Goal: Information Seeking & Learning: Learn about a topic

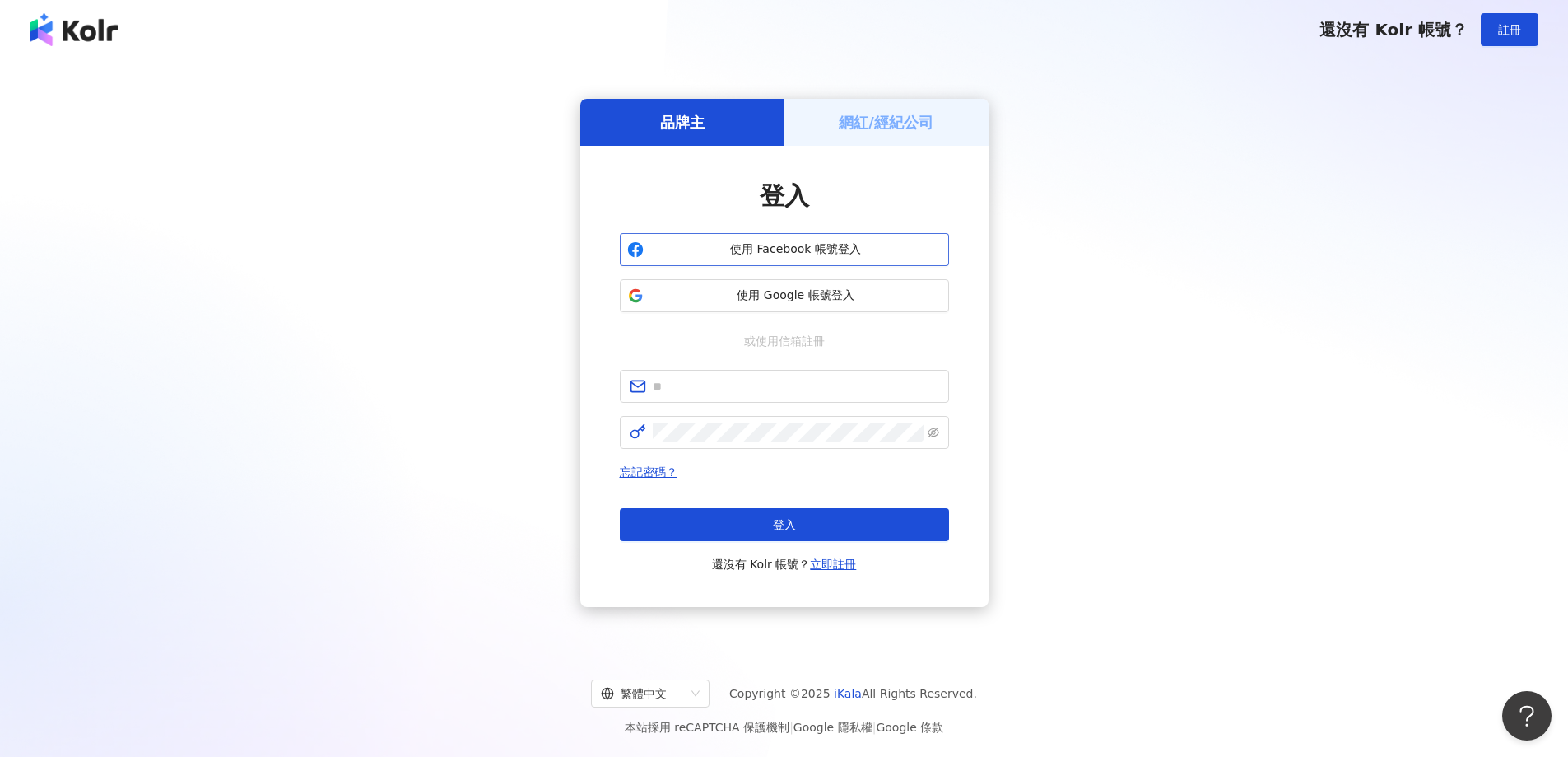
click at [863, 254] on span "使用 Facebook 帳號登入" at bounding box center [796, 250] width 291 height 16
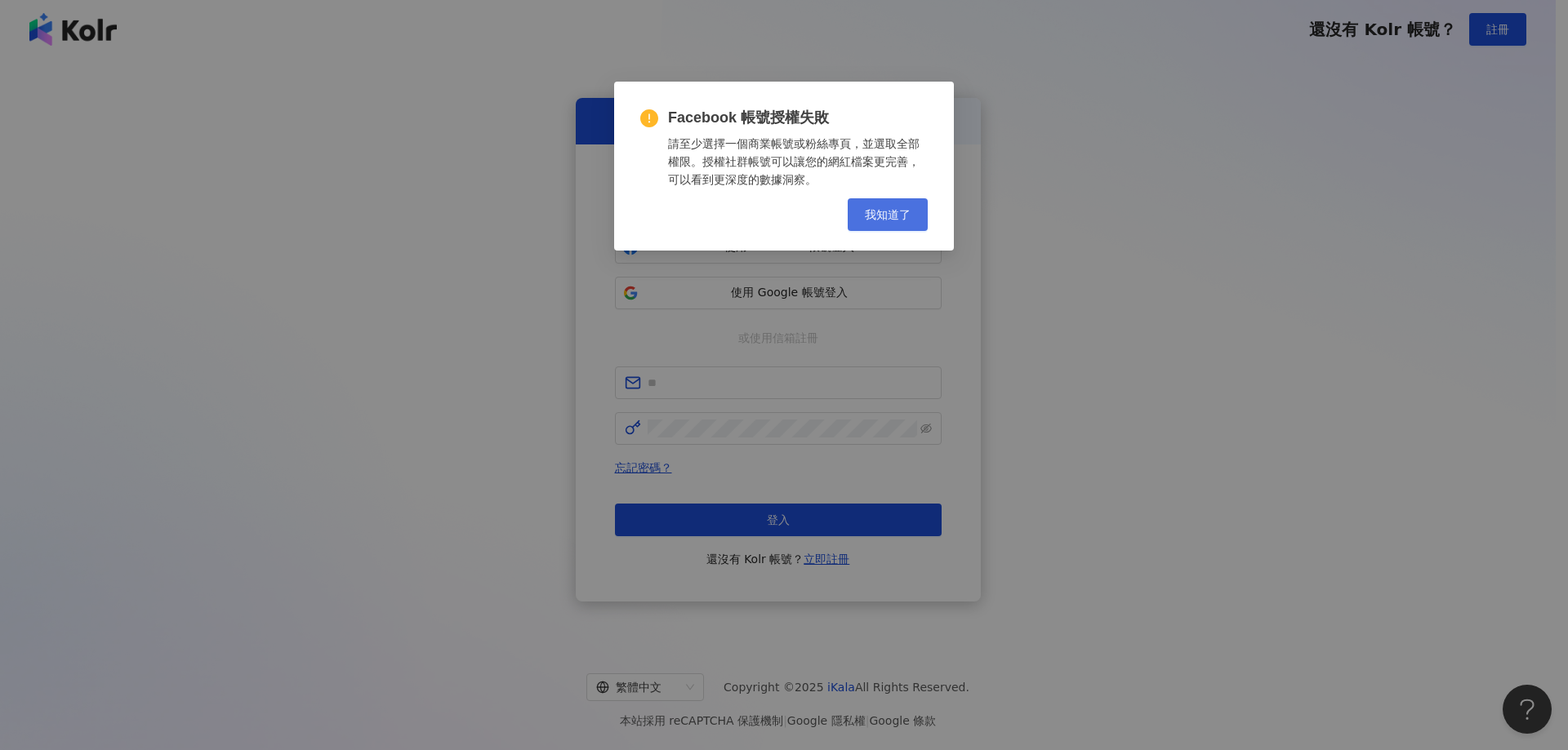
click at [905, 224] on button "我知道了" at bounding box center [887, 215] width 80 height 33
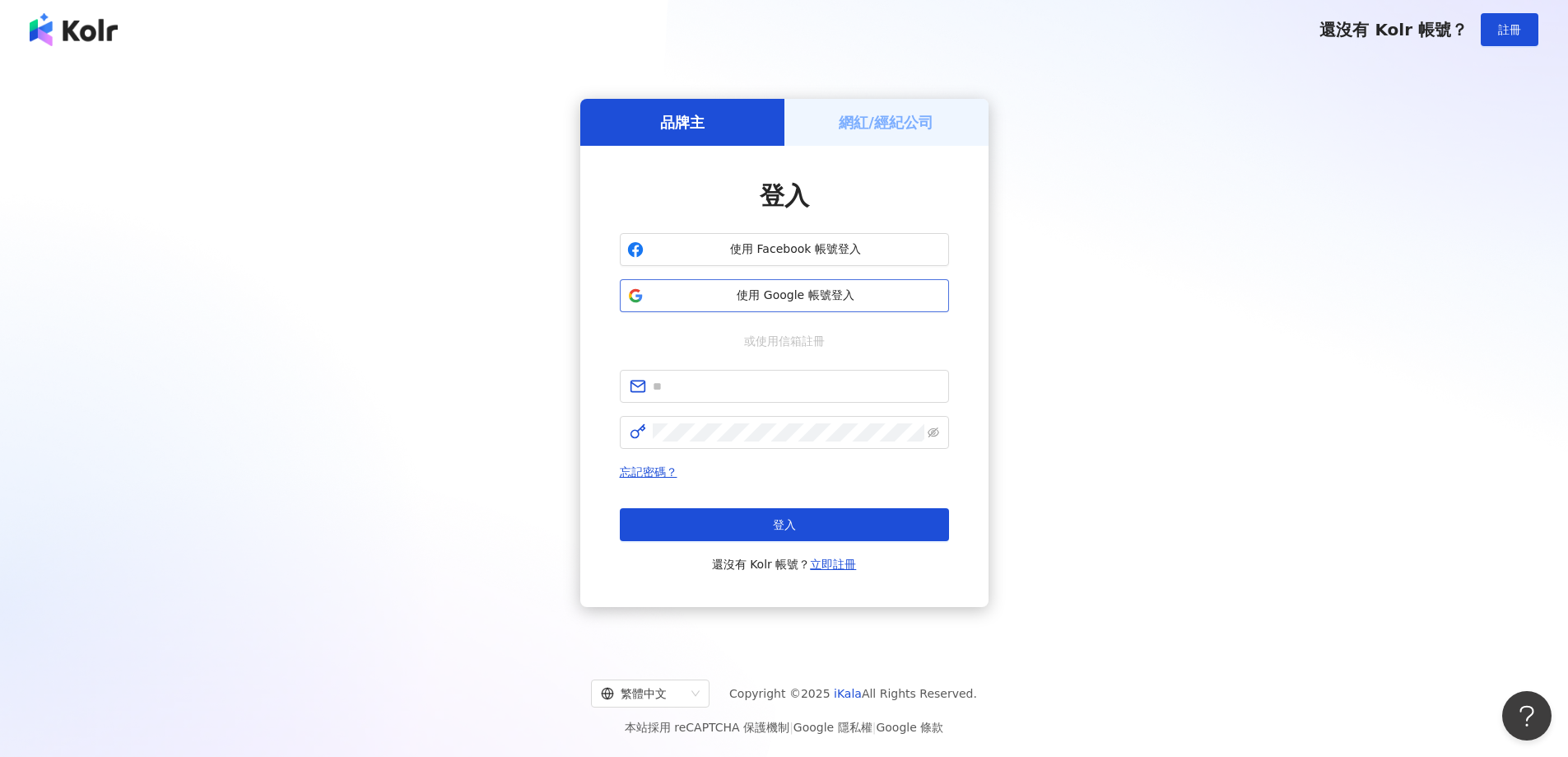
click at [888, 295] on span "使用 Google 帳號登入" at bounding box center [796, 295] width 291 height 16
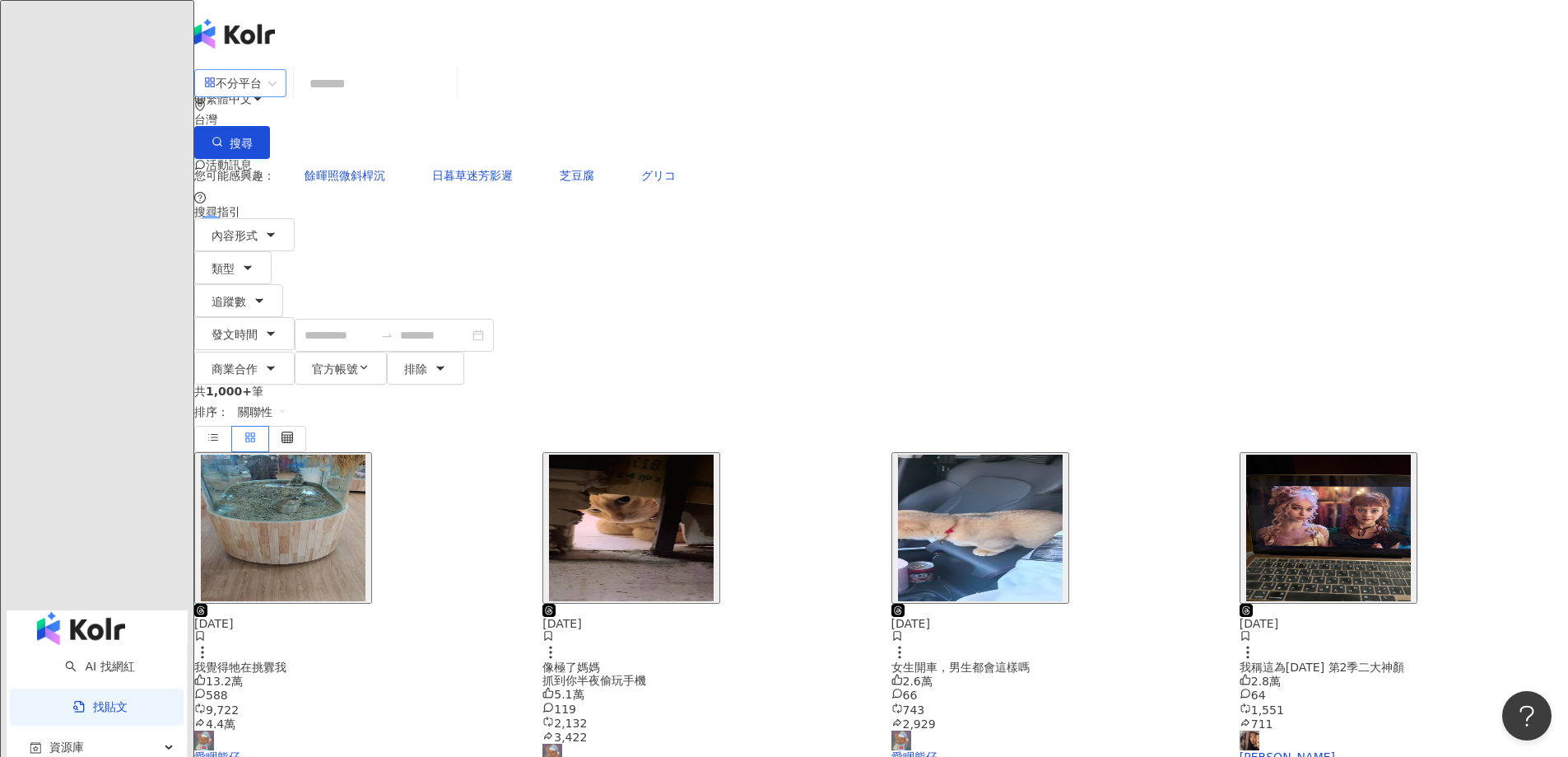
click at [277, 96] on span "不分平台" at bounding box center [239, 83] width 72 height 27
click at [469, 262] on div "Threads" at bounding box center [440, 254] width 82 height 18
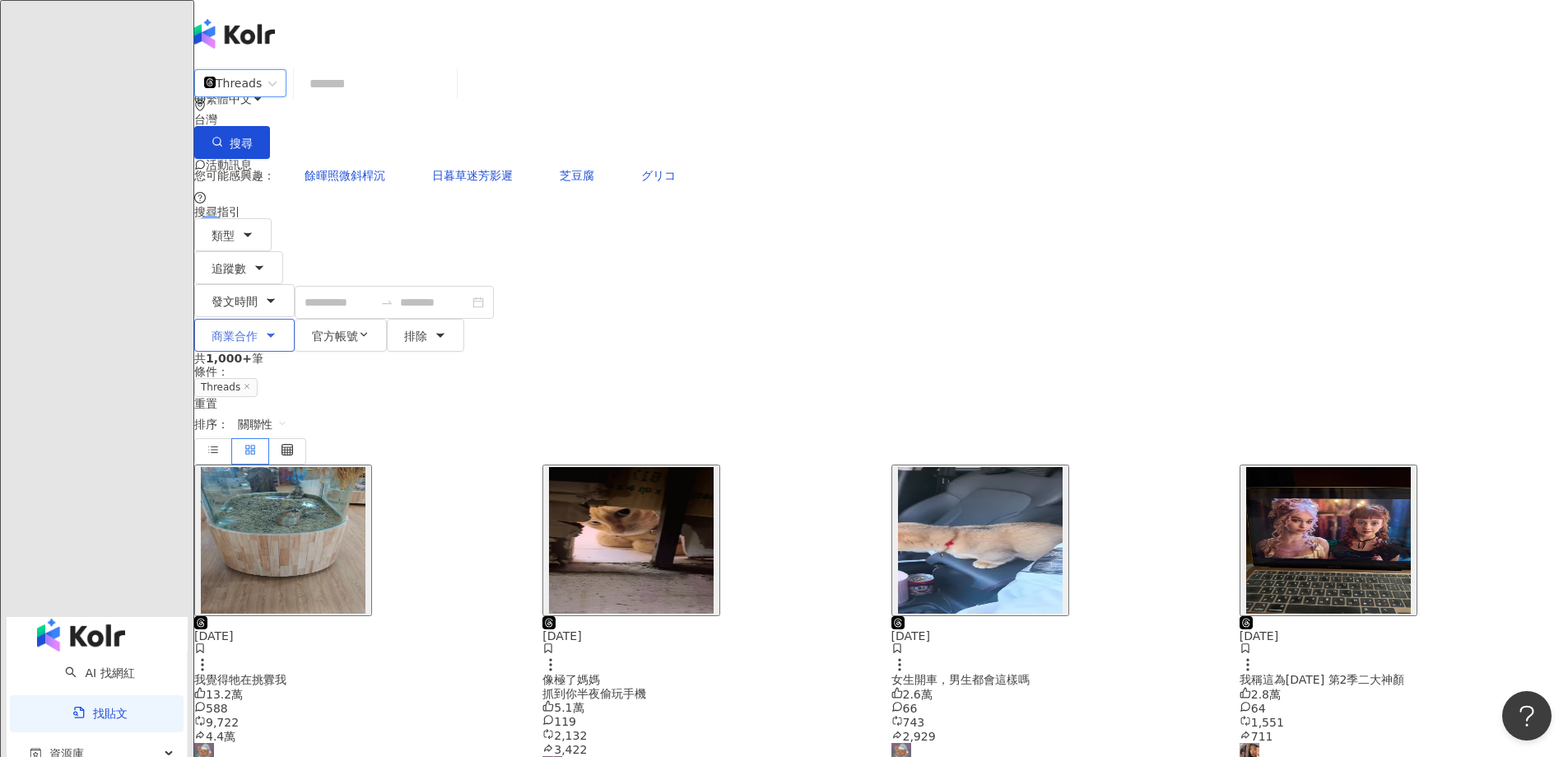
click at [274, 334] on icon "button" at bounding box center [270, 336] width 6 height 4
click at [295, 284] on button "發文時間" at bounding box center [245, 301] width 101 height 33
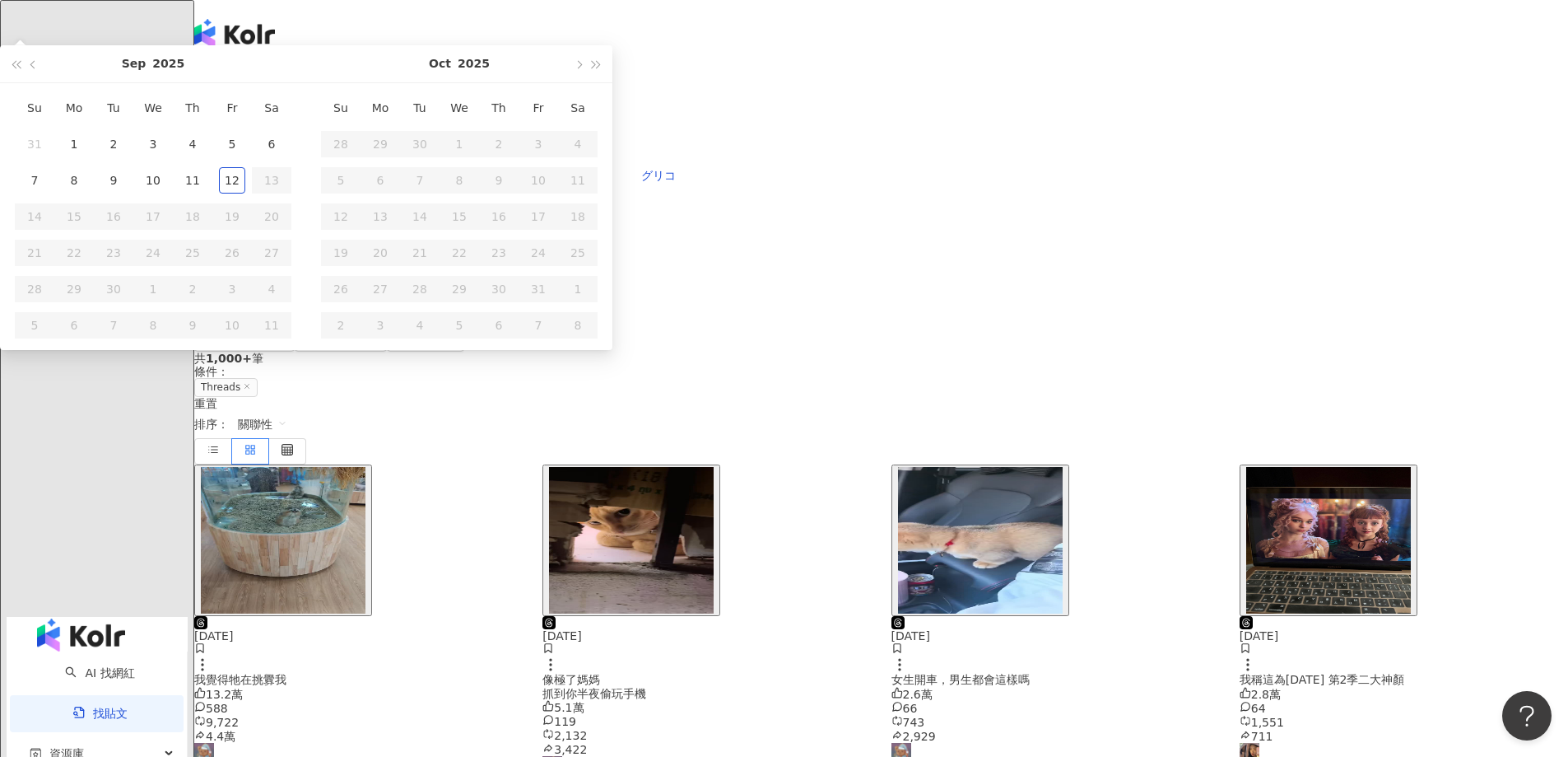
type input "**********"
click at [43, 82] on button "button" at bounding box center [34, 64] width 18 height 37
type input "**********"
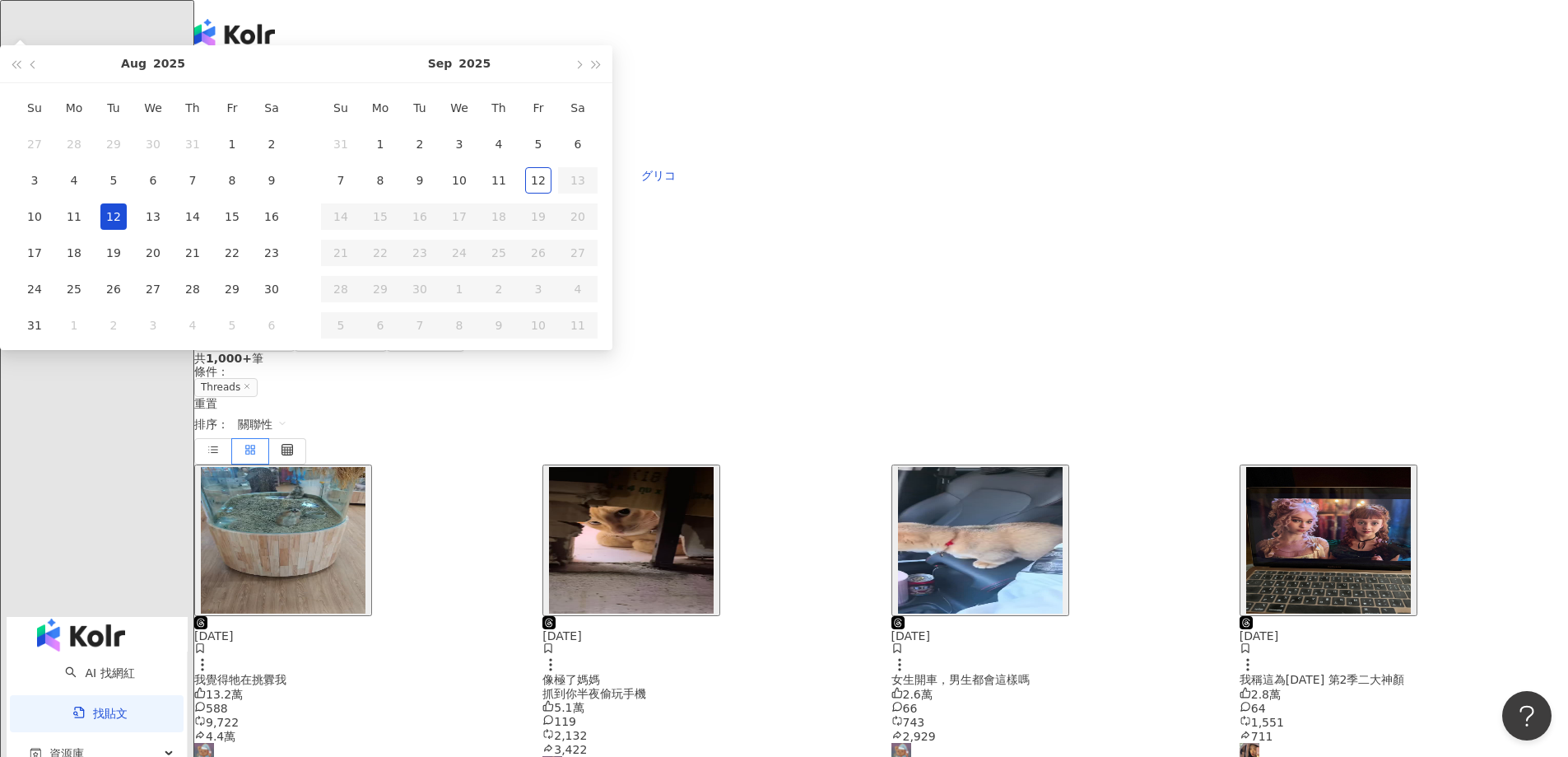
click at [127, 229] on div "12" at bounding box center [113, 217] width 26 height 27
type input "**********"
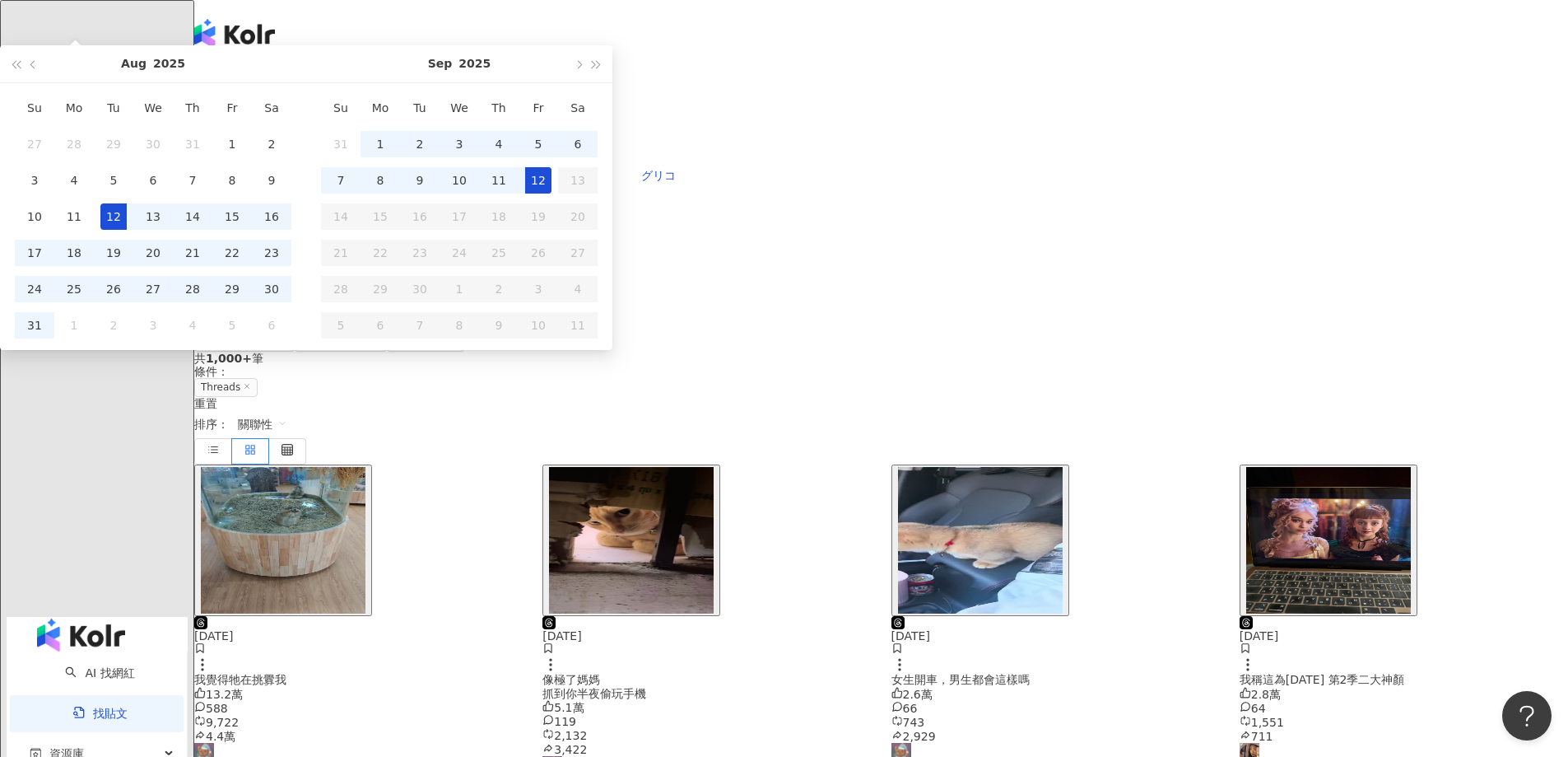
click at [552, 194] on div "12" at bounding box center [538, 180] width 26 height 27
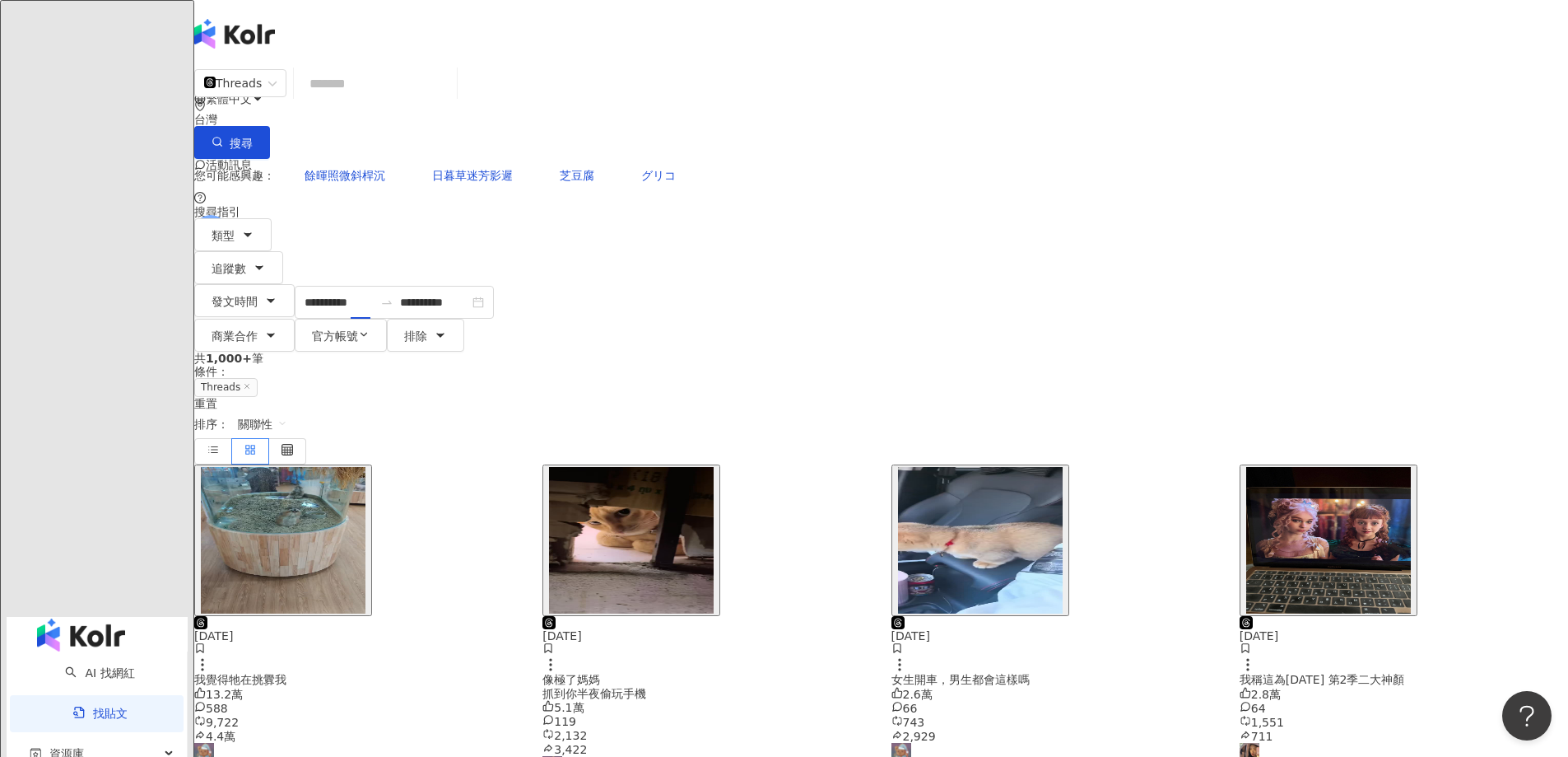
type input "**********"
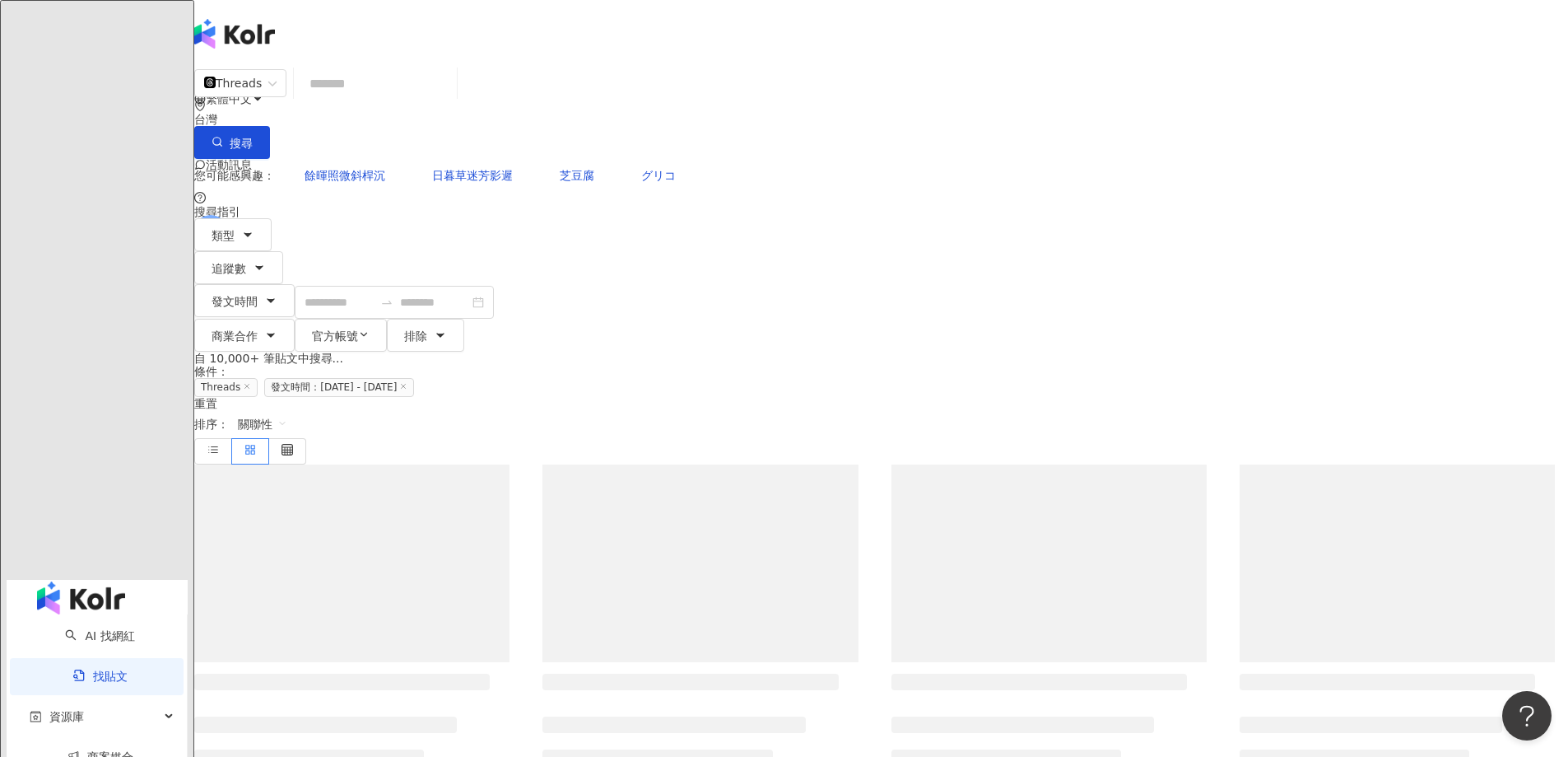
type input "**********"
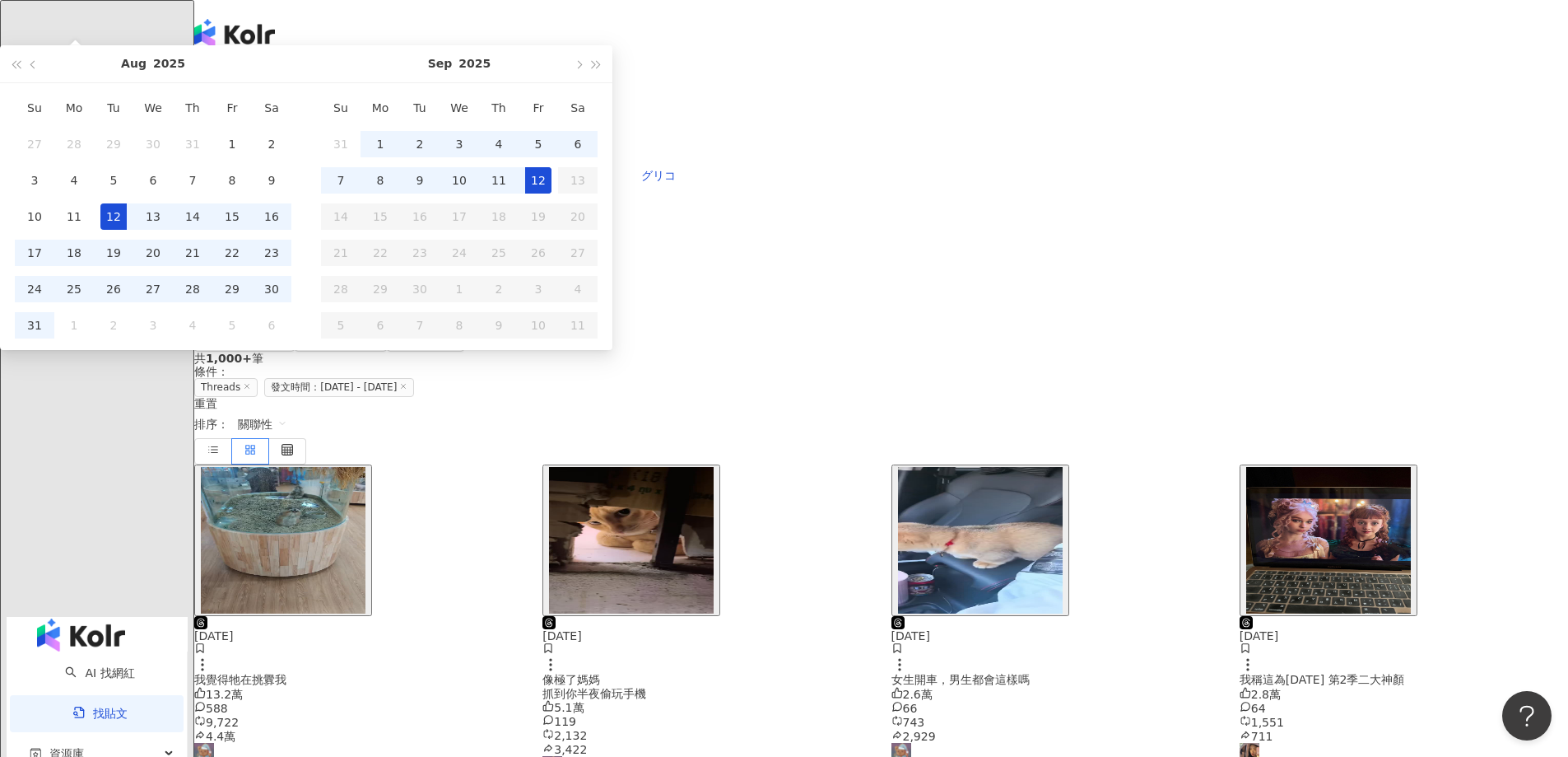
click at [270, 126] on button "搜尋" at bounding box center [232, 143] width 76 height 33
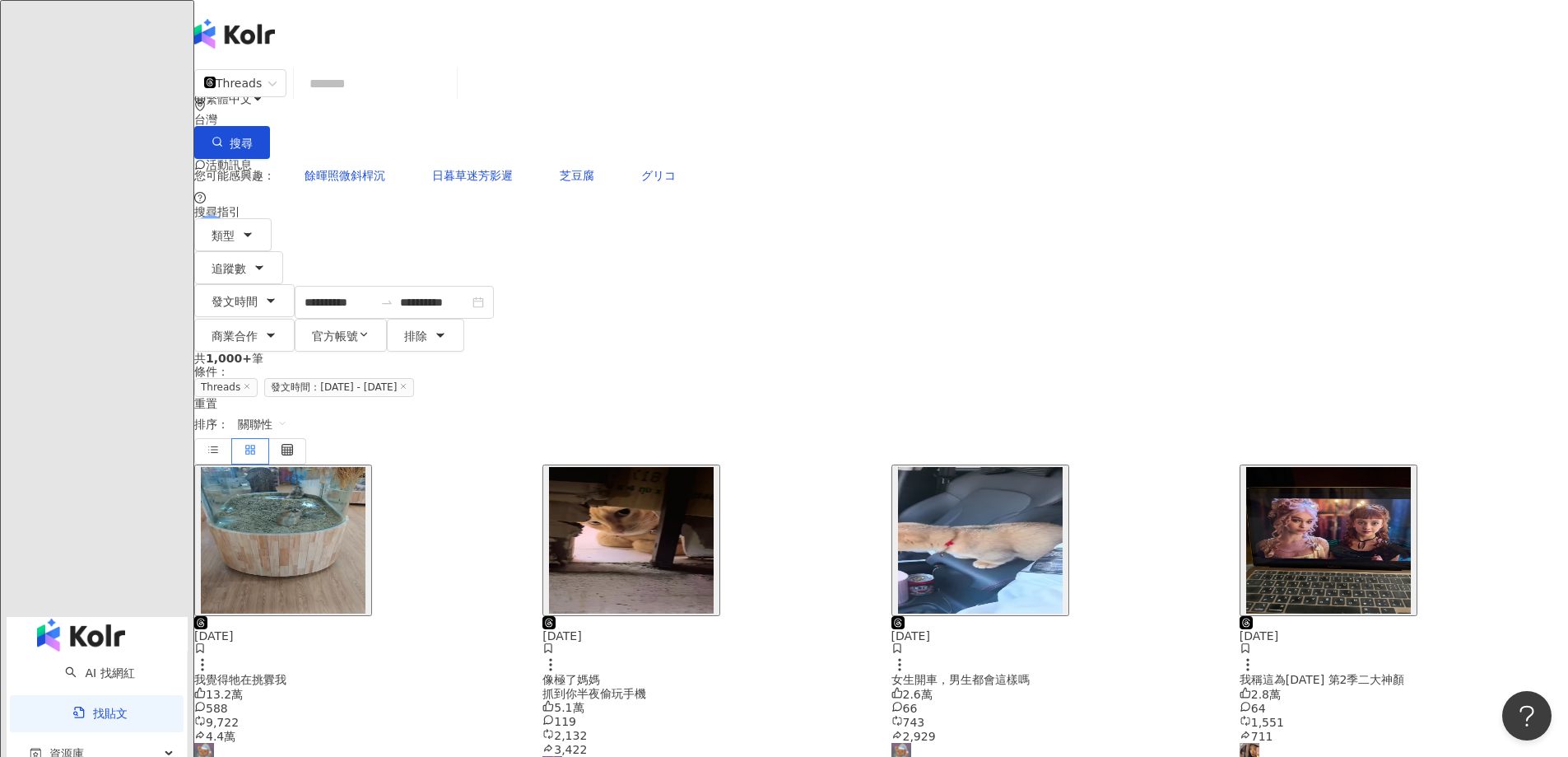
click at [287, 411] on span "關聯性" at bounding box center [262, 424] width 49 height 27
click at [1270, 351] on div "觀看數" at bounding box center [1270, 339] width 66 height 28
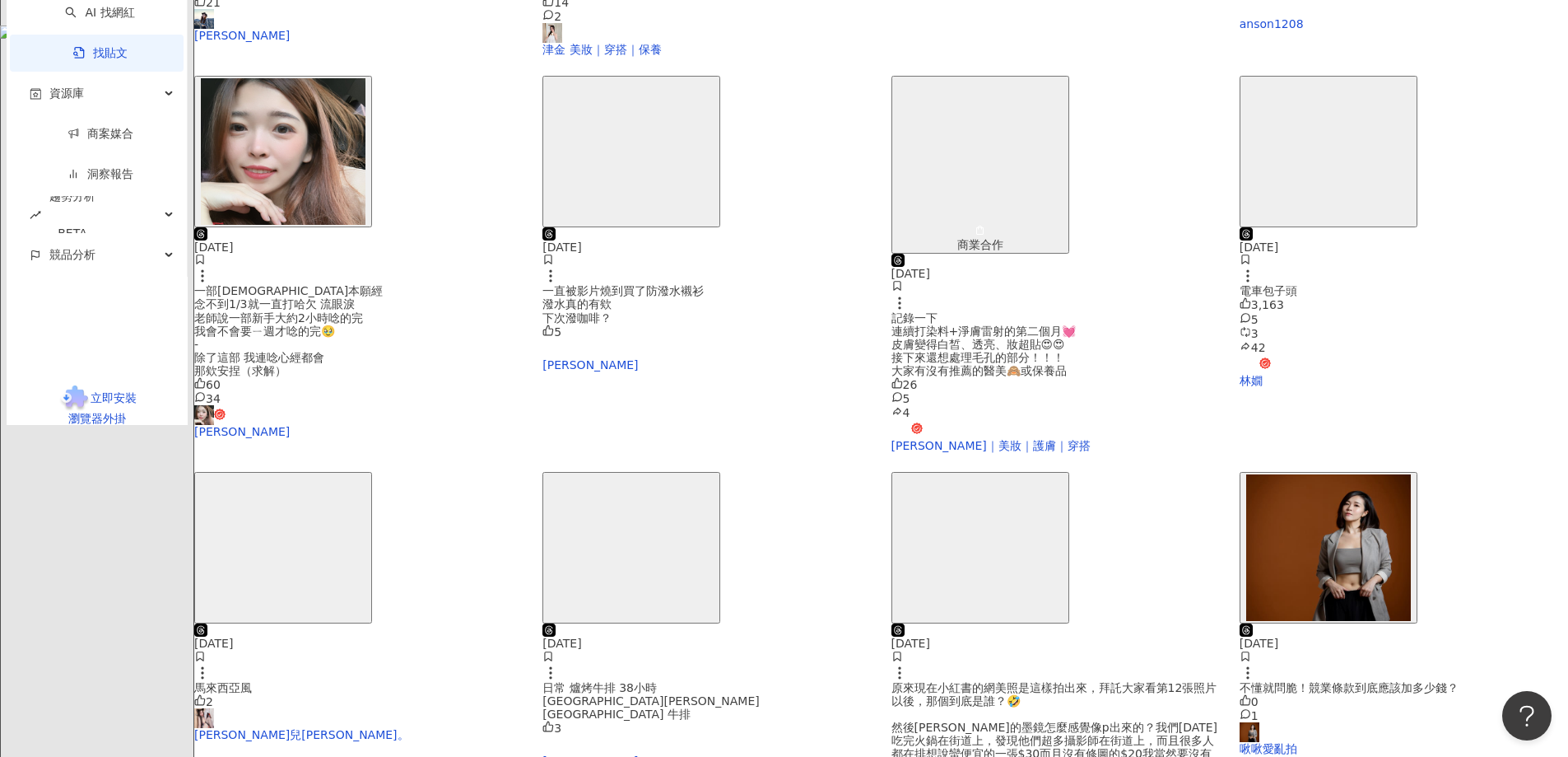
scroll to position [733, 0]
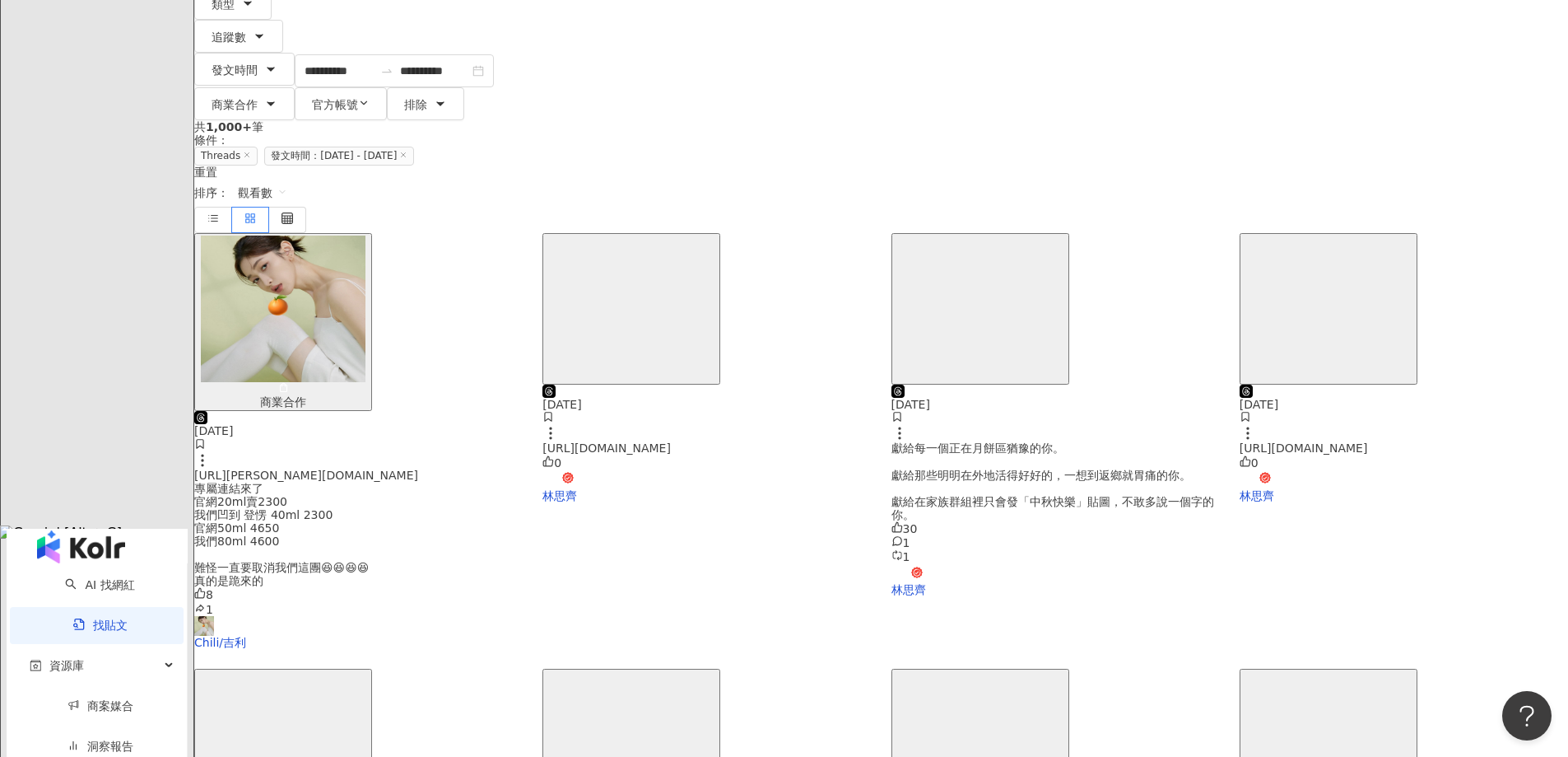
scroll to position [74, 0]
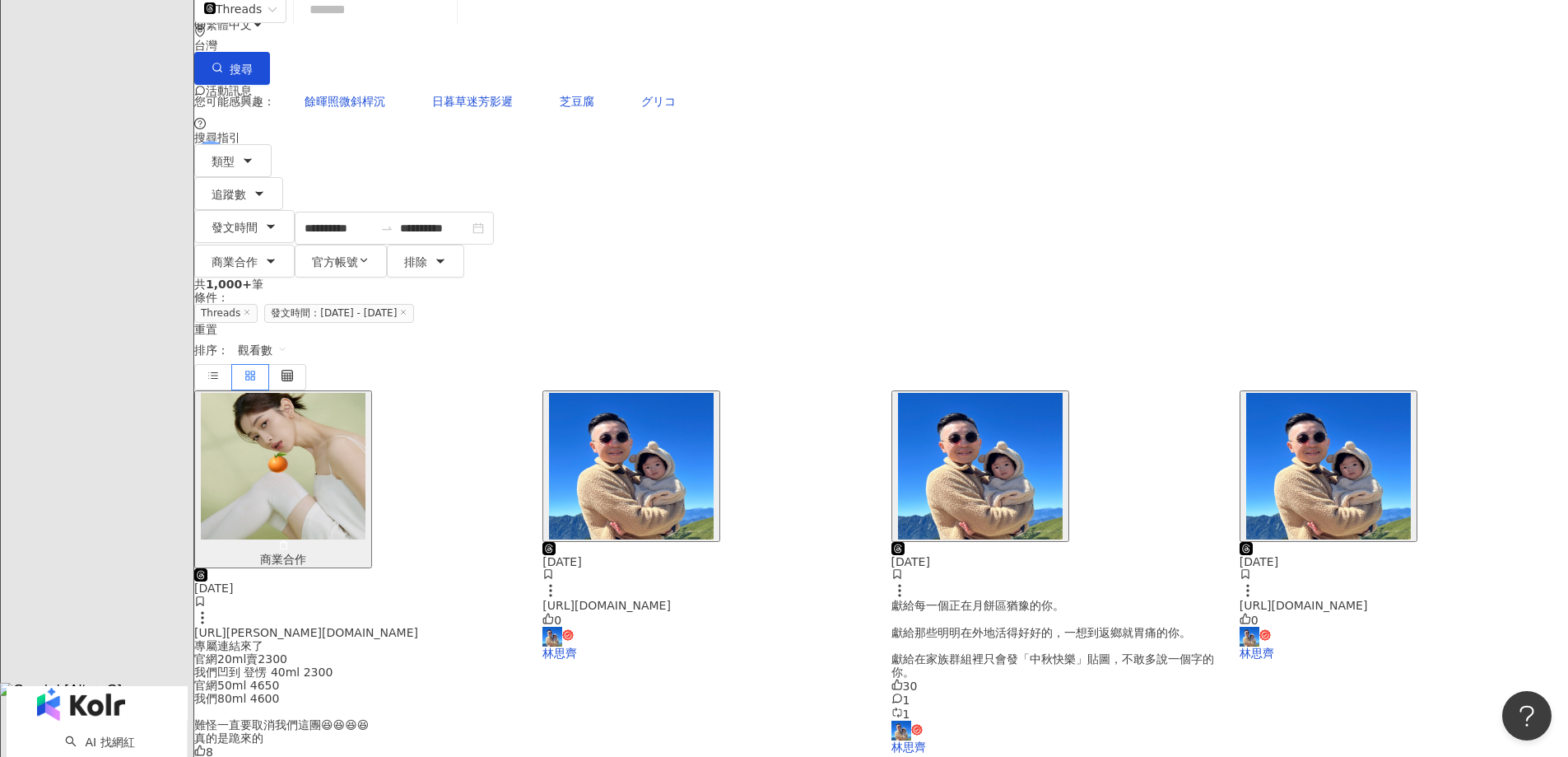
click at [287, 337] on span "觀看數" at bounding box center [262, 350] width 49 height 27
click at [1258, 315] on div "留言數" at bounding box center [1270, 321] width 46 height 18
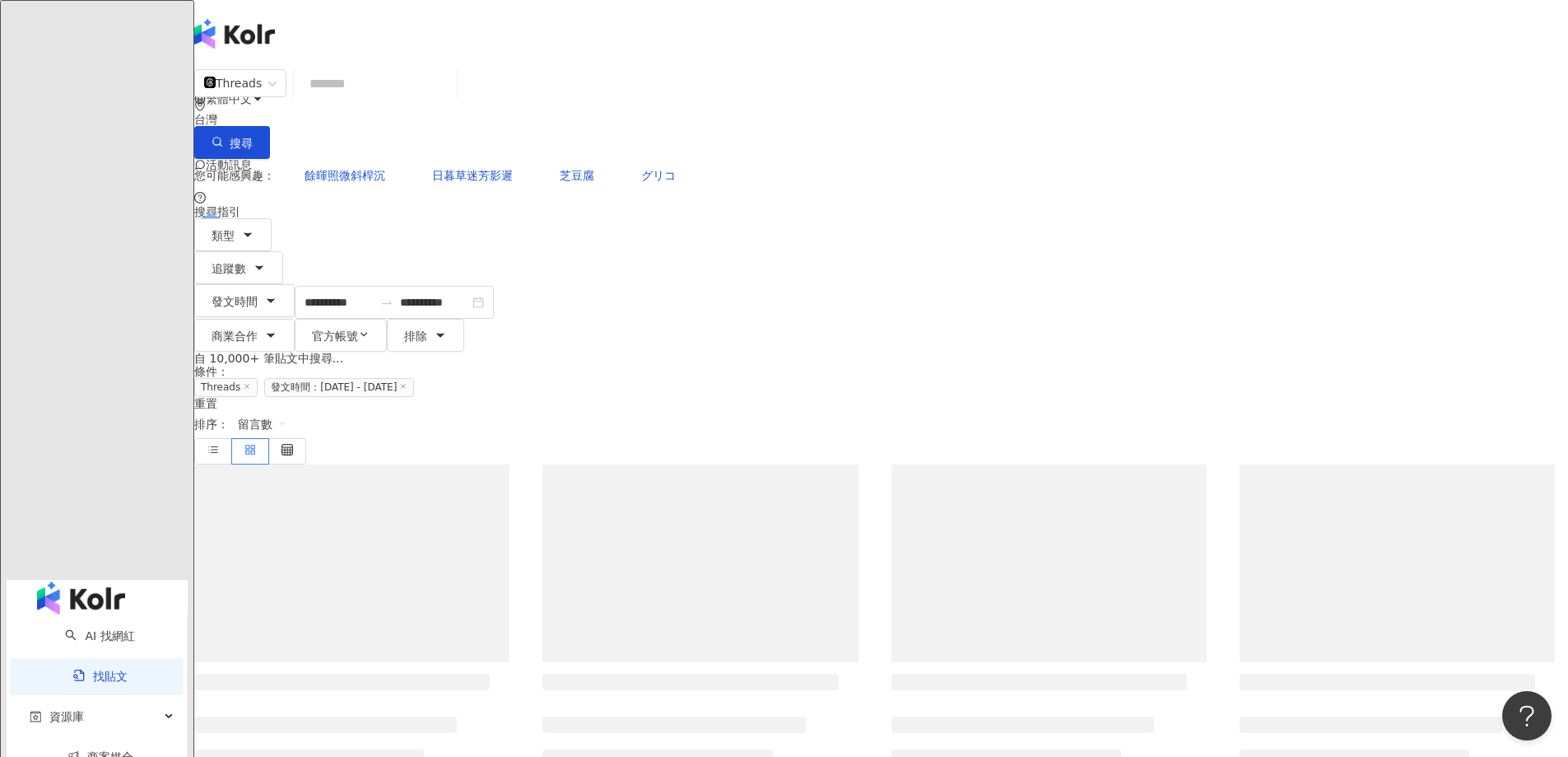
click at [287, 411] on span "留言數" at bounding box center [262, 424] width 49 height 27
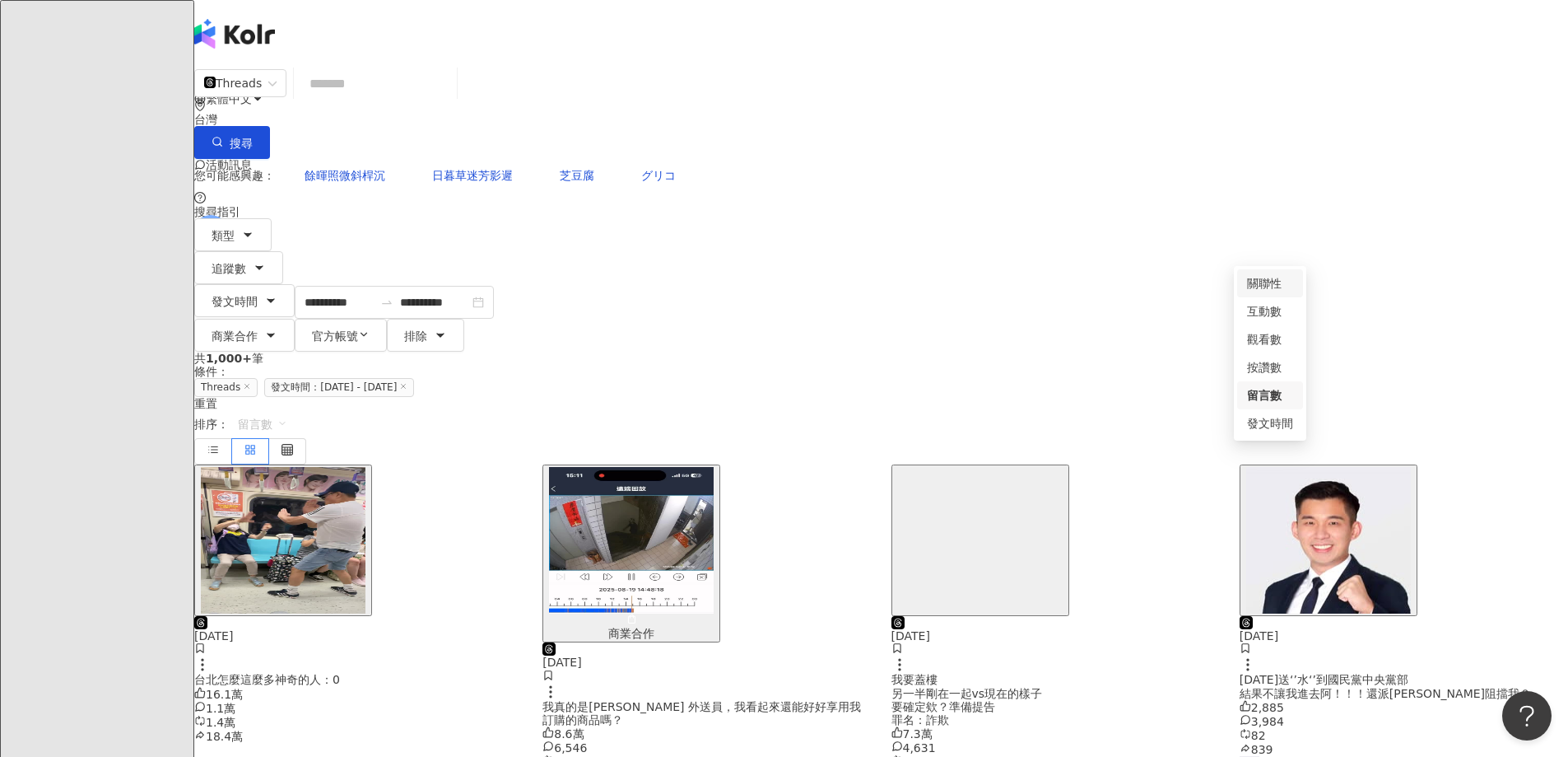
click at [1280, 275] on div "關聯性" at bounding box center [1270, 283] width 46 height 18
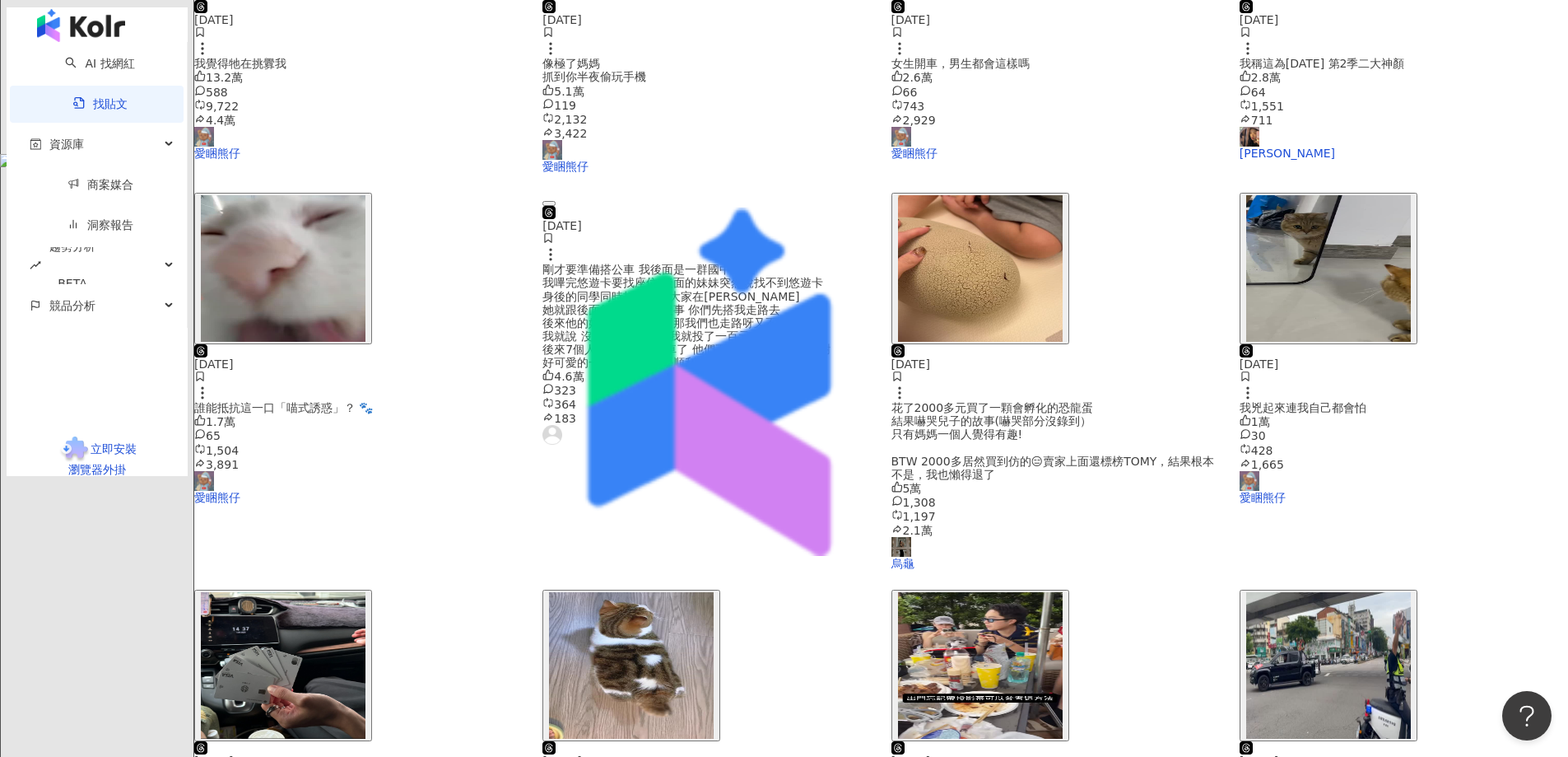
scroll to position [659, 0]
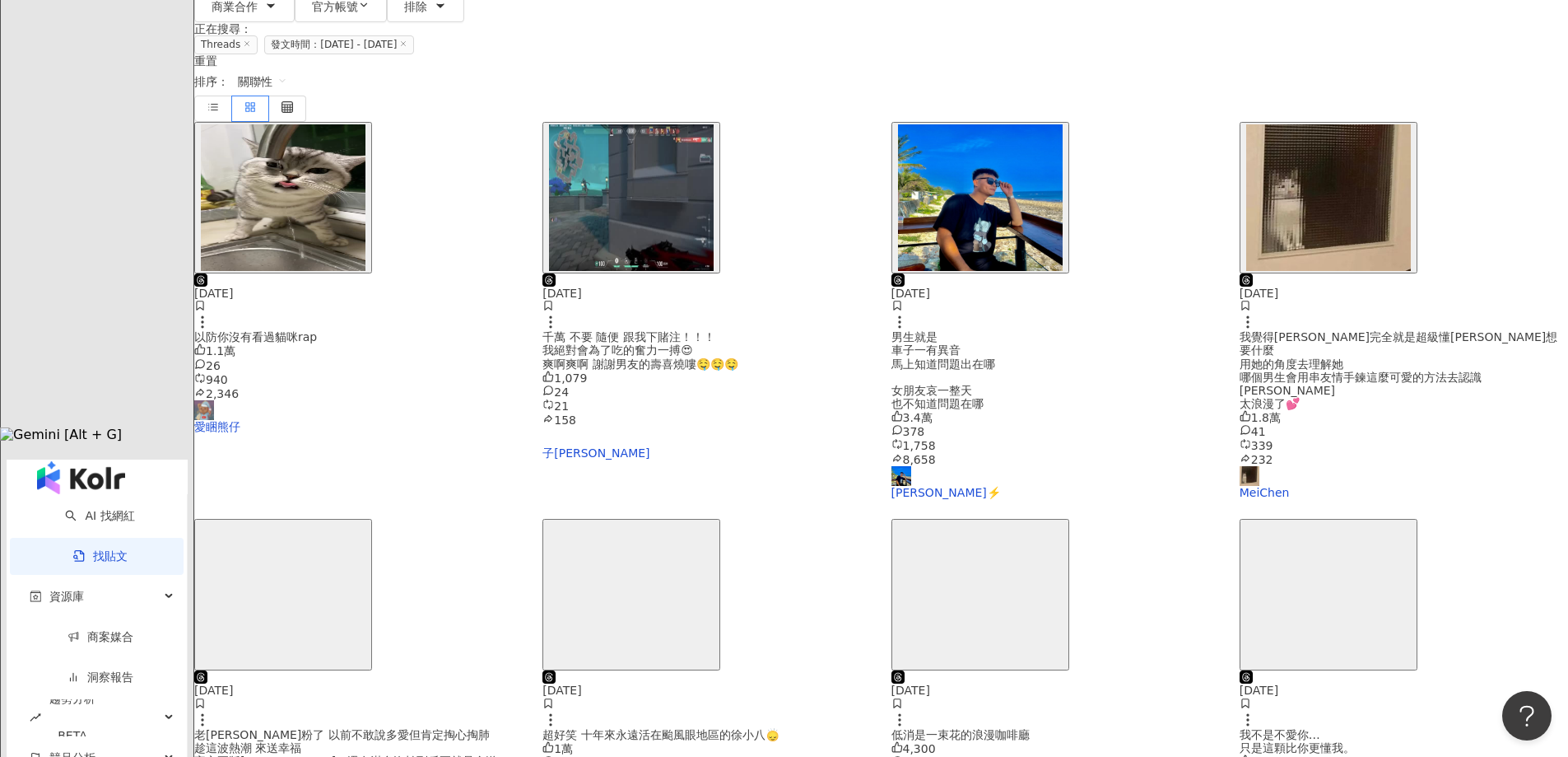
scroll to position [495, 0]
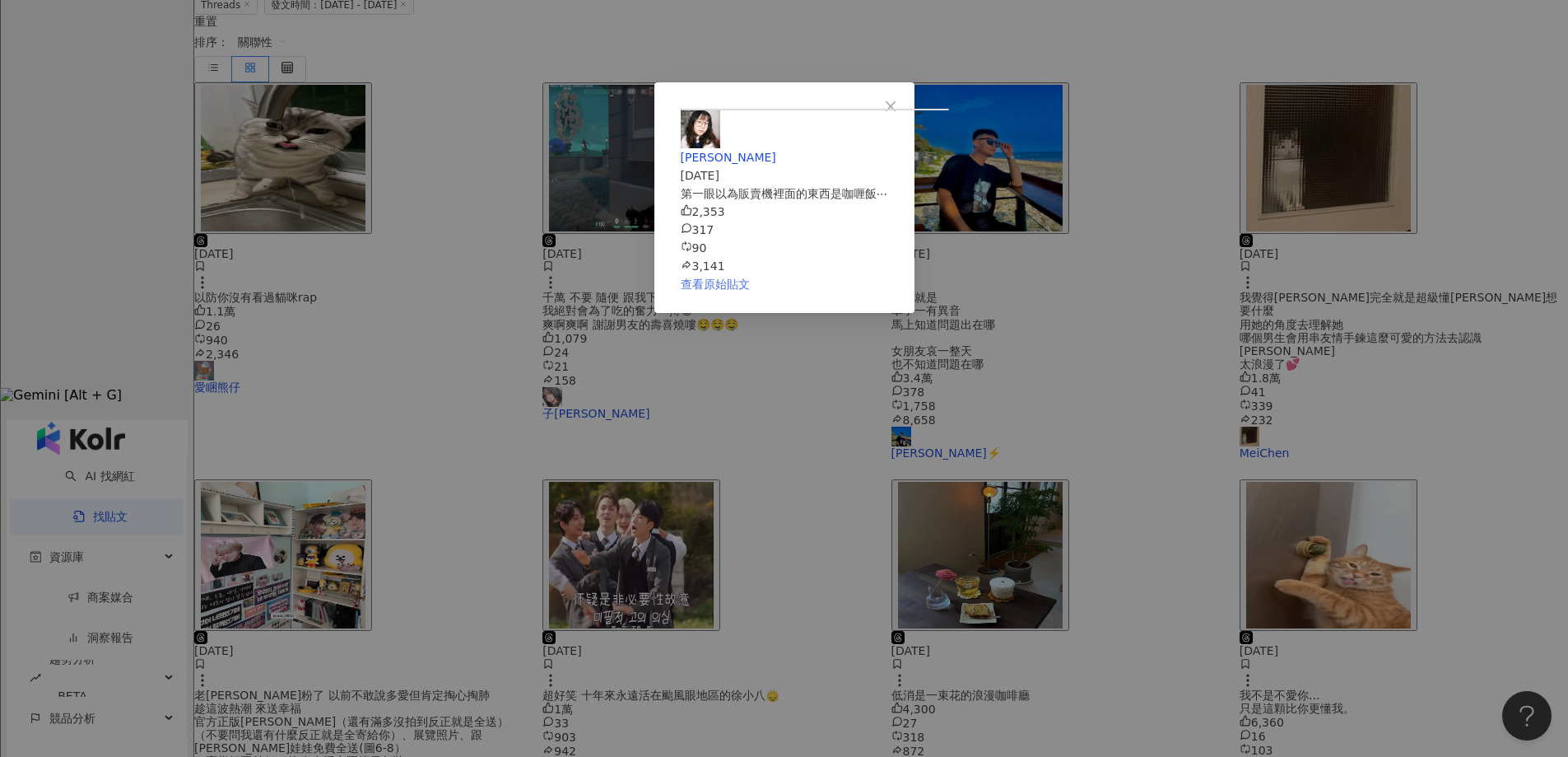
scroll to position [329, 0]
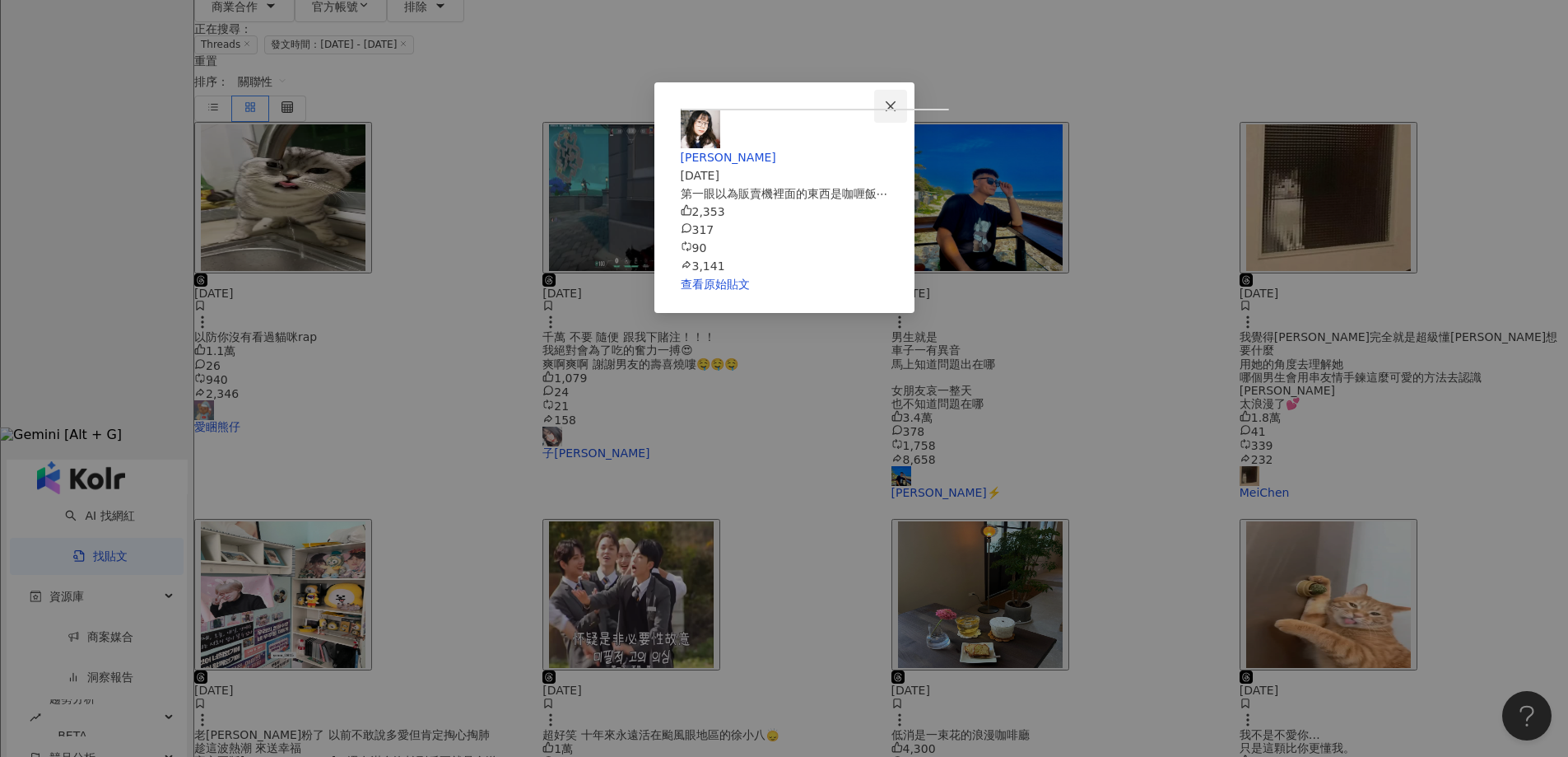
click at [897, 100] on icon "close" at bounding box center [891, 106] width 13 height 13
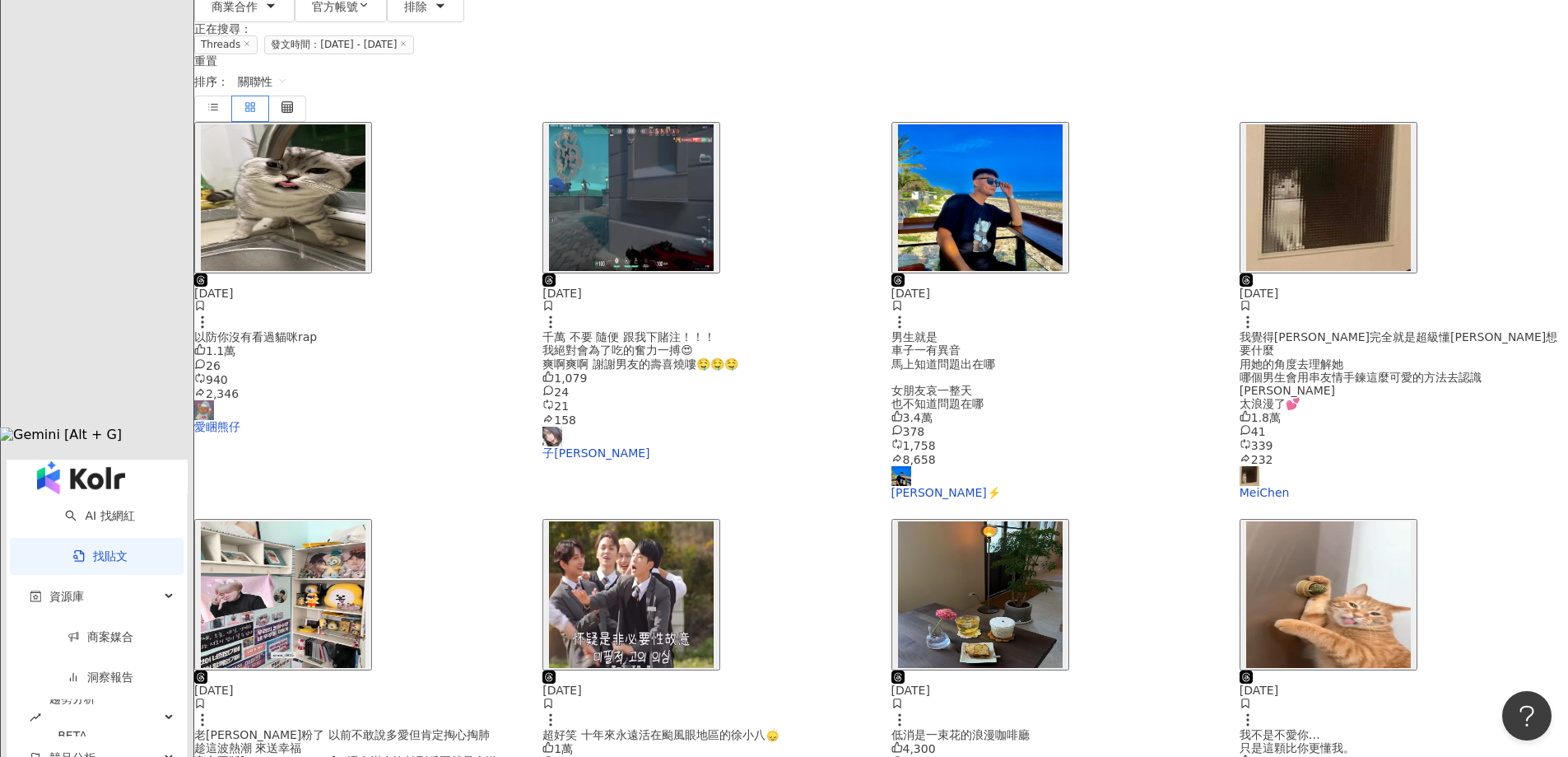
click at [970, 521] on img "button" at bounding box center [980, 594] width 164 height 146
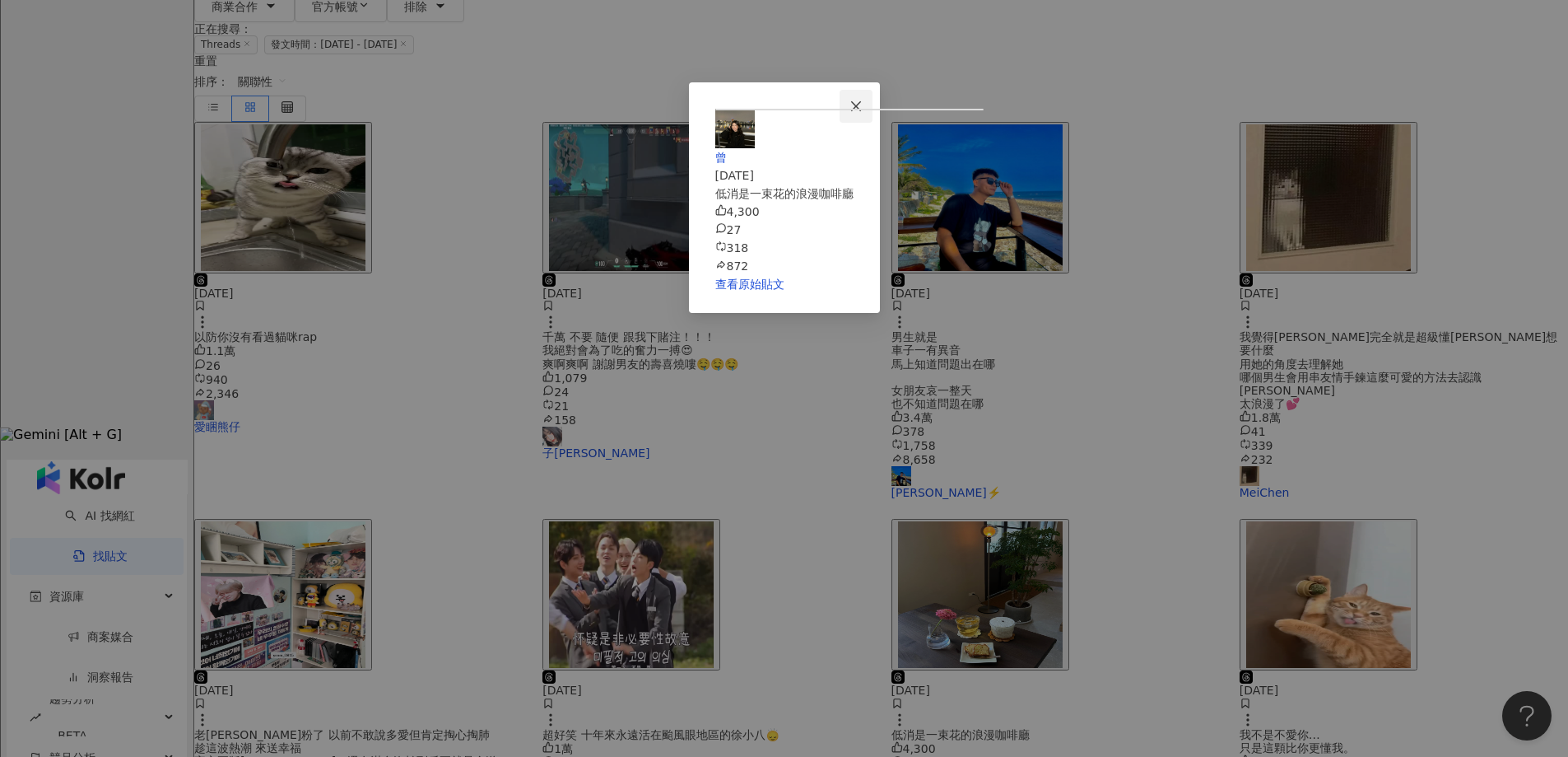
click at [863, 104] on icon "close" at bounding box center [856, 106] width 13 height 13
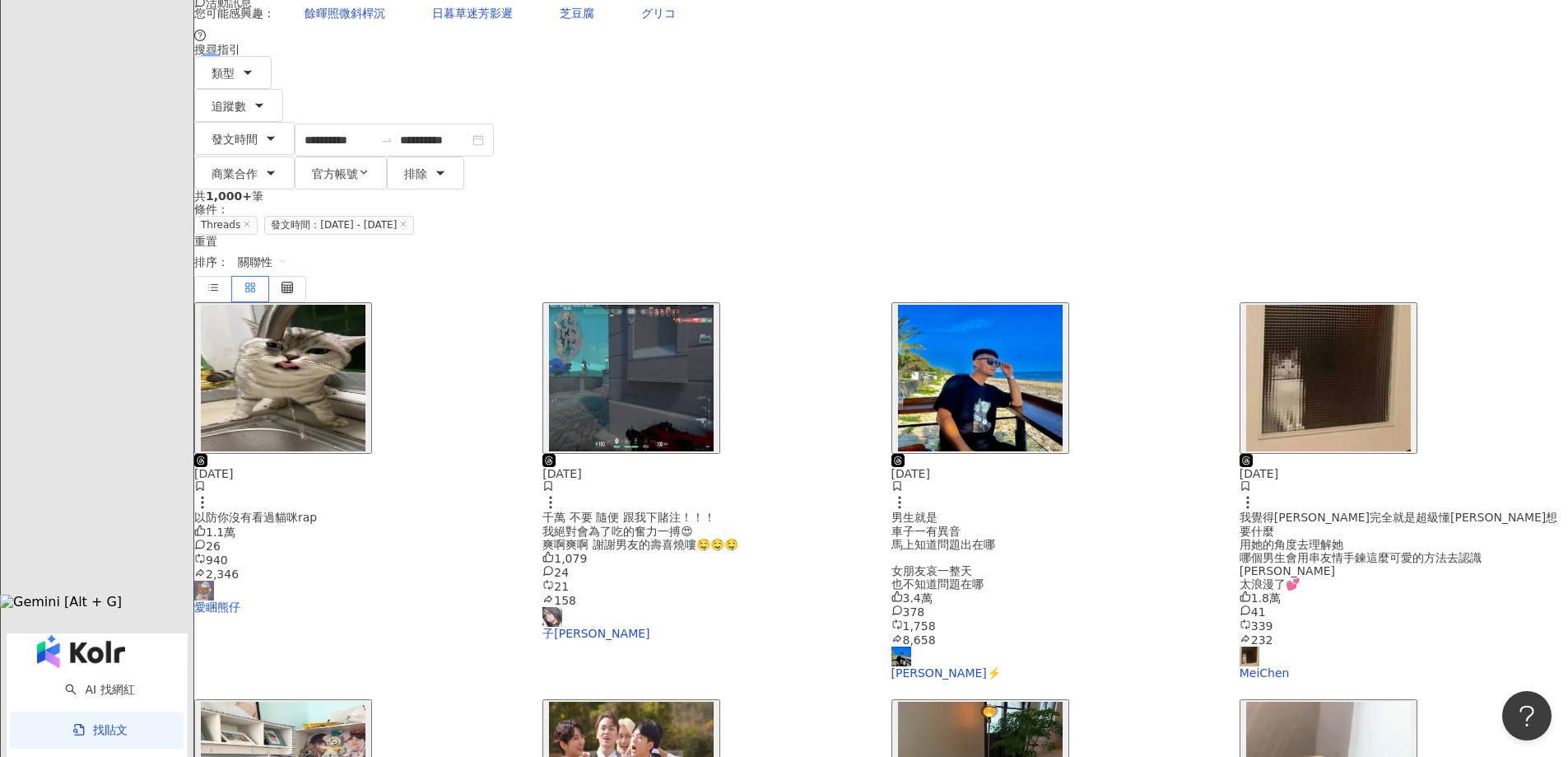
scroll to position [0, 0]
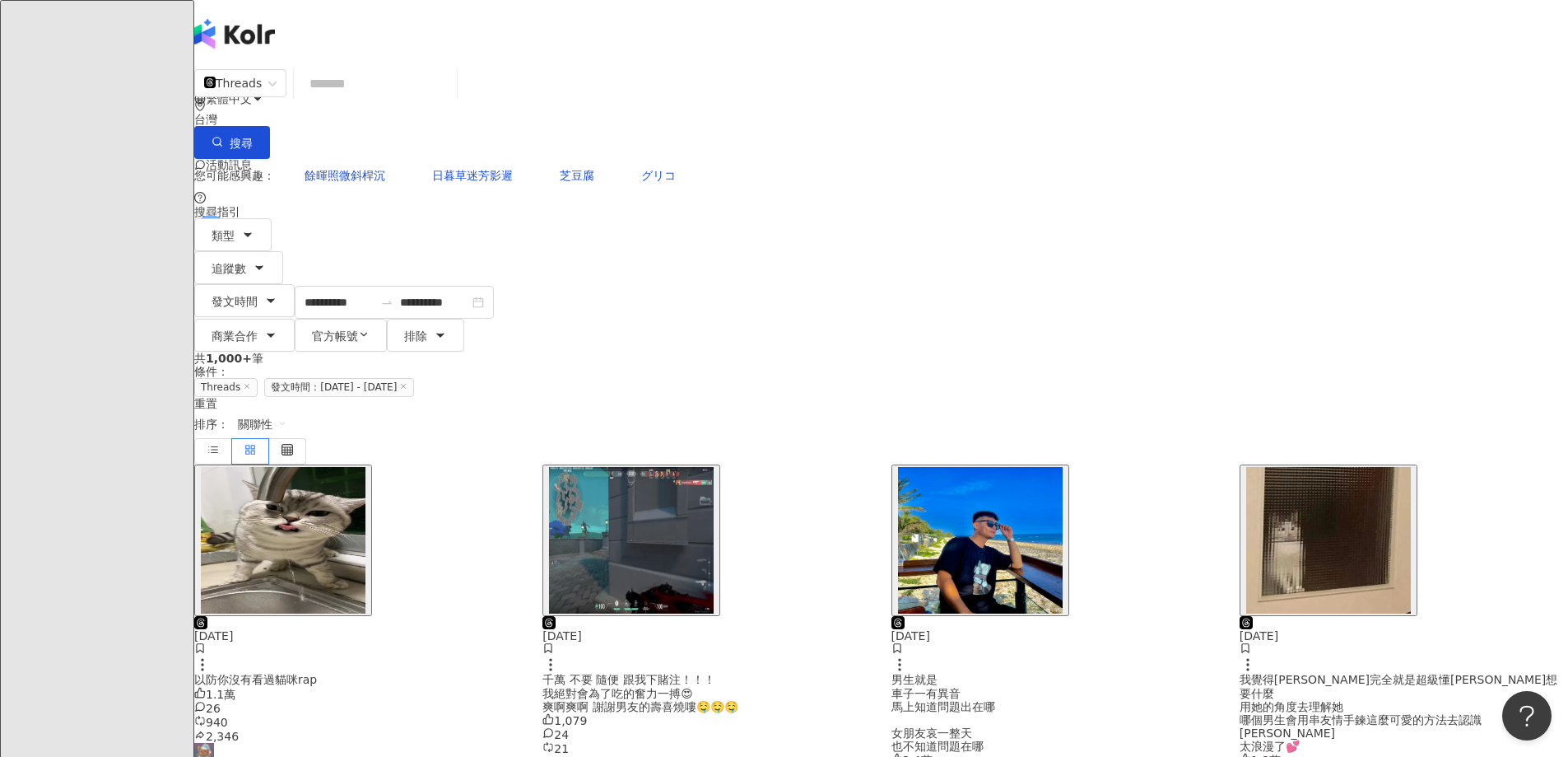
click at [714, 467] on img "button" at bounding box center [631, 540] width 164 height 146
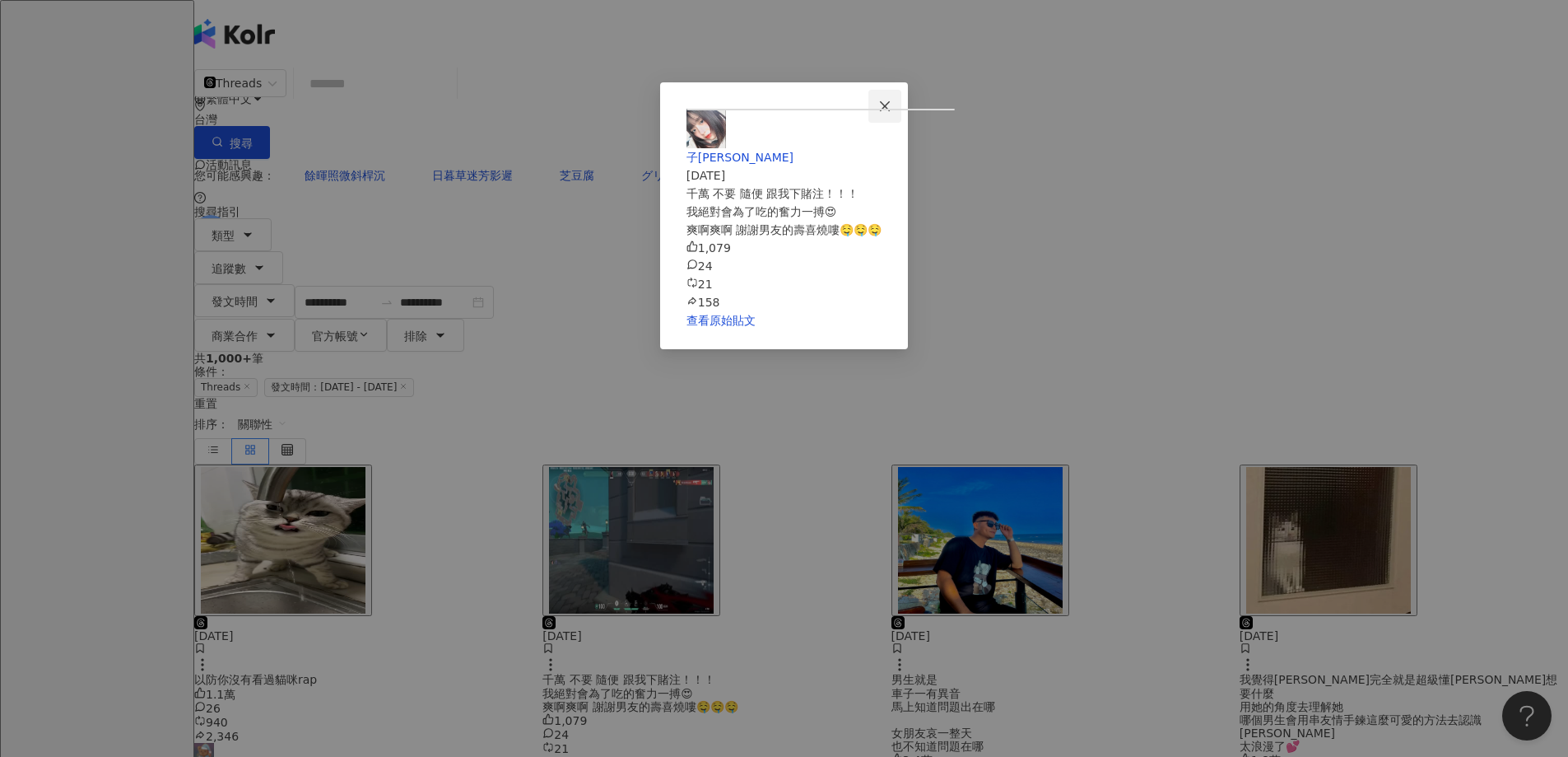
click at [902, 105] on span "Close" at bounding box center [885, 106] width 33 height 13
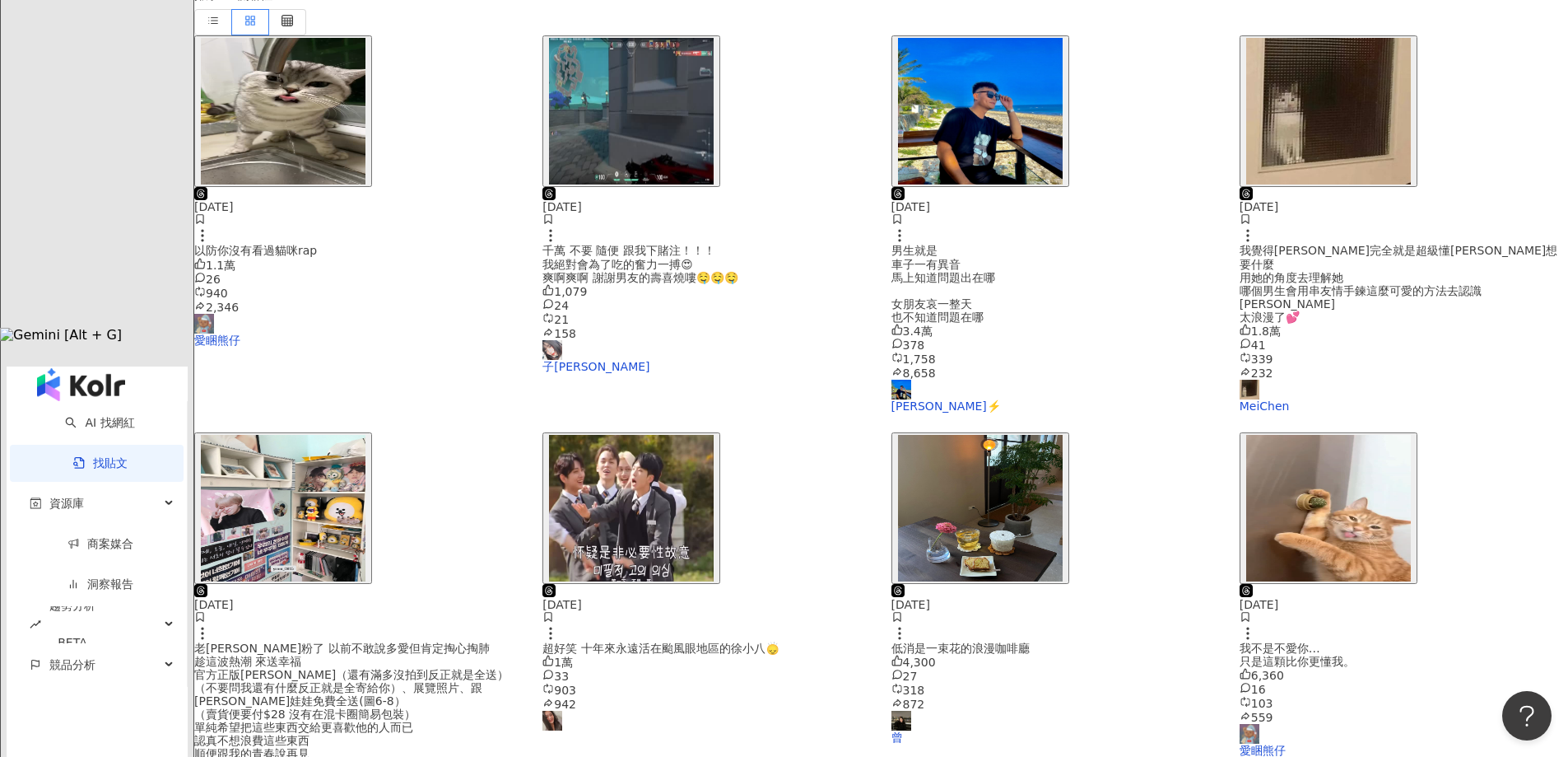
scroll to position [659, 0]
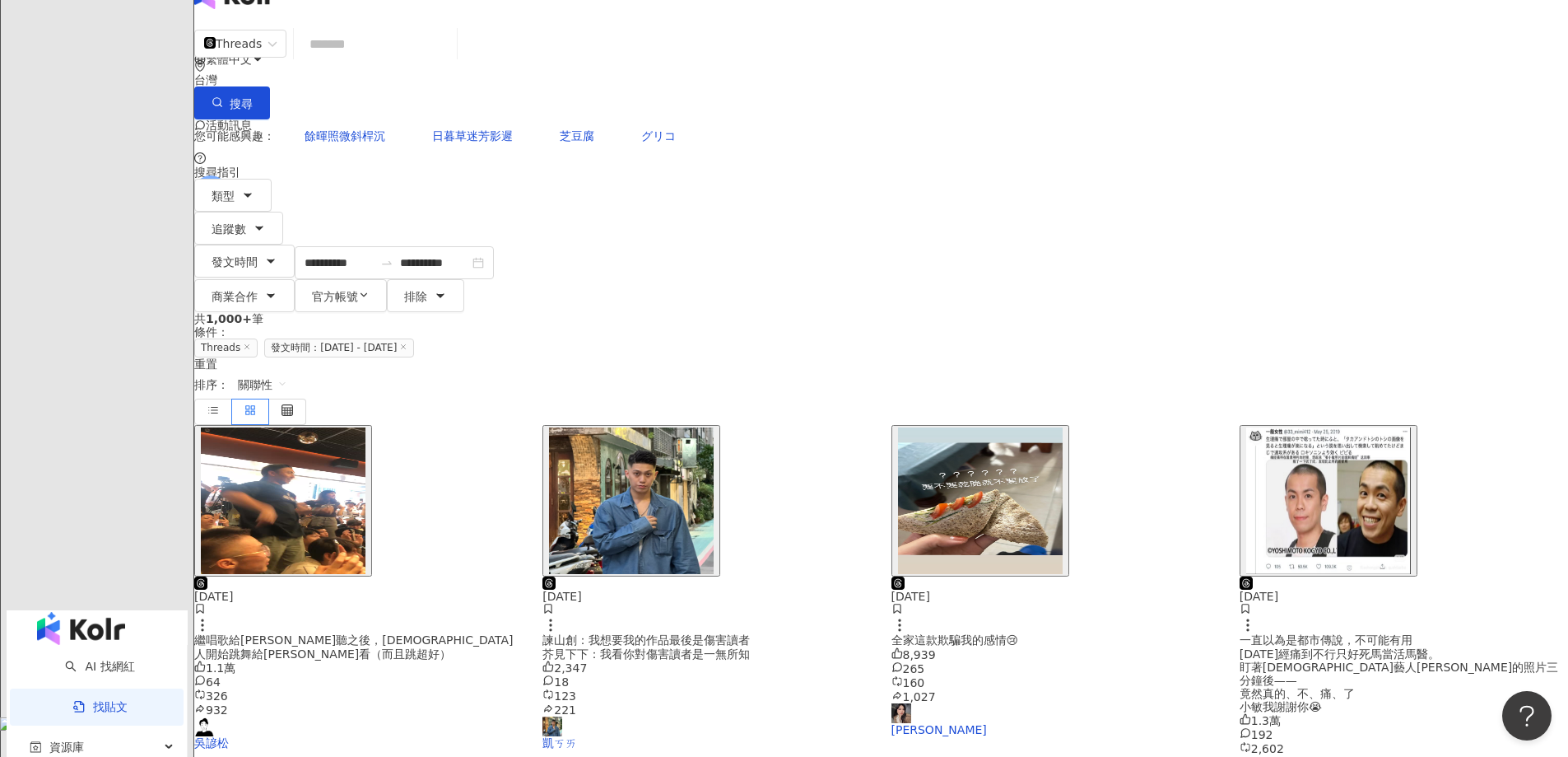
scroll to position [0, 0]
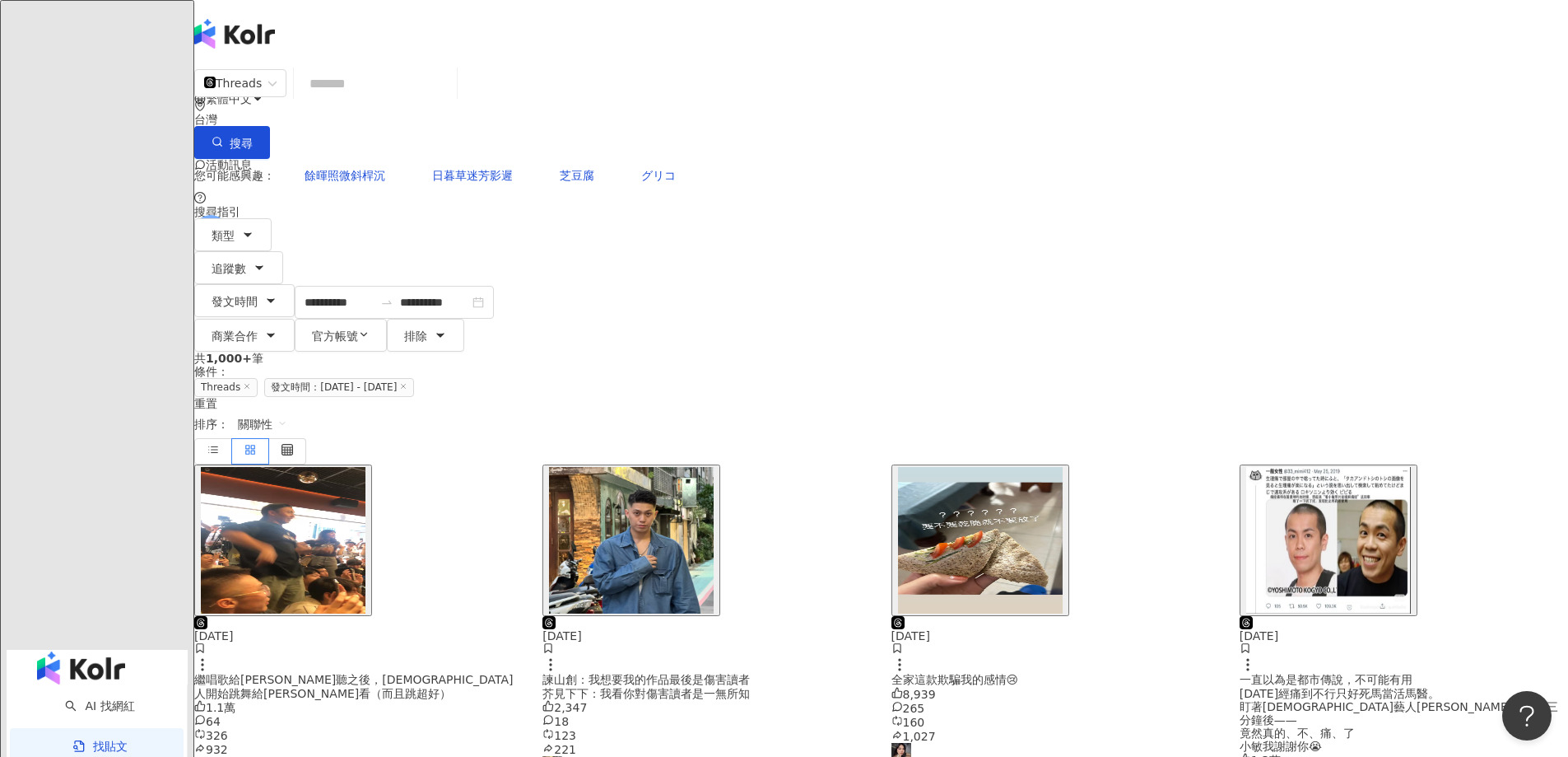
click at [1001, 467] on img "button" at bounding box center [980, 540] width 164 height 146
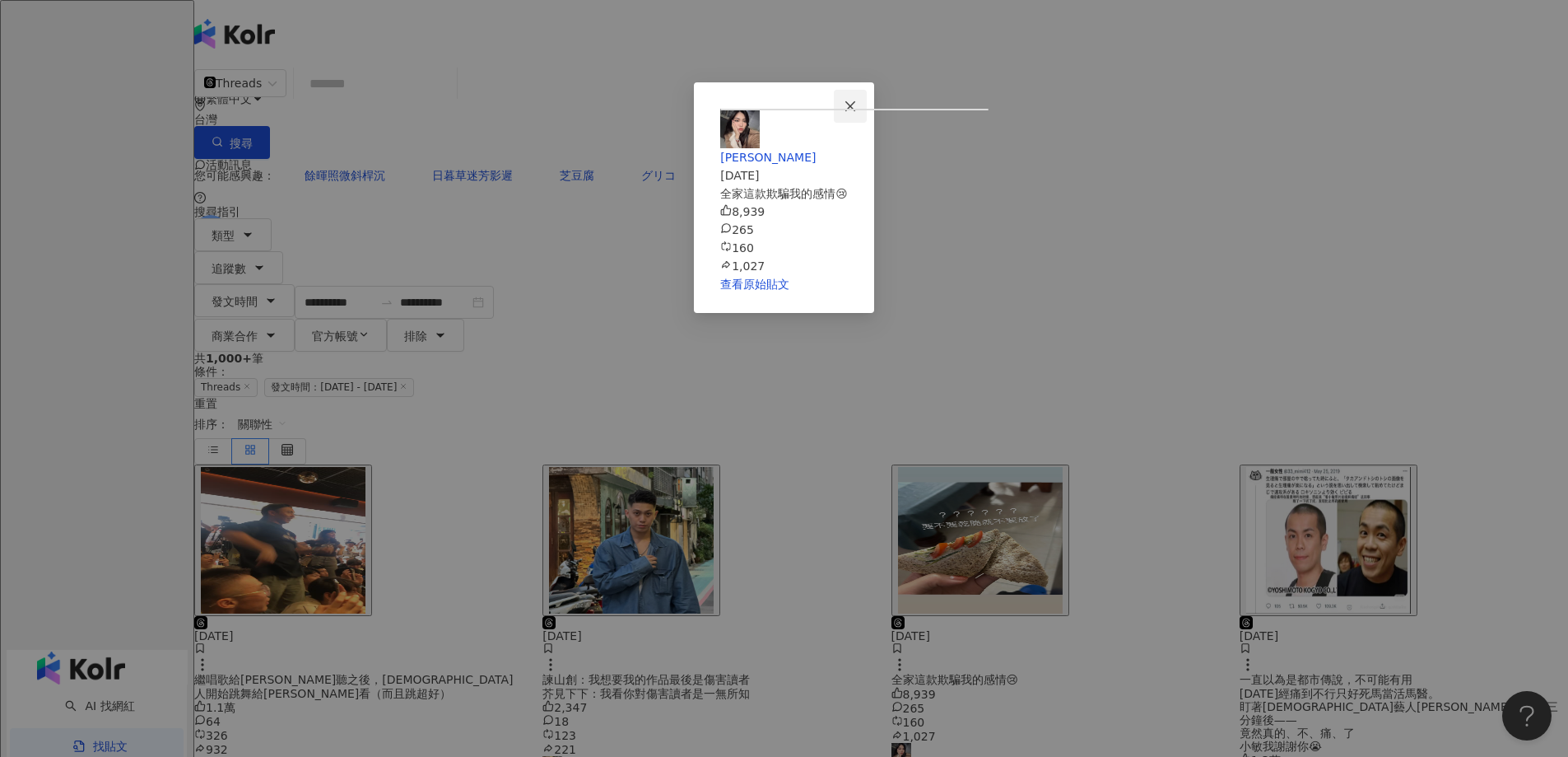
click at [867, 112] on span "Close" at bounding box center [851, 106] width 33 height 13
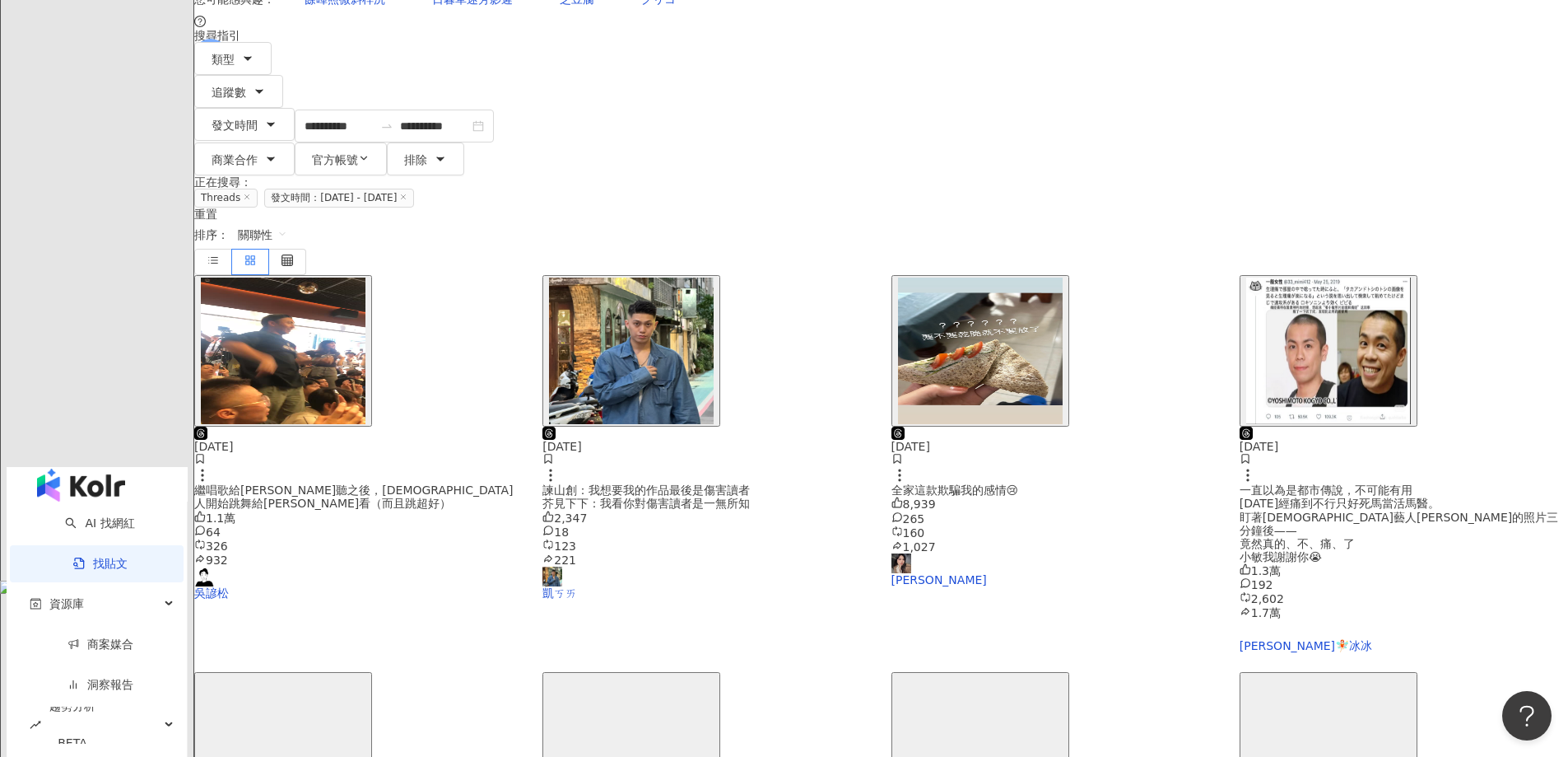
scroll to position [329, 0]
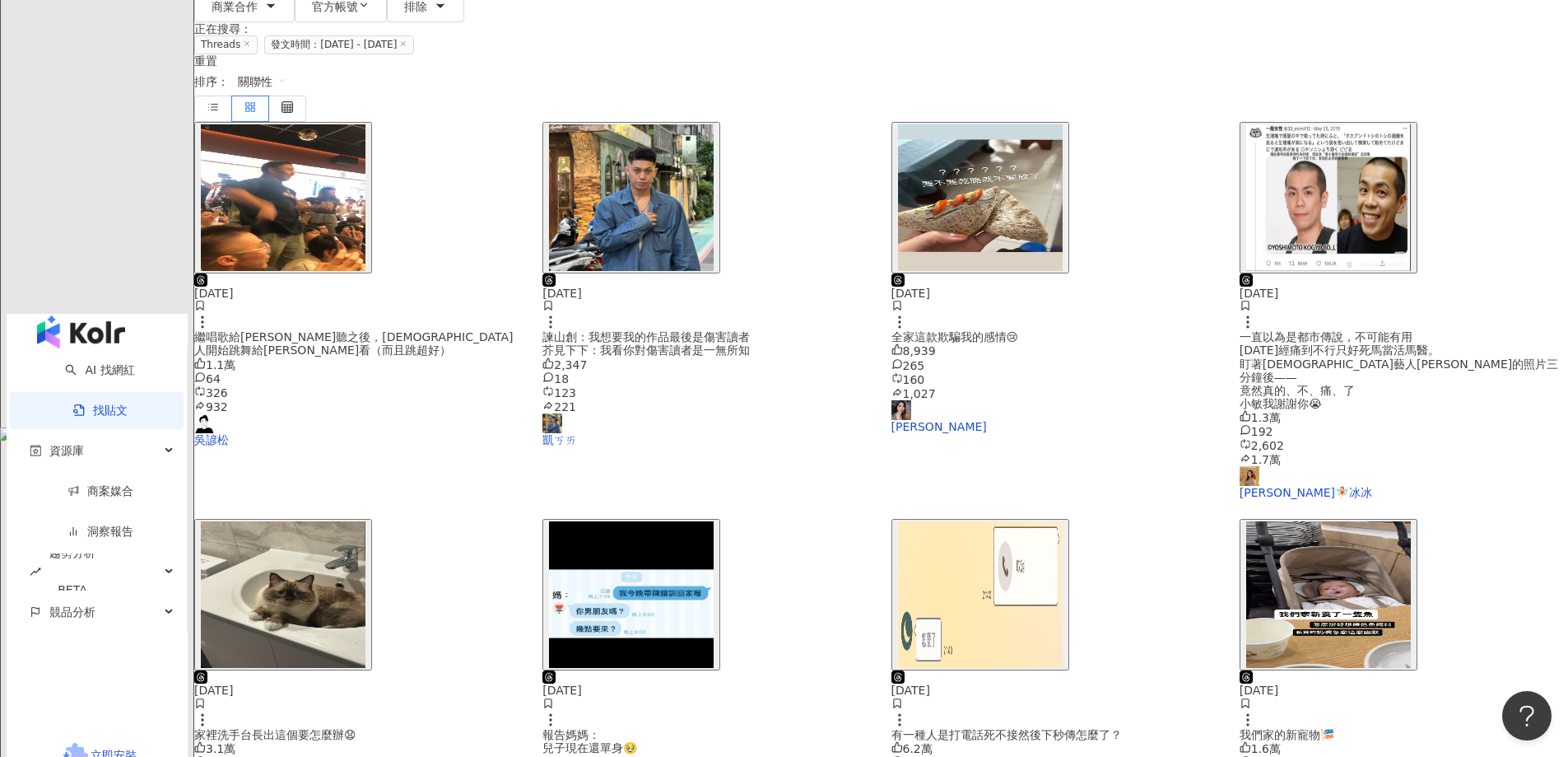
click at [1246, 521] on img "button" at bounding box center [1329, 594] width 164 height 146
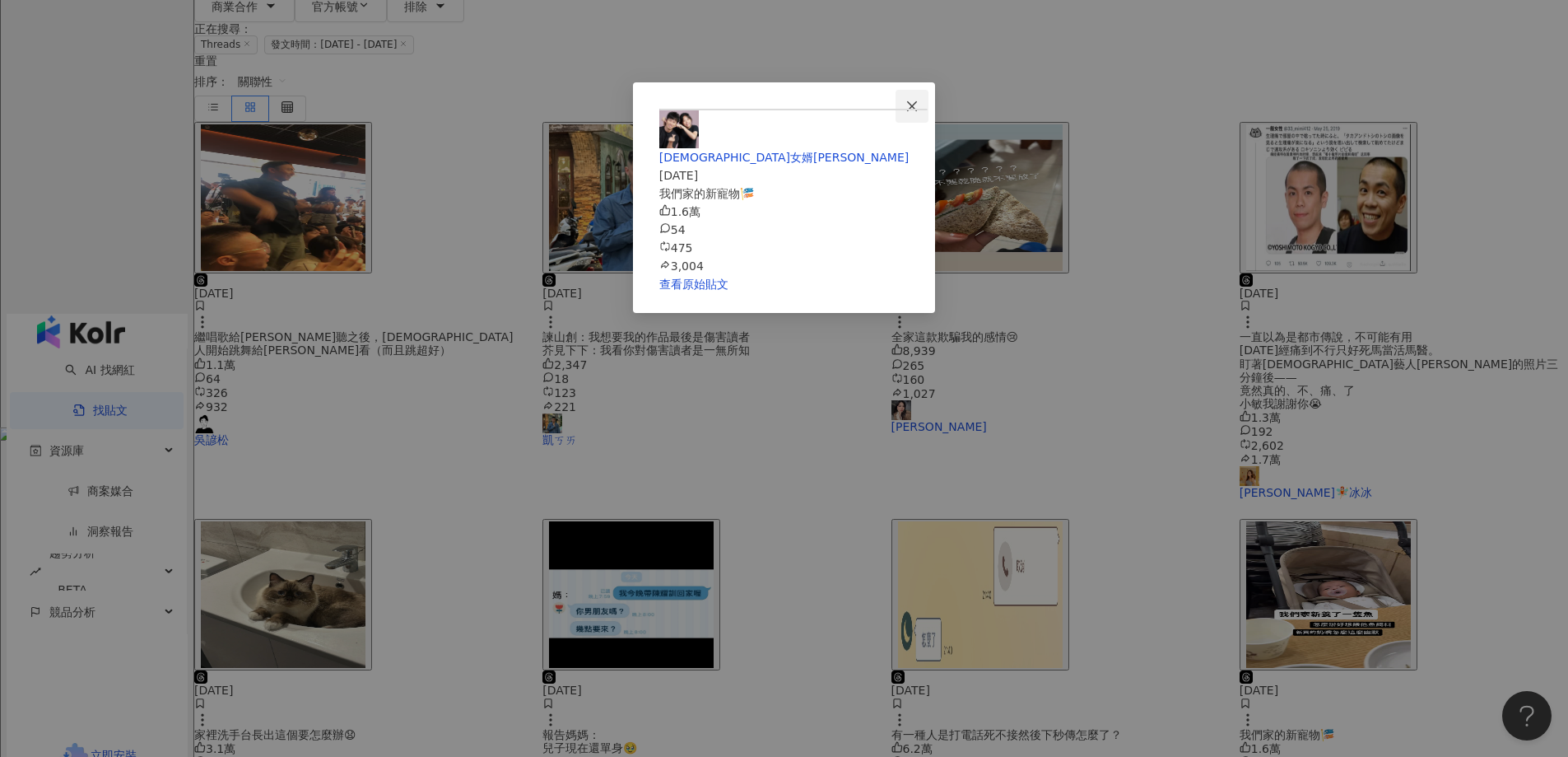
click at [928, 106] on span "Close" at bounding box center [912, 106] width 33 height 13
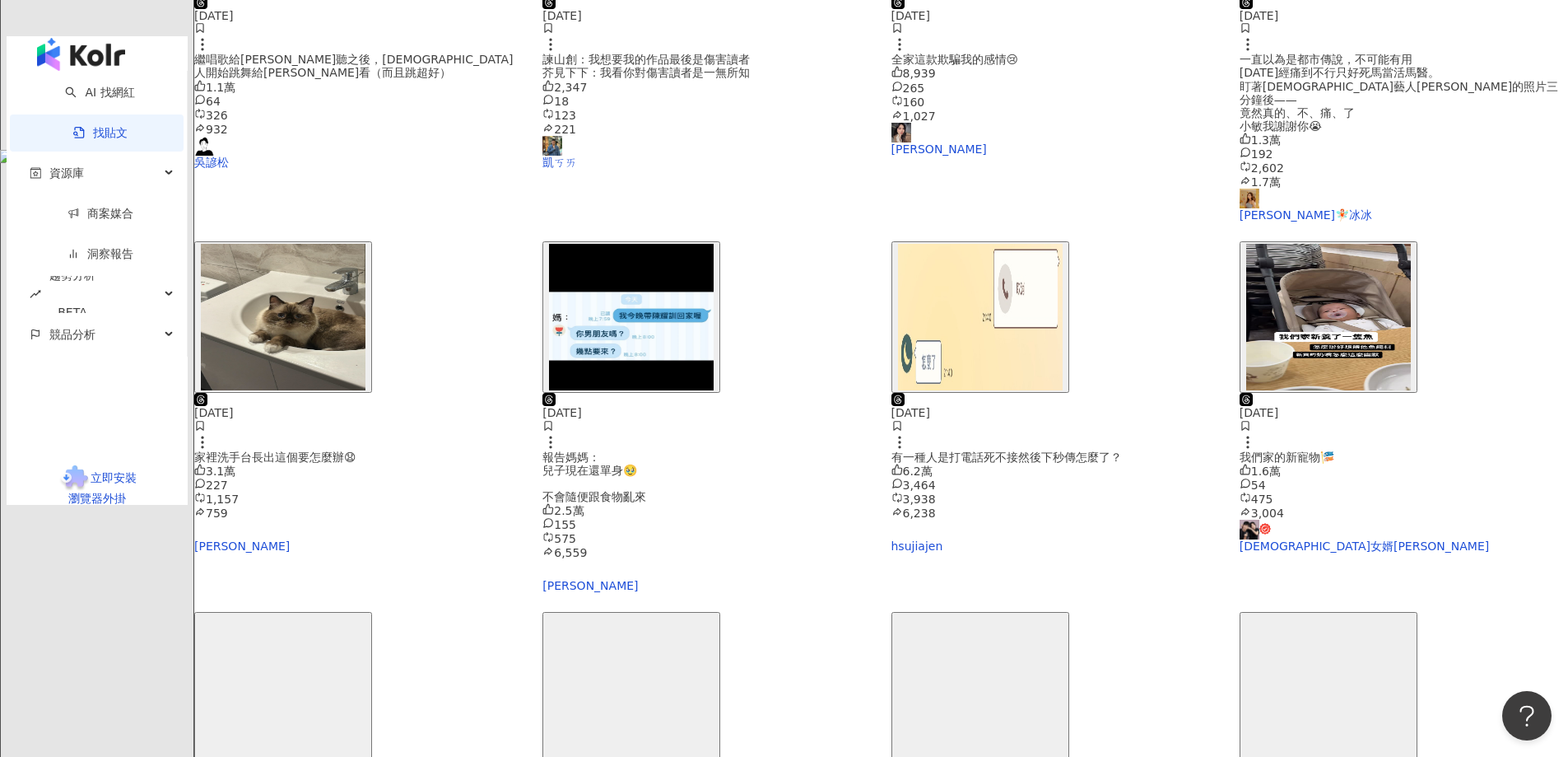
scroll to position [733, 0]
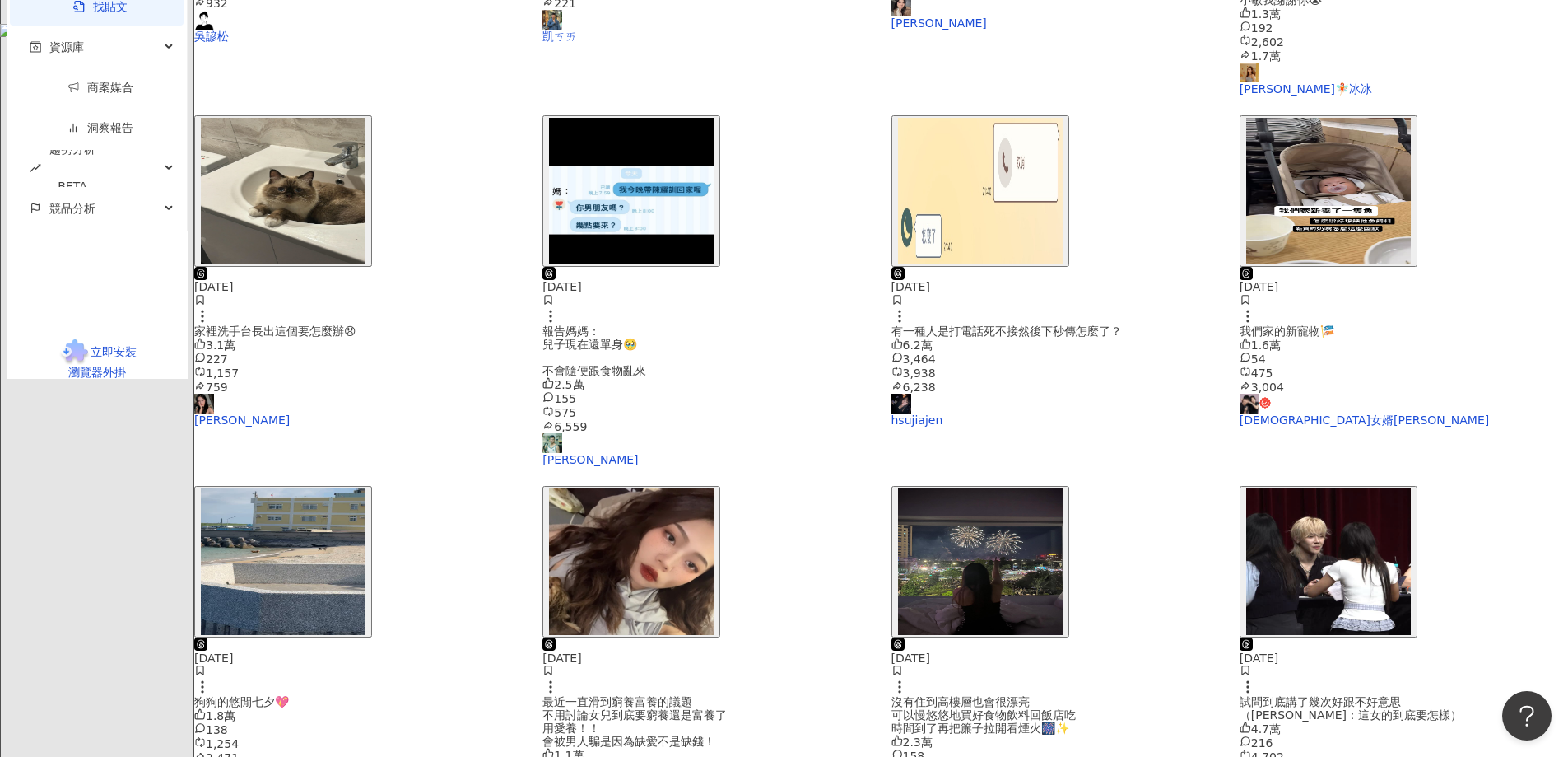
click at [366, 488] on img "button" at bounding box center [283, 561] width 164 height 146
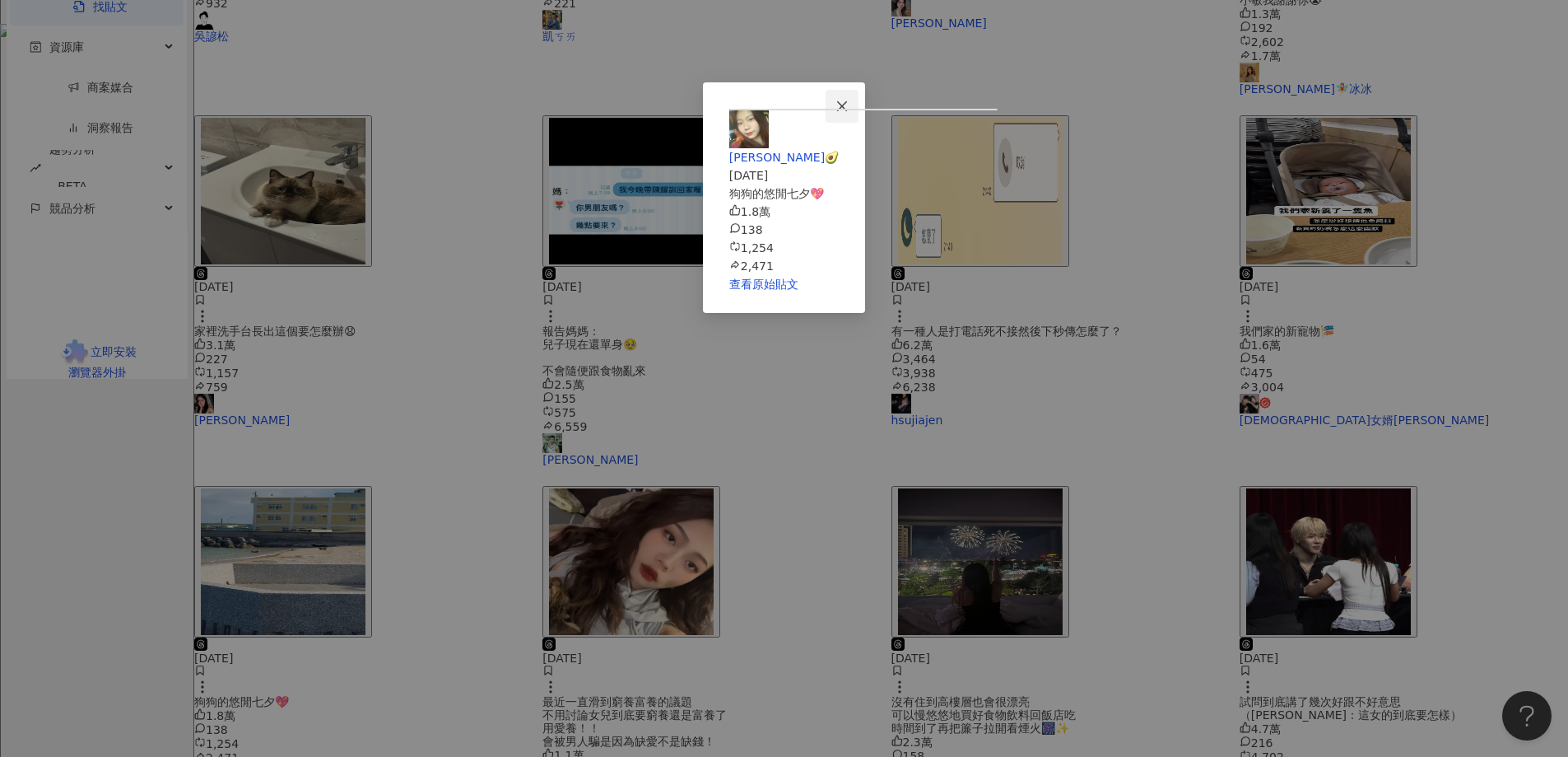
click at [859, 91] on button "Close" at bounding box center [842, 106] width 33 height 33
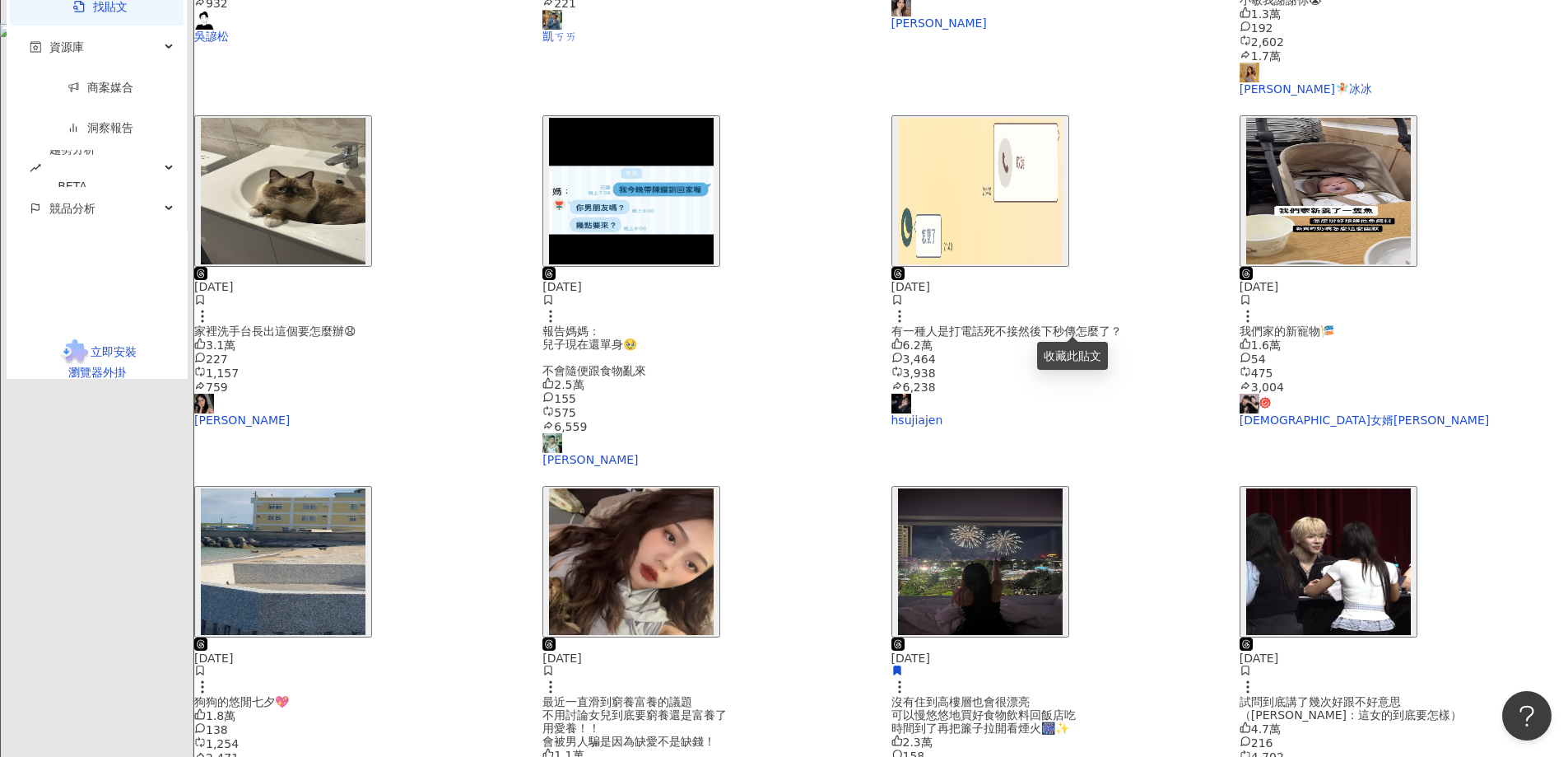
click at [714, 488] on img "button" at bounding box center [631, 561] width 164 height 146
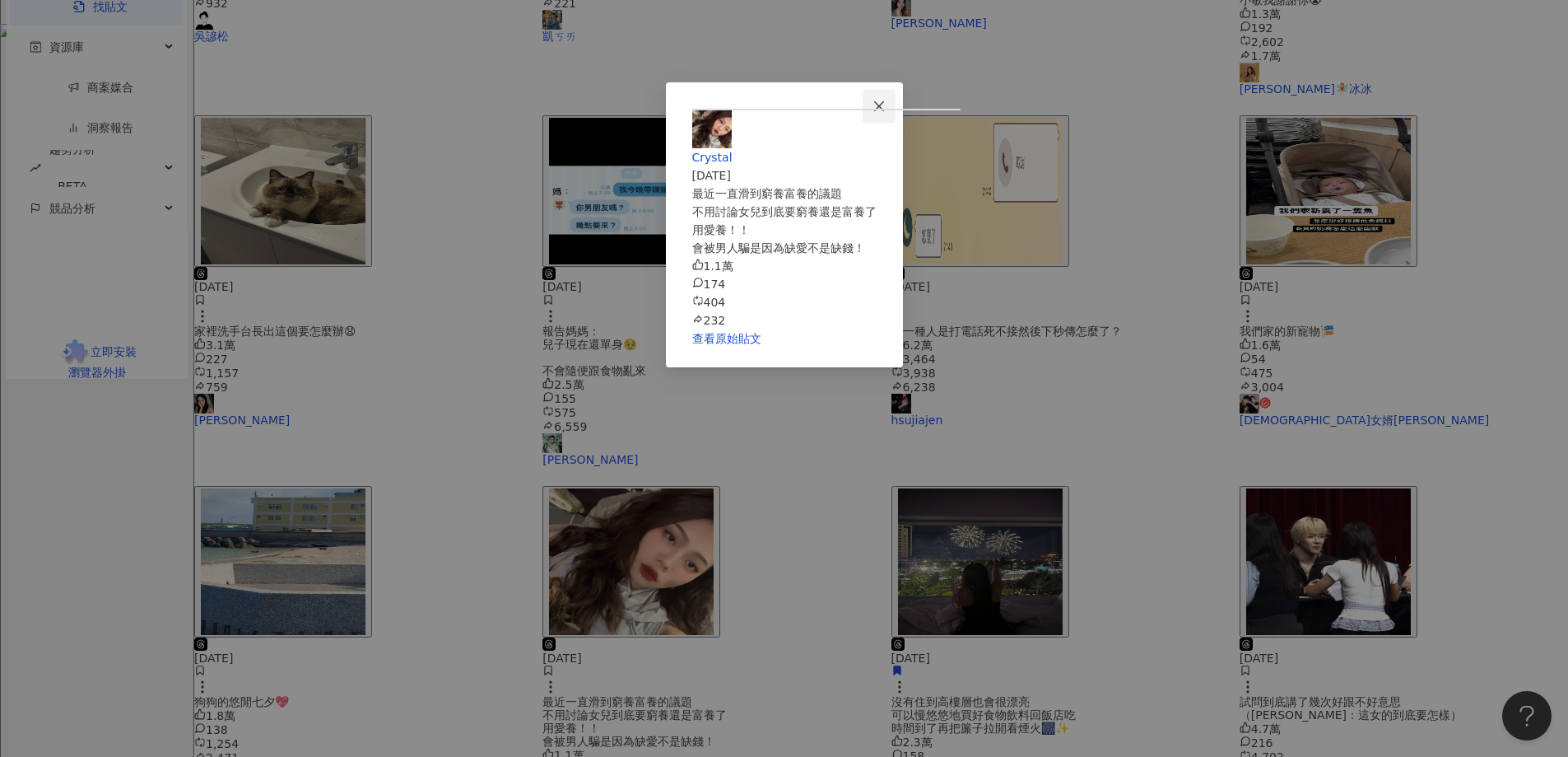
click at [885, 110] on icon "close" at bounding box center [879, 105] width 10 height 10
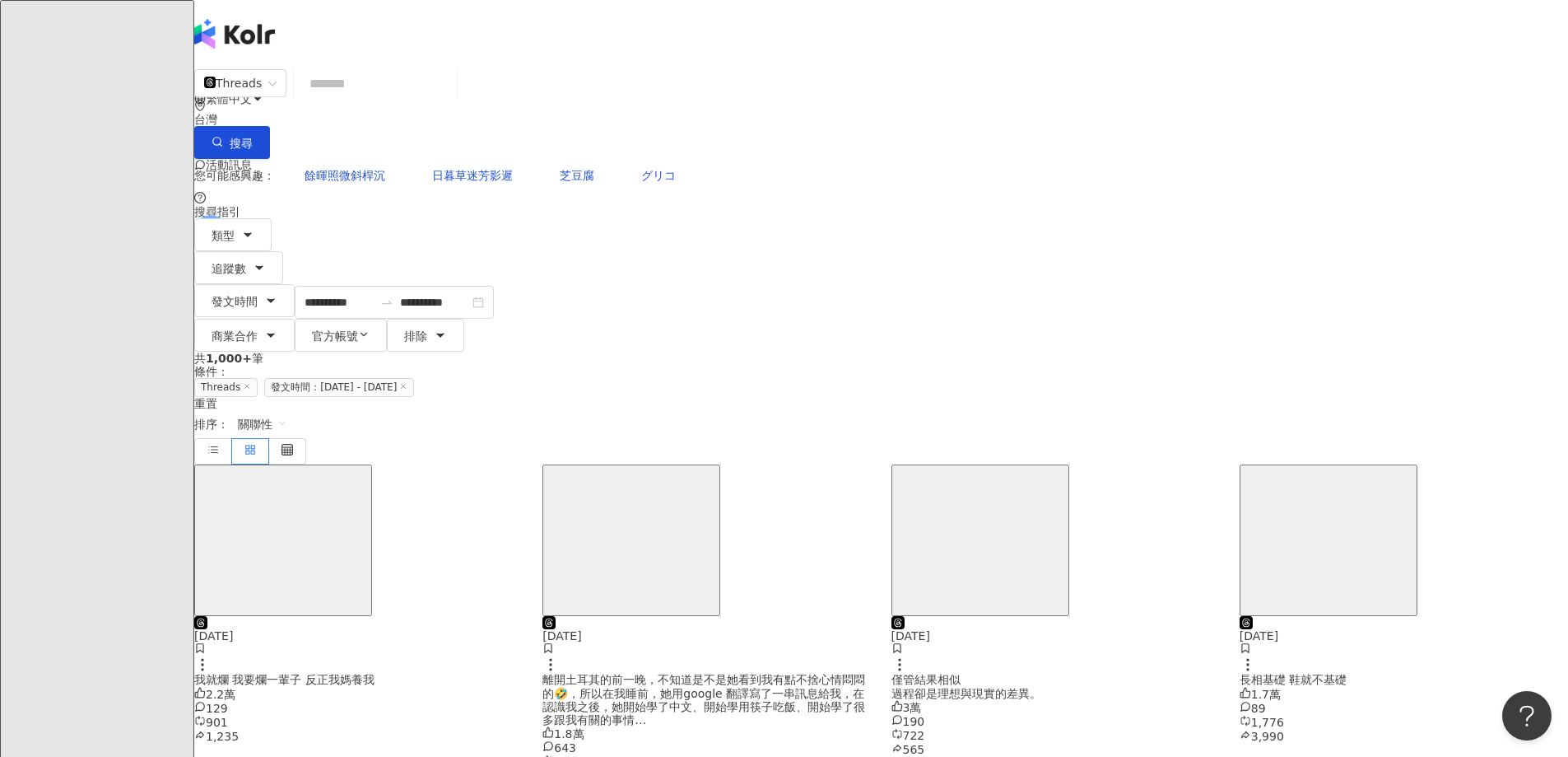
scroll to position [165, 0]
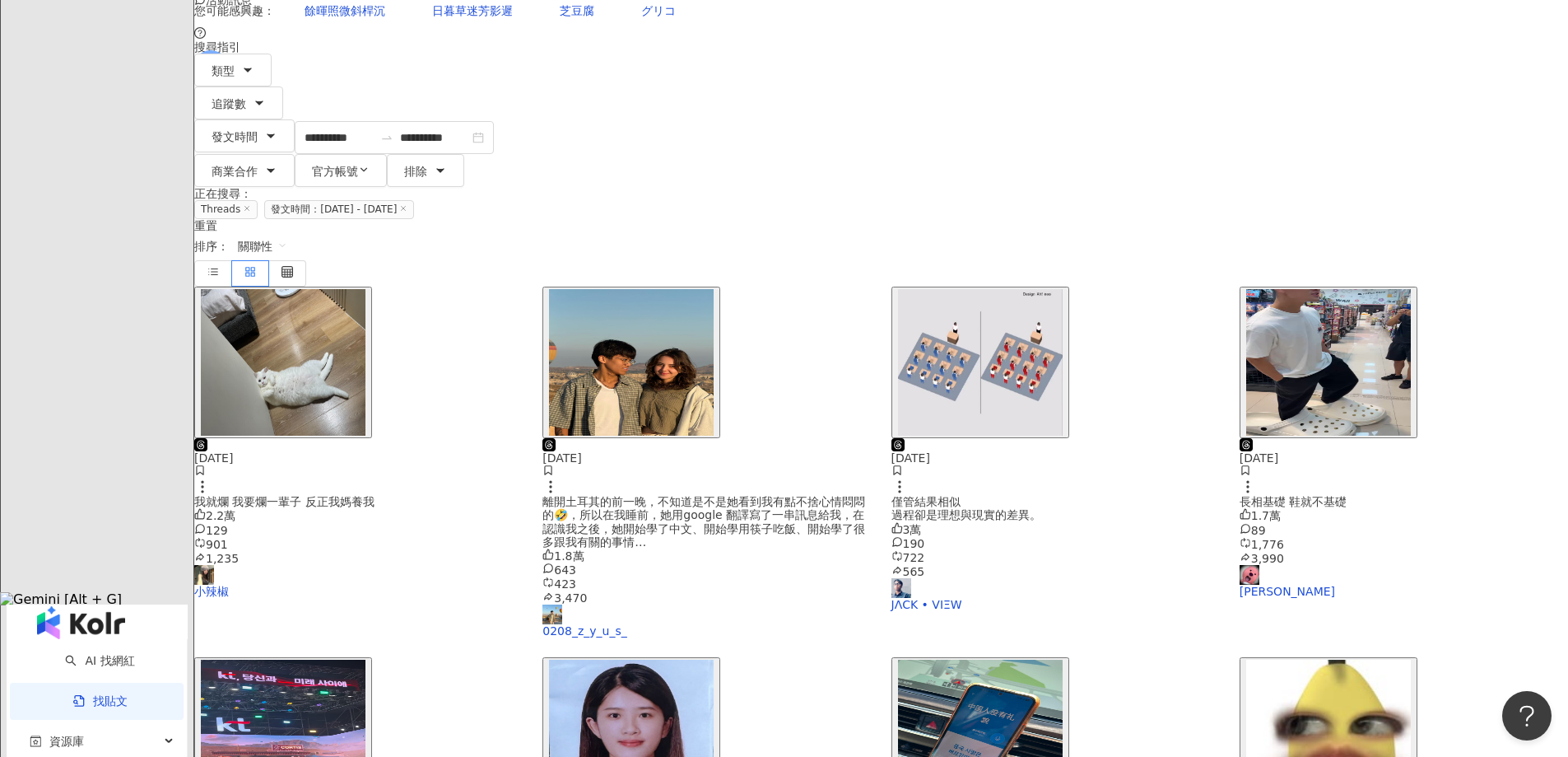
click at [1246, 289] on img "button" at bounding box center [1329, 362] width 164 height 146
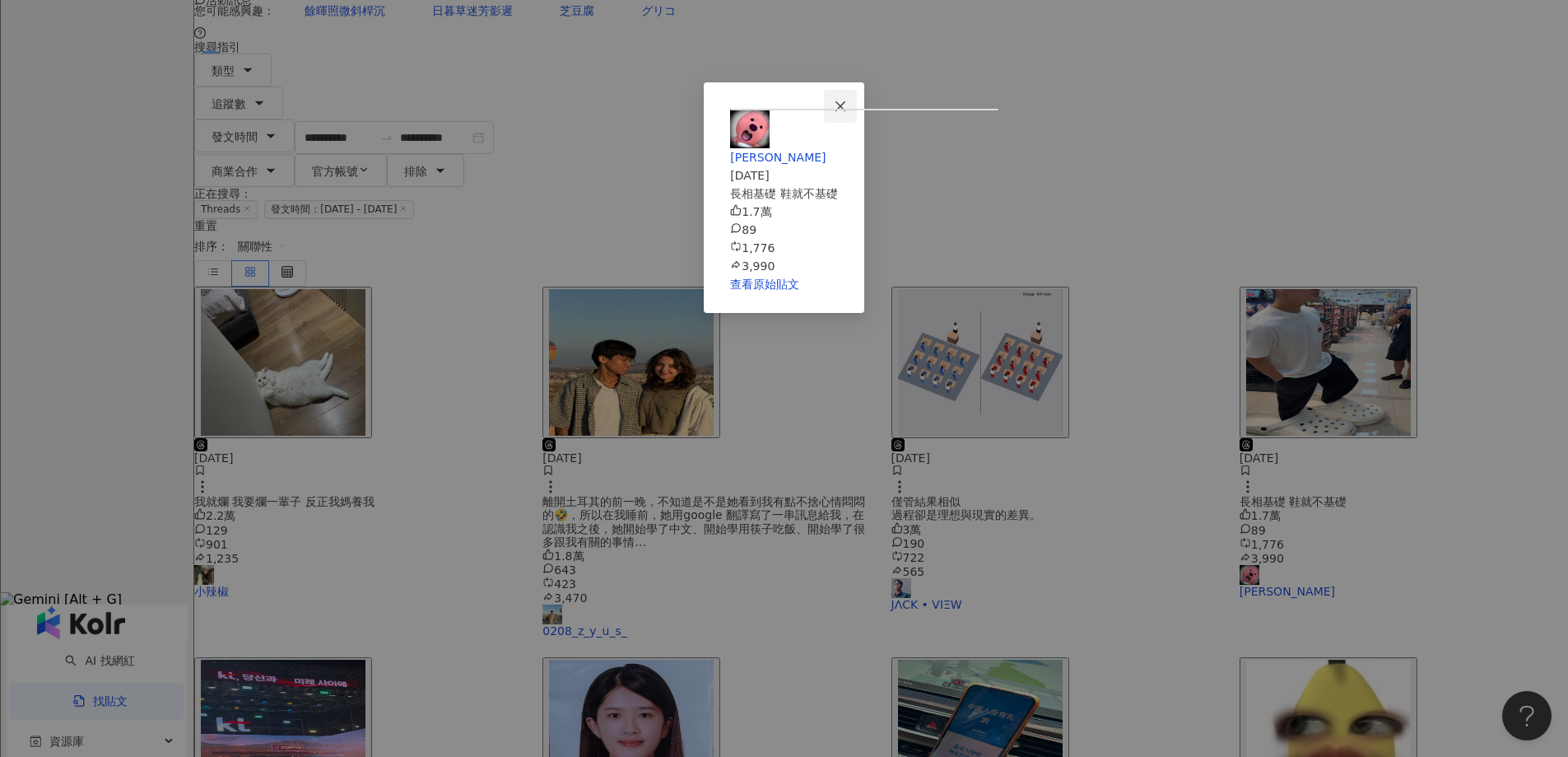
click at [847, 106] on icon "close" at bounding box center [841, 106] width 13 height 13
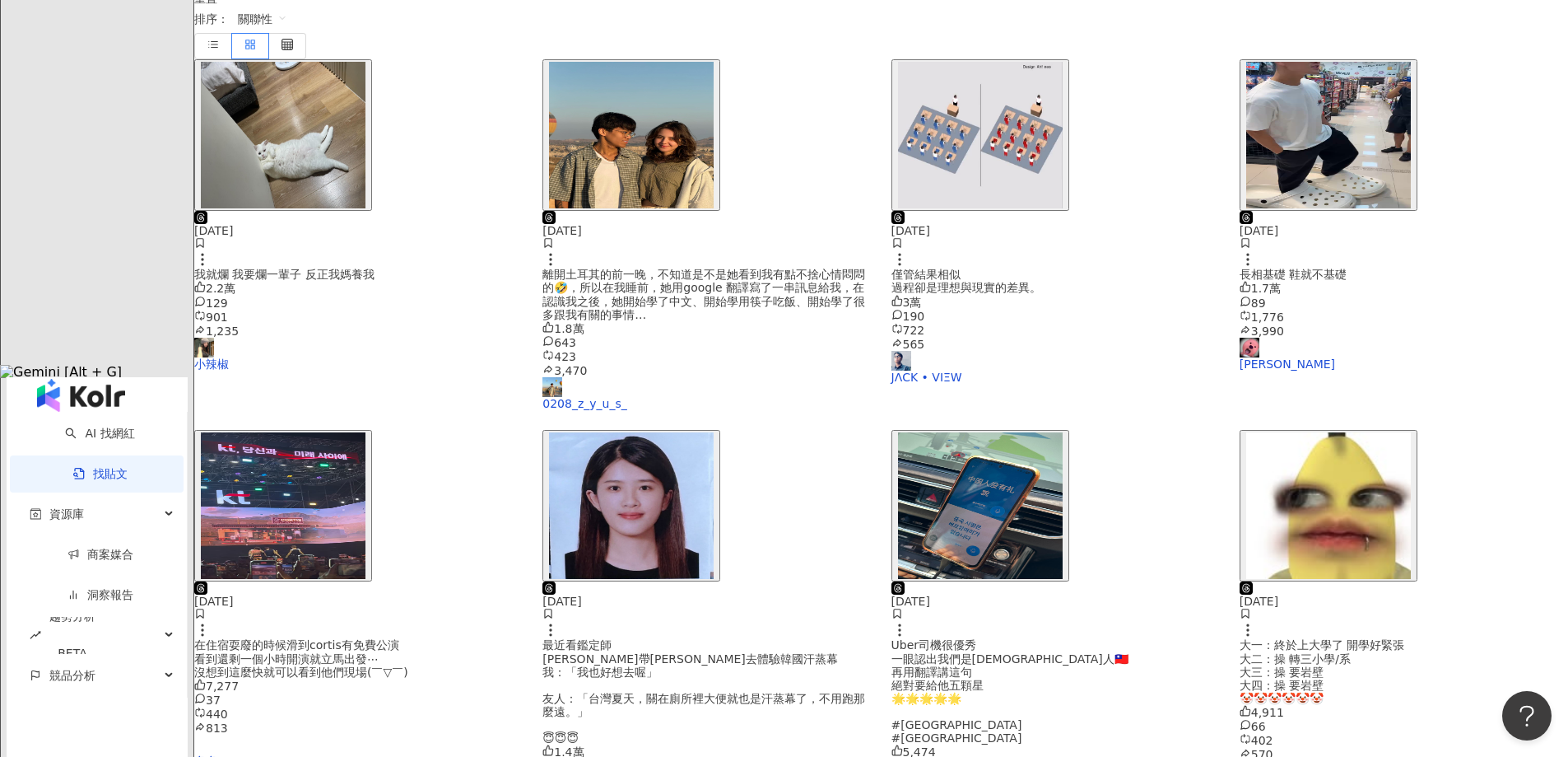
scroll to position [495, 0]
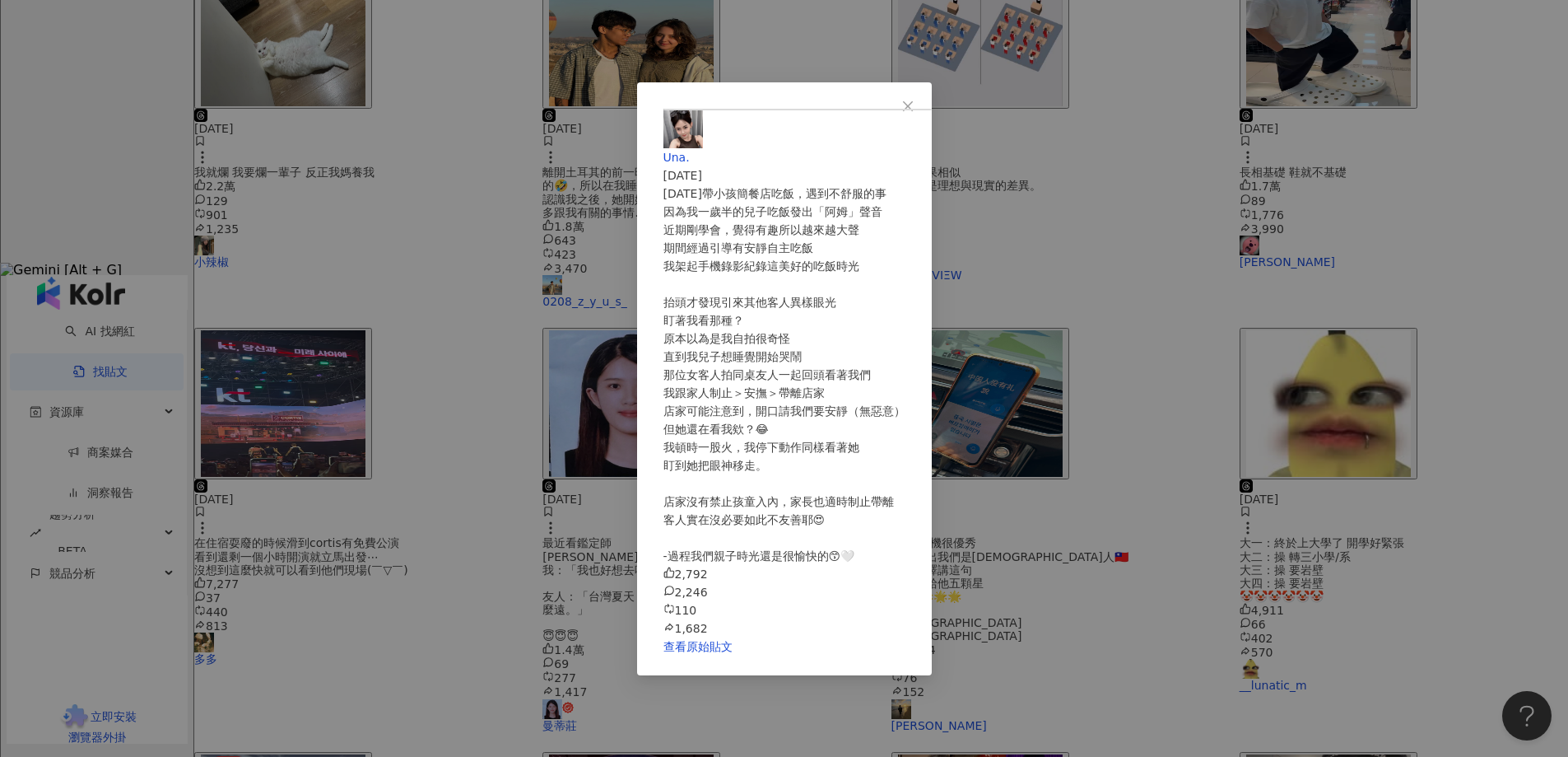
scroll to position [109, 0]
drag, startPoint x: 979, startPoint y: 710, endPoint x: 991, endPoint y: 688, distance: 25.1
click at [915, 100] on icon "close" at bounding box center [908, 106] width 13 height 13
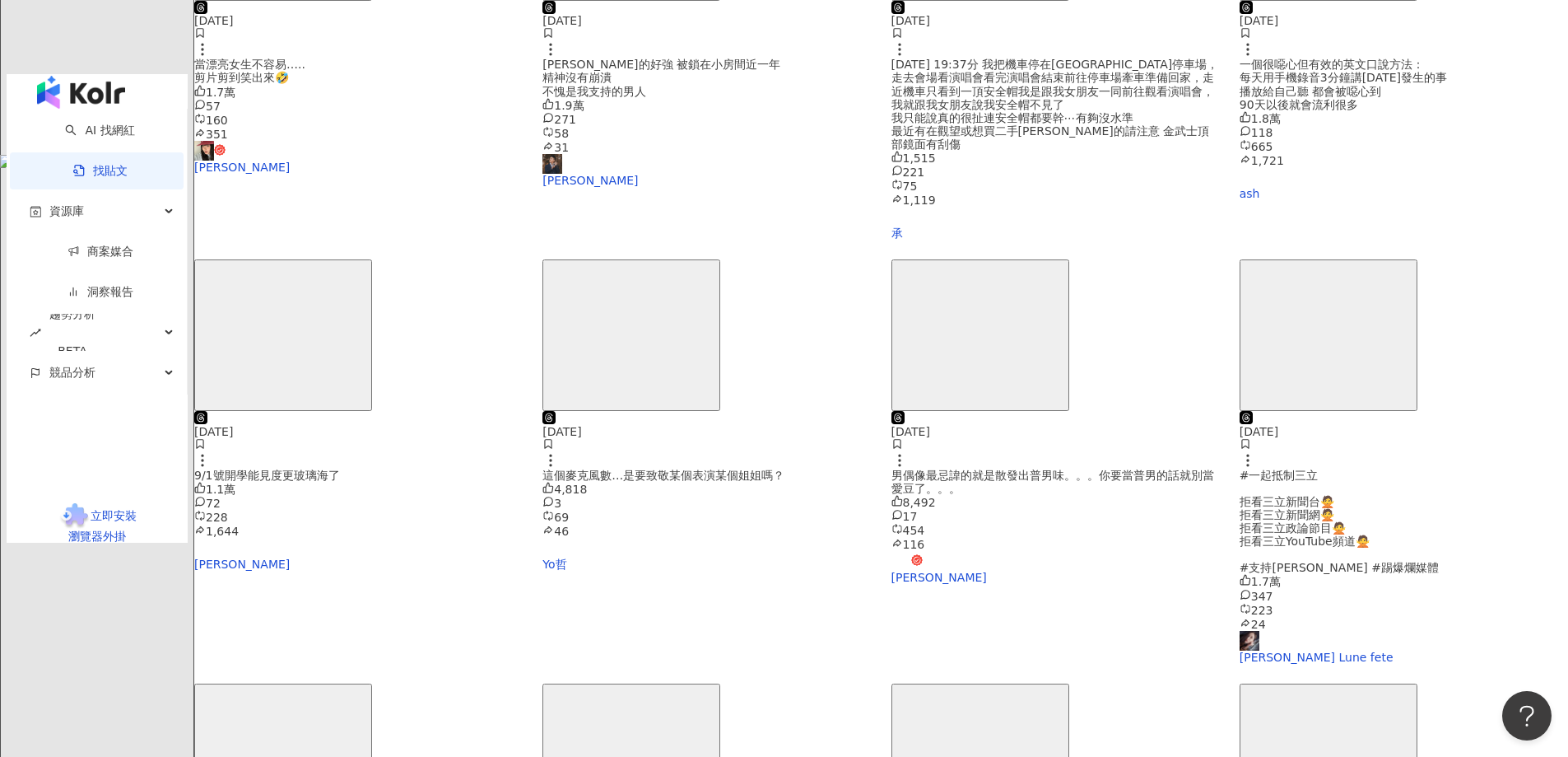
scroll to position [495, 0]
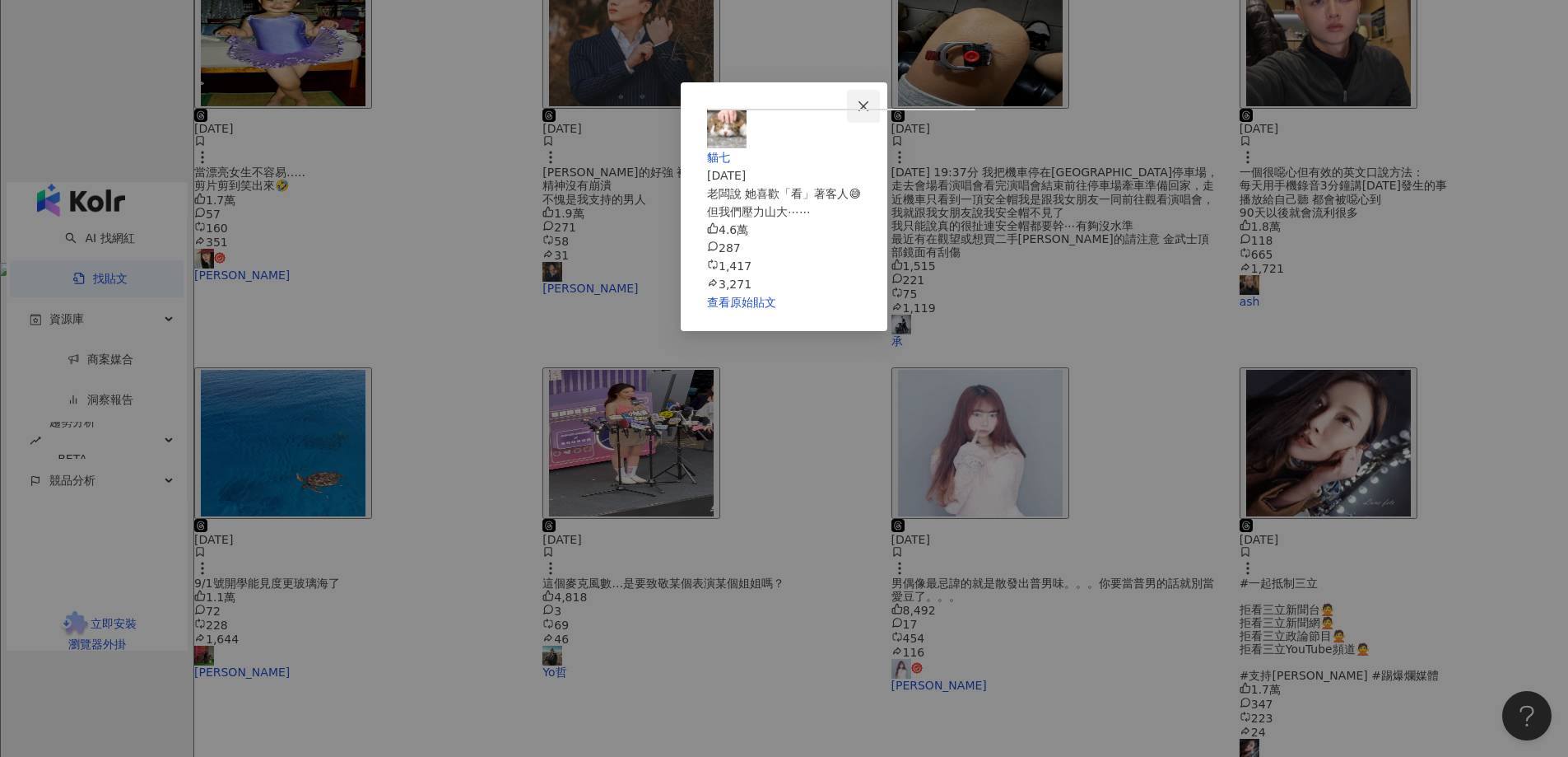
click at [870, 111] on icon "close" at bounding box center [863, 106] width 13 height 13
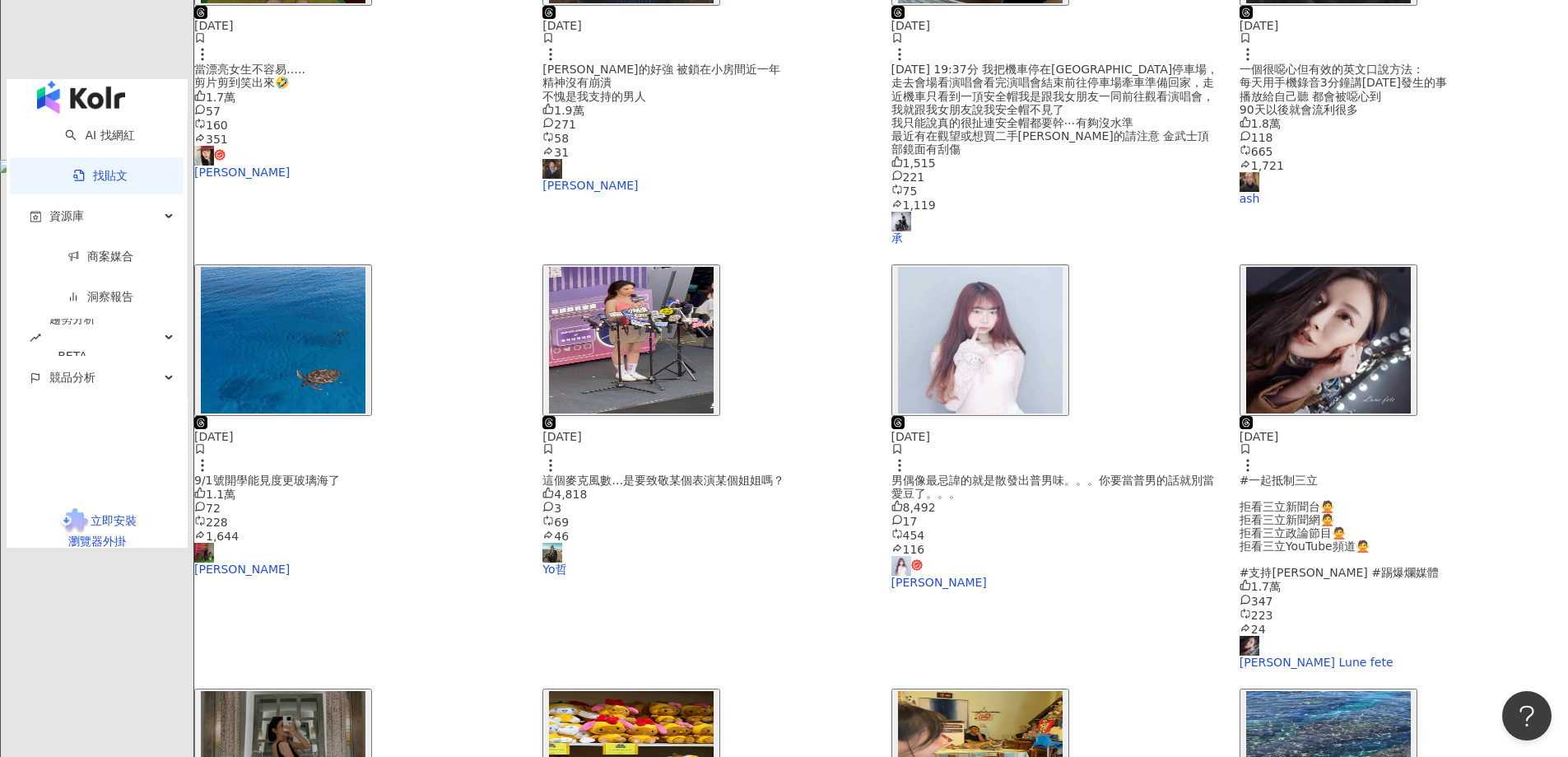
scroll to position [659, 0]
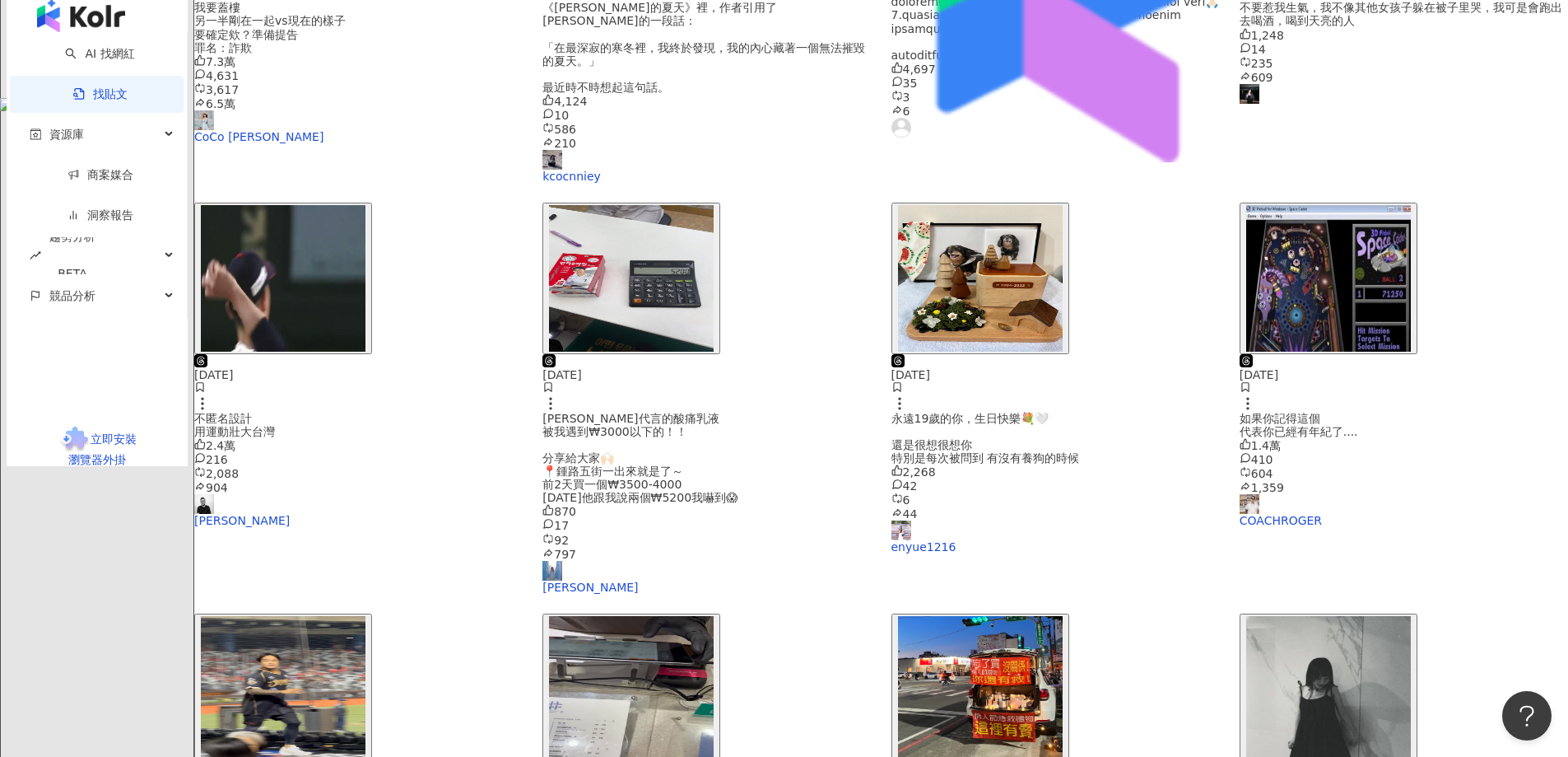
click at [1022, 616] on img "button" at bounding box center [980, 689] width 164 height 146
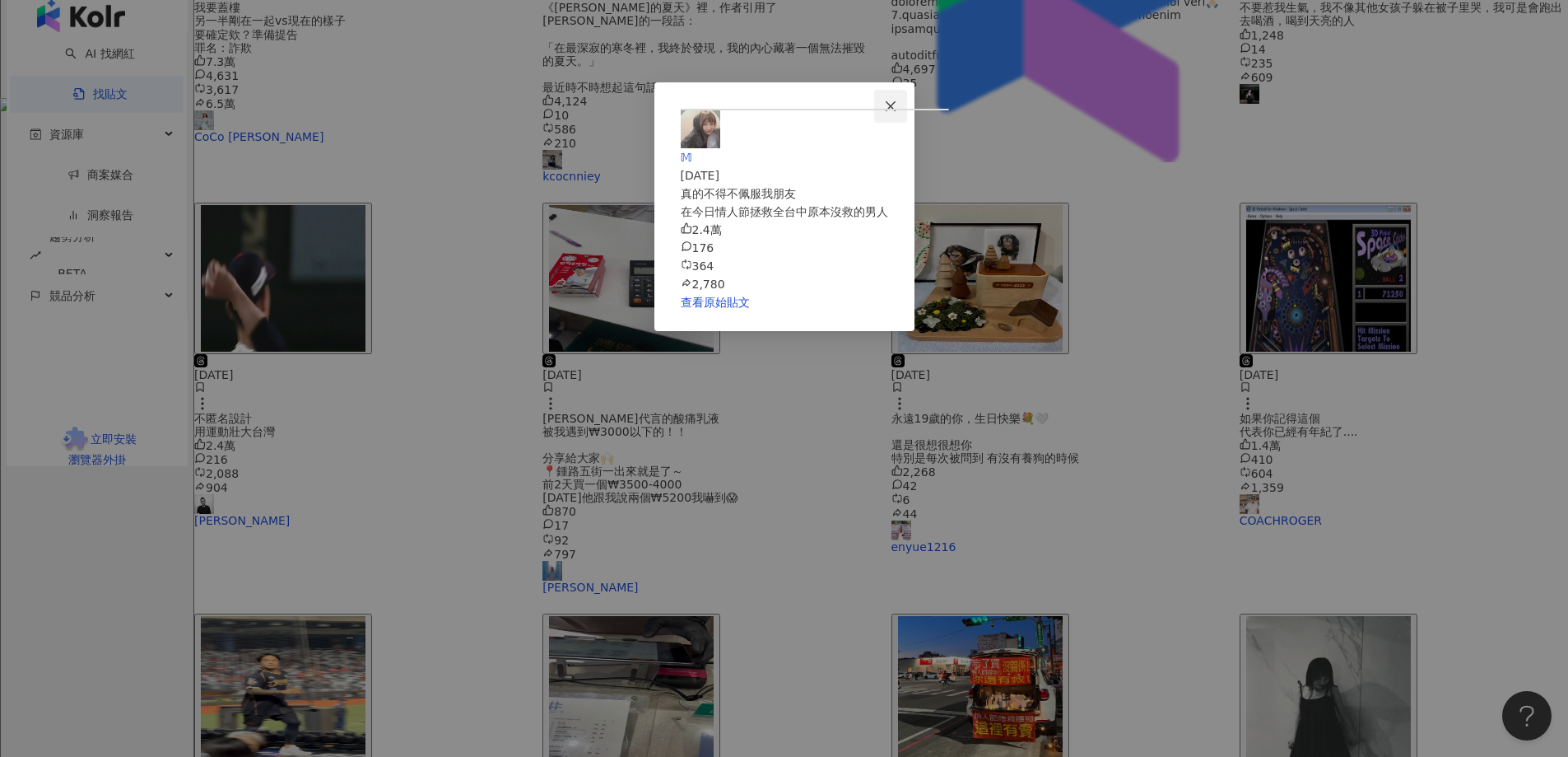
click at [907, 104] on span "Close" at bounding box center [891, 106] width 33 height 13
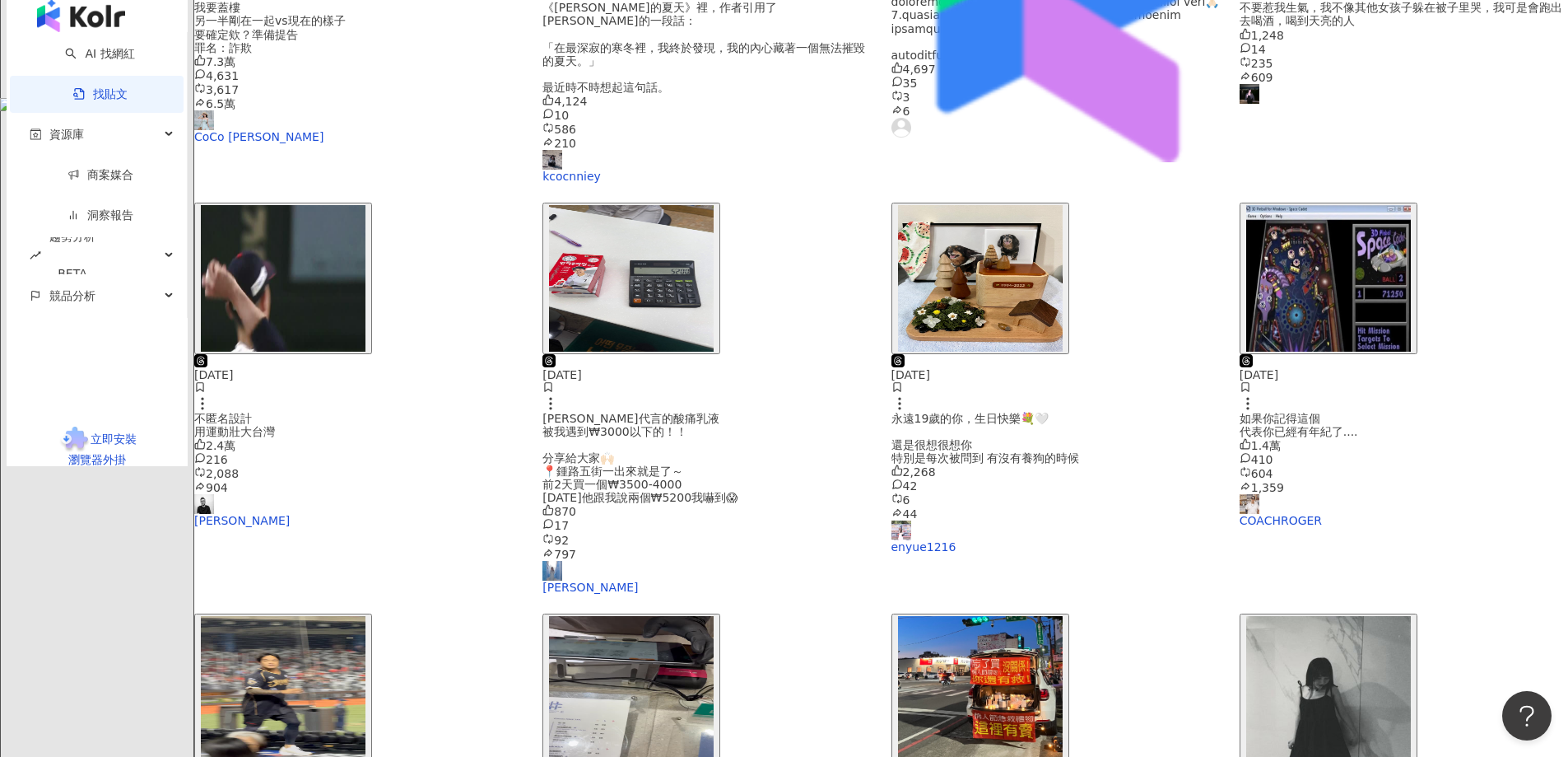
drag, startPoint x: 938, startPoint y: 568, endPoint x: 1283, endPoint y: 639, distance: 352.2
click at [1283, 639] on div "[DATE] 我要蓋樓 另一半剛在一起vs現在的樣子 要確定欸？準備提告 罪名：詐欺 7.3萬 4,631 3,617 6.5萬 CoCo [PERSON_N…" at bounding box center [882, 381] width 1374 height 1178
click at [1269, 616] on img "button" at bounding box center [1329, 689] width 164 height 146
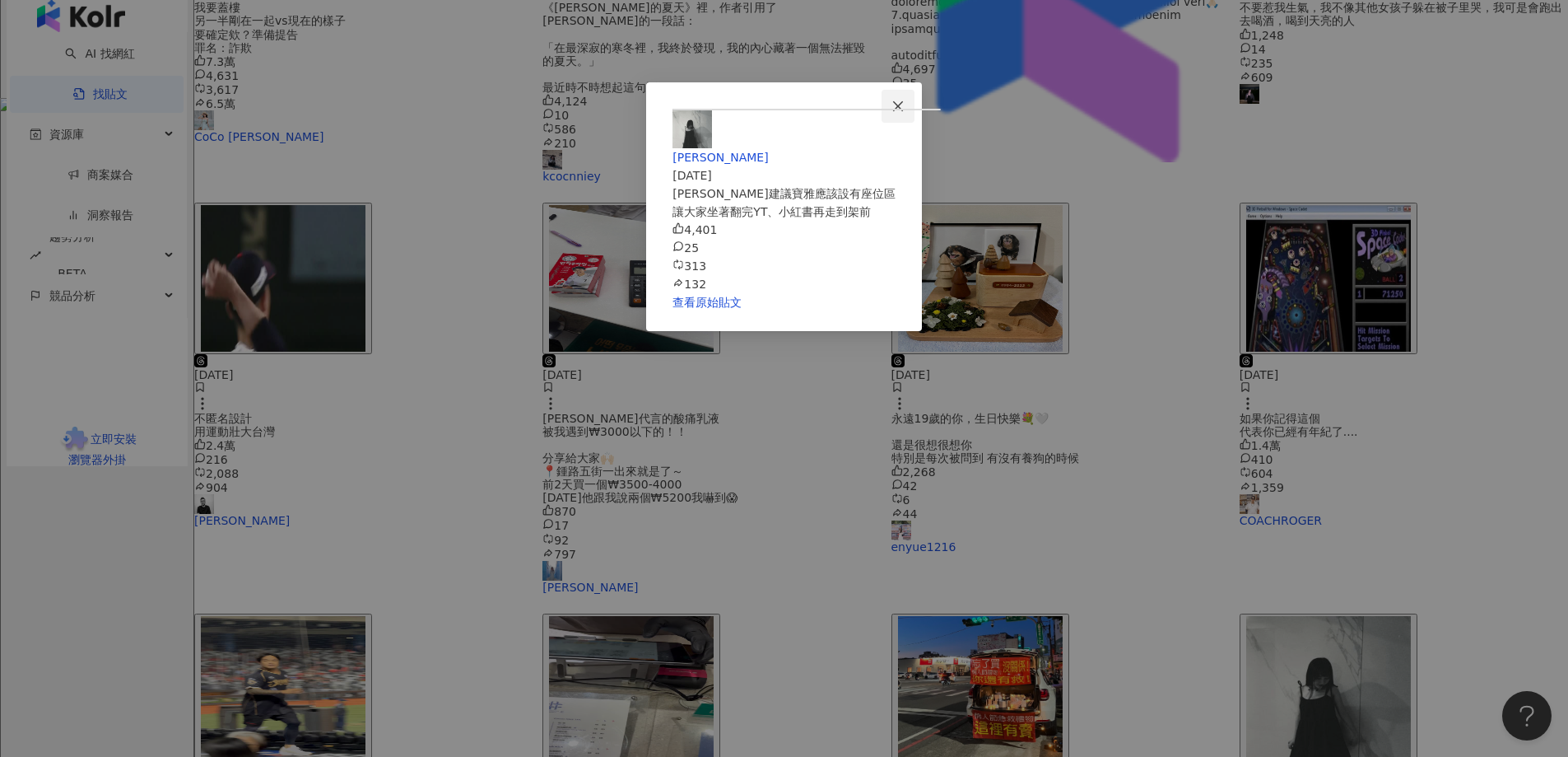
click at [915, 112] on button "Close" at bounding box center [898, 106] width 33 height 33
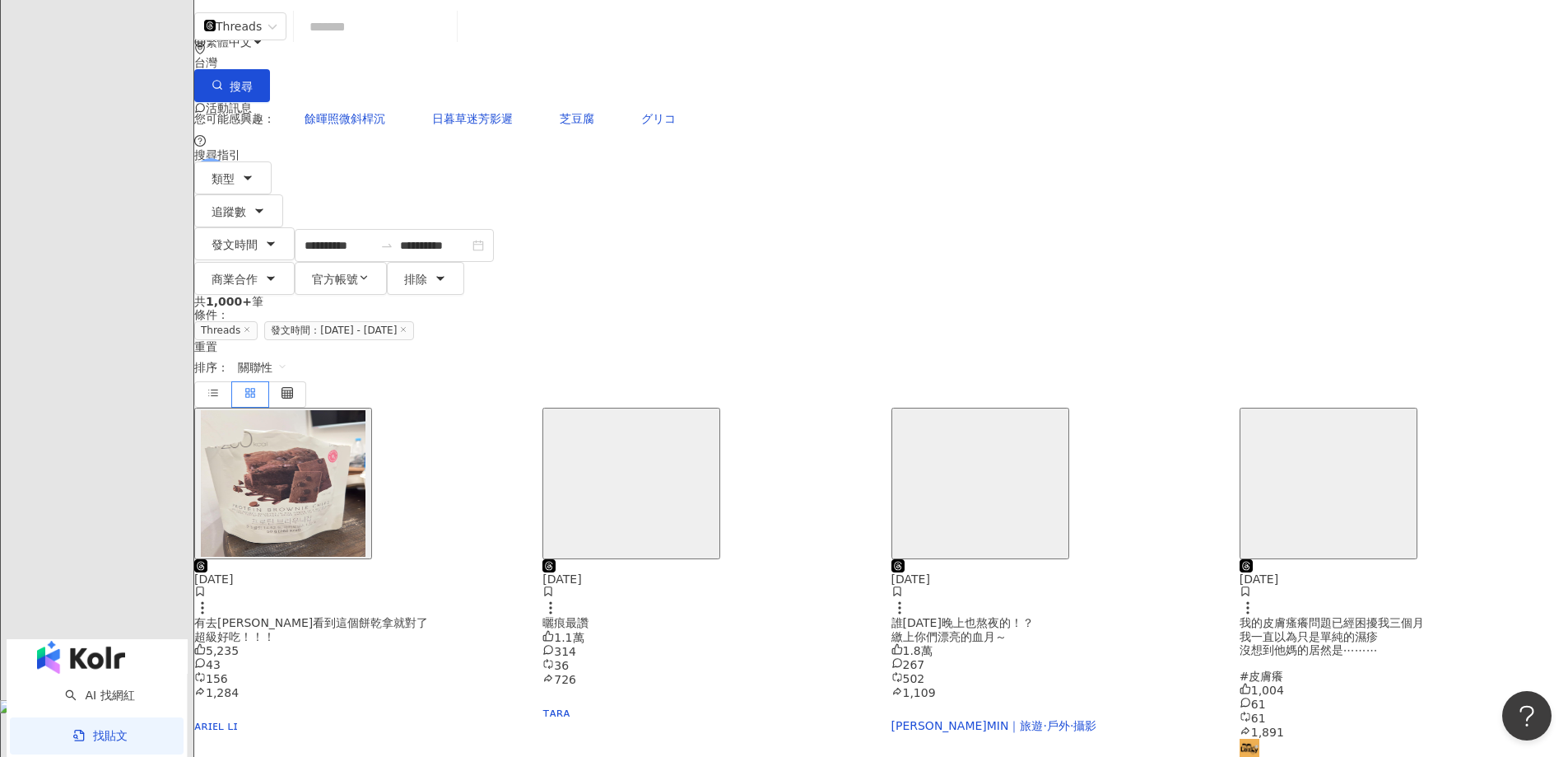
scroll to position [0, 0]
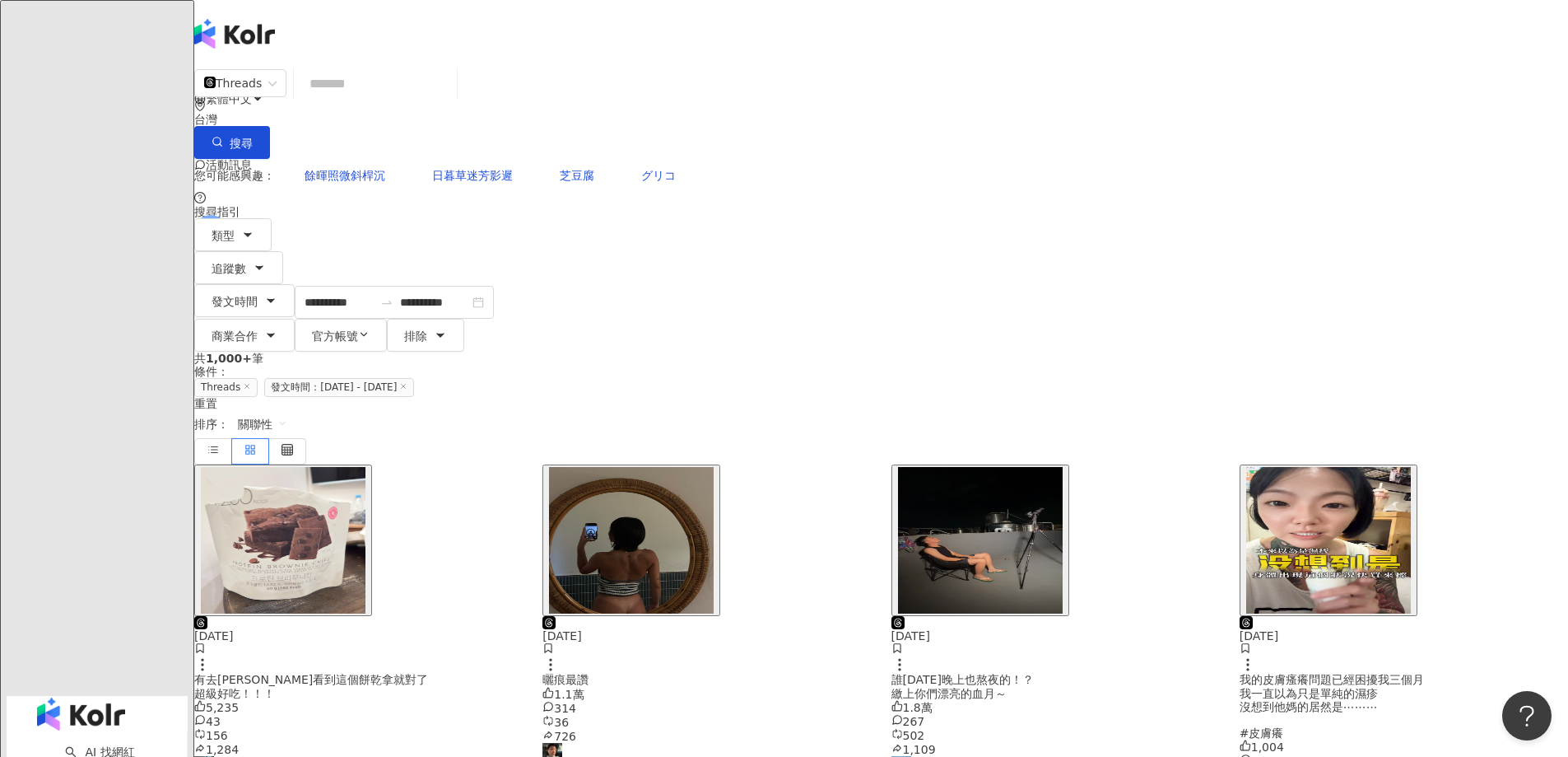
click at [1246, 467] on img "button" at bounding box center [1329, 540] width 164 height 146
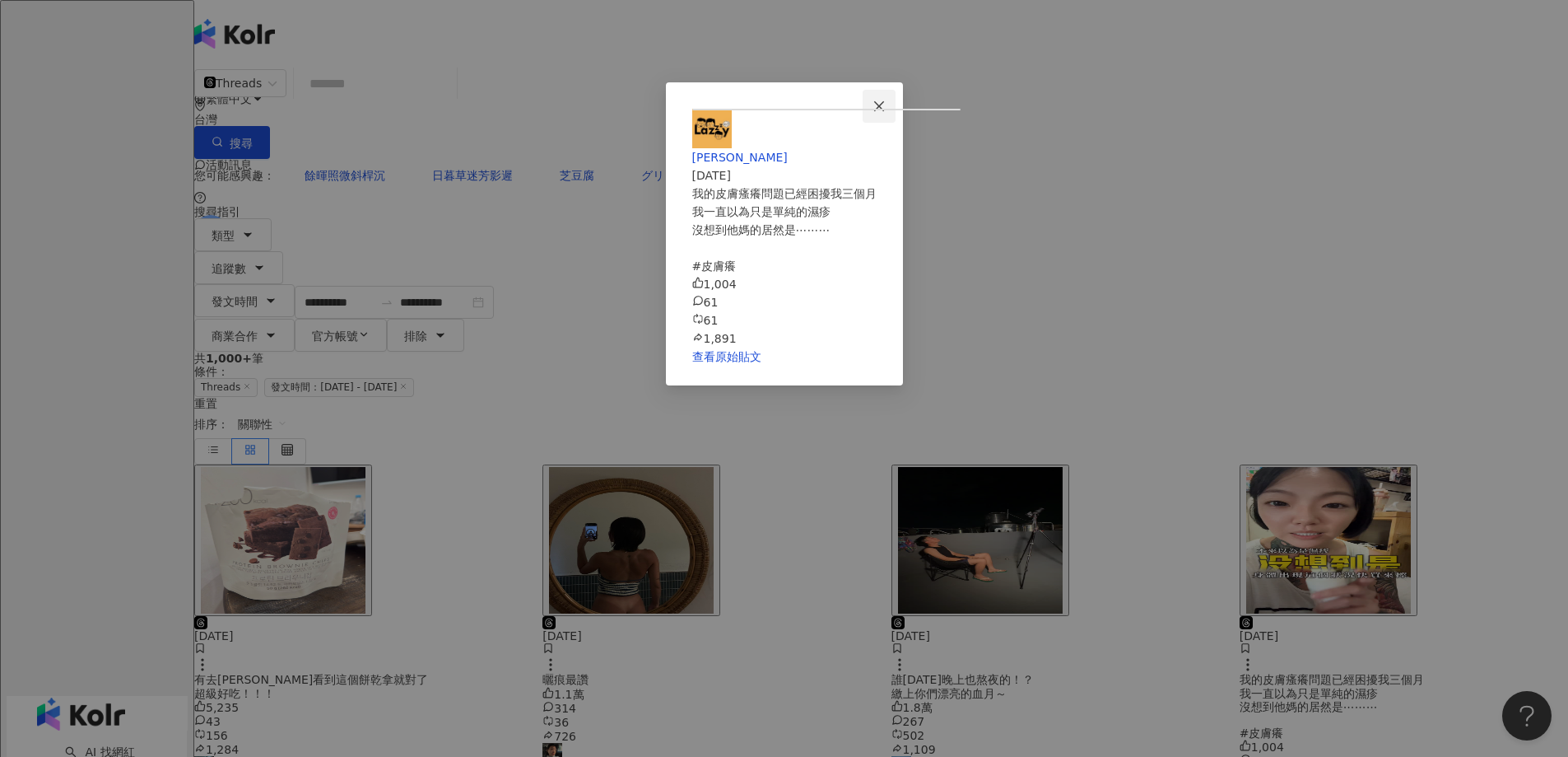
click at [895, 104] on span "Close" at bounding box center [879, 106] width 33 height 13
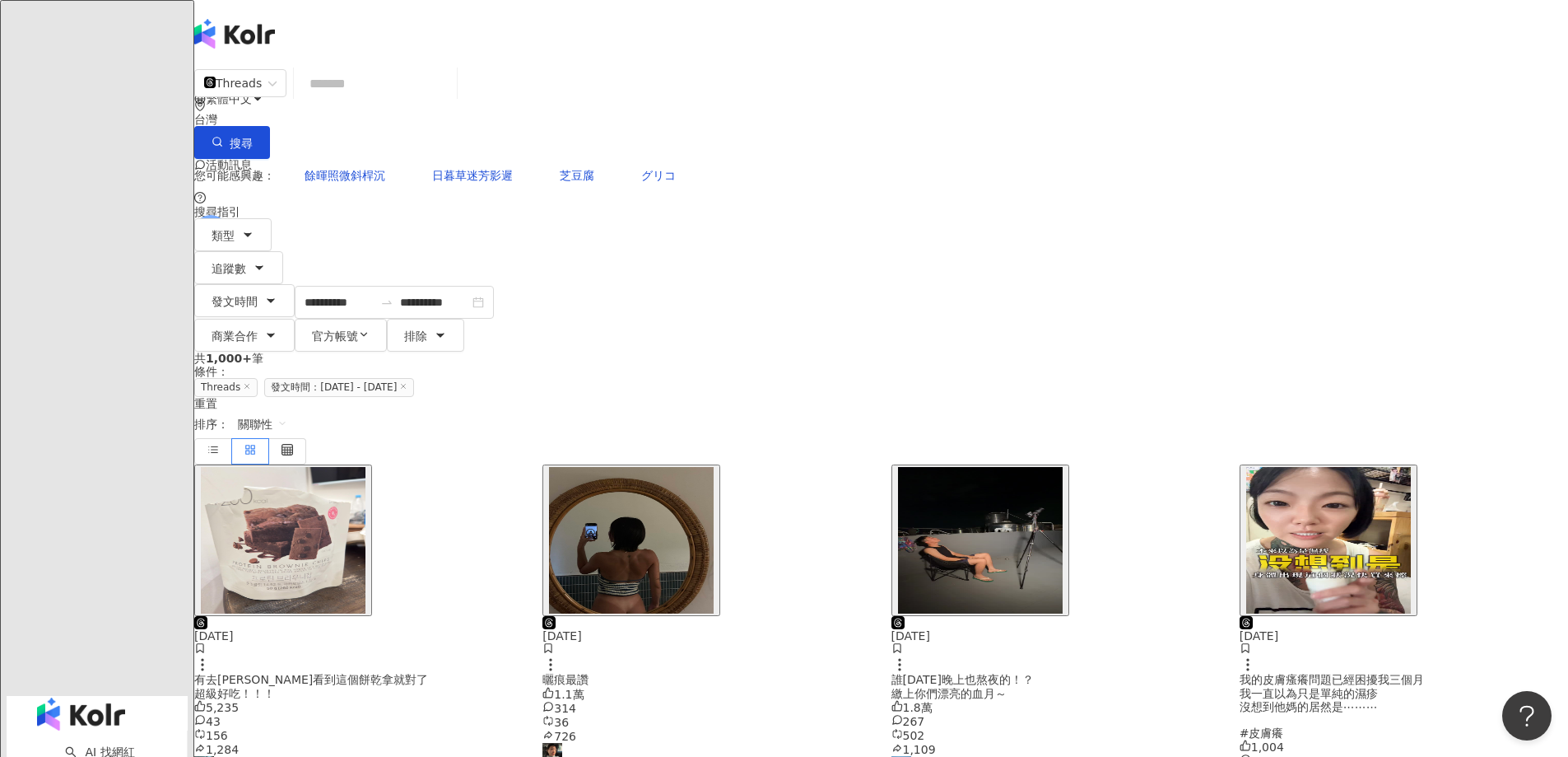
click at [714, 467] on img "button" at bounding box center [631, 540] width 164 height 146
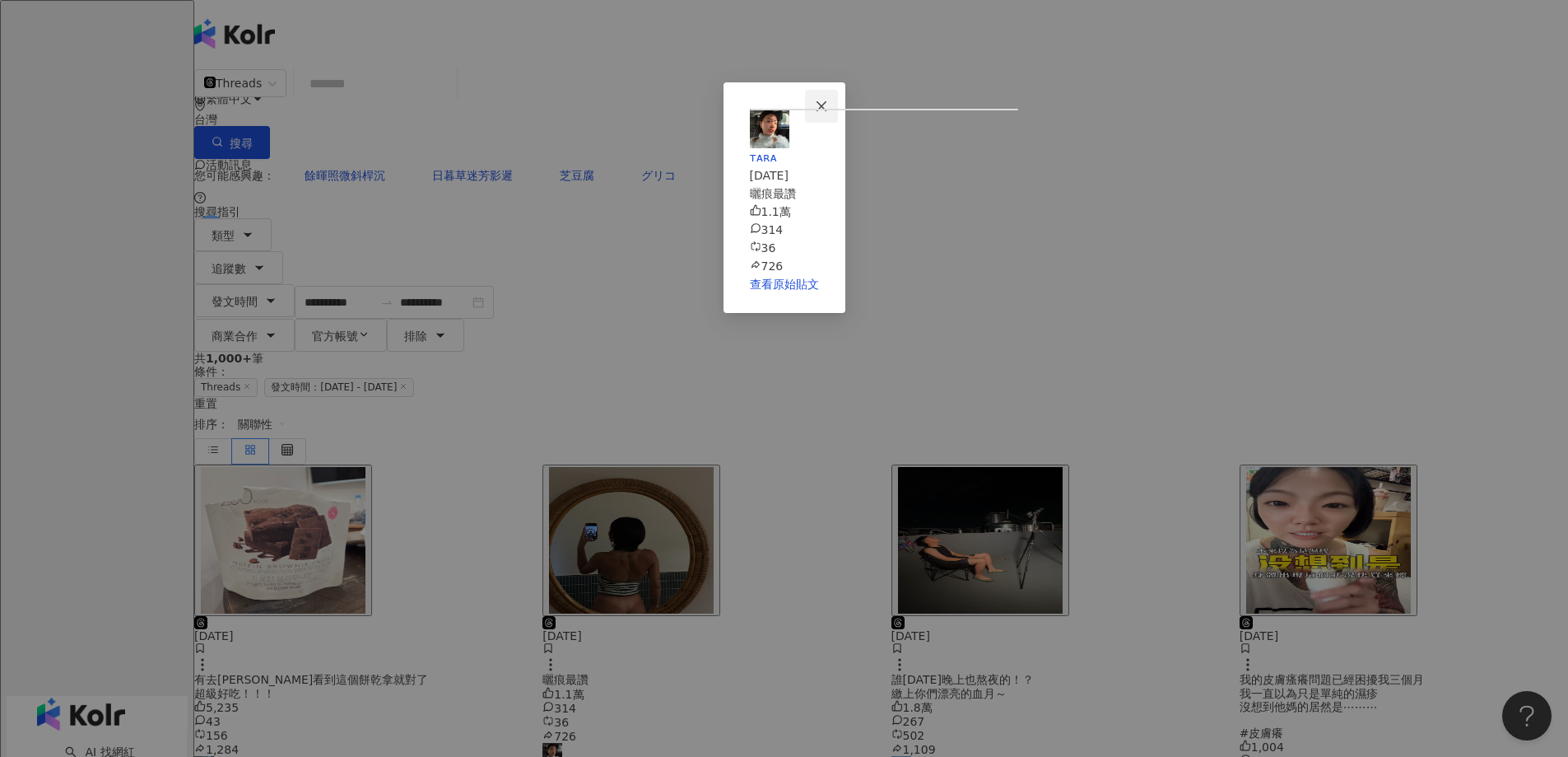
click at [828, 100] on icon "close" at bounding box center [821, 106] width 13 height 13
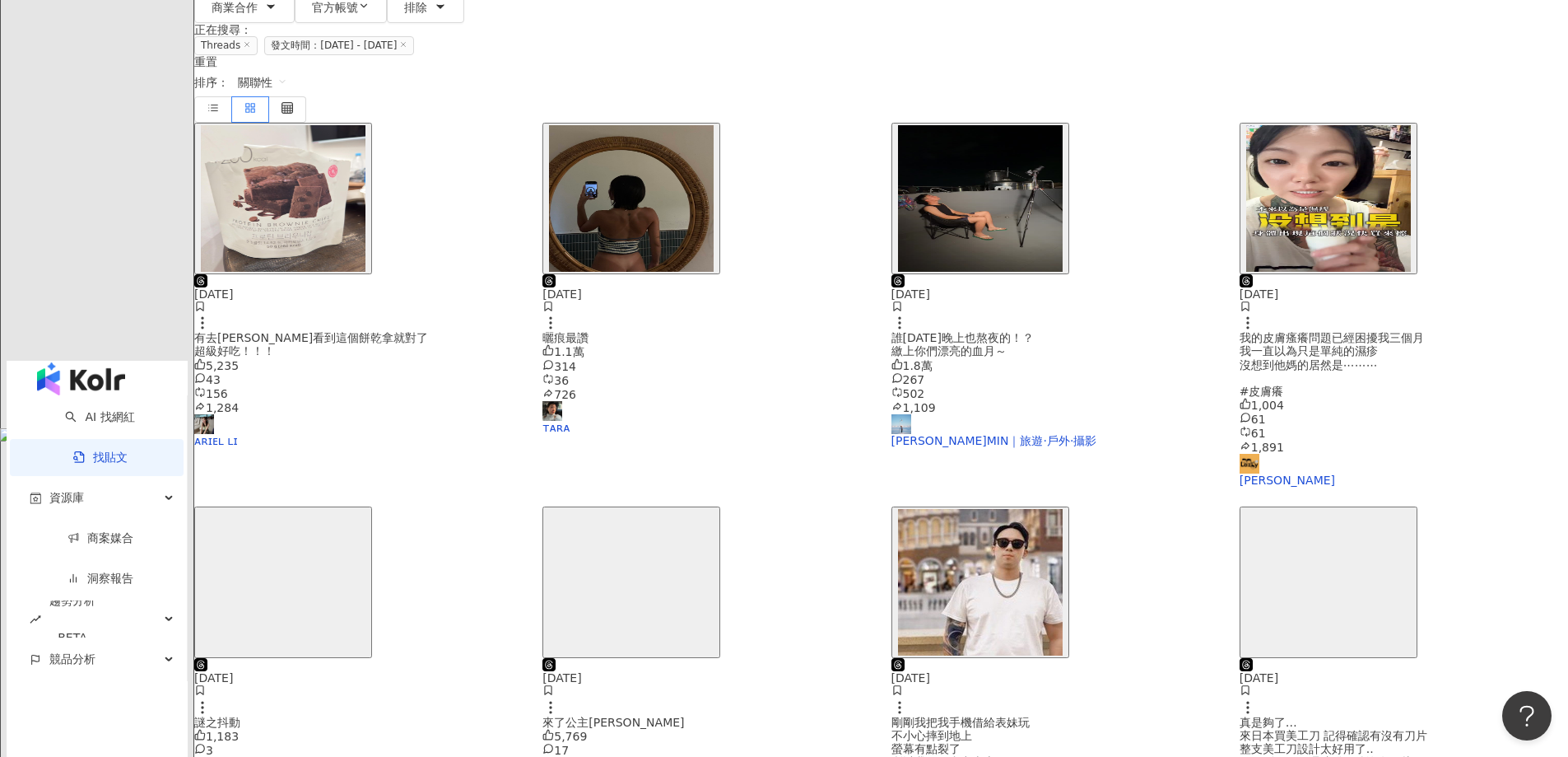
scroll to position [329, 0]
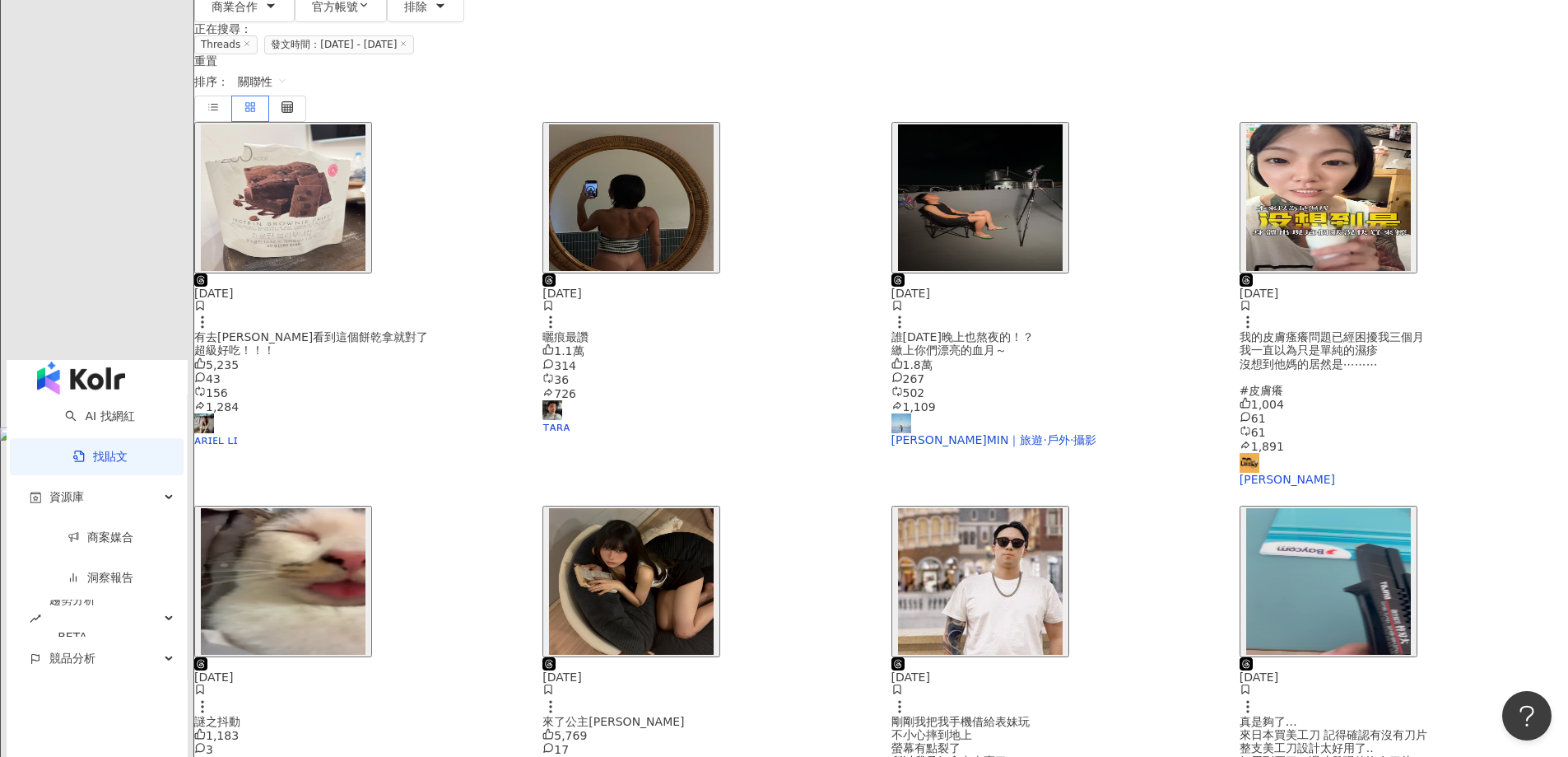
click at [714, 508] on img "button" at bounding box center [631, 581] width 164 height 146
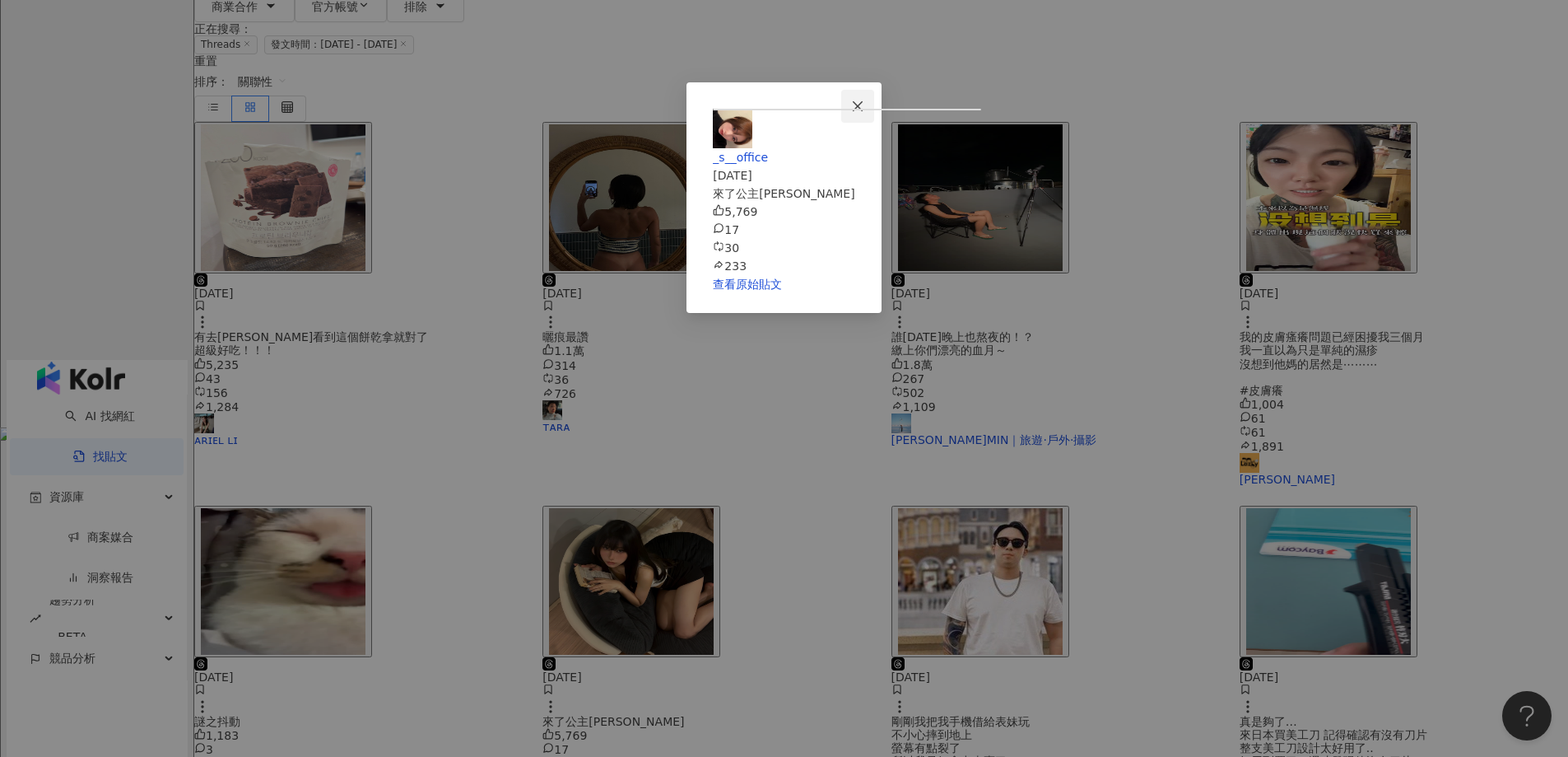
click at [863, 104] on icon "close" at bounding box center [857, 105] width 10 height 10
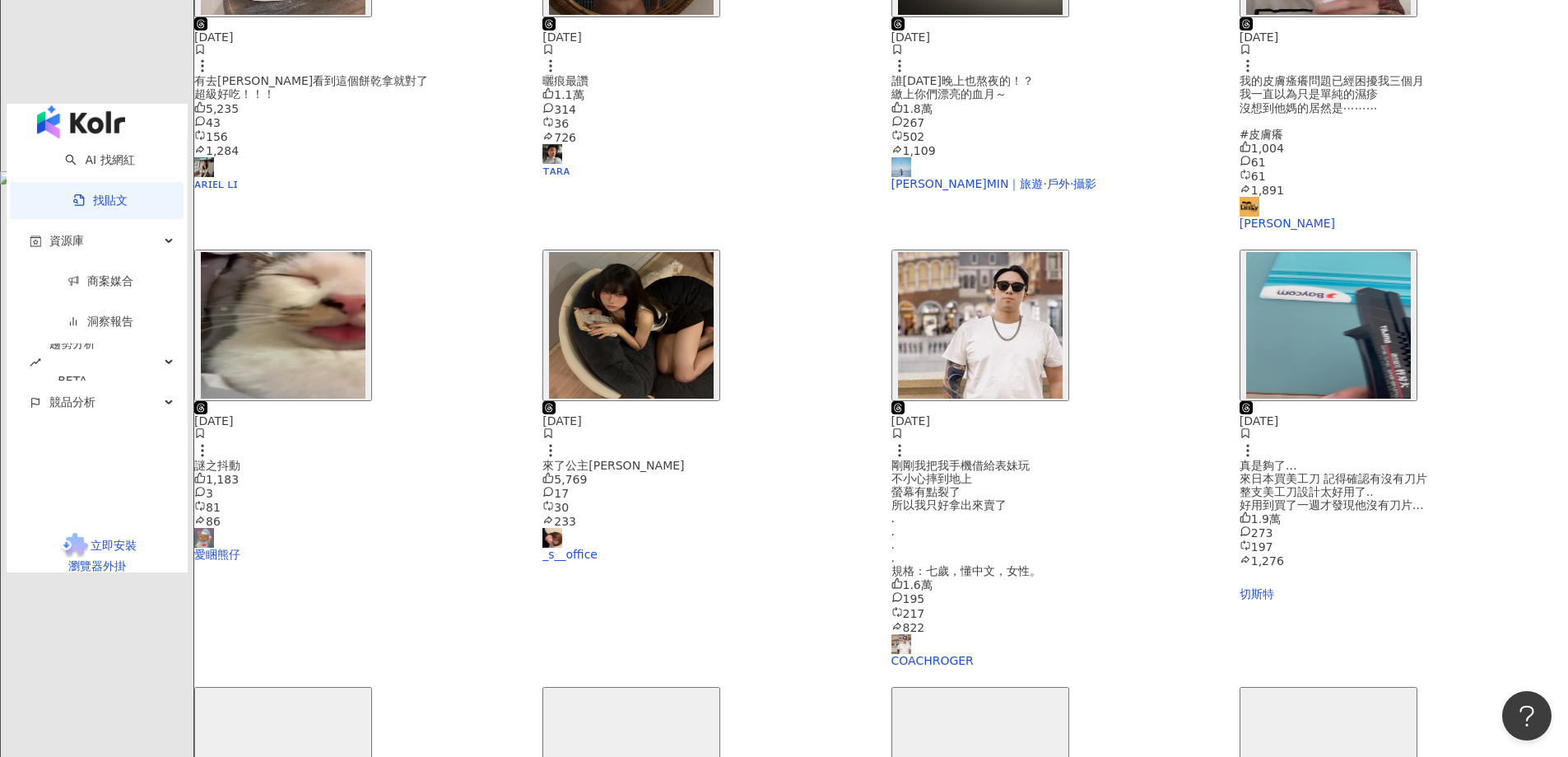
scroll to position [733, 0]
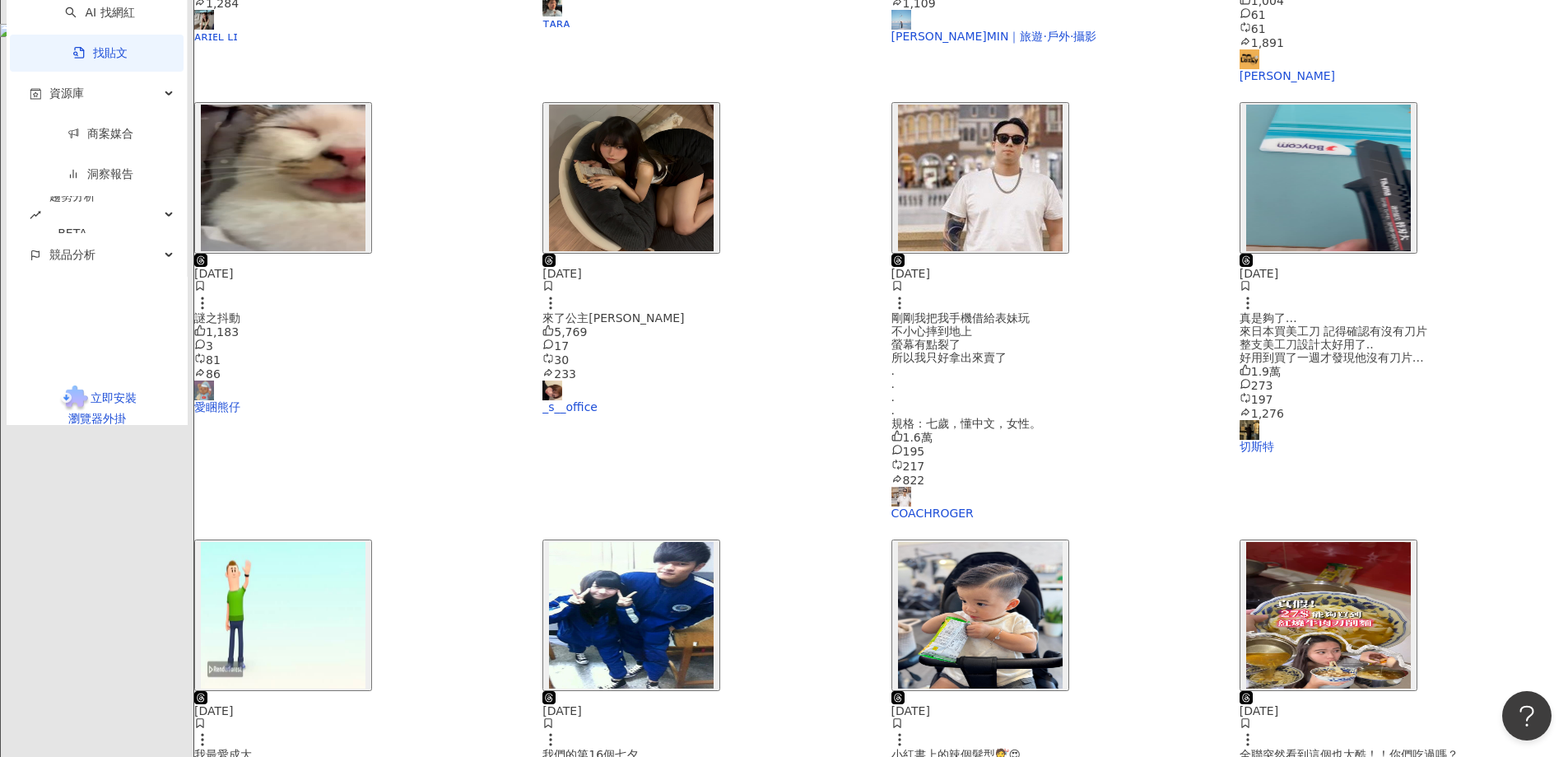
click at [714, 542] on img "button" at bounding box center [631, 615] width 164 height 146
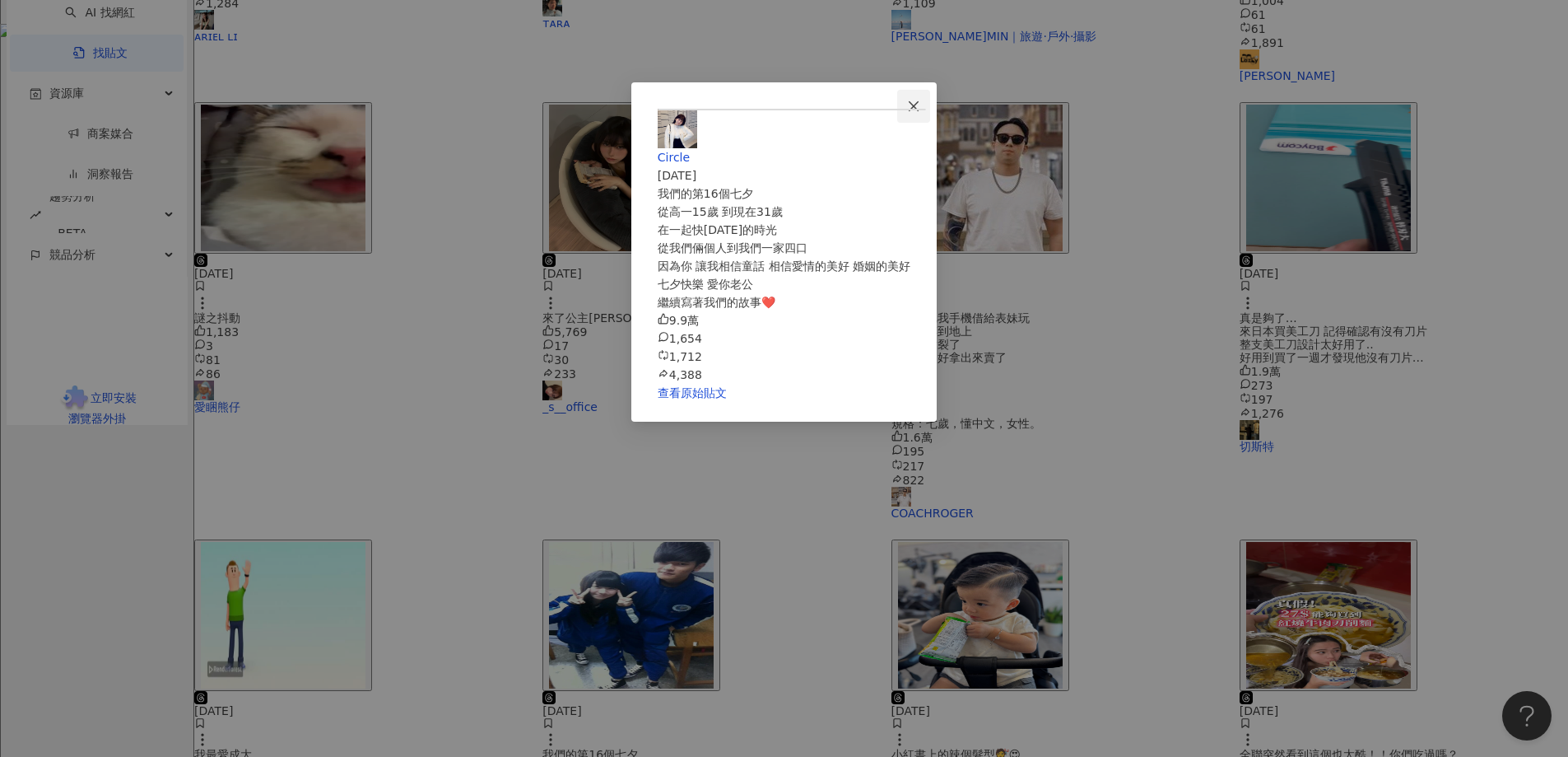
click at [930, 94] on button "Close" at bounding box center [914, 106] width 33 height 33
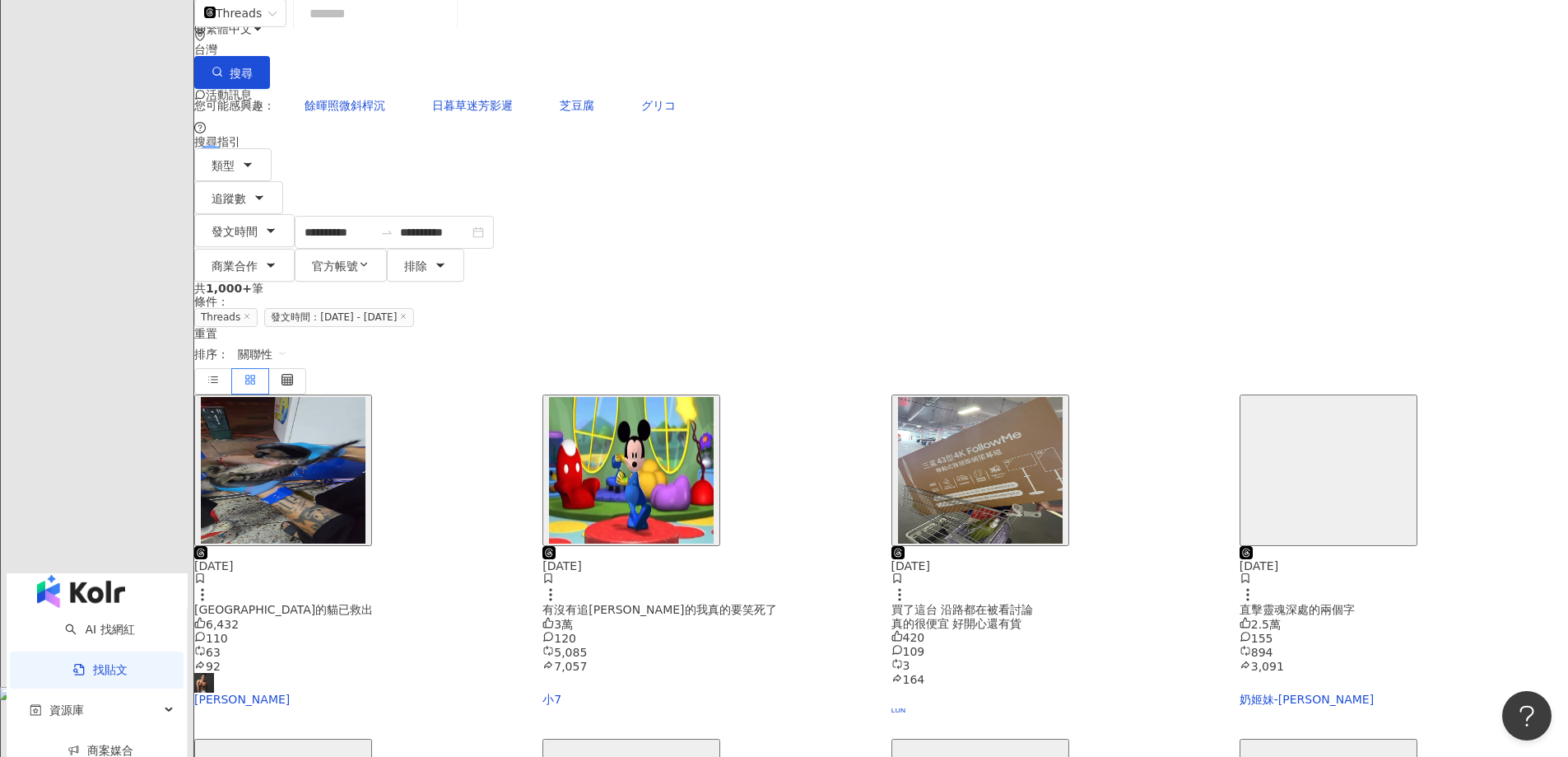
scroll to position [0, 0]
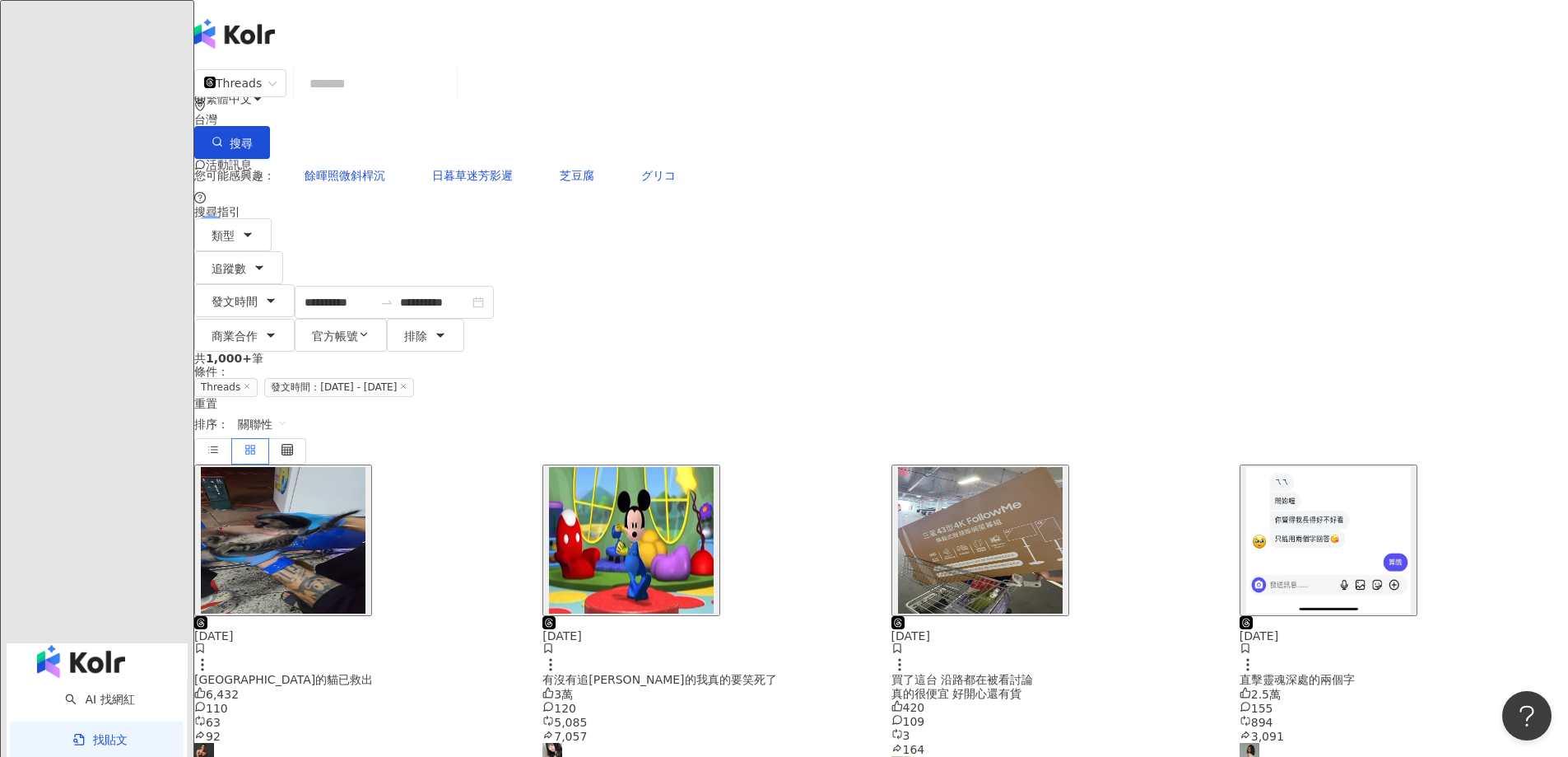
click at [450, 97] on input "search" at bounding box center [376, 83] width 150 height 36
type input "*"
type input "**"
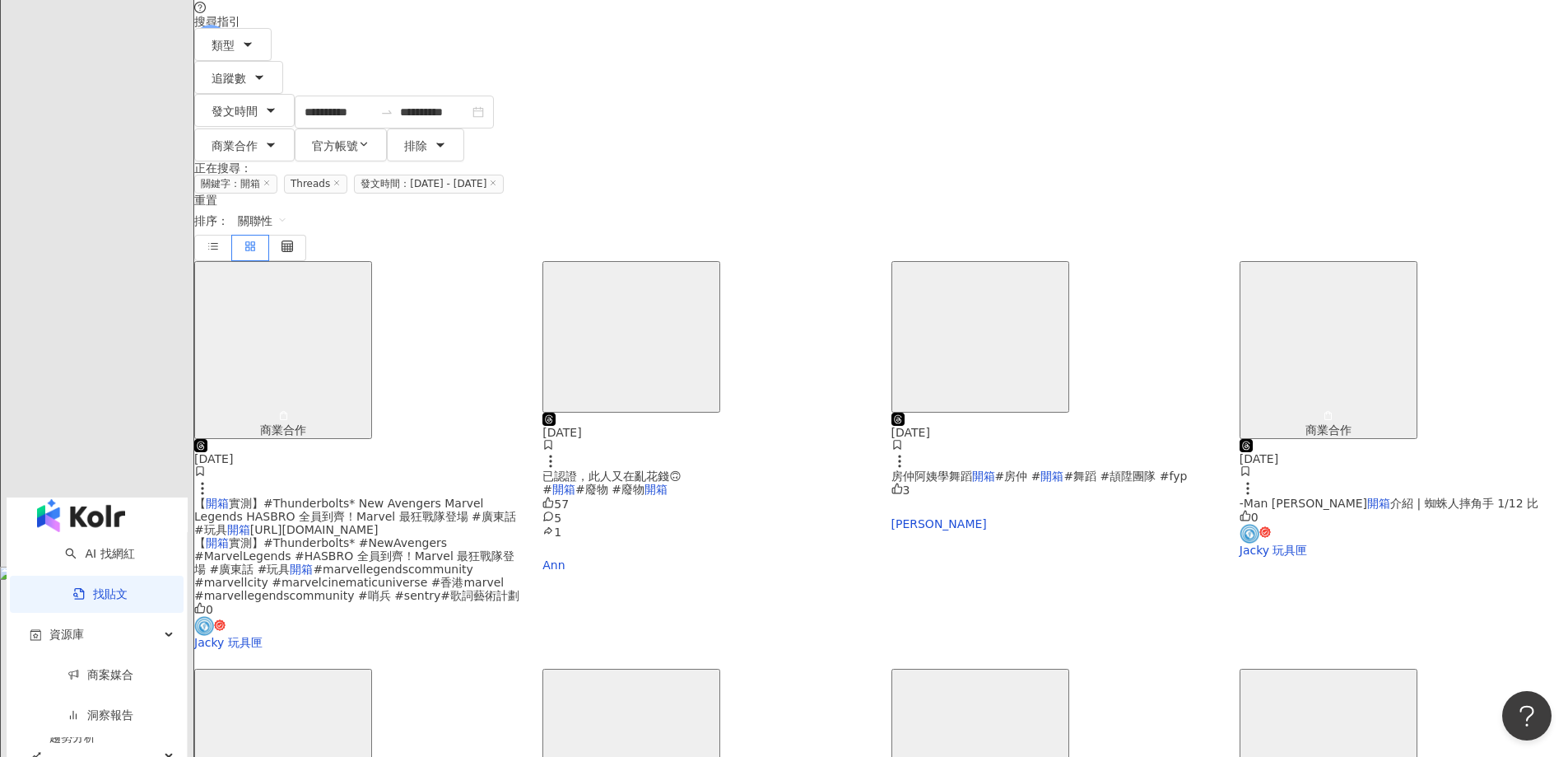
scroll to position [329, 0]
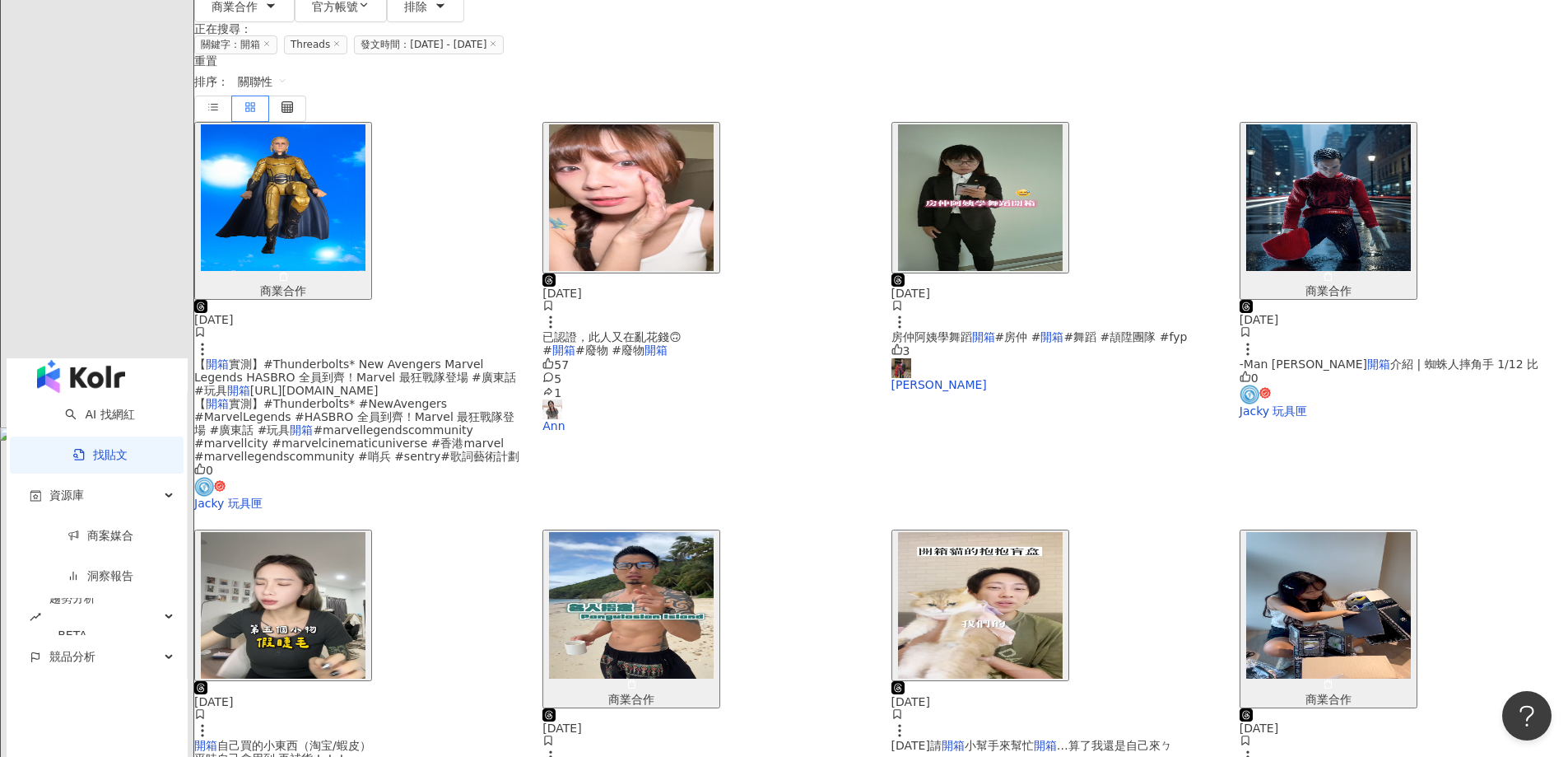
click at [366, 532] on img "button" at bounding box center [283, 605] width 164 height 146
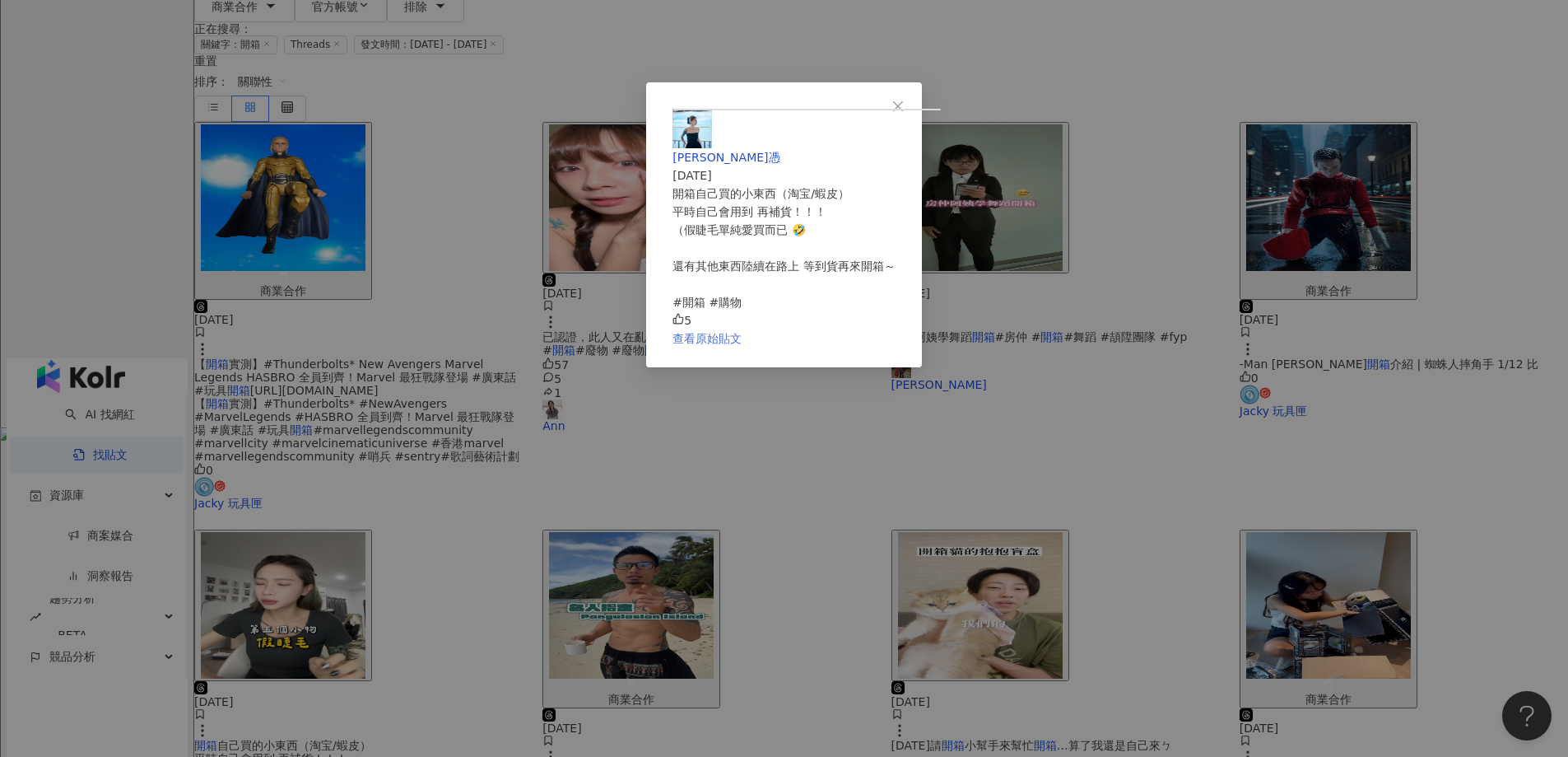
scroll to position [2, 0]
click at [905, 102] on icon "close" at bounding box center [898, 106] width 13 height 13
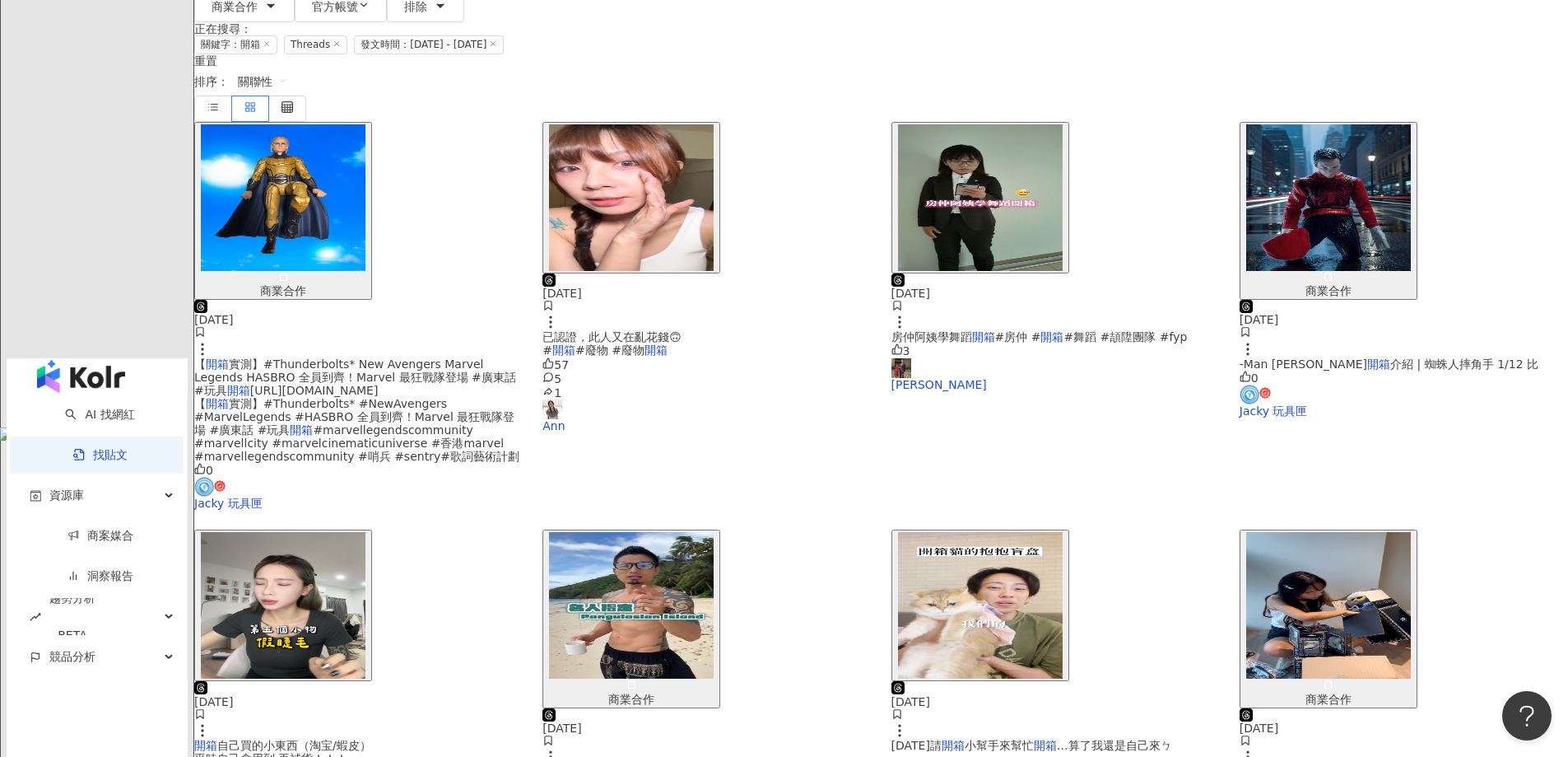
scroll to position [0, 0]
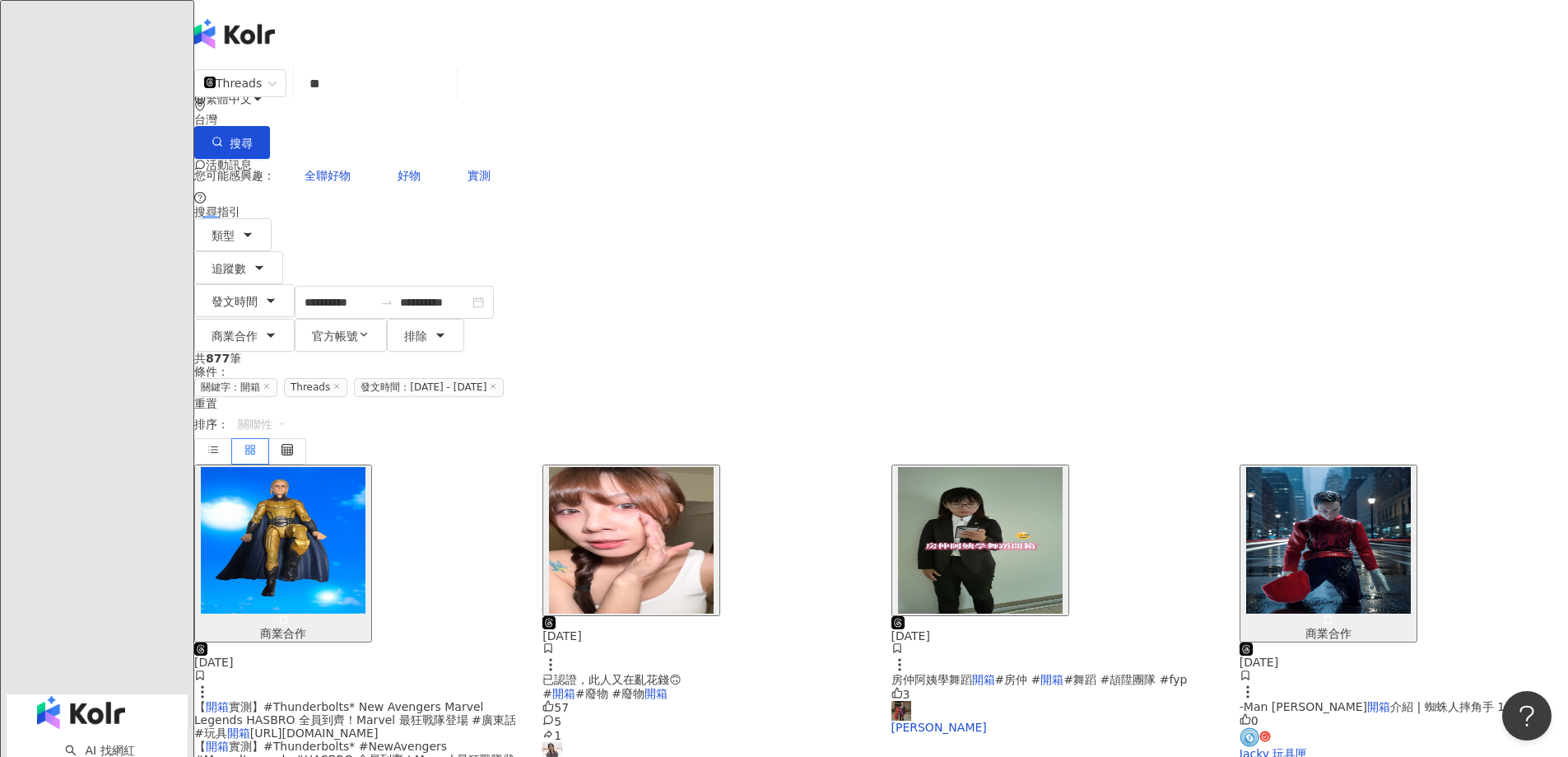
click at [287, 411] on span "關聯性" at bounding box center [262, 424] width 49 height 27
click at [1273, 340] on div "觀看數" at bounding box center [1270, 339] width 46 height 18
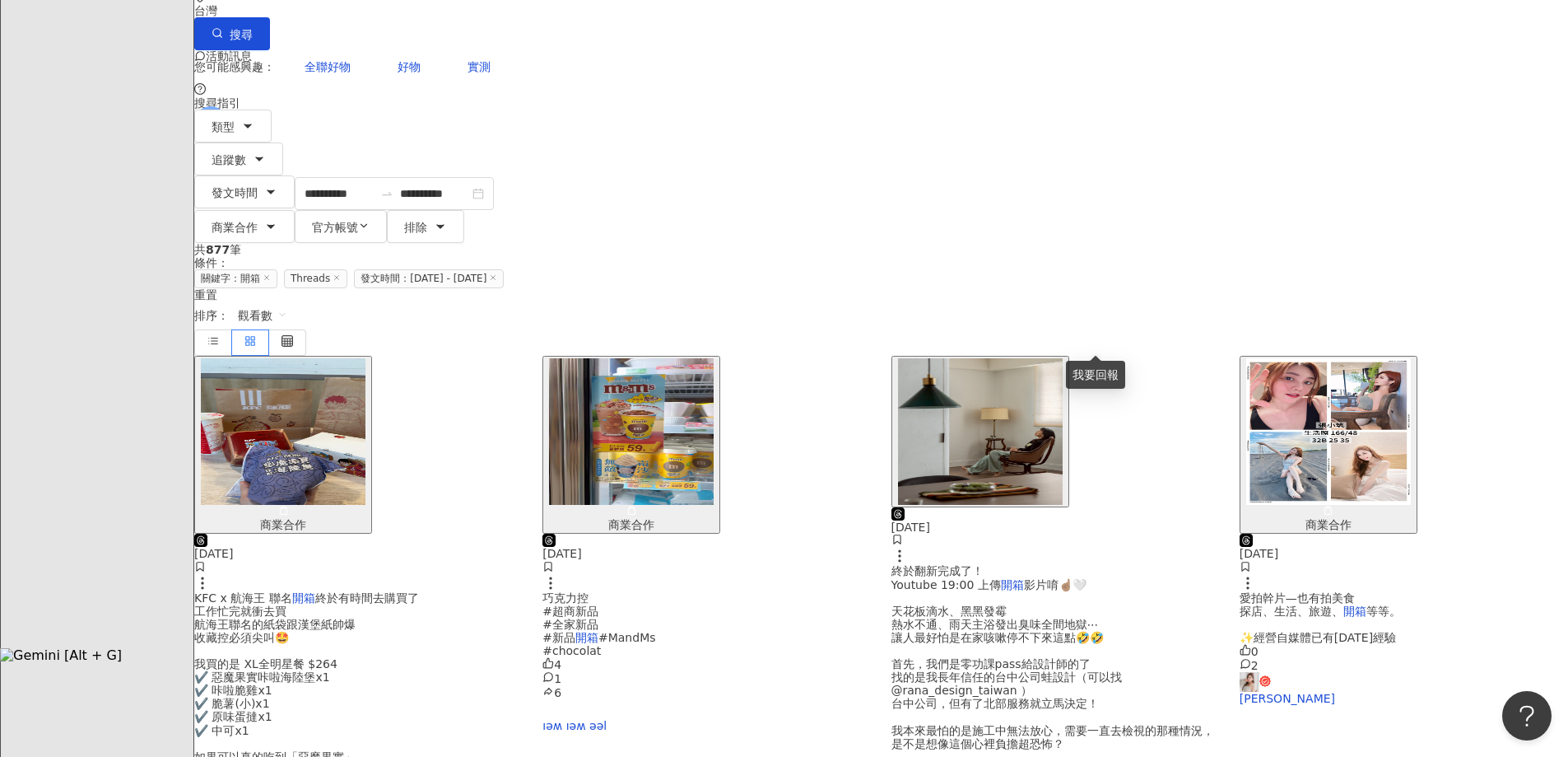
scroll to position [165, 0]
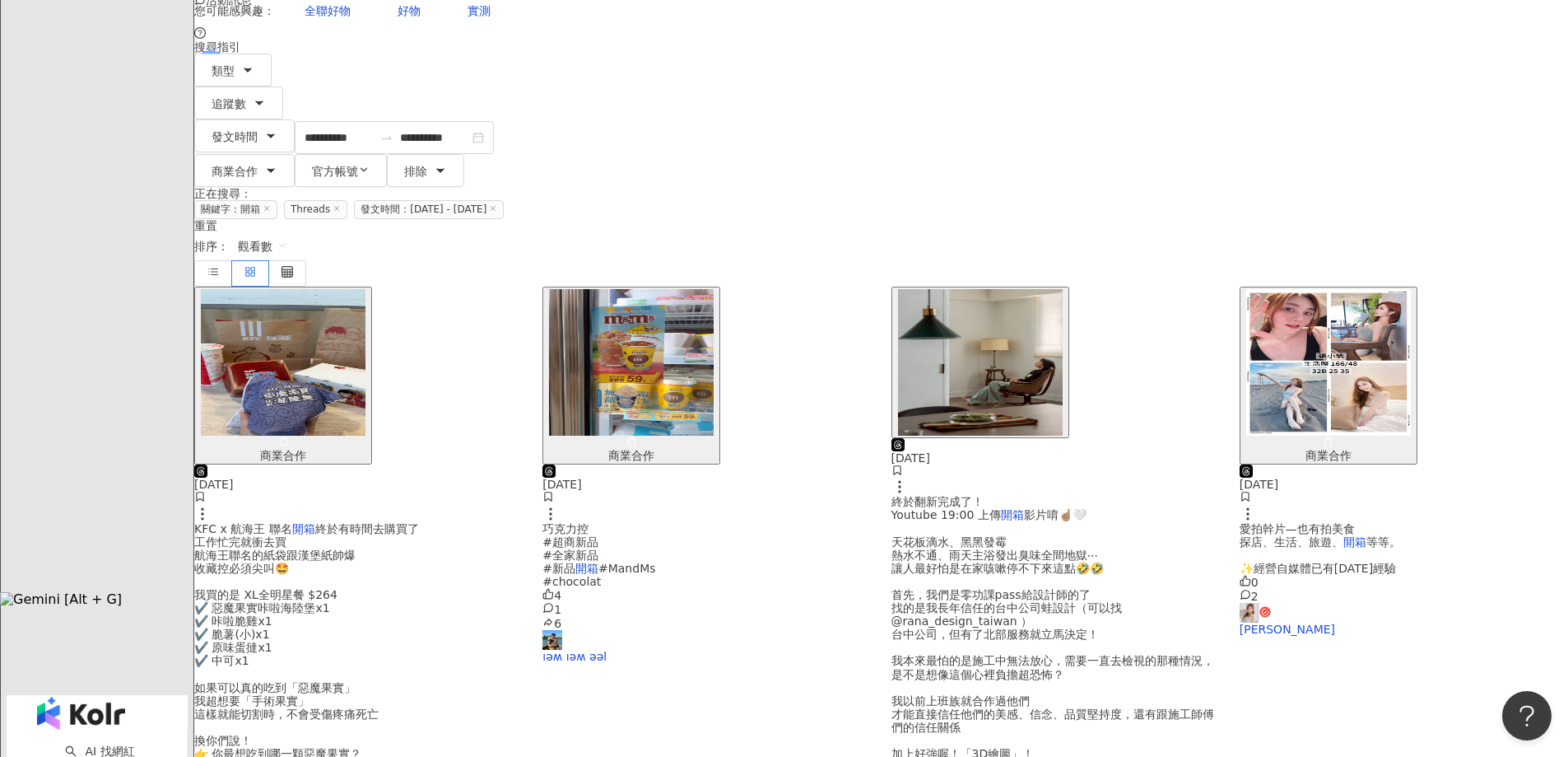
click at [1246, 289] on img "button" at bounding box center [1329, 362] width 164 height 146
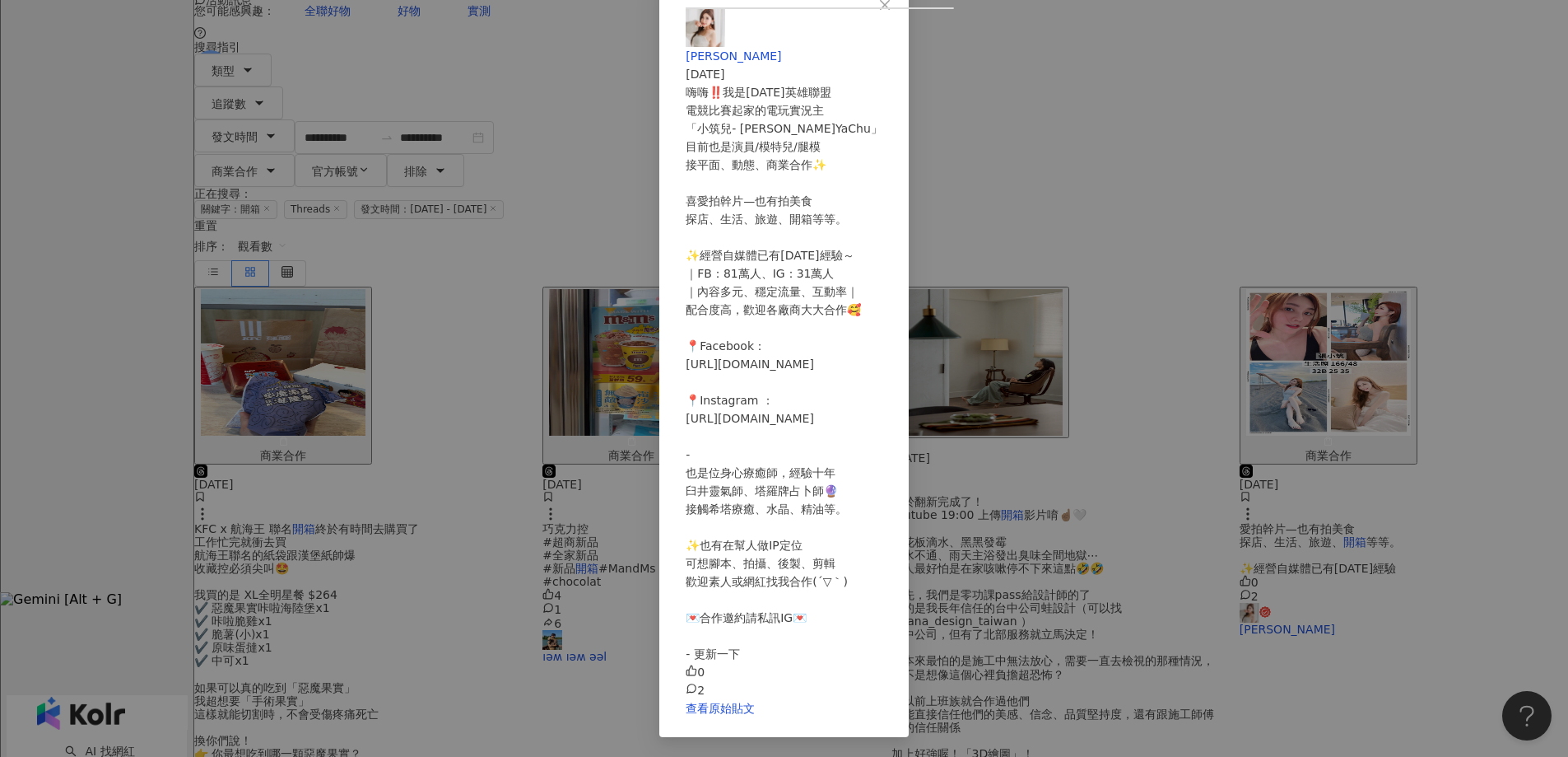
scroll to position [0, 0]
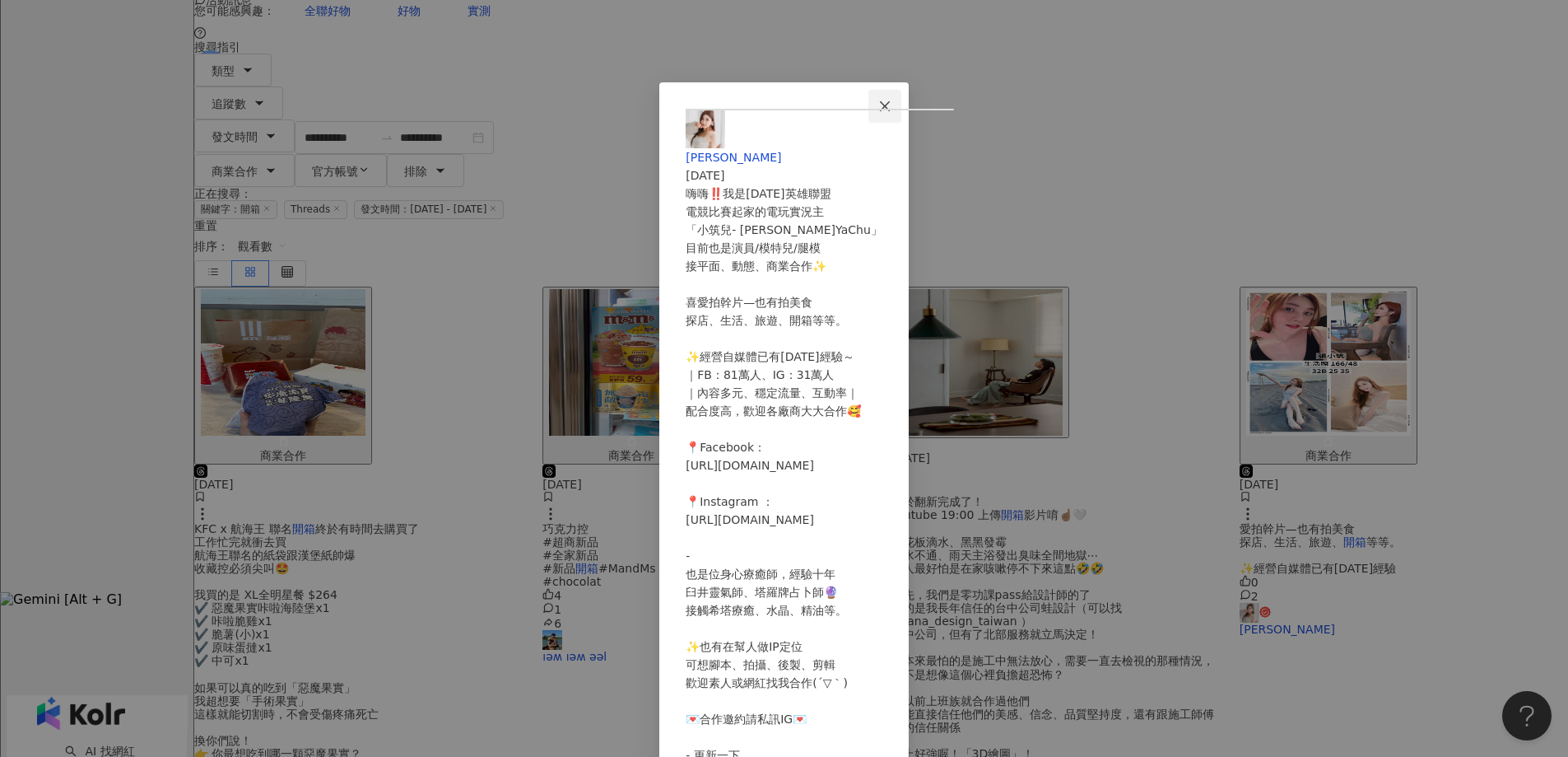
click at [890, 102] on icon "close" at bounding box center [885, 105] width 10 height 10
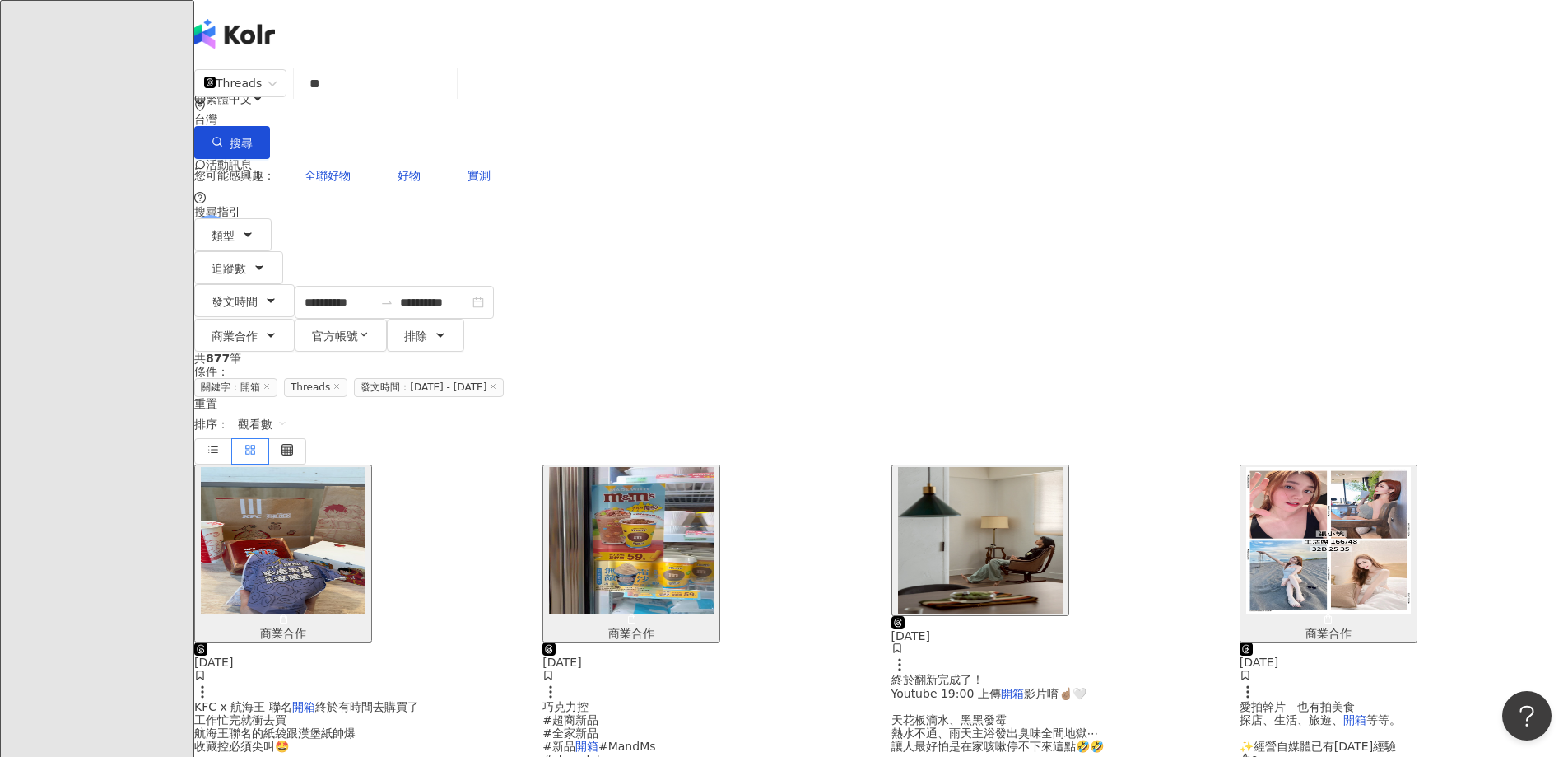
click at [366, 467] on img "button" at bounding box center [283, 540] width 164 height 146
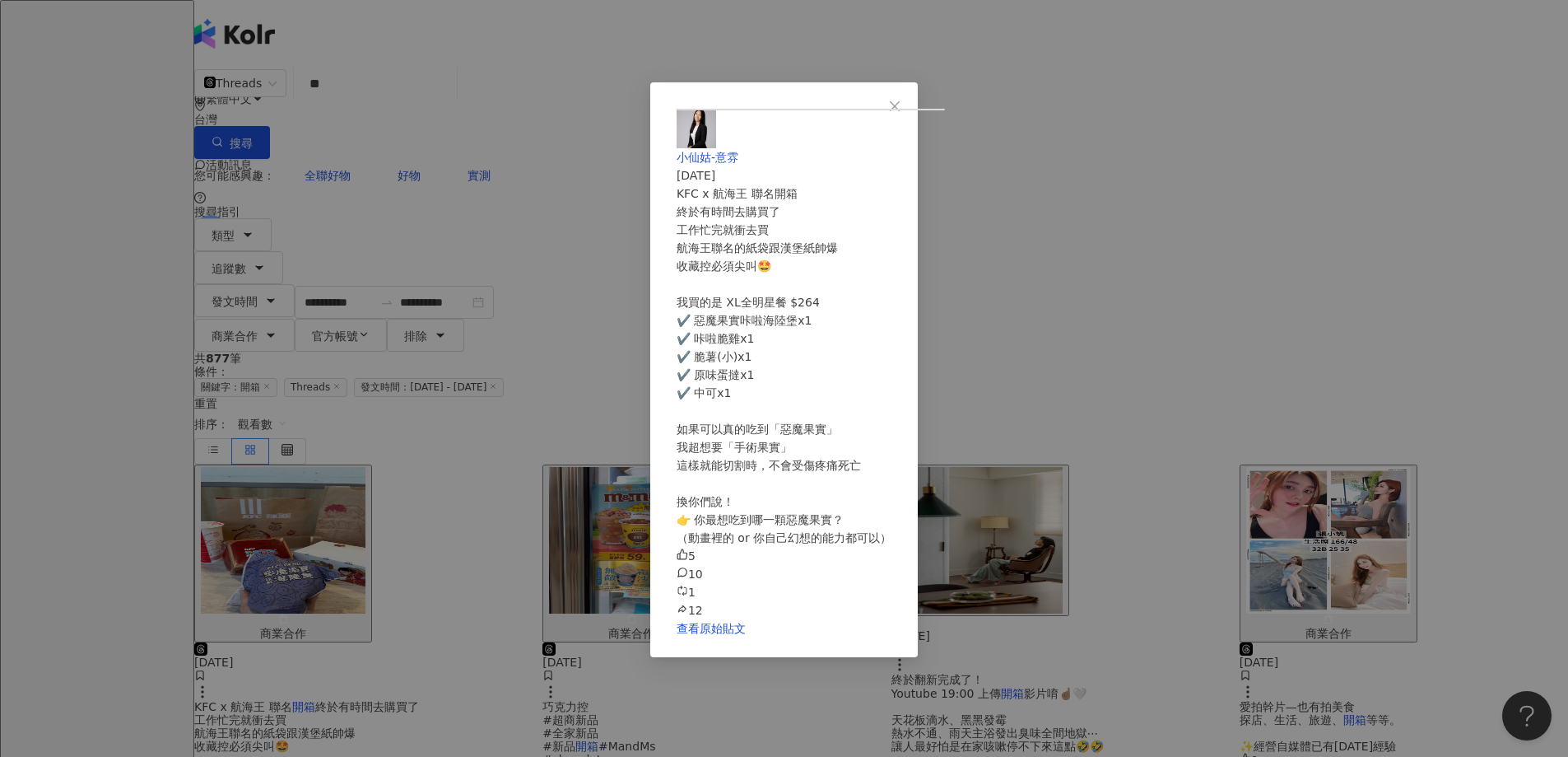
scroll to position [91, 0]
click at [911, 90] on button "Close" at bounding box center [895, 106] width 33 height 33
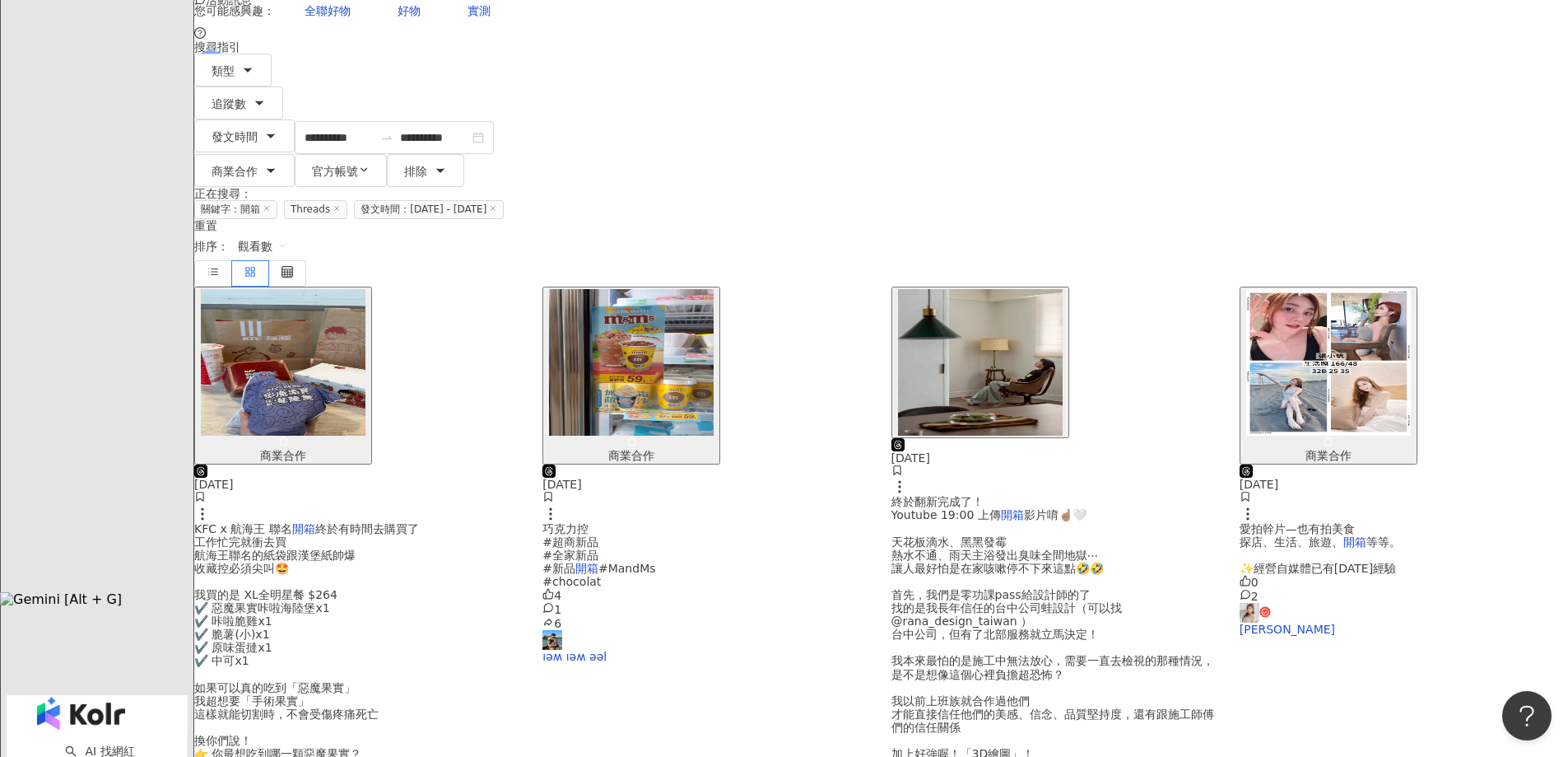
scroll to position [659, 0]
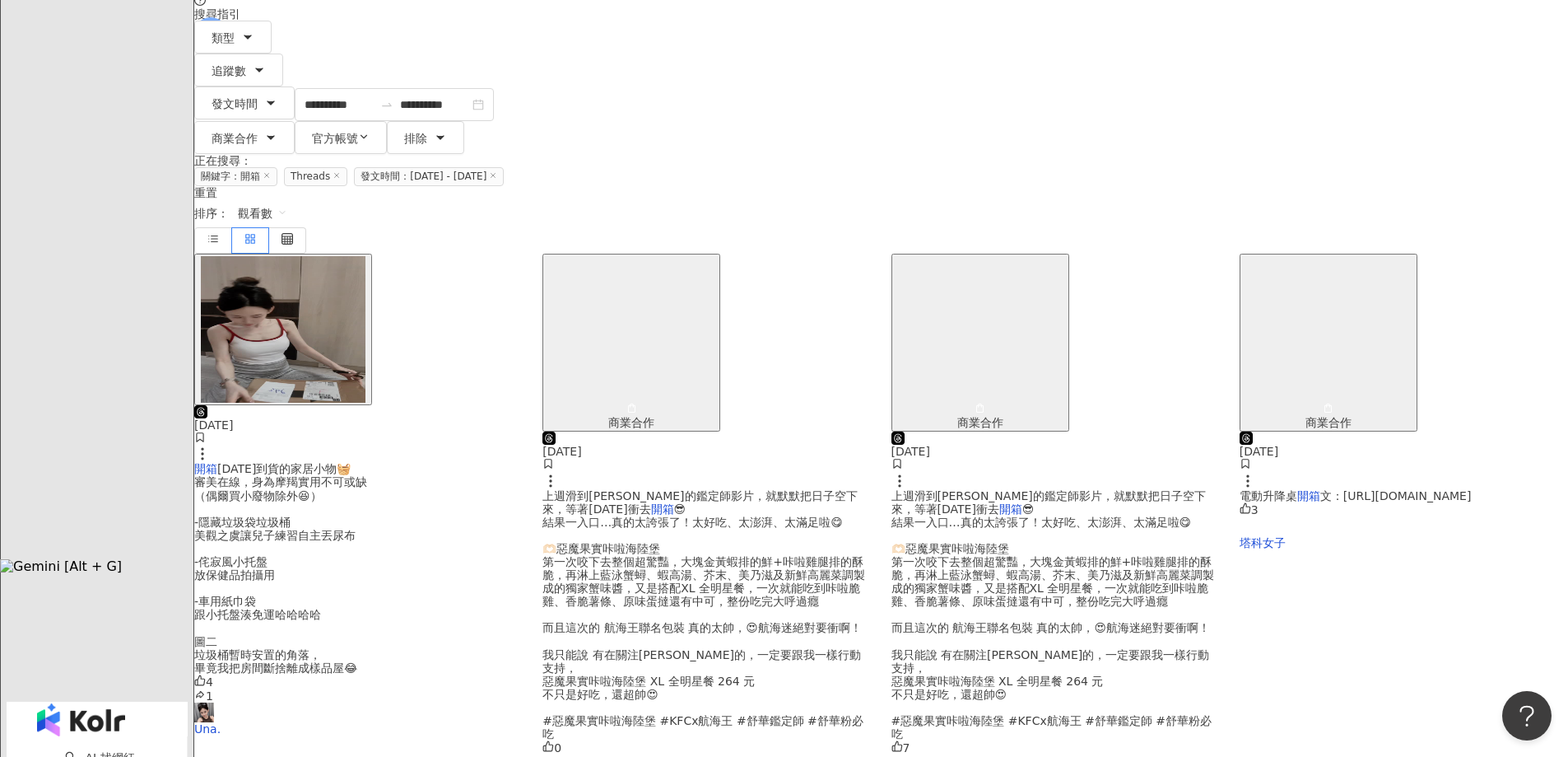
scroll to position [74, 0]
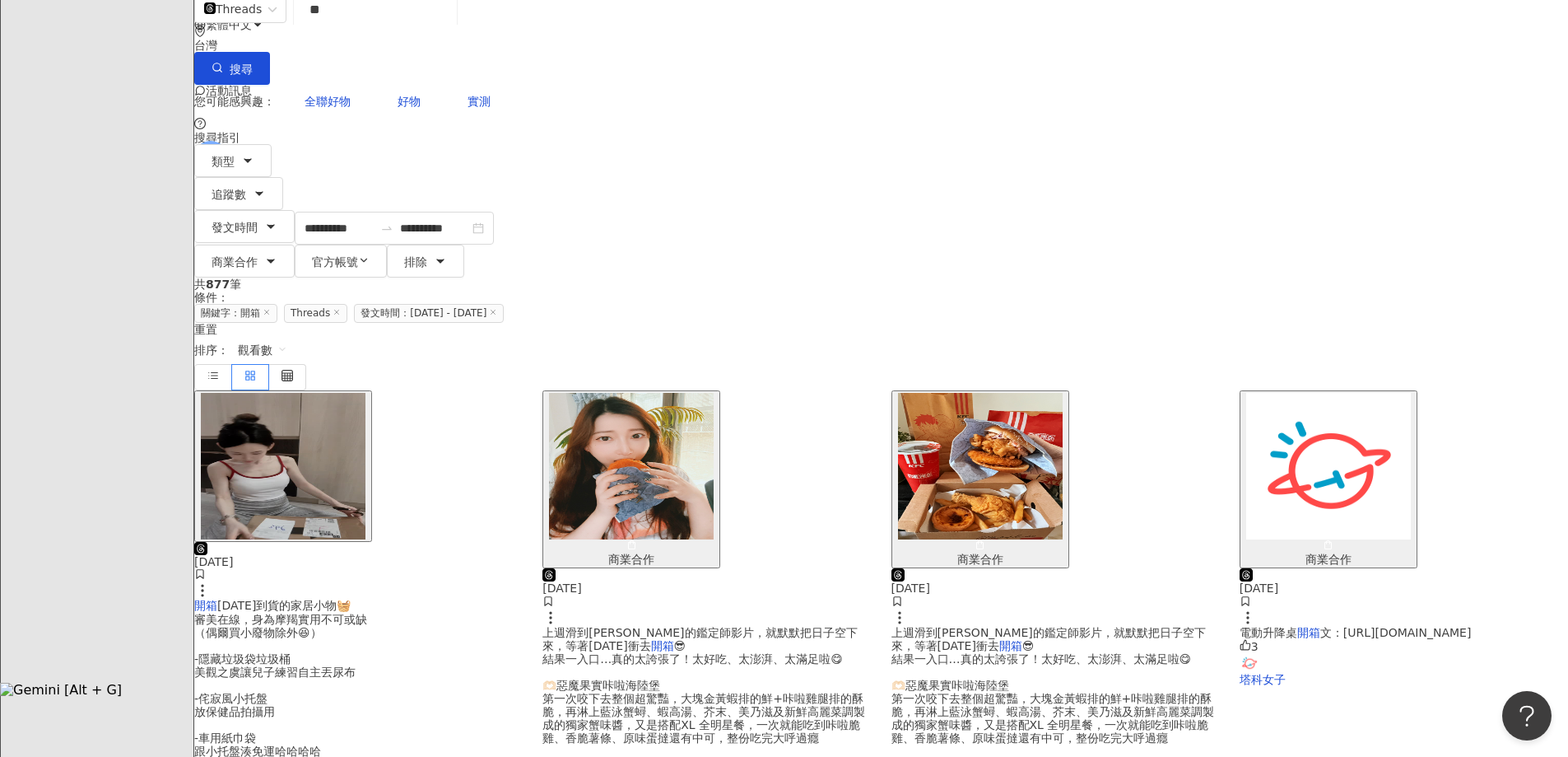
click at [366, 393] on img "button" at bounding box center [283, 466] width 164 height 146
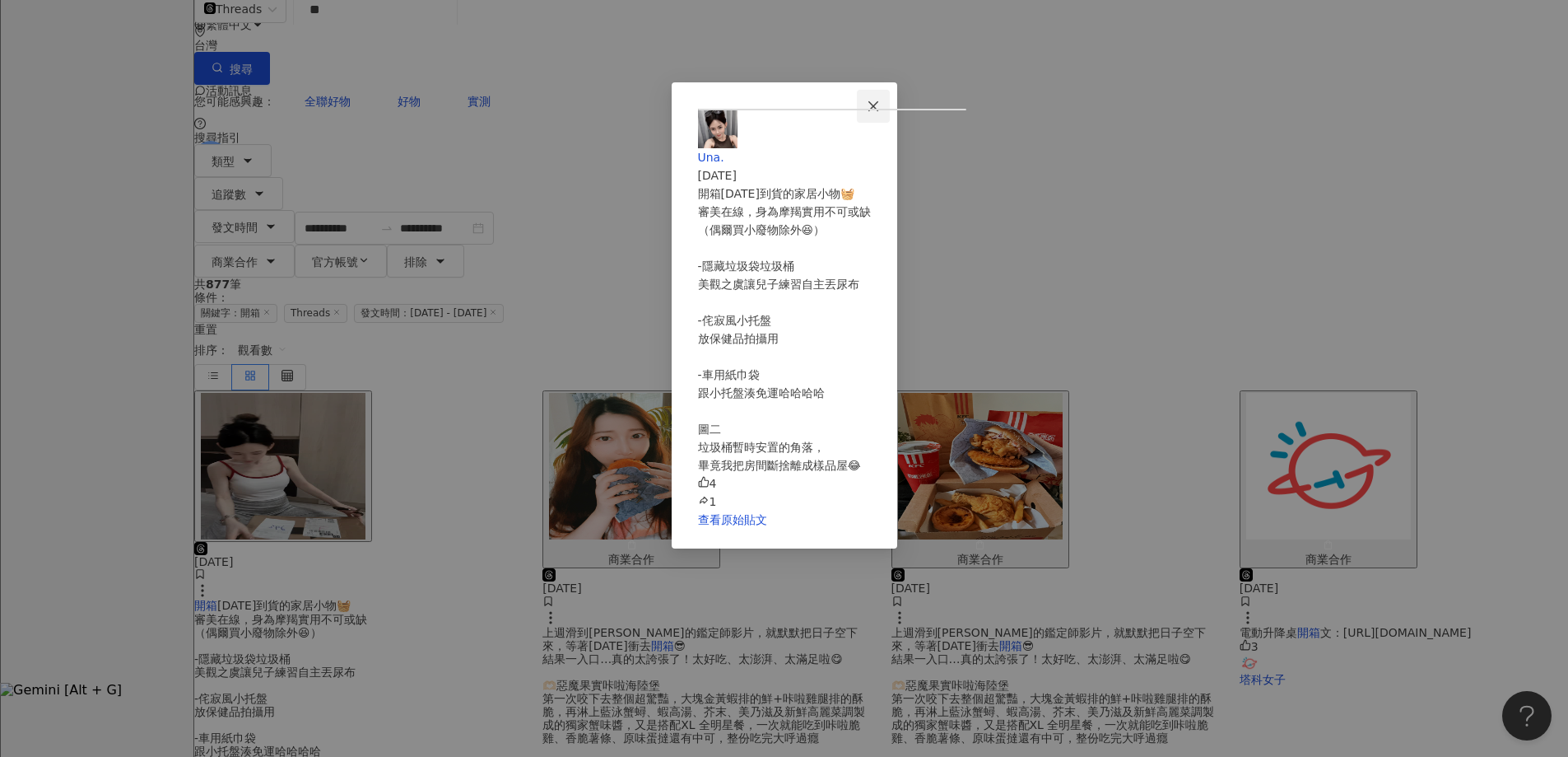
click at [890, 112] on span "Close" at bounding box center [874, 106] width 33 height 13
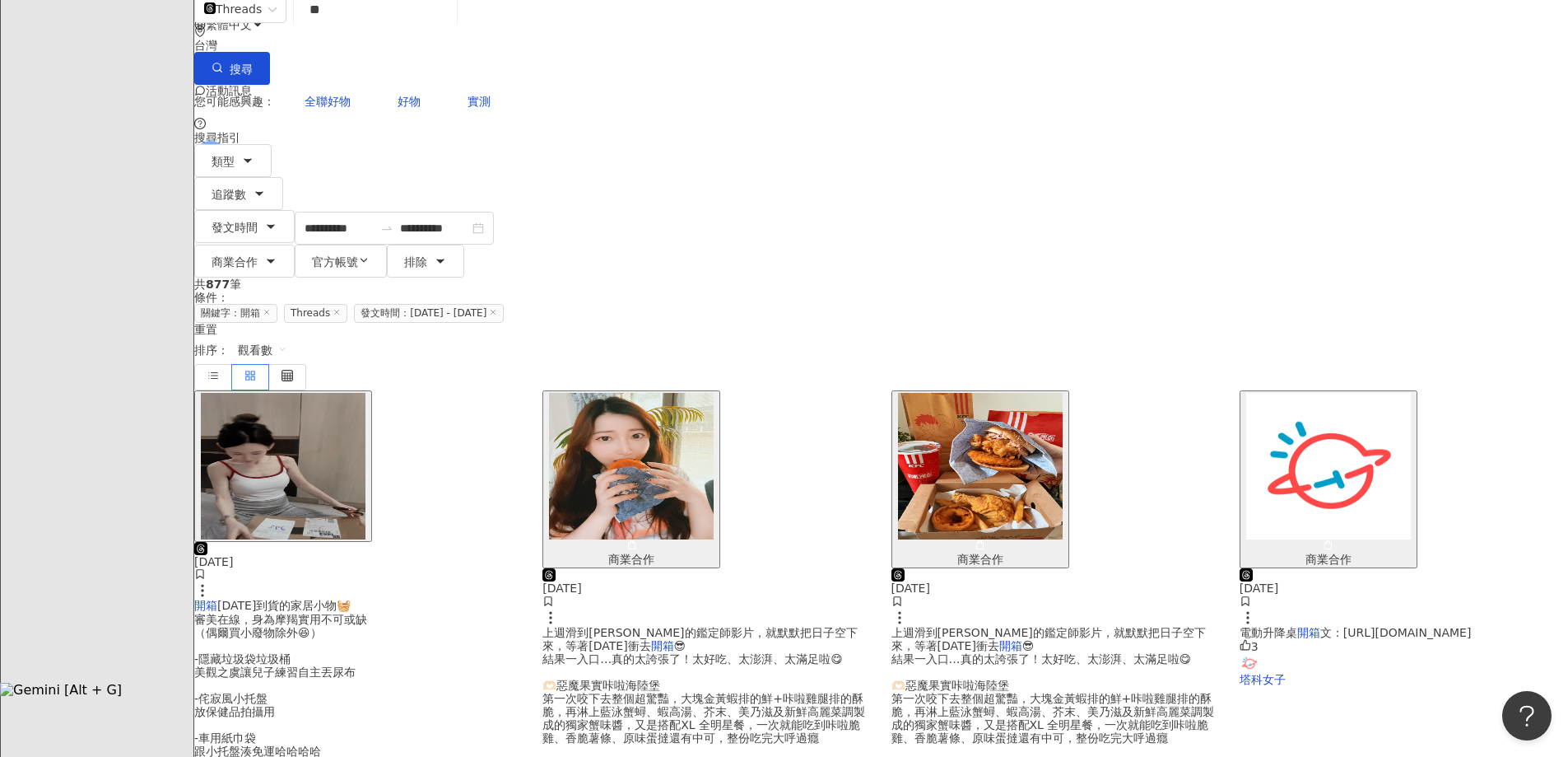
click at [714, 393] on img "button" at bounding box center [631, 466] width 164 height 146
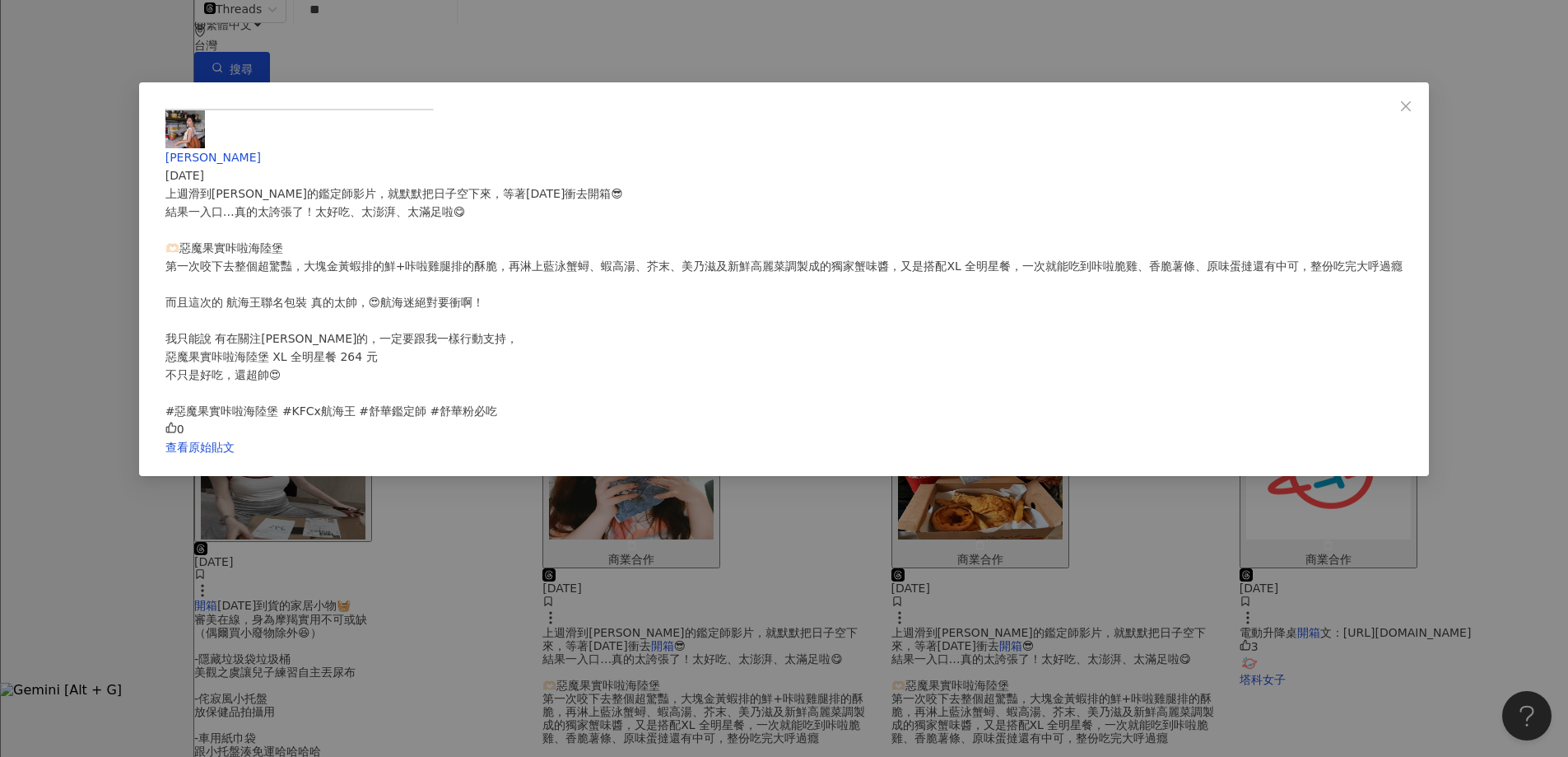
scroll to position [0, 0]
click at [1390, 101] on span "Close" at bounding box center [1406, 106] width 33 height 13
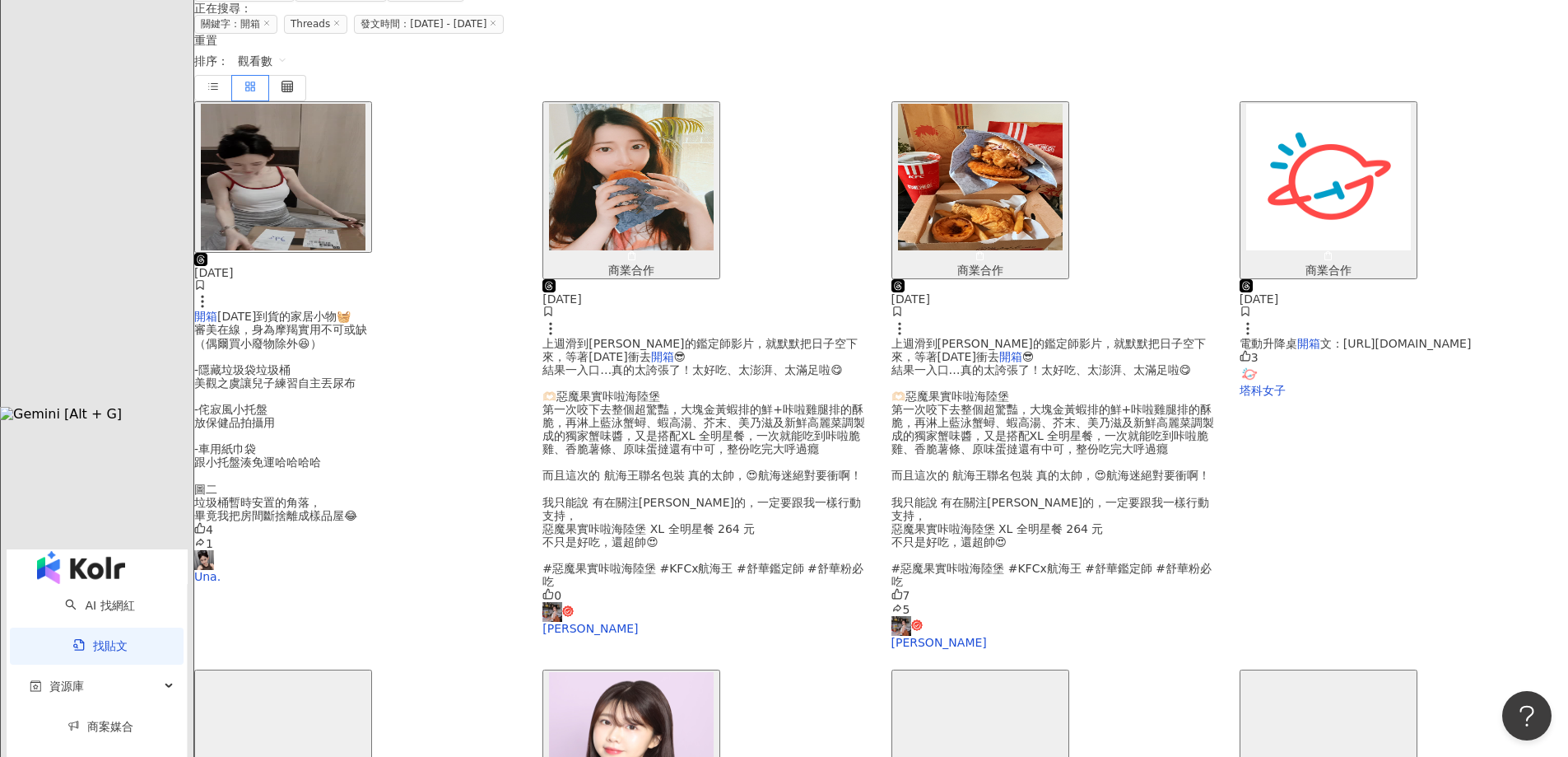
scroll to position [569, 0]
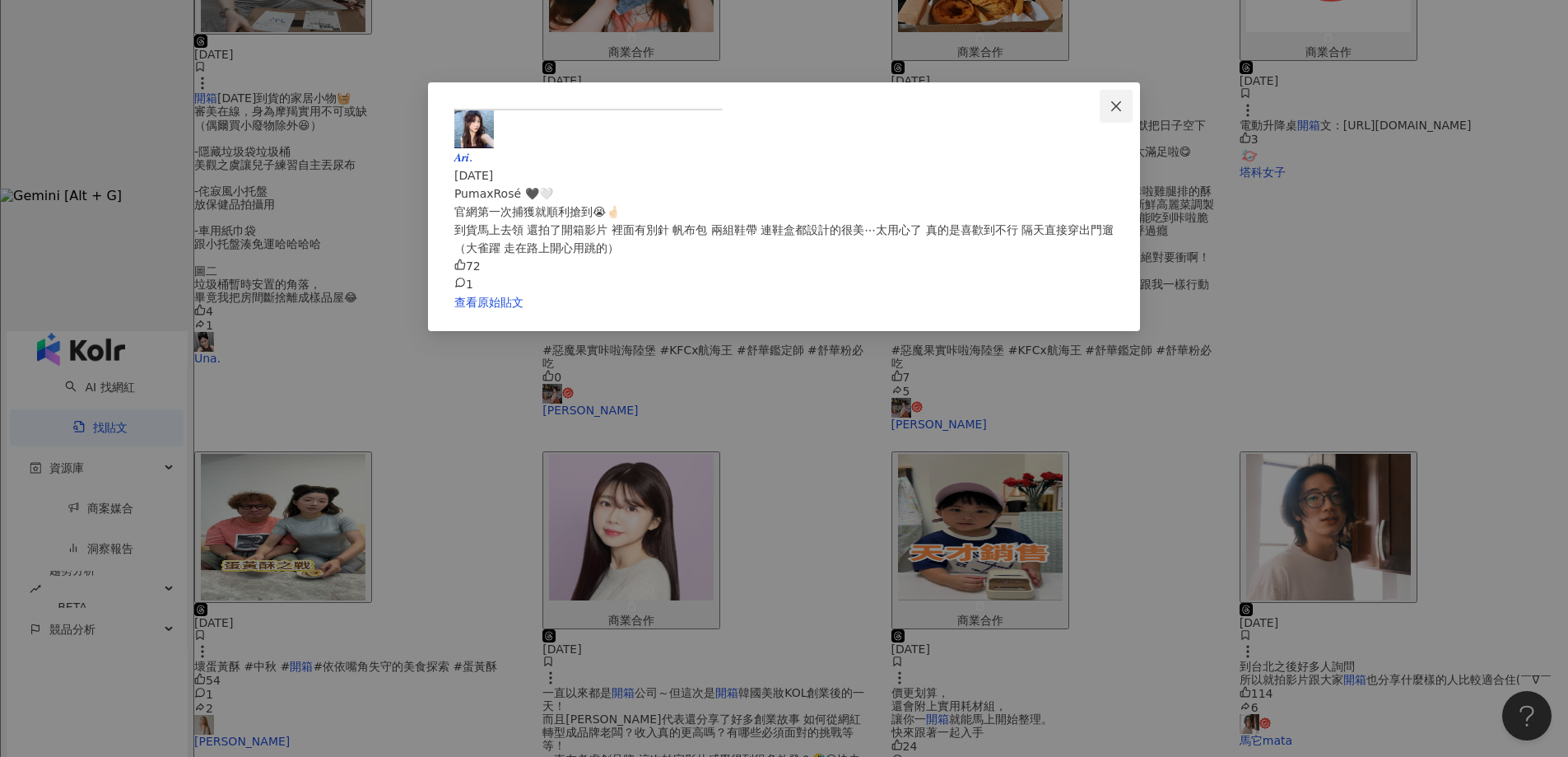
click at [1123, 100] on icon "close" at bounding box center [1117, 106] width 13 height 13
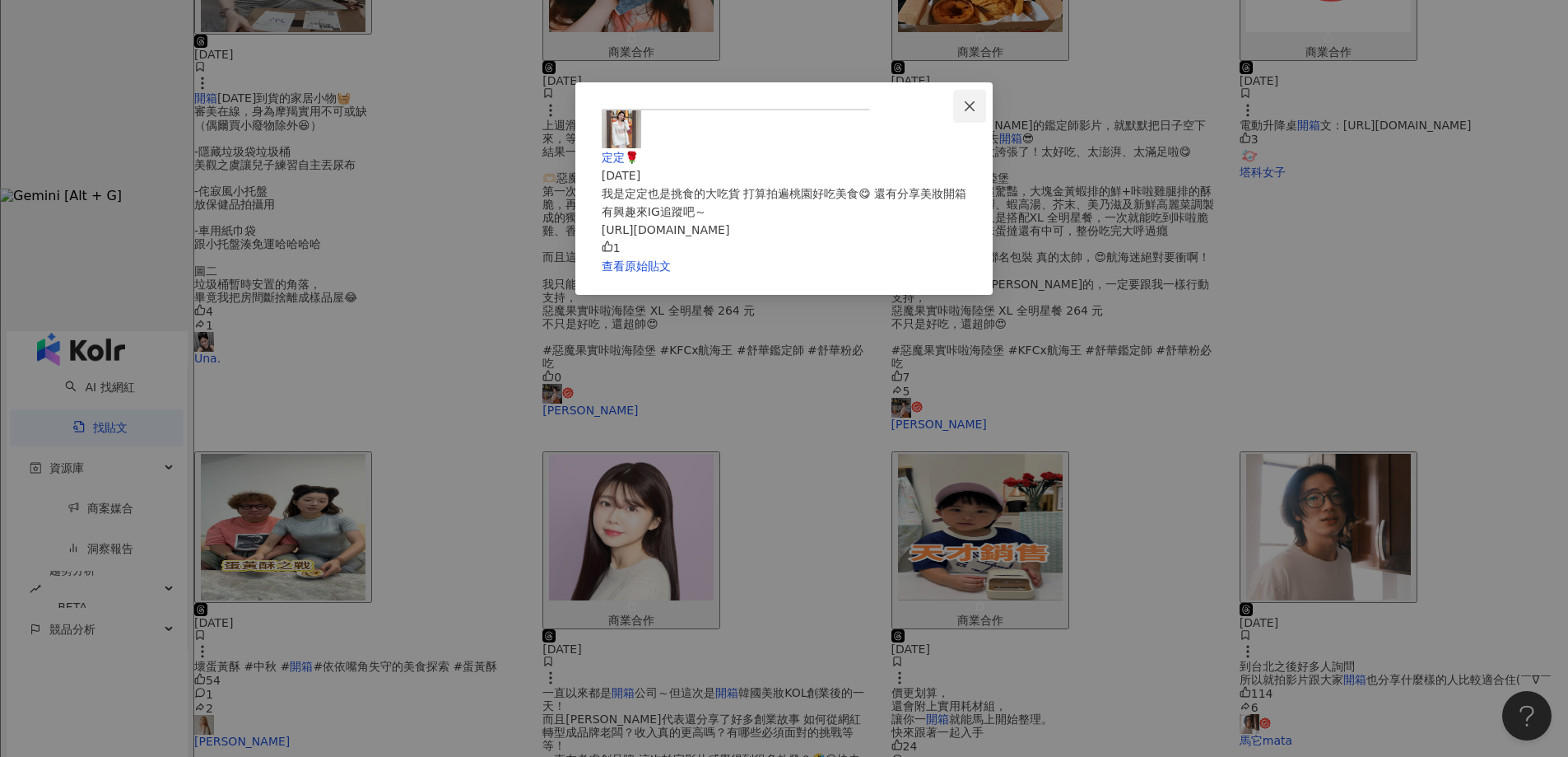
click at [986, 91] on button "Close" at bounding box center [969, 106] width 33 height 33
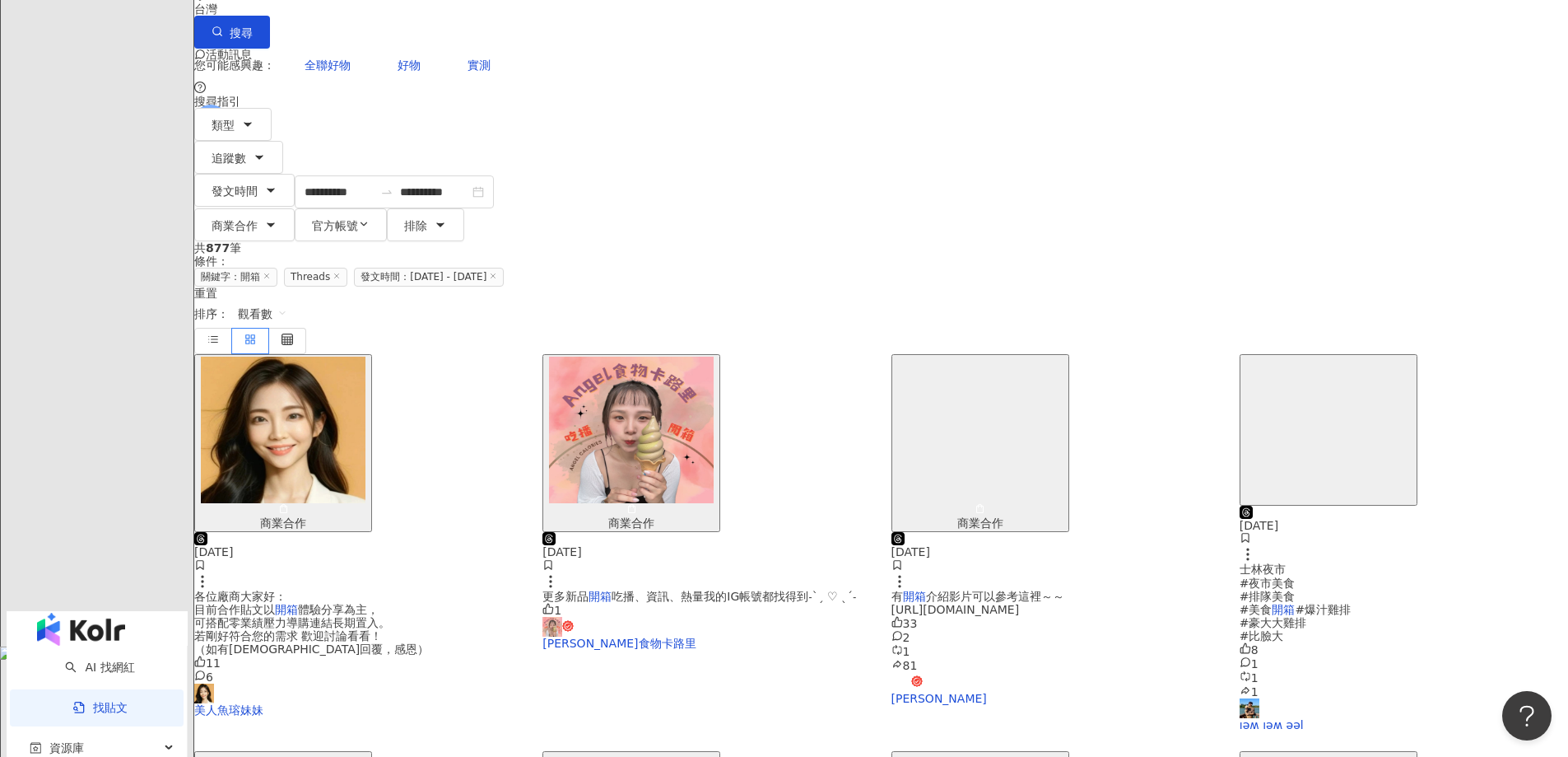
scroll to position [0, 0]
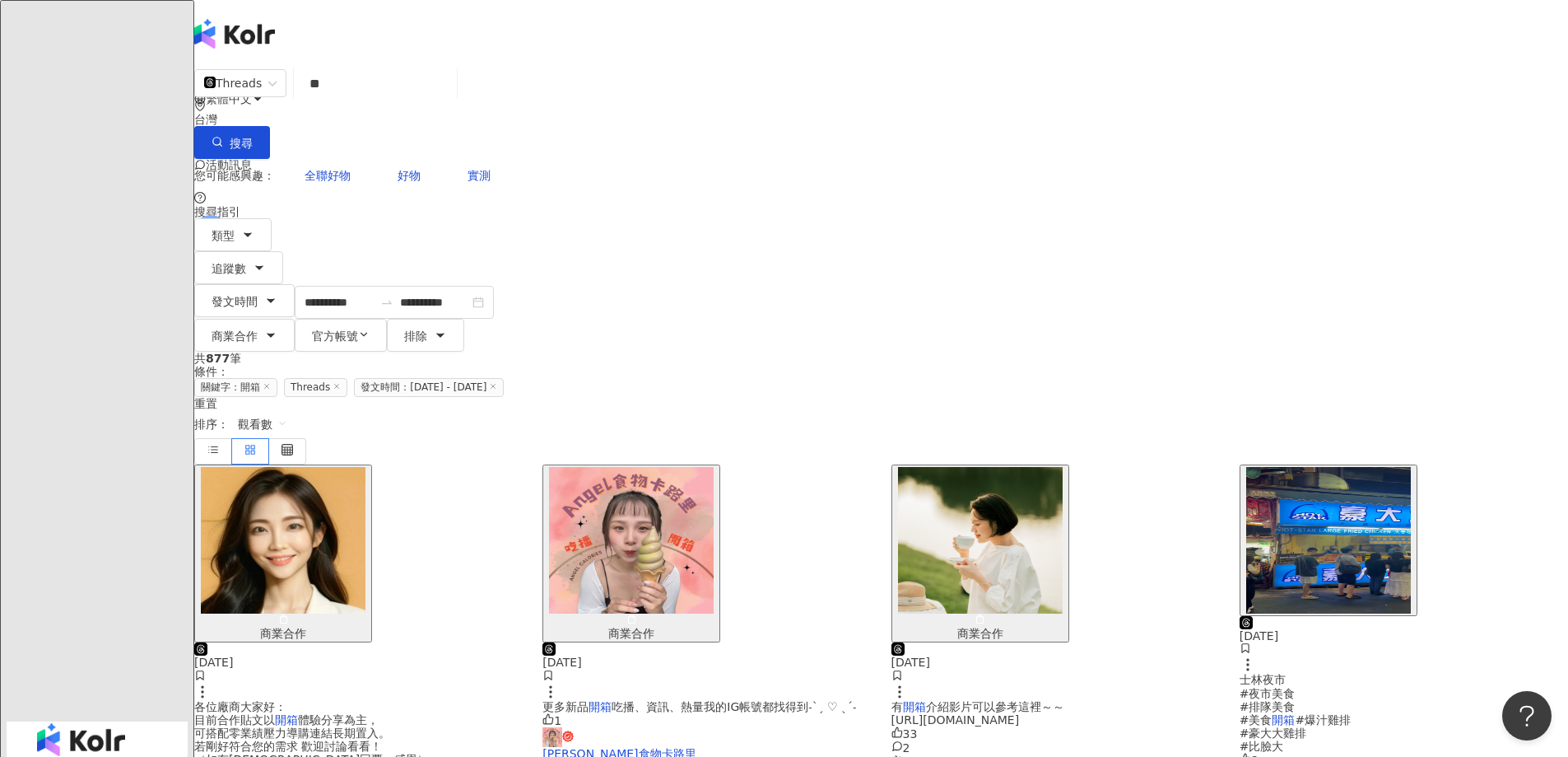
click at [714, 467] on img "button" at bounding box center [631, 540] width 164 height 146
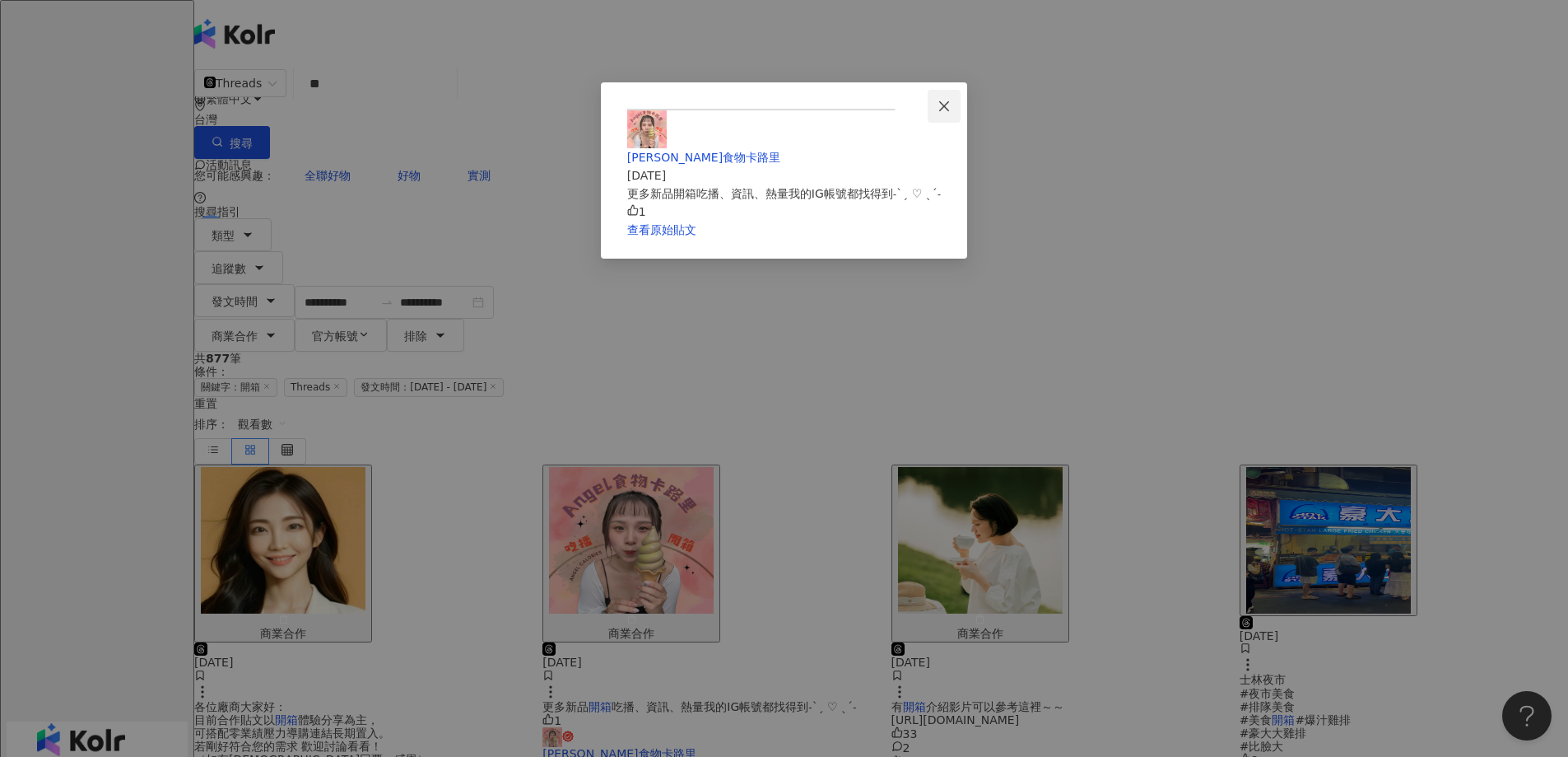
click at [948, 104] on icon "close" at bounding box center [943, 105] width 10 height 10
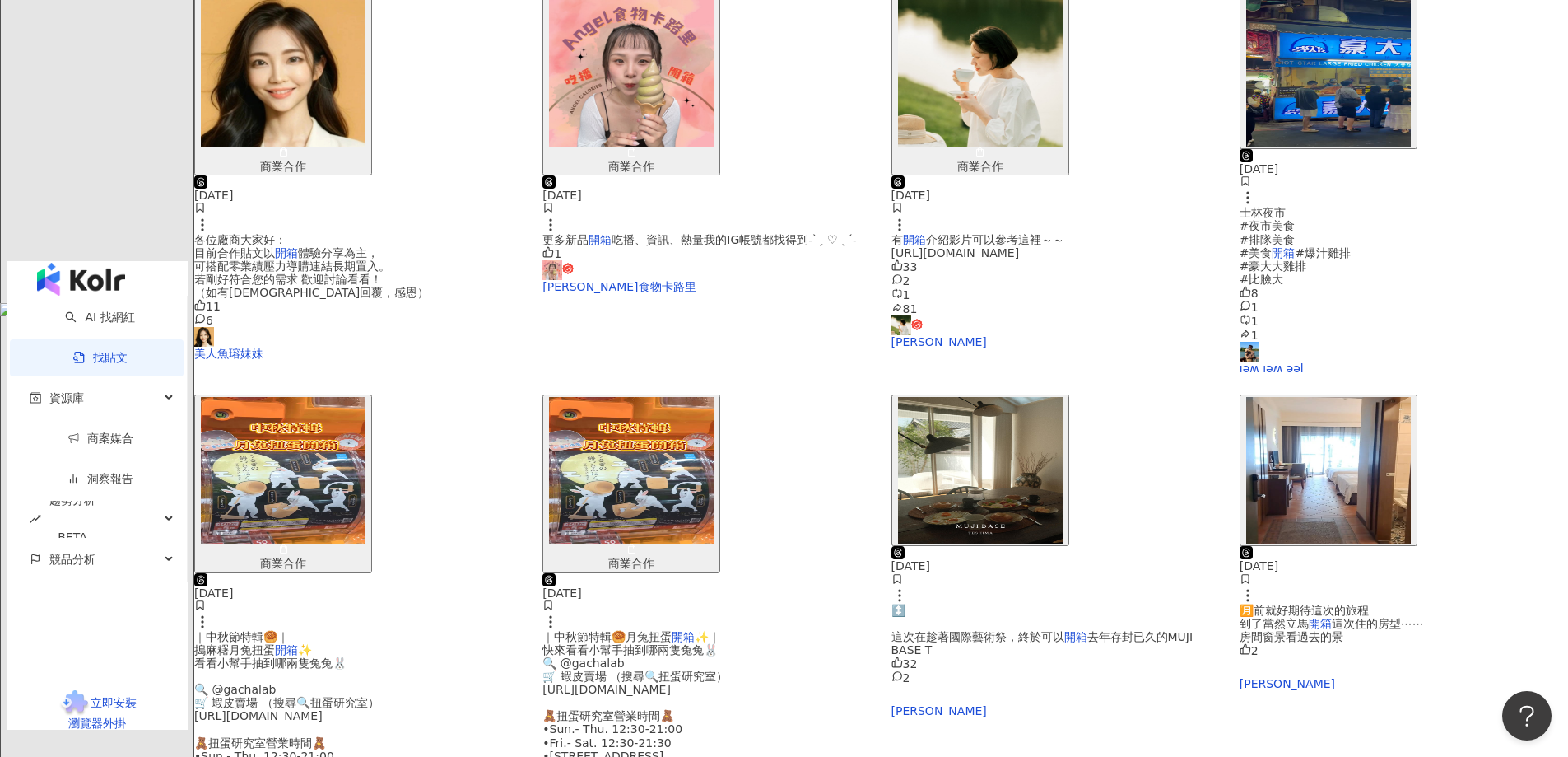
scroll to position [495, 0]
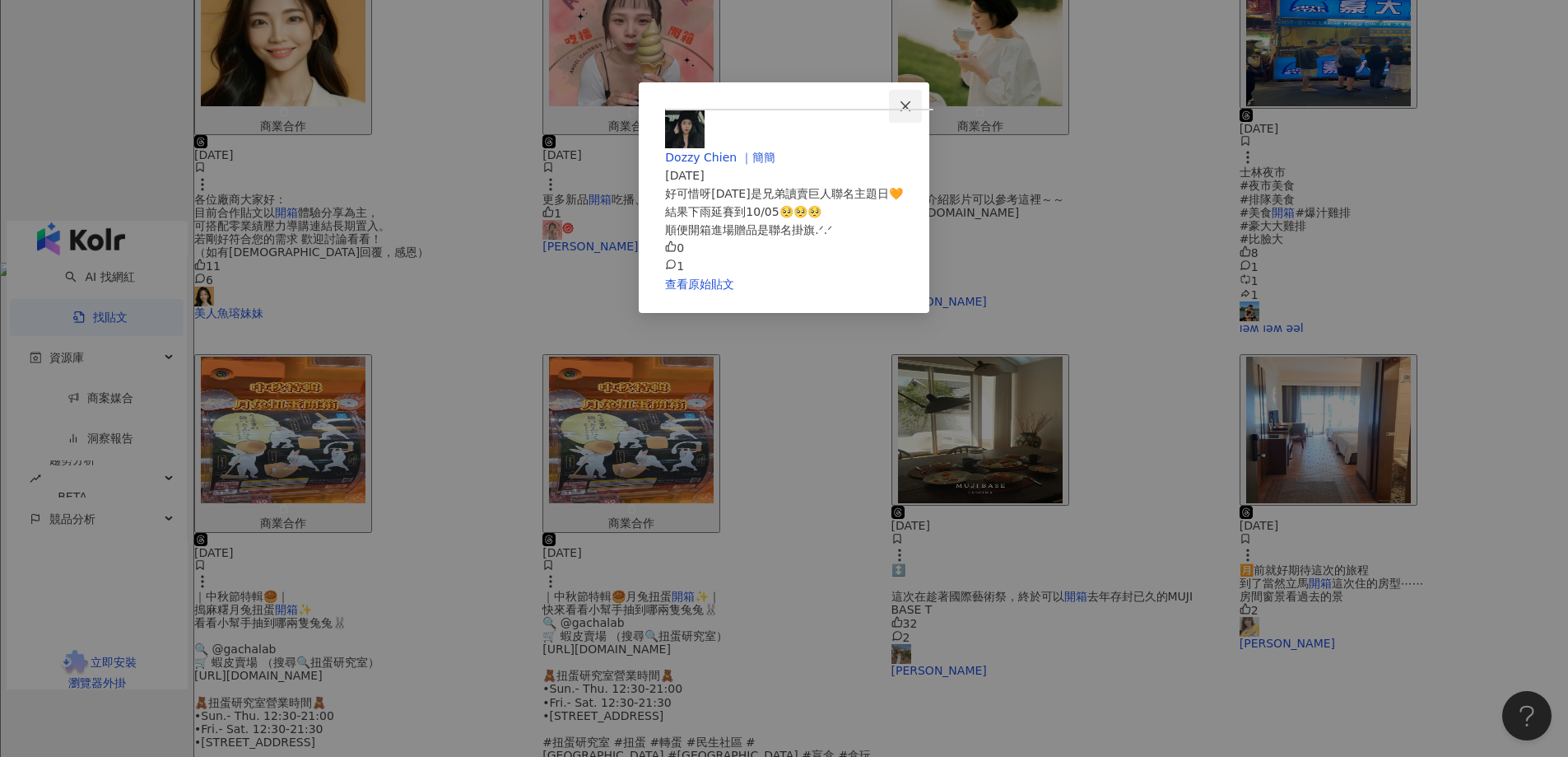
click at [911, 104] on icon "close" at bounding box center [906, 105] width 10 height 10
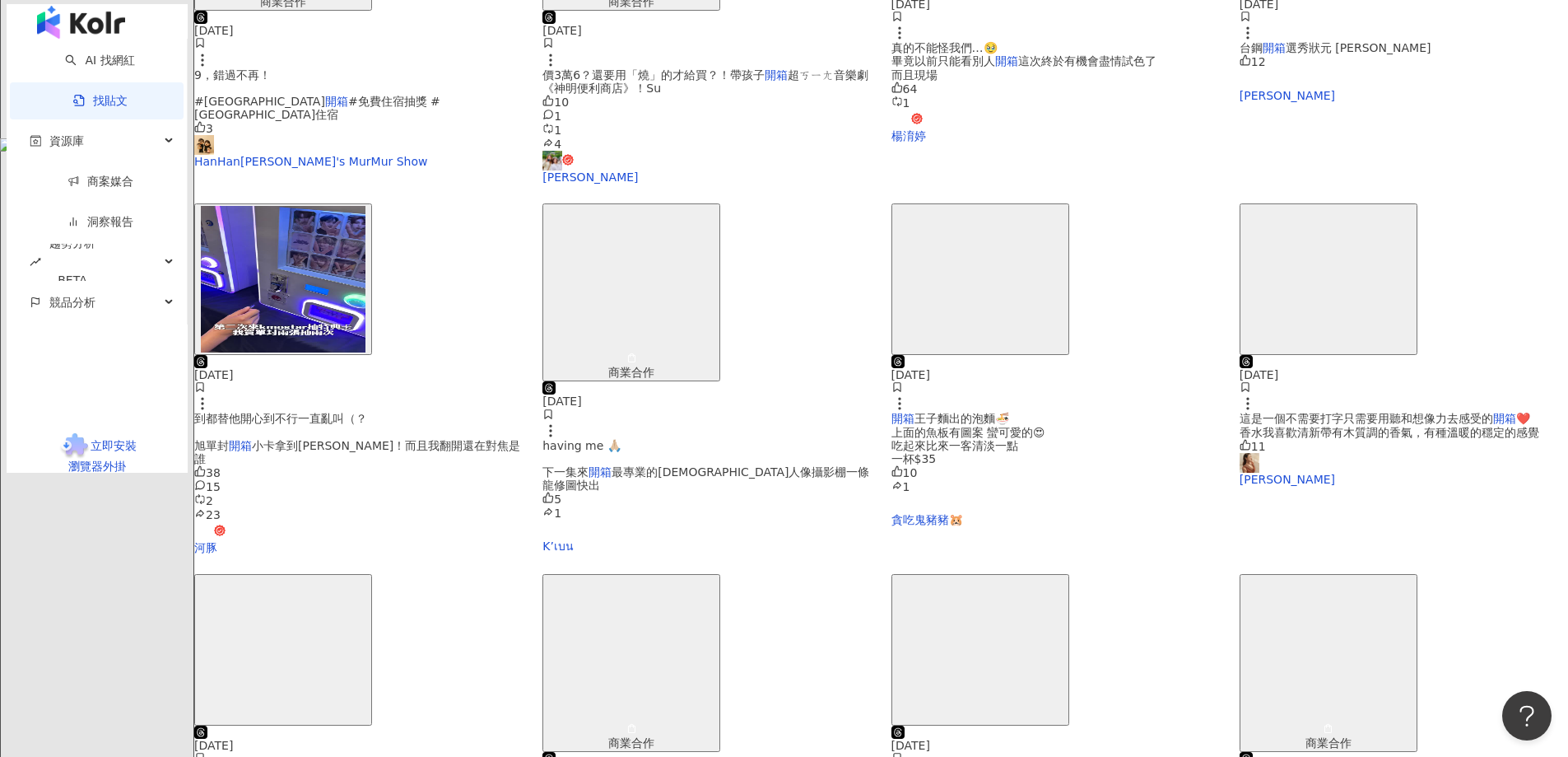
scroll to position [659, 0]
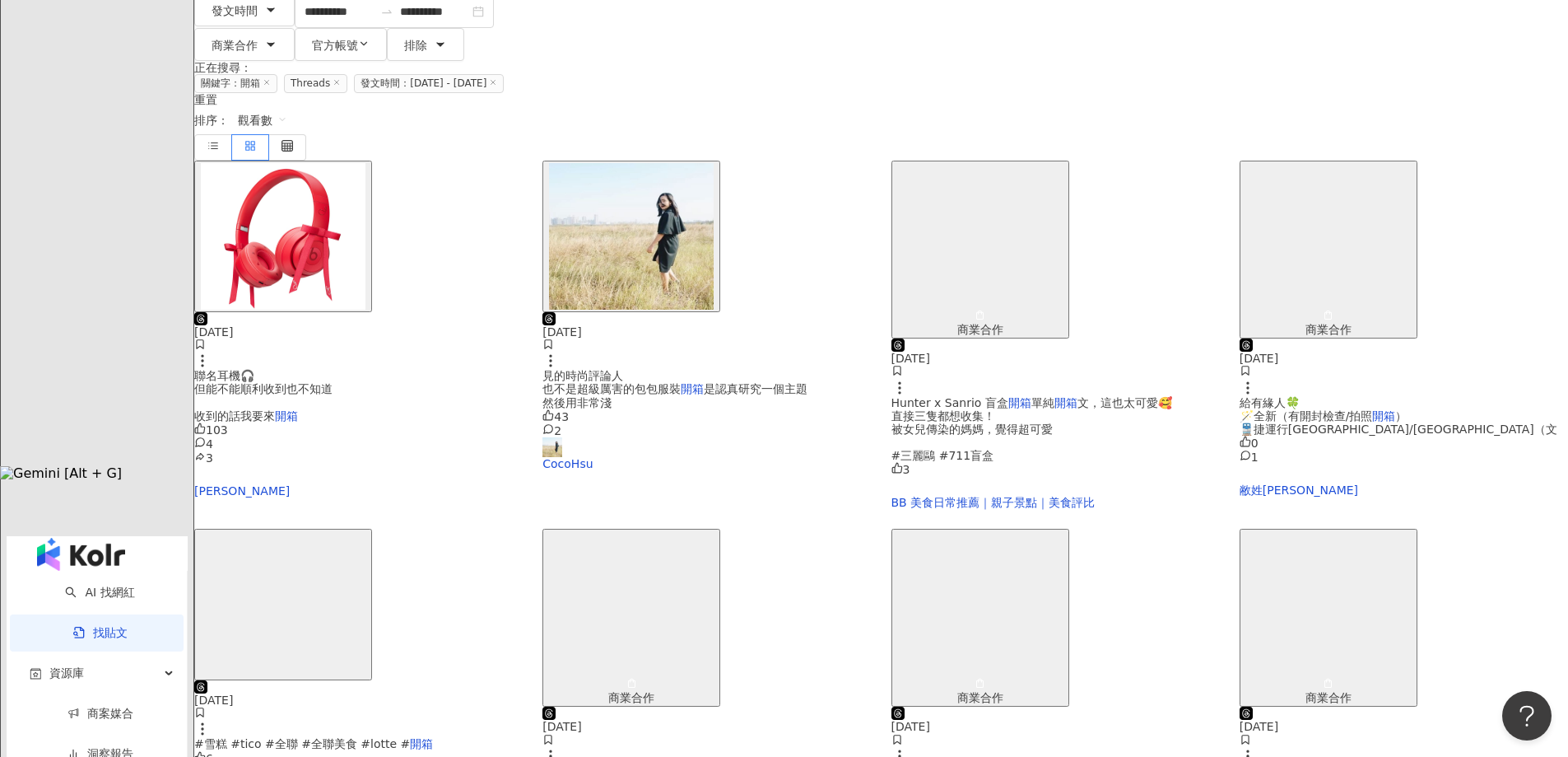
scroll to position [329, 0]
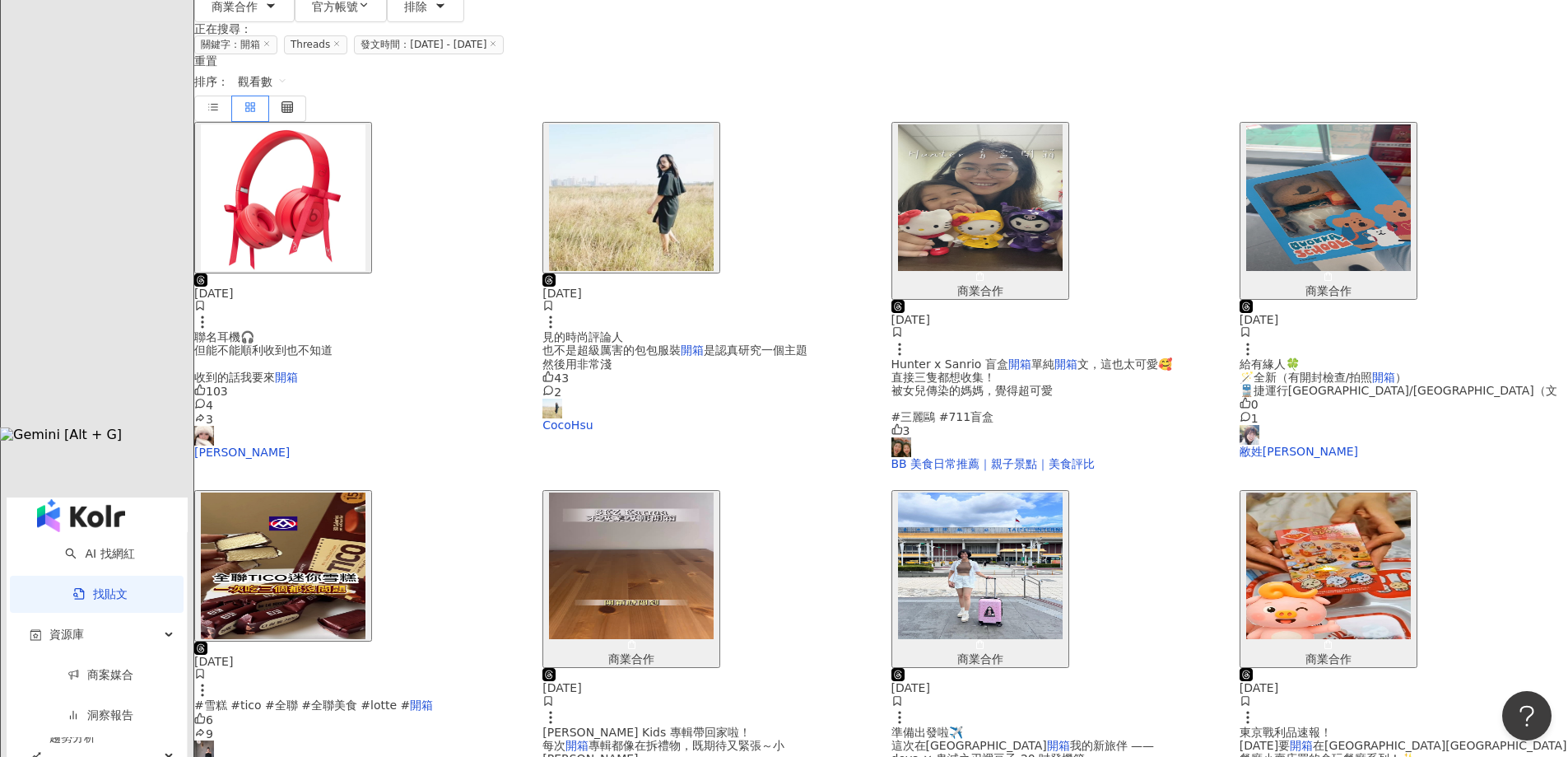
click at [366, 493] on img "button" at bounding box center [283, 566] width 164 height 146
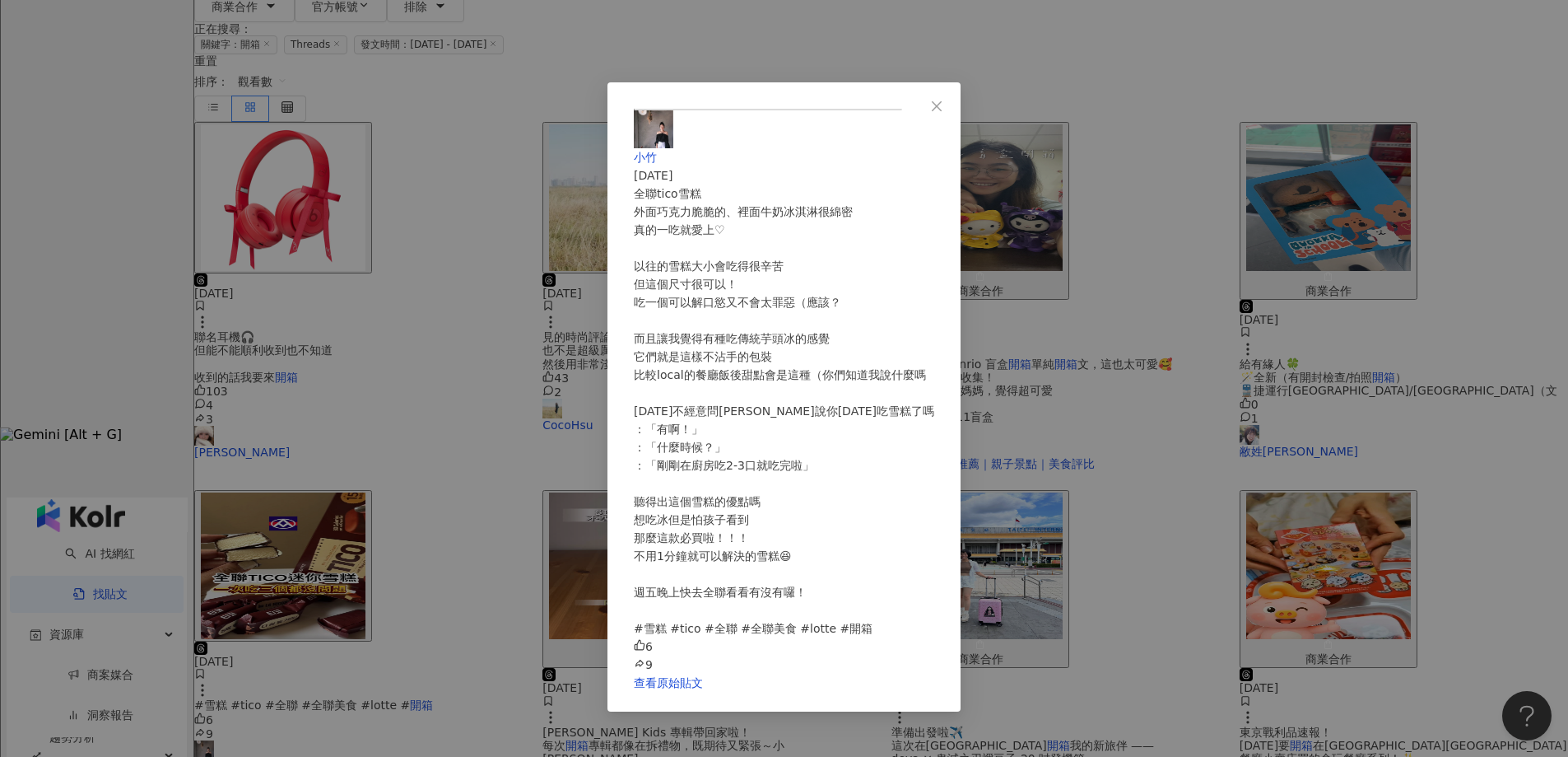
scroll to position [352, 0]
click at [703, 689] on link "查看原始貼文" at bounding box center [669, 683] width 69 height 13
click at [1253, 221] on div "小竹 [DATE] 全聯tico雪糕 外面巧克力脆脆的、裡面牛奶冰淇淋很綿密 真的一吃就愛上♡ 以往的雪糕大小會吃得很辛苦 但這個尺寸很可以！ 吃一個可以解口…" at bounding box center [784, 378] width 1568 height 757
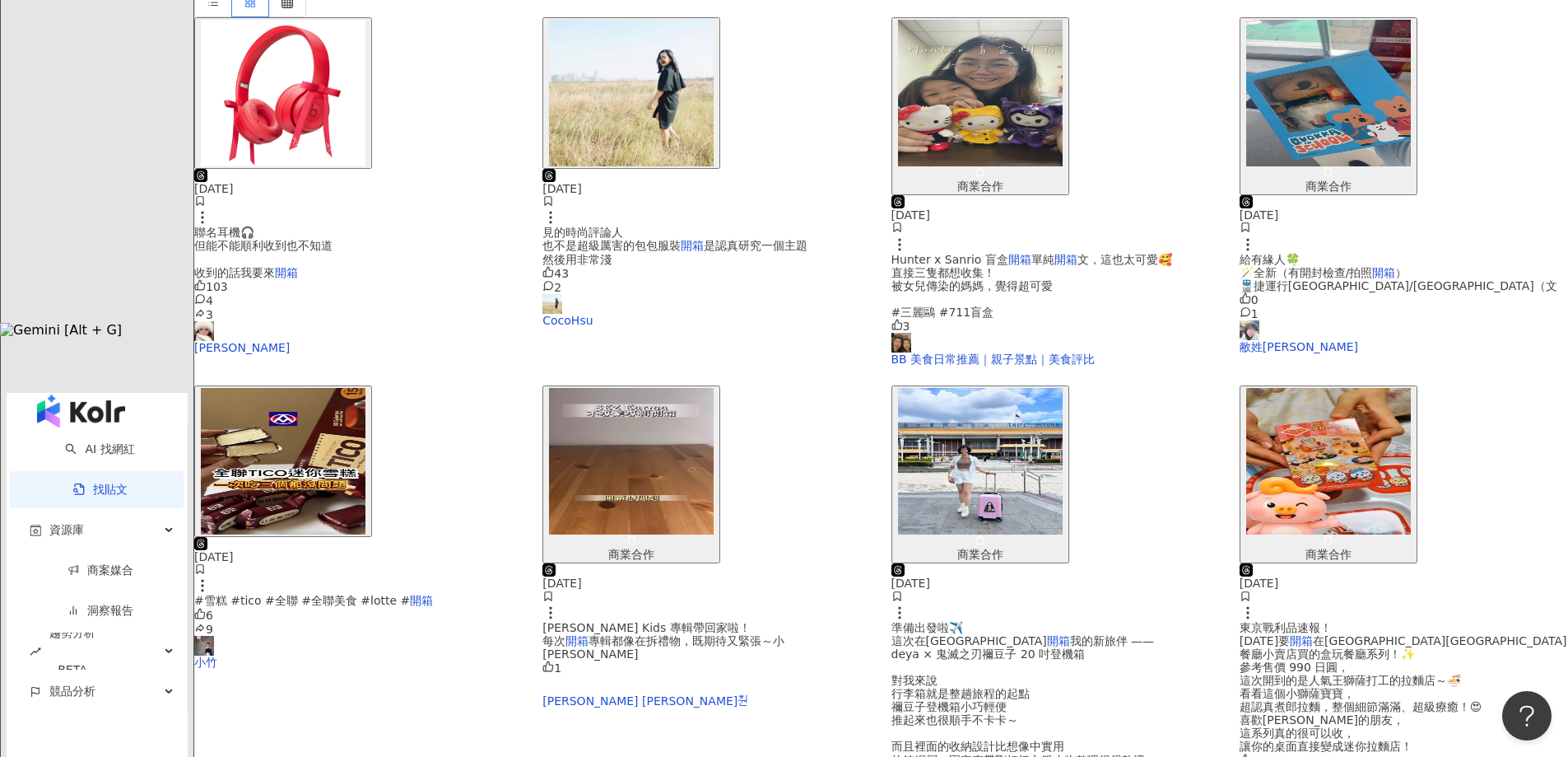
scroll to position [495, 0]
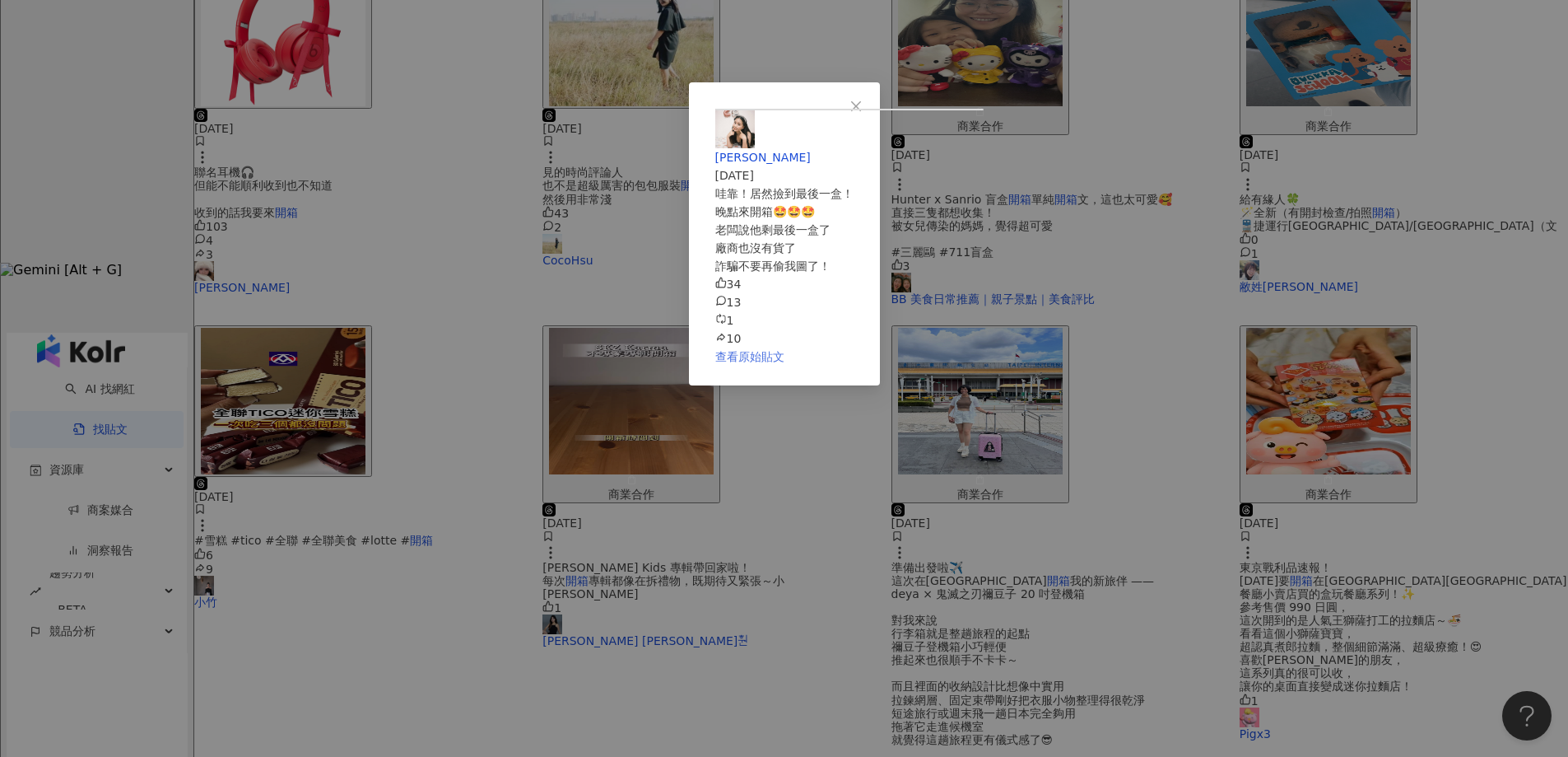
click at [785, 363] on link "查看原始貼文" at bounding box center [750, 357] width 69 height 13
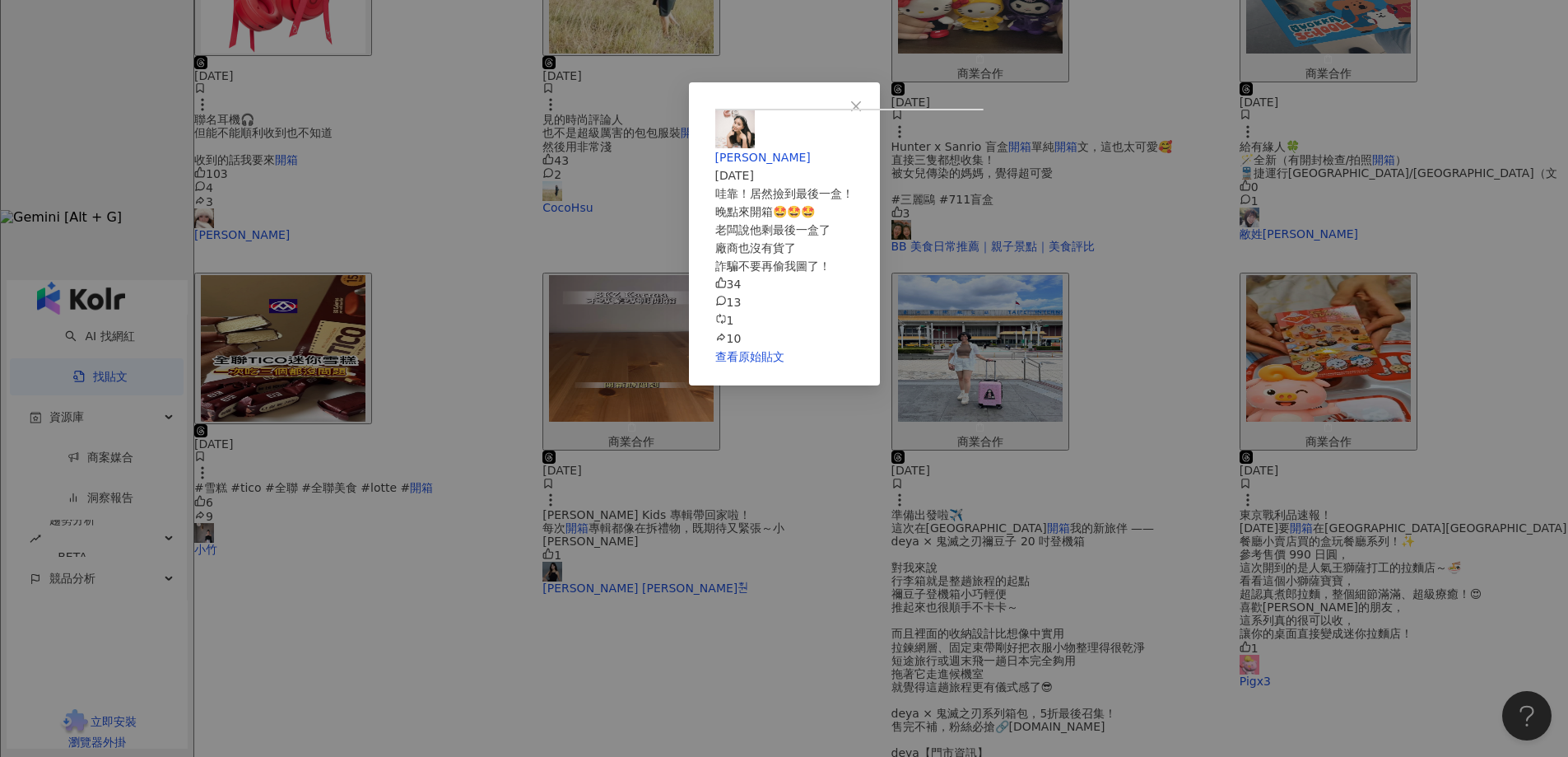
scroll to position [733, 0]
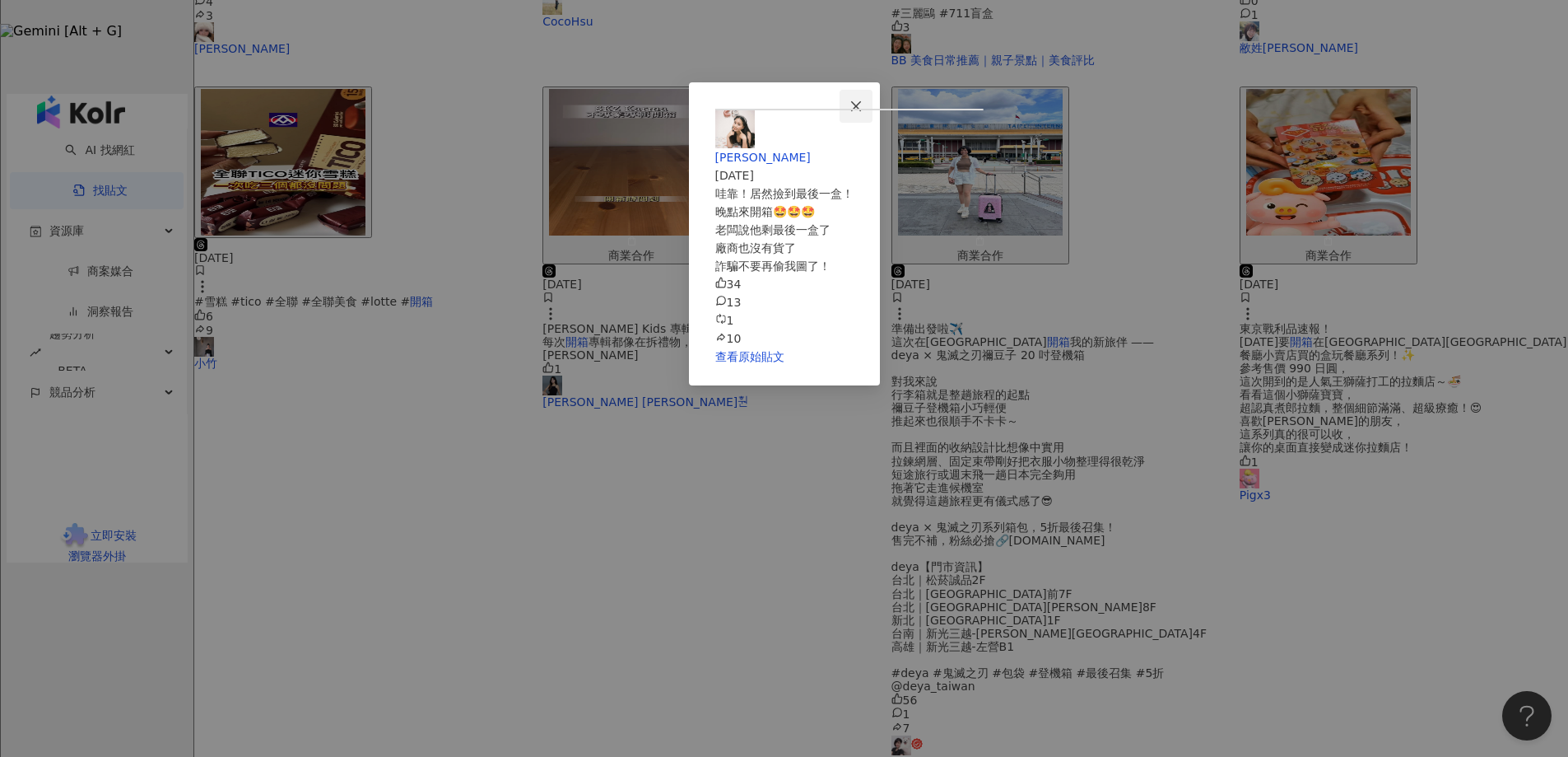
click at [863, 108] on icon "close" at bounding box center [856, 106] width 13 height 13
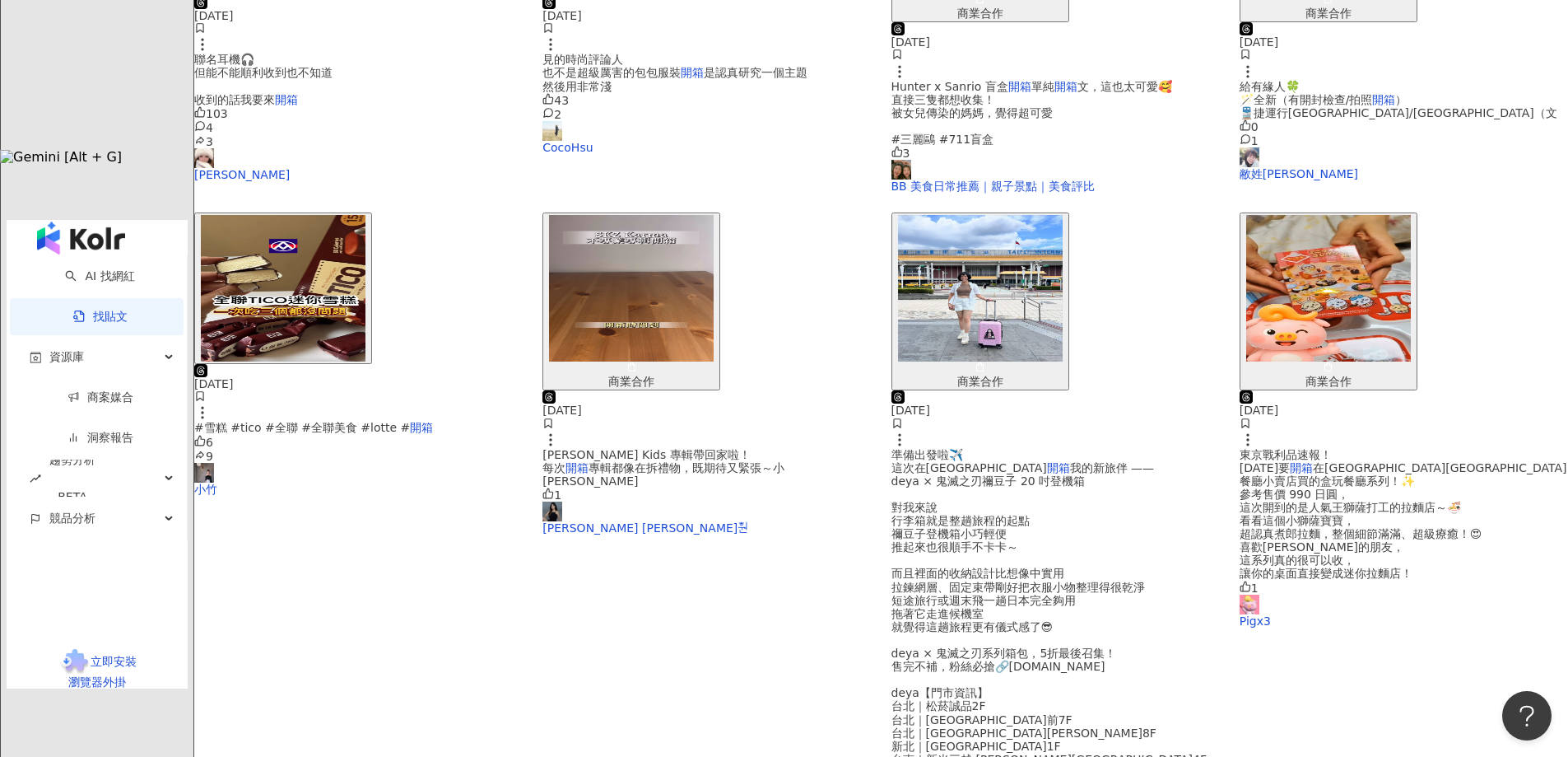
scroll to position [569, 0]
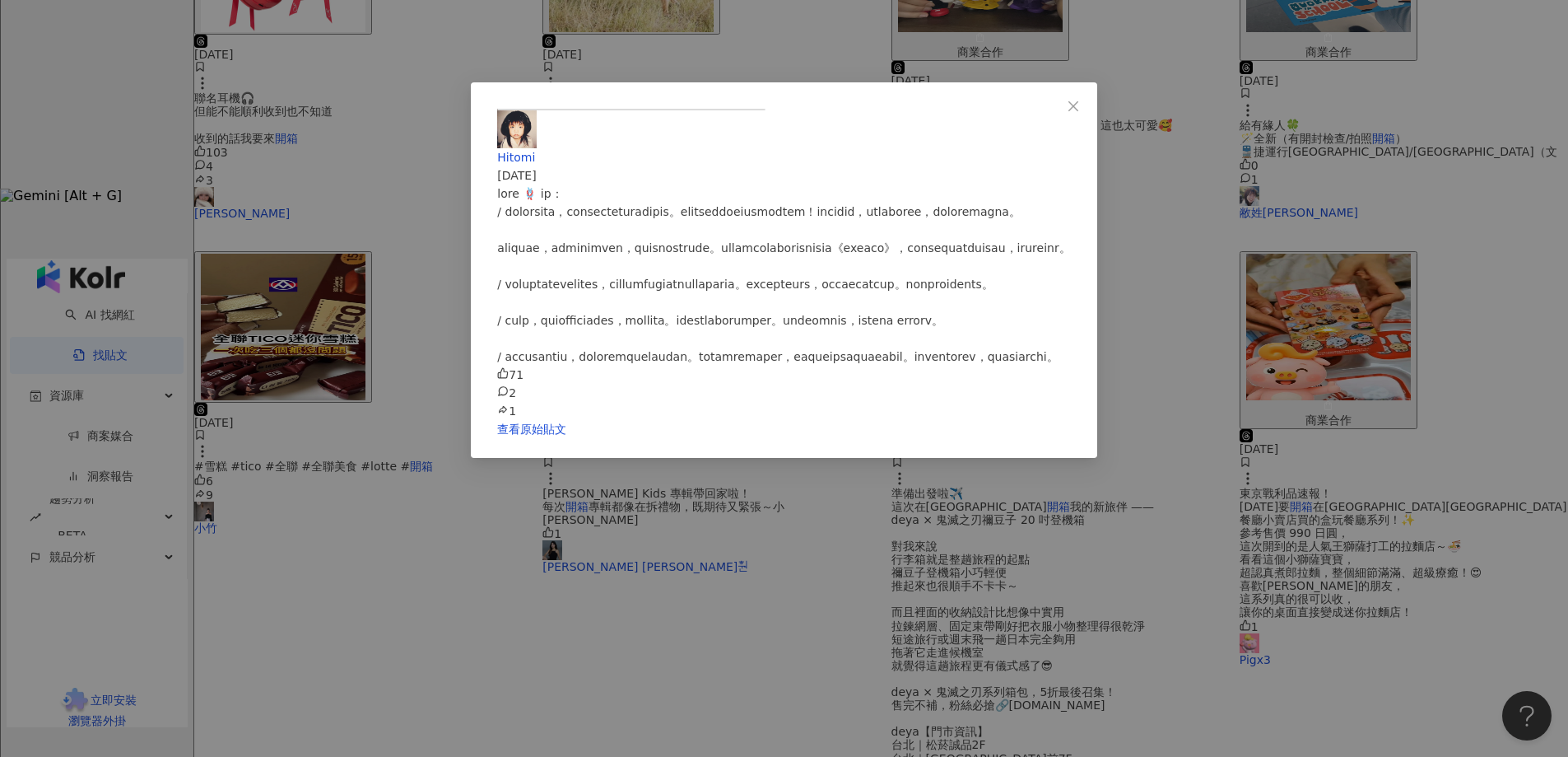
scroll to position [0, 0]
click at [1090, 122] on button "Close" at bounding box center [1074, 106] width 33 height 33
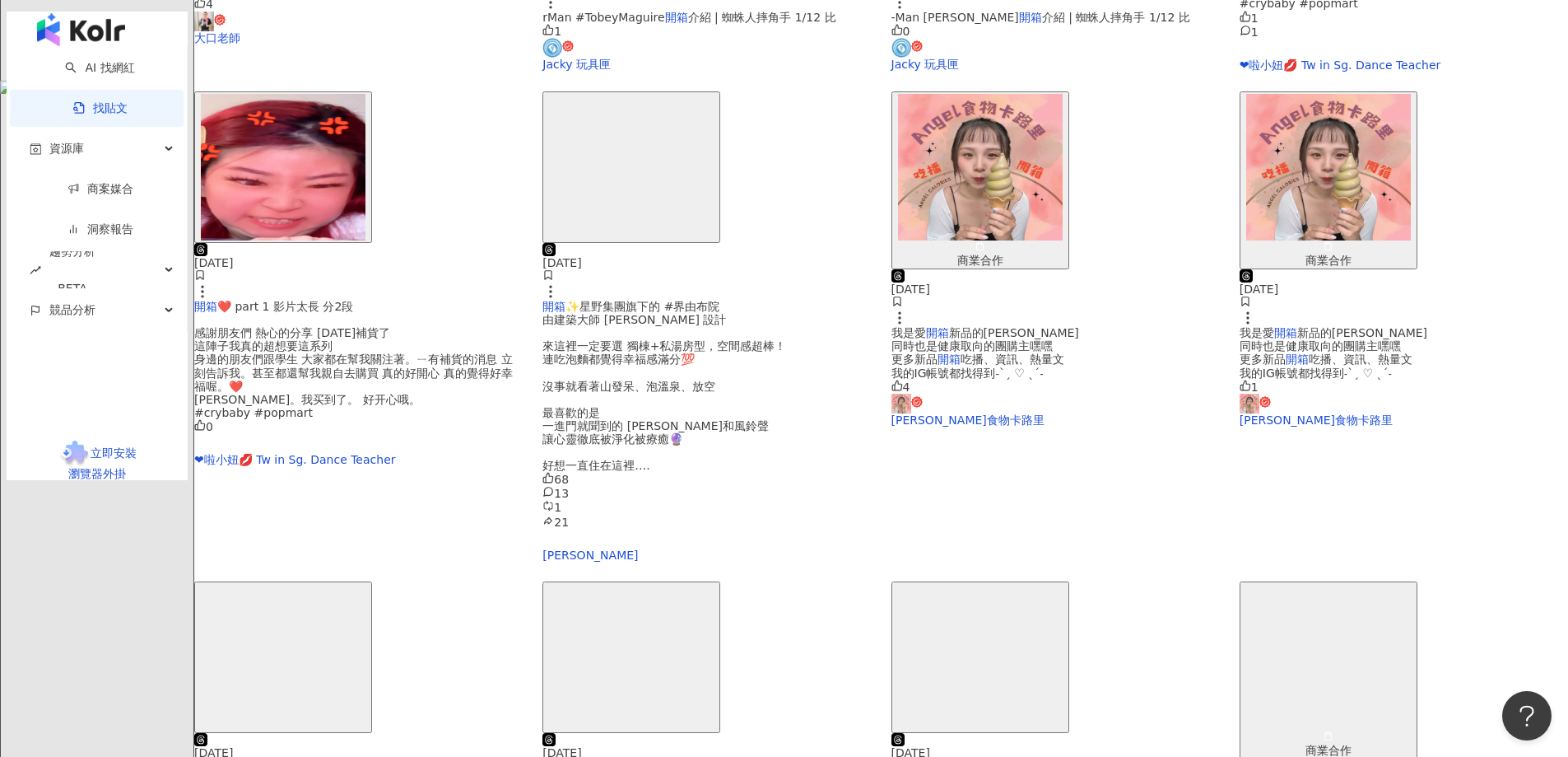
scroll to position [569, 0]
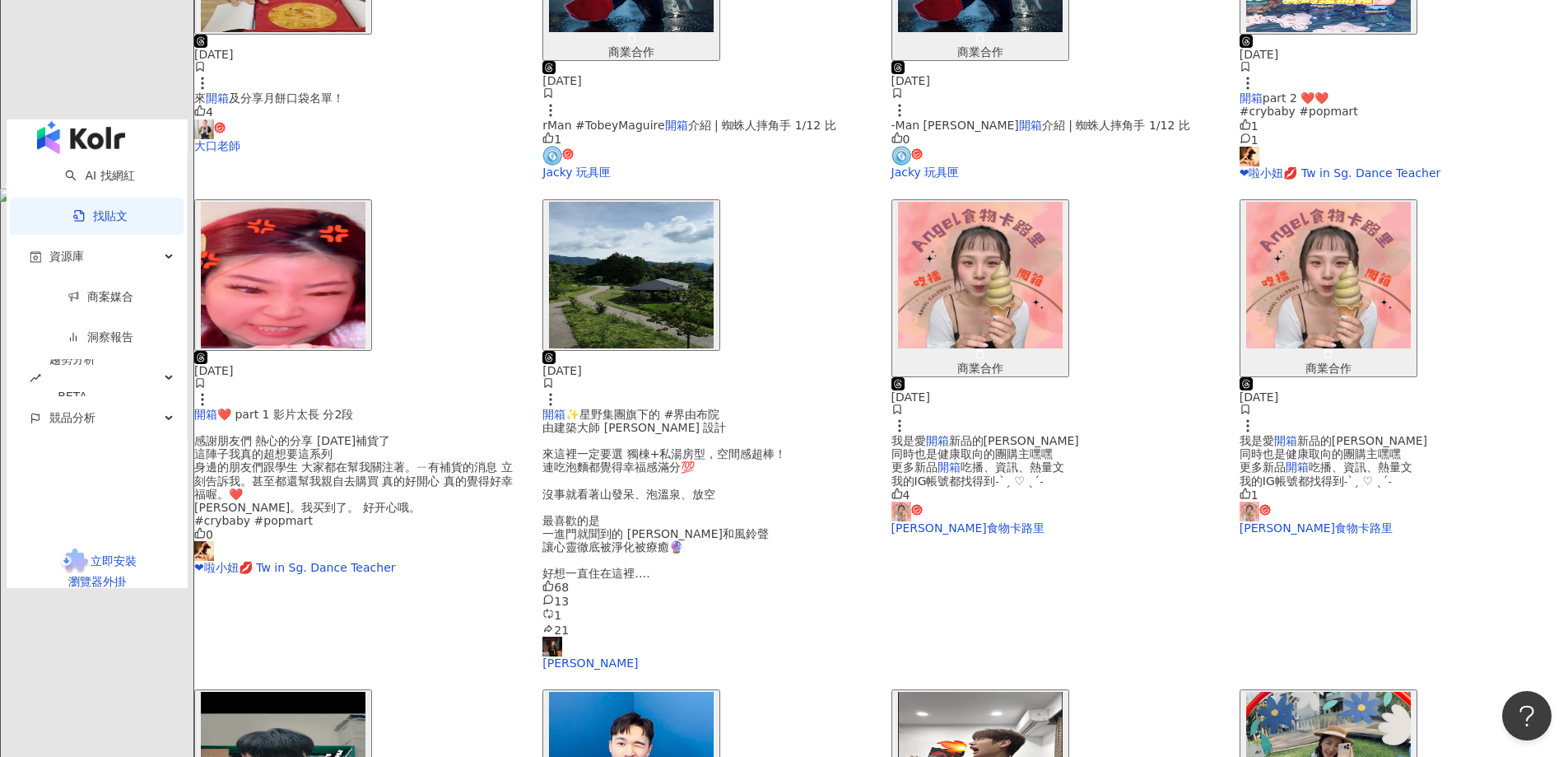
click at [1031, 692] on img "button" at bounding box center [980, 765] width 164 height 146
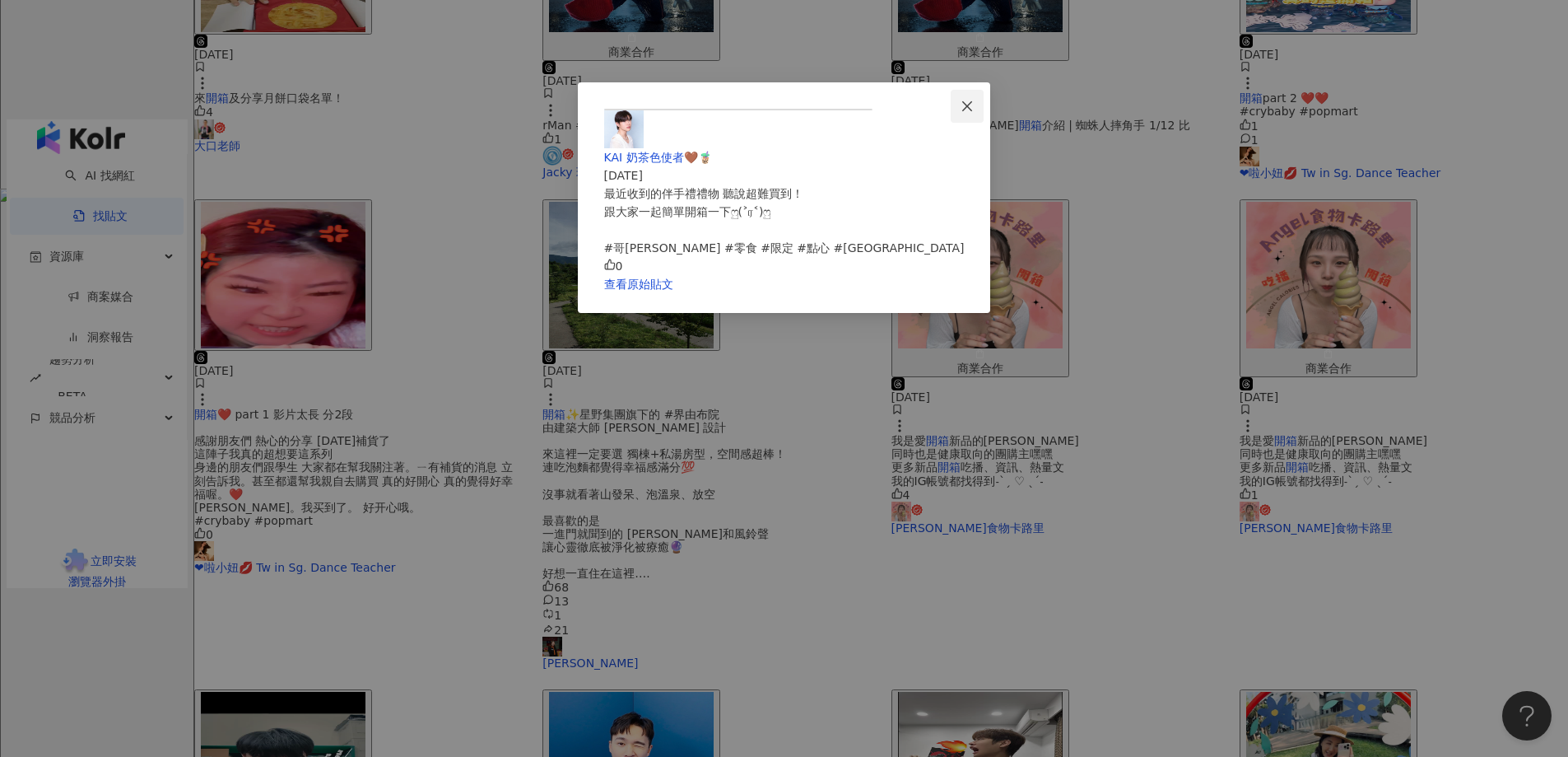
click at [974, 106] on icon "close" at bounding box center [967, 106] width 13 height 13
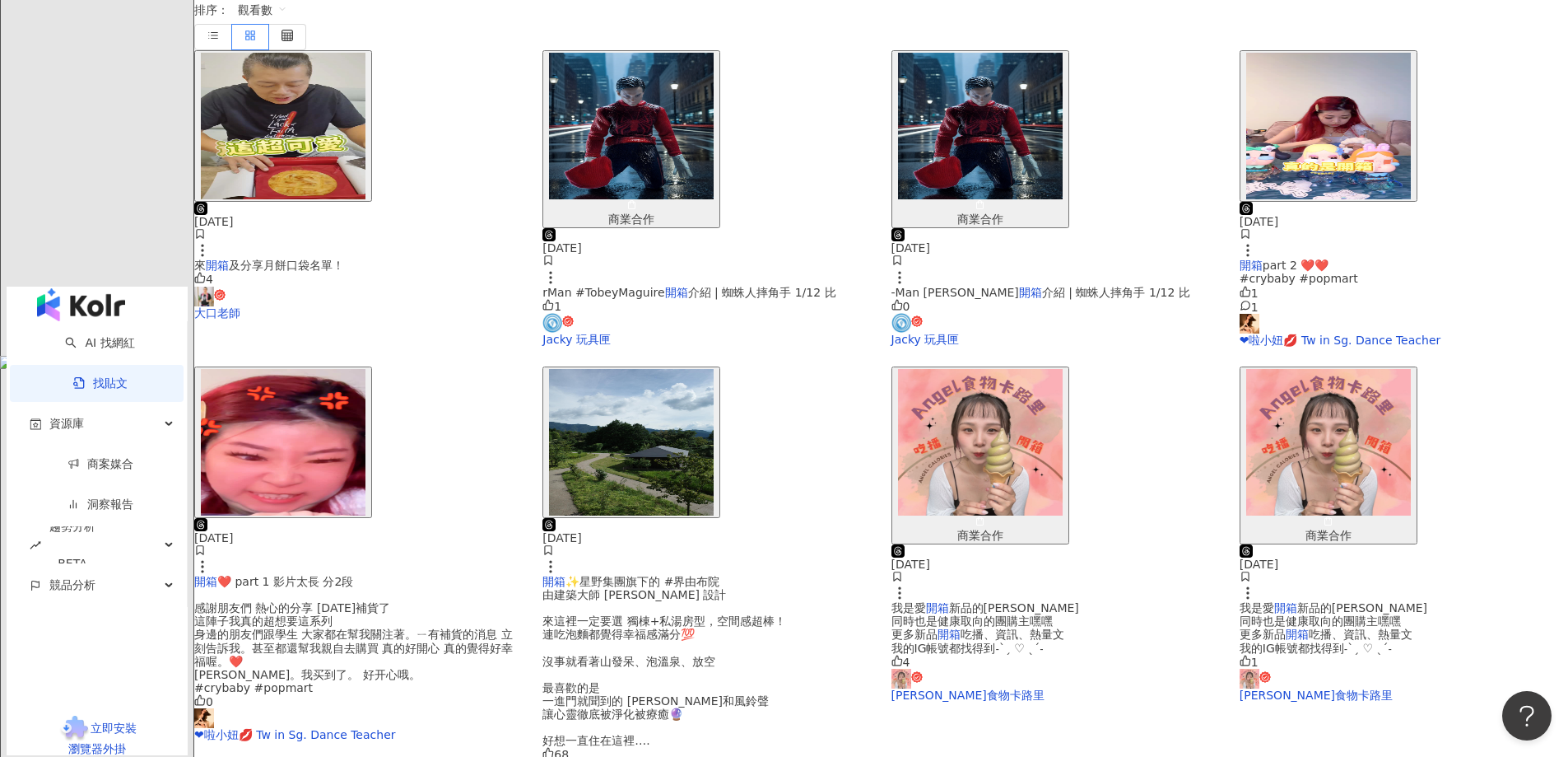
scroll to position [403, 0]
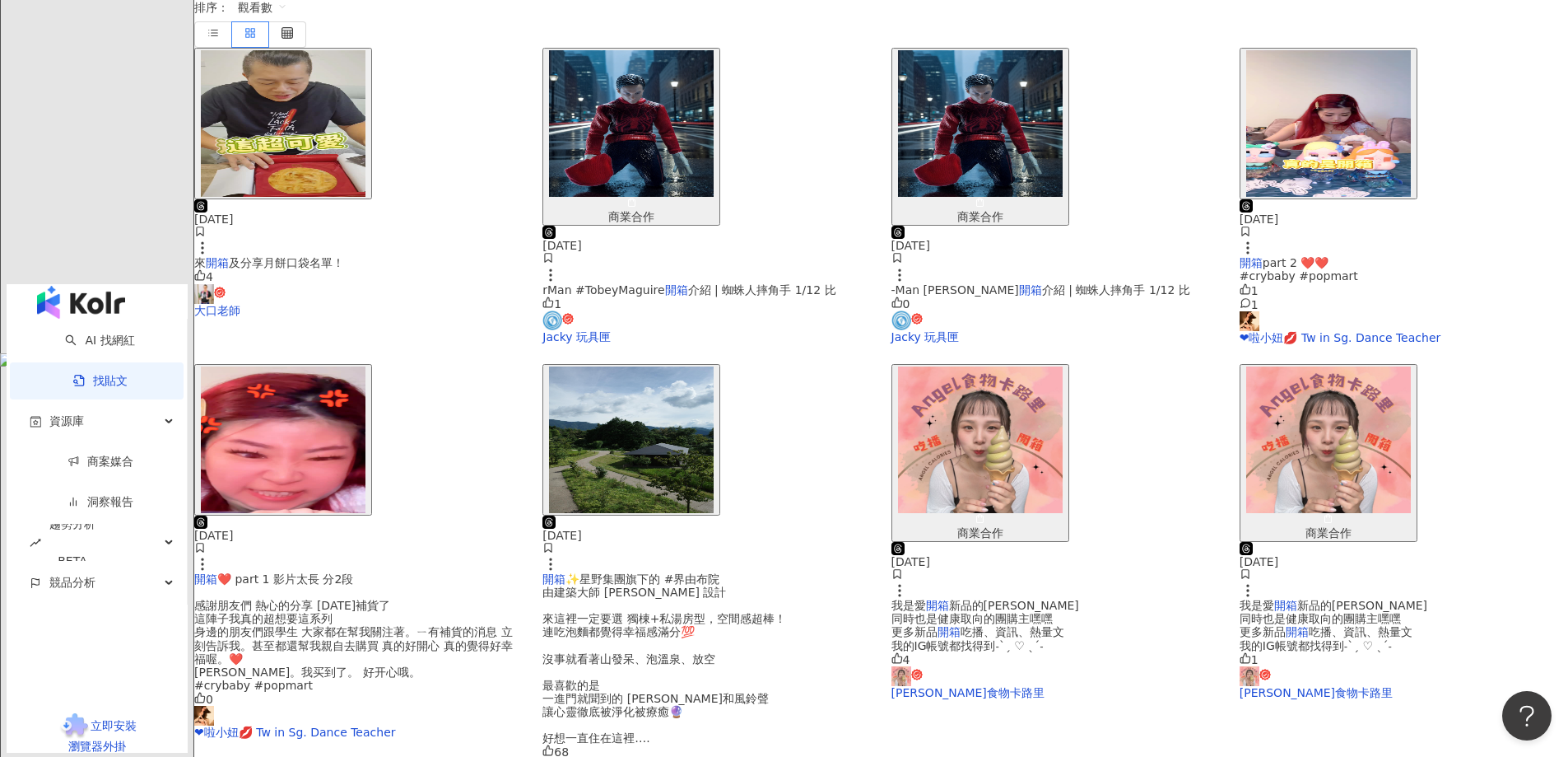
click at [366, 367] on img "button" at bounding box center [283, 440] width 164 height 146
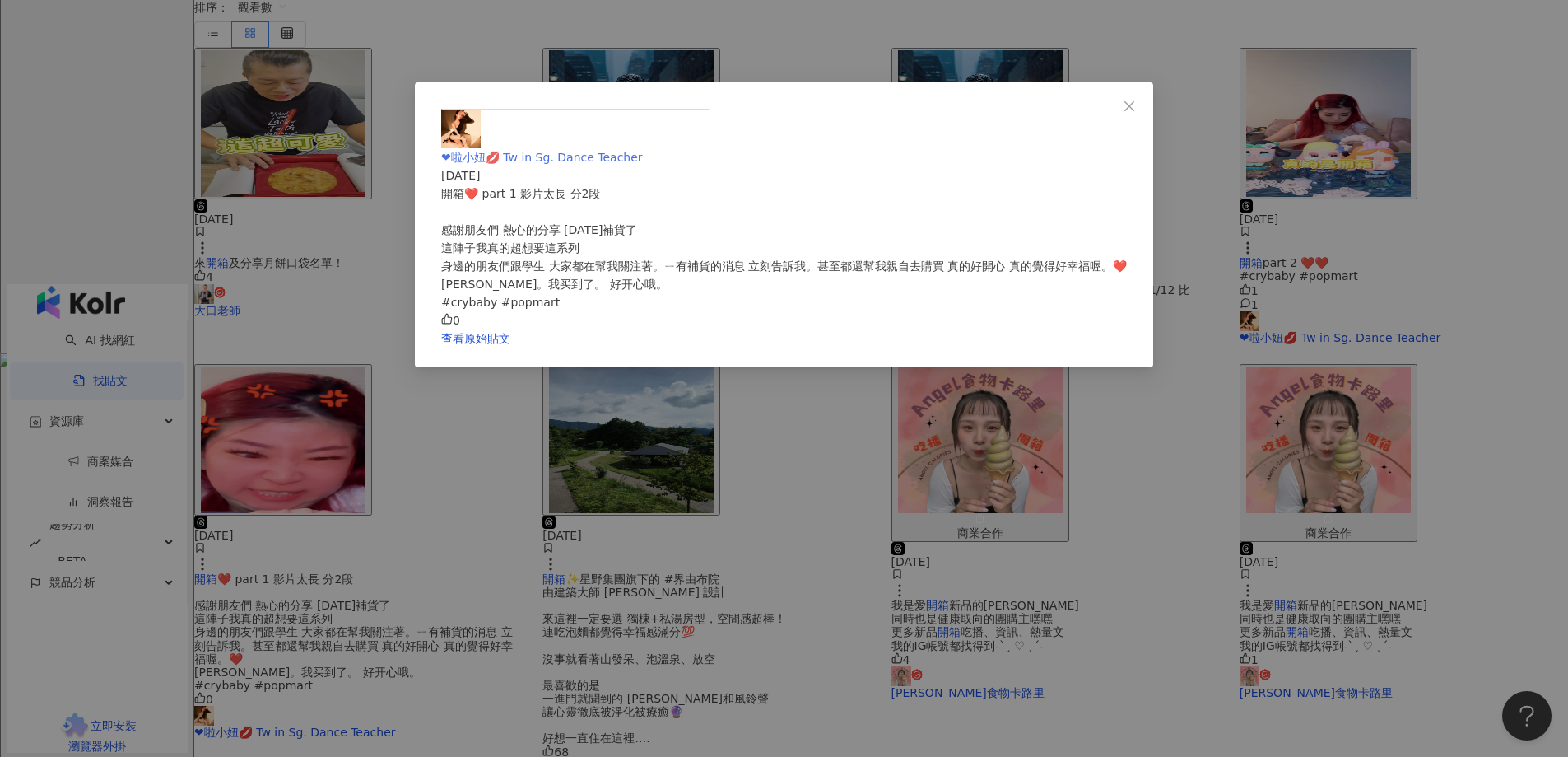
click at [643, 151] on span "❤啦小妞💋 Tw in Sg. Dance Teacher" at bounding box center [542, 157] width 202 height 13
click at [1216, 263] on div "❤啦小妞💋 Tw in Sg. Dance Teacher [DATE] 開箱❤️ part 1 影片太長 分2段 感謝朋友們 熱心的分享 [DATE]補貨了…" at bounding box center [784, 378] width 1568 height 757
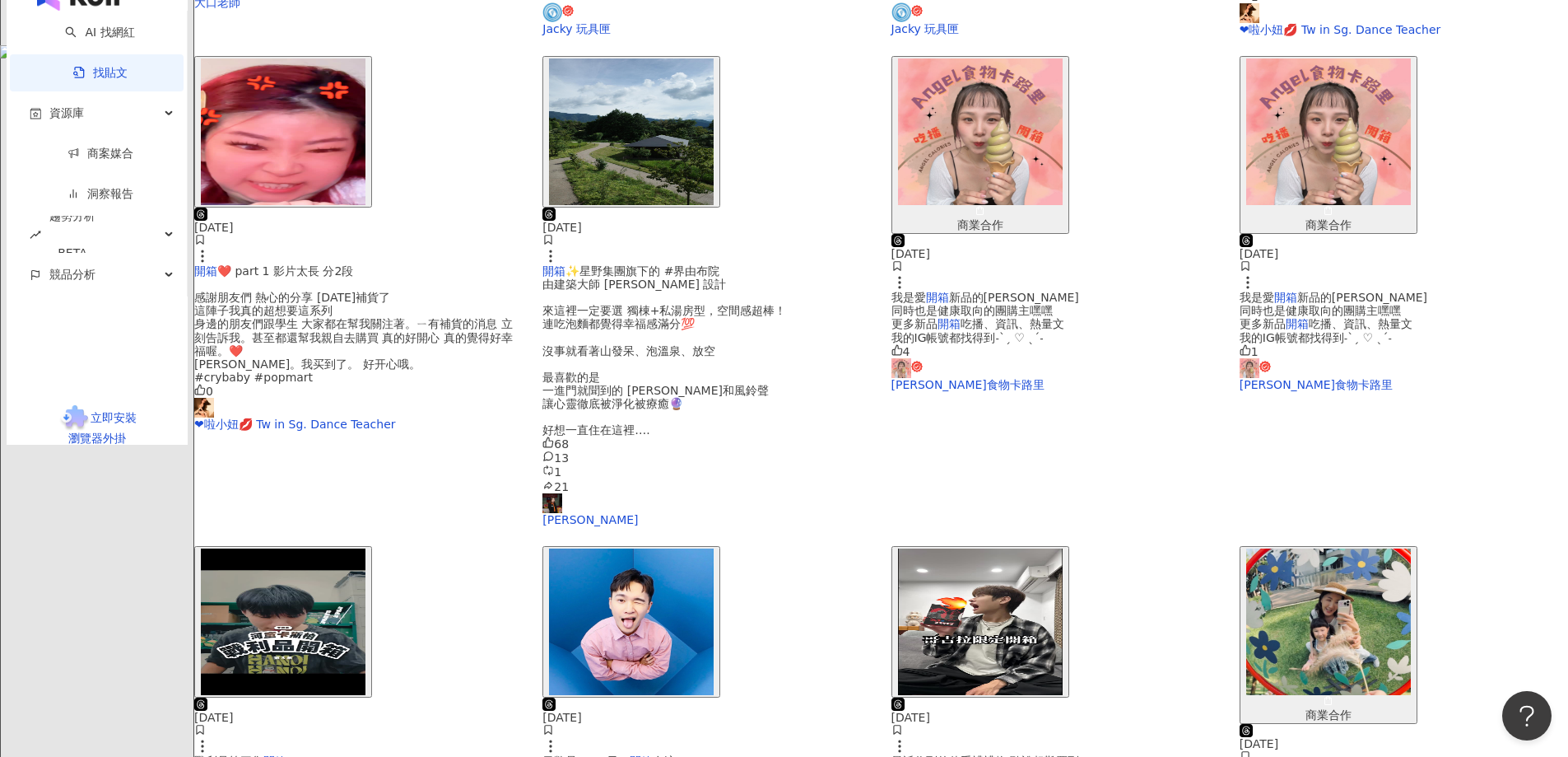
scroll to position [733, 0]
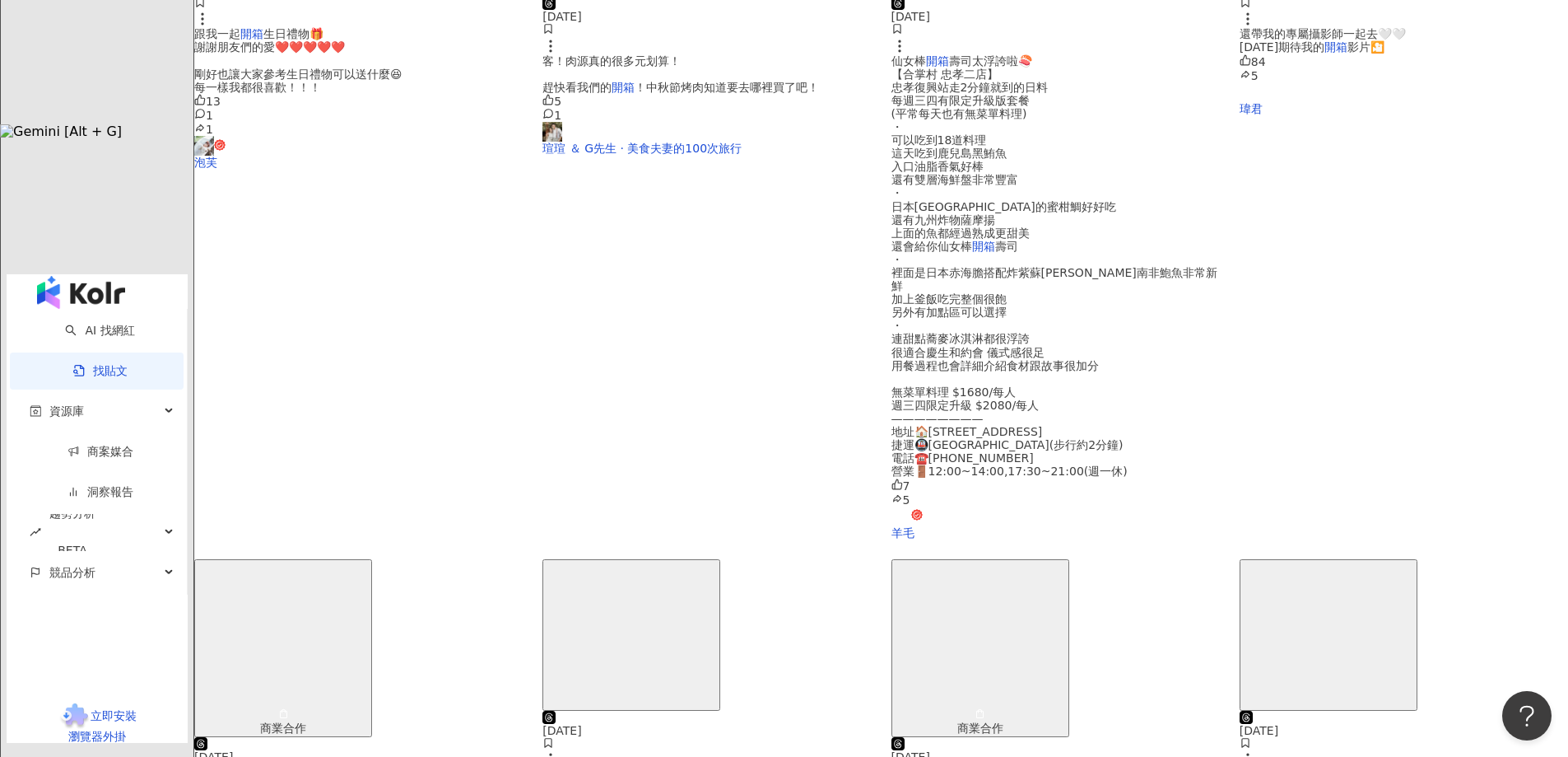
scroll to position [576, 0]
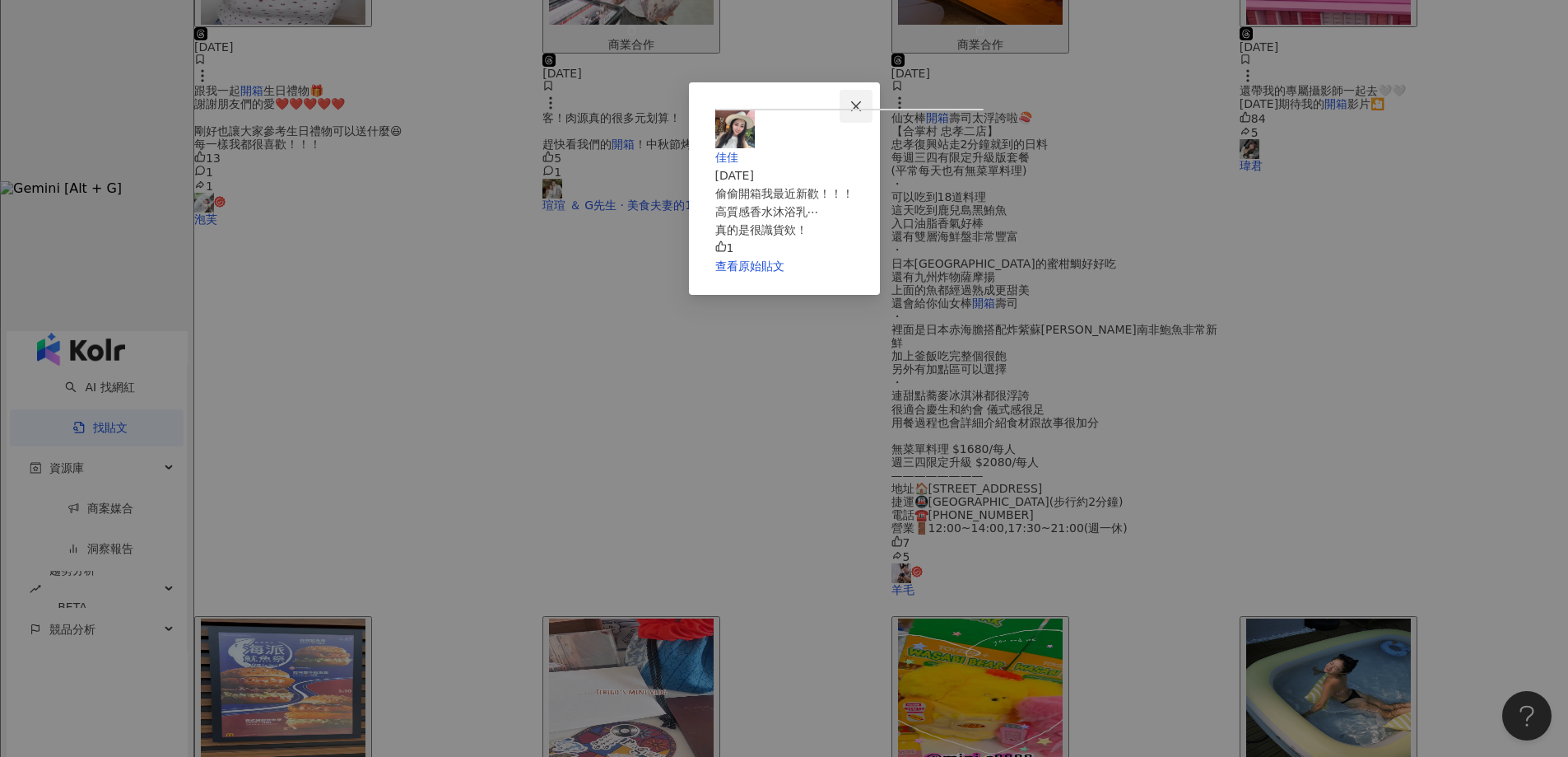
click at [873, 102] on span "Close" at bounding box center [856, 106] width 33 height 13
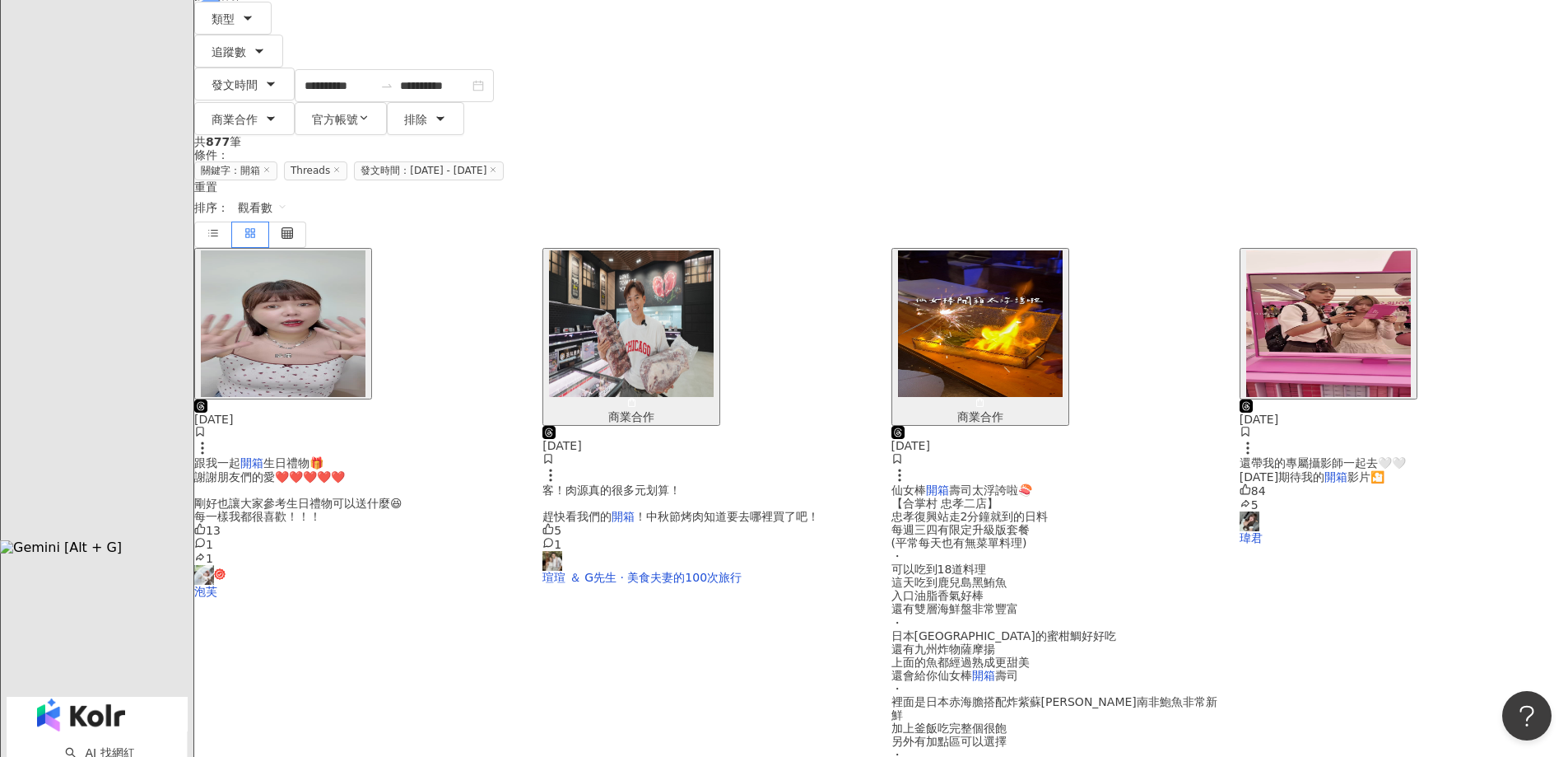
scroll to position [81, 0]
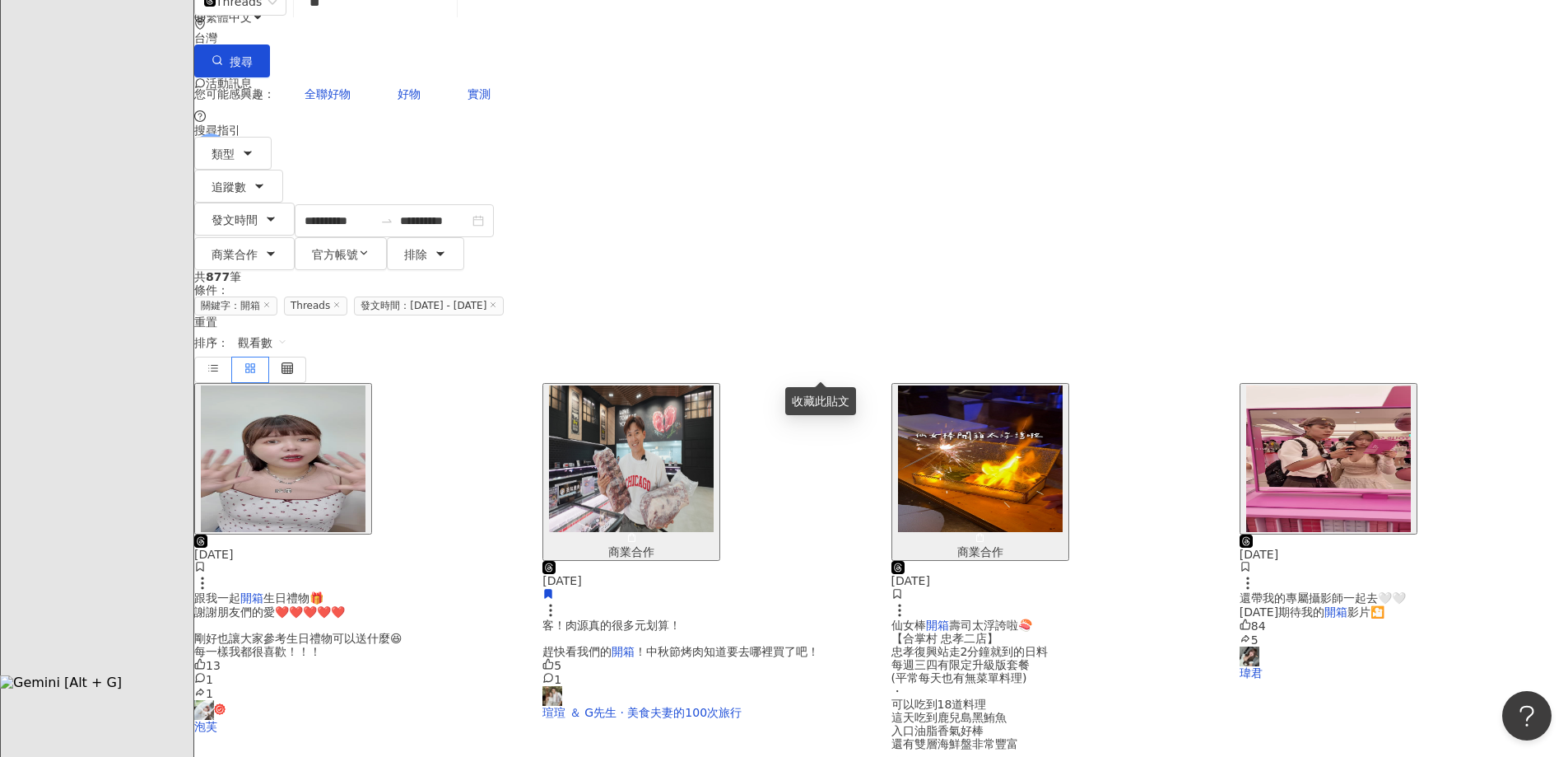
click at [366, 386] on img "button" at bounding box center [283, 459] width 164 height 146
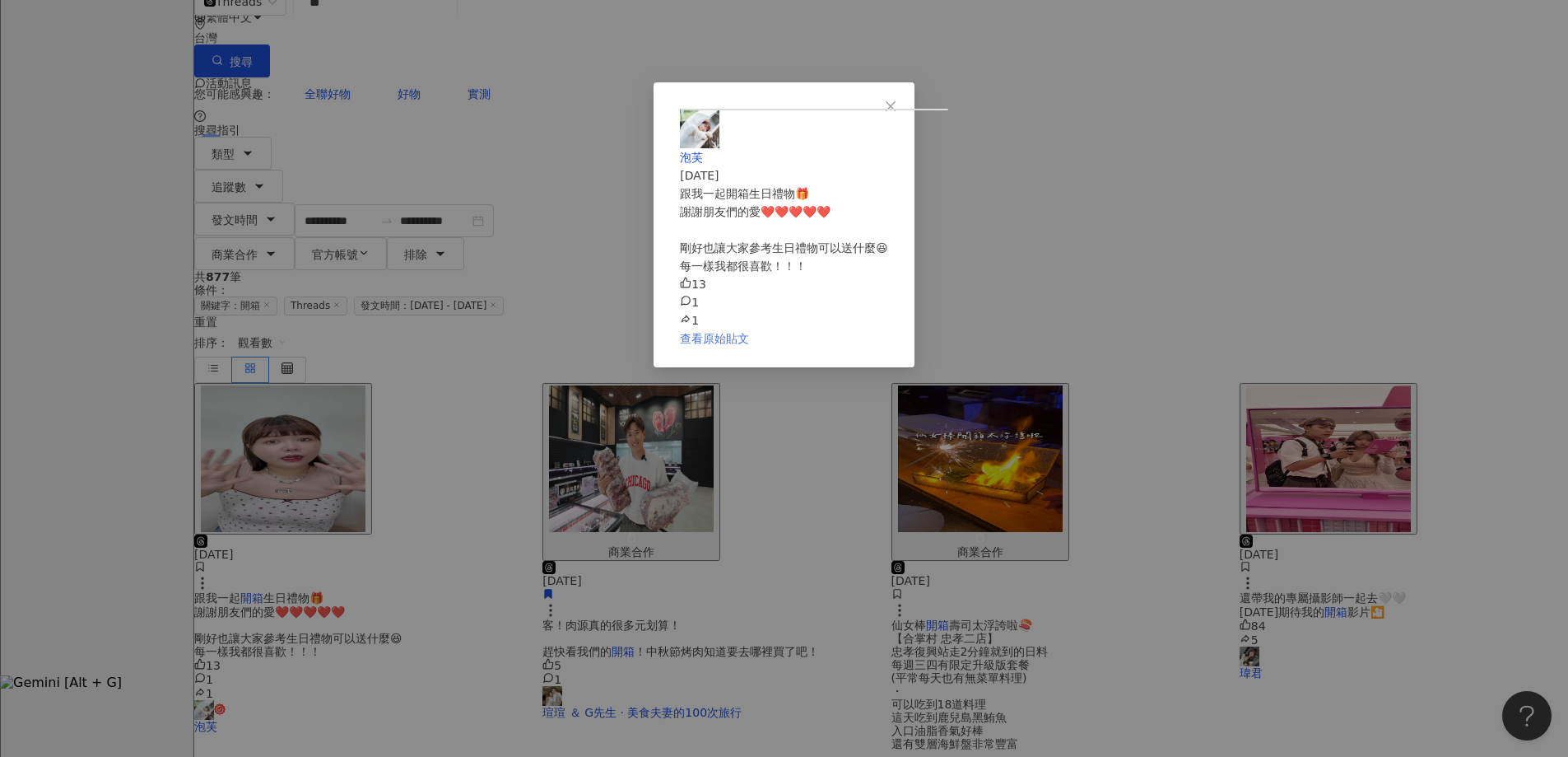
click at [749, 346] on link "查看原始貼文" at bounding box center [715, 338] width 69 height 13
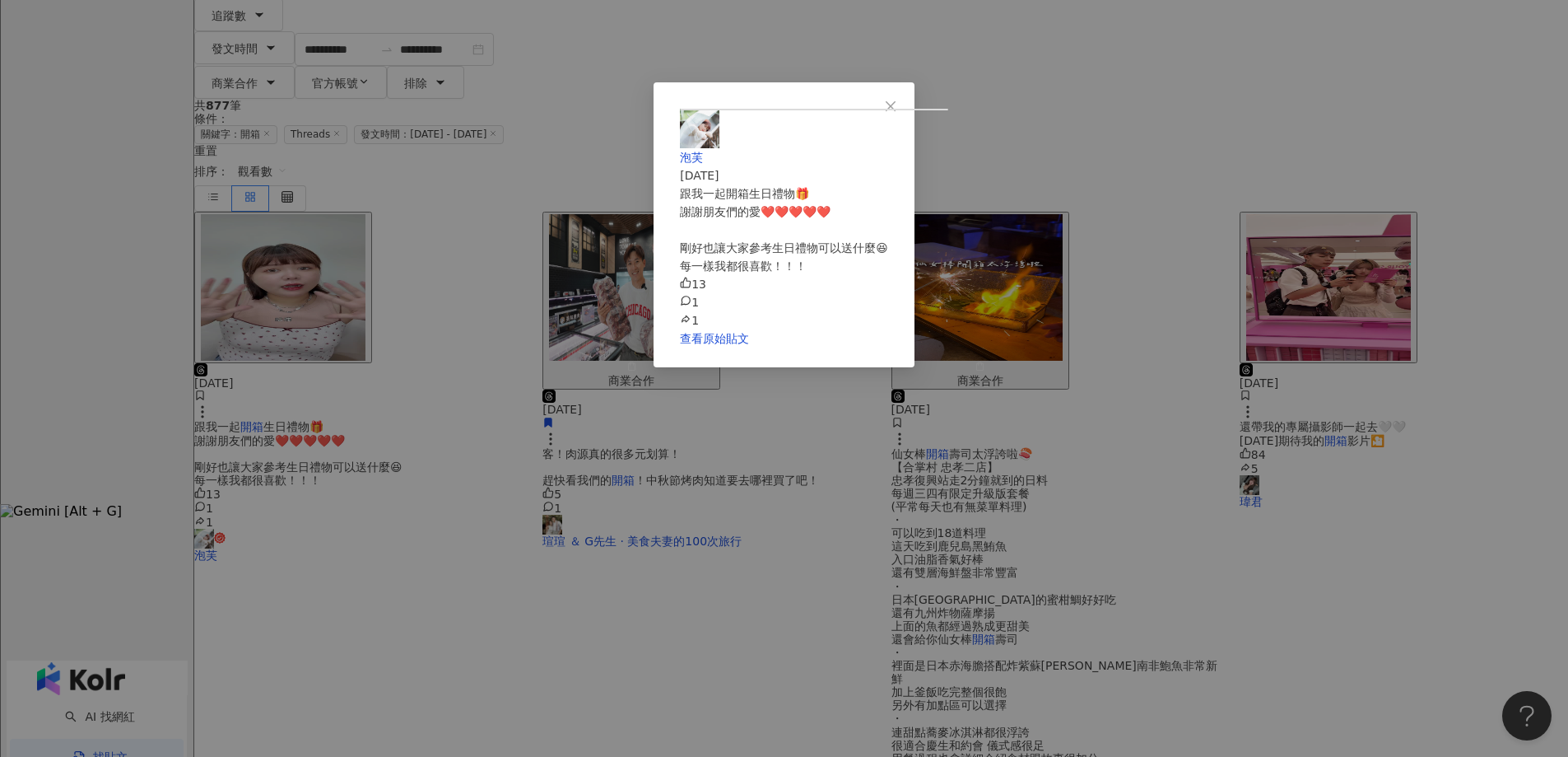
scroll to position [576, 0]
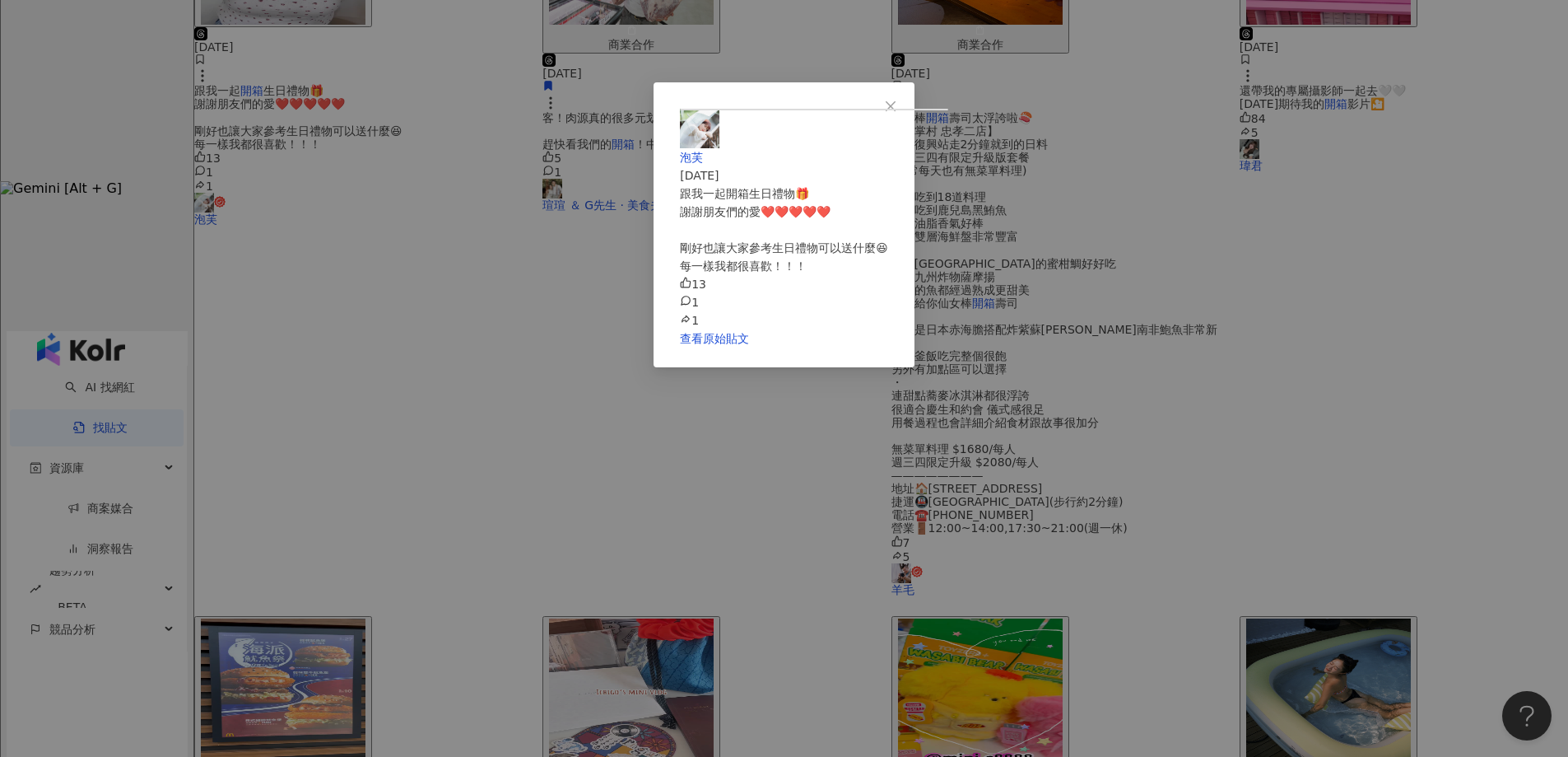
click at [1355, 386] on div "泡芙 [DATE] 跟我一起開箱生日禮物🎁 謝謝朋友們的愛❤️❤️❤️❤️❤️ 剛好也讓大家參考生日禮物可以送什麼😆 每一樣我都很喜歡！！！ 13 1 1 查…" at bounding box center [784, 378] width 1568 height 757
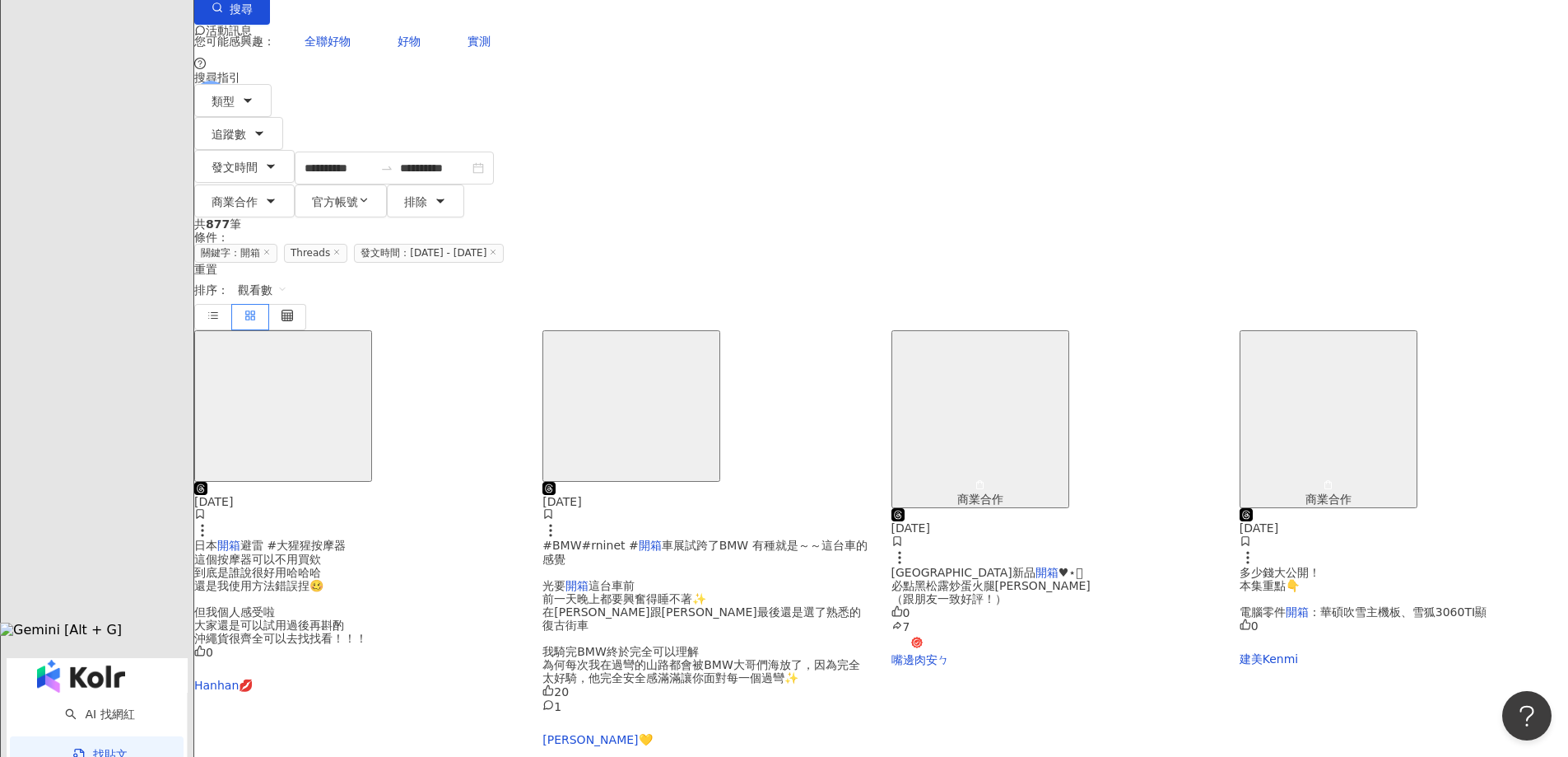
scroll to position [0, 0]
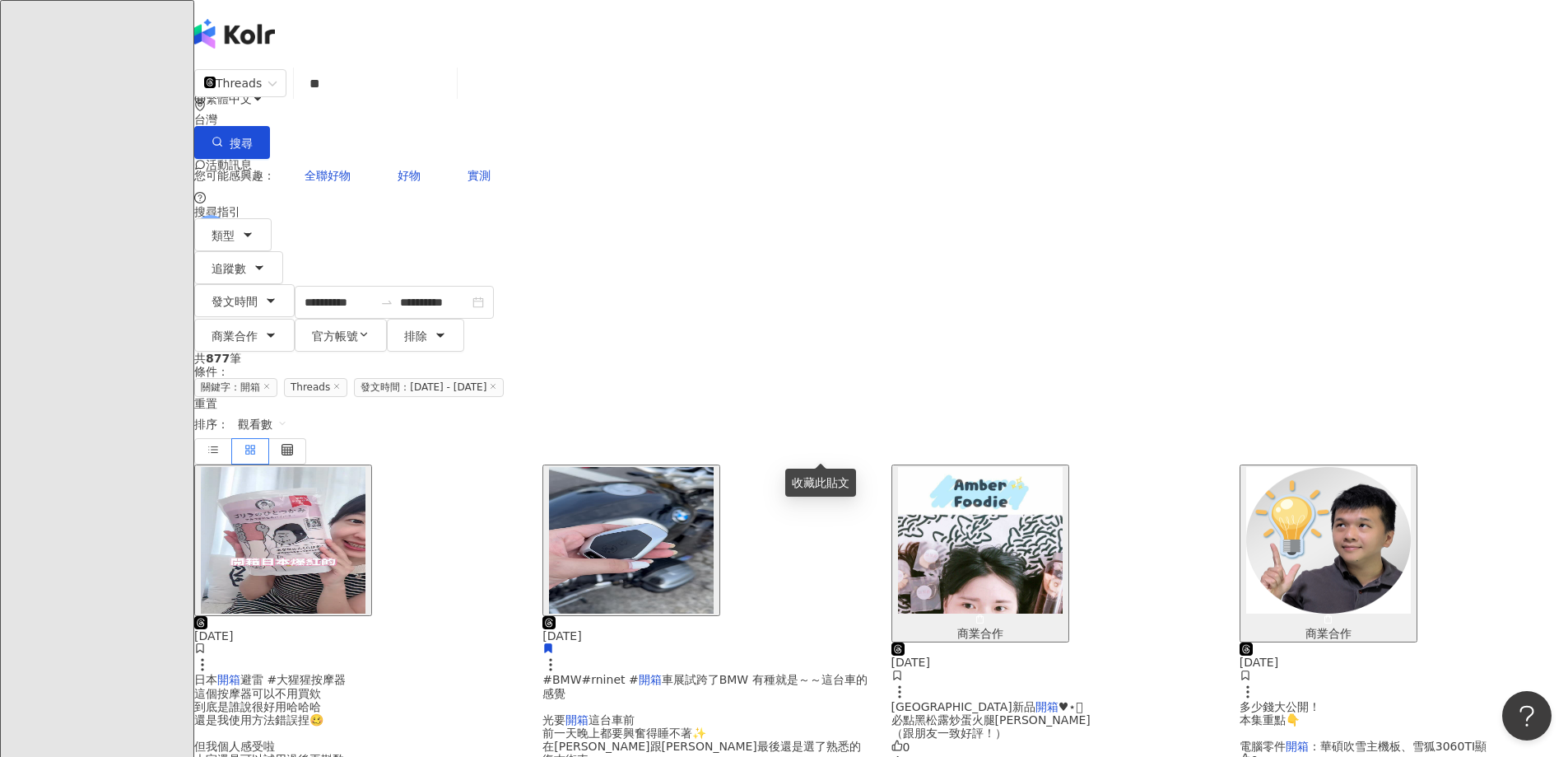
click at [366, 467] on img "button" at bounding box center [283, 540] width 164 height 146
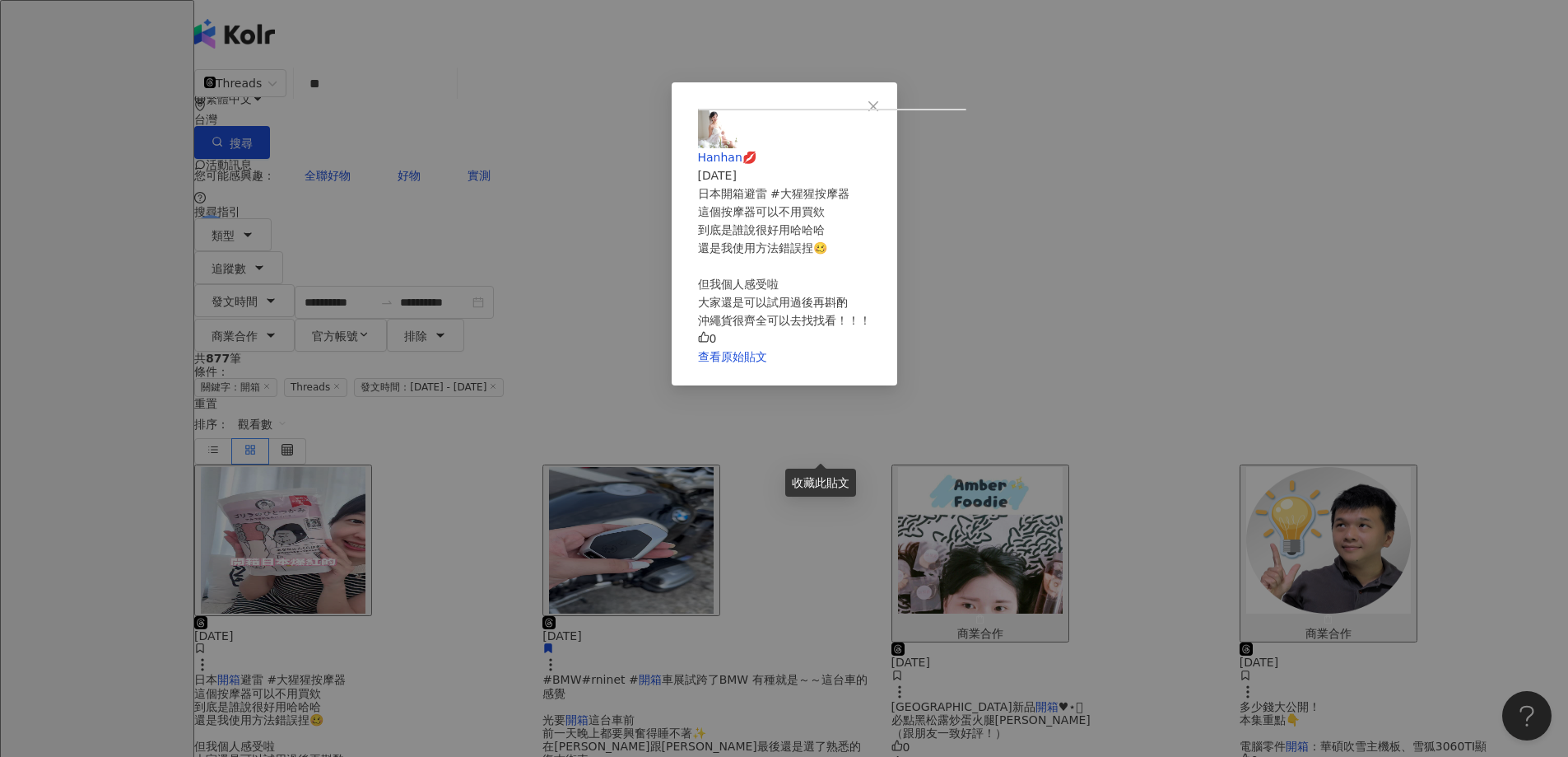
scroll to position [2, 0]
click at [890, 112] on button "Close" at bounding box center [874, 106] width 33 height 33
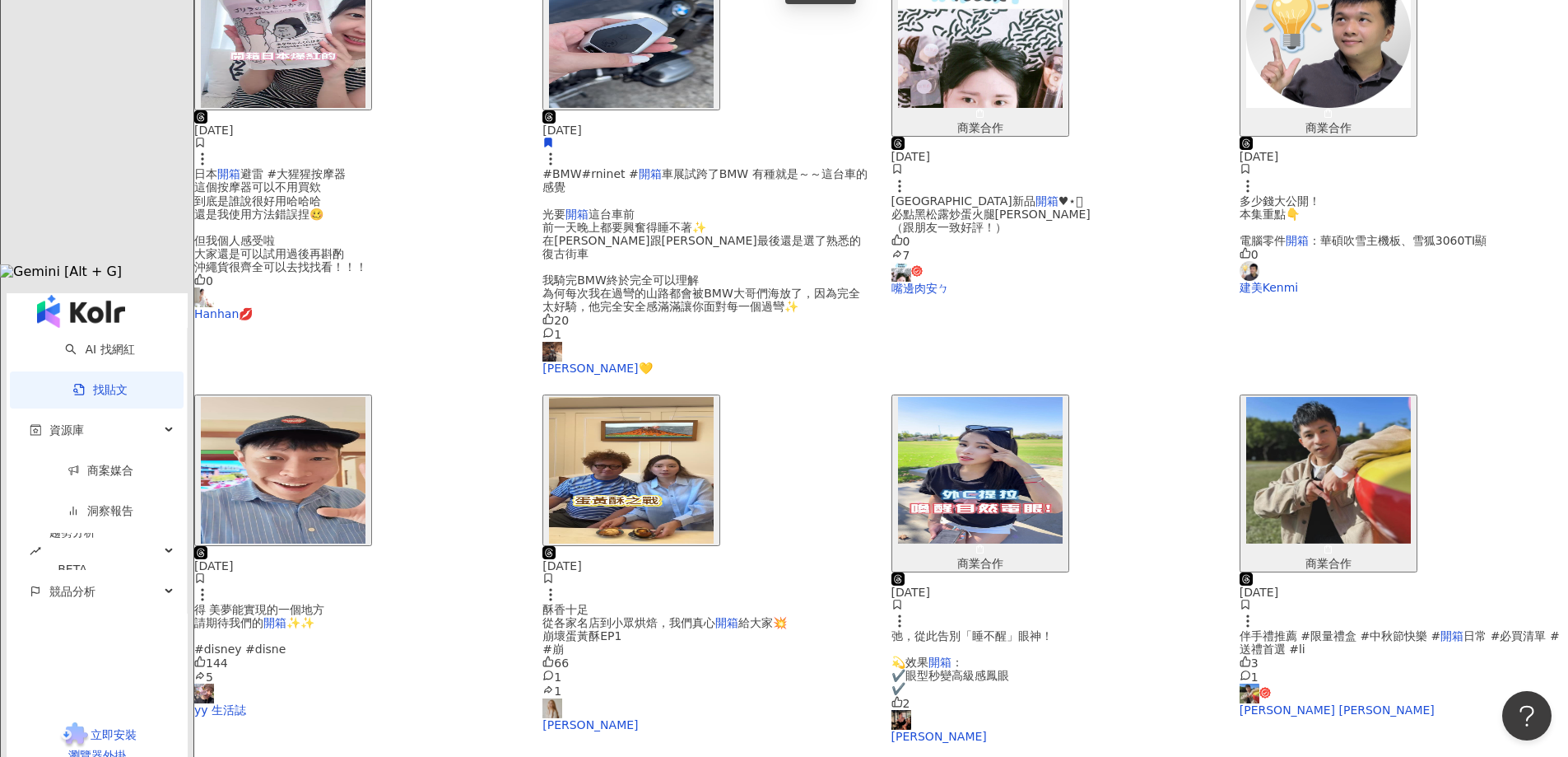
scroll to position [659, 0]
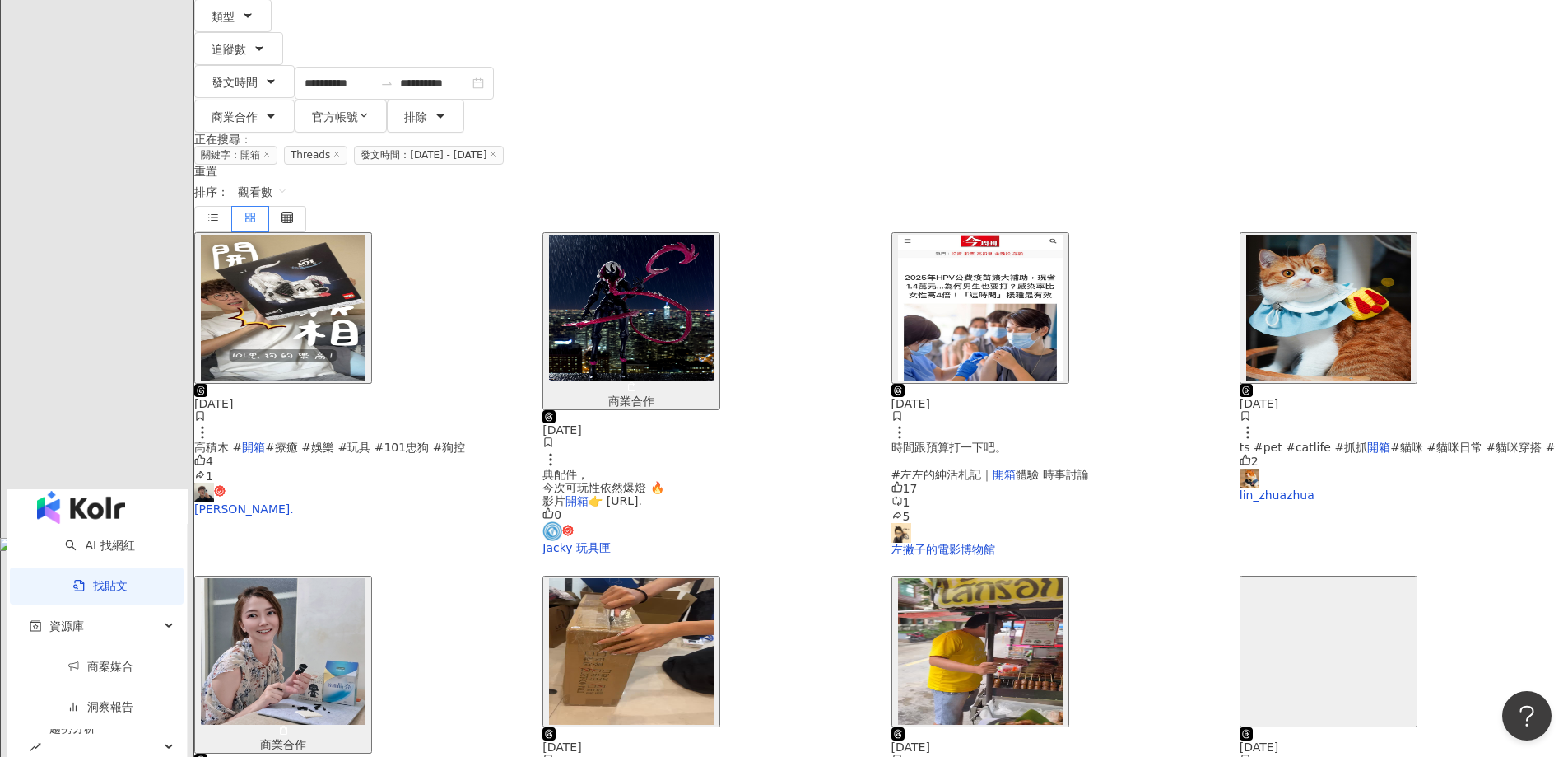
scroll to position [157, 0]
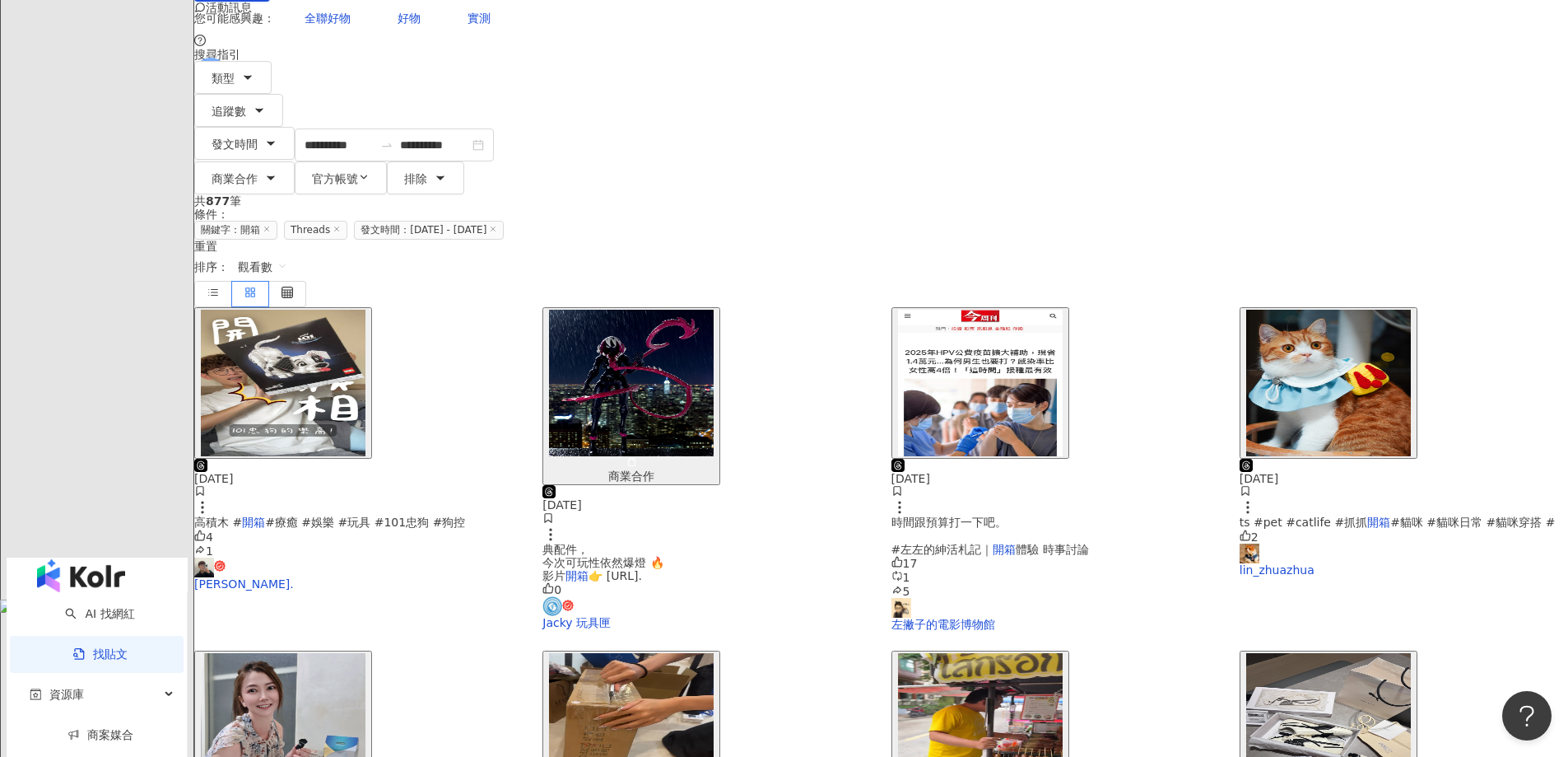
click at [366, 310] on img "button" at bounding box center [283, 383] width 164 height 146
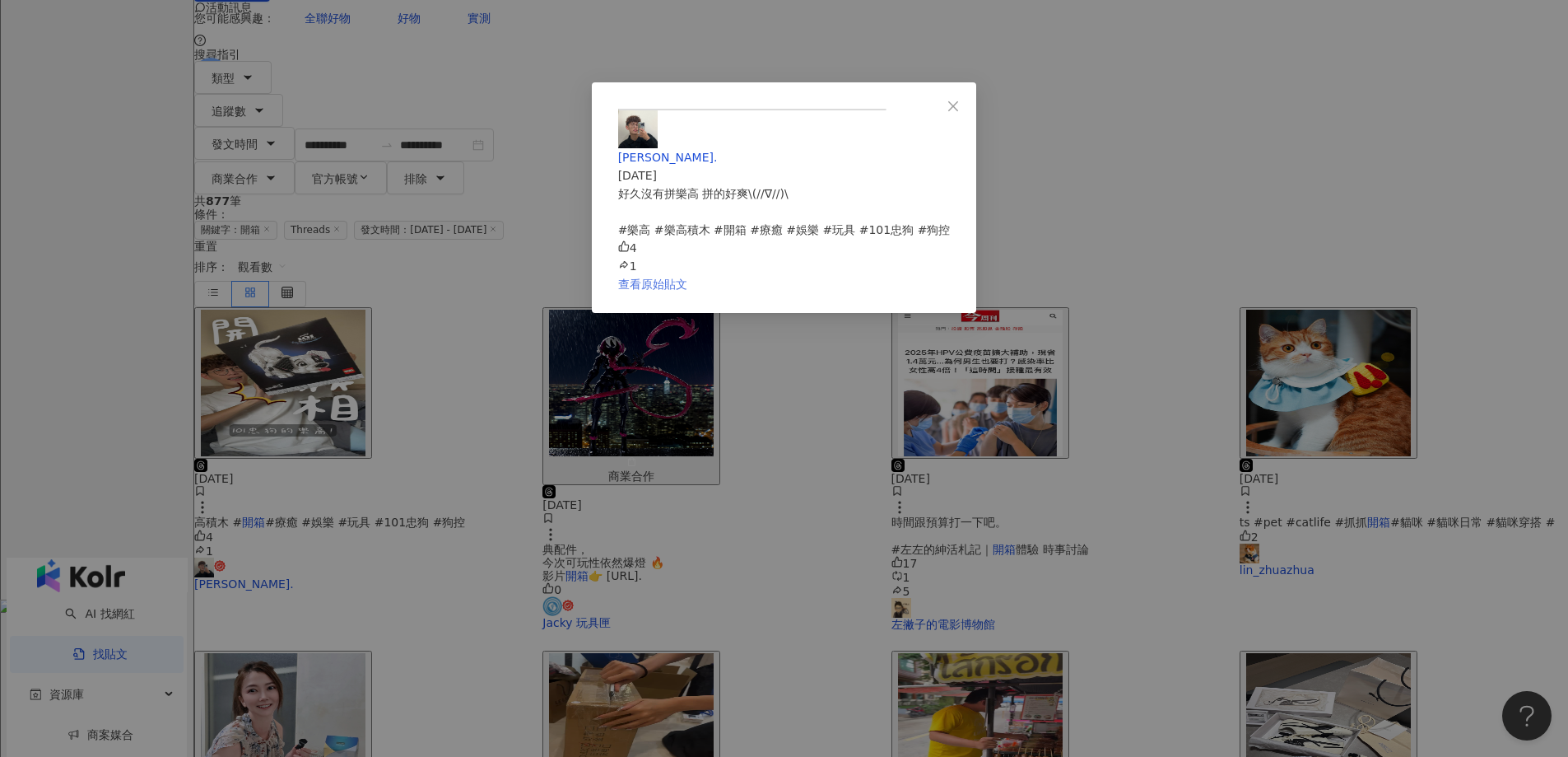
drag, startPoint x: 979, startPoint y: 653, endPoint x: 967, endPoint y: 656, distance: 12.4
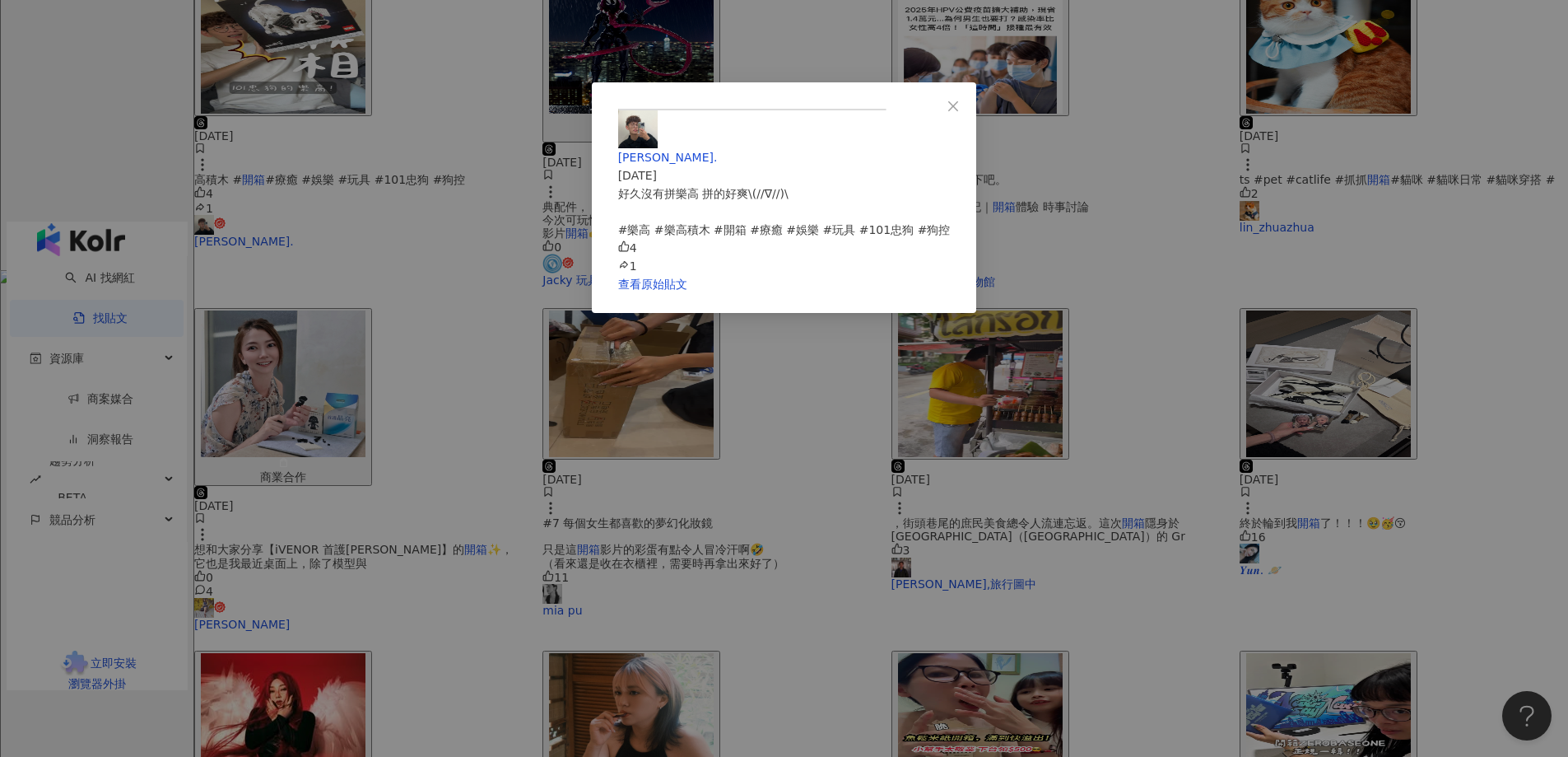
click at [1266, 364] on div "[PERSON_NAME]. [DATE] 好久沒有拼樂高 拼的好爽\(//∇//)\ #樂高 #樂高積木 #開箱 #療癒 #娛樂 #玩具 #101忠狗 #狗…" at bounding box center [784, 378] width 1568 height 757
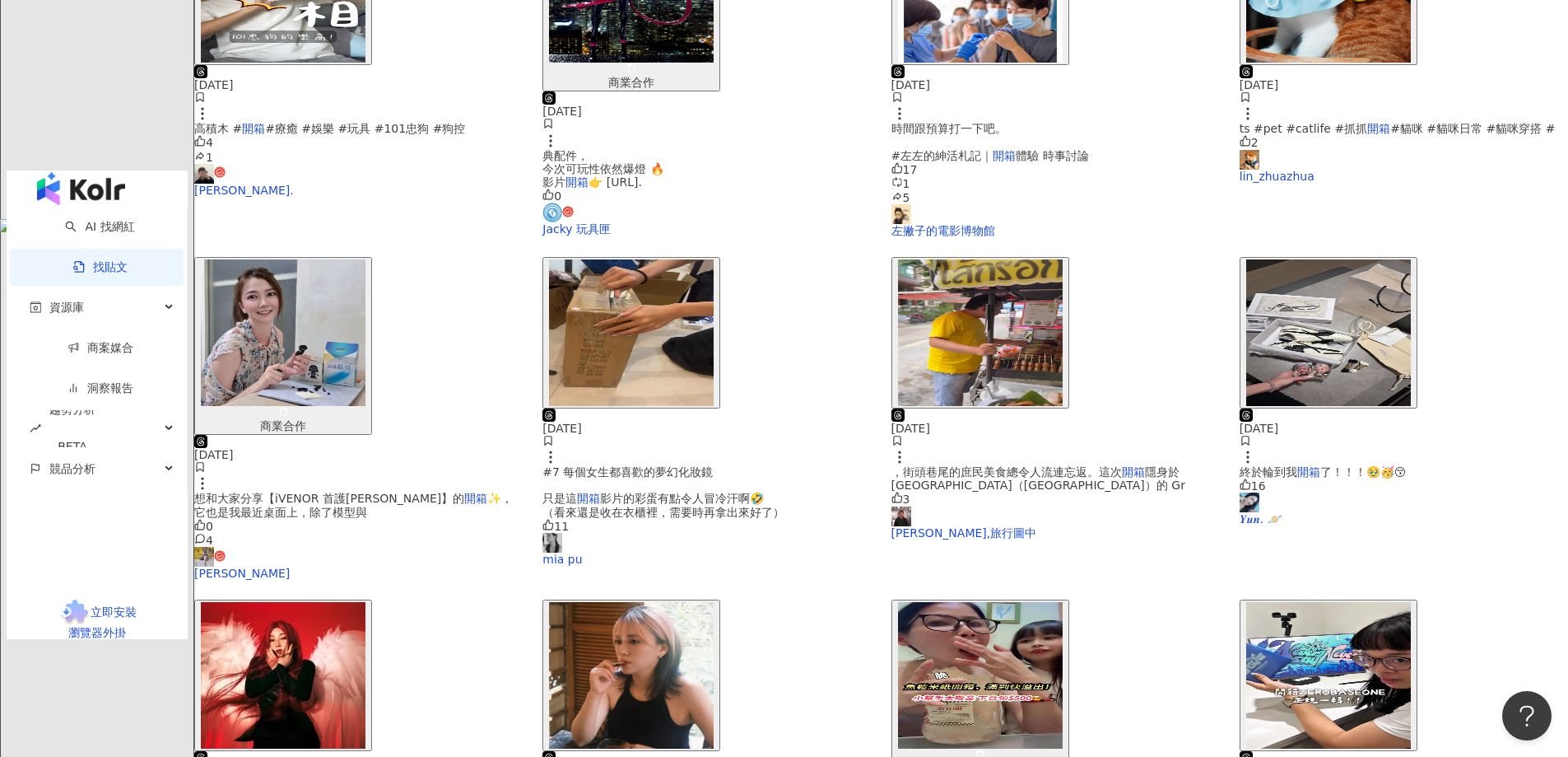
scroll to position [652, 0]
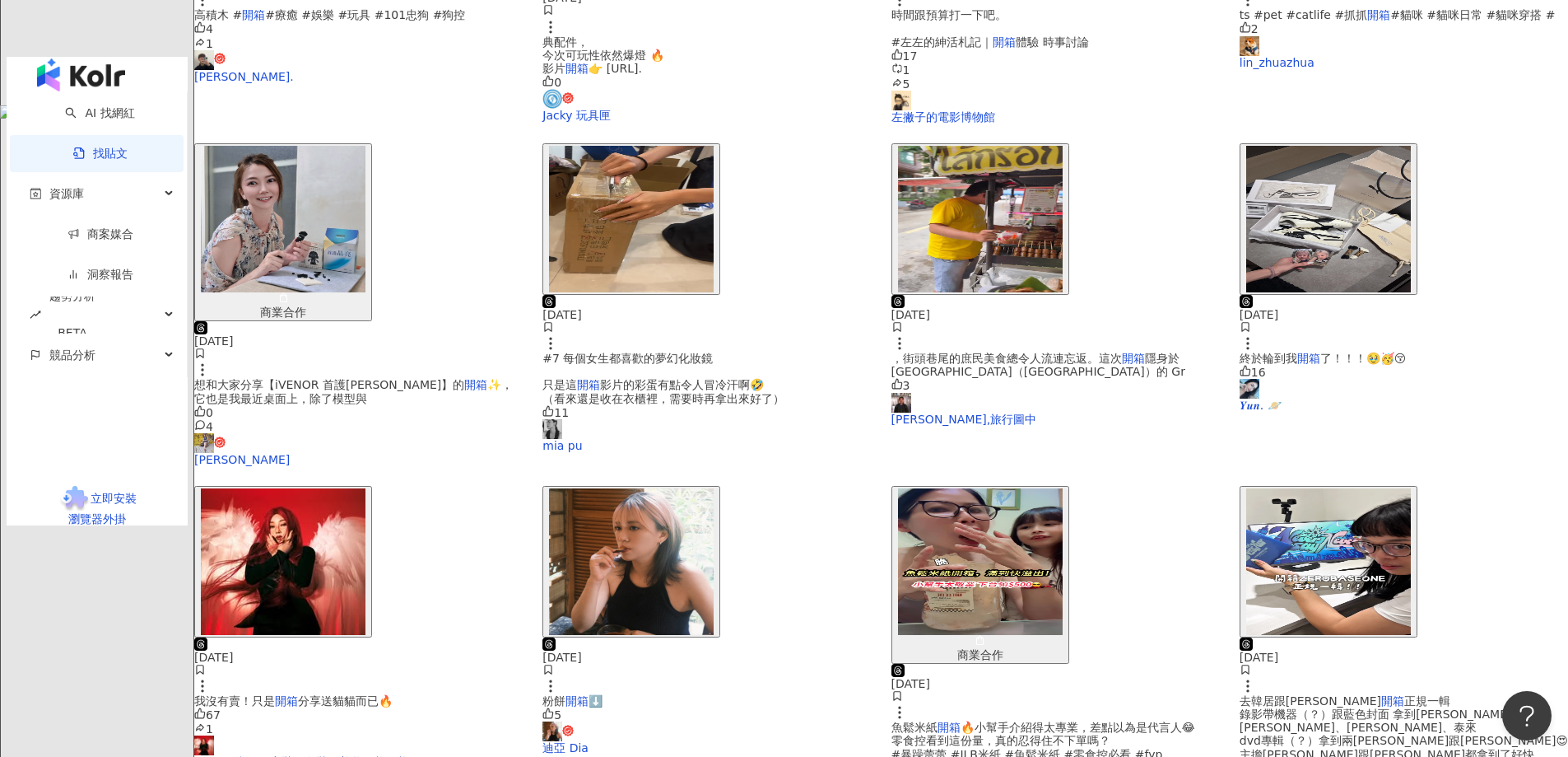
click at [1246, 488] on img "button" at bounding box center [1329, 561] width 164 height 146
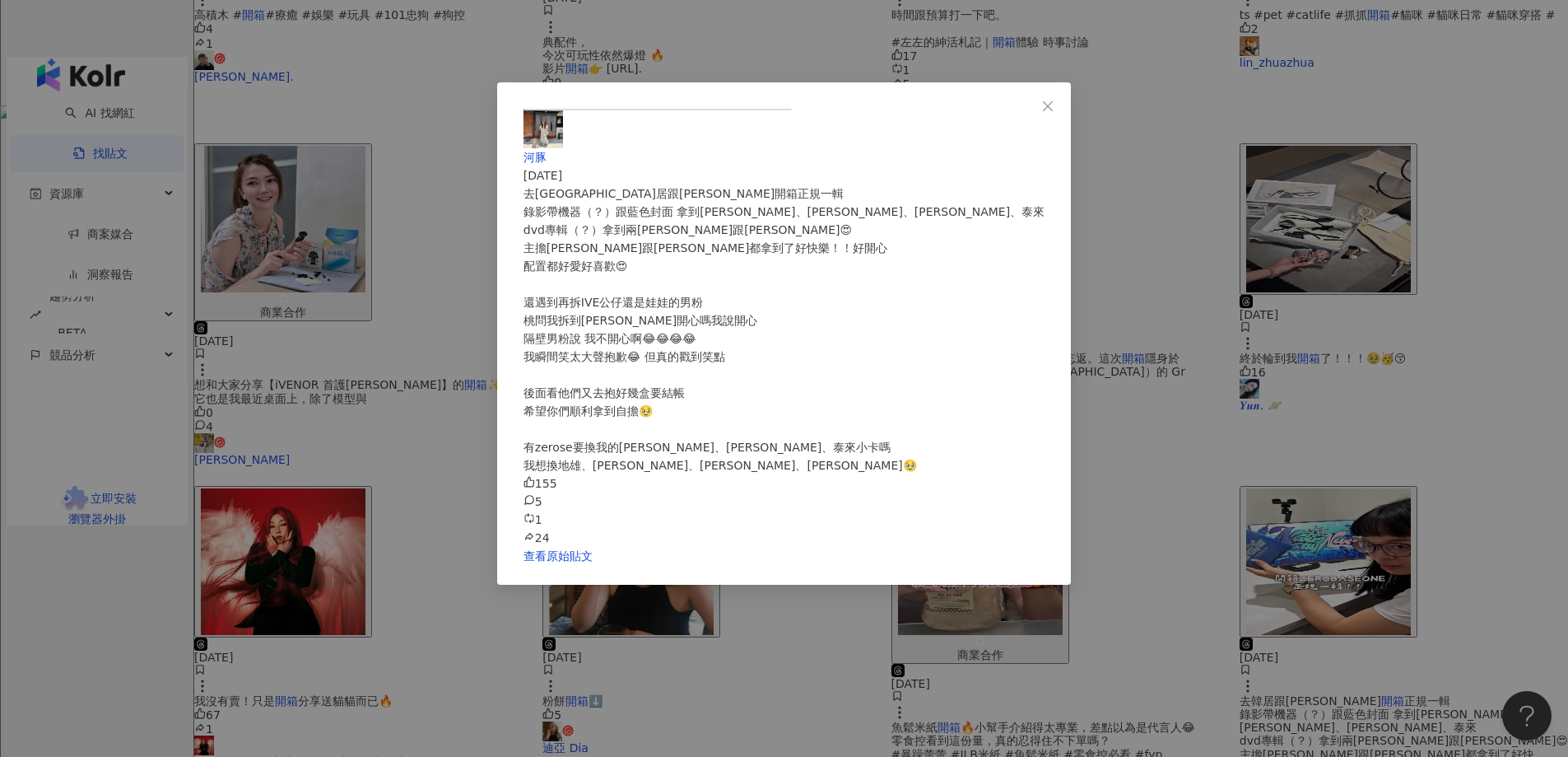
scroll to position [36, 0]
click at [593, 562] on link "查看原始貼文" at bounding box center [558, 556] width 69 height 13
click at [1375, 633] on div "河豚 [DATE] 去韓居跟Kmostar開箱正規一輯 錄影帶機器（？）跟藍色封面 拿到[PERSON_NAME]、[PERSON_NAME]、[PERSON…" at bounding box center [784, 378] width 1568 height 757
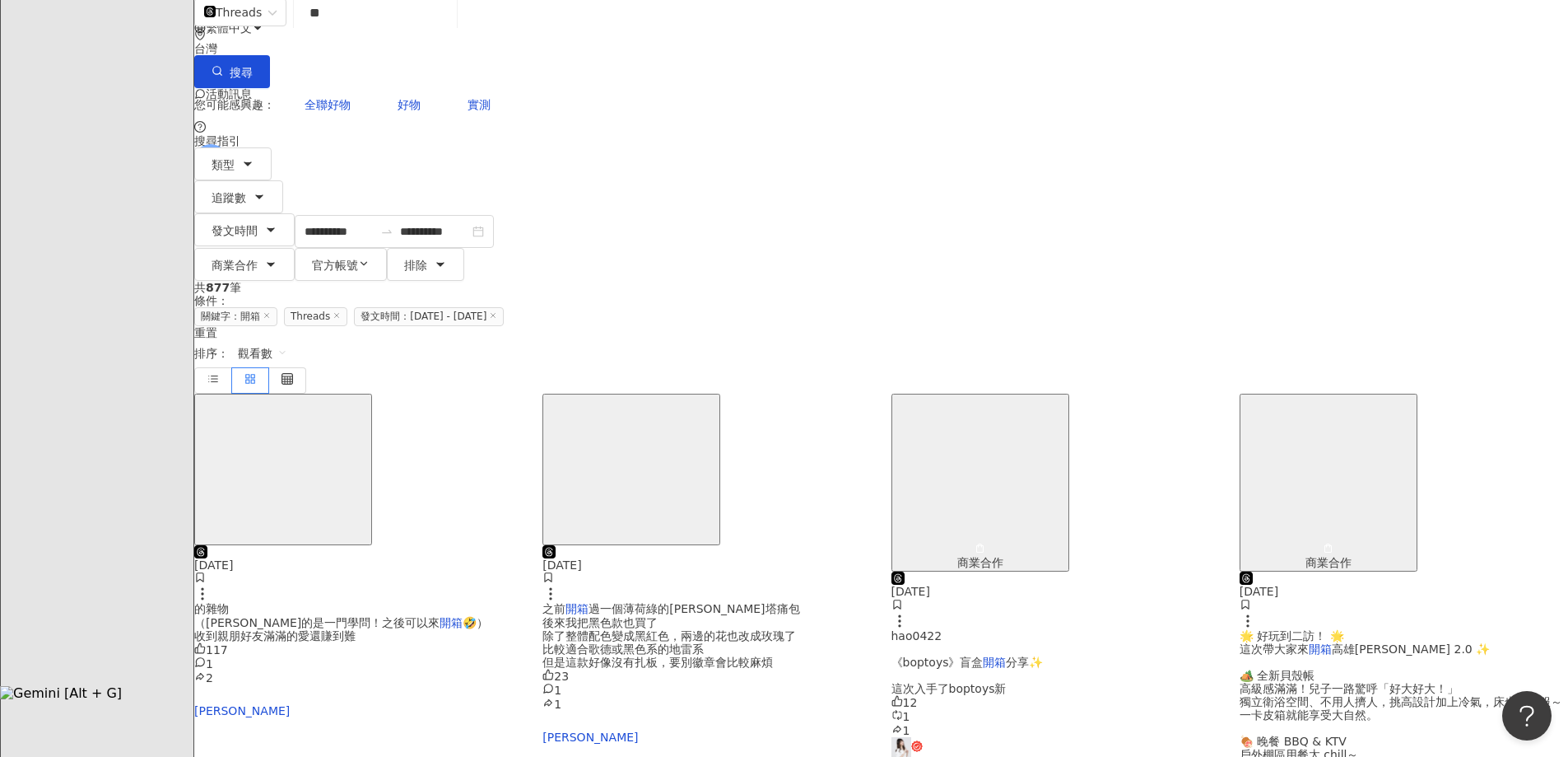
scroll to position [0, 0]
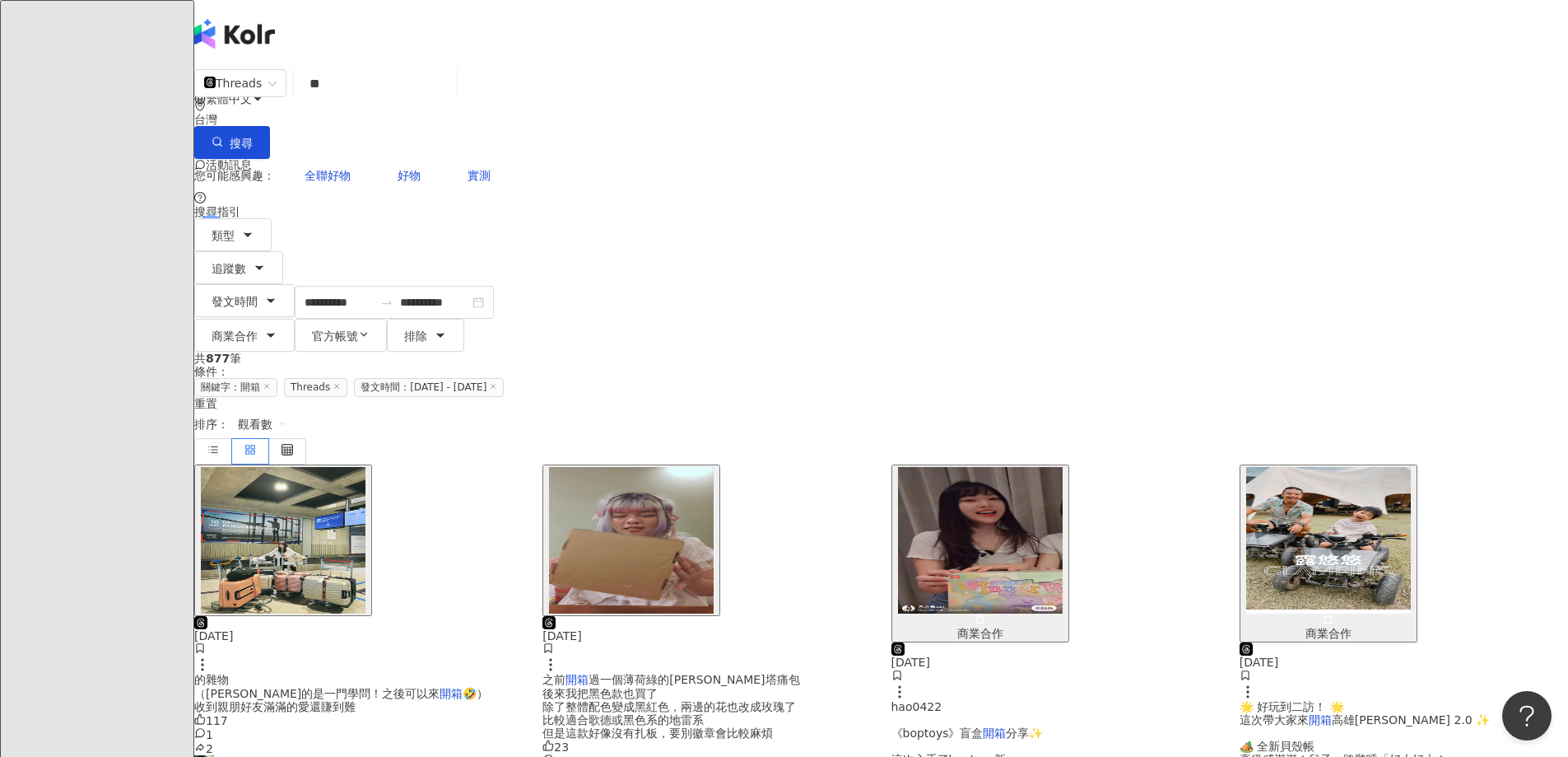
click at [1035, 467] on img "button" at bounding box center [980, 540] width 164 height 146
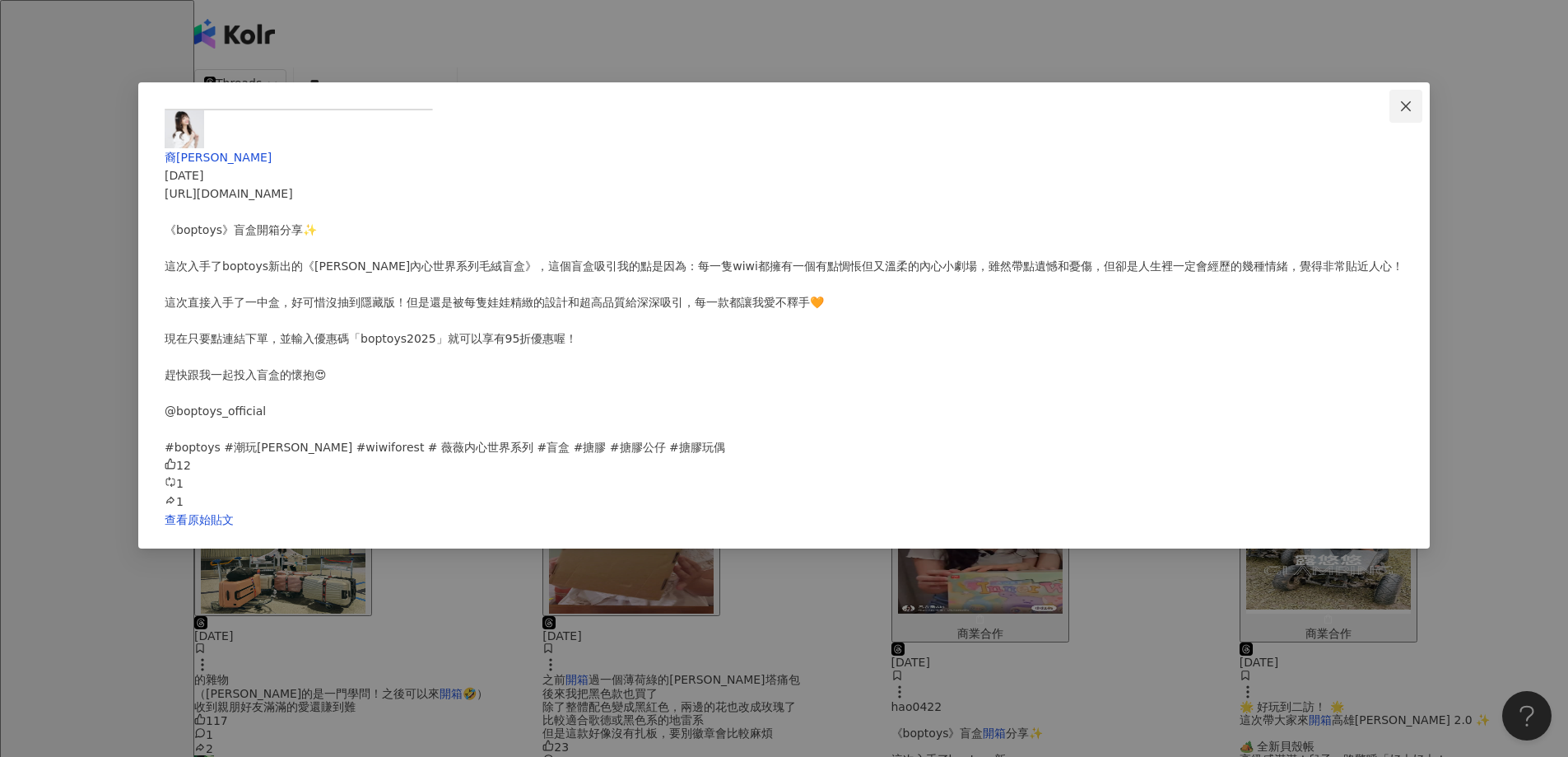
click at [1400, 106] on icon "close" at bounding box center [1406, 106] width 13 height 13
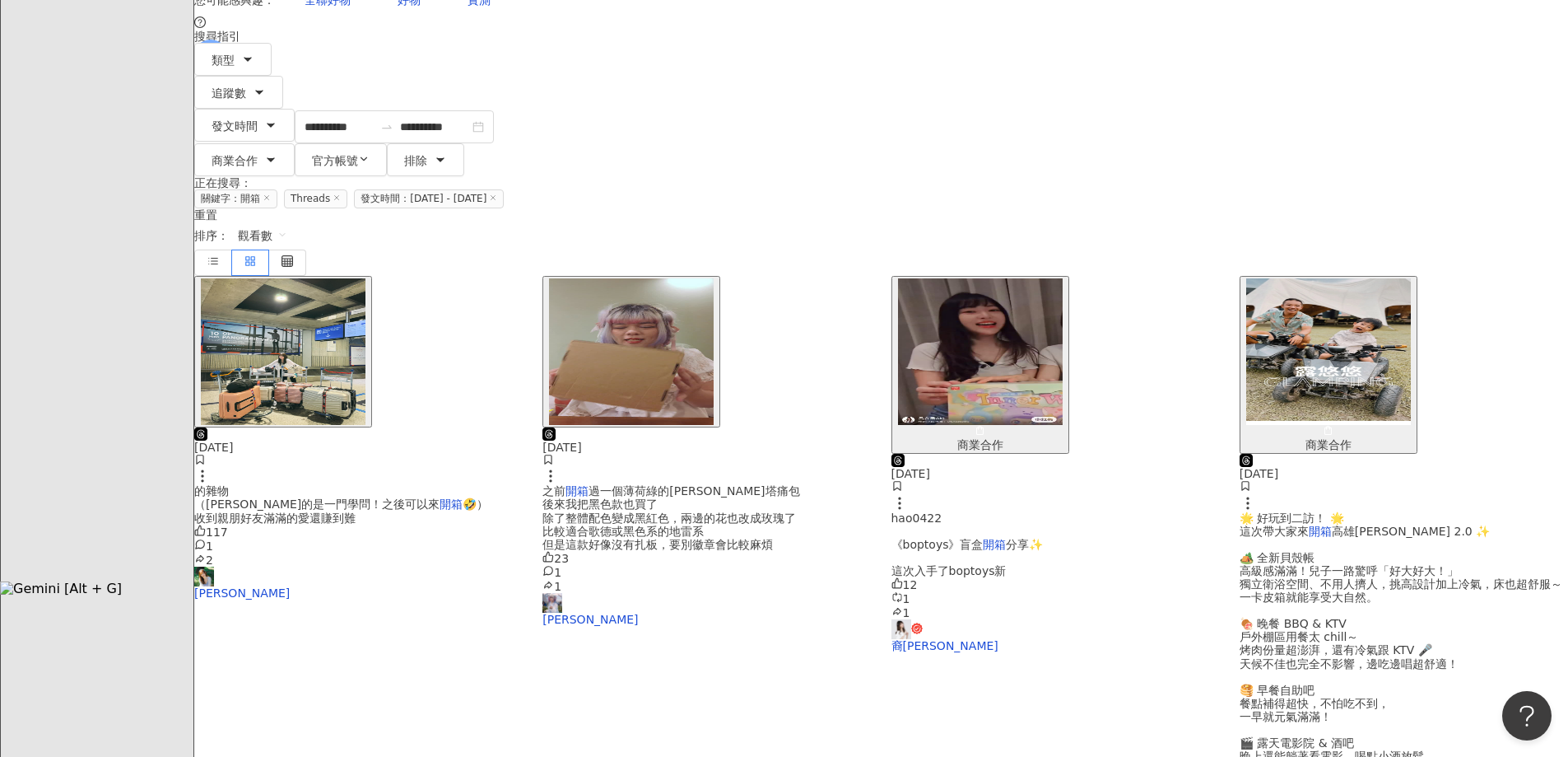
scroll to position [495, 0]
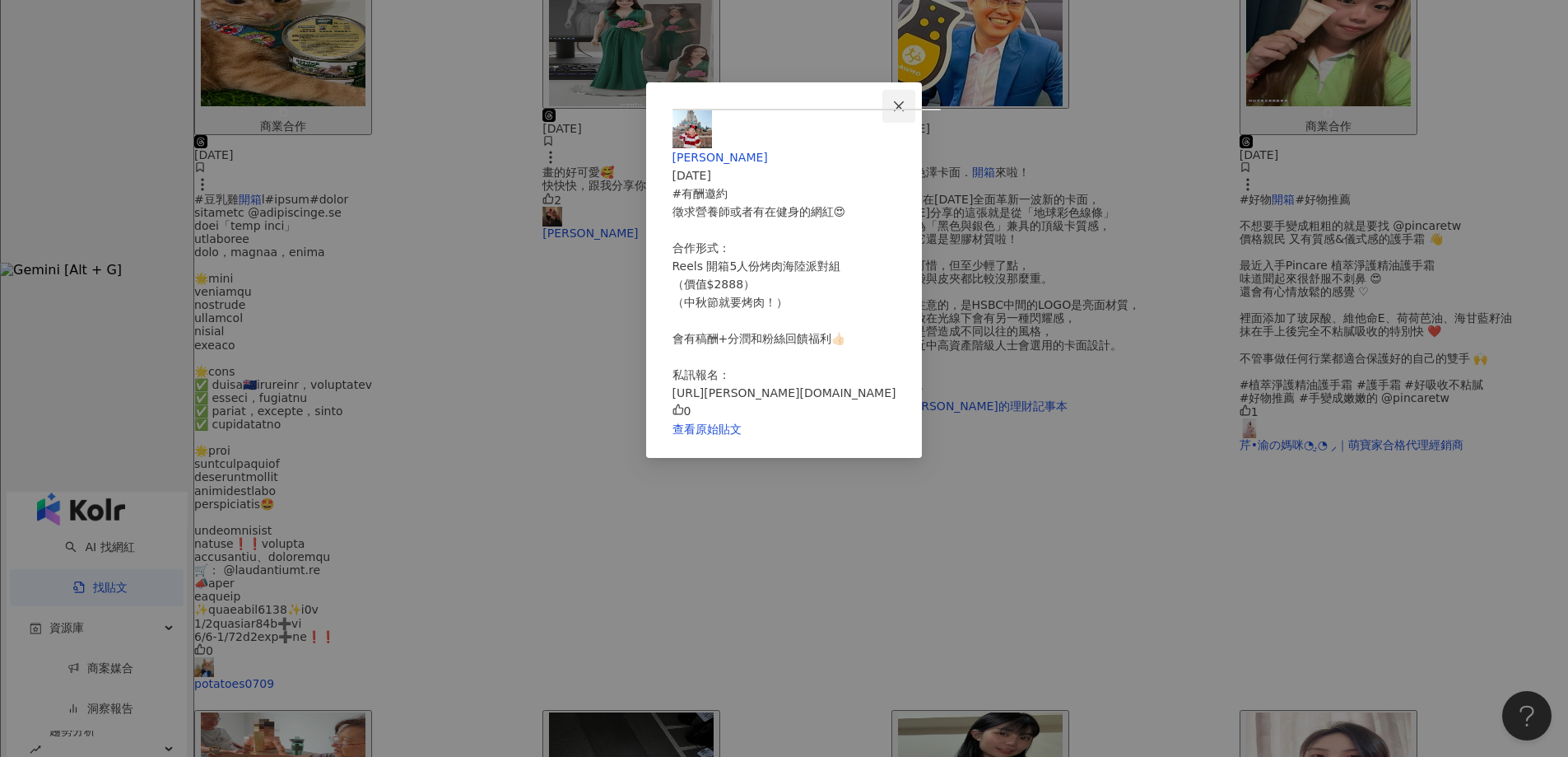
click at [904, 107] on icon "close" at bounding box center [898, 105] width 10 height 10
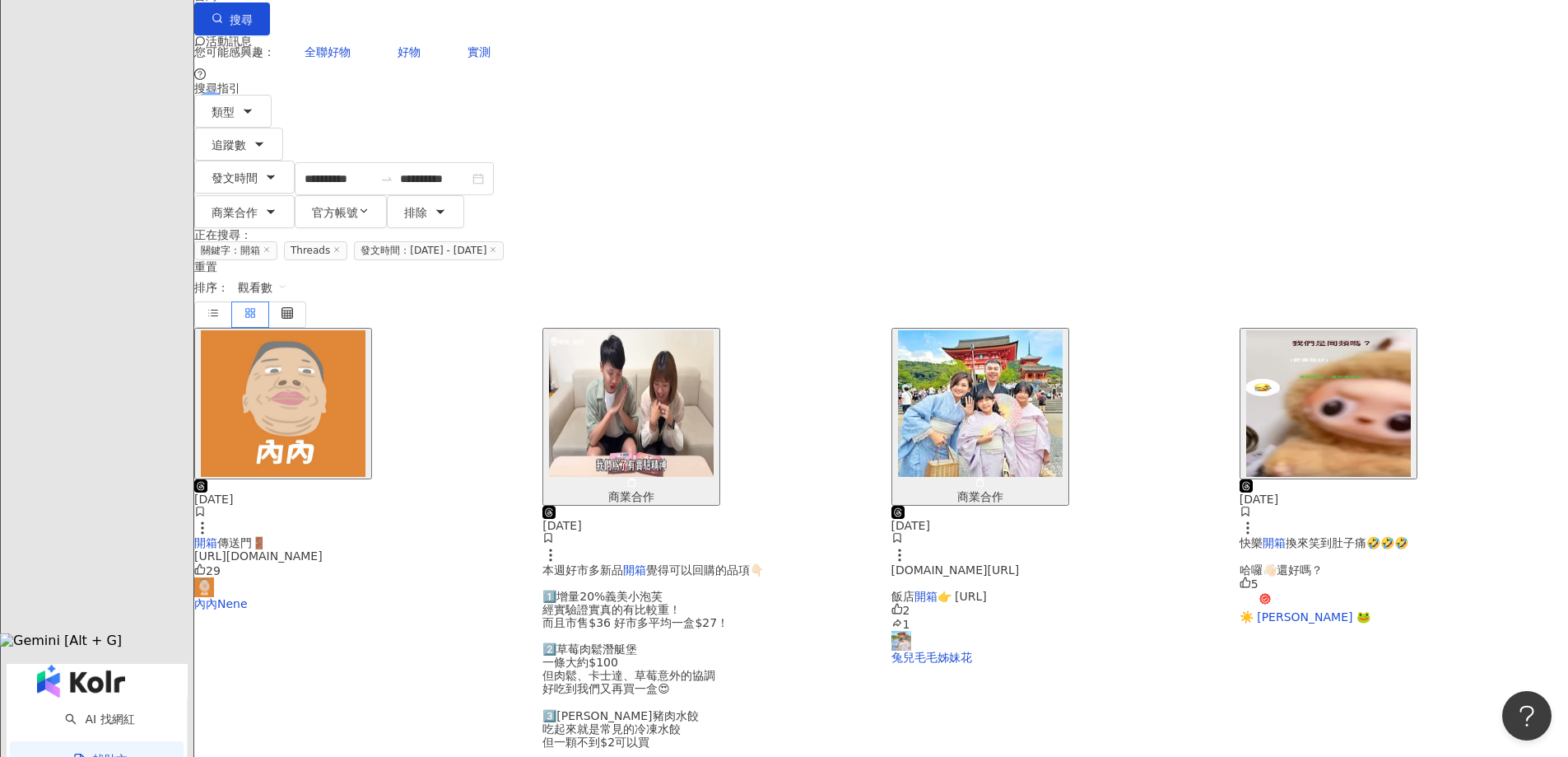
scroll to position [0, 0]
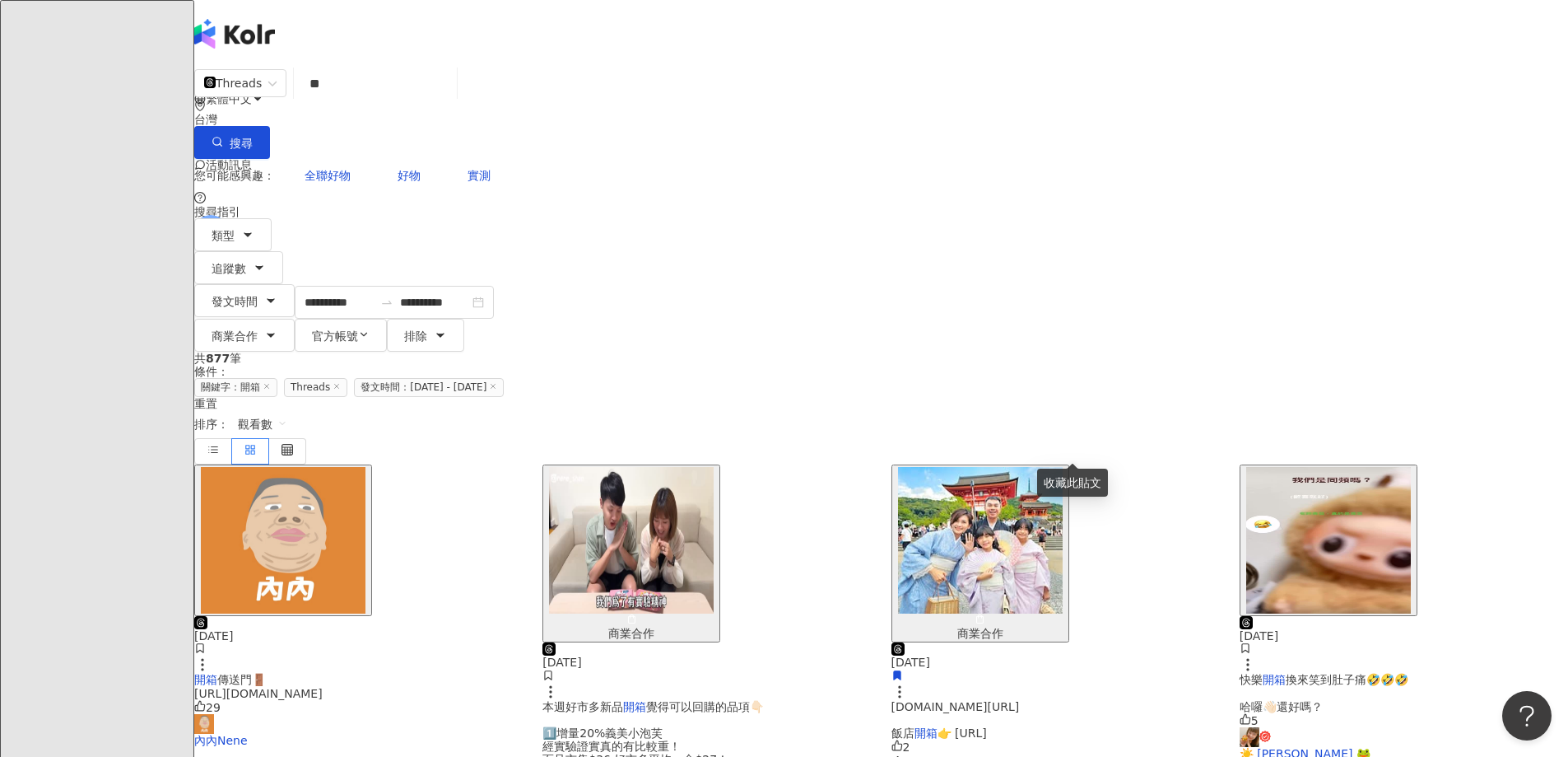
click at [1246, 467] on img "button" at bounding box center [1329, 540] width 164 height 146
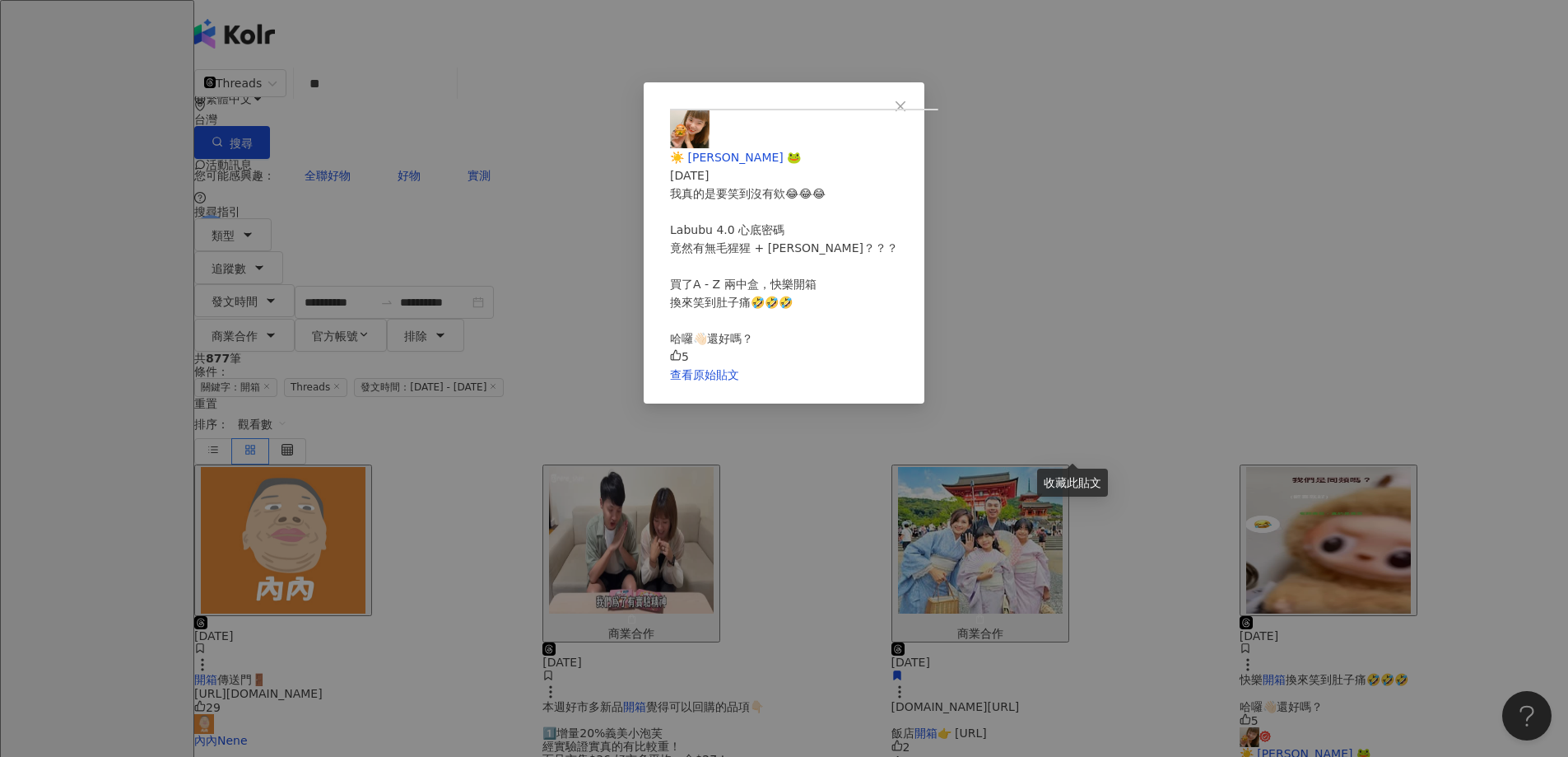
scroll to position [37, 0]
click at [917, 100] on span "Close" at bounding box center [901, 106] width 33 height 13
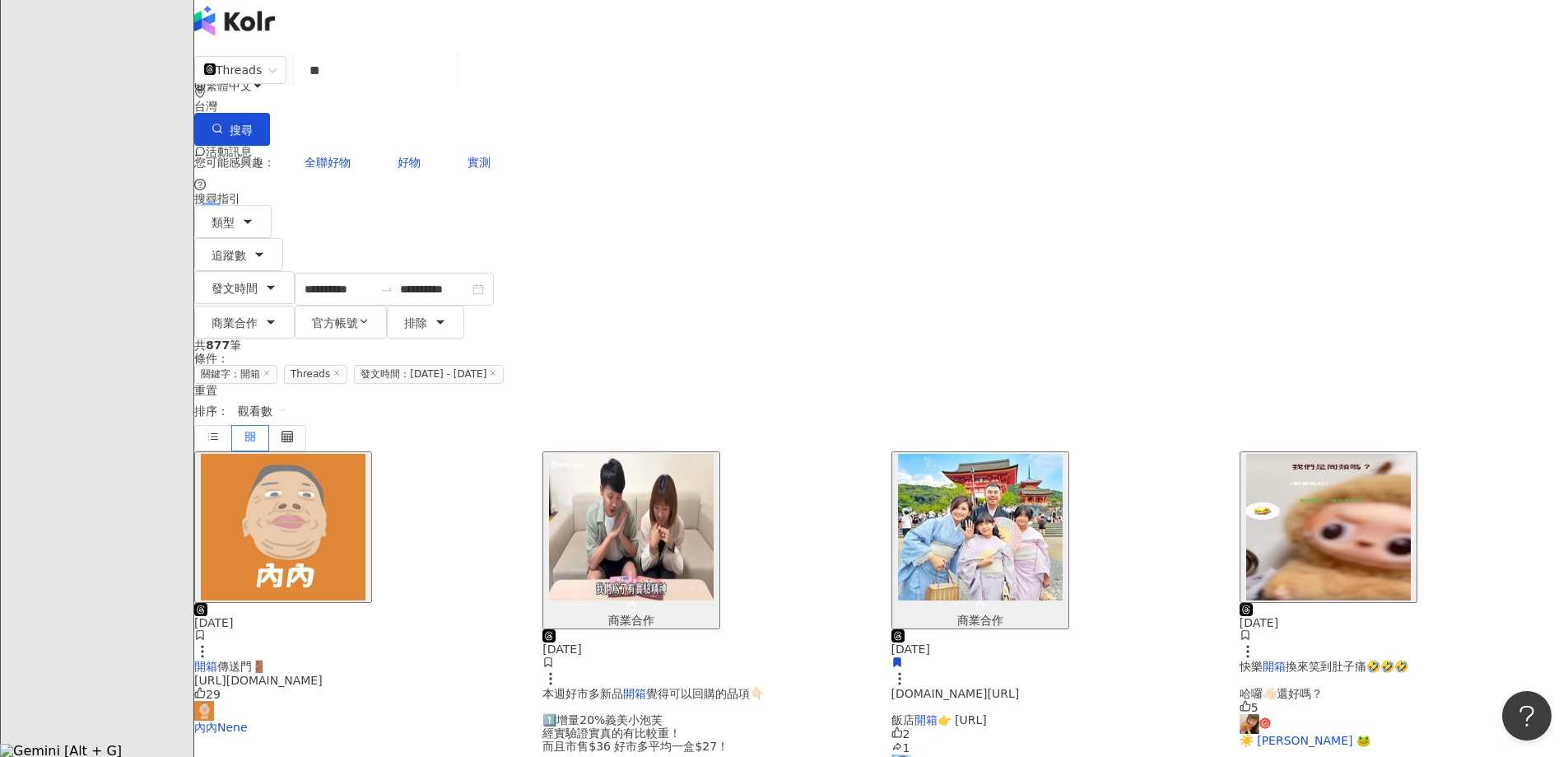
scroll to position [495, 0]
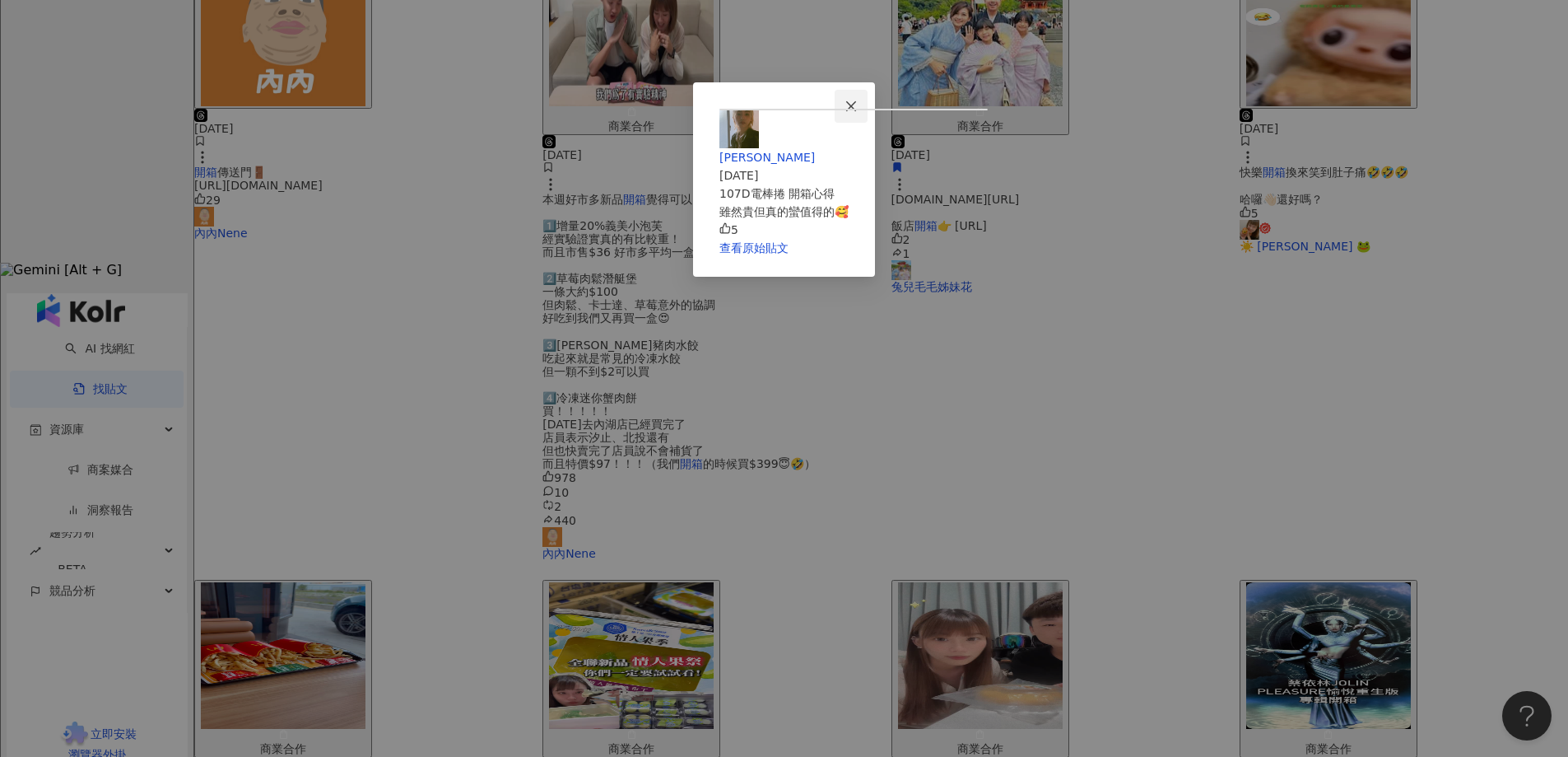
click at [856, 107] on icon "close" at bounding box center [851, 105] width 10 height 10
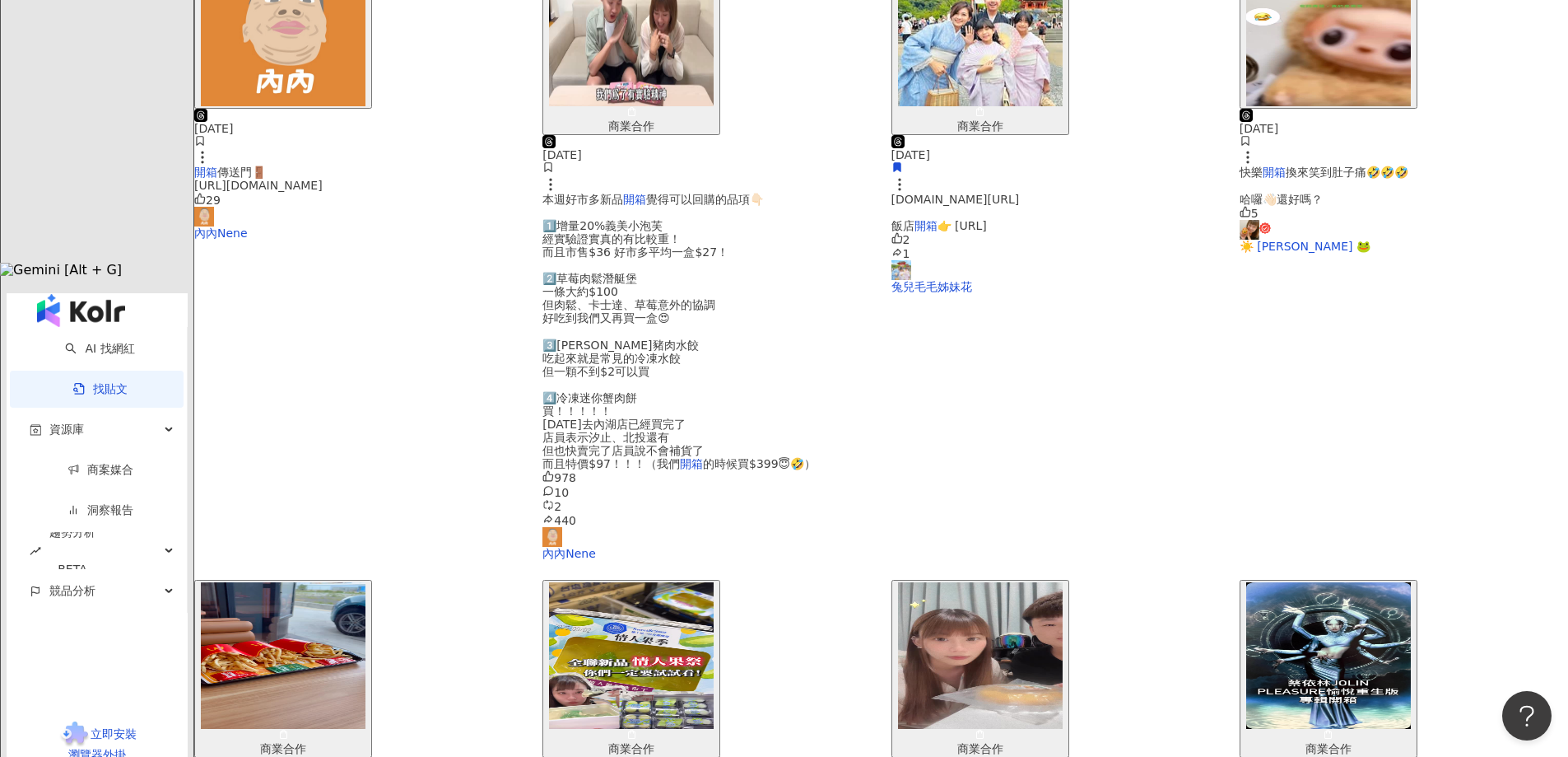
scroll to position [733, 0]
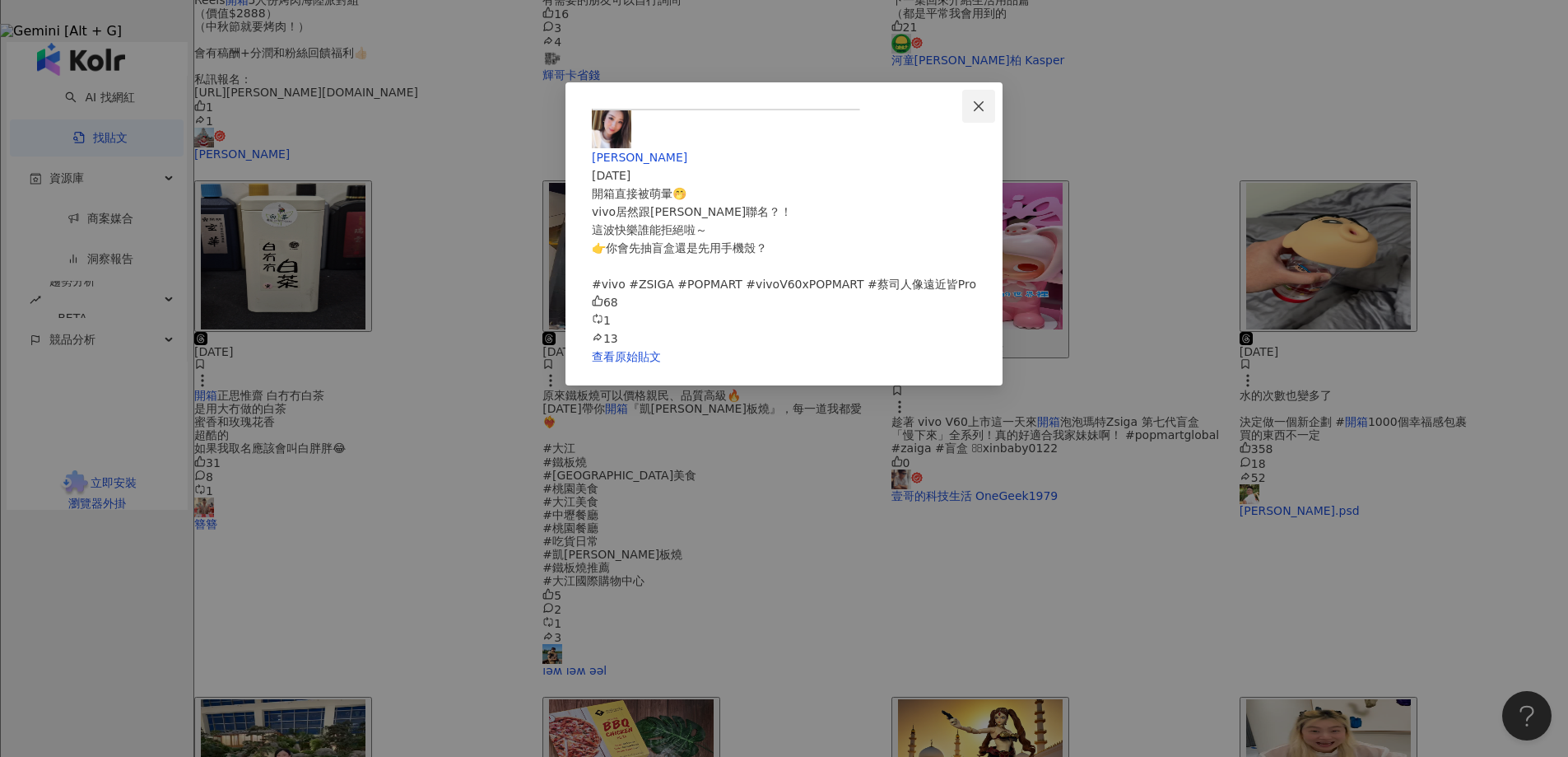
click at [986, 109] on icon "close" at bounding box center [979, 106] width 13 height 13
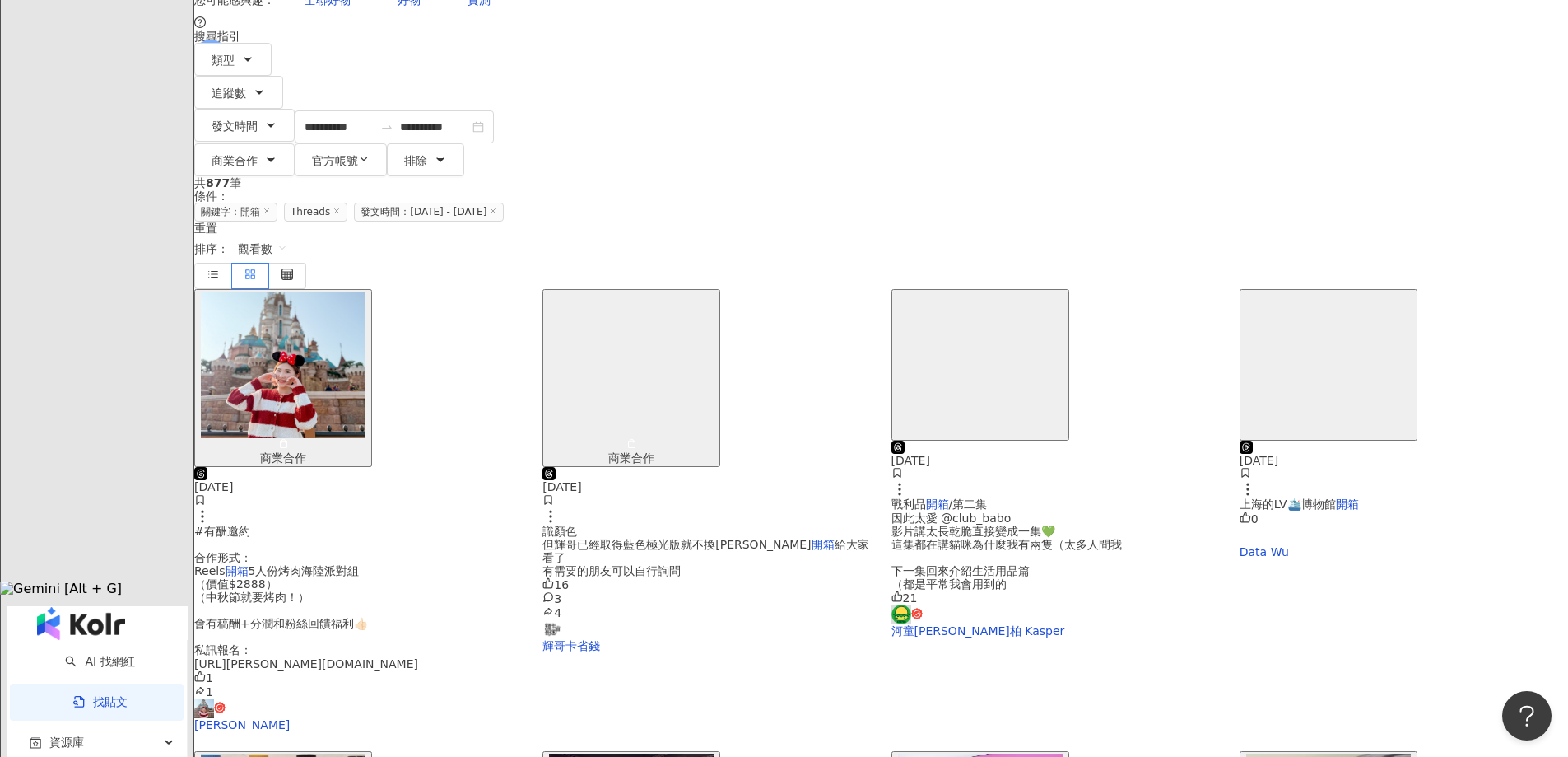
scroll to position [74, 0]
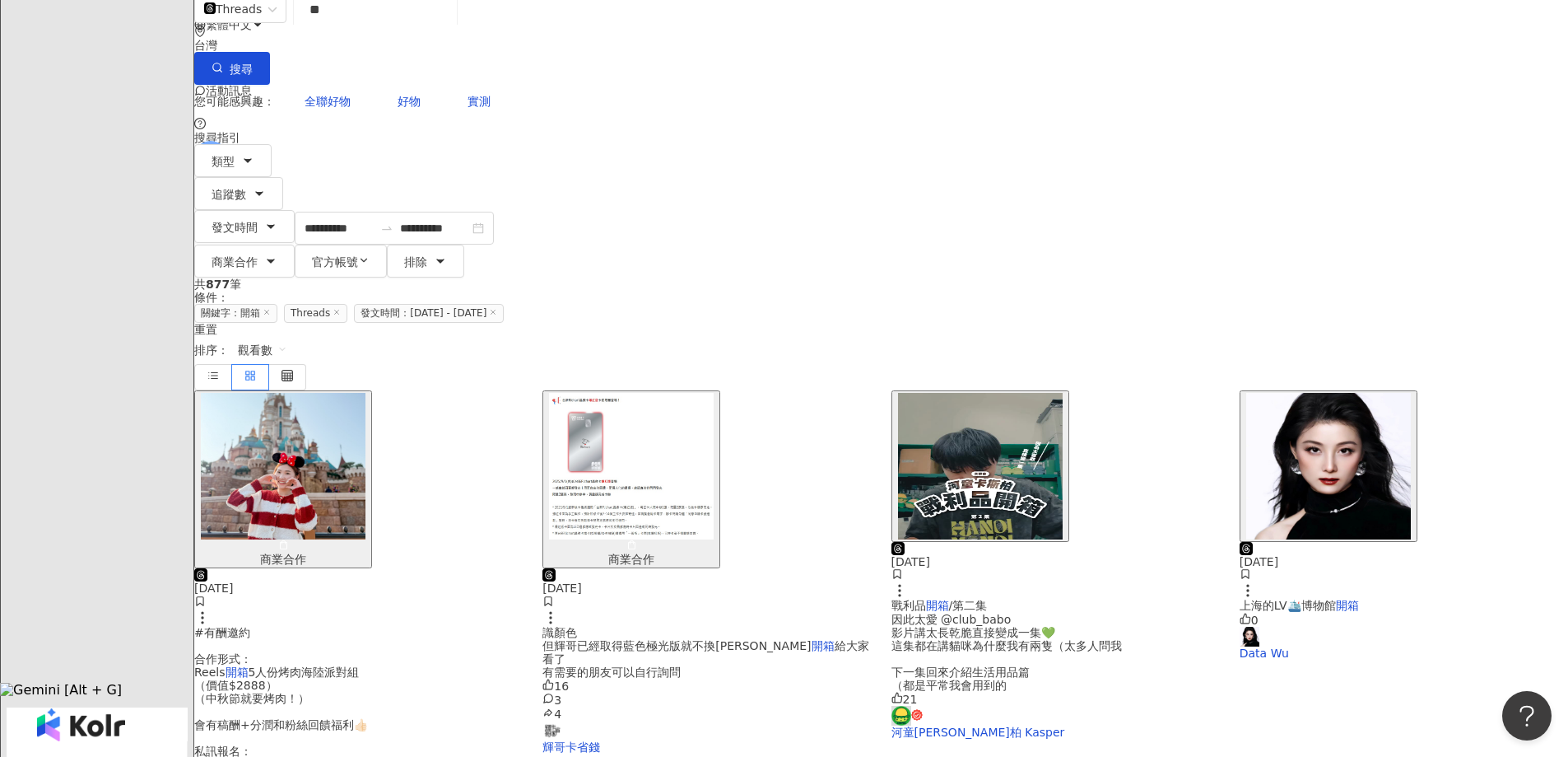
click at [366, 393] on img "button" at bounding box center [283, 466] width 164 height 146
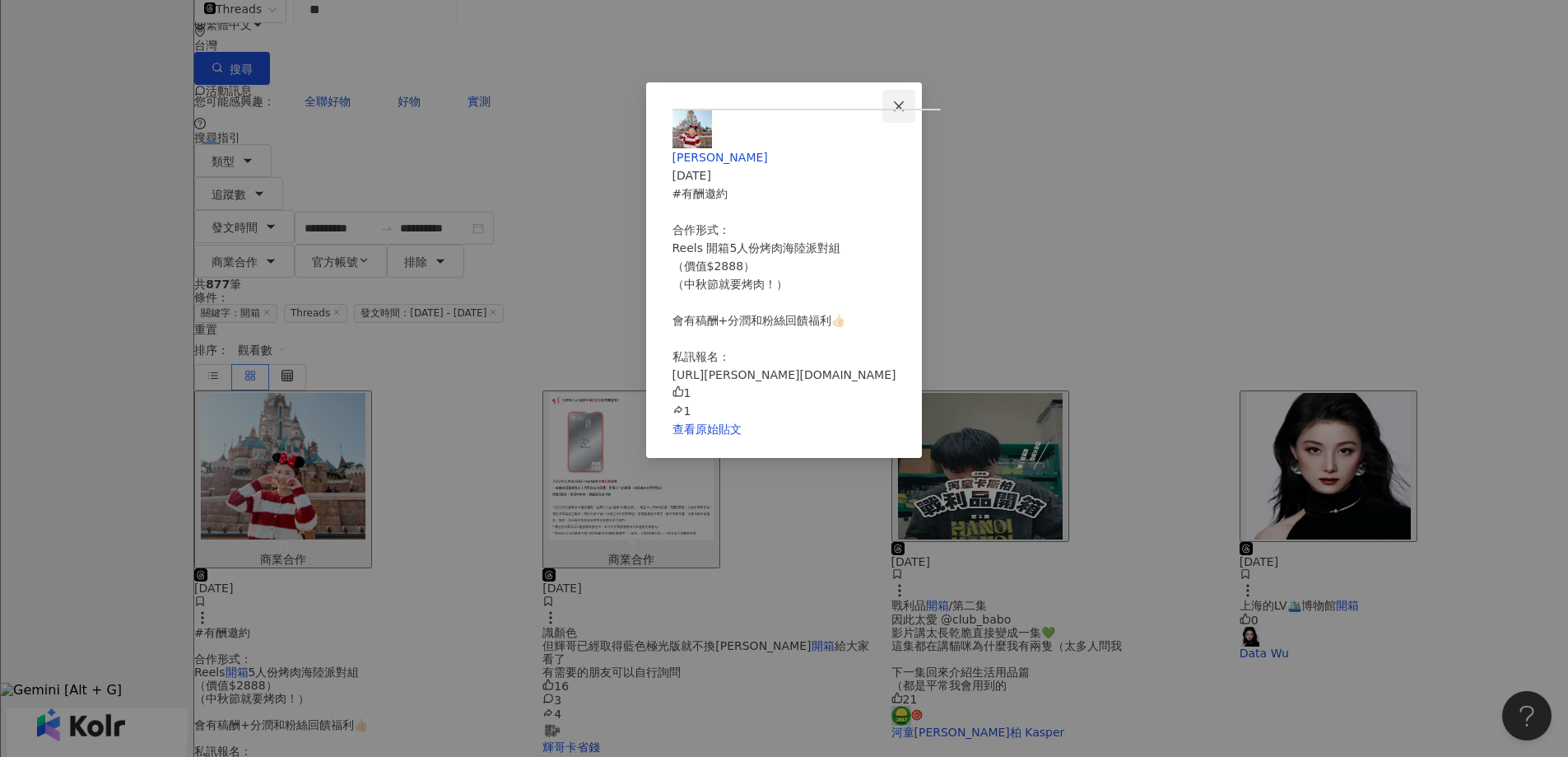
click at [916, 101] on span "Close" at bounding box center [899, 106] width 33 height 13
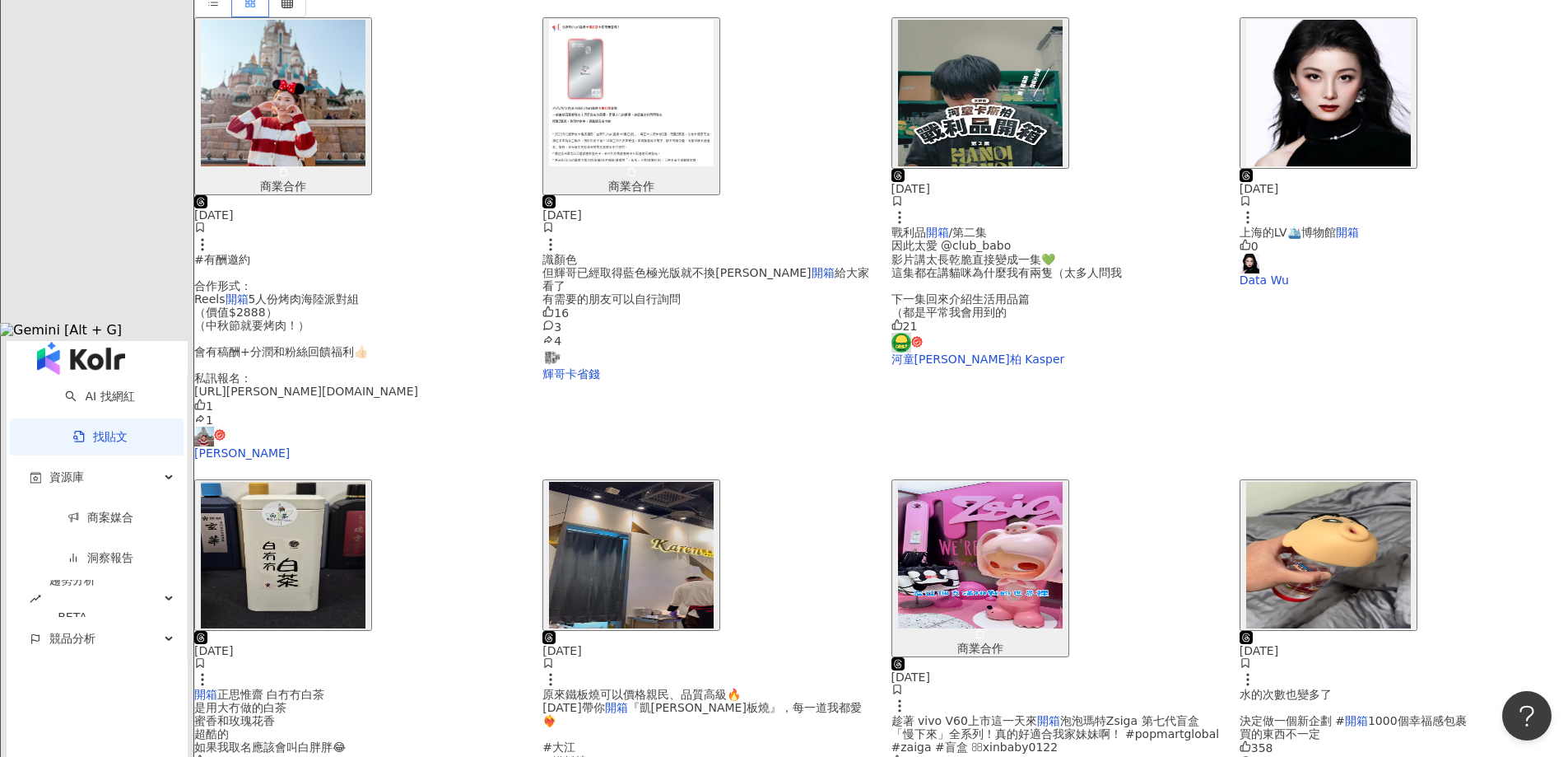
scroll to position [569, 0]
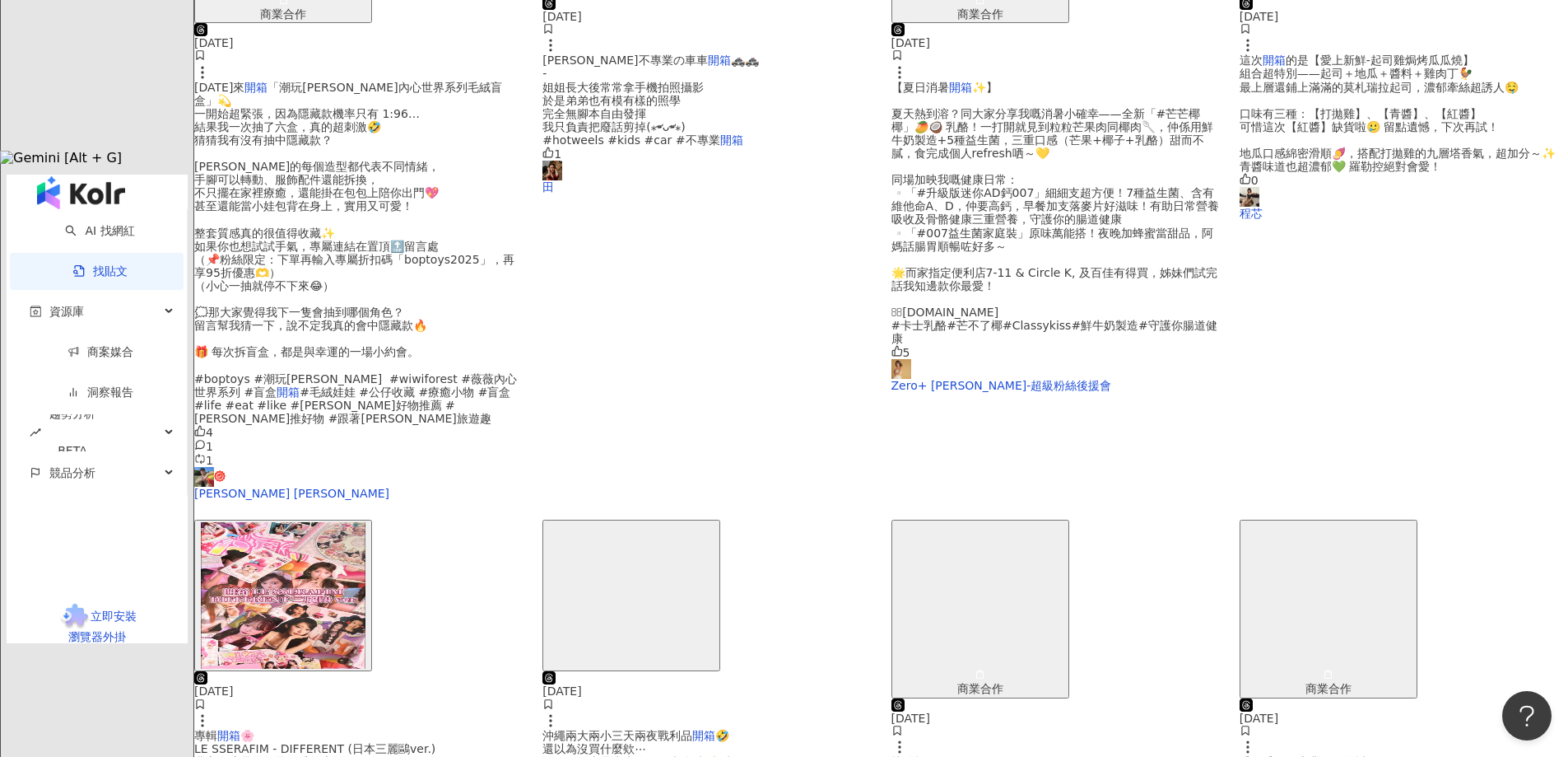
scroll to position [733, 0]
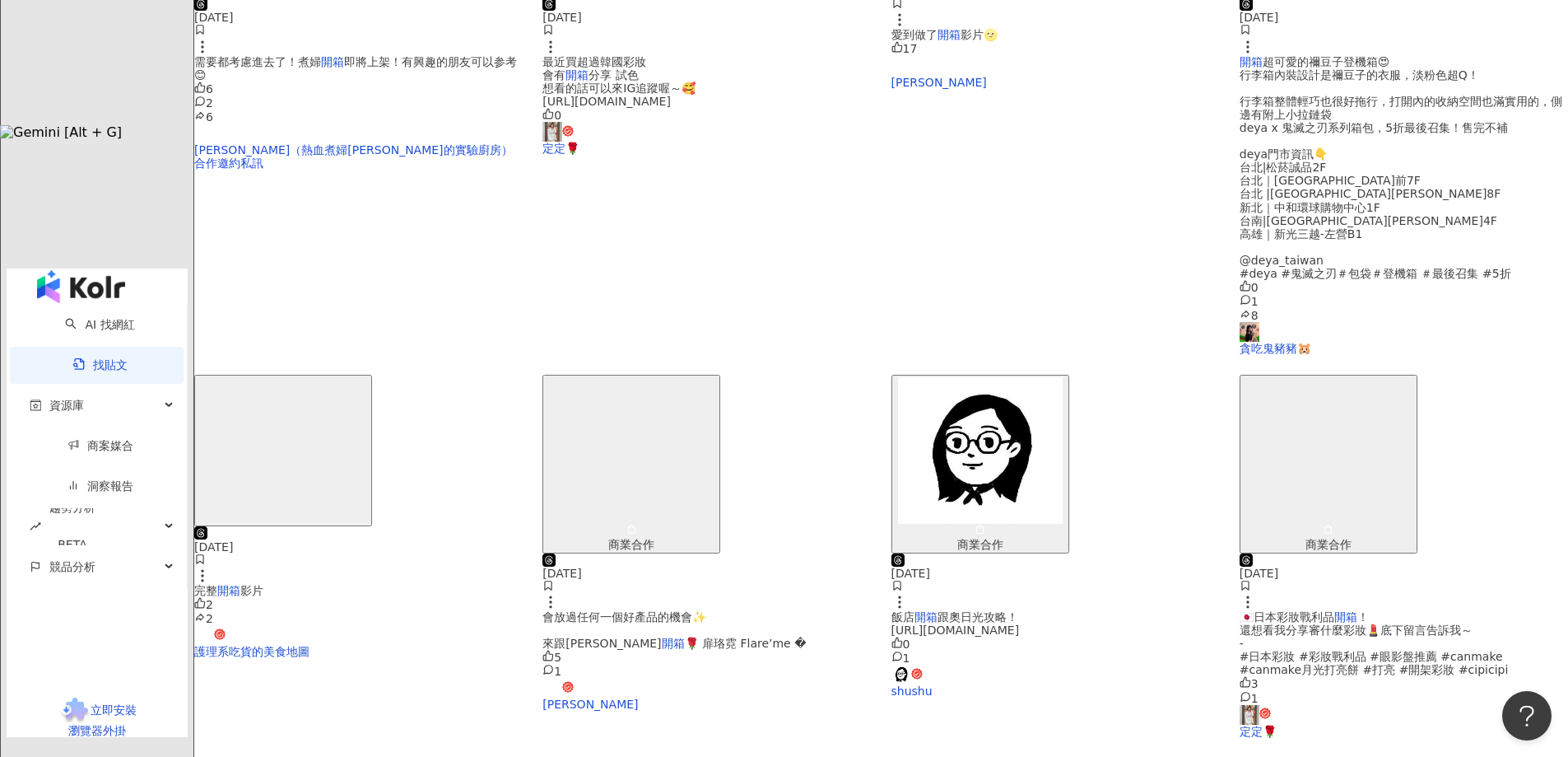
scroll to position [576, 0]
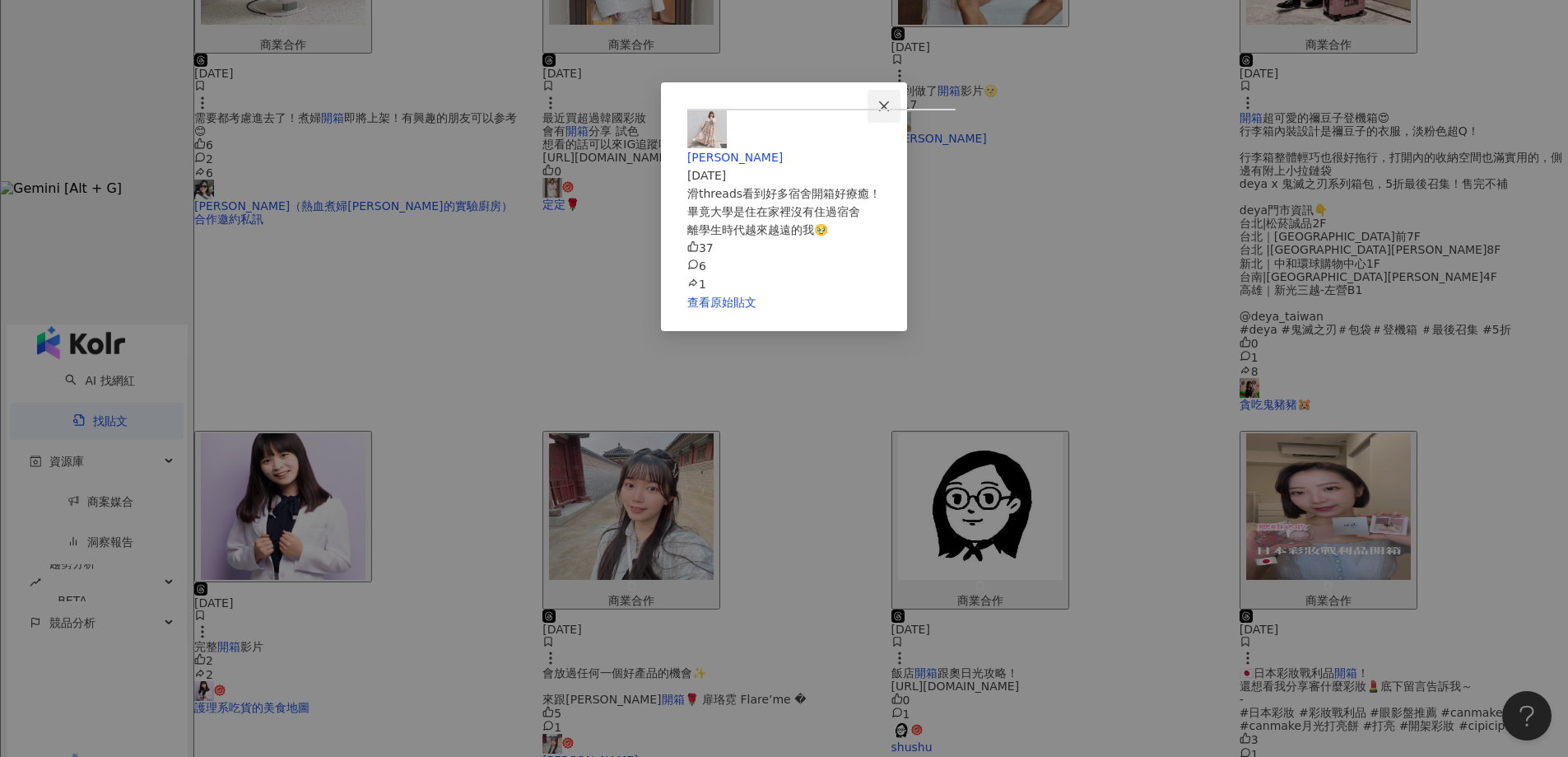
click at [901, 110] on span "Close" at bounding box center [885, 106] width 33 height 13
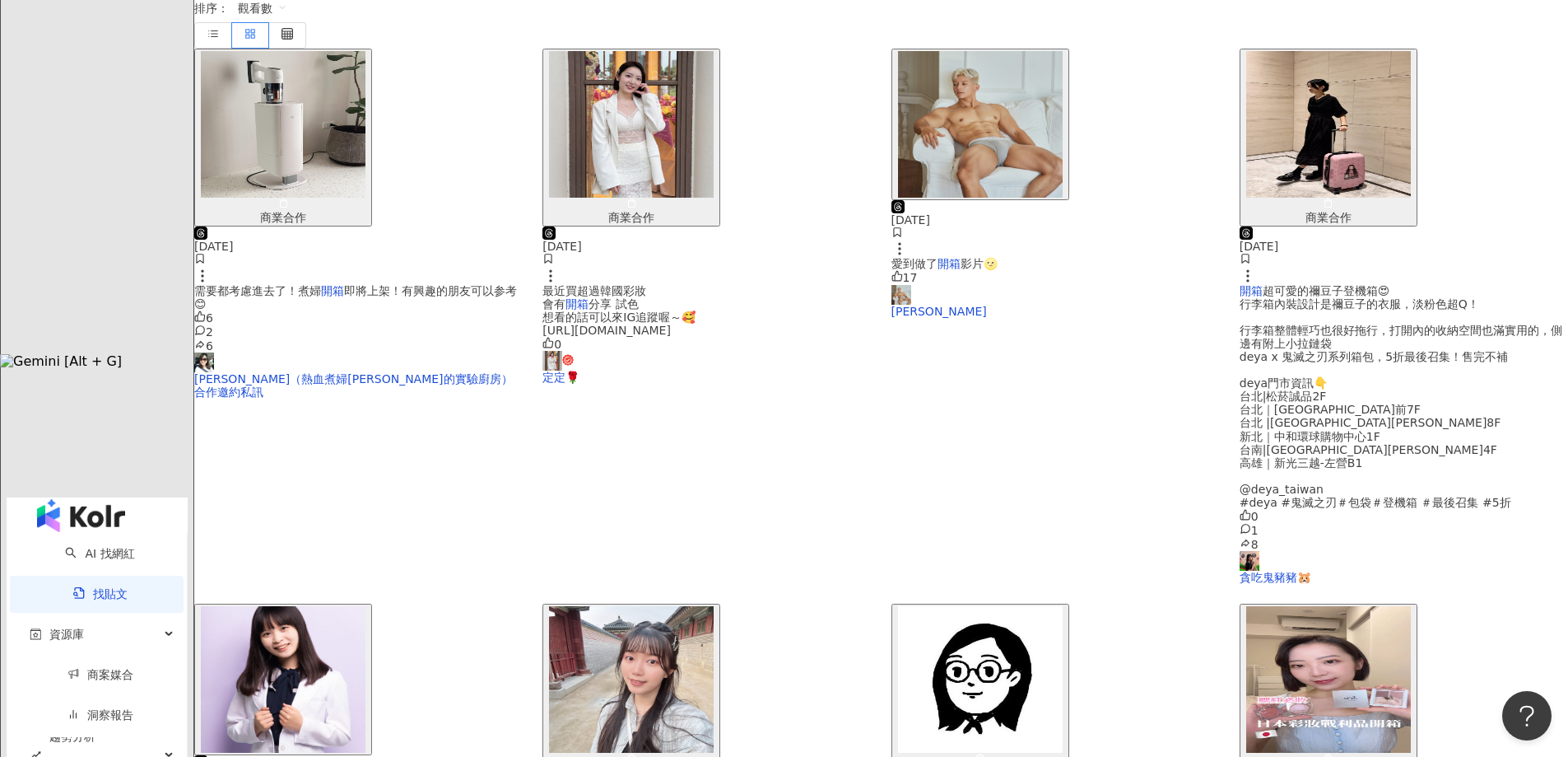
scroll to position [246, 0]
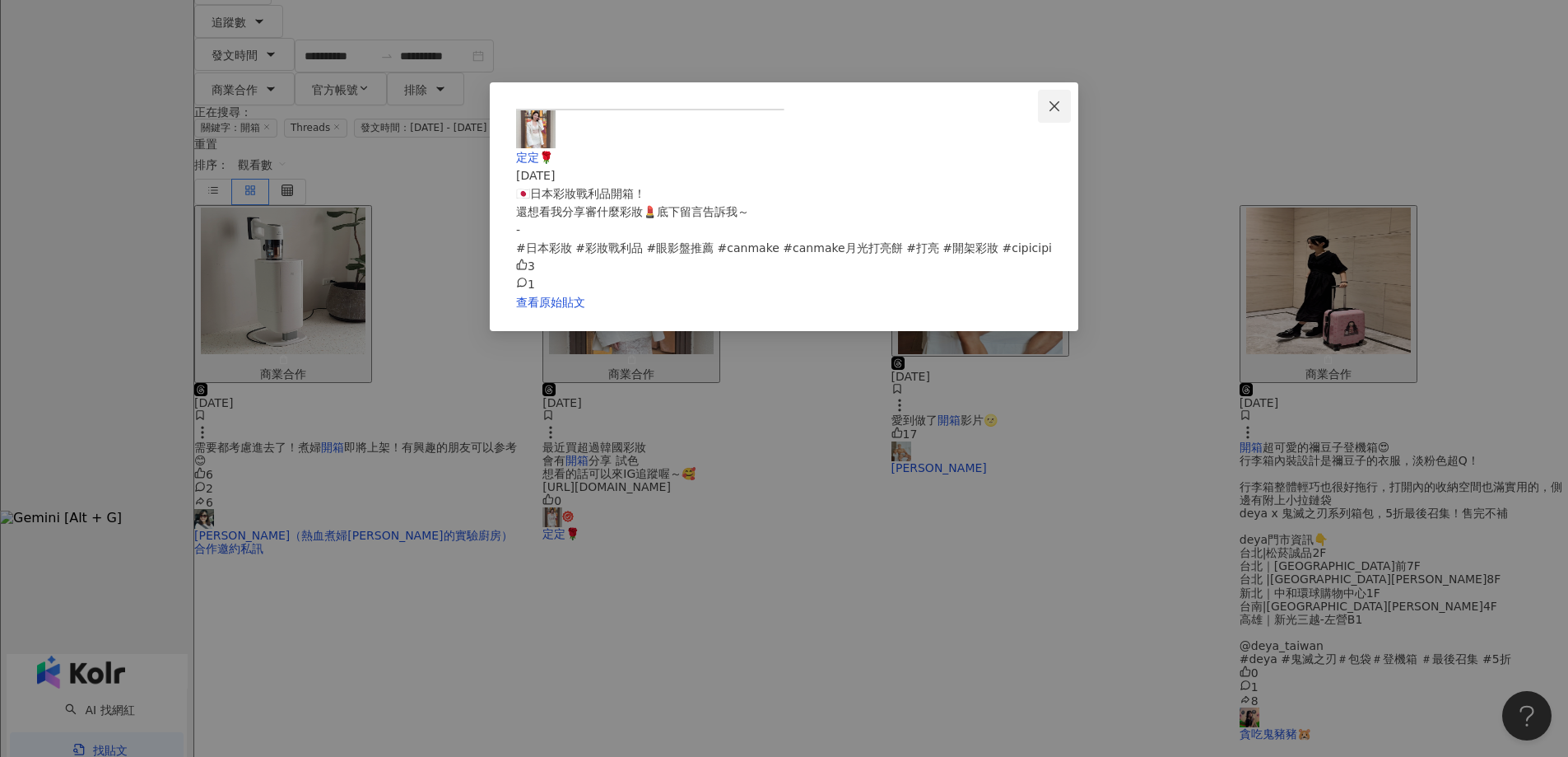
click at [1061, 110] on icon "close" at bounding box center [1054, 106] width 13 height 13
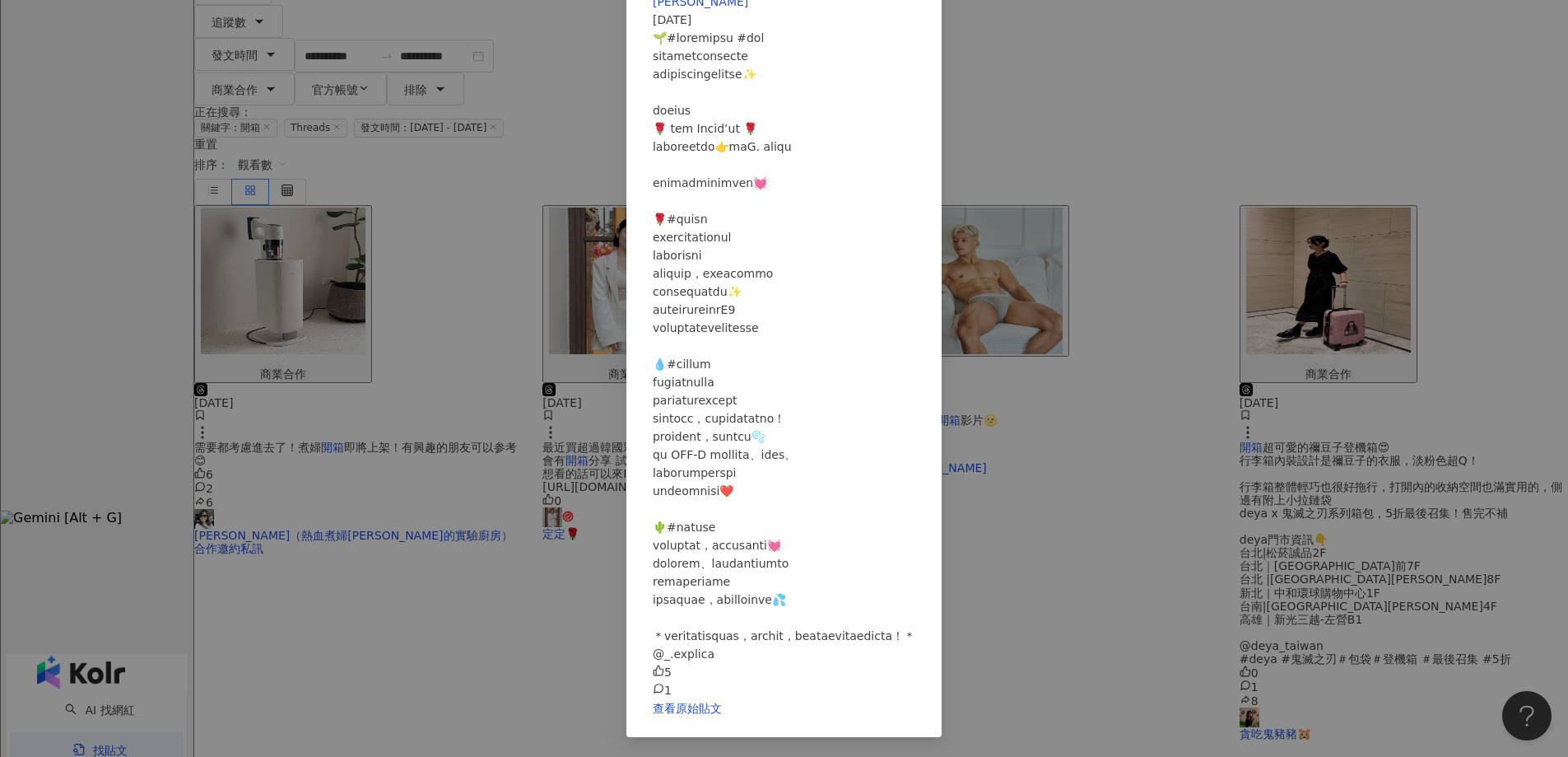
scroll to position [0, 0]
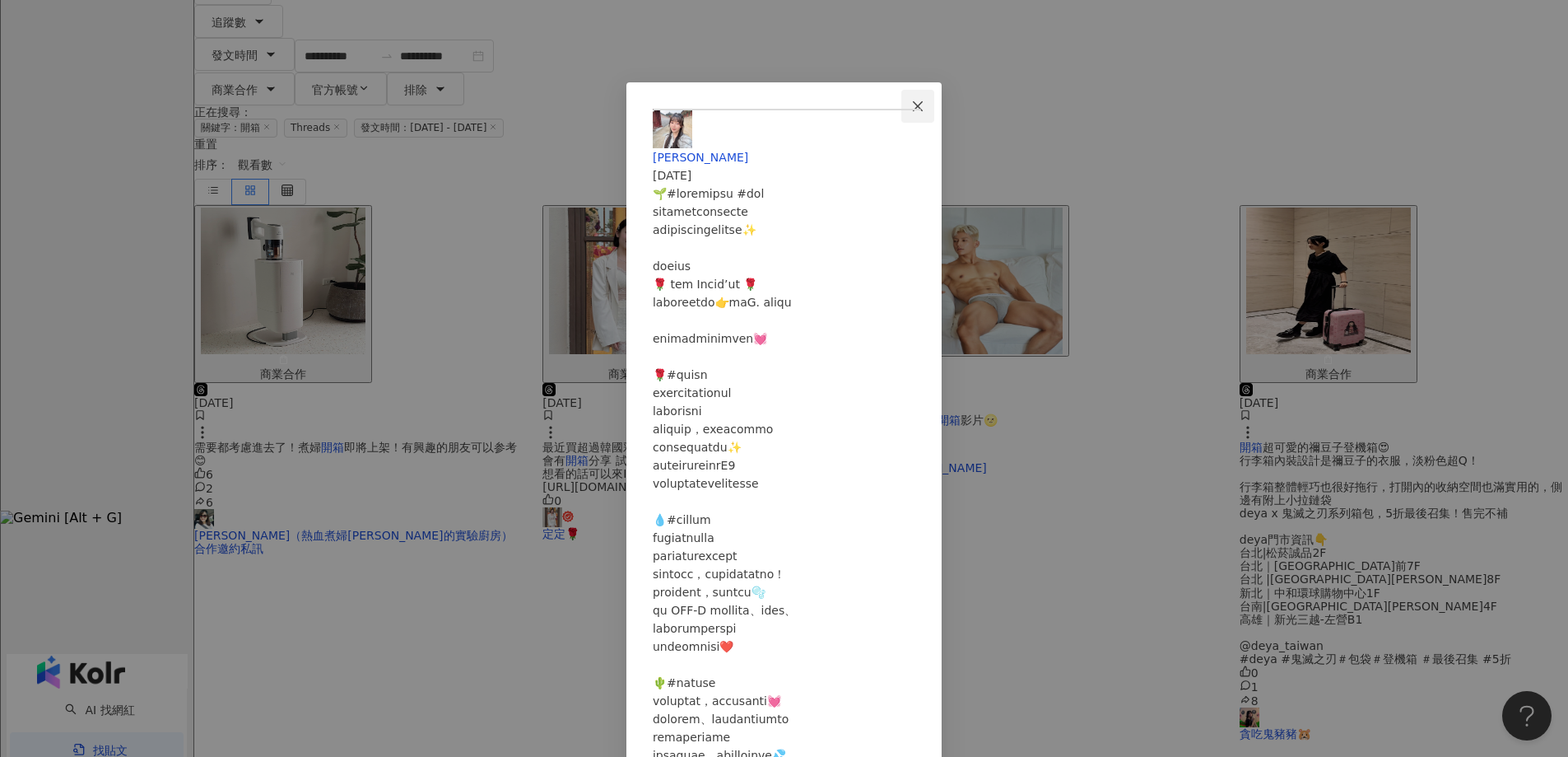
click at [925, 104] on icon "close" at bounding box center [917, 106] width 13 height 13
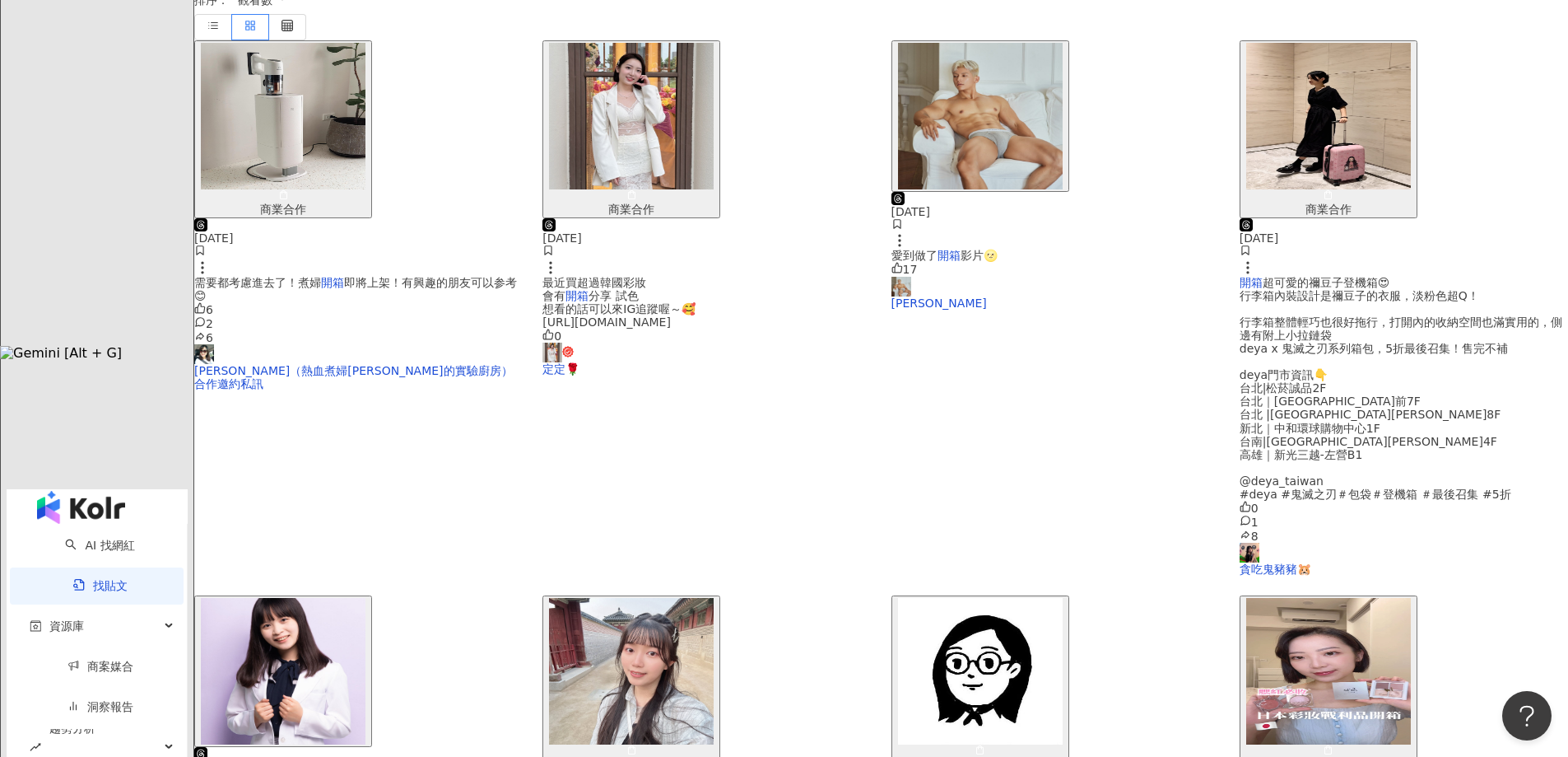
scroll to position [81, 0]
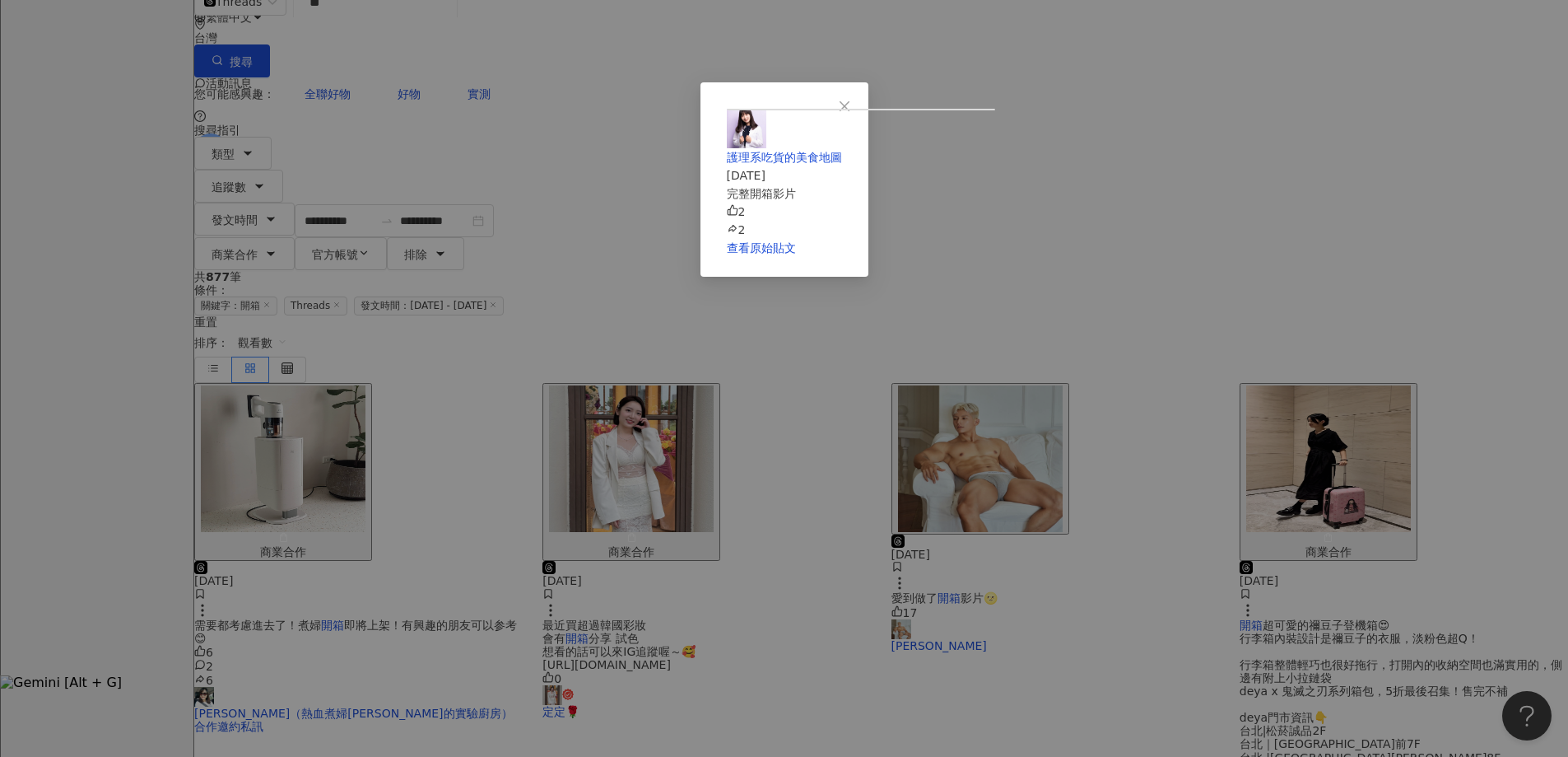
scroll to position [0, 0]
click at [861, 108] on span "Close" at bounding box center [844, 106] width 33 height 13
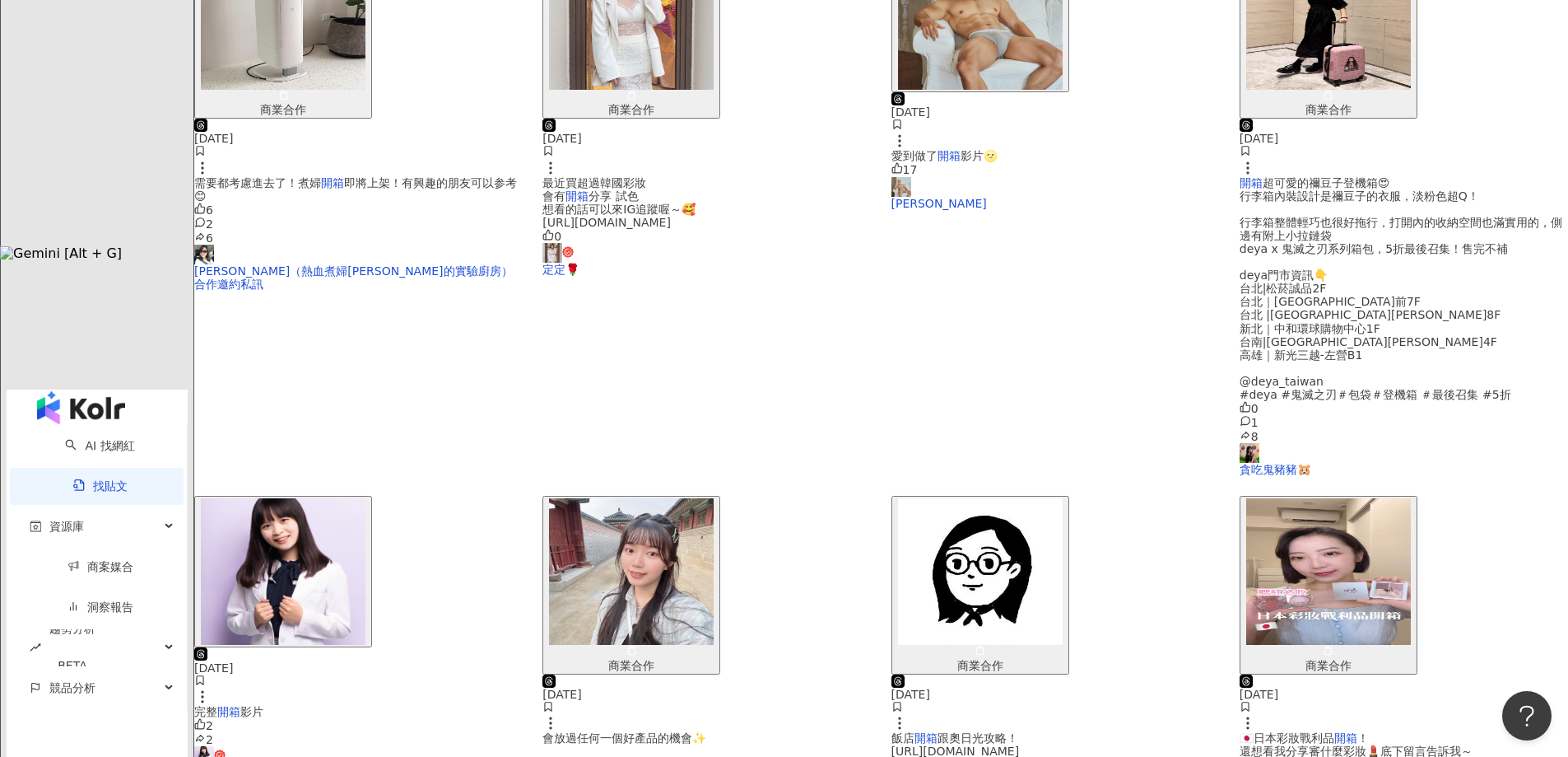
scroll to position [741, 0]
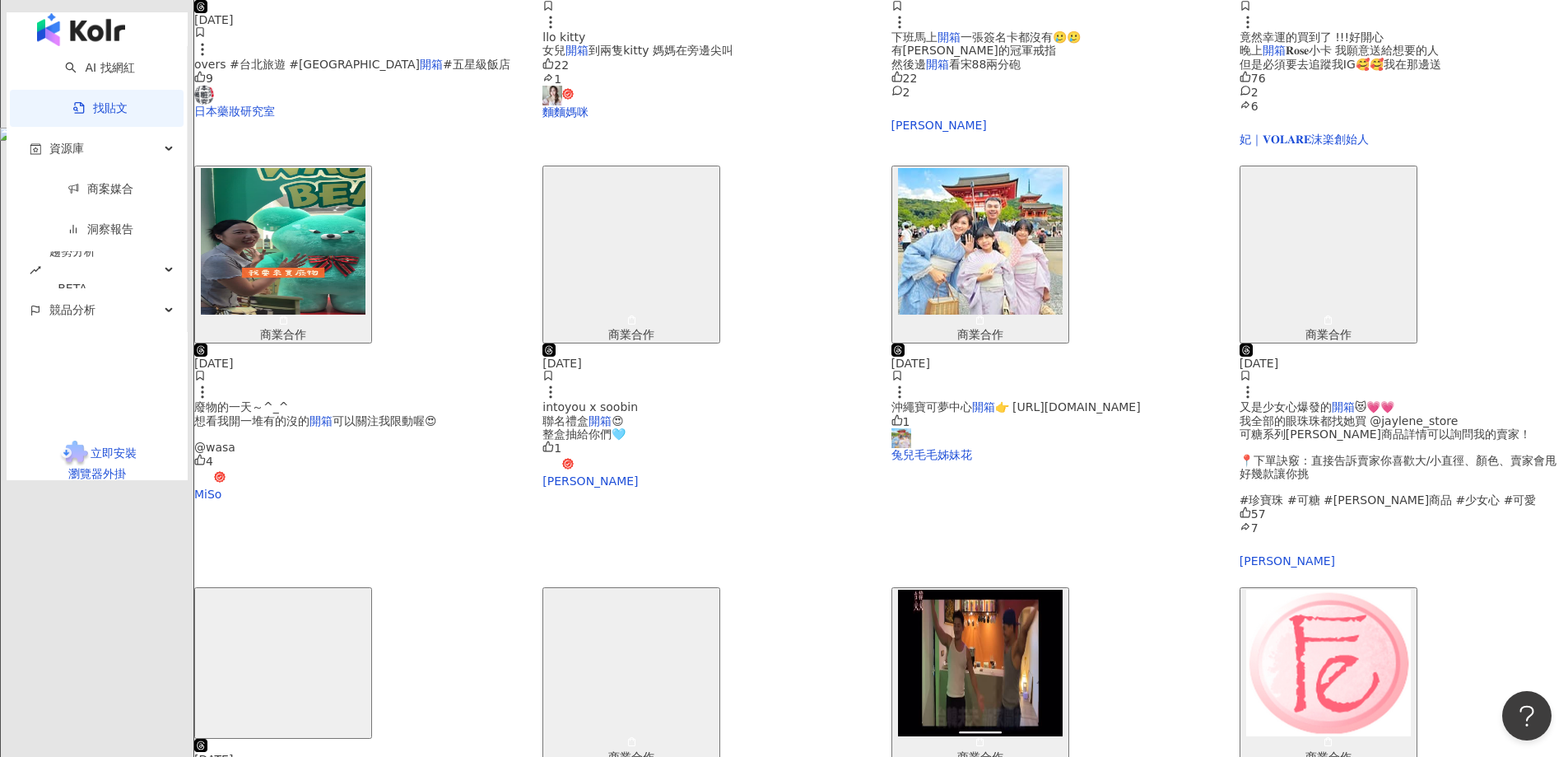
scroll to position [569, 0]
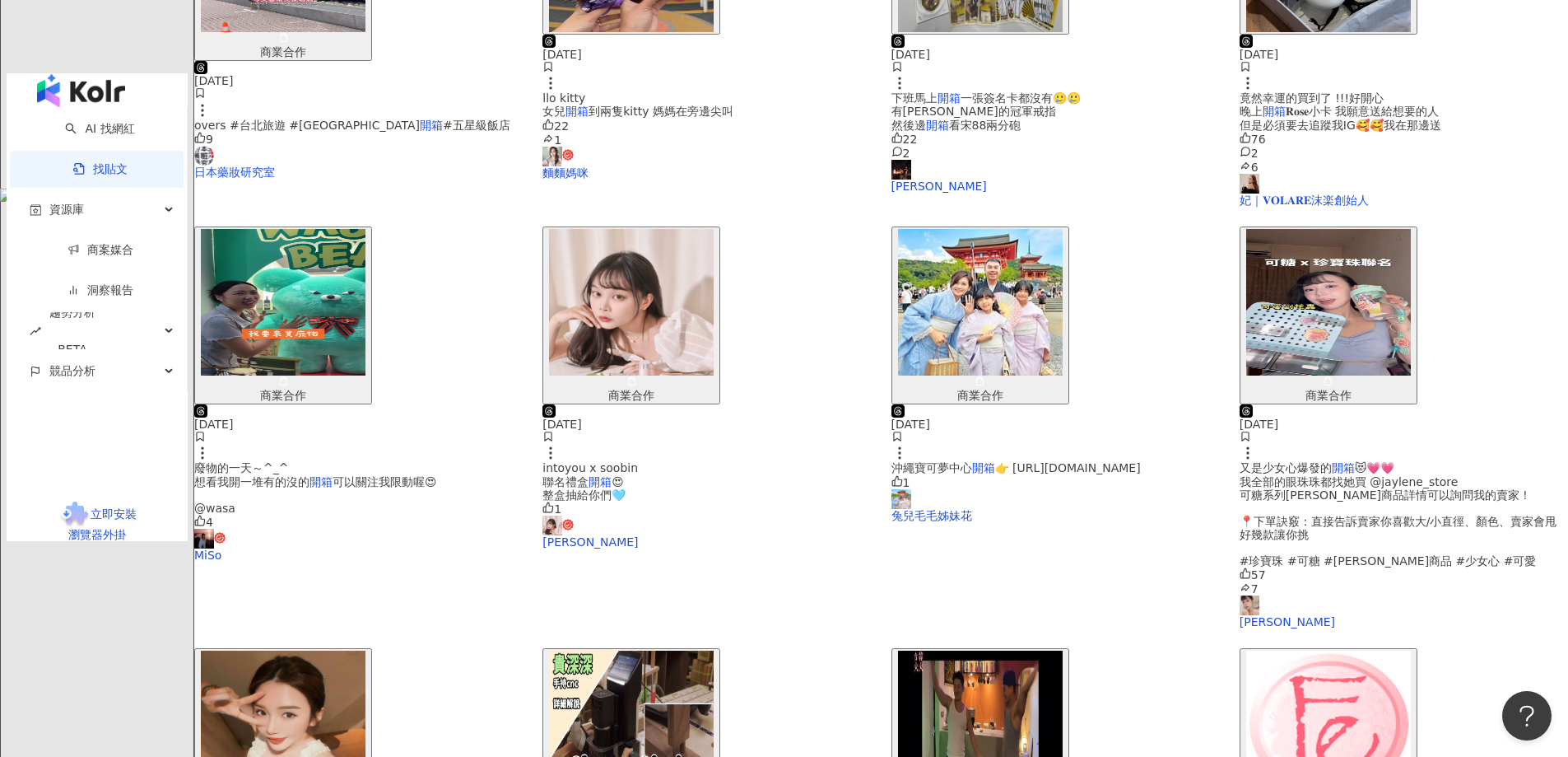
click at [366, 651] on img "button" at bounding box center [283, 724] width 164 height 146
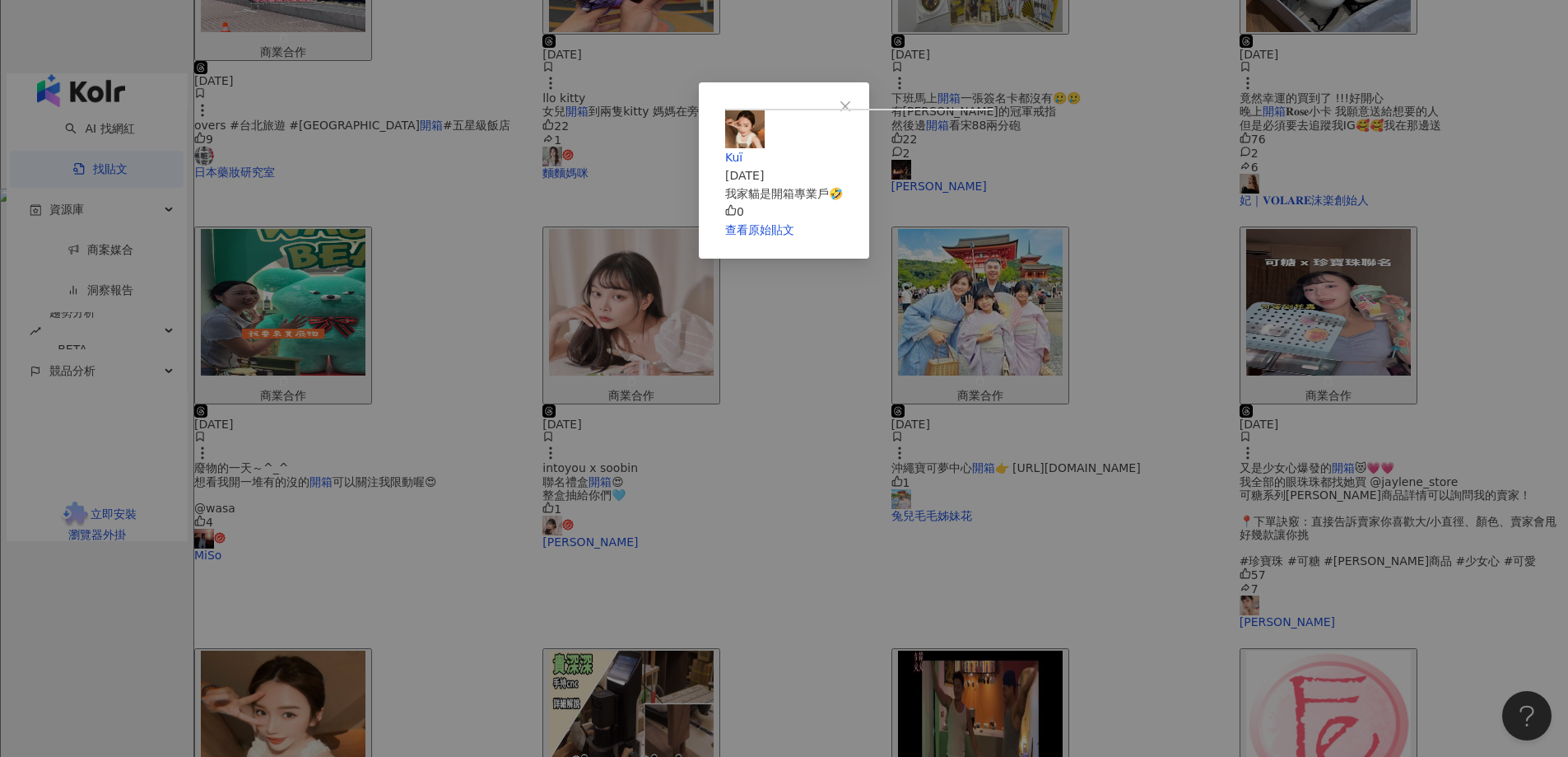
click at [853, 104] on icon "close" at bounding box center [845, 106] width 13 height 13
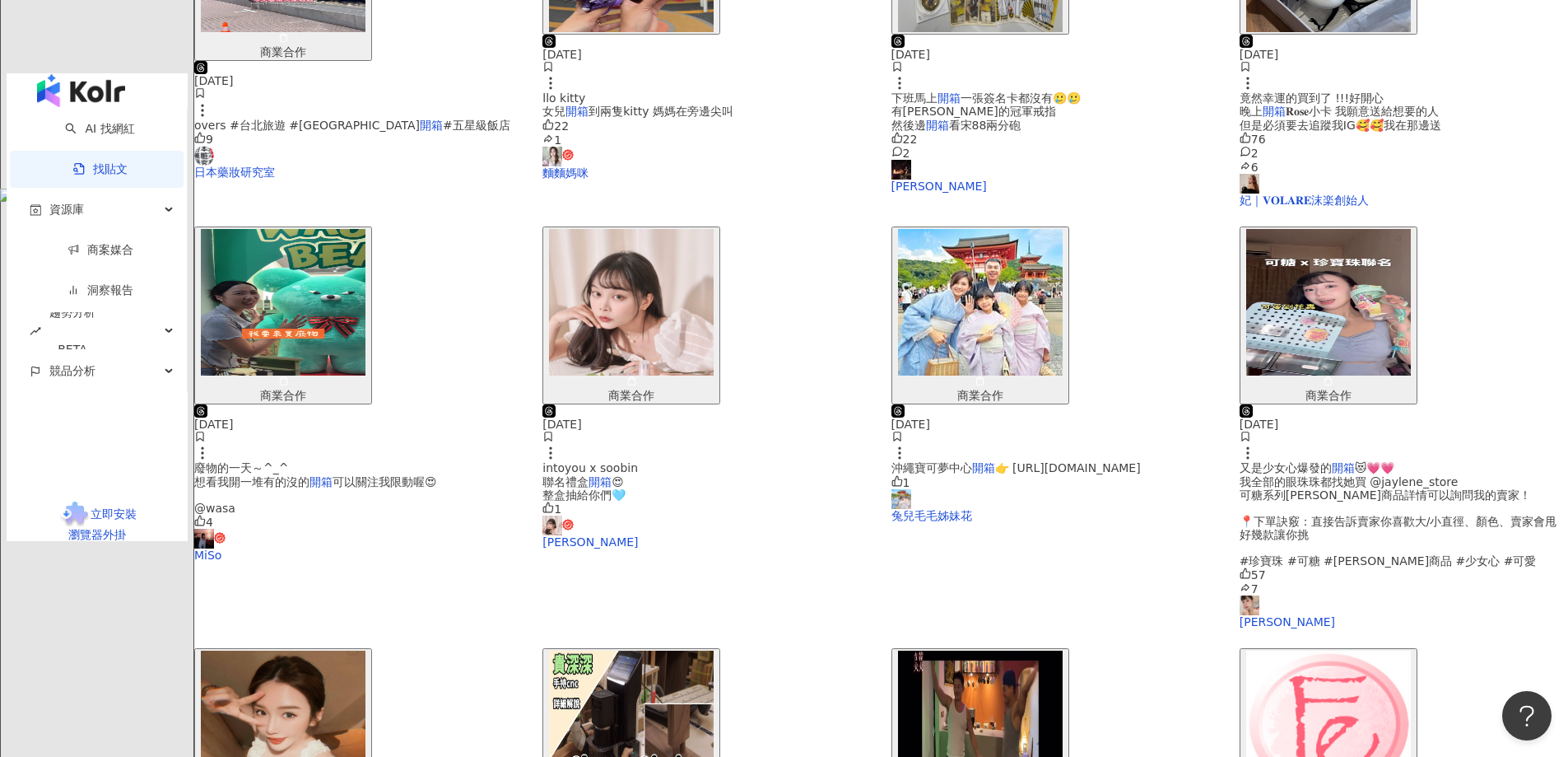
scroll to position [403, 0]
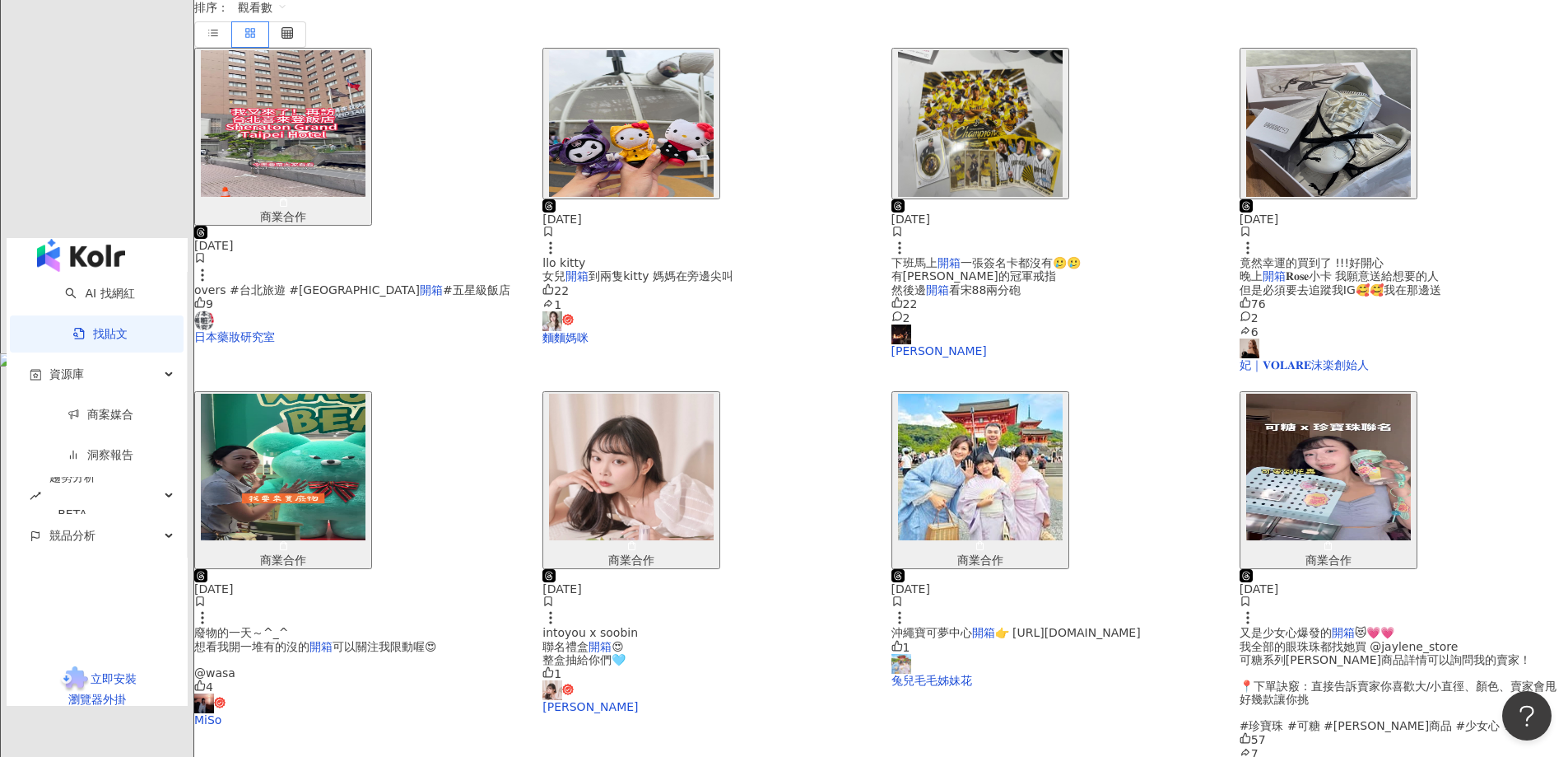
click at [1246, 394] on img "button" at bounding box center [1329, 467] width 164 height 146
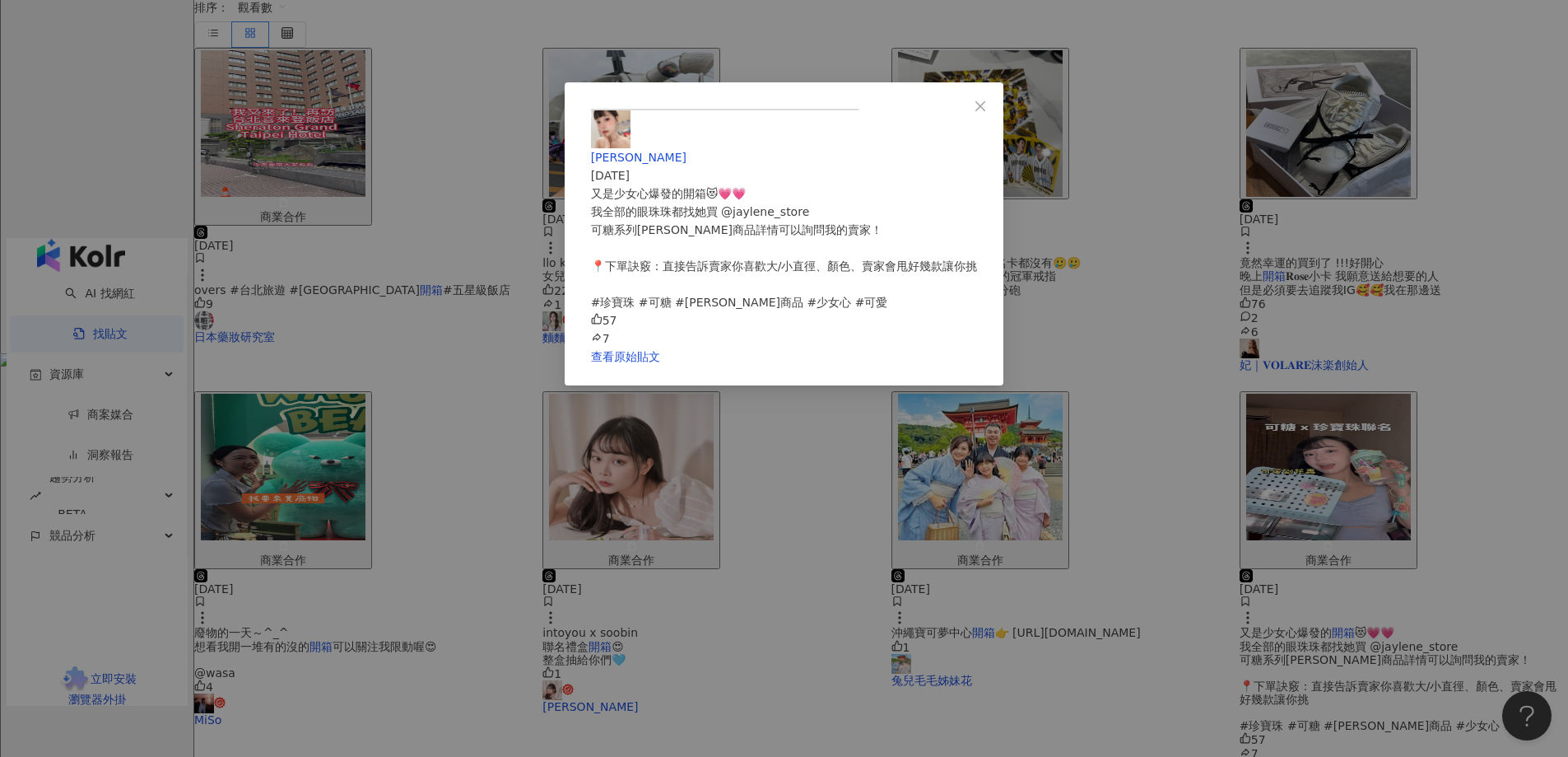
scroll to position [20, 0]
click at [997, 96] on button "Close" at bounding box center [980, 106] width 33 height 33
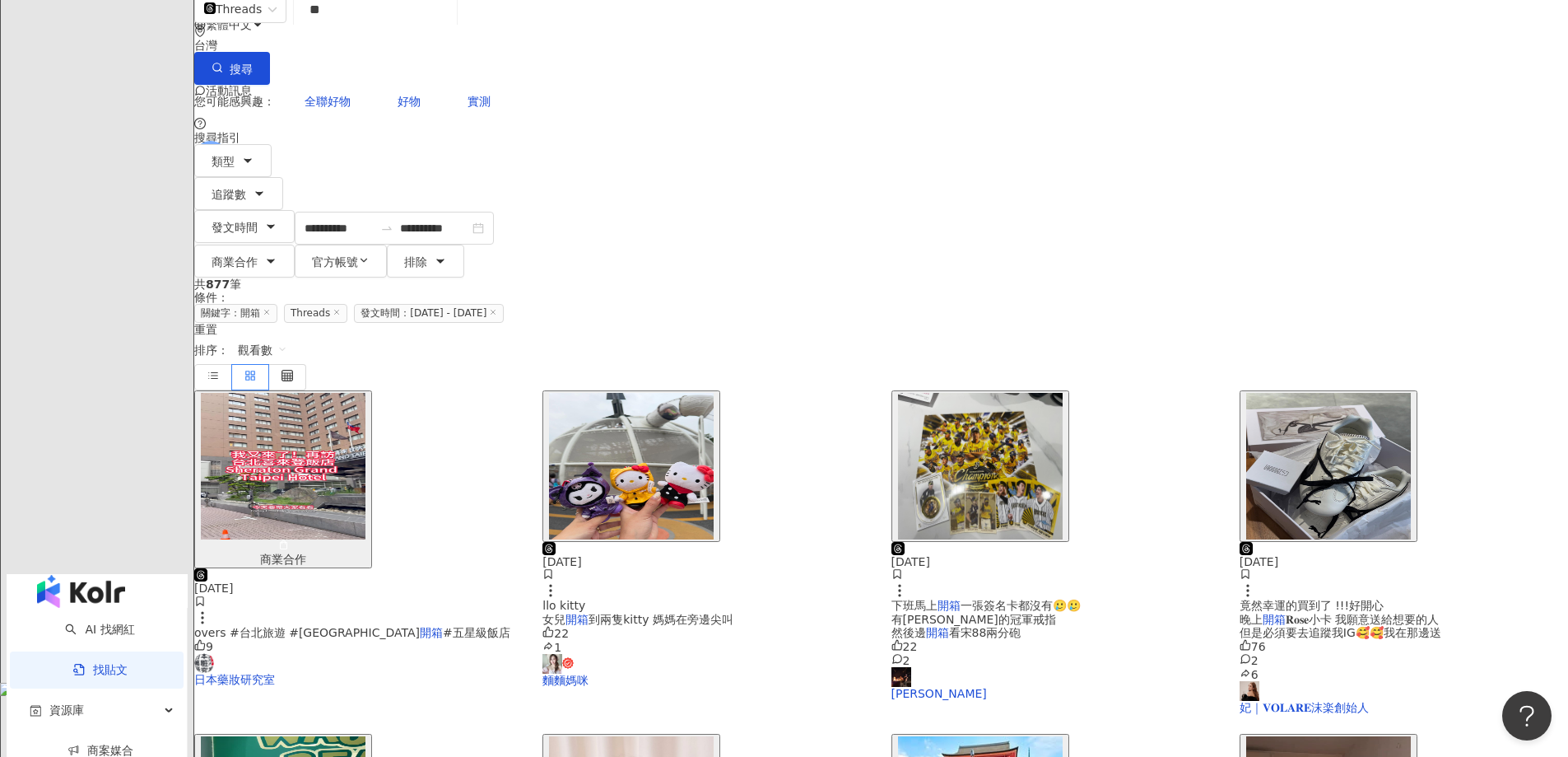
scroll to position [239, 0]
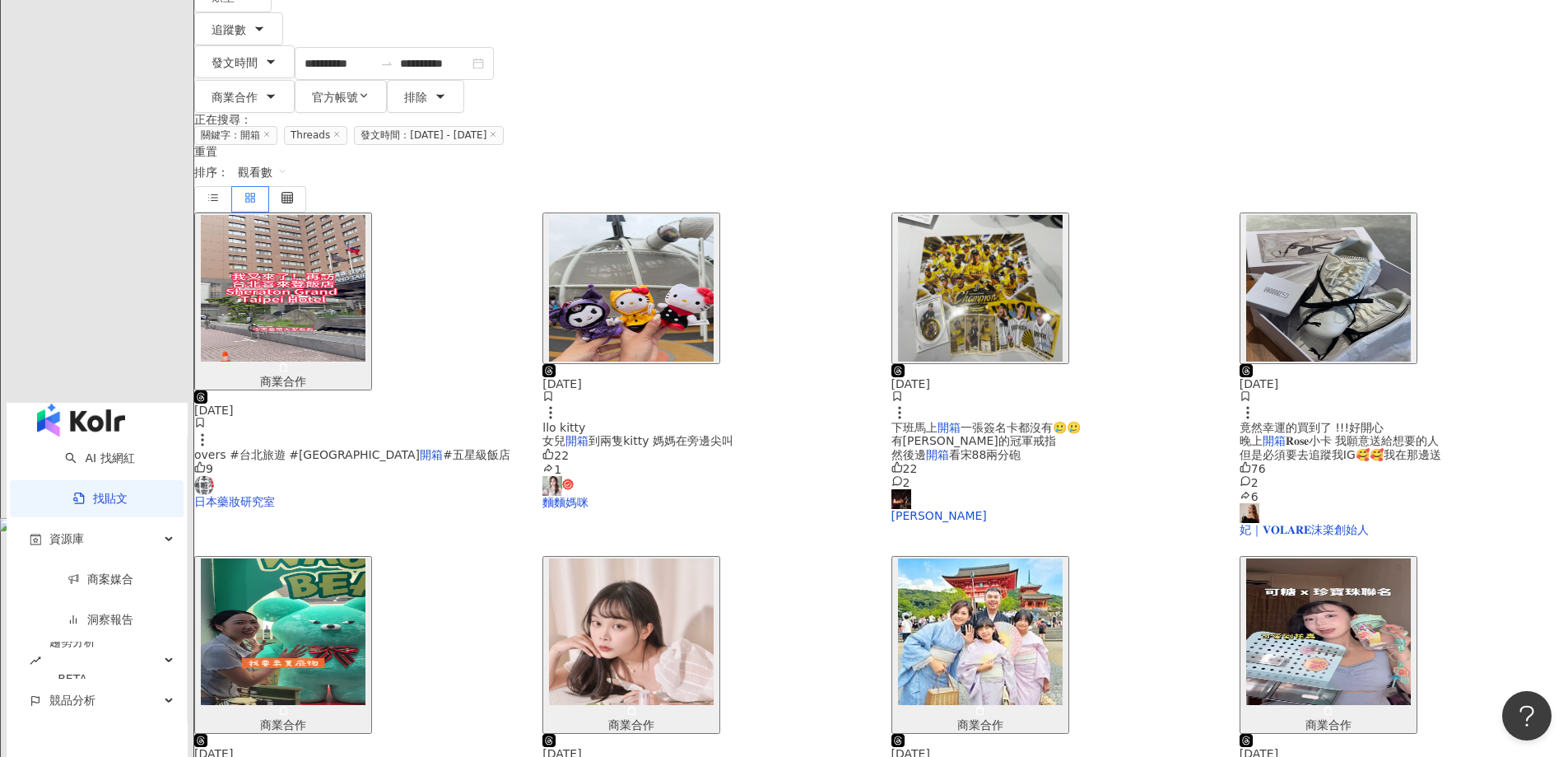
click at [366, 559] on img "button" at bounding box center [283, 632] width 164 height 146
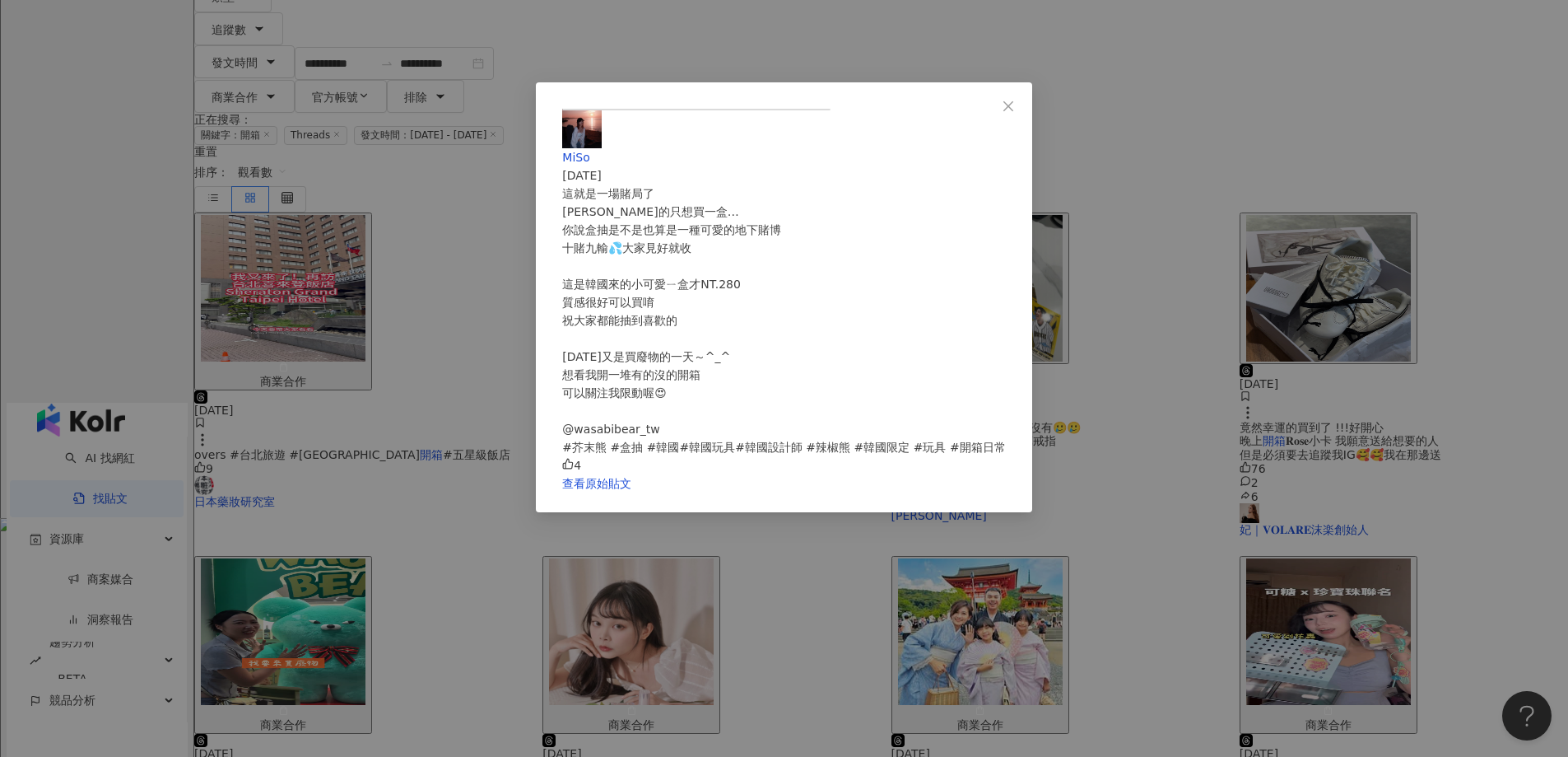
scroll to position [0, 0]
click at [589, 151] on span "MiSo" at bounding box center [576, 157] width 27 height 13
click at [1260, 368] on div "MiSo [DATE] 這就是一場賭局了 [PERSON_NAME]的只想買一盒… 你說盒抽是不是也算是一種可愛的地下賭博 十賭九輸💦大家見好就收 這是韓國來…" at bounding box center [784, 378] width 1568 height 757
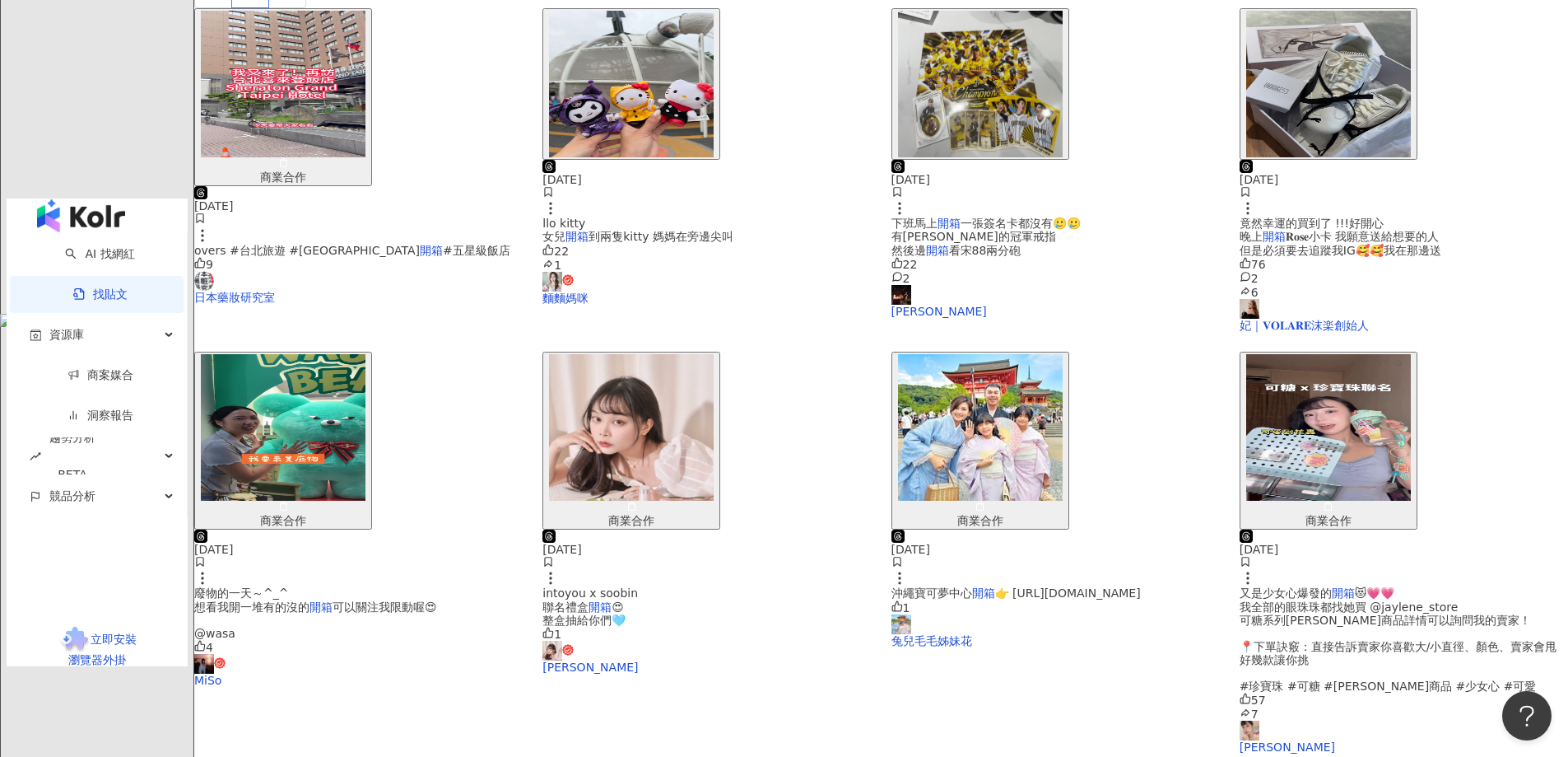
scroll to position [403, 0]
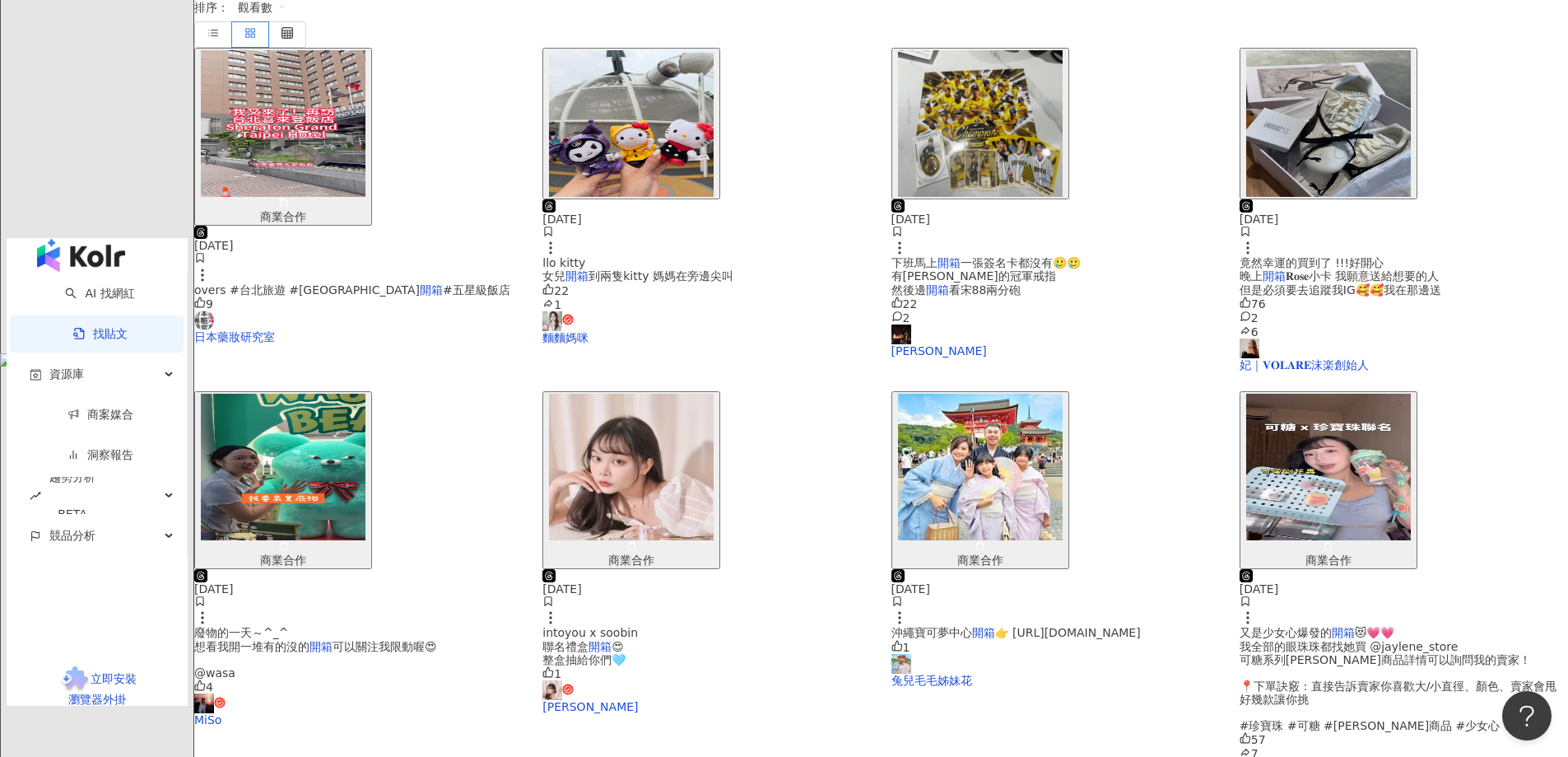
click at [714, 394] on img "button" at bounding box center [631, 467] width 164 height 146
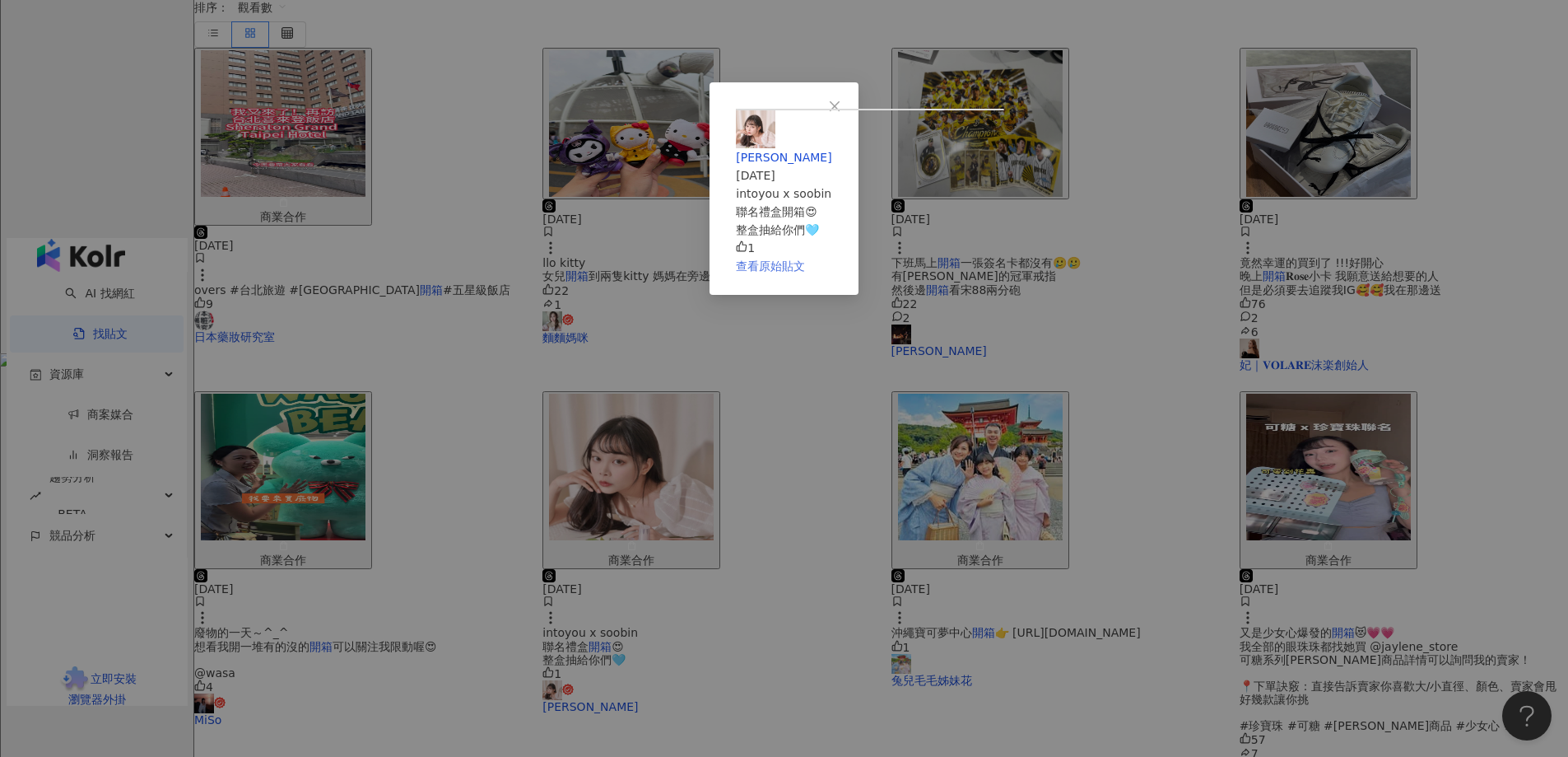
scroll to position [239, 0]
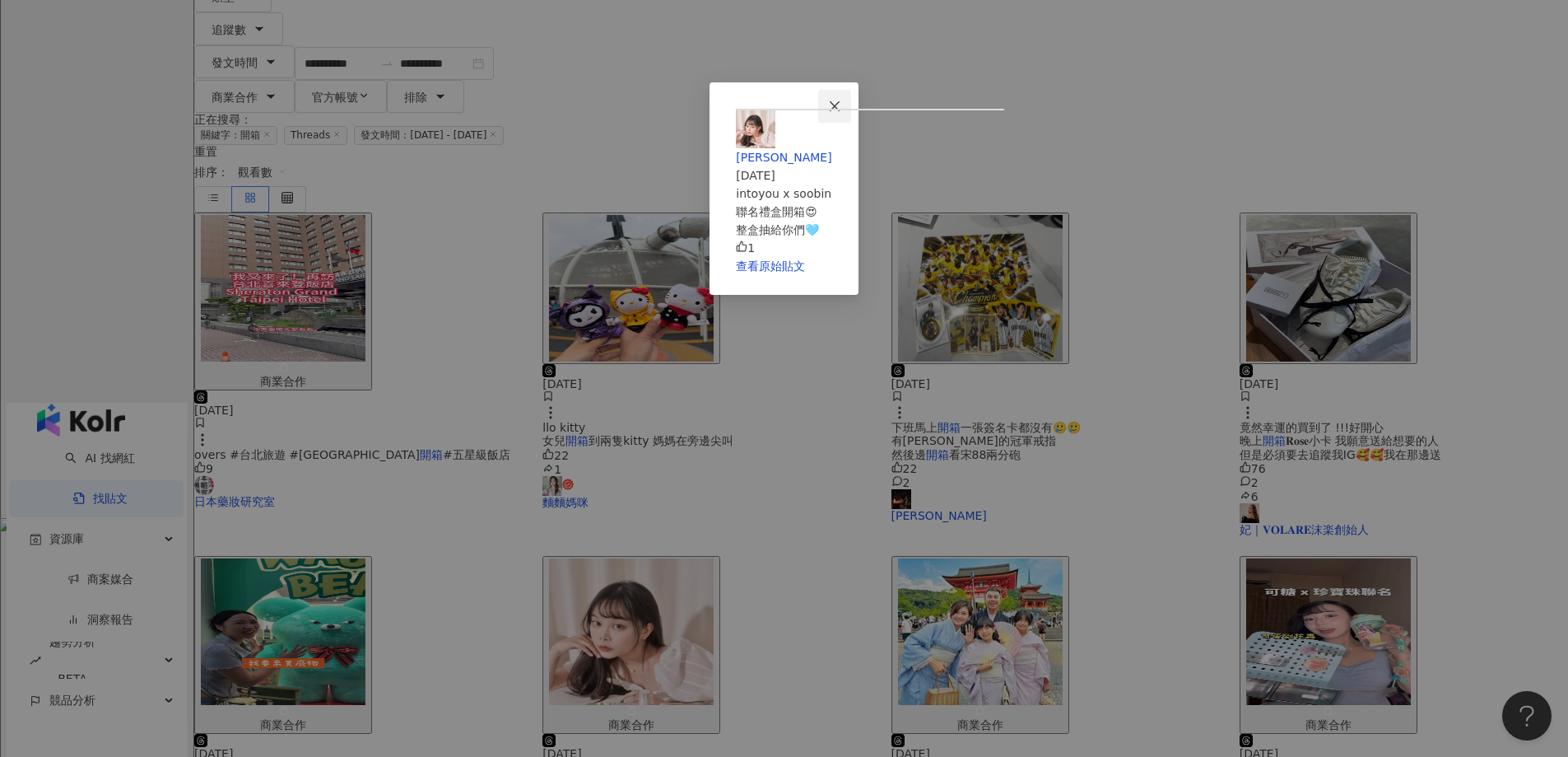
click at [852, 116] on button "Close" at bounding box center [835, 106] width 33 height 33
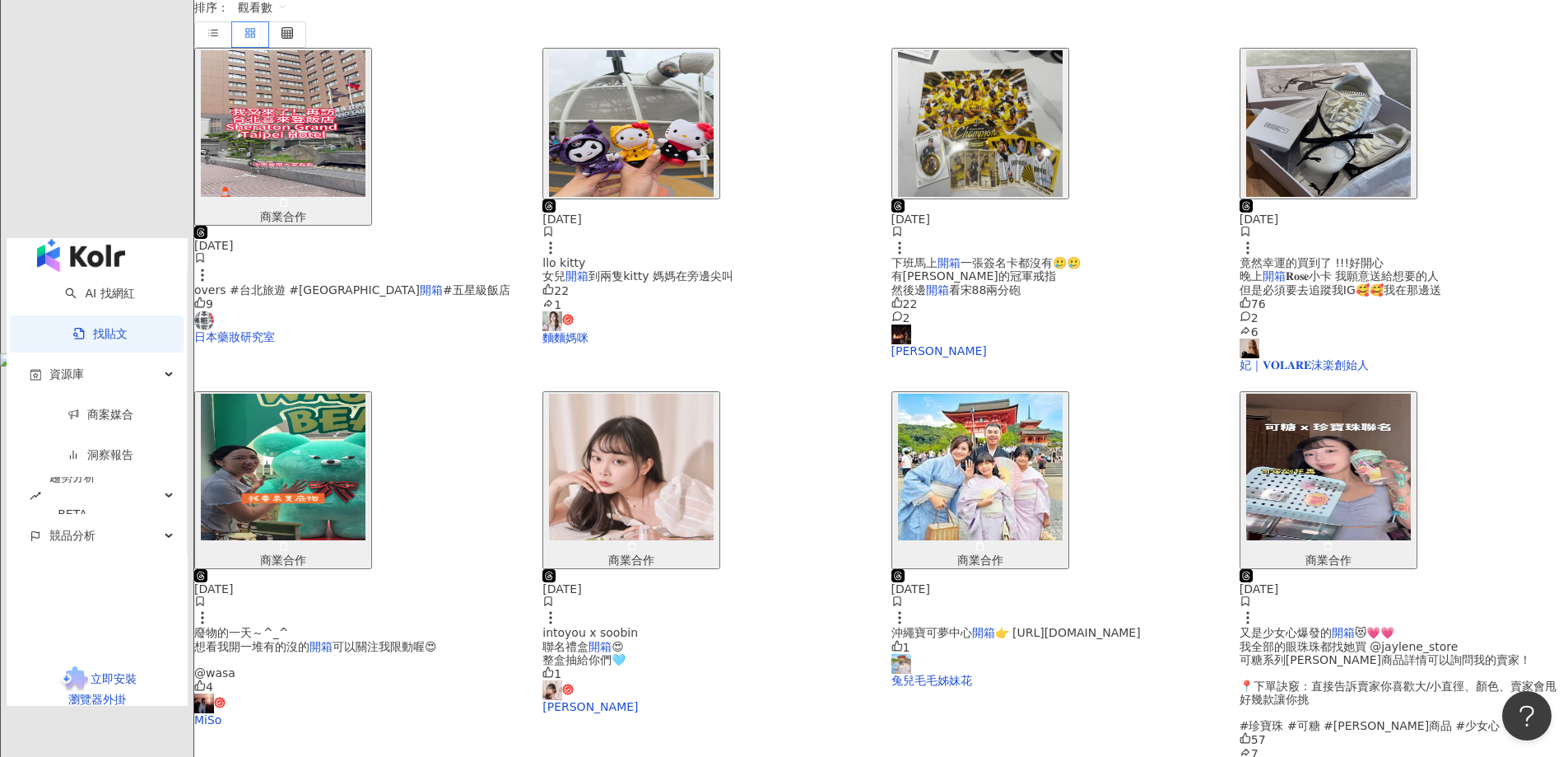
scroll to position [569, 0]
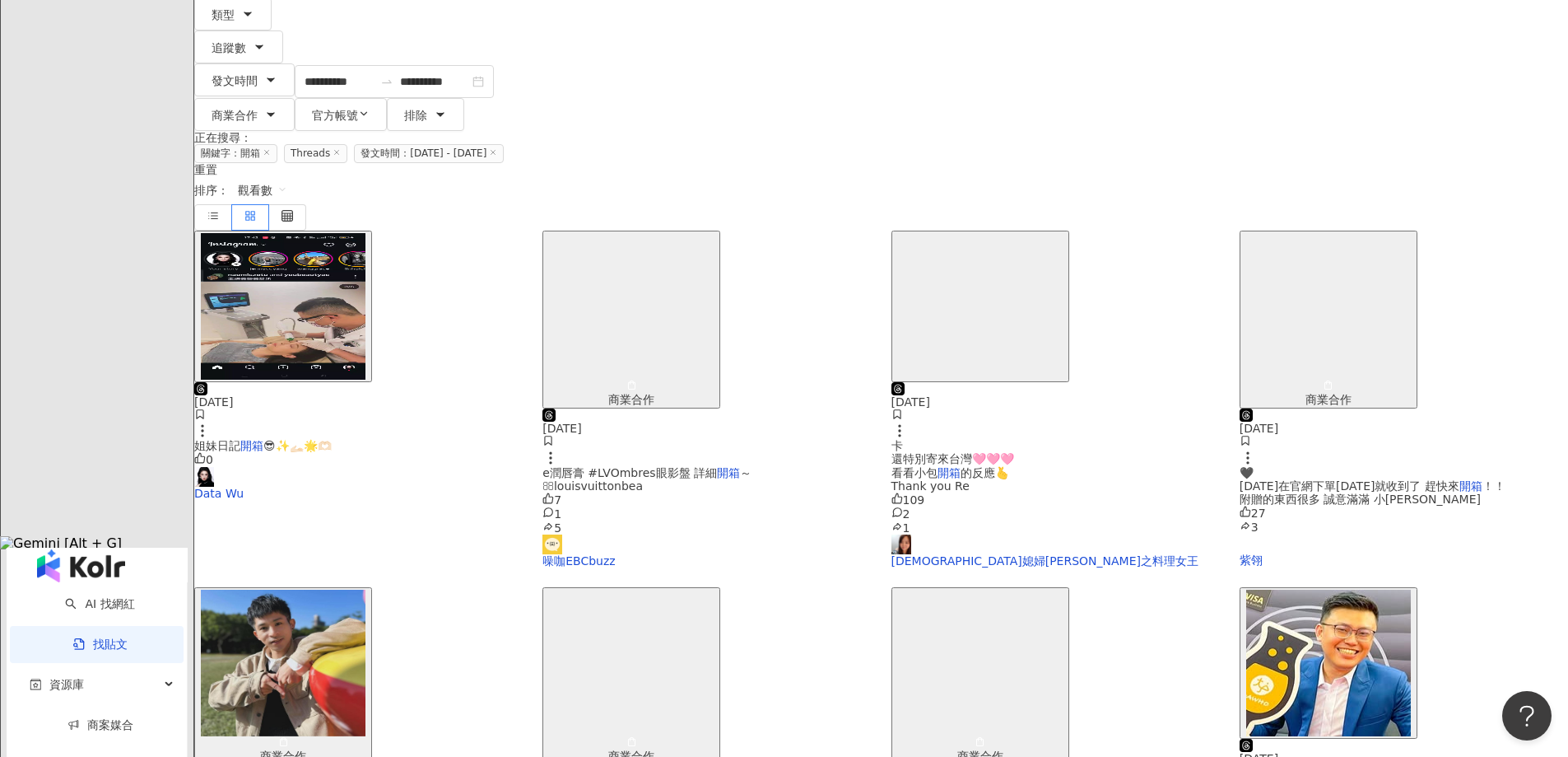
scroll to position [165, 0]
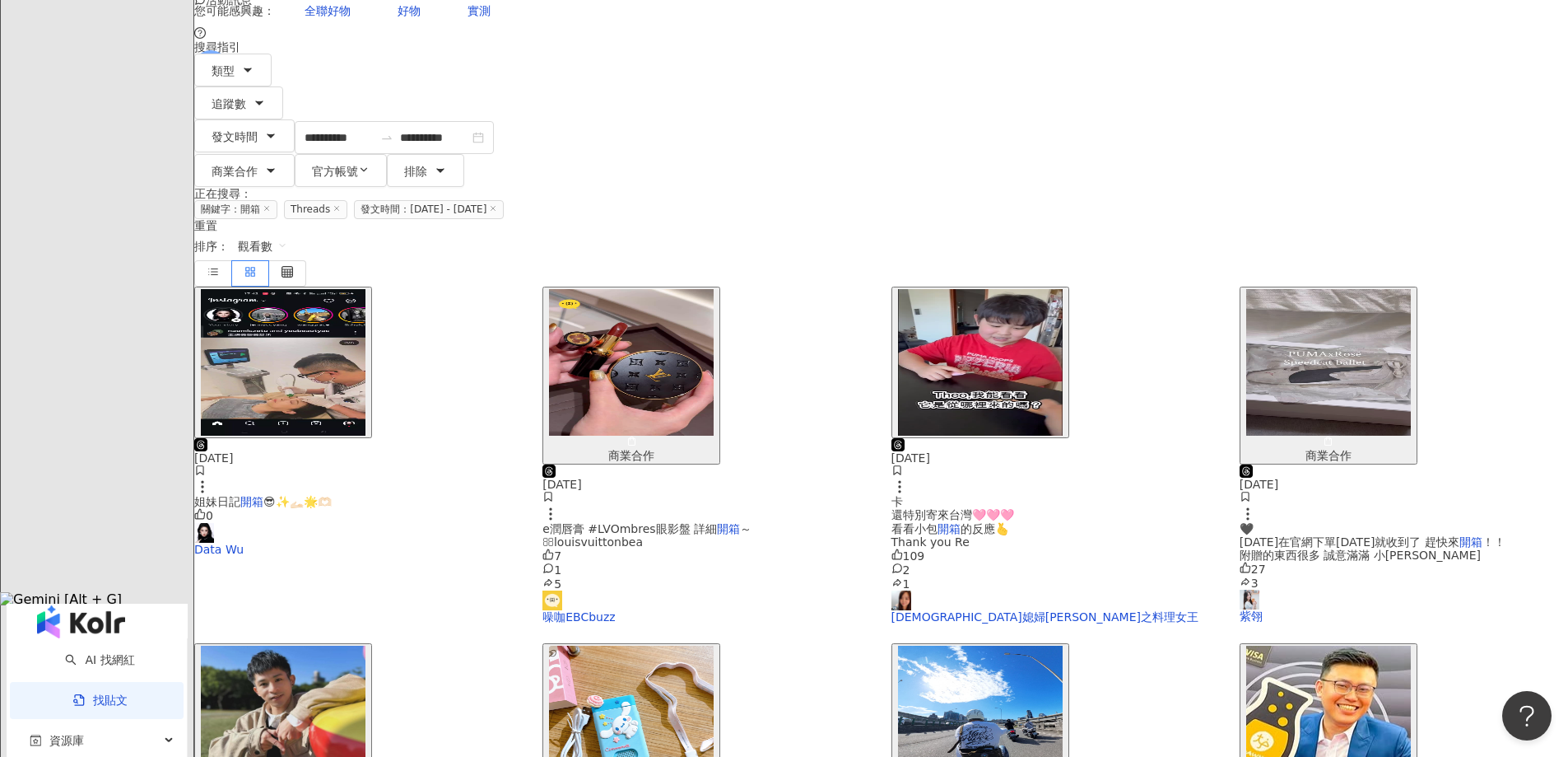
click at [366, 289] on img "button" at bounding box center [283, 362] width 164 height 146
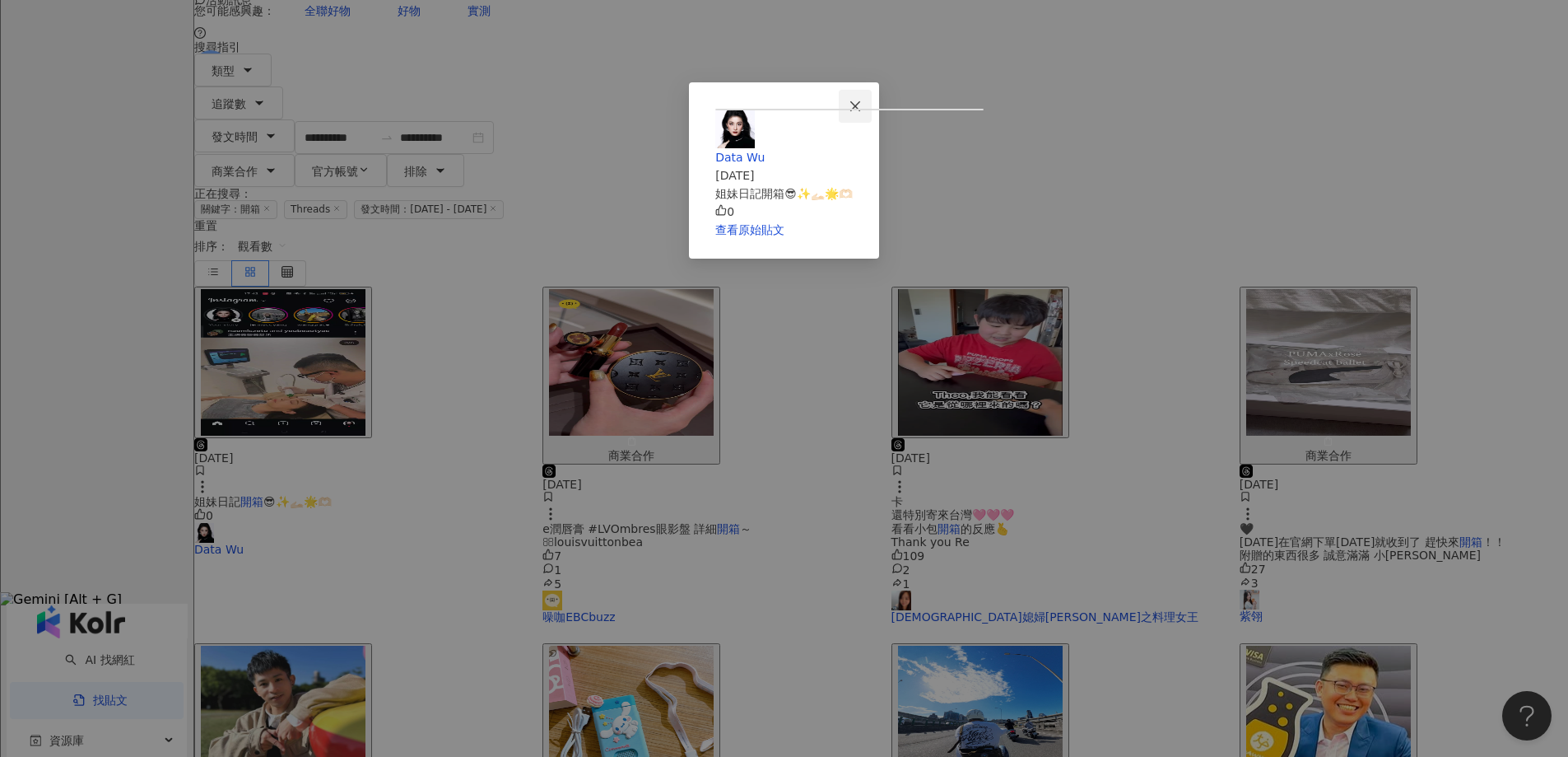
click at [872, 110] on span "Close" at bounding box center [855, 106] width 33 height 13
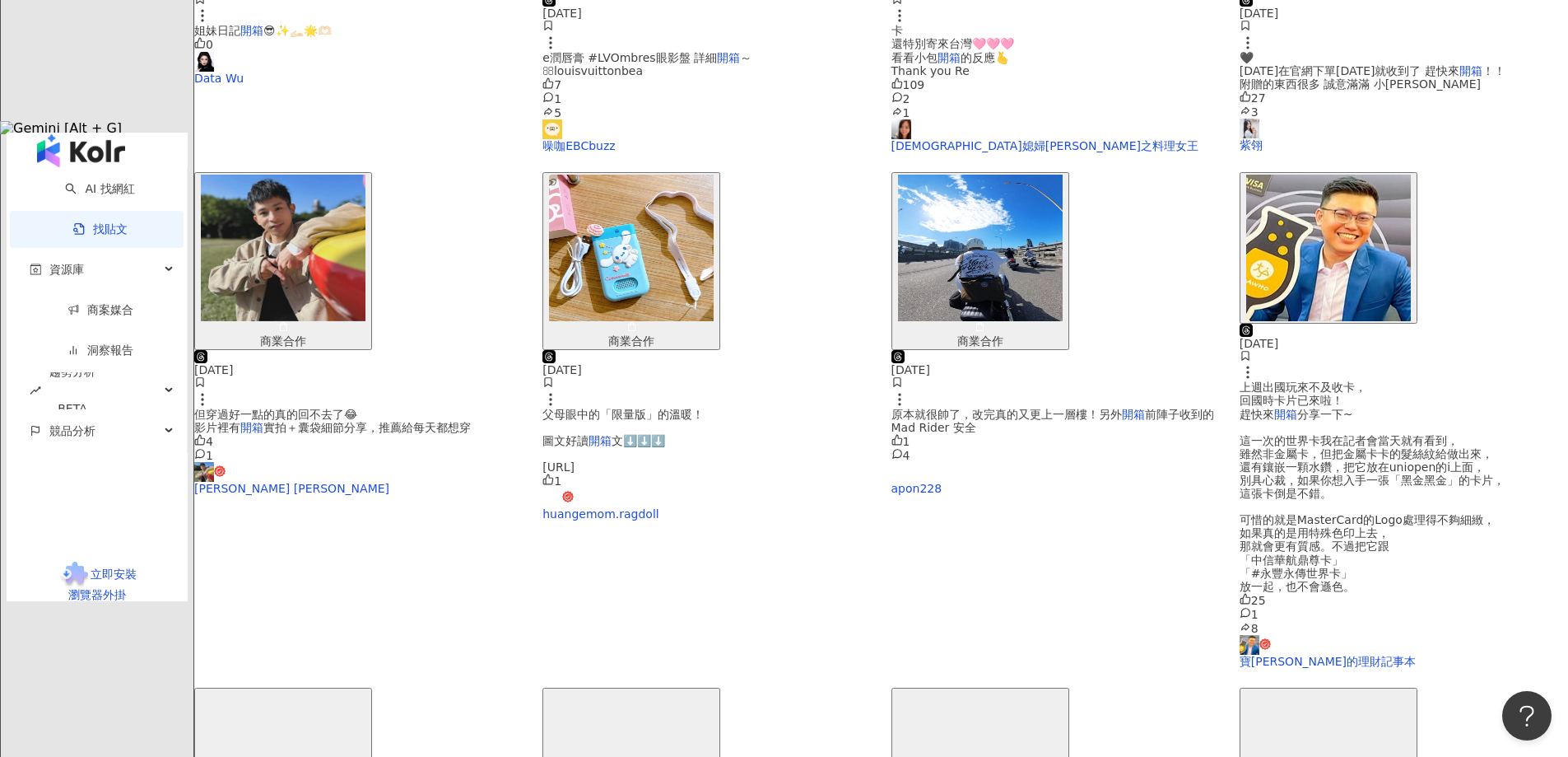
scroll to position [733, 0]
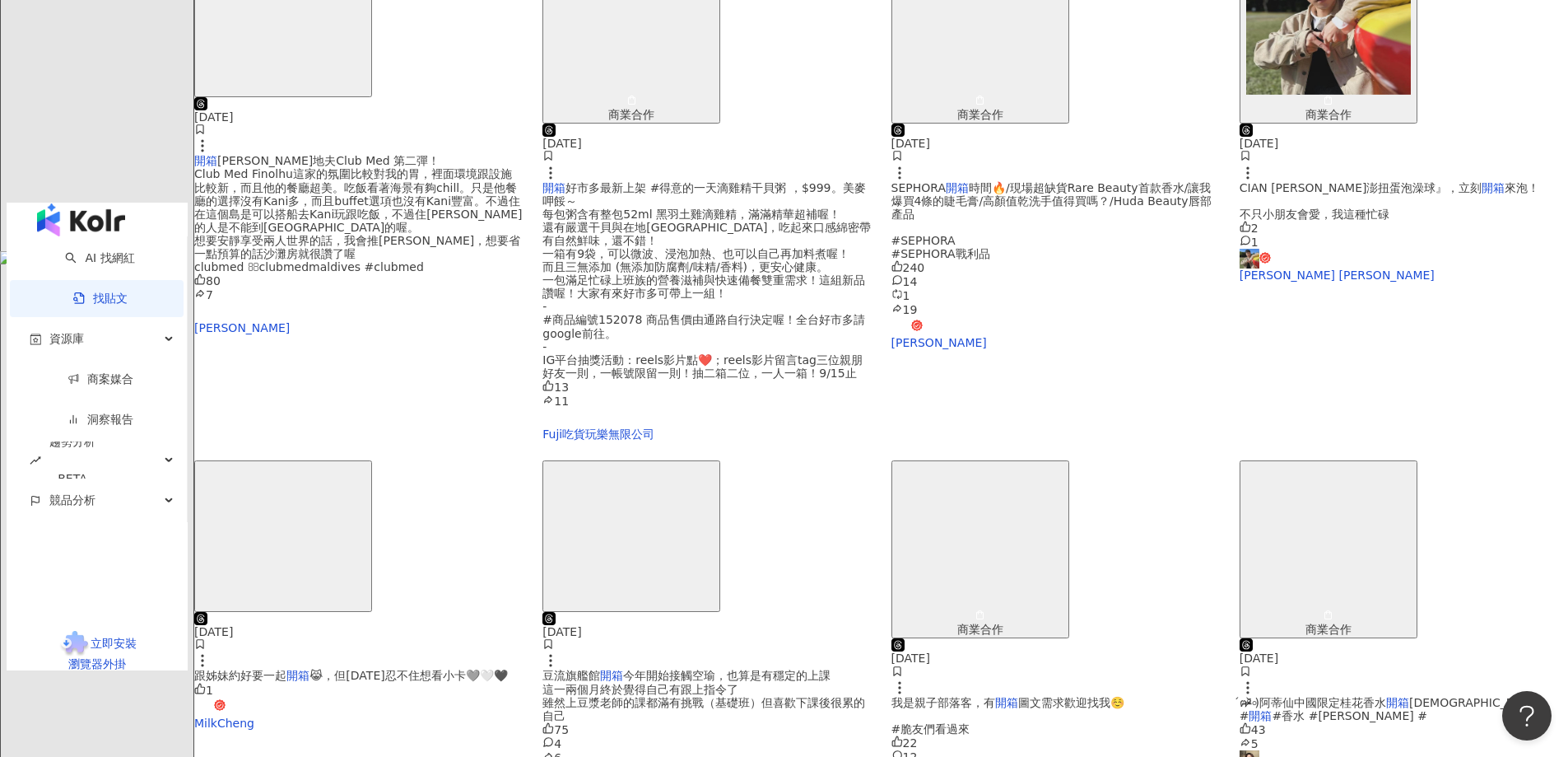
scroll to position [569, 0]
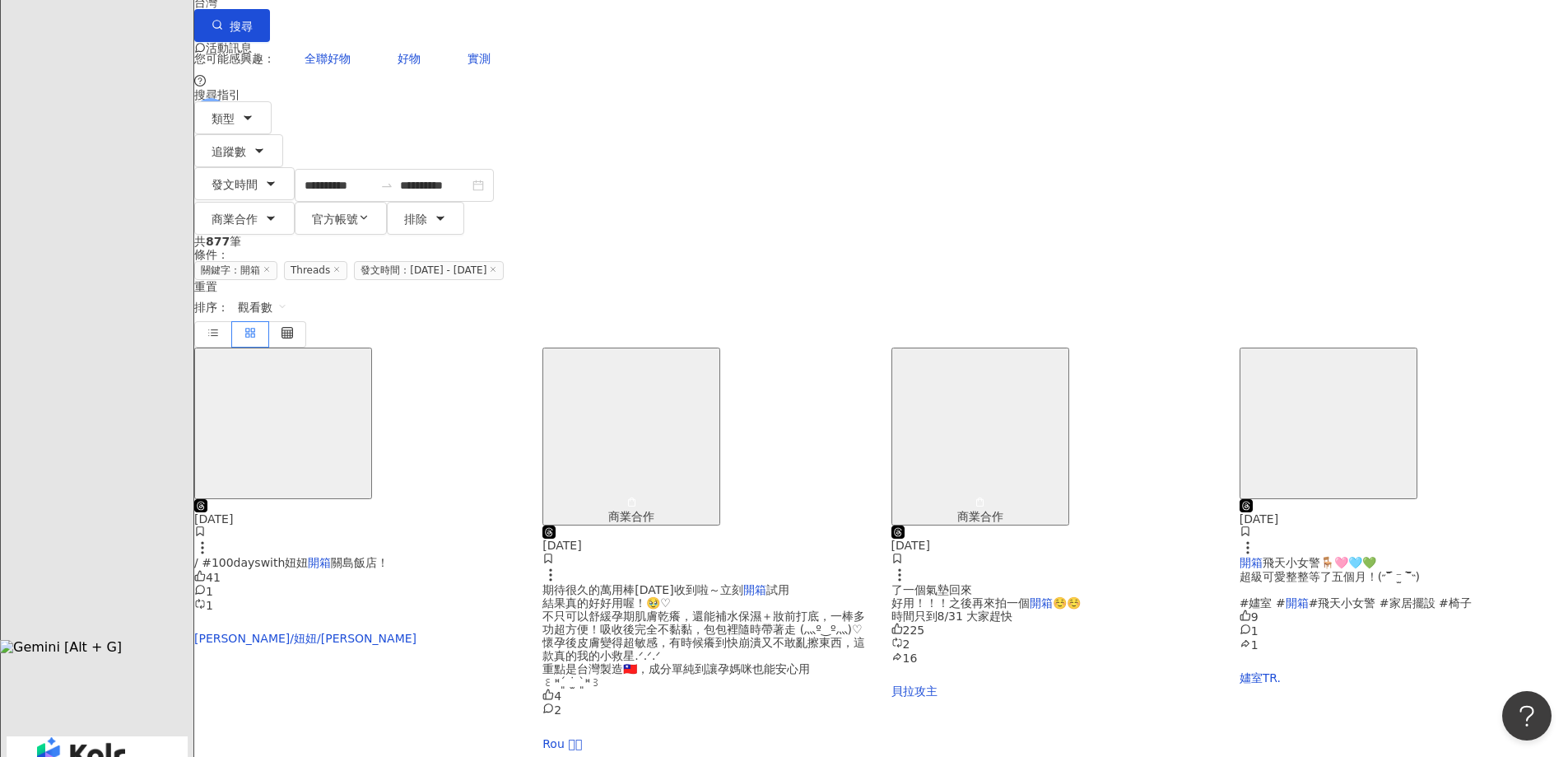
scroll to position [74, 0]
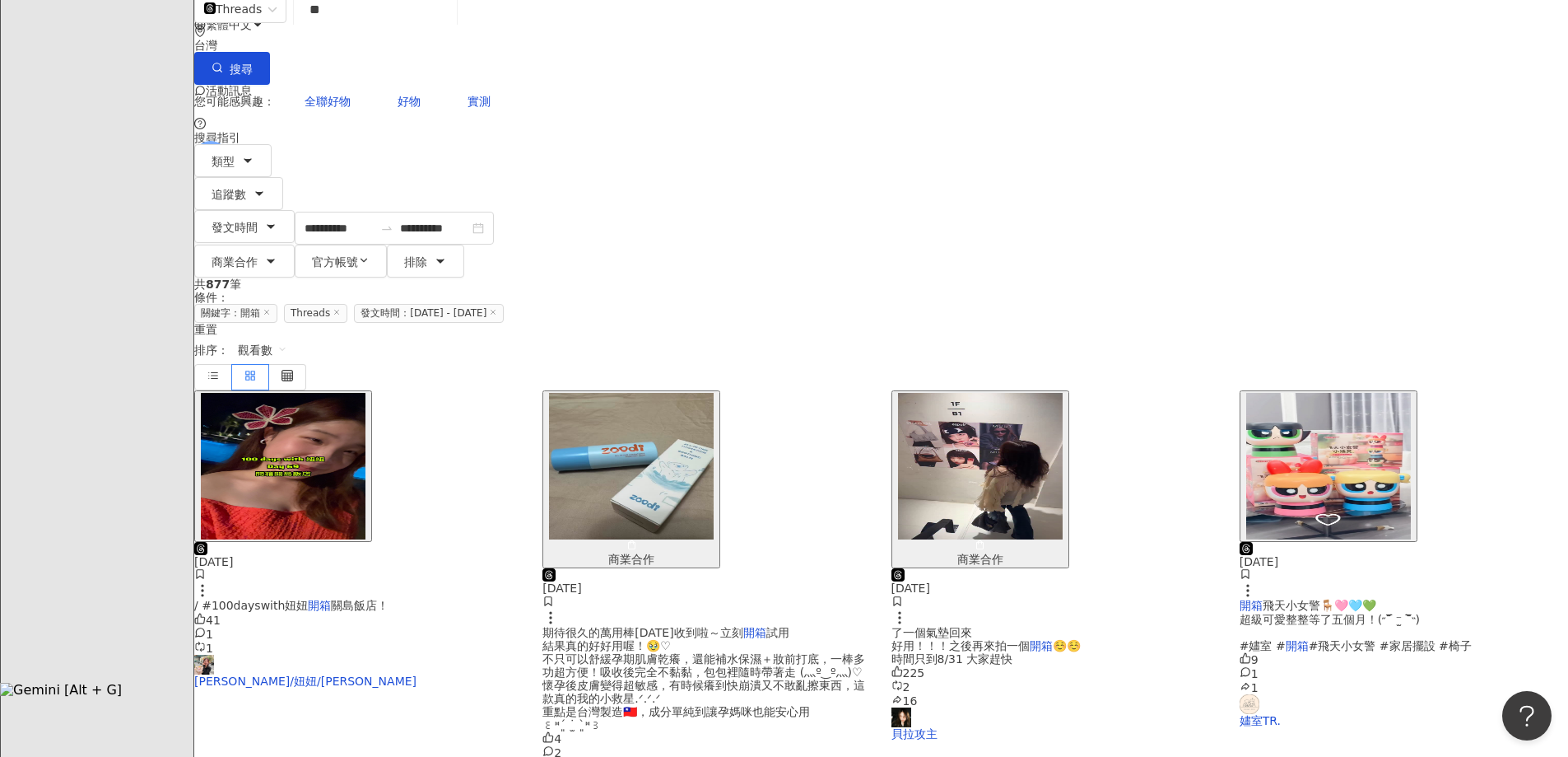
click at [366, 393] on img "button" at bounding box center [283, 466] width 164 height 146
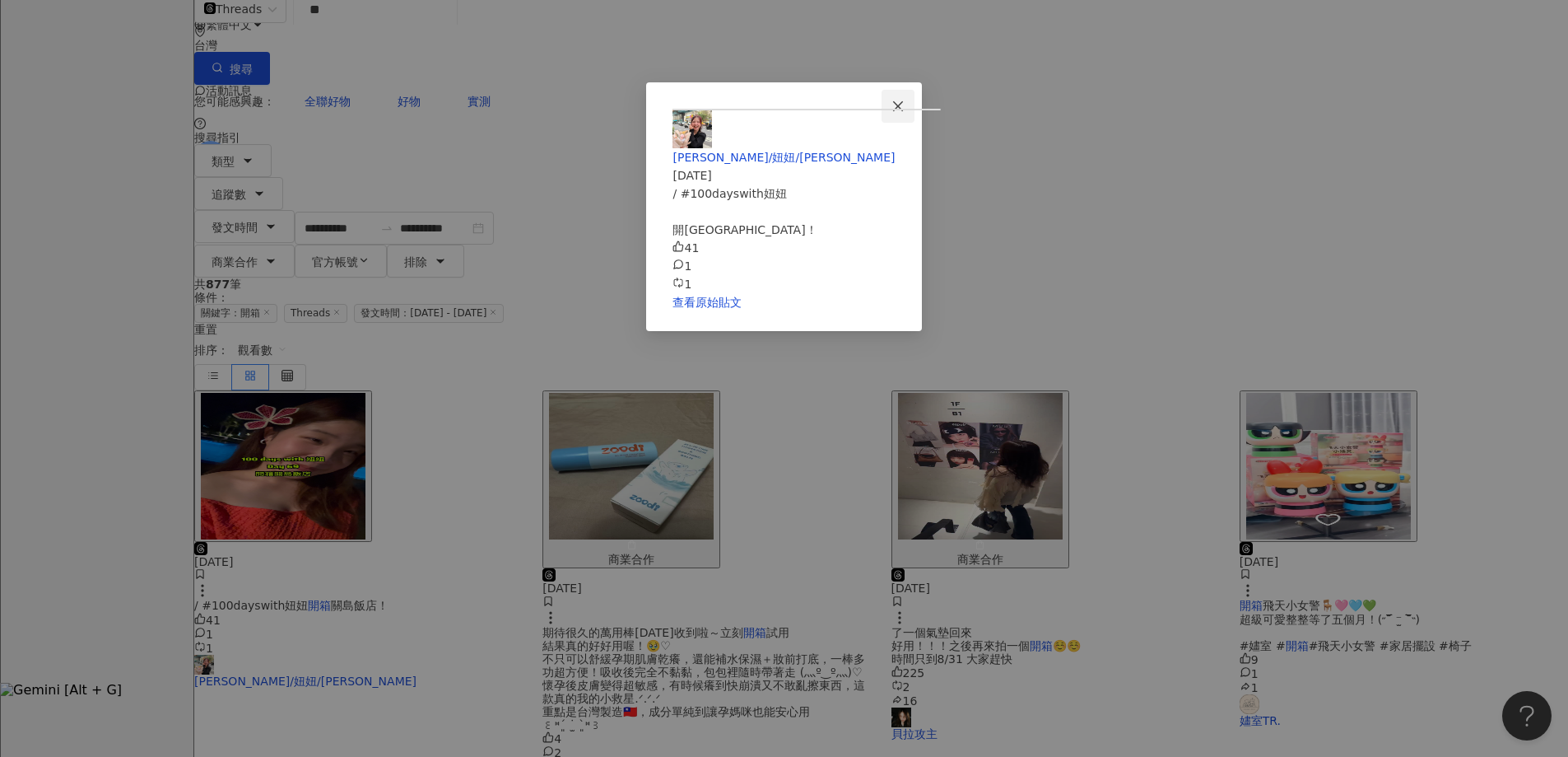
click at [915, 111] on span "Close" at bounding box center [898, 106] width 33 height 13
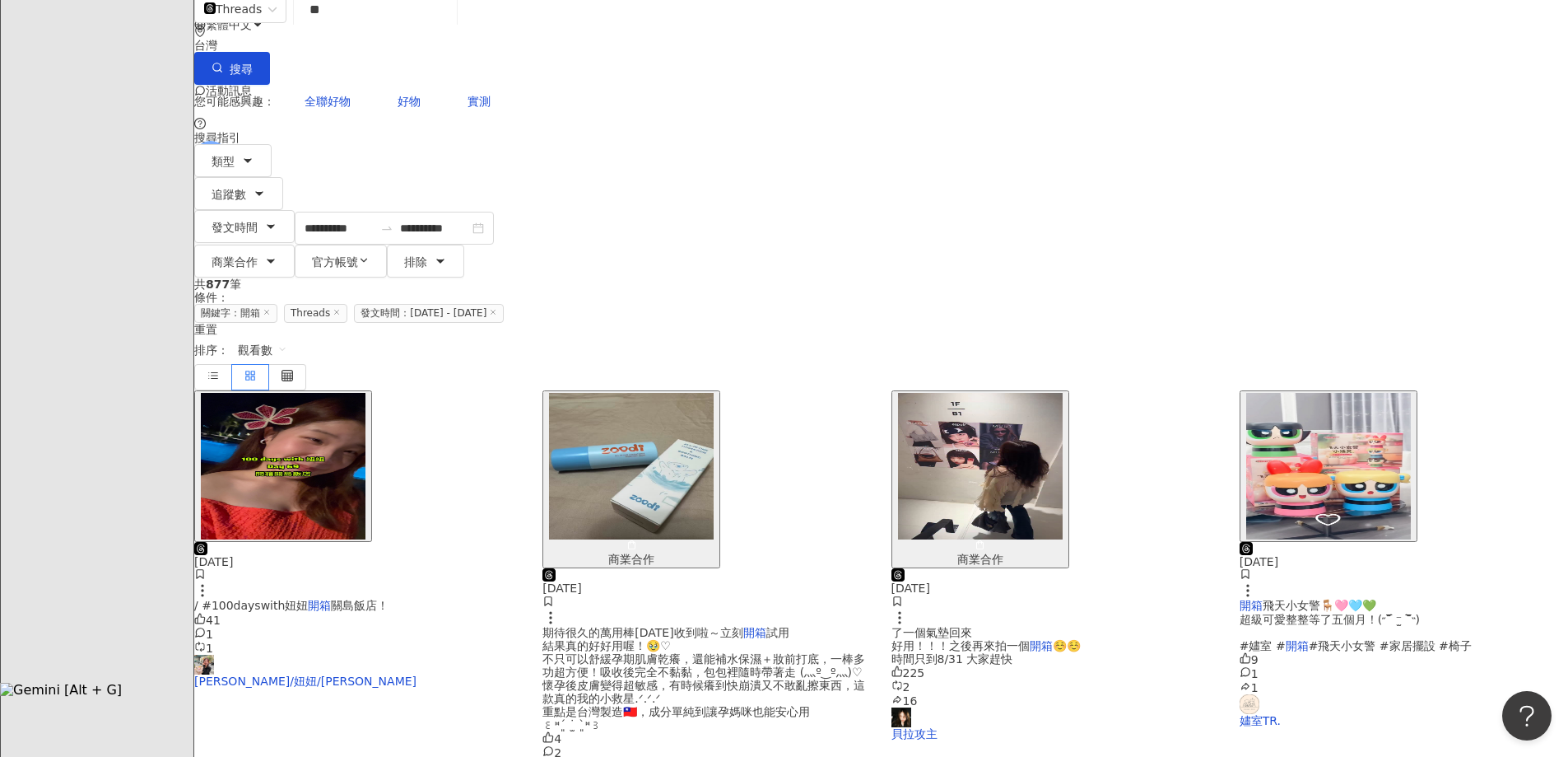
click at [1246, 393] on img "button" at bounding box center [1329, 466] width 164 height 146
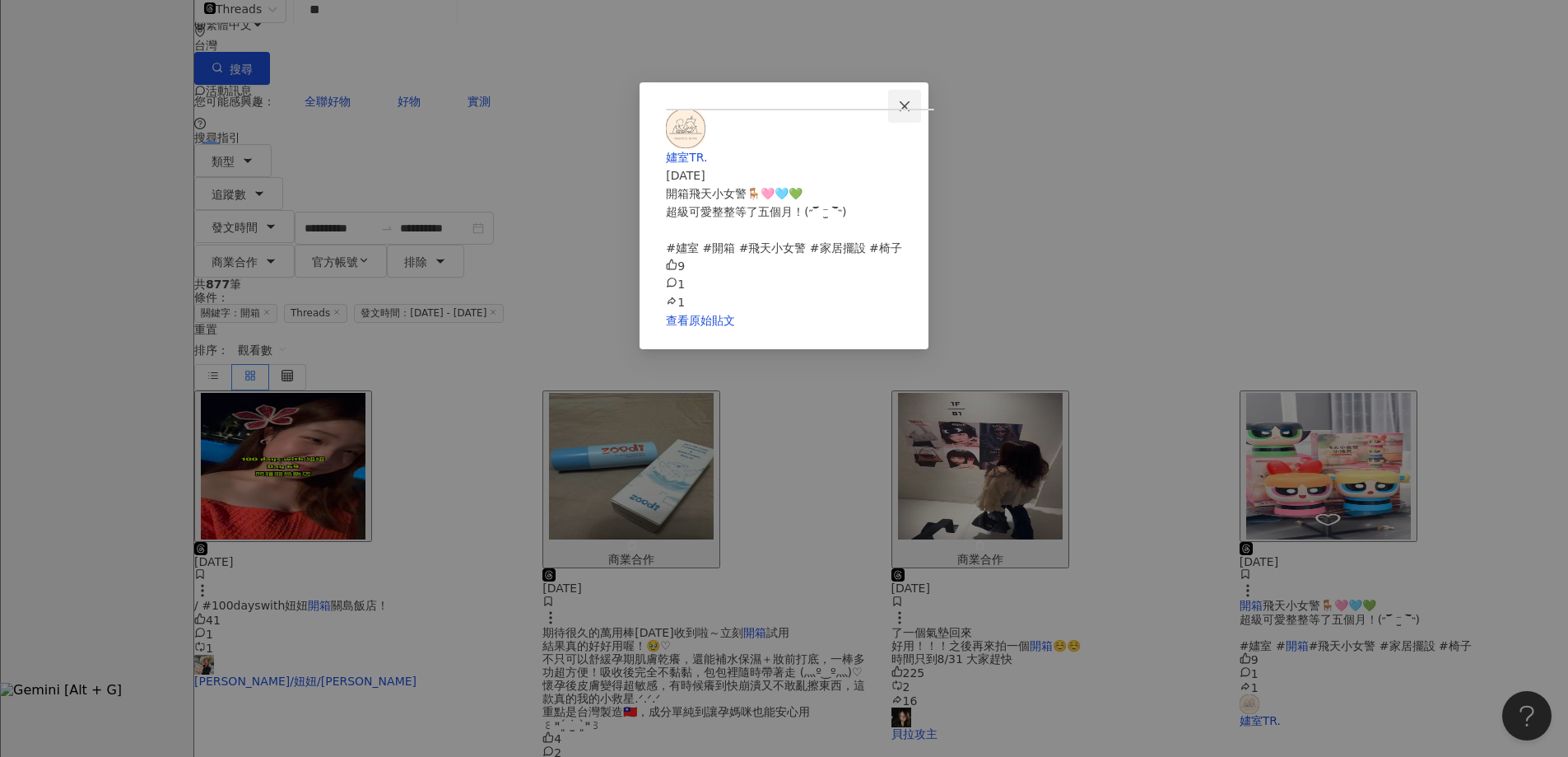
click at [910, 108] on icon "close" at bounding box center [905, 105] width 10 height 10
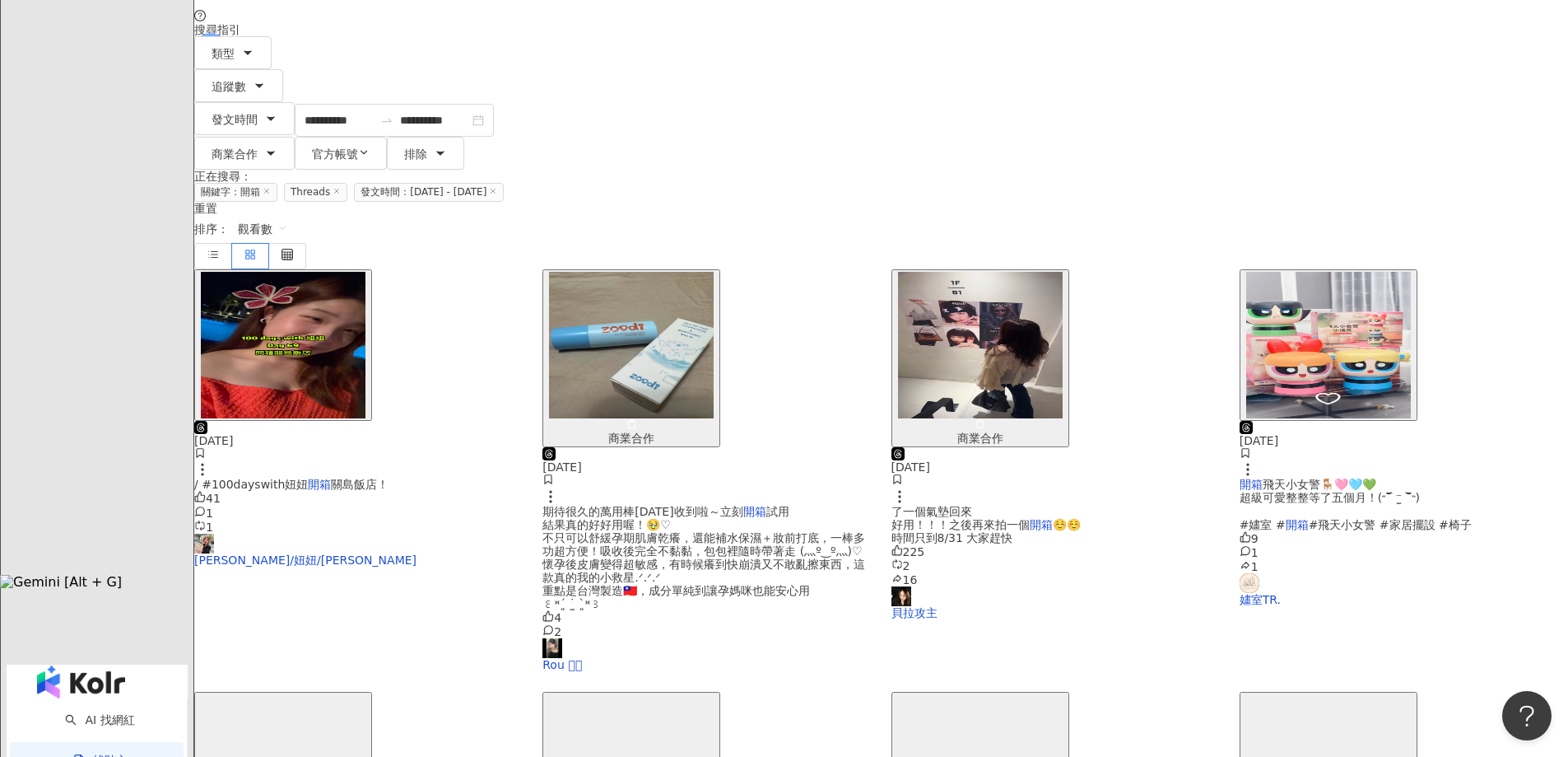
scroll to position [239, 0]
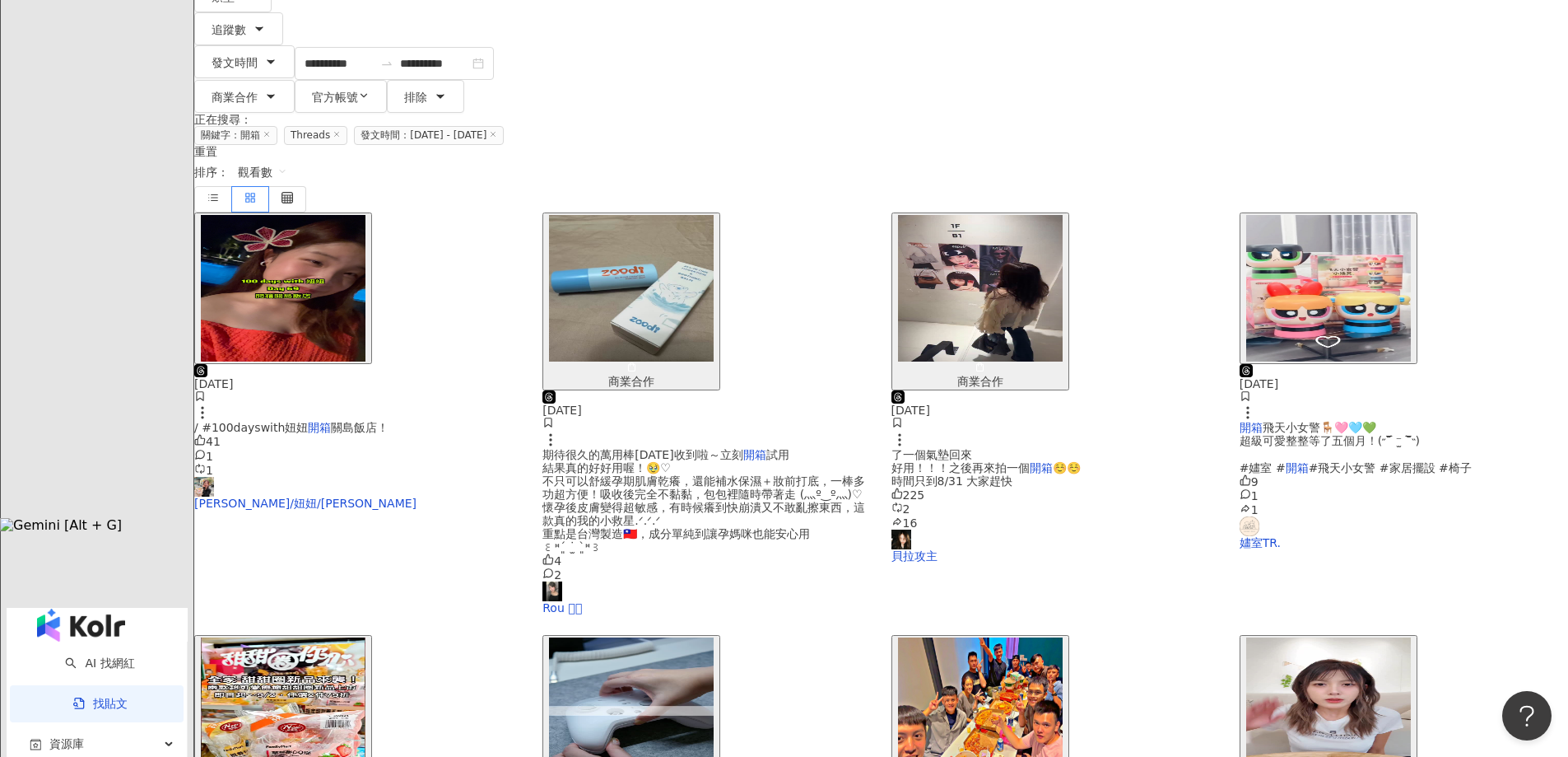
click at [714, 215] on img "button" at bounding box center [631, 288] width 164 height 146
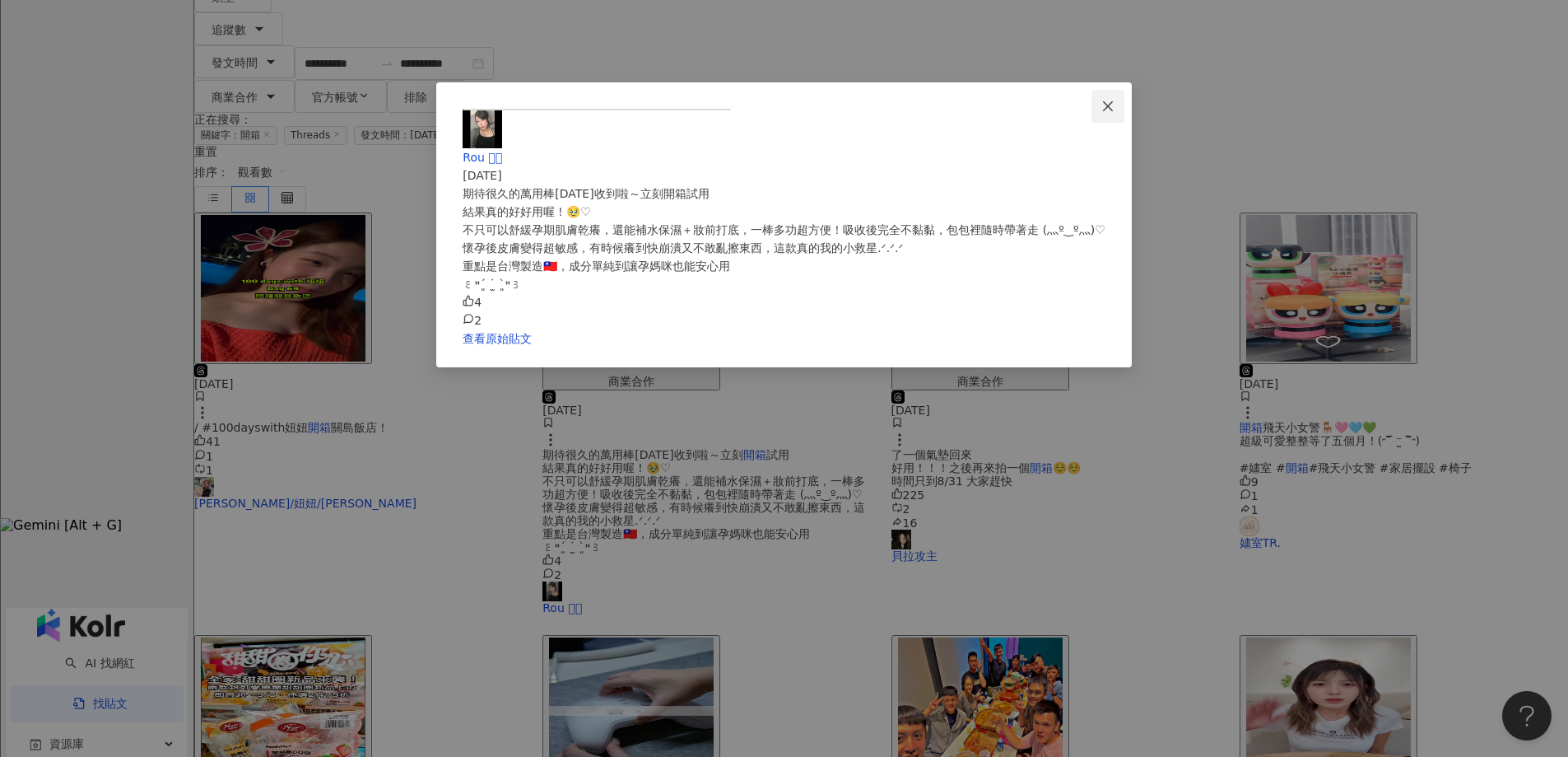
click at [1120, 107] on span "Close" at bounding box center [1108, 106] width 33 height 13
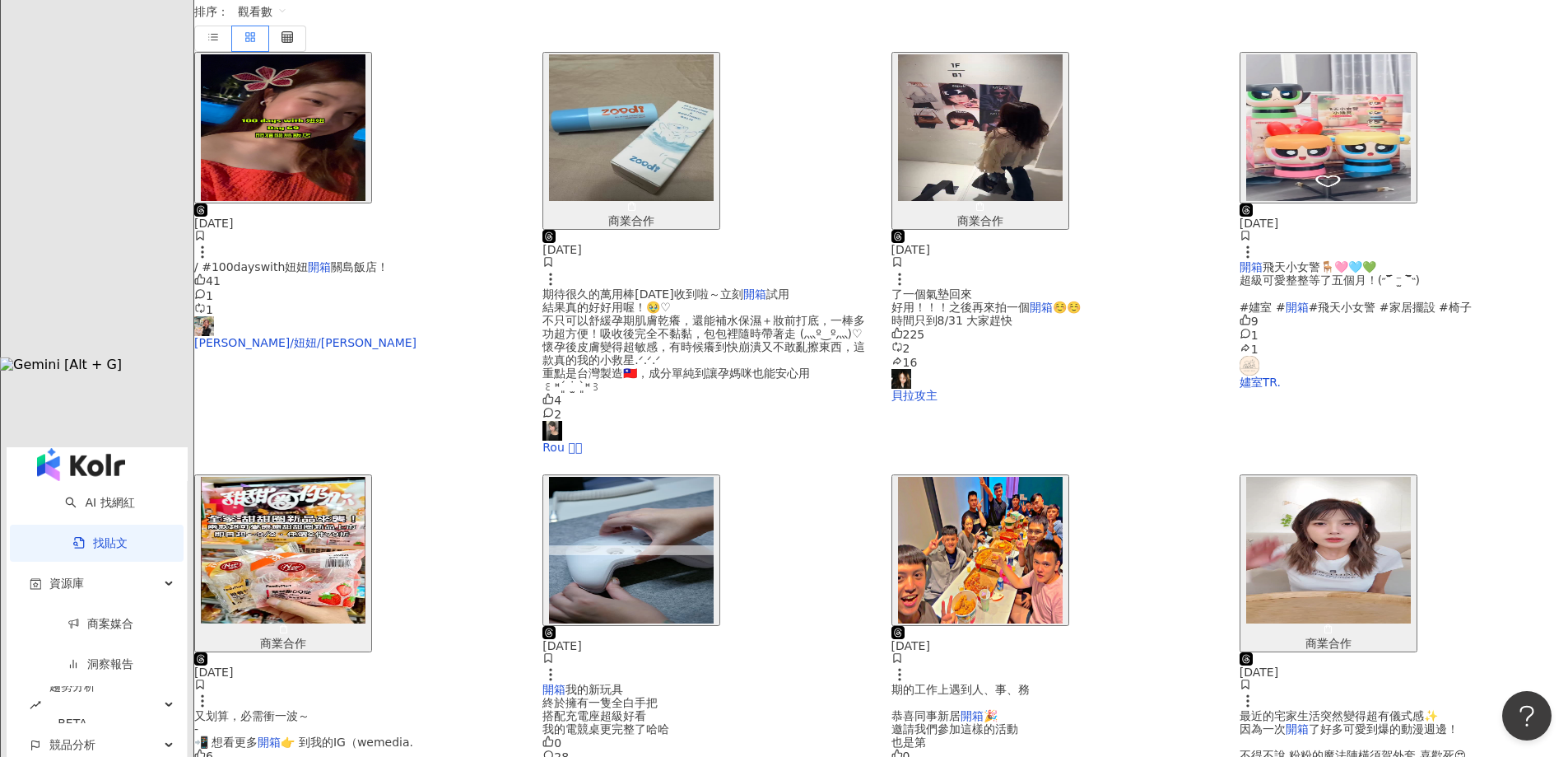
scroll to position [733, 0]
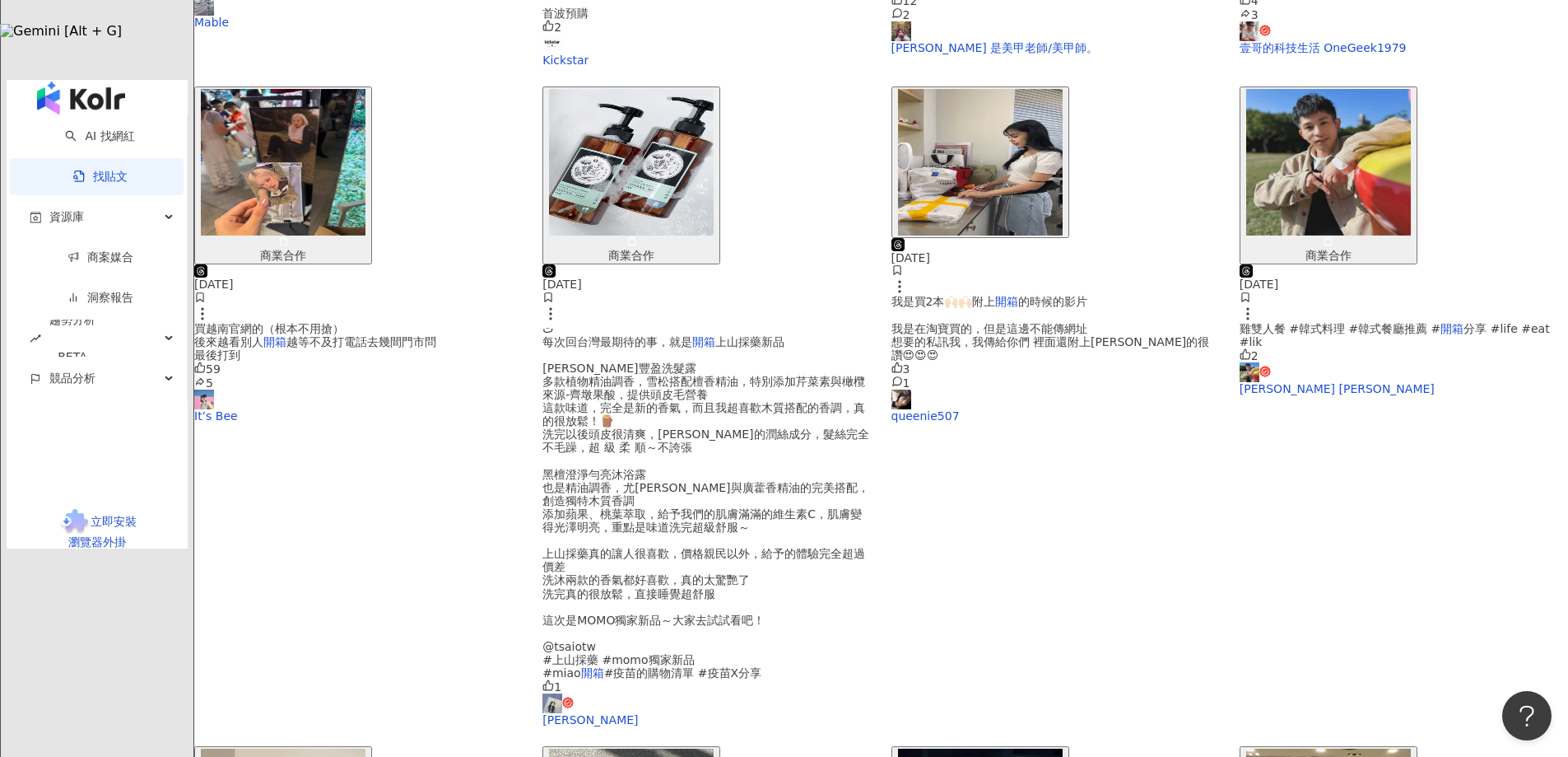
click at [1441, 566] on main "**********" at bounding box center [882, 271] width 1374 height 1877
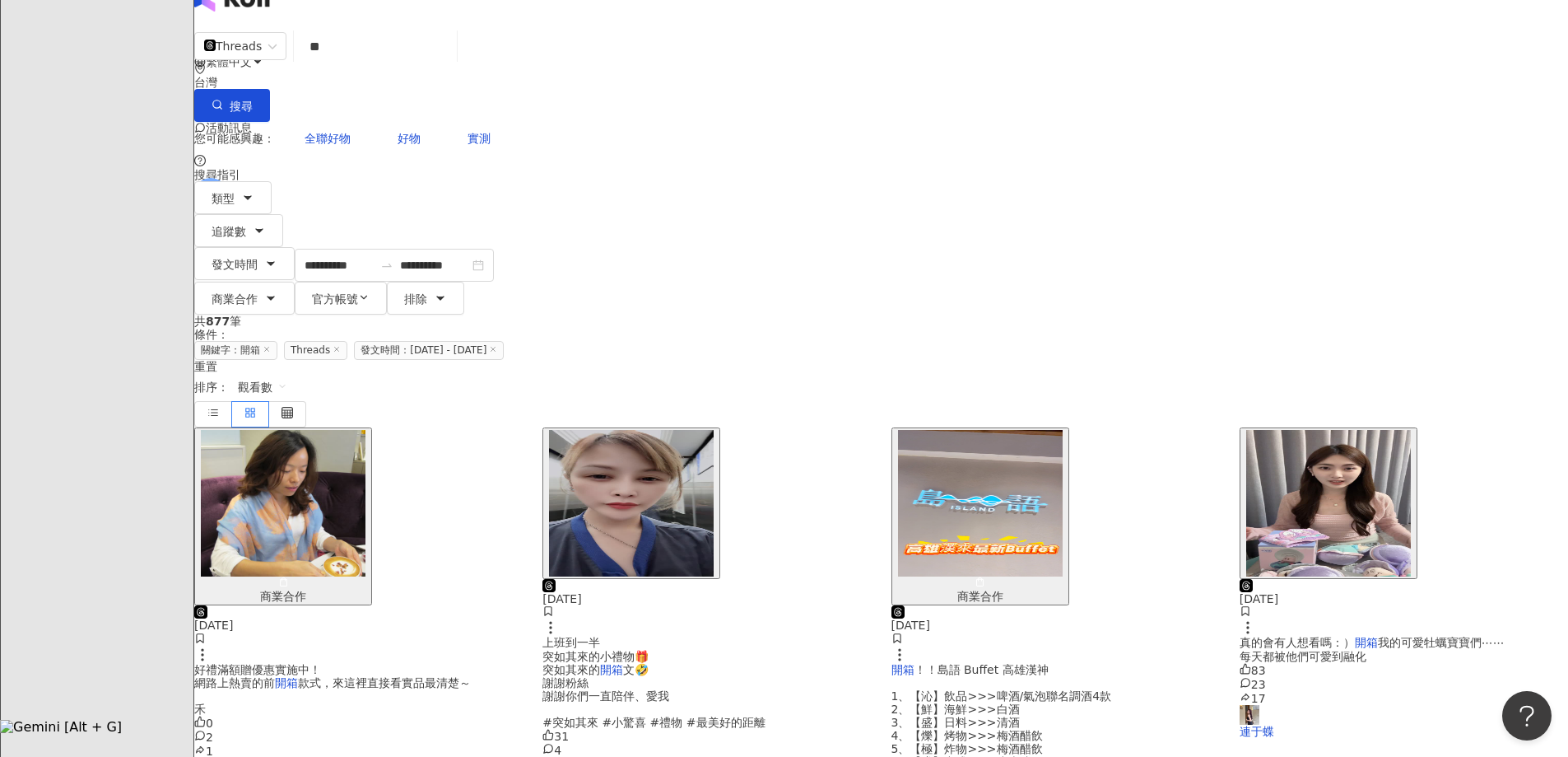
scroll to position [0, 0]
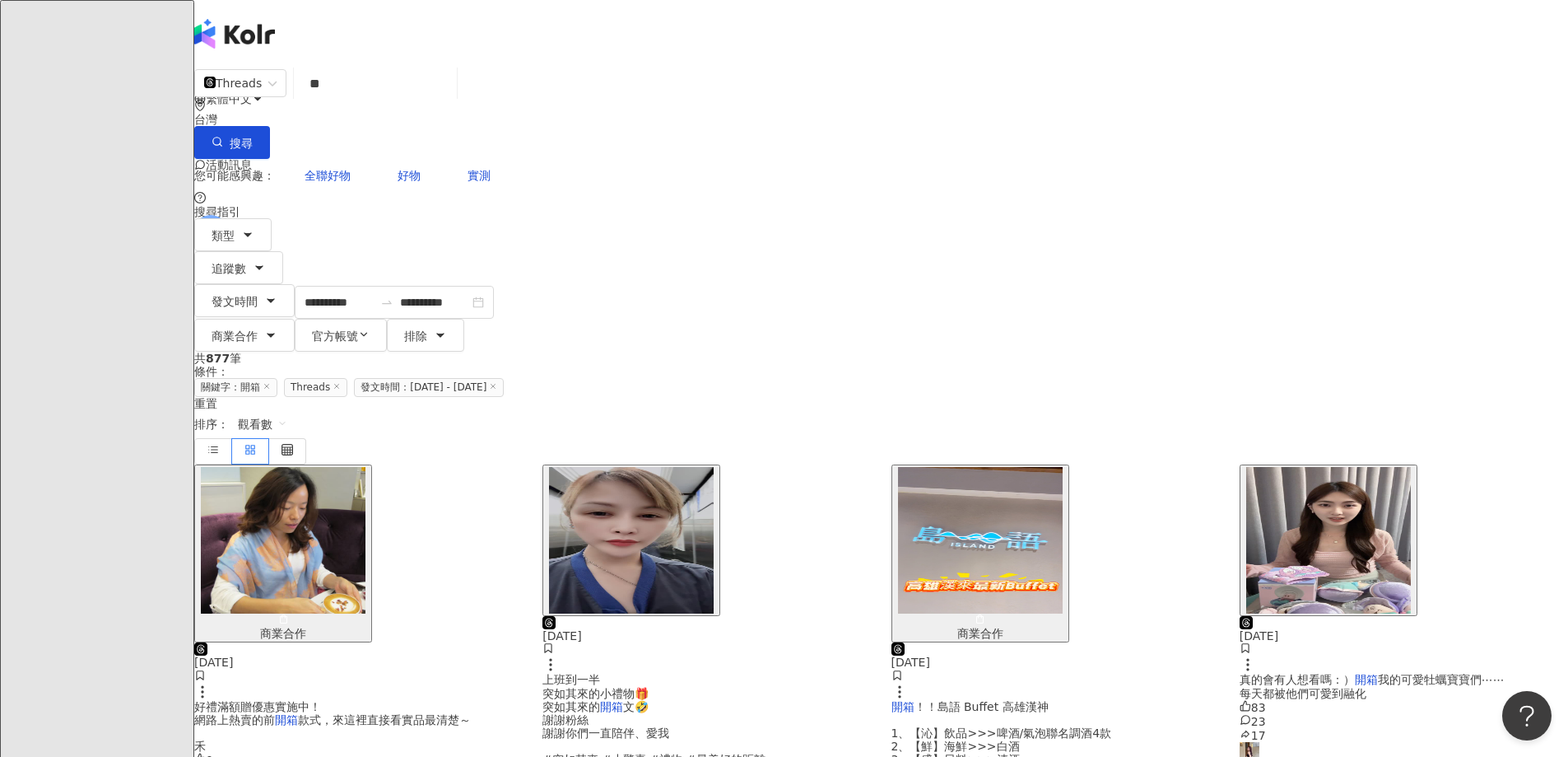
click at [1063, 467] on img "button" at bounding box center [980, 540] width 164 height 146
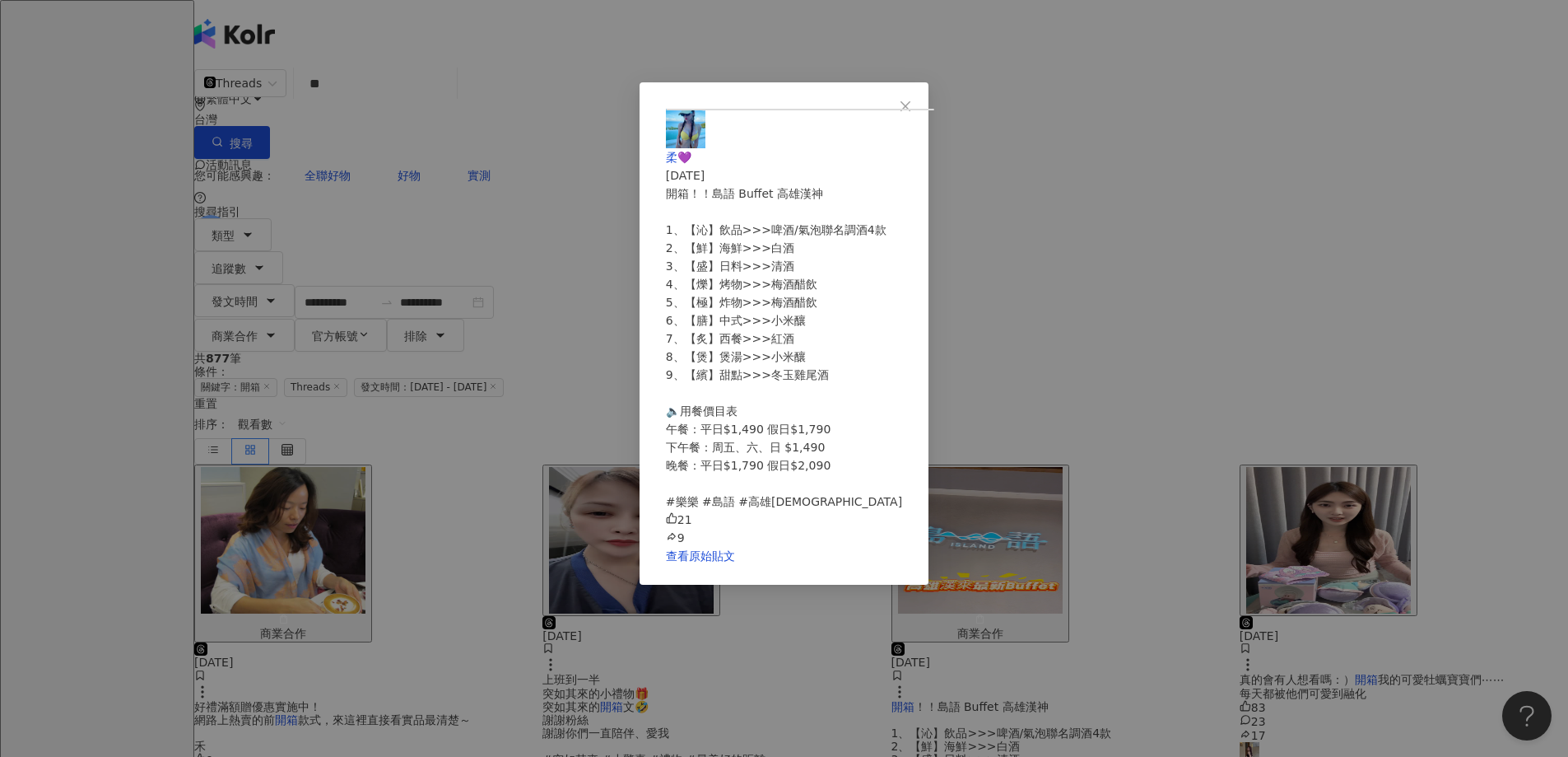
scroll to position [204, 0]
click at [1288, 171] on div "柔💜 [DATE] 開箱！！島語 Buffet 高雄漢神 1、【沁】飲品>>>啤酒/氣泡聯名調酒4款 2、【鮮】海鮮>>>白酒 3、【盛】日料>>>清酒 4、…" at bounding box center [784, 378] width 1568 height 757
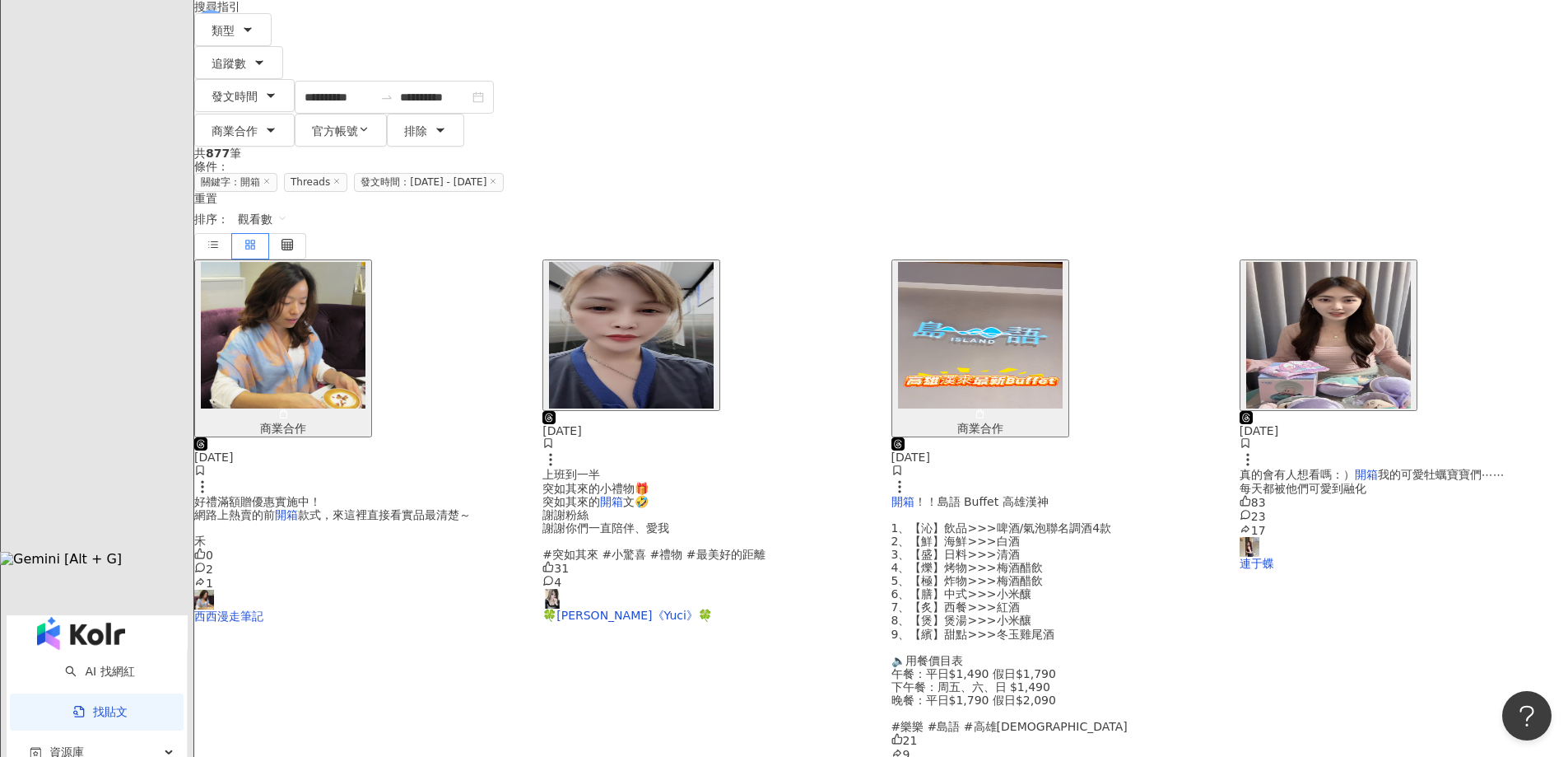
scroll to position [495, 0]
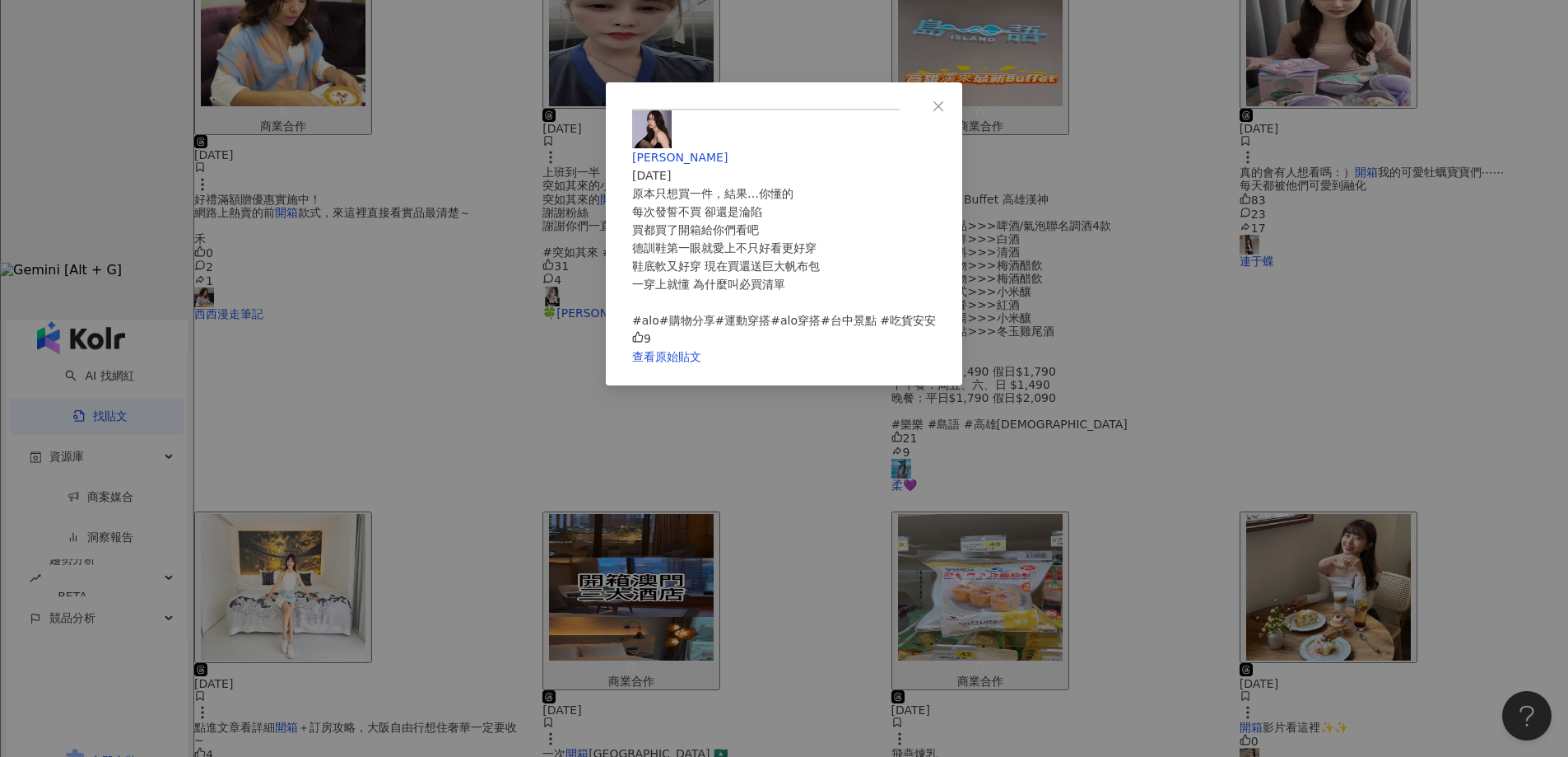
drag, startPoint x: 952, startPoint y: 745, endPoint x: 958, endPoint y: 725, distance: 20.9
click at [955, 112] on button "Close" at bounding box center [938, 106] width 33 height 33
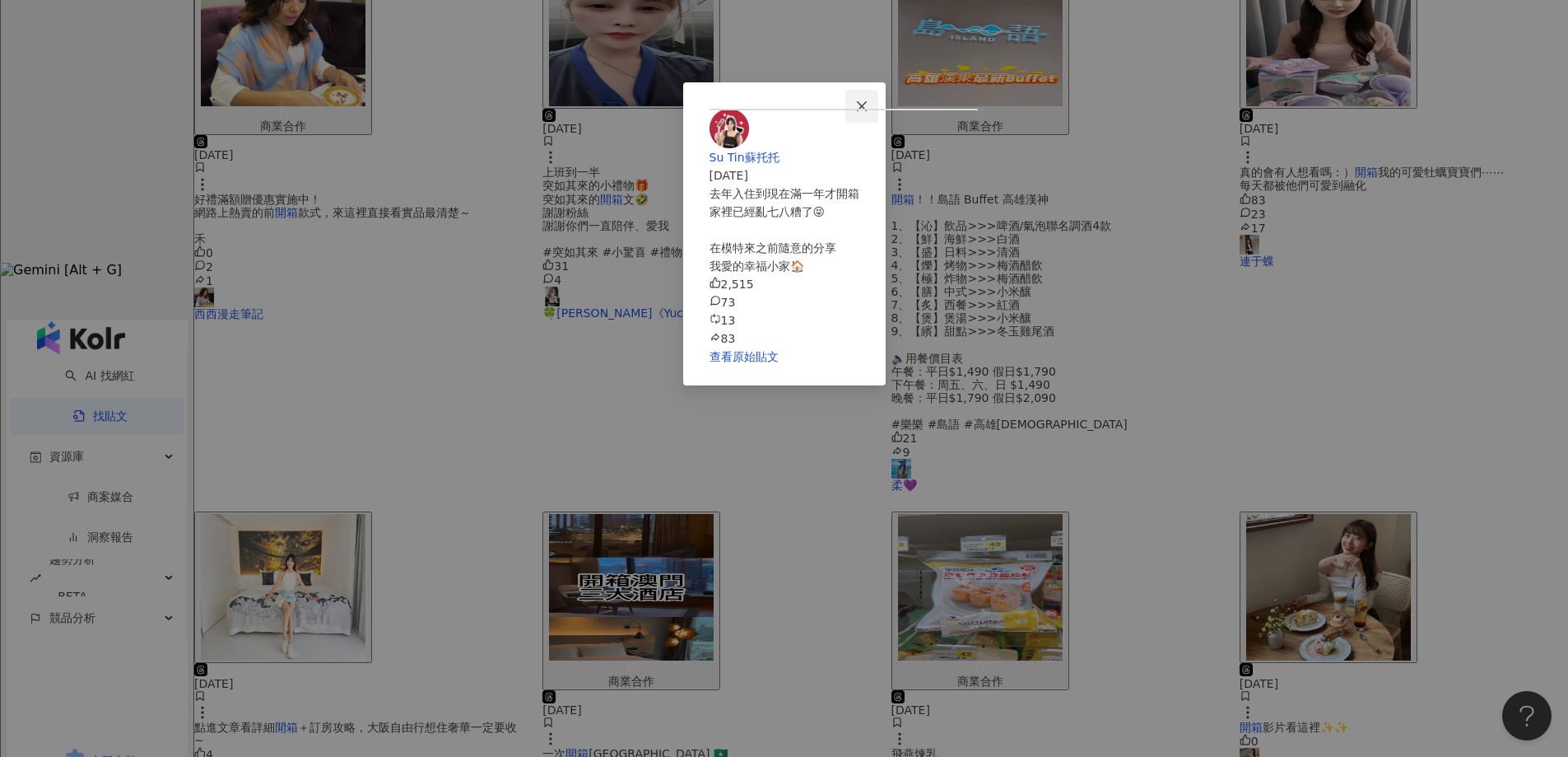
click at [869, 112] on icon "close" at bounding box center [862, 106] width 13 height 13
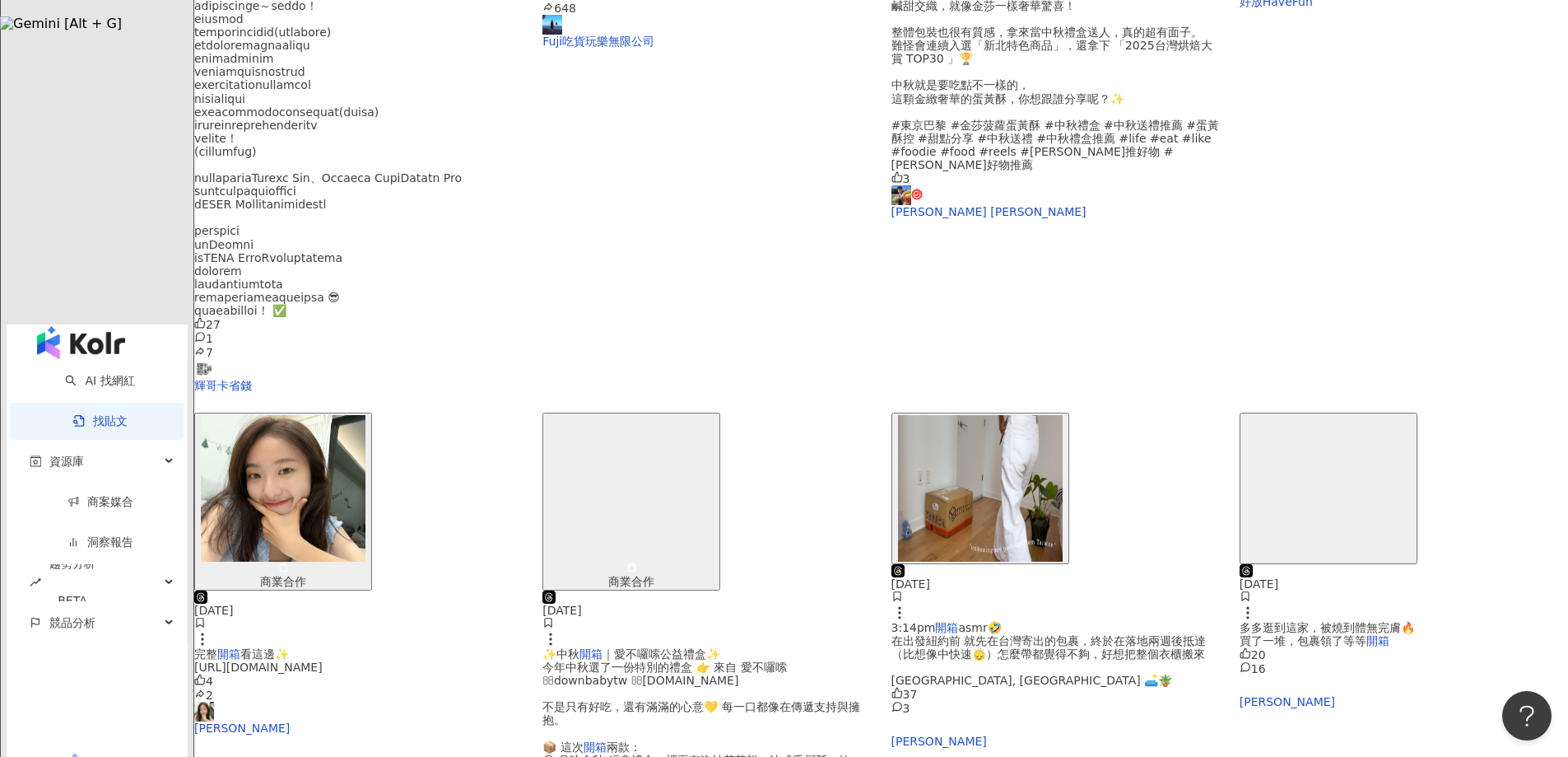
scroll to position [576, 0]
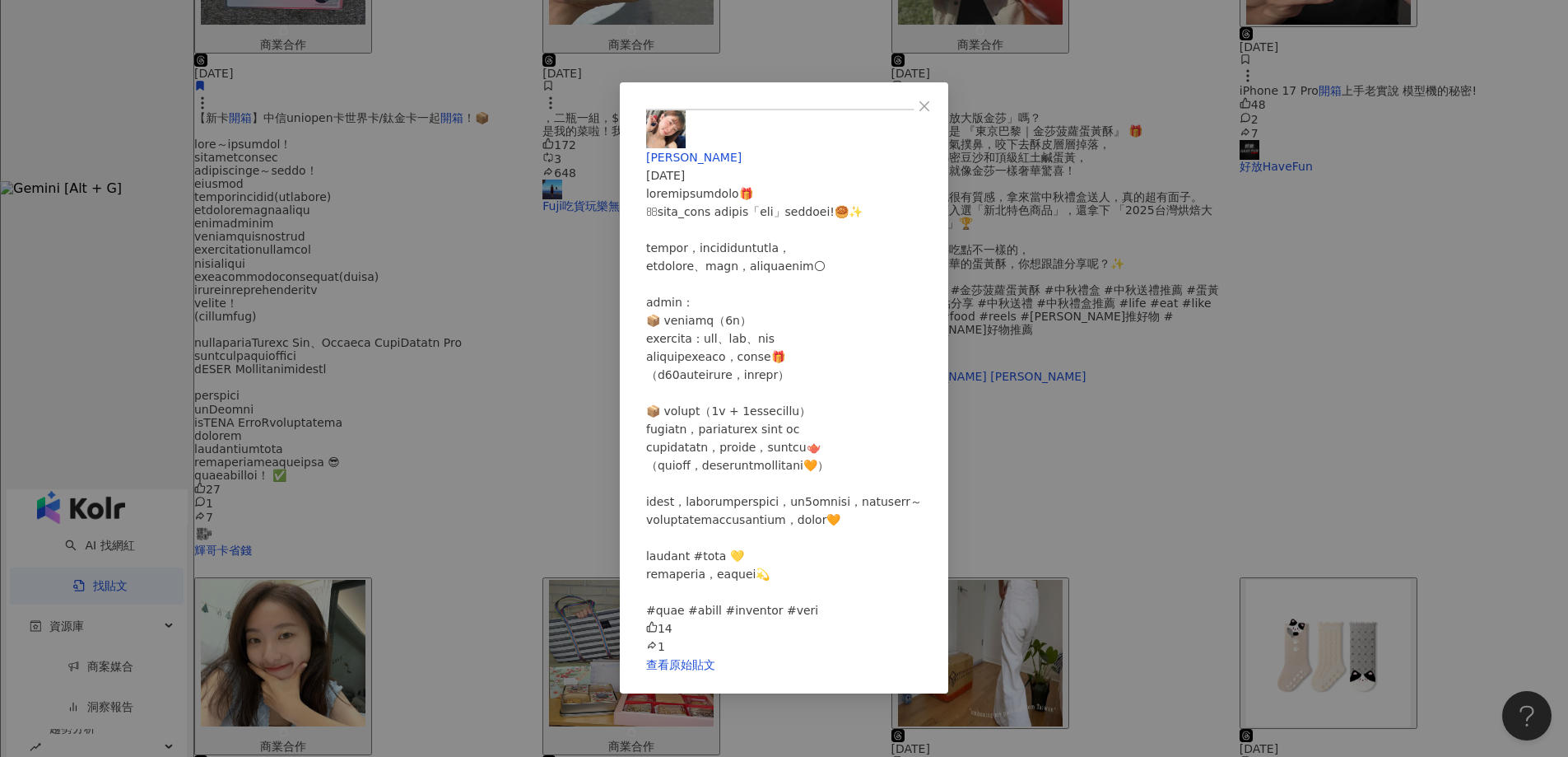
scroll to position [0, 0]
click at [1209, 316] on div "[PERSON_NAME][DATE] 14 1 查看原始貼文" at bounding box center [784, 378] width 1568 height 757
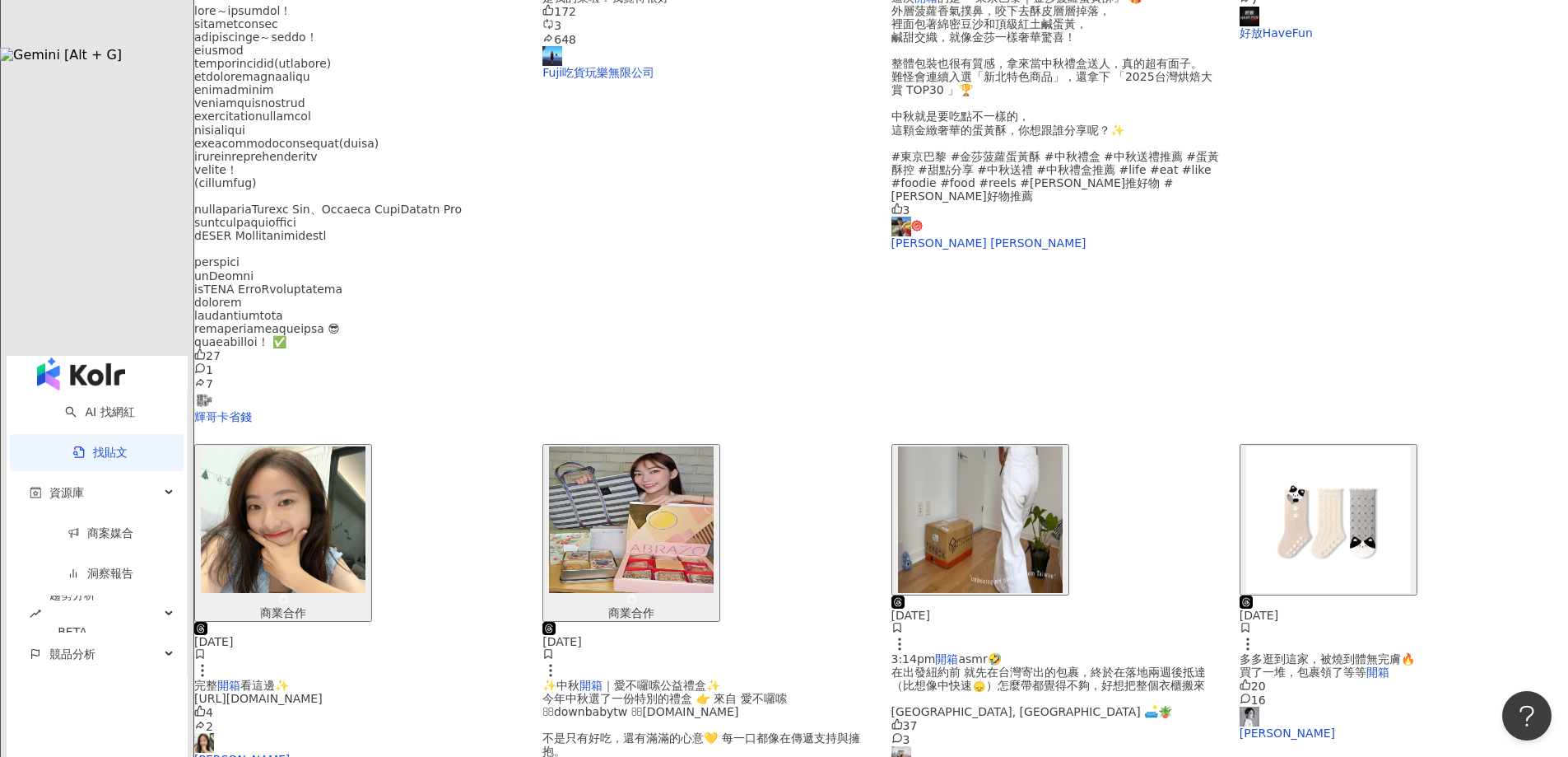
scroll to position [741, 0]
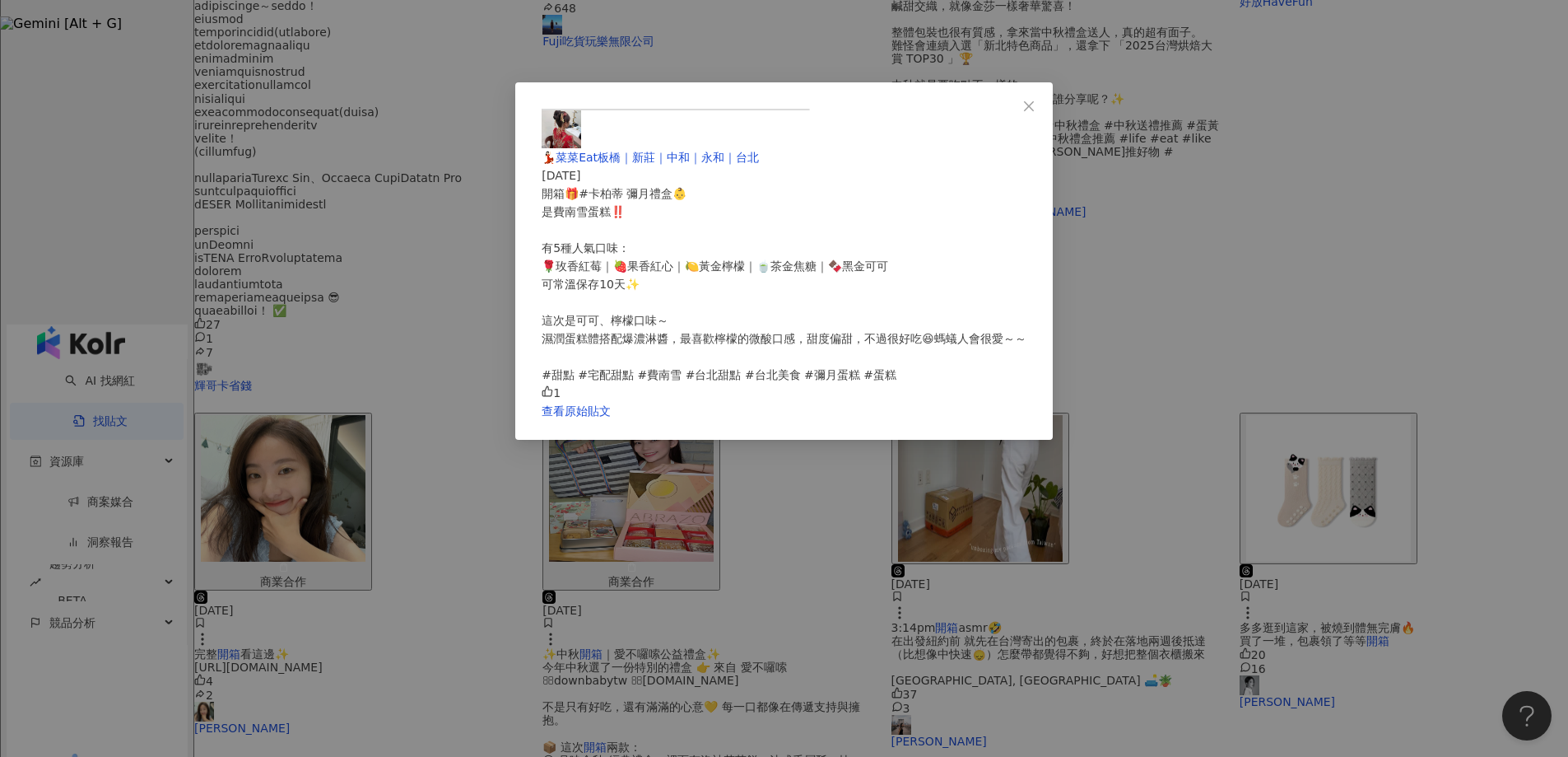
click at [1282, 584] on div "💃🏻菜菜Eat板橋｜新莊｜中和｜永和｜台北 [DATE] 開箱🎁#卡柏蒂 彌月禮盒👶 是費南雪蛋糕‼️ 有5種人氣口味： 🌹玫香紅莓｜🍓果香紅心｜🍋黃金檸檬｜…" at bounding box center [784, 378] width 1568 height 757
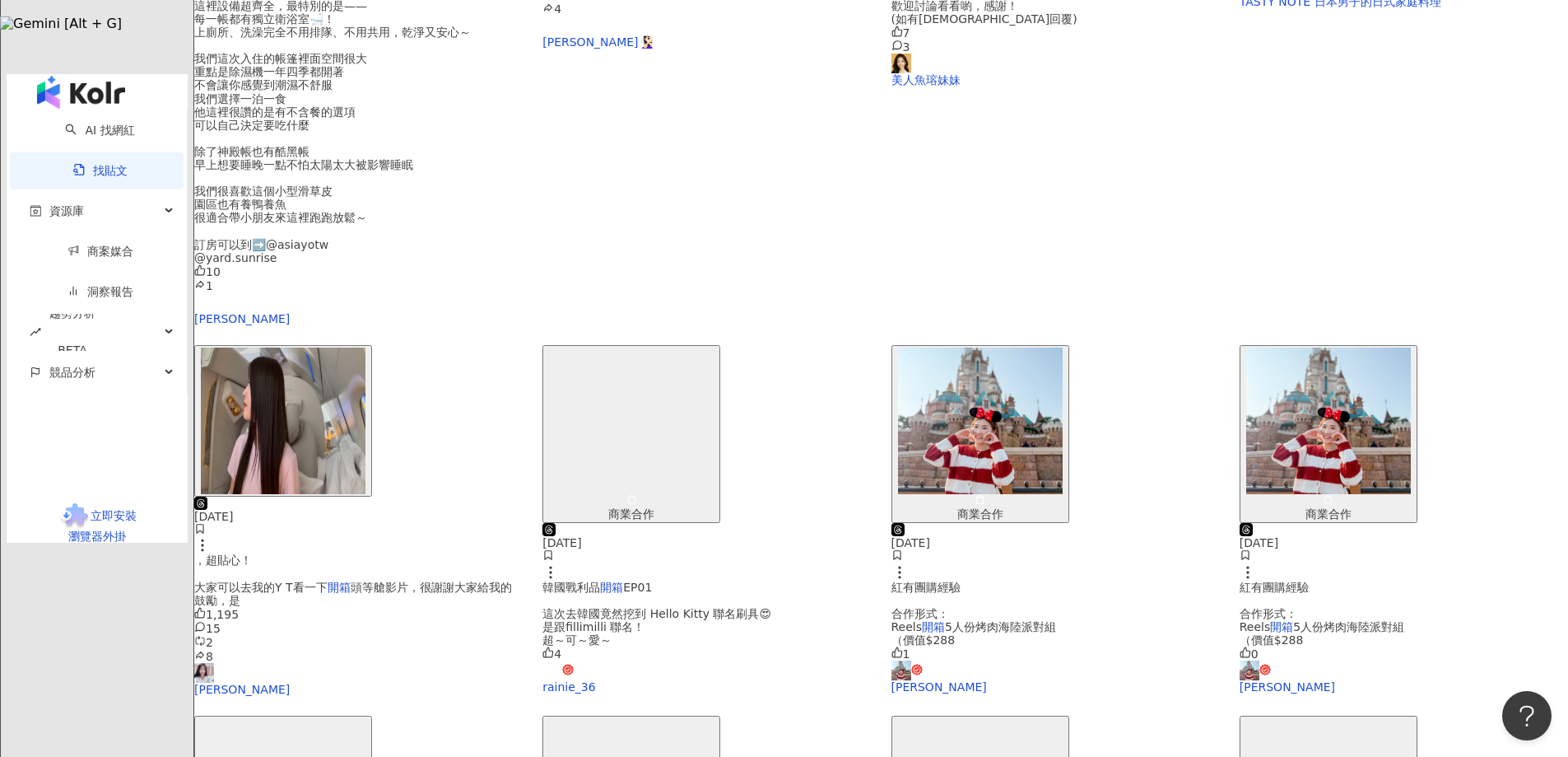
scroll to position [733, 0]
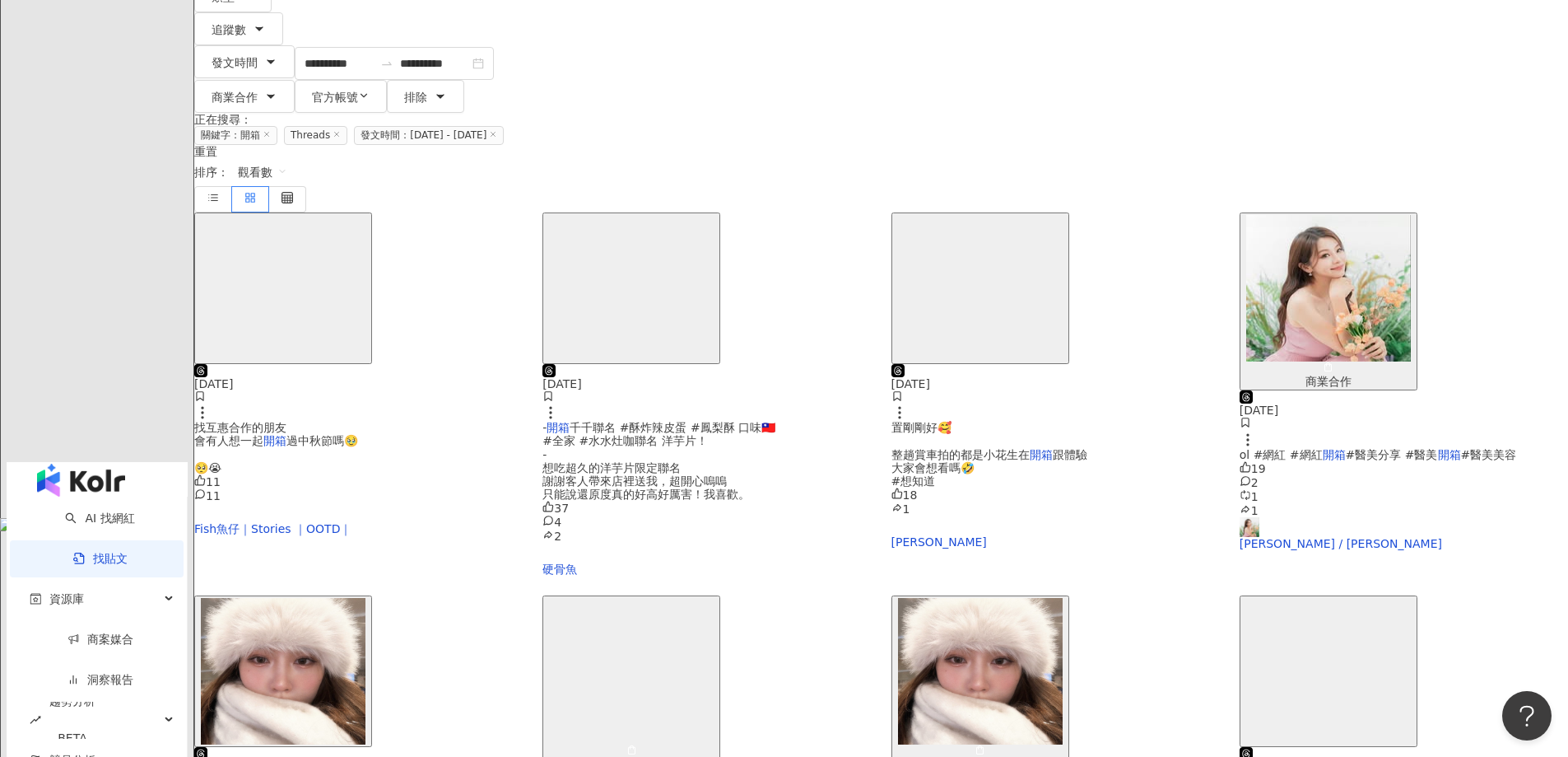
scroll to position [0, 0]
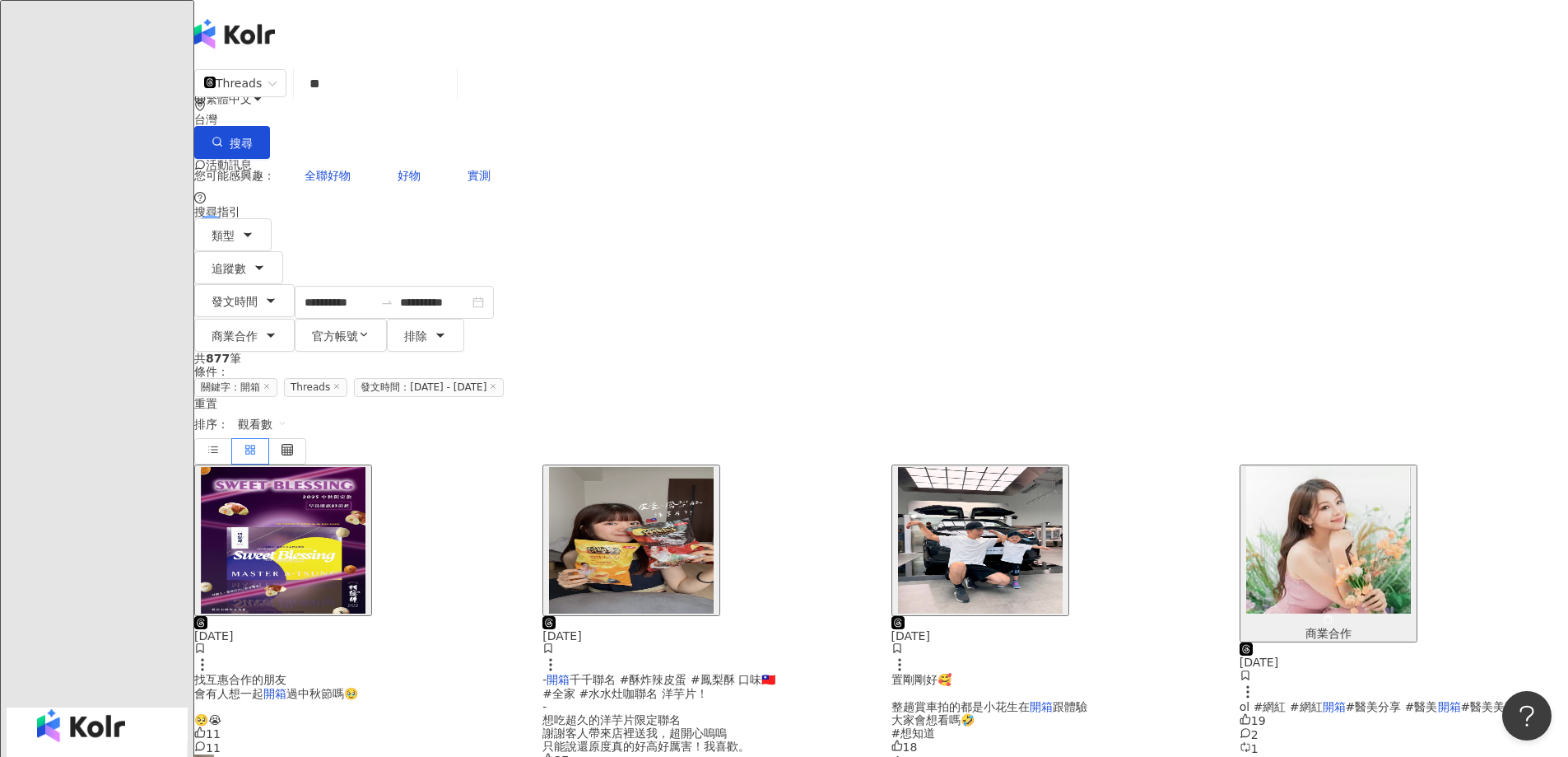
click at [714, 467] on img "button" at bounding box center [631, 540] width 164 height 146
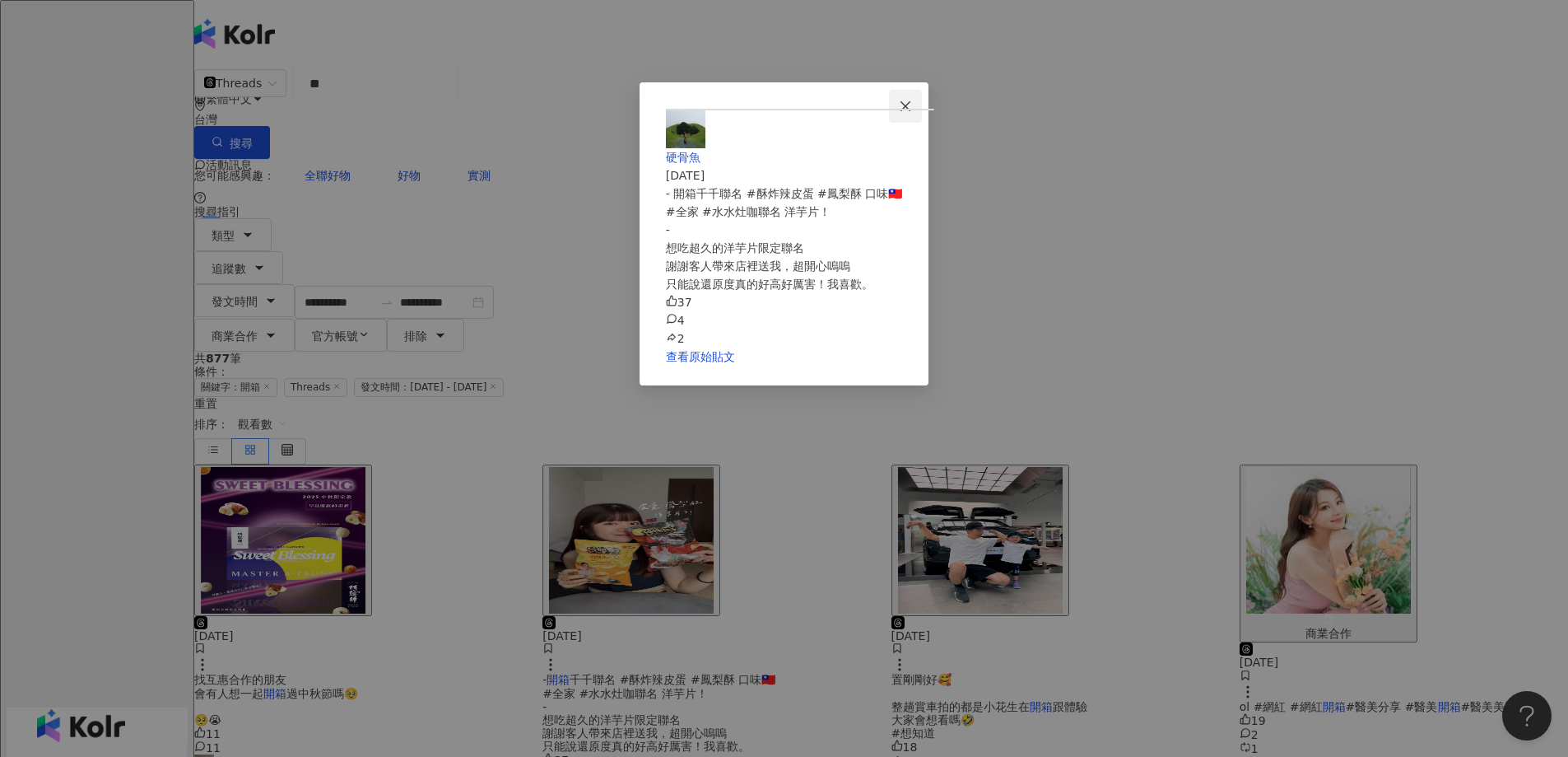
click at [922, 98] on button "Close" at bounding box center [906, 106] width 33 height 33
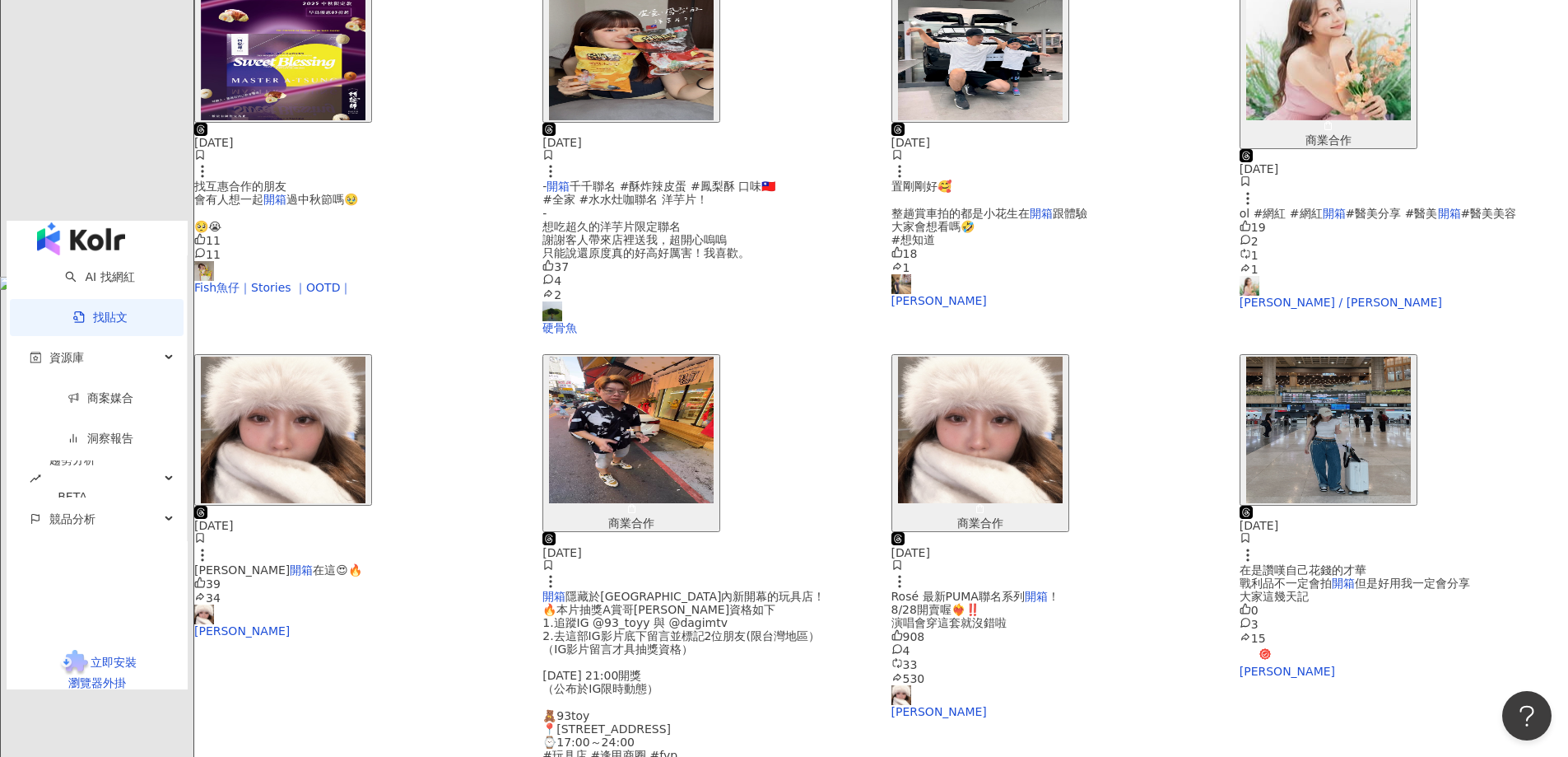
scroll to position [659, 0]
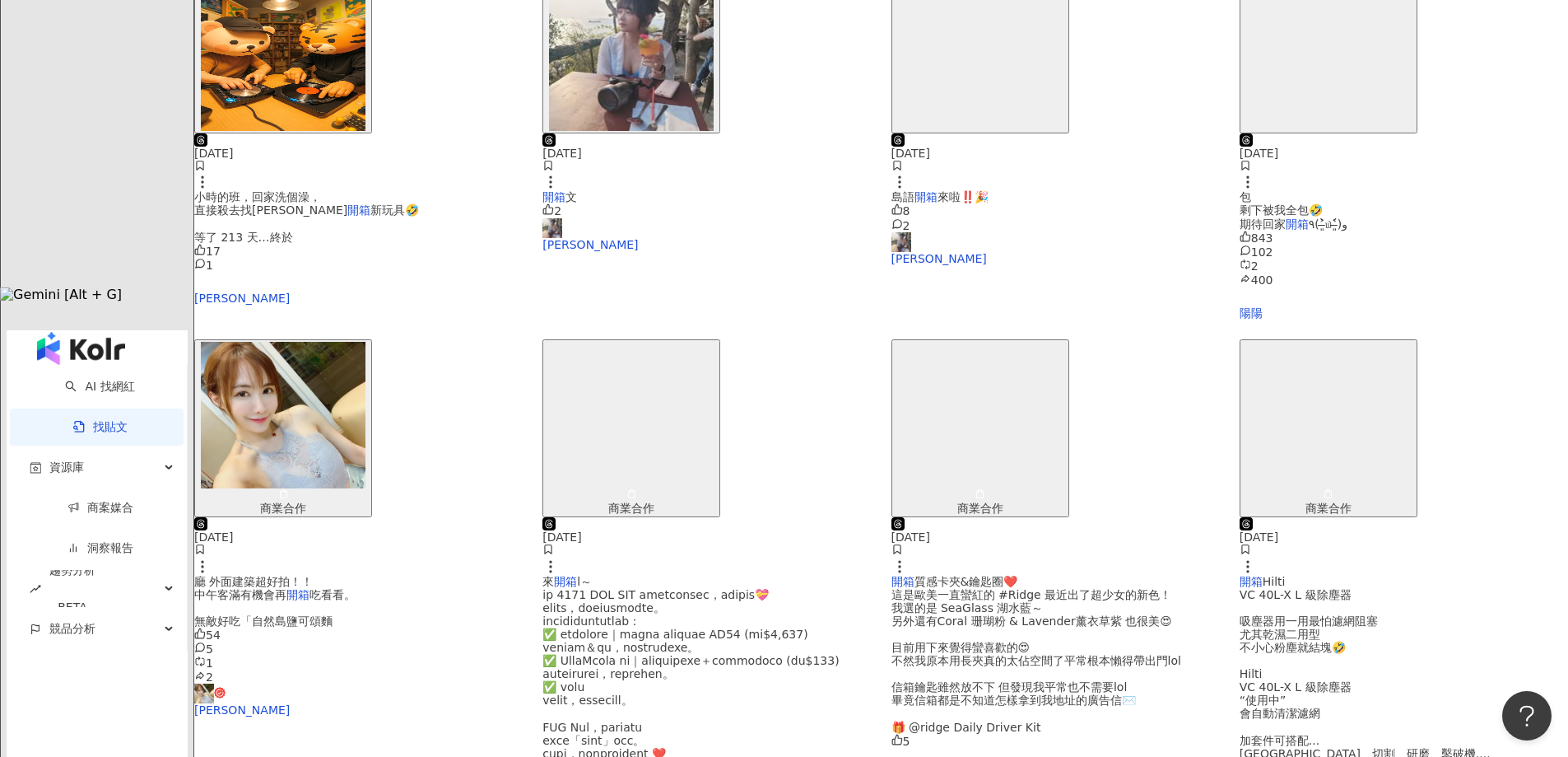
scroll to position [495, 0]
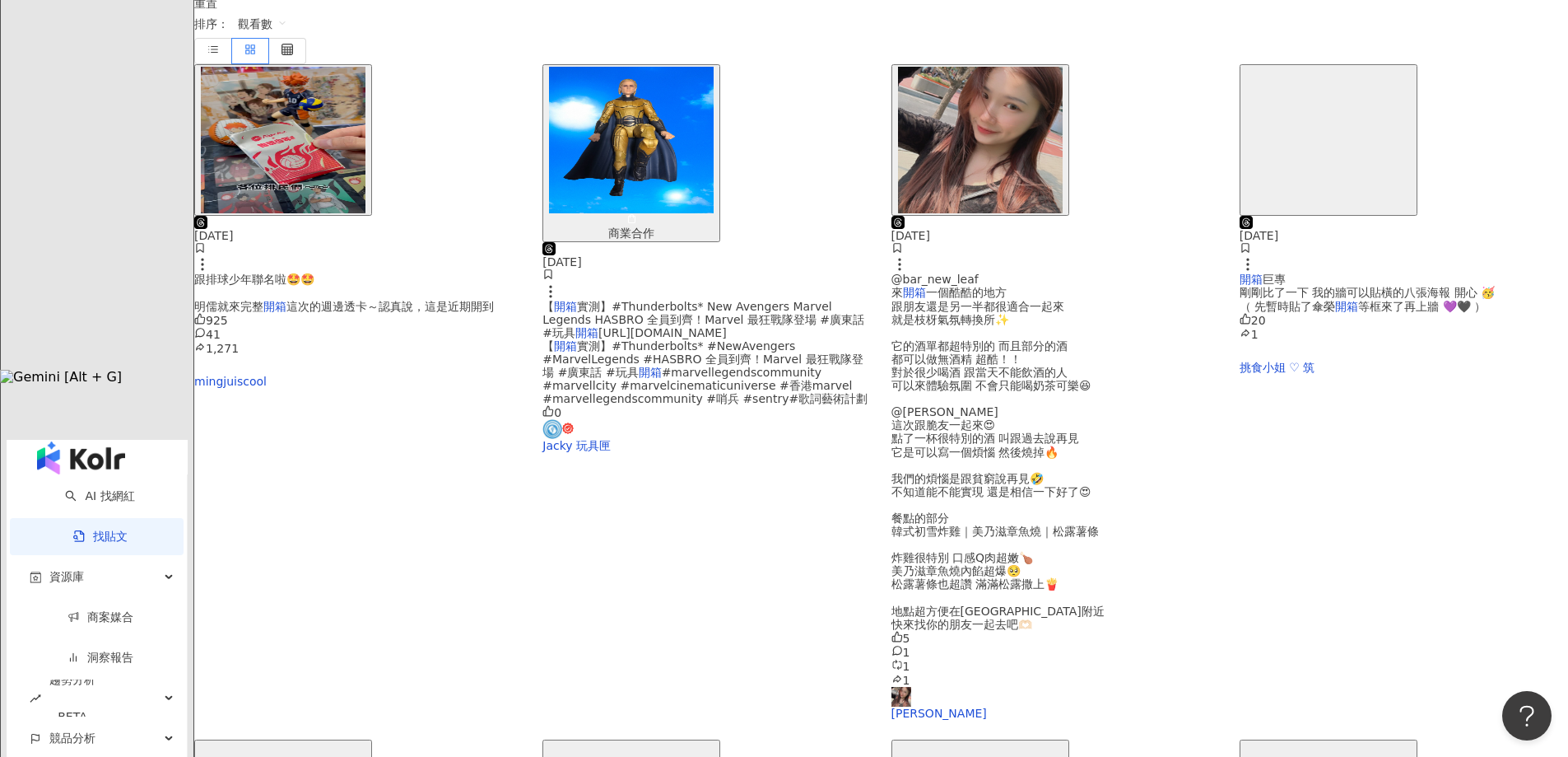
scroll to position [329, 0]
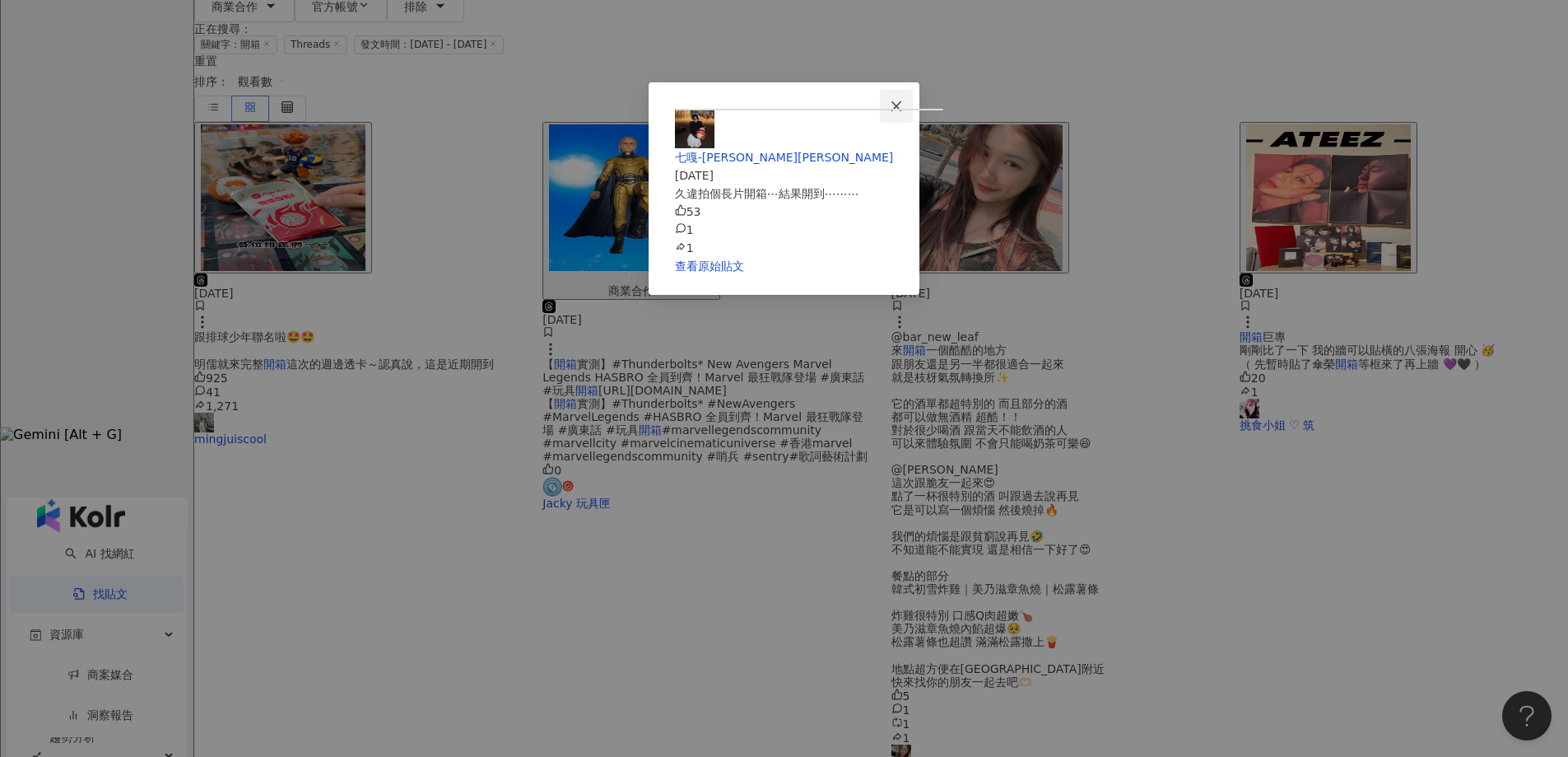
click at [903, 104] on icon "close" at bounding box center [896, 106] width 13 height 13
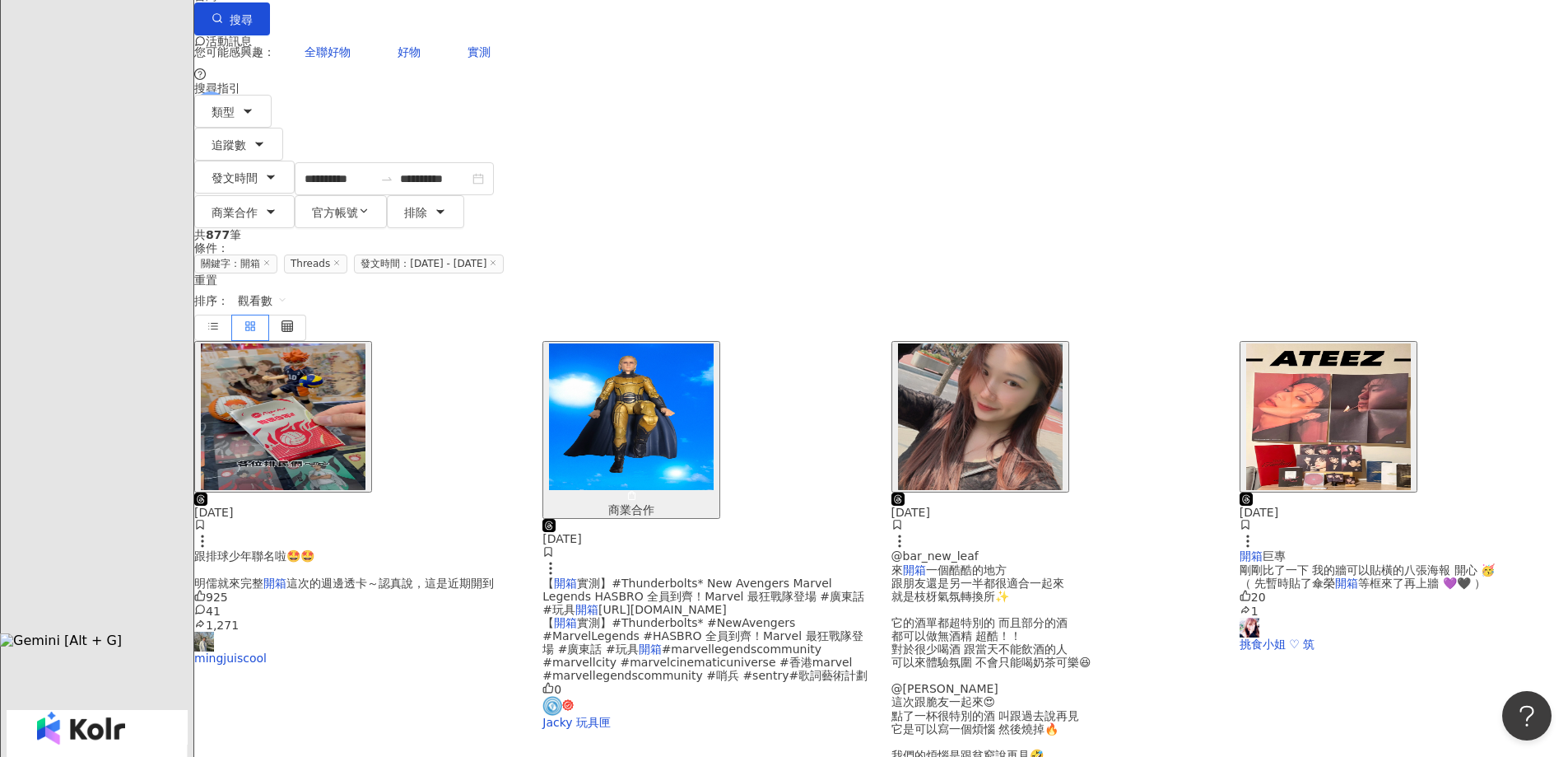
scroll to position [0, 0]
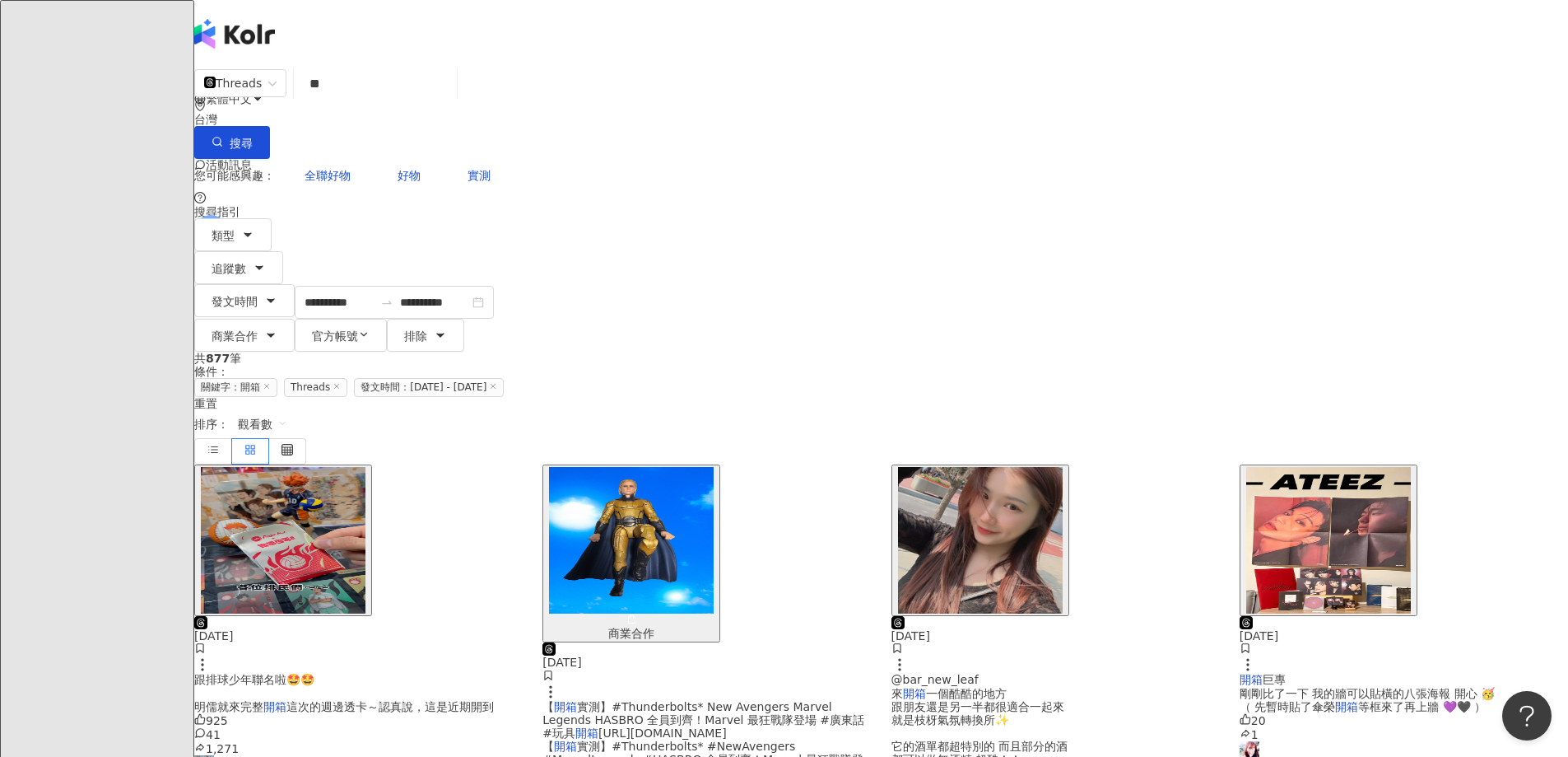
click at [996, 467] on img "button" at bounding box center [980, 540] width 164 height 146
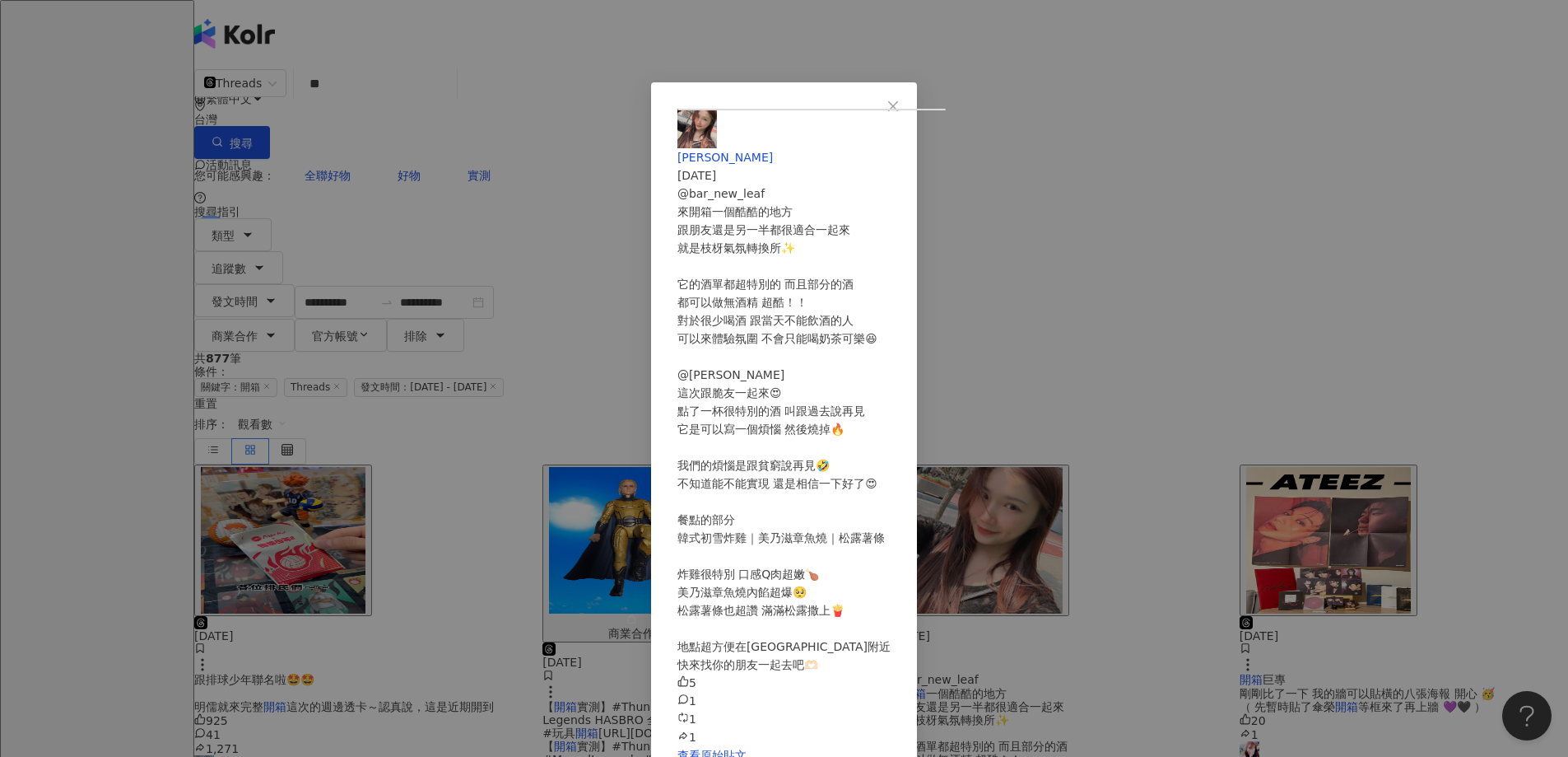
scroll to position [179, 0]
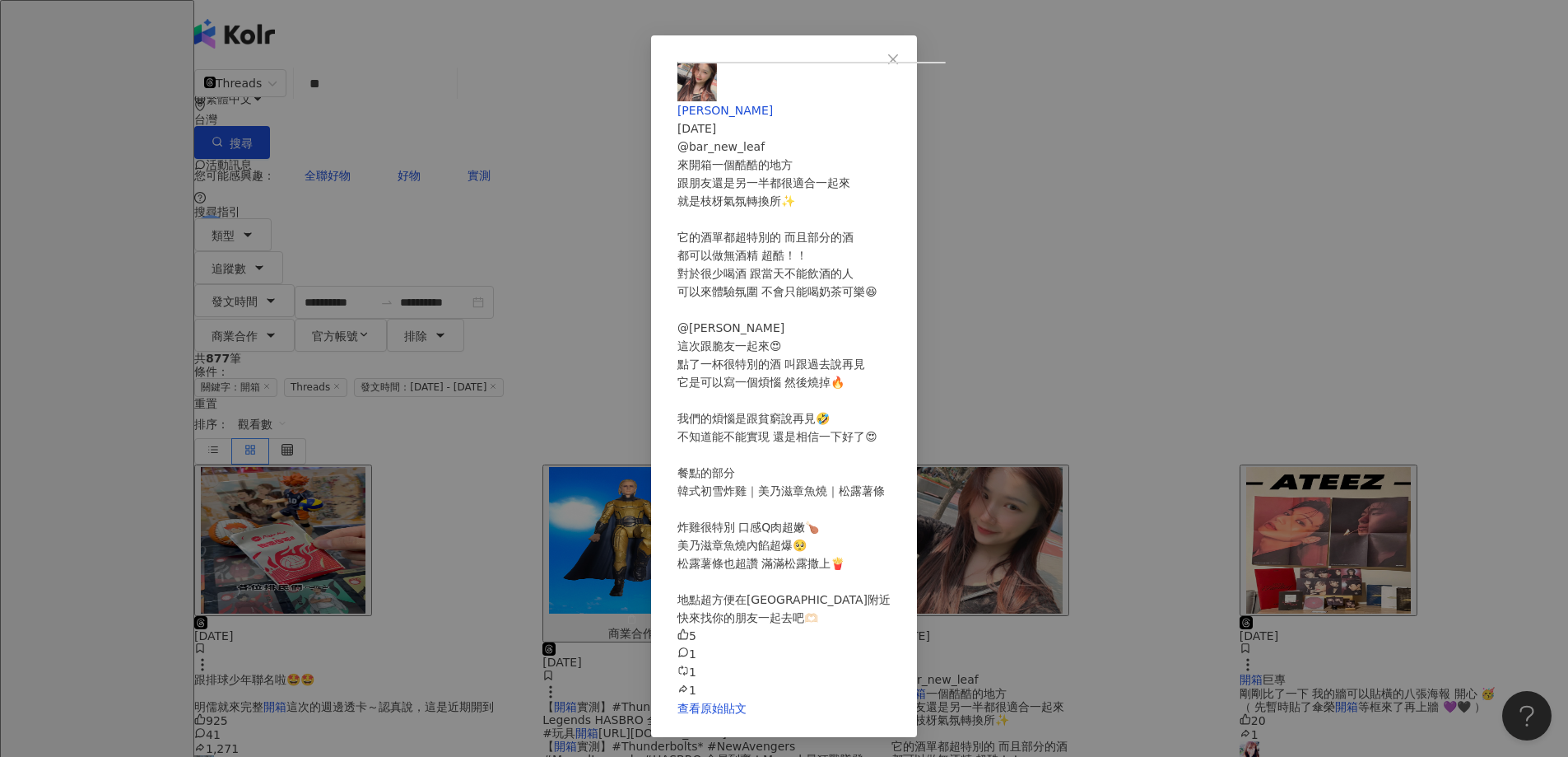
click at [1370, 587] on div "[PERSON_NAME]菲 [DATE] @bar_new_leaf 來開箱一個酷酷的地方 跟朋友還是另一半都很適合一起來 就是枝枒氣氛轉換所✨ 它的酒單都…" at bounding box center [784, 378] width 1568 height 757
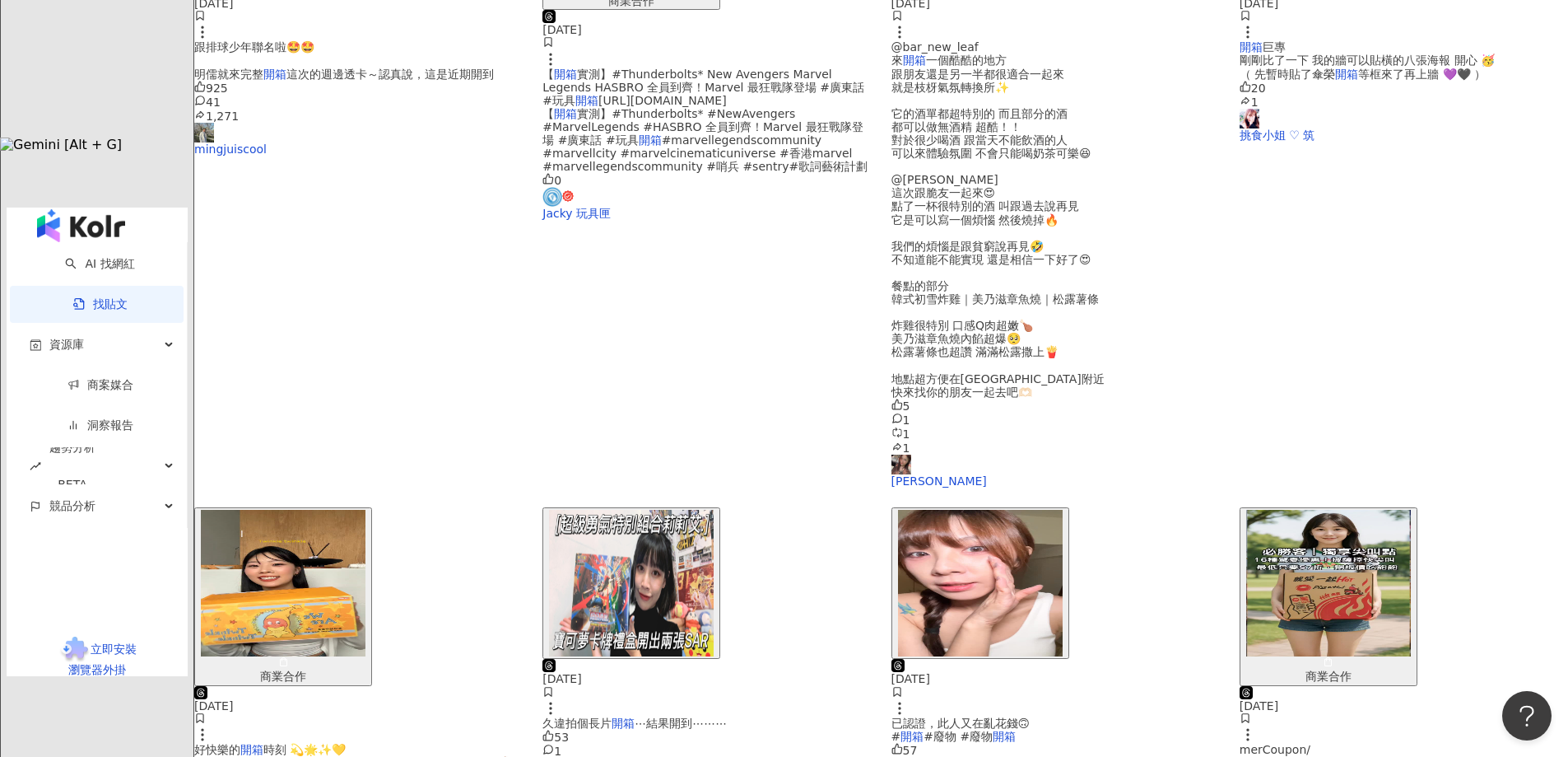
scroll to position [659, 0]
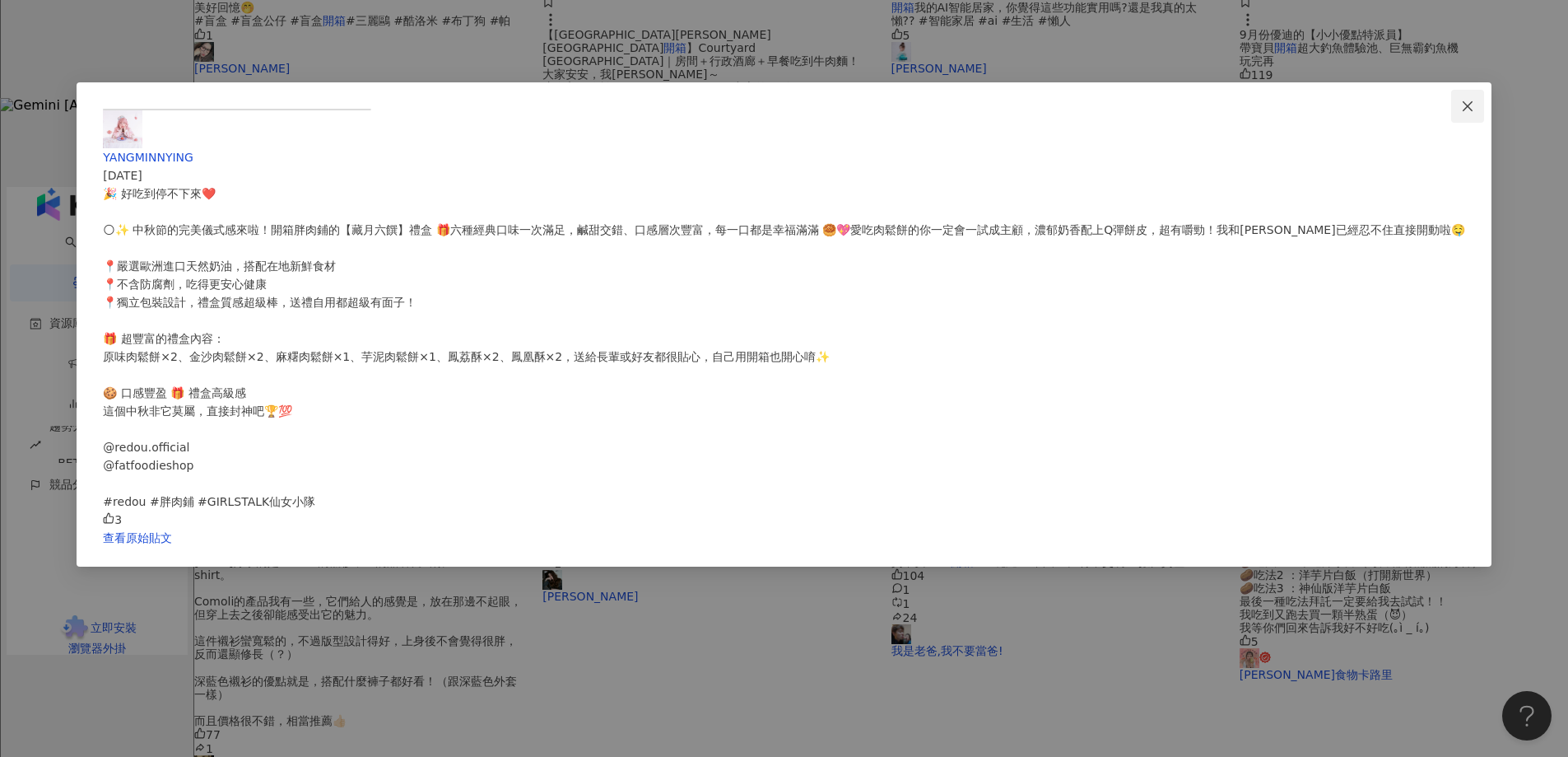
scroll to position [0, 0]
click at [1451, 113] on button "Close" at bounding box center [1467, 106] width 33 height 33
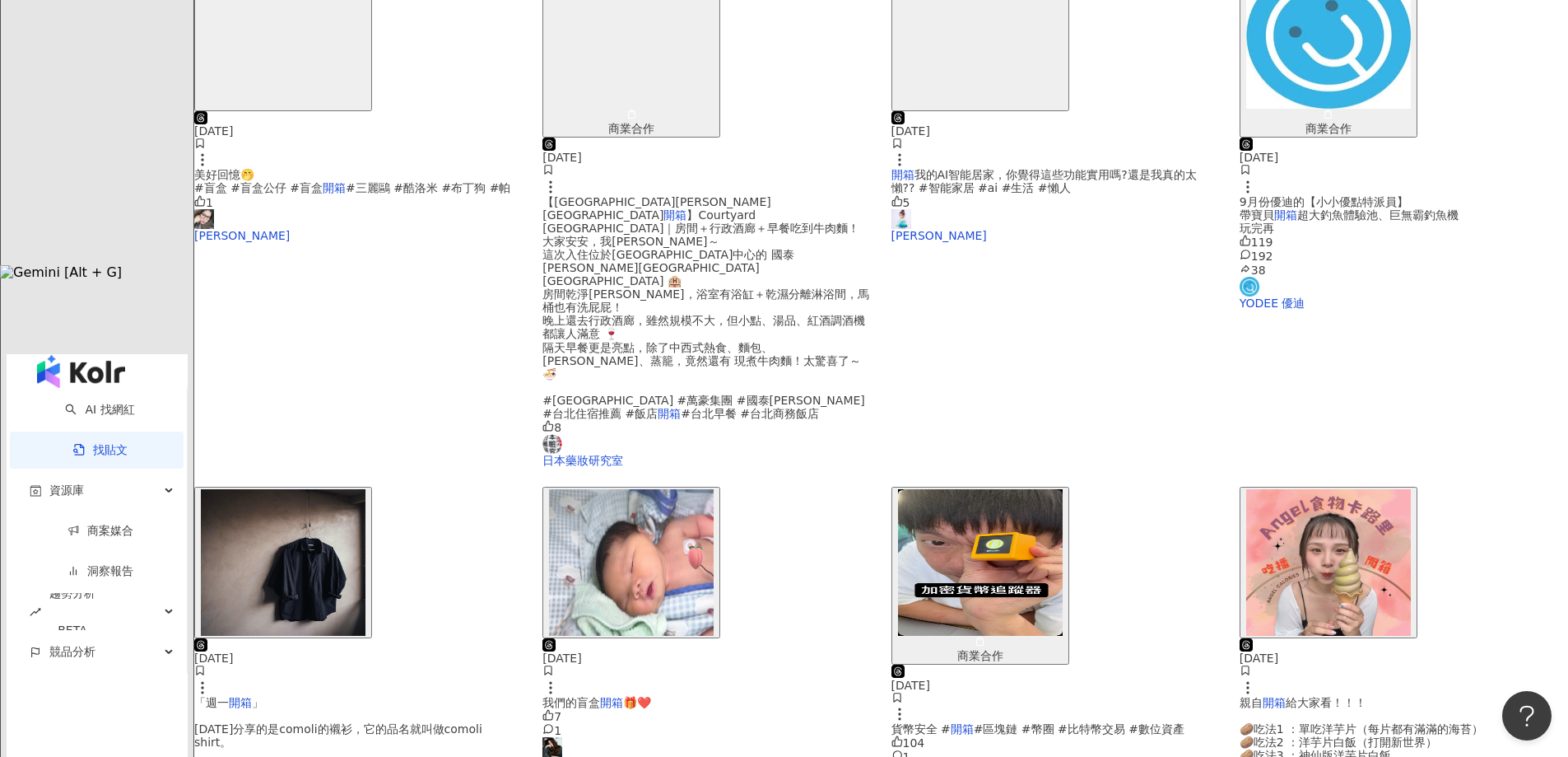
scroll to position [495, 0]
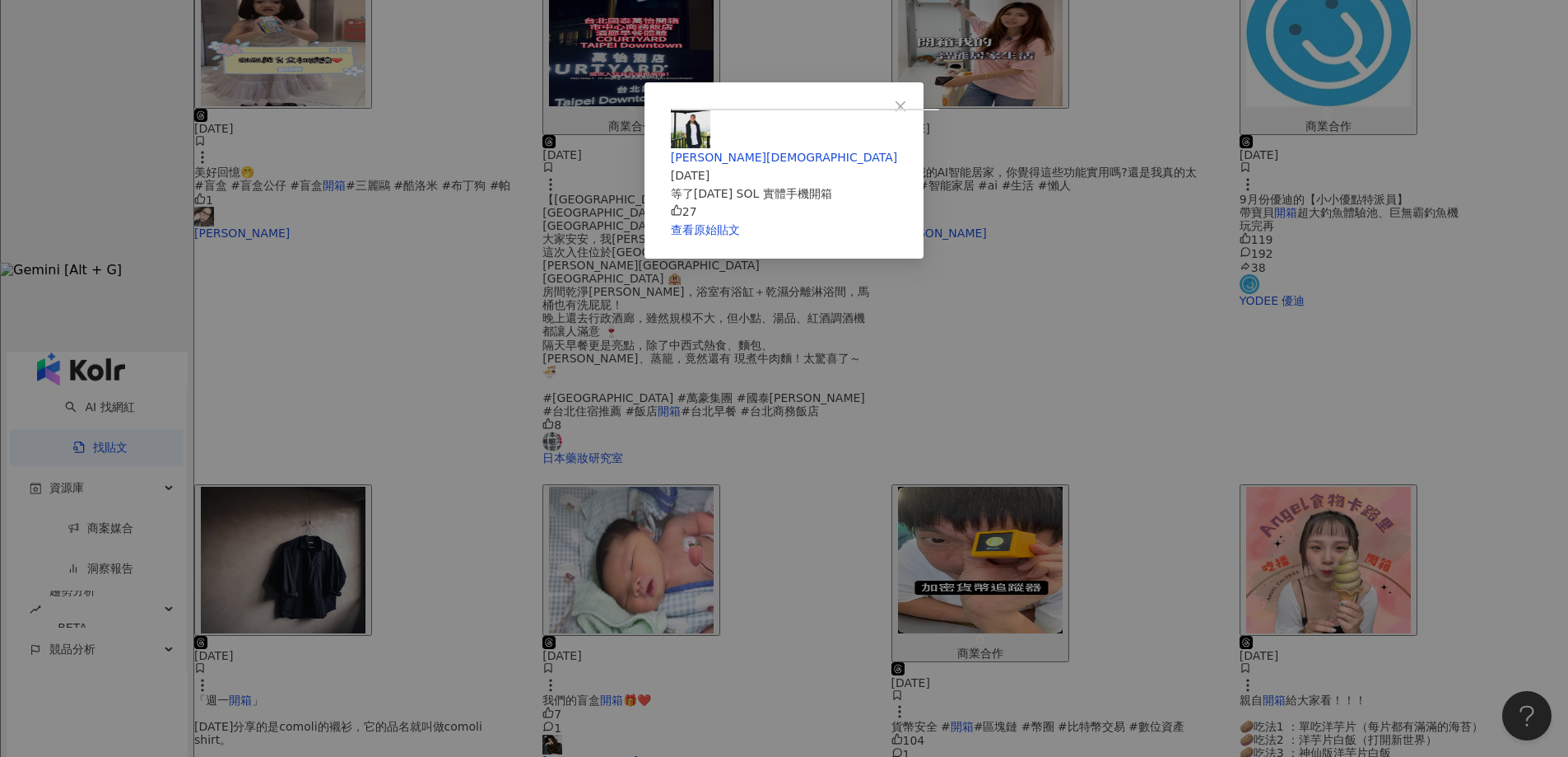
click at [1043, 617] on div "[PERSON_NAME] [DEMOGRAPHIC_DATA] [DATE] 等了[DATE] SOL 實體手機開箱 27 查看原始貼文" at bounding box center [784, 378] width 1568 height 757
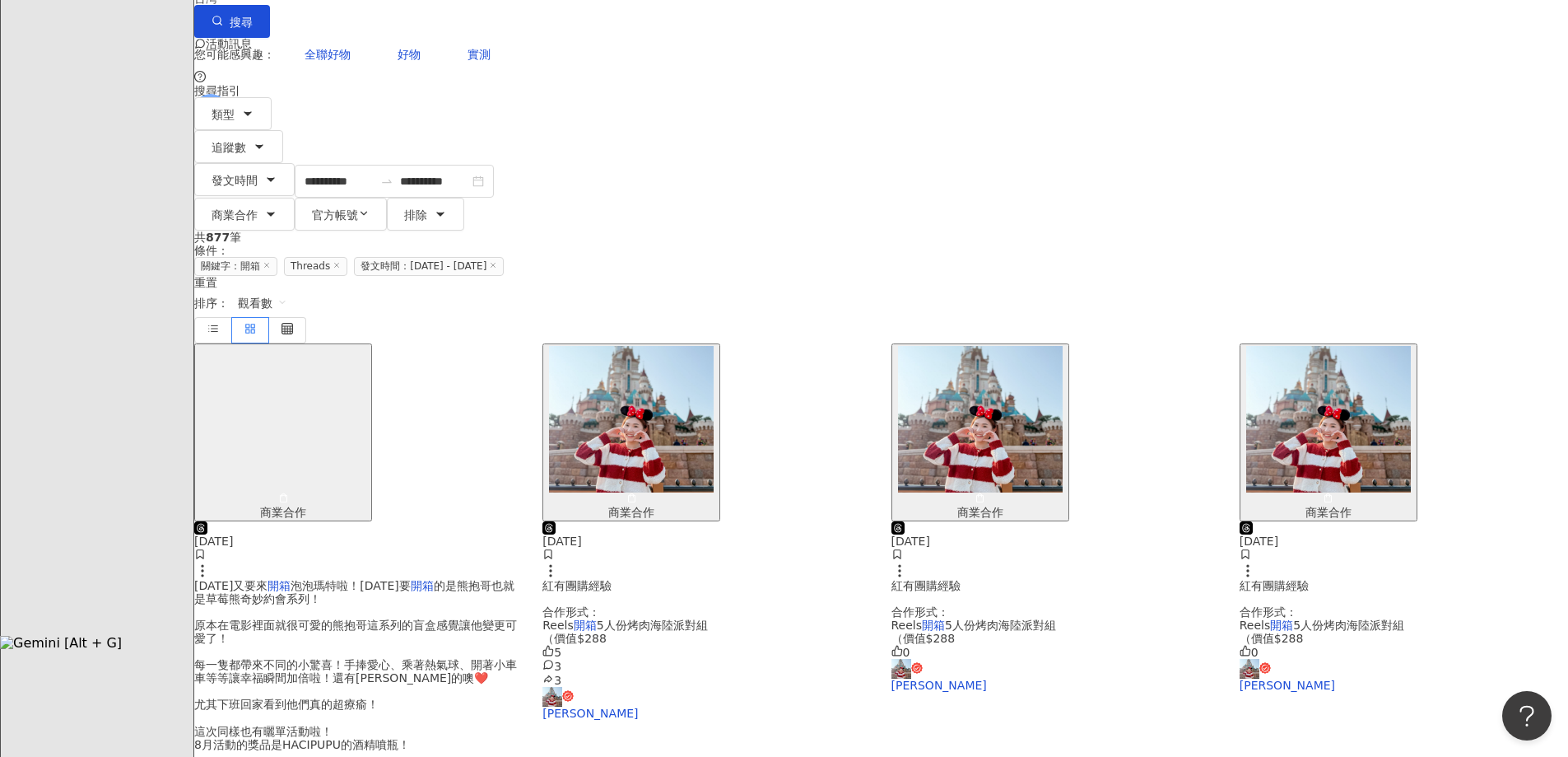
scroll to position [81, 0]
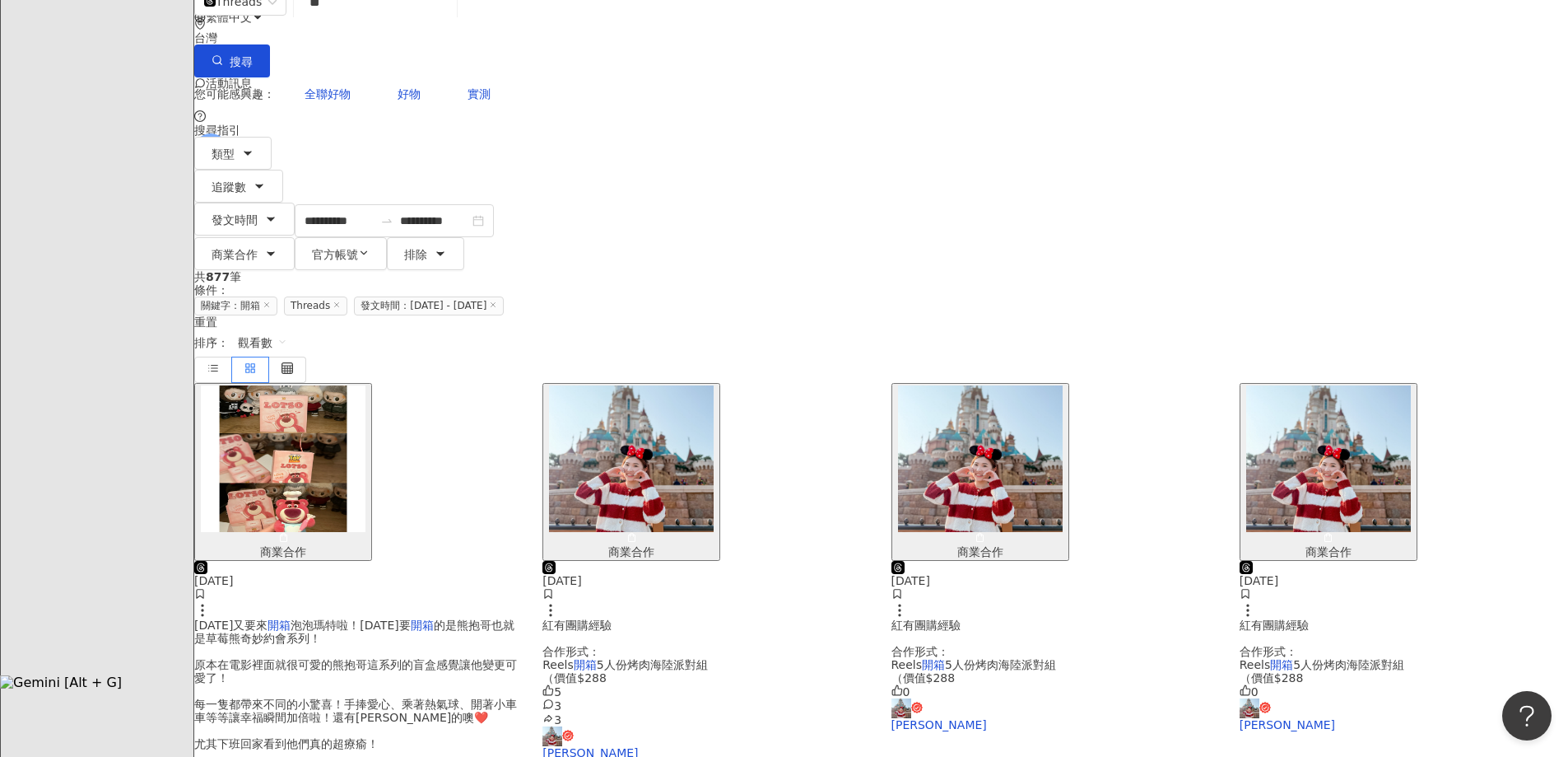
click at [366, 386] on img "button" at bounding box center [283, 459] width 164 height 146
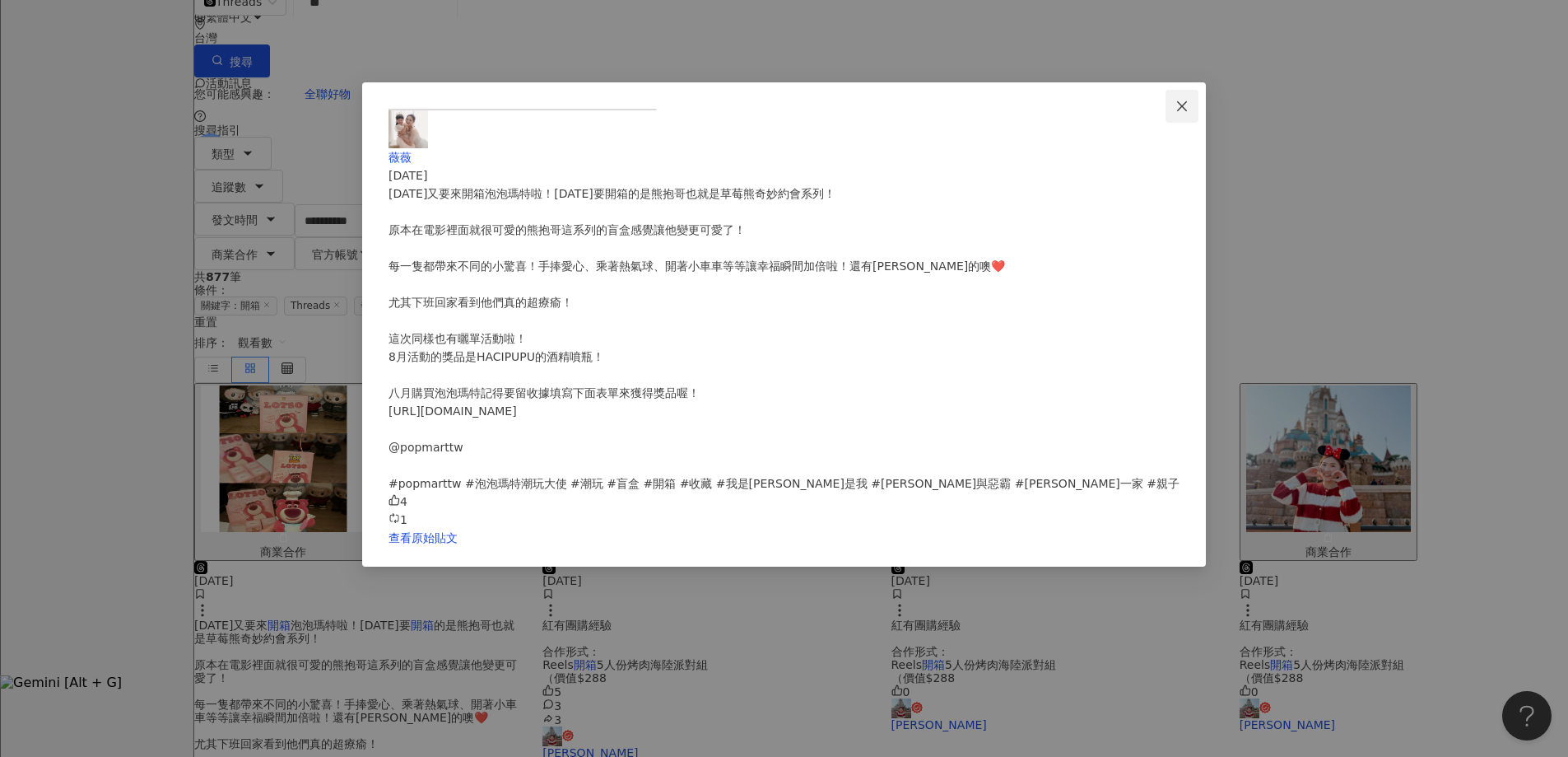
click at [1166, 94] on button "Close" at bounding box center [1182, 106] width 33 height 33
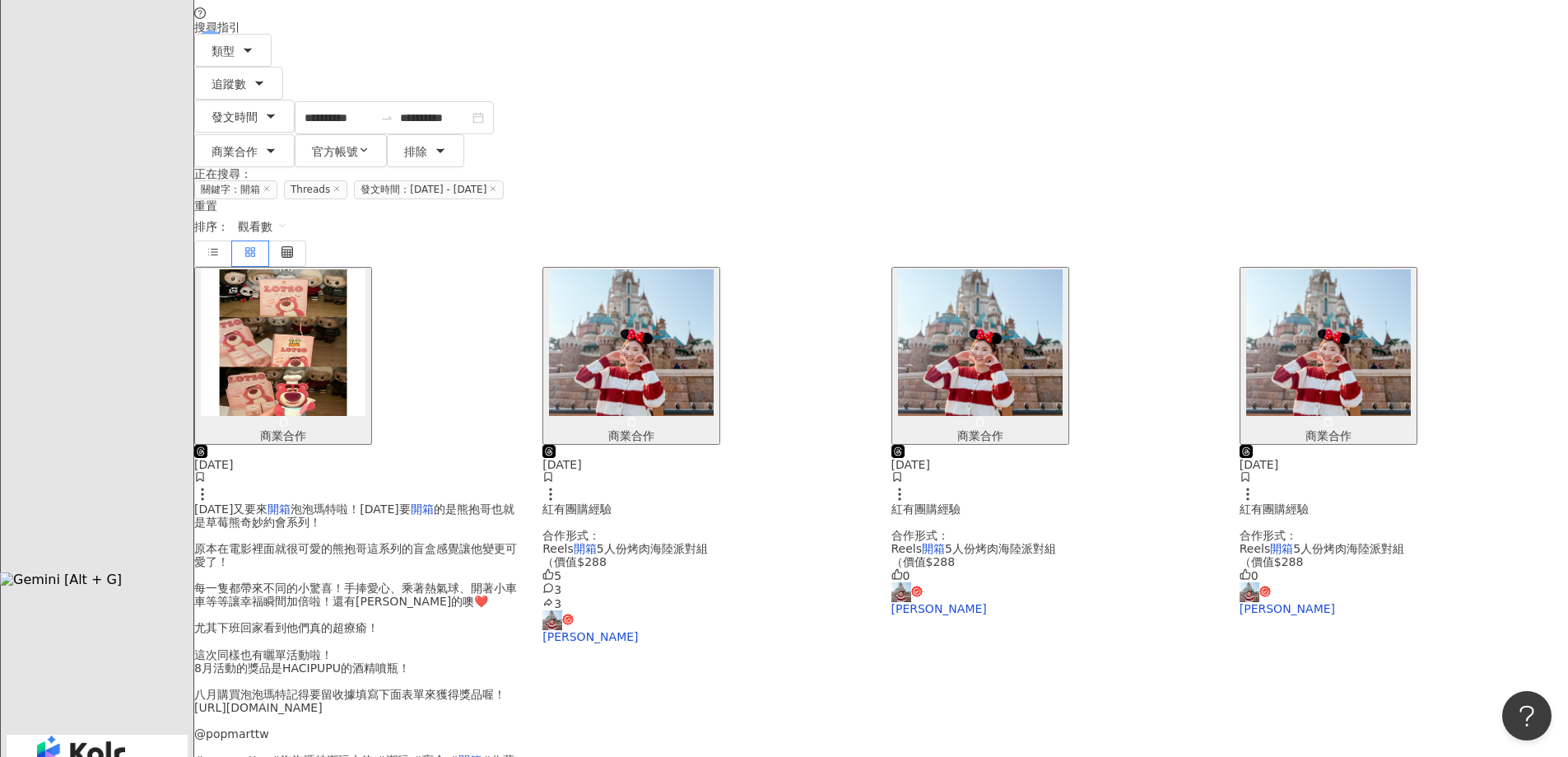
scroll to position [246, 0]
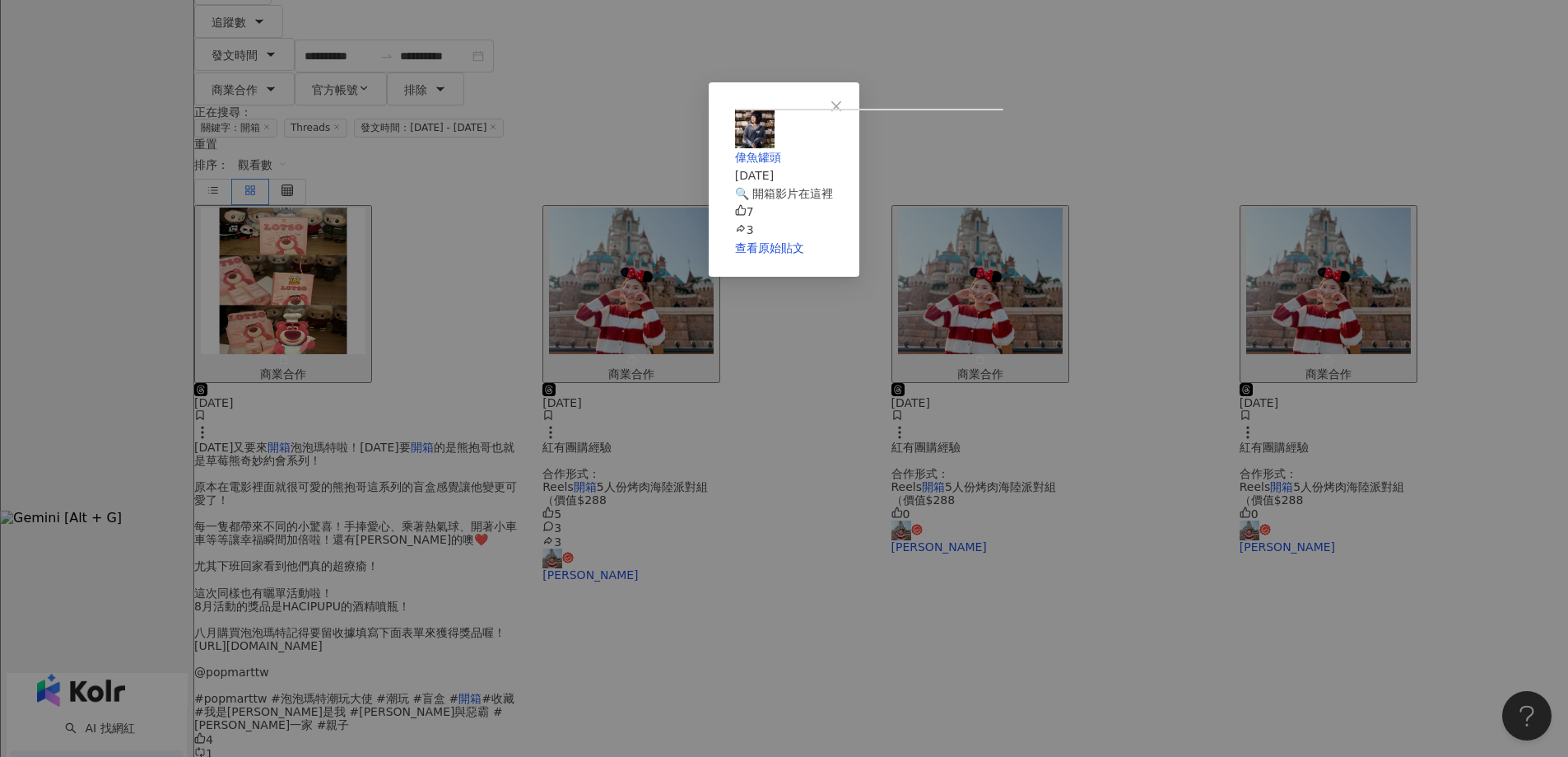
scroll to position [98, 0]
click at [1321, 496] on div "偉魚罐頭 [DATE] 🔍 開箱影片在這裡 7 3 查看原始貼文" at bounding box center [784, 378] width 1568 height 757
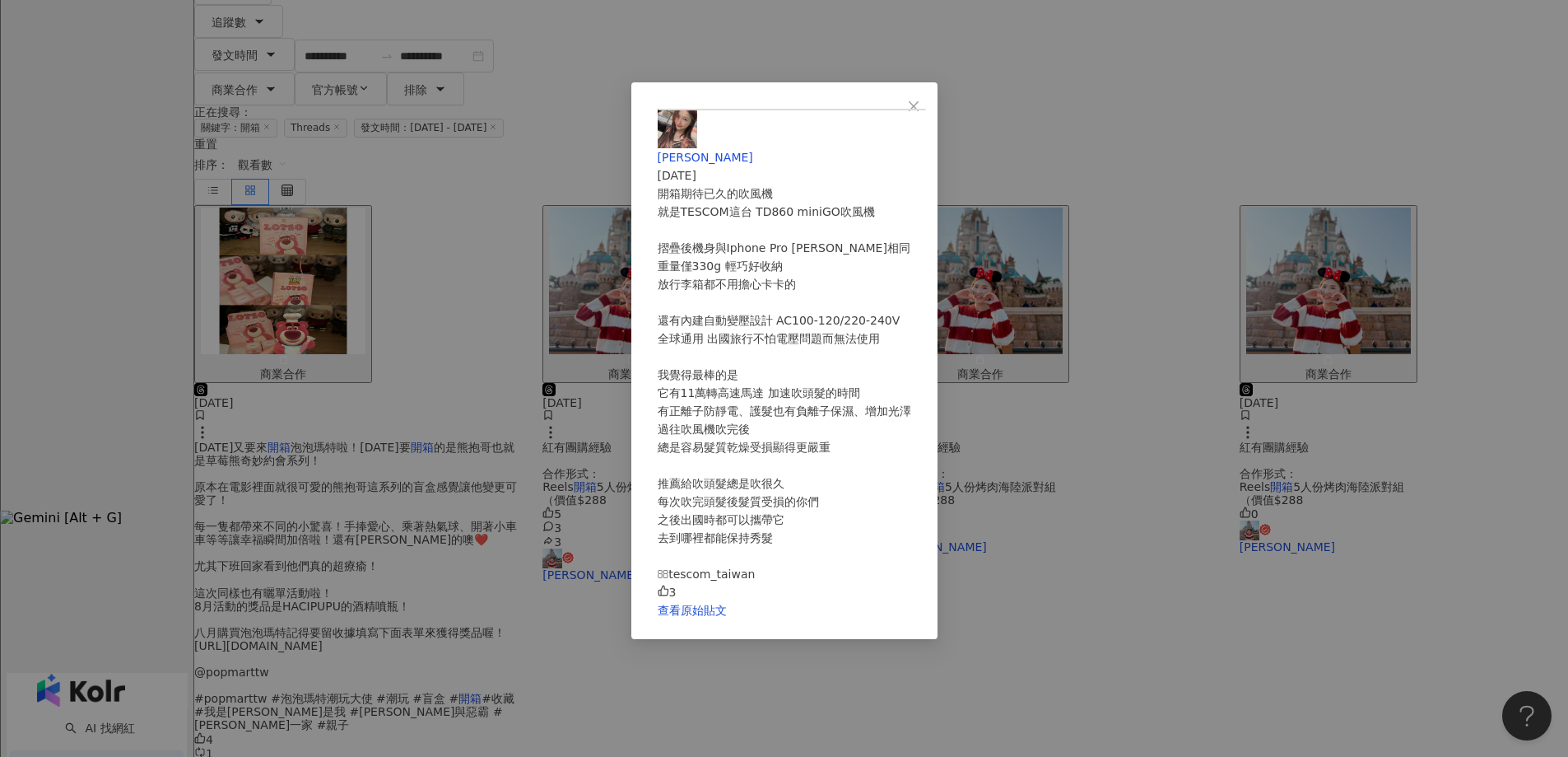
scroll to position [107, 0]
click at [1214, 520] on div "Delisa 子菲 [DATE] 開箱期待已久的吹風機 就是TESCOM這台 TD860 miniGO吹風機 摺疊後機身與Iphone Pro [PERSON…" at bounding box center [784, 378] width 1568 height 757
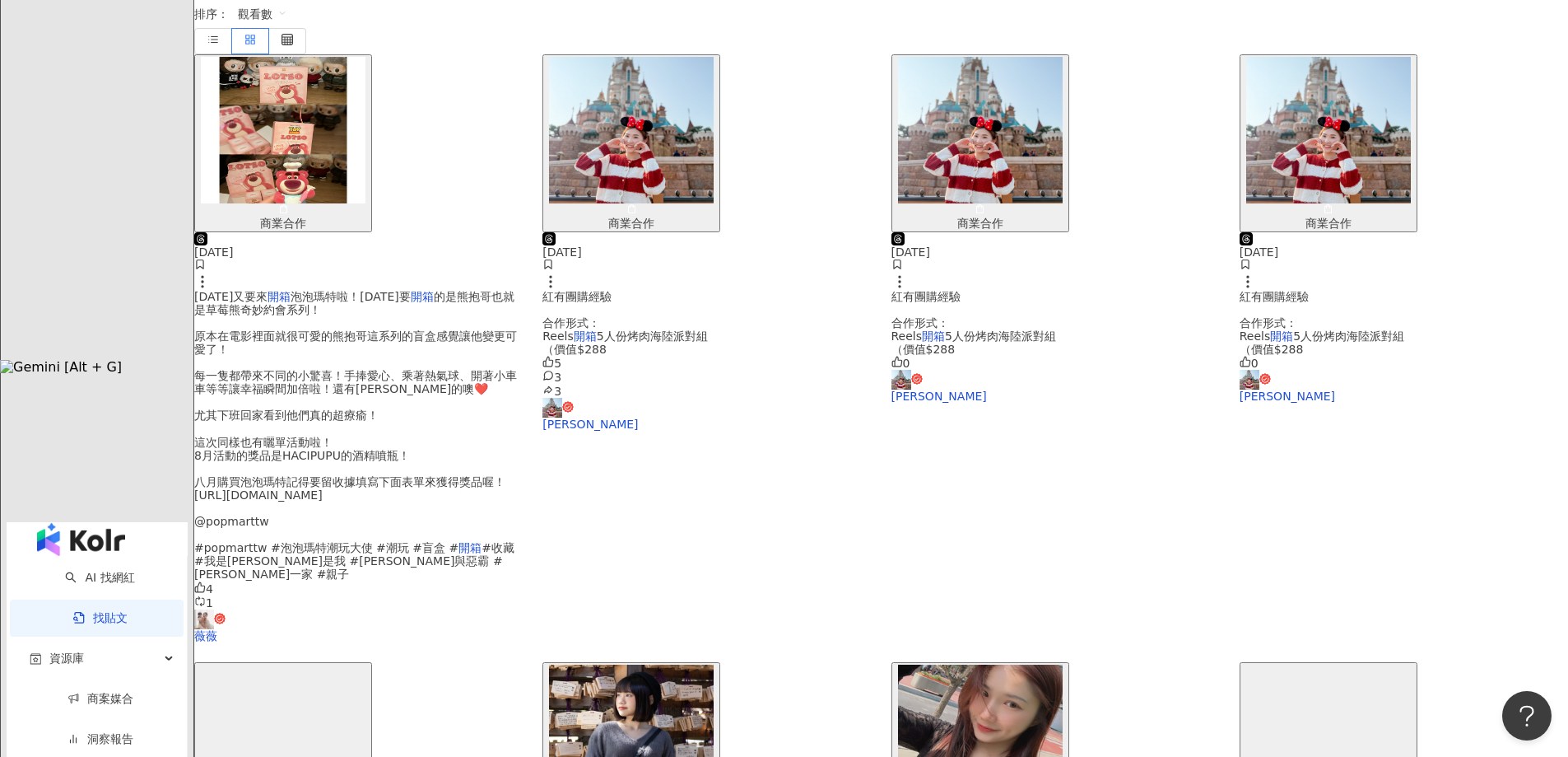
scroll to position [576, 0]
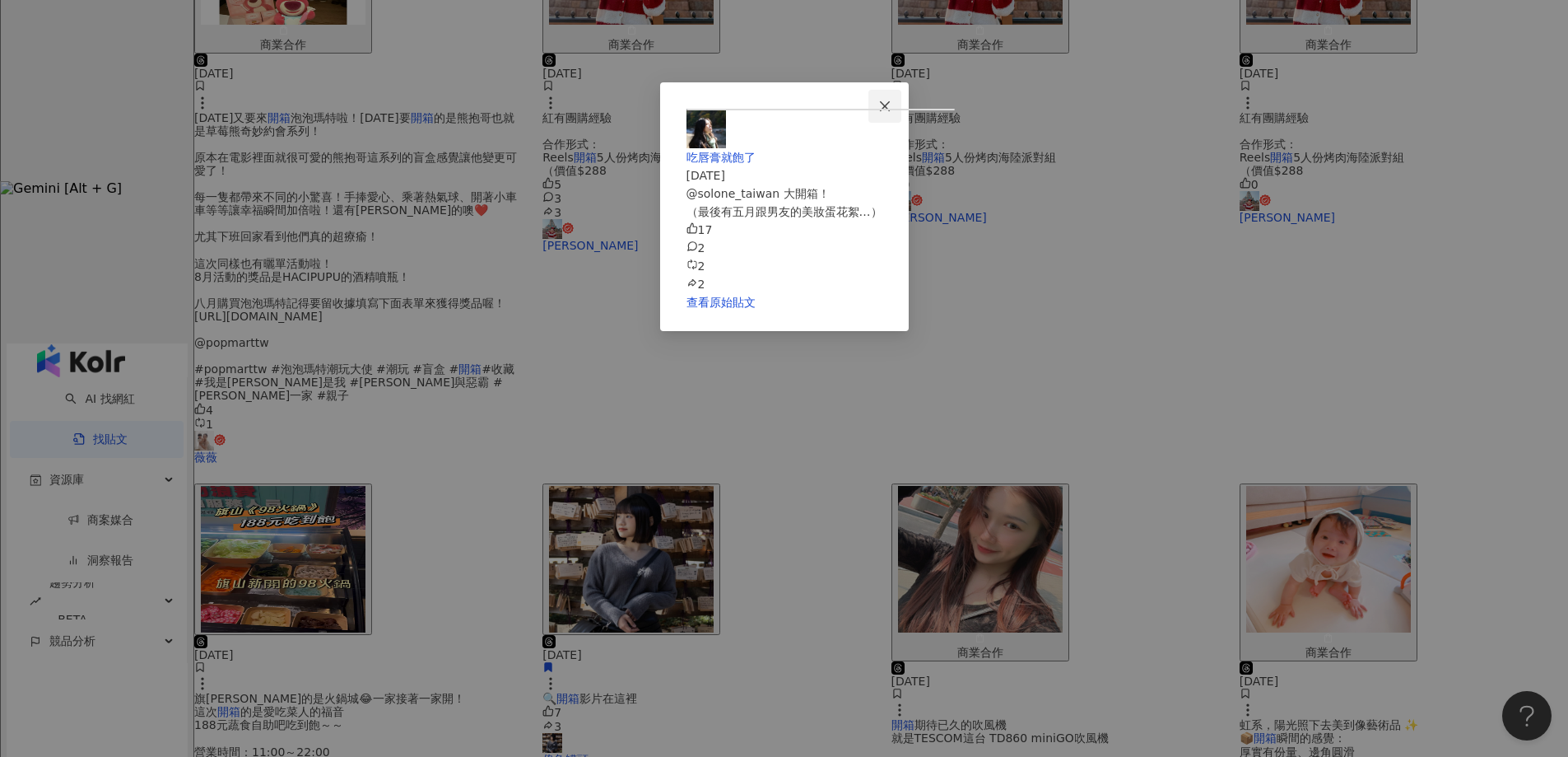
click at [902, 106] on span "Close" at bounding box center [885, 106] width 33 height 13
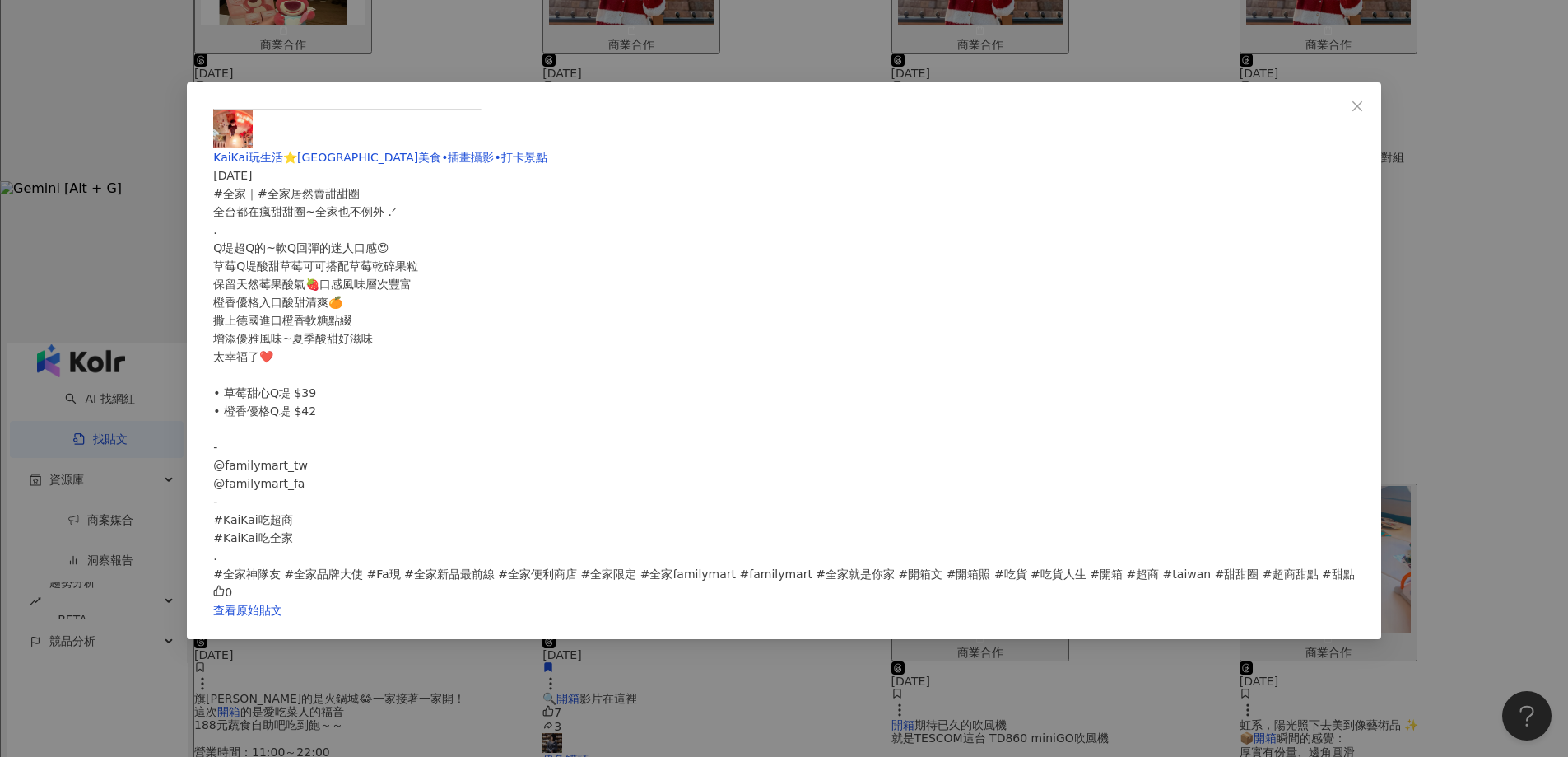
scroll to position [186, 0]
click at [1292, 616] on div "KaiKai玩生活⭐️[GEOGRAPHIC_DATA]美食•插畫攝影•打卡景點 [DATE] #全家｜#全家居然賣甜甜圈 全台都在瘋甜甜圈~全家也不例外 .…" at bounding box center [784, 378] width 1568 height 757
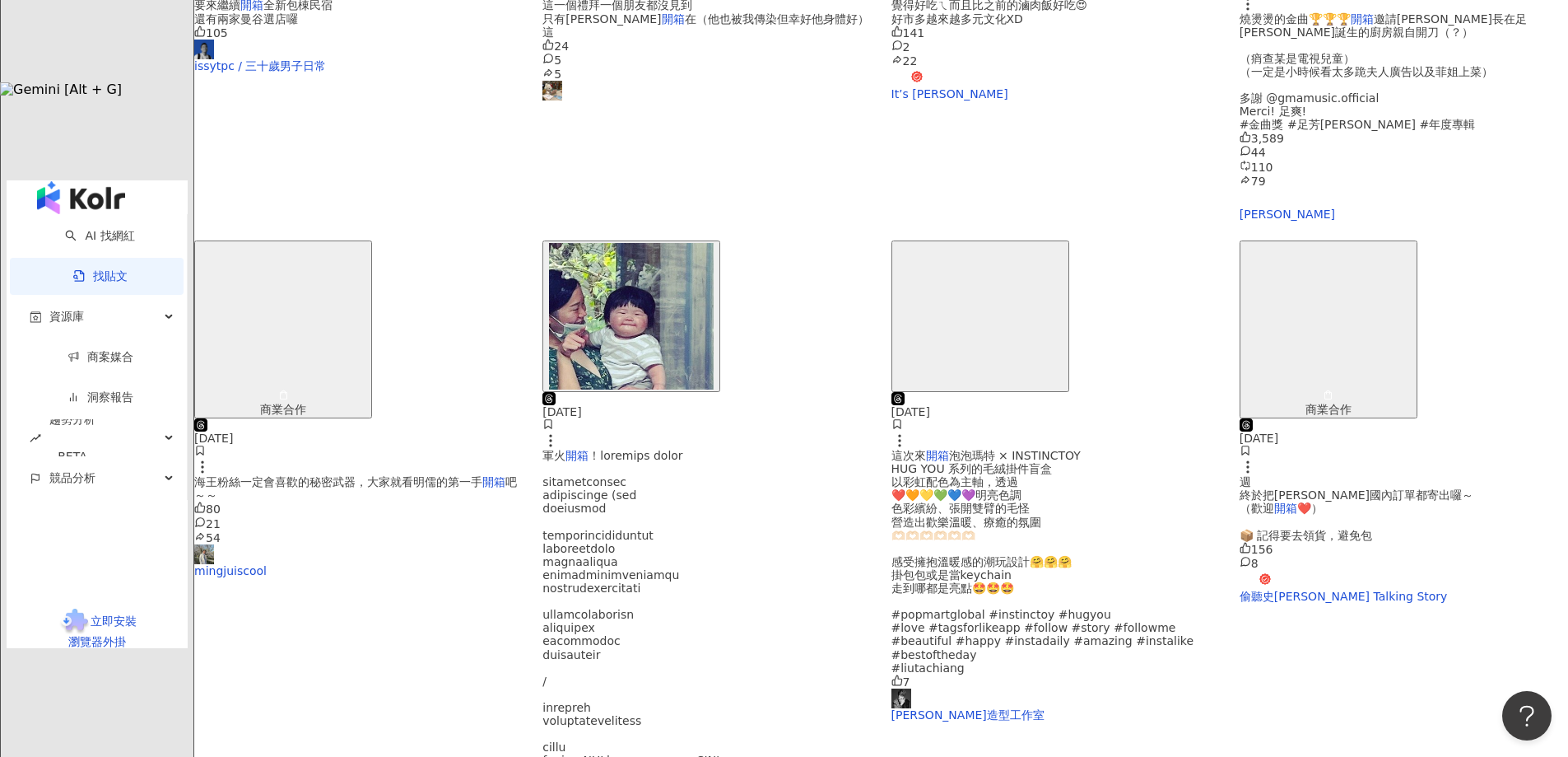
scroll to position [733, 0]
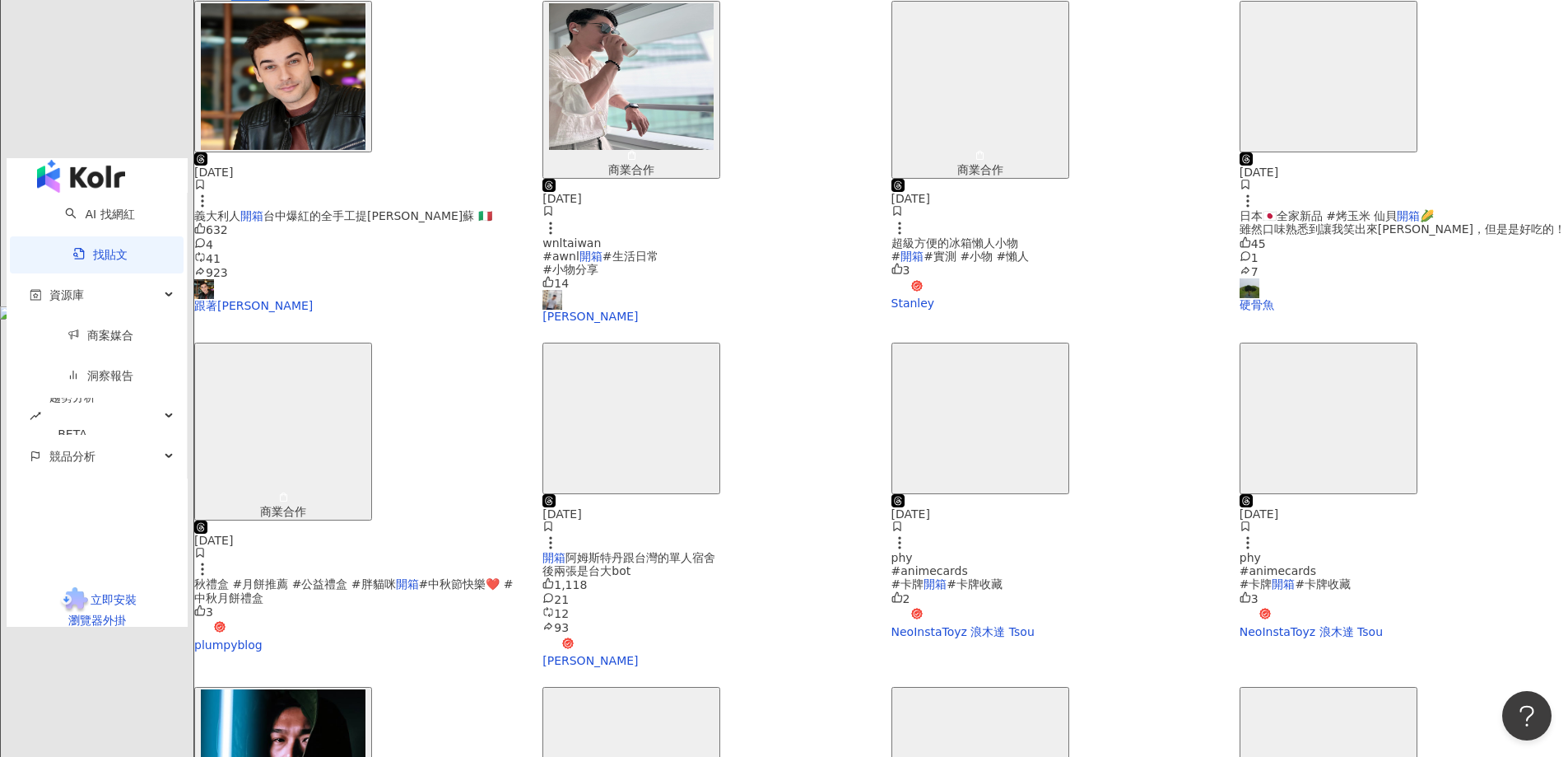
scroll to position [261, 0]
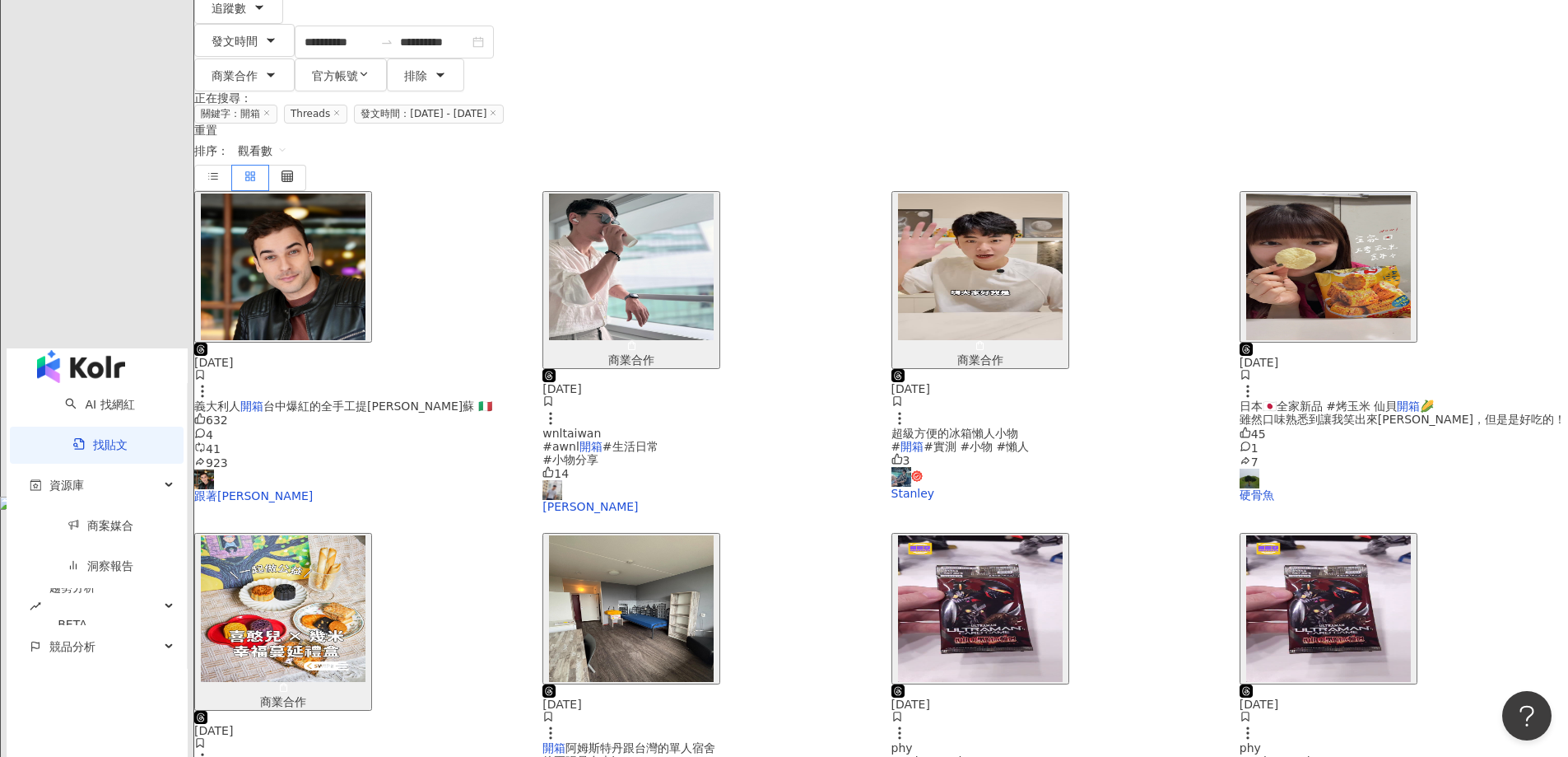
click at [366, 536] on img "button" at bounding box center [283, 609] width 164 height 146
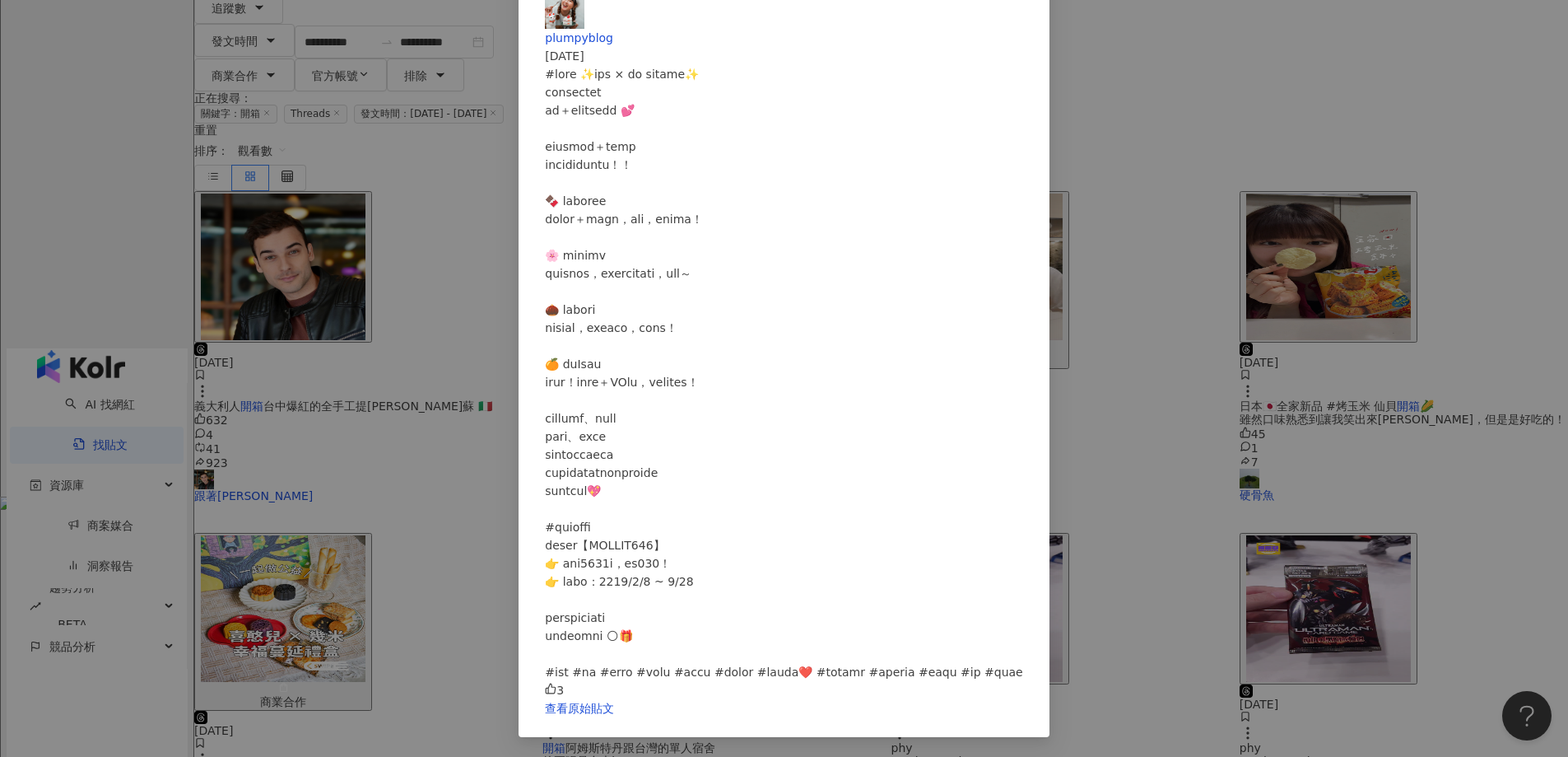
scroll to position [406, 0]
click at [1367, 560] on div "plumpyblog [DATE] 3 查看原始貼文" at bounding box center [784, 378] width 1568 height 757
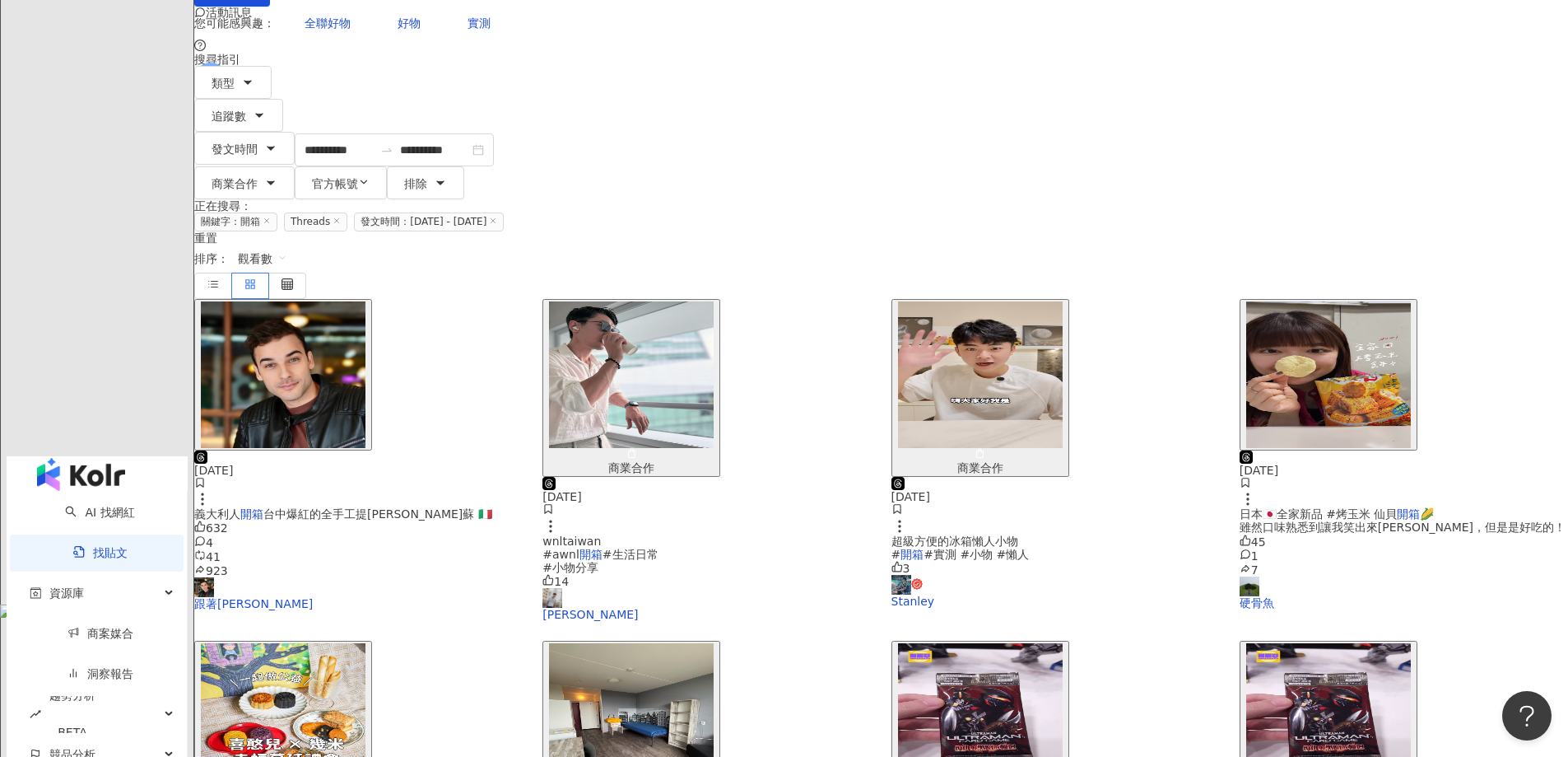
scroll to position [96, 0]
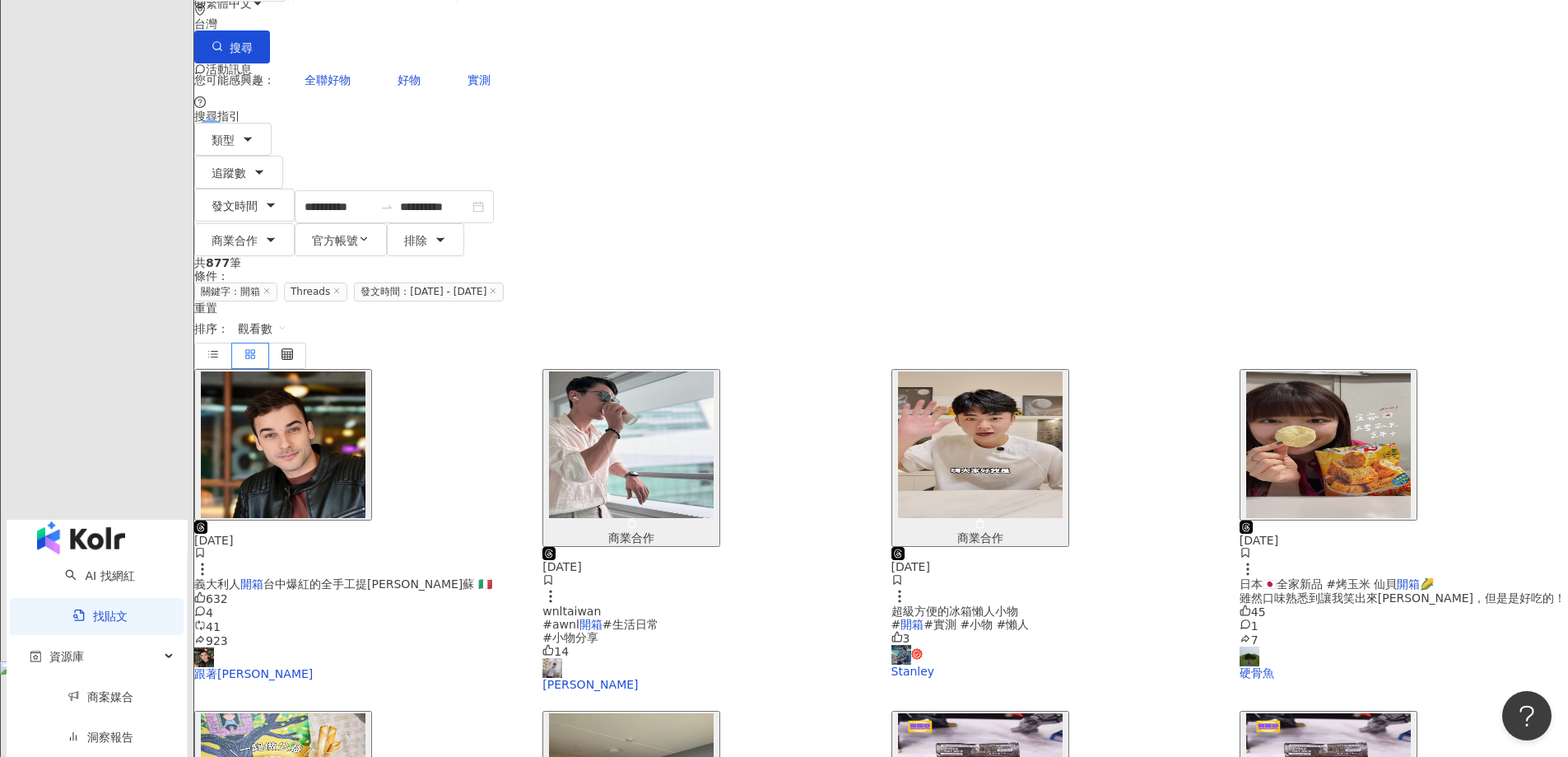
click at [1246, 371] on img "button" at bounding box center [1329, 444] width 164 height 146
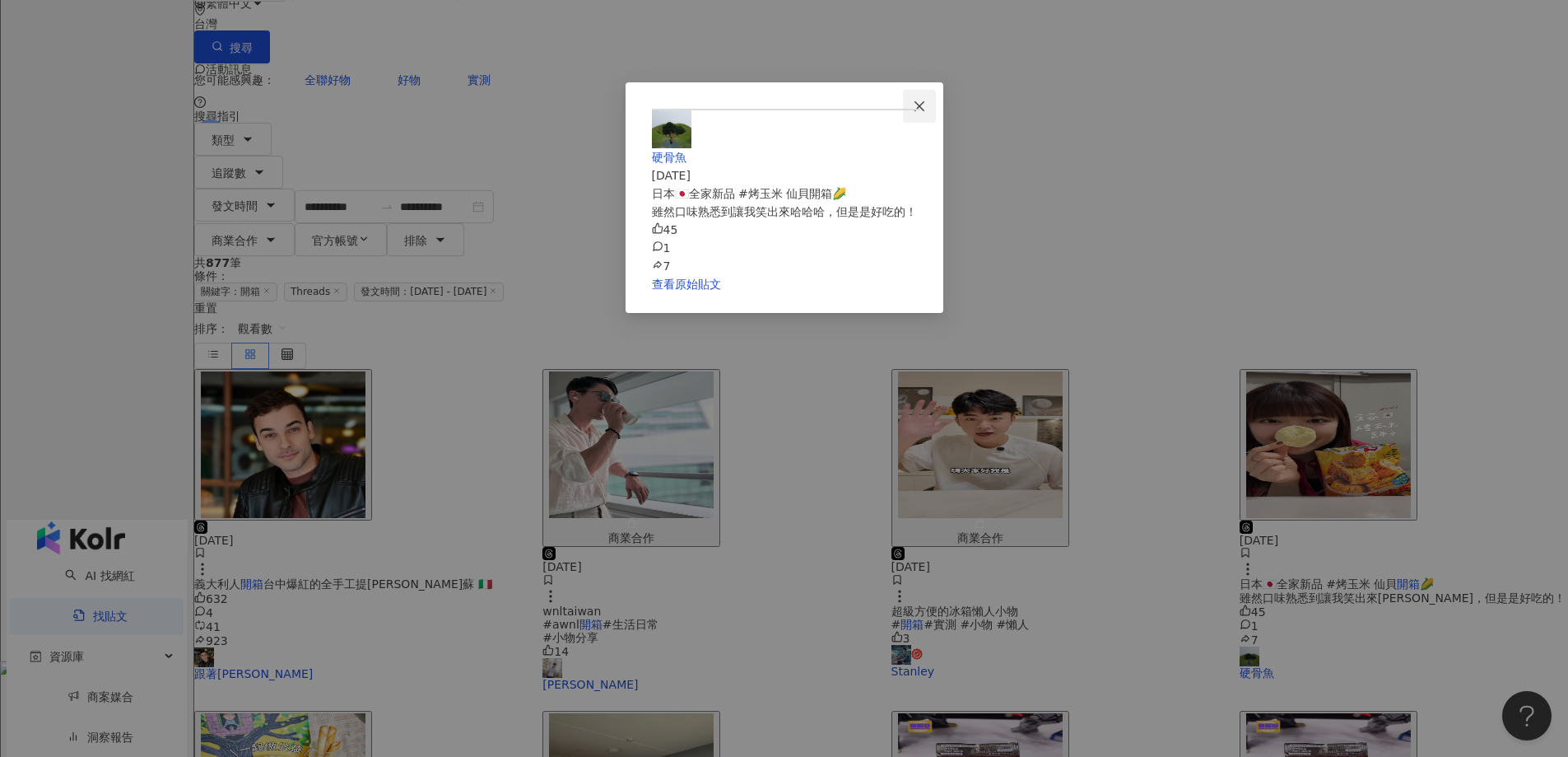
click at [936, 104] on span "Close" at bounding box center [919, 106] width 33 height 13
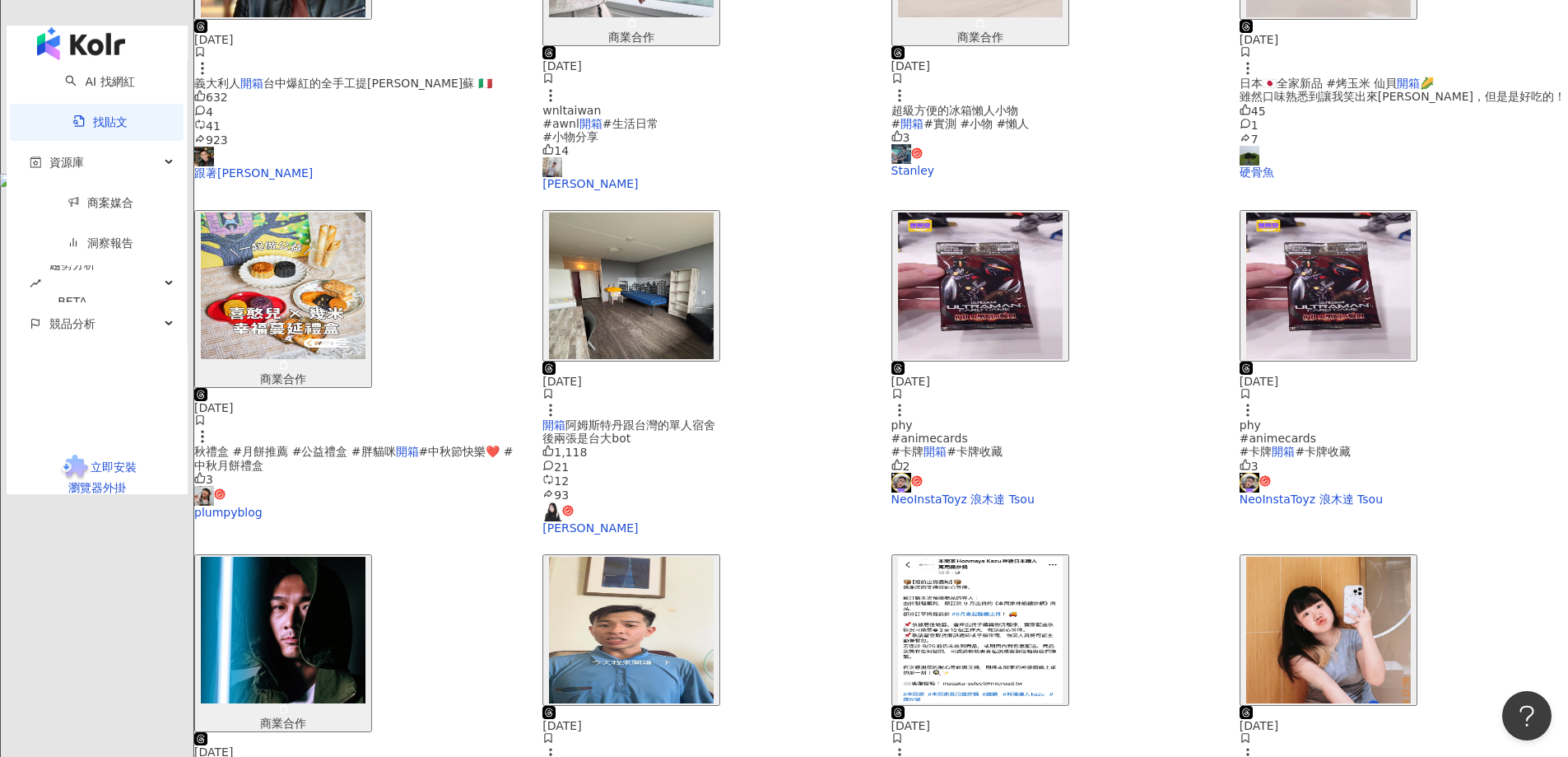
scroll to position [590, 0]
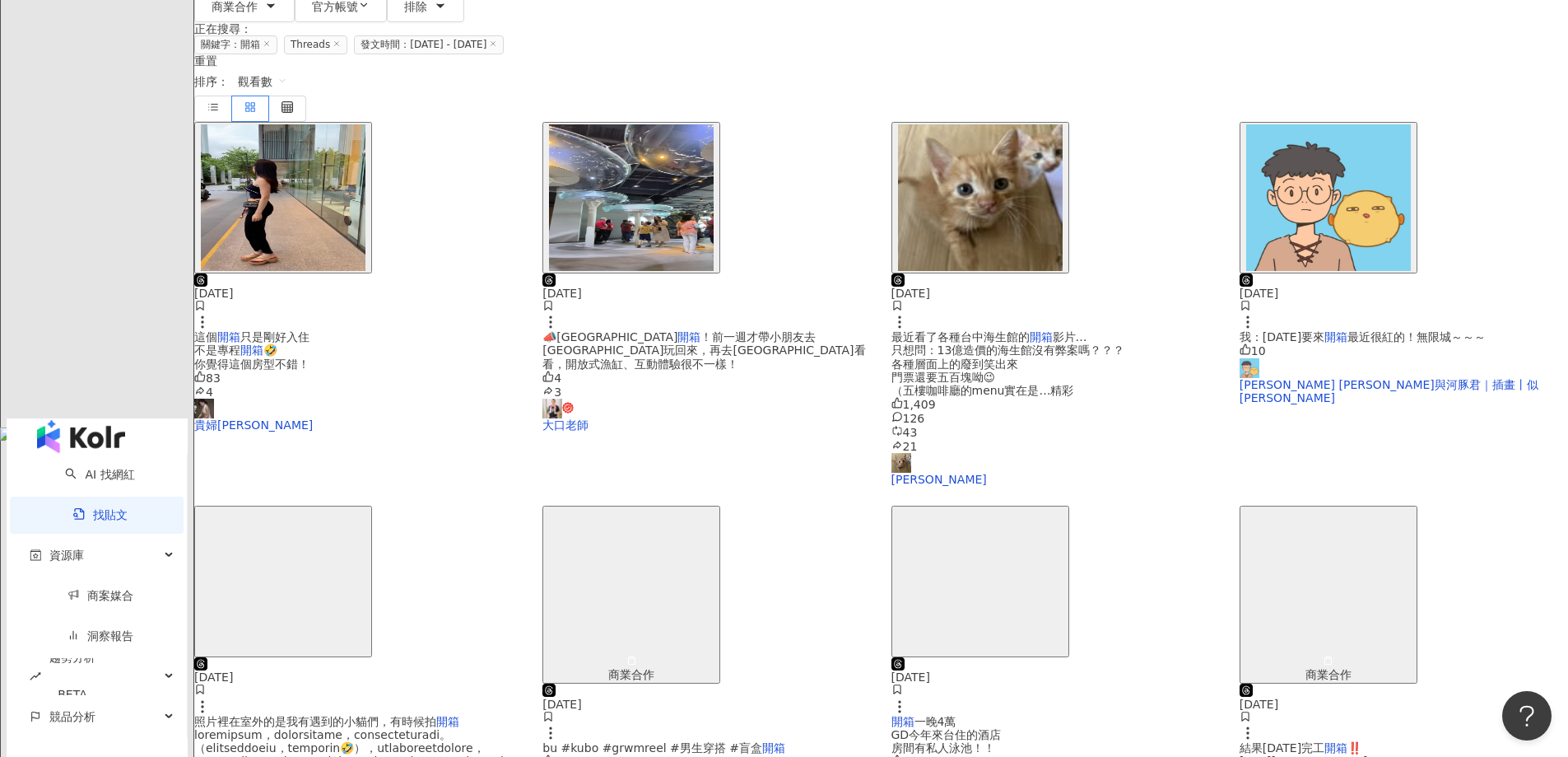
scroll to position [495, 0]
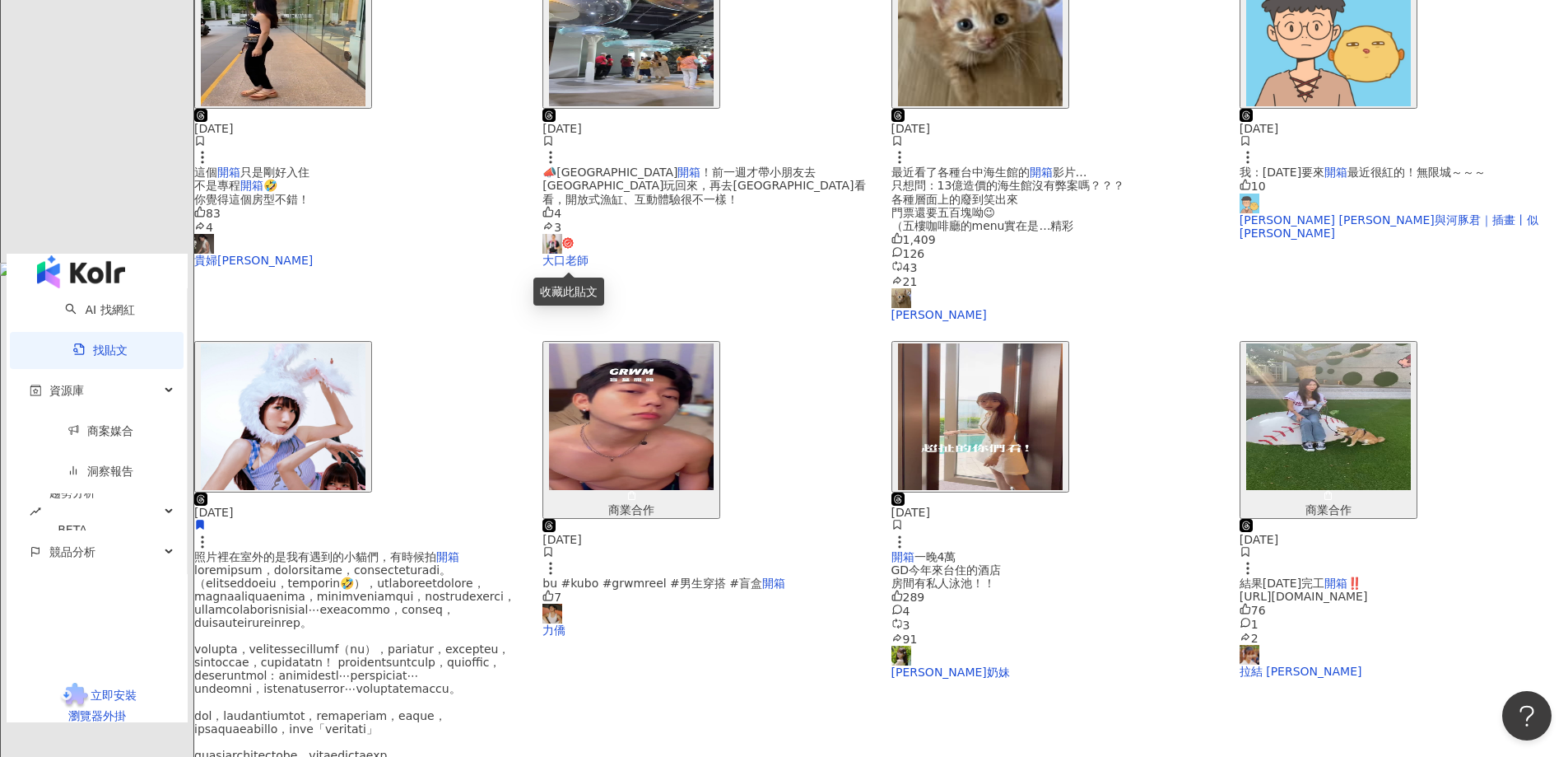
click at [366, 344] on img "button" at bounding box center [283, 417] width 164 height 146
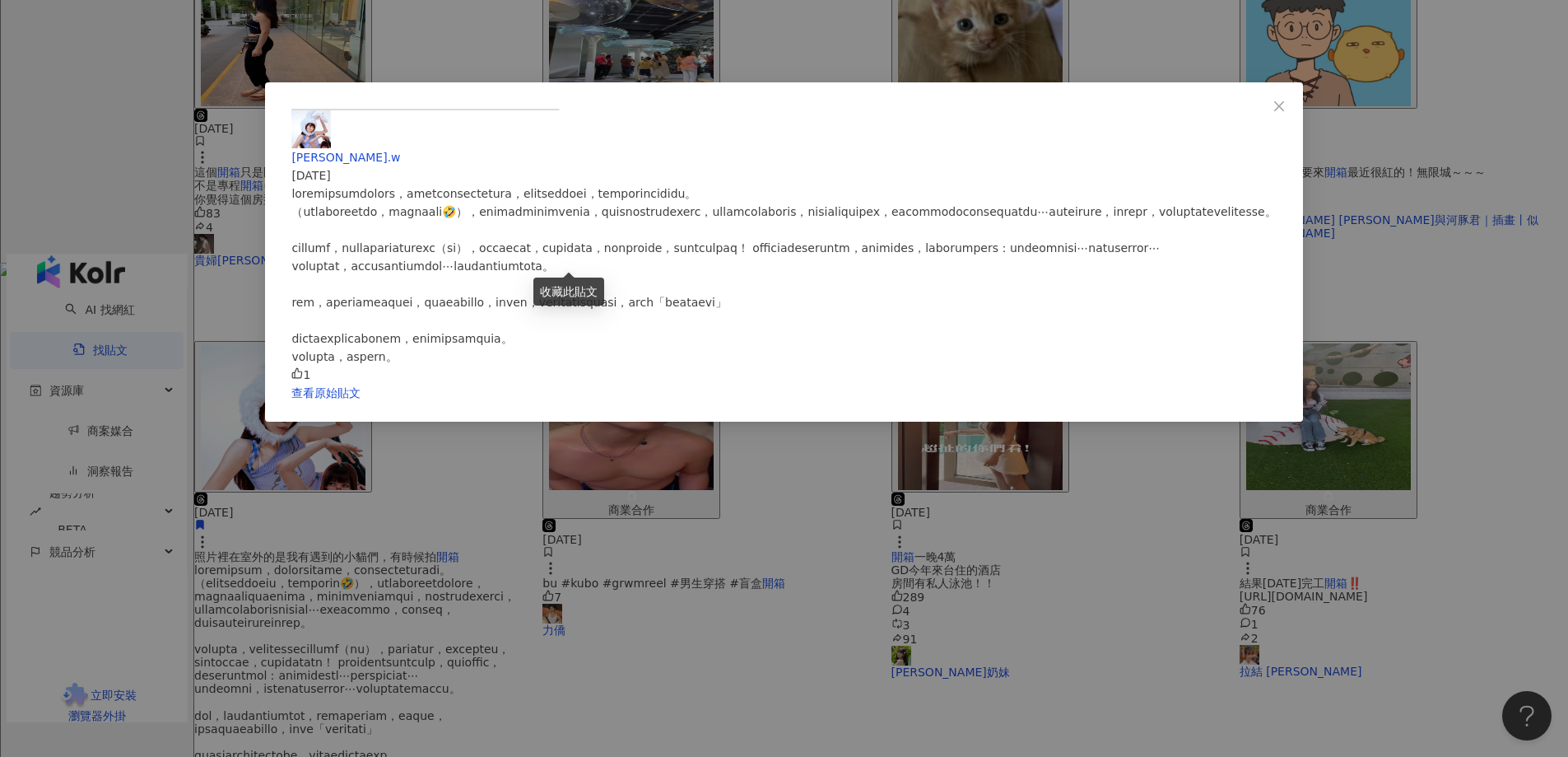
scroll to position [858, 0]
click at [1510, 550] on div "[PERSON_NAME].w [DATE] 1 查看原始貼文" at bounding box center [784, 378] width 1568 height 757
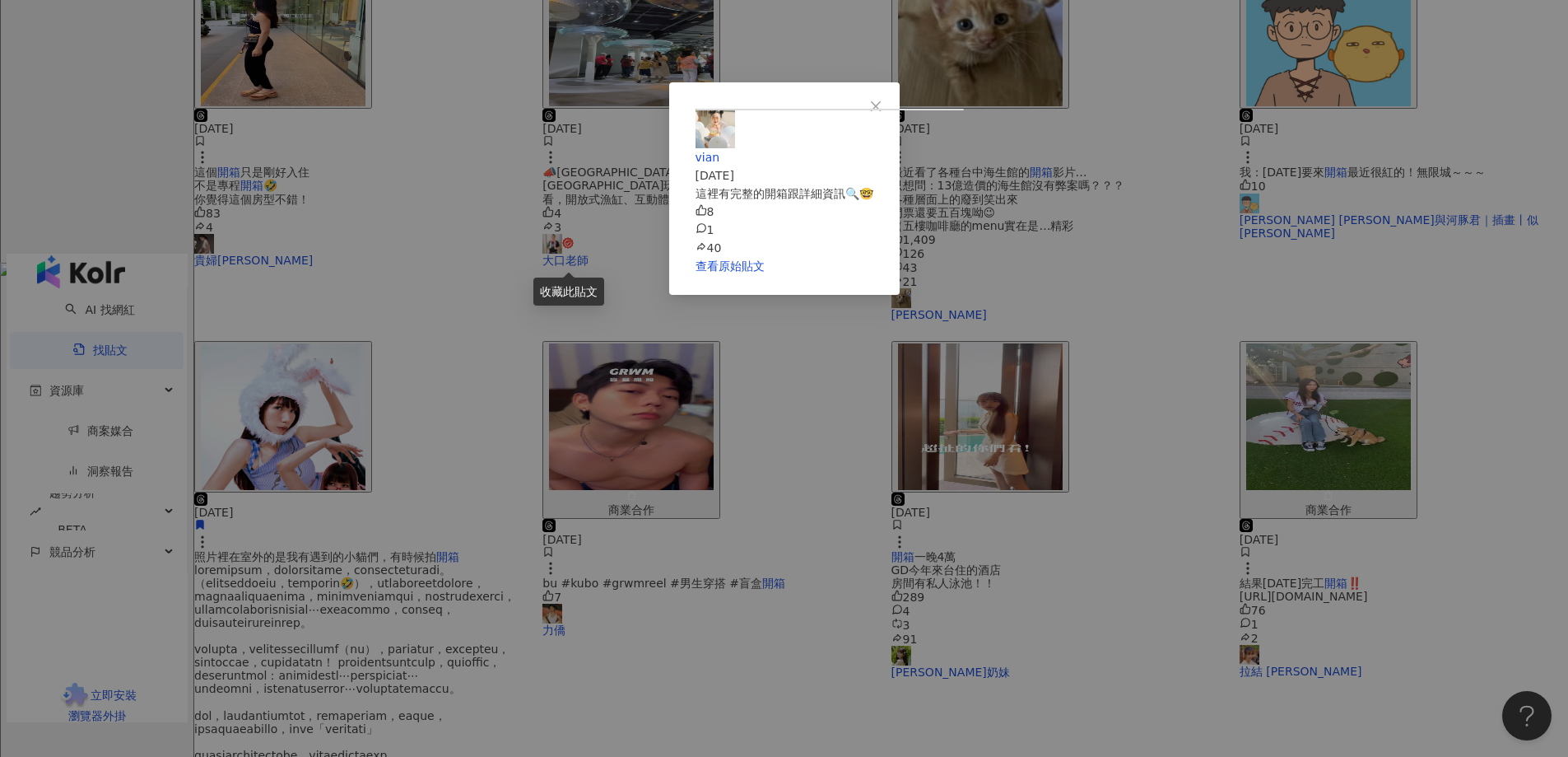
scroll to position [165, 0]
click at [1393, 642] on div "vian [DATE] 這裡有完整的開箱跟詳細資訊🔍🤓 8 1 40 查看原始貼文" at bounding box center [784, 378] width 1568 height 757
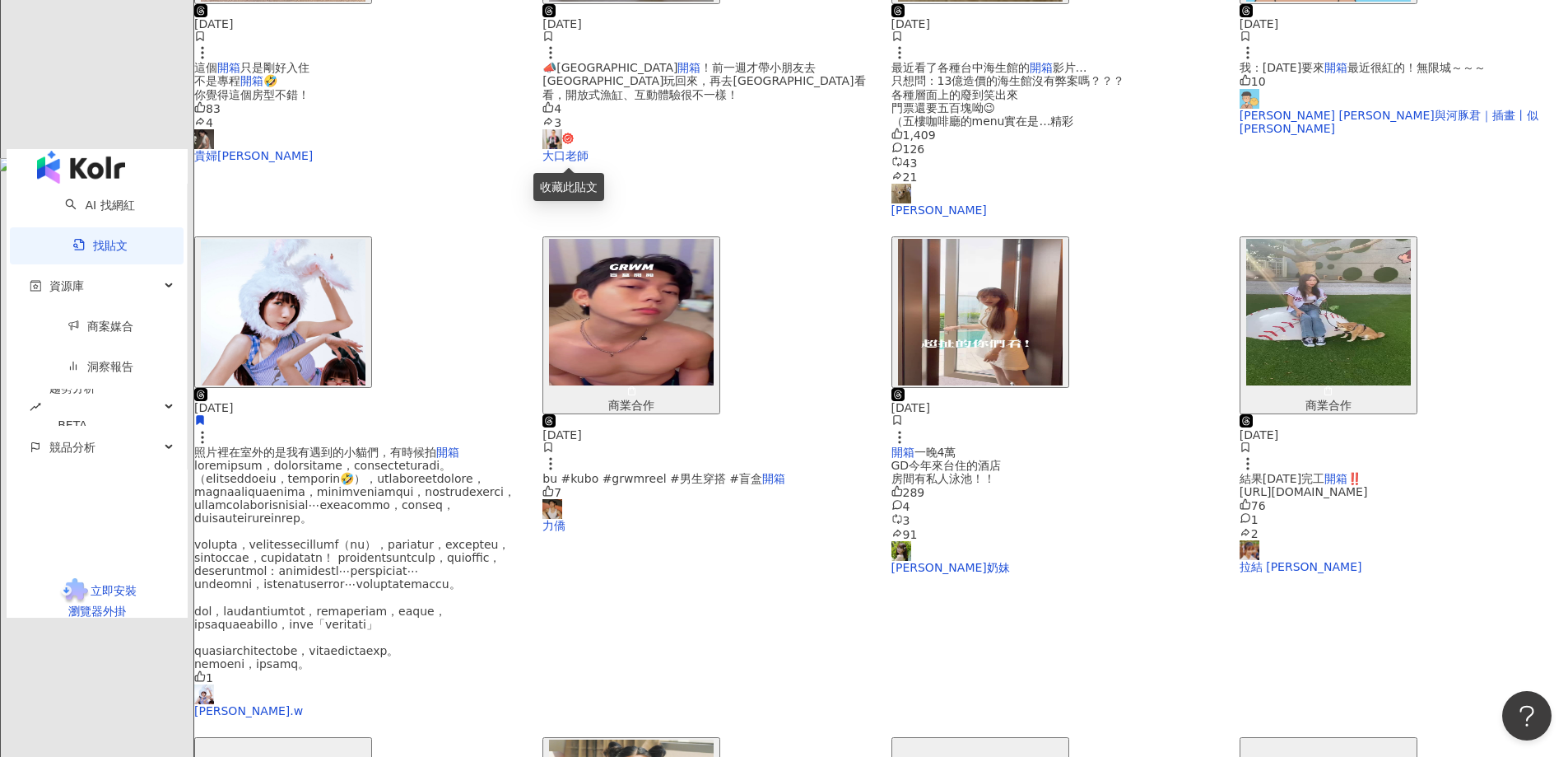
scroll to position [659, 0]
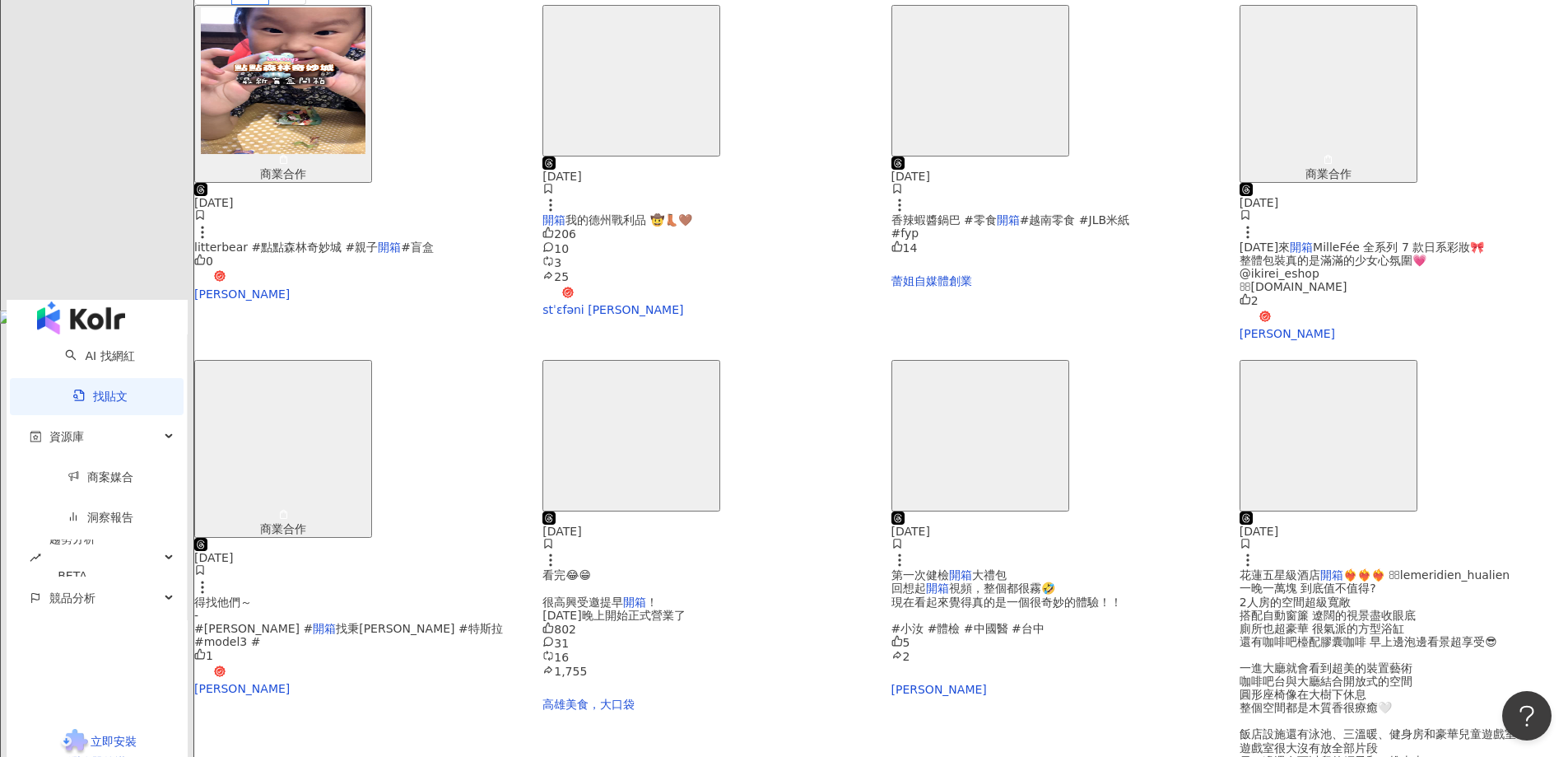
scroll to position [329, 0]
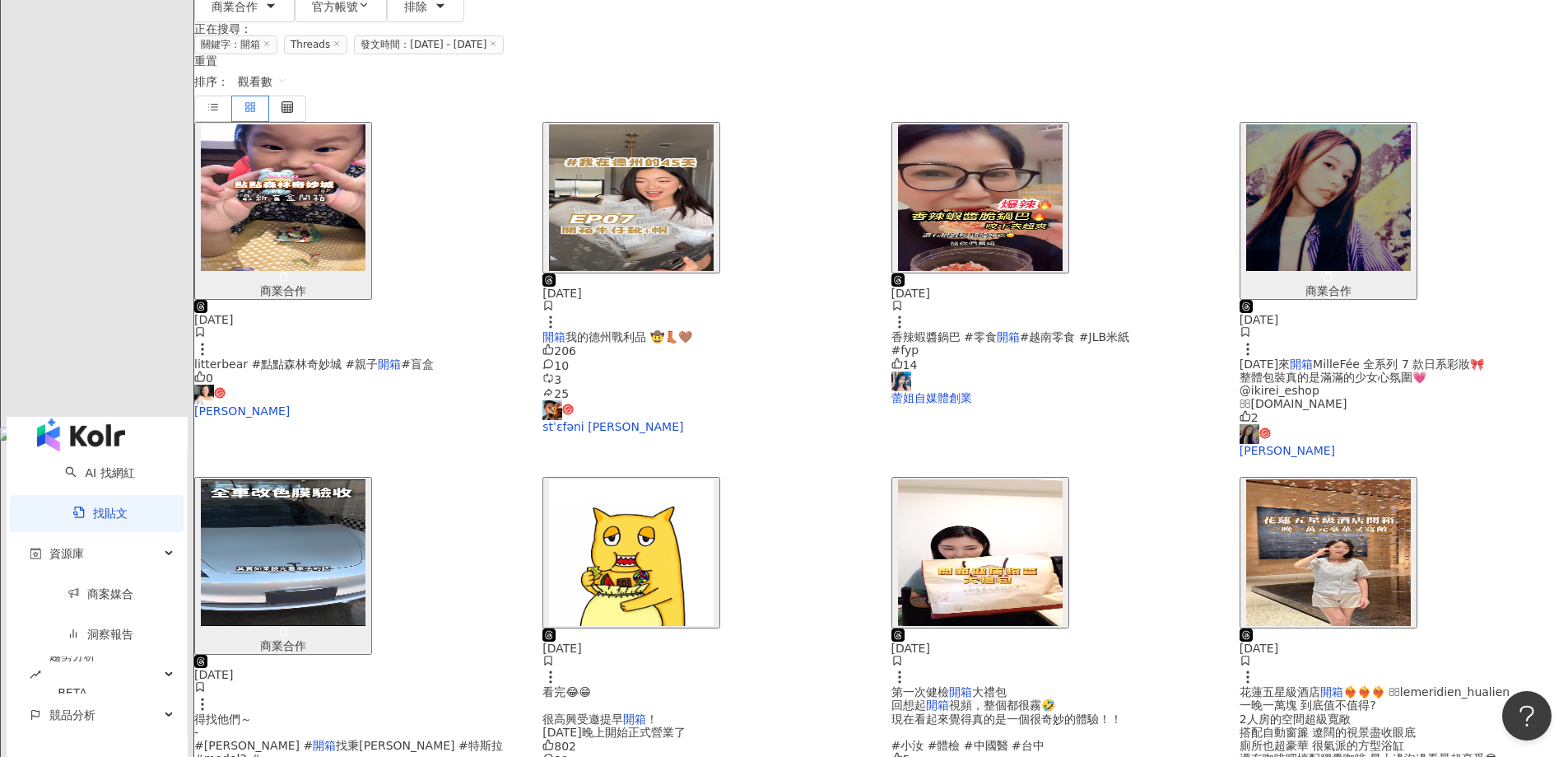
click at [1063, 479] on img "button" at bounding box center [980, 552] width 164 height 146
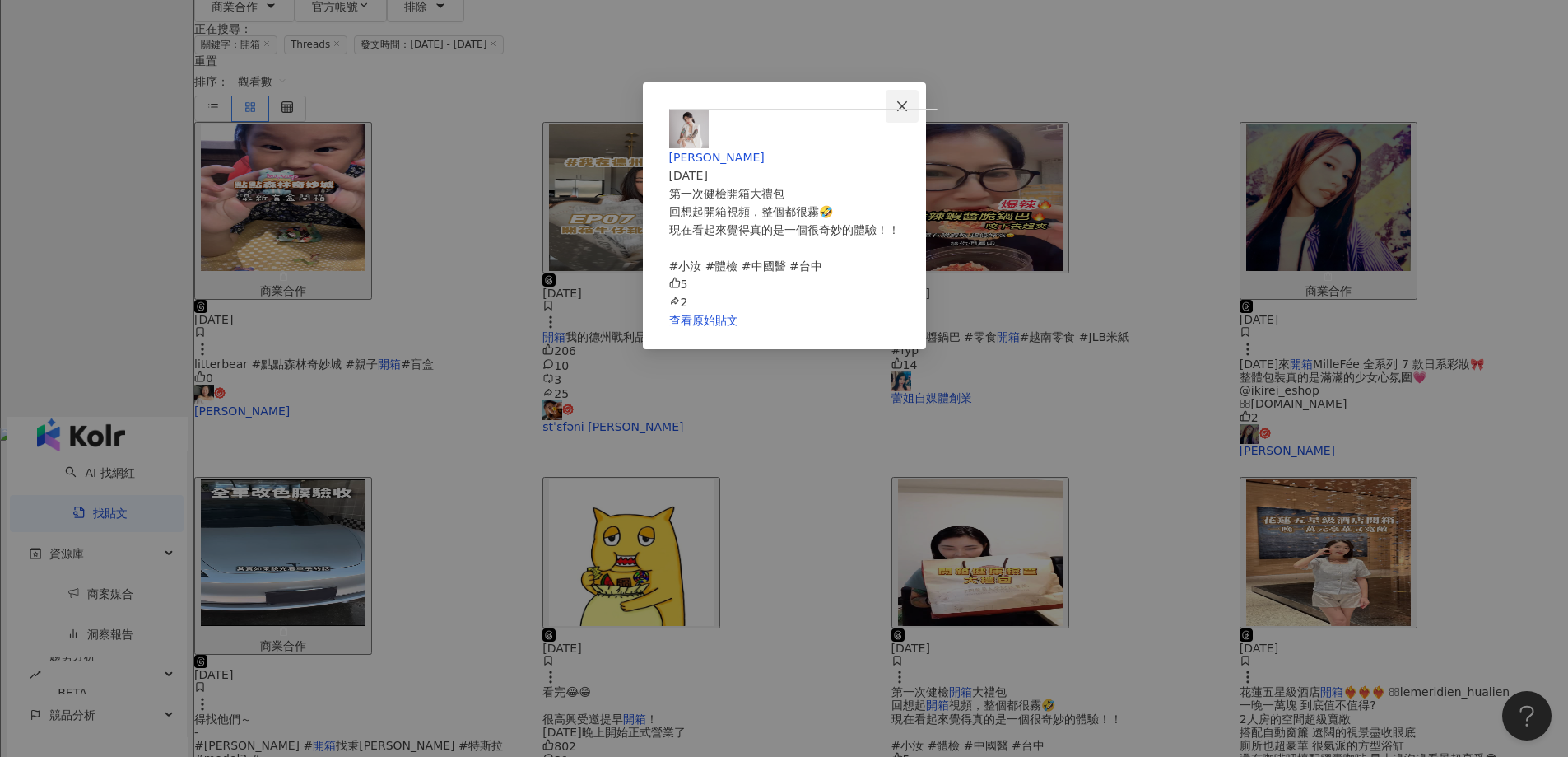
click at [919, 112] on span "Close" at bounding box center [902, 106] width 33 height 13
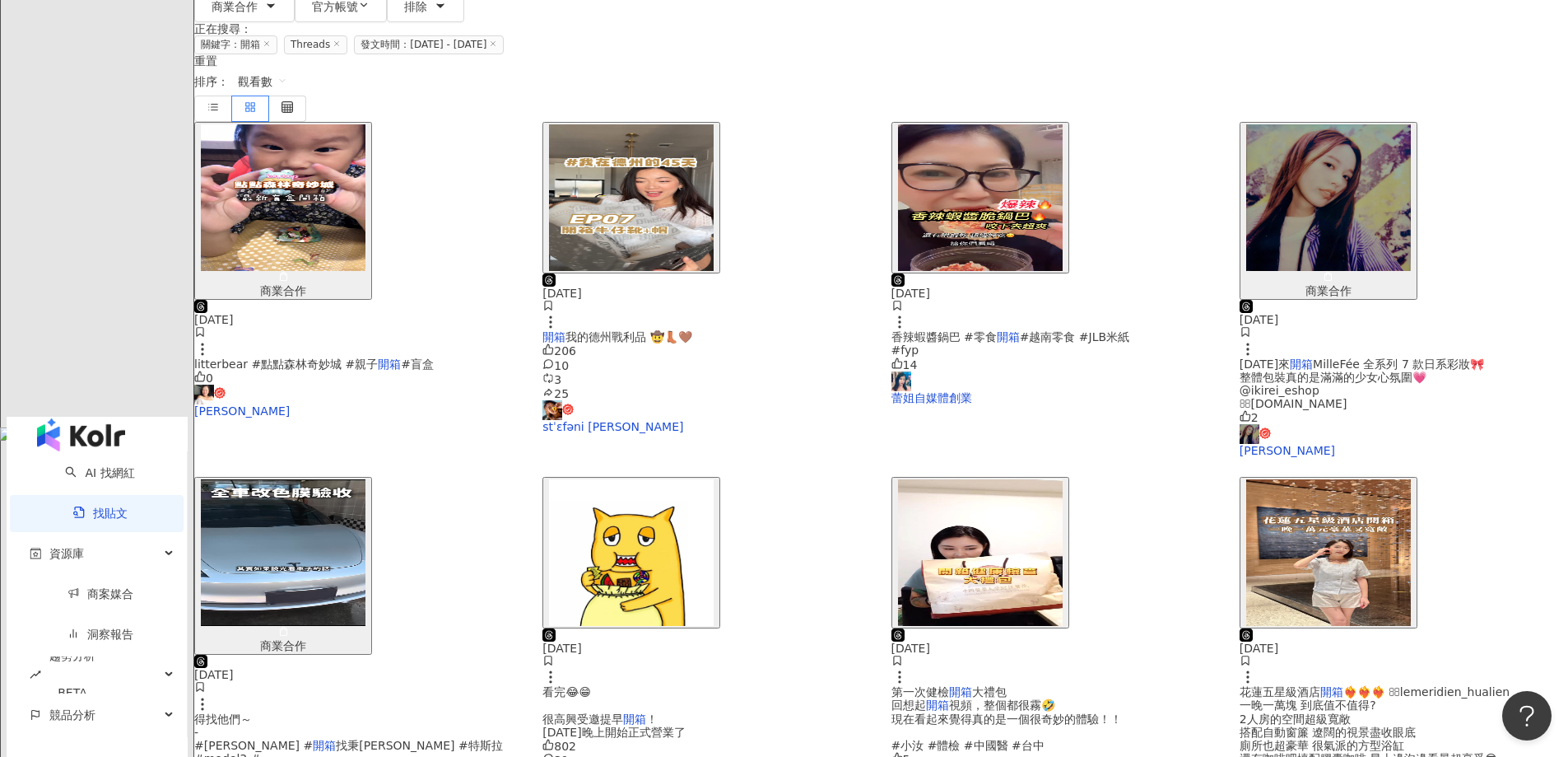
scroll to position [0, 0]
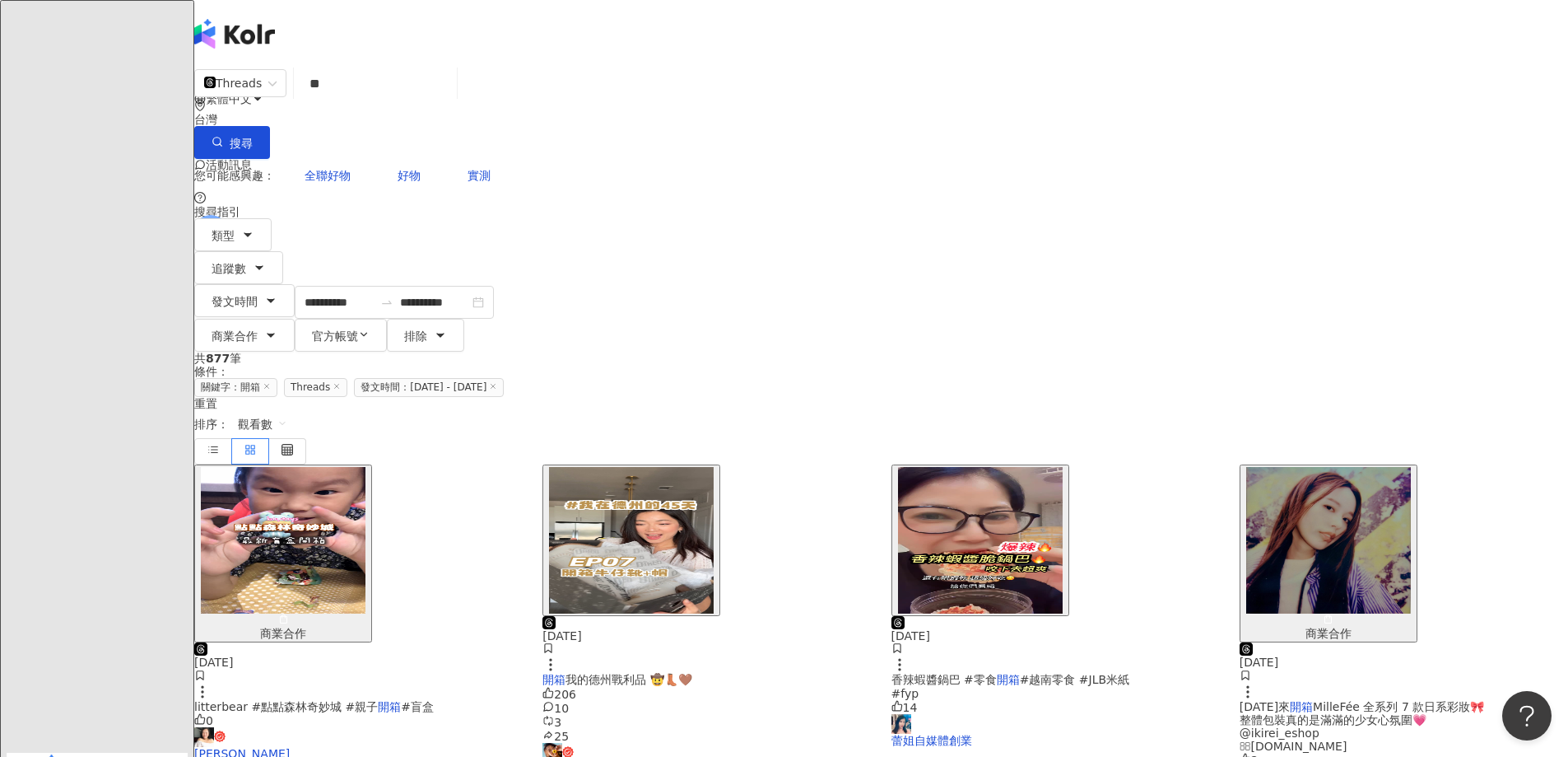
click at [366, 467] on img "button" at bounding box center [283, 540] width 164 height 146
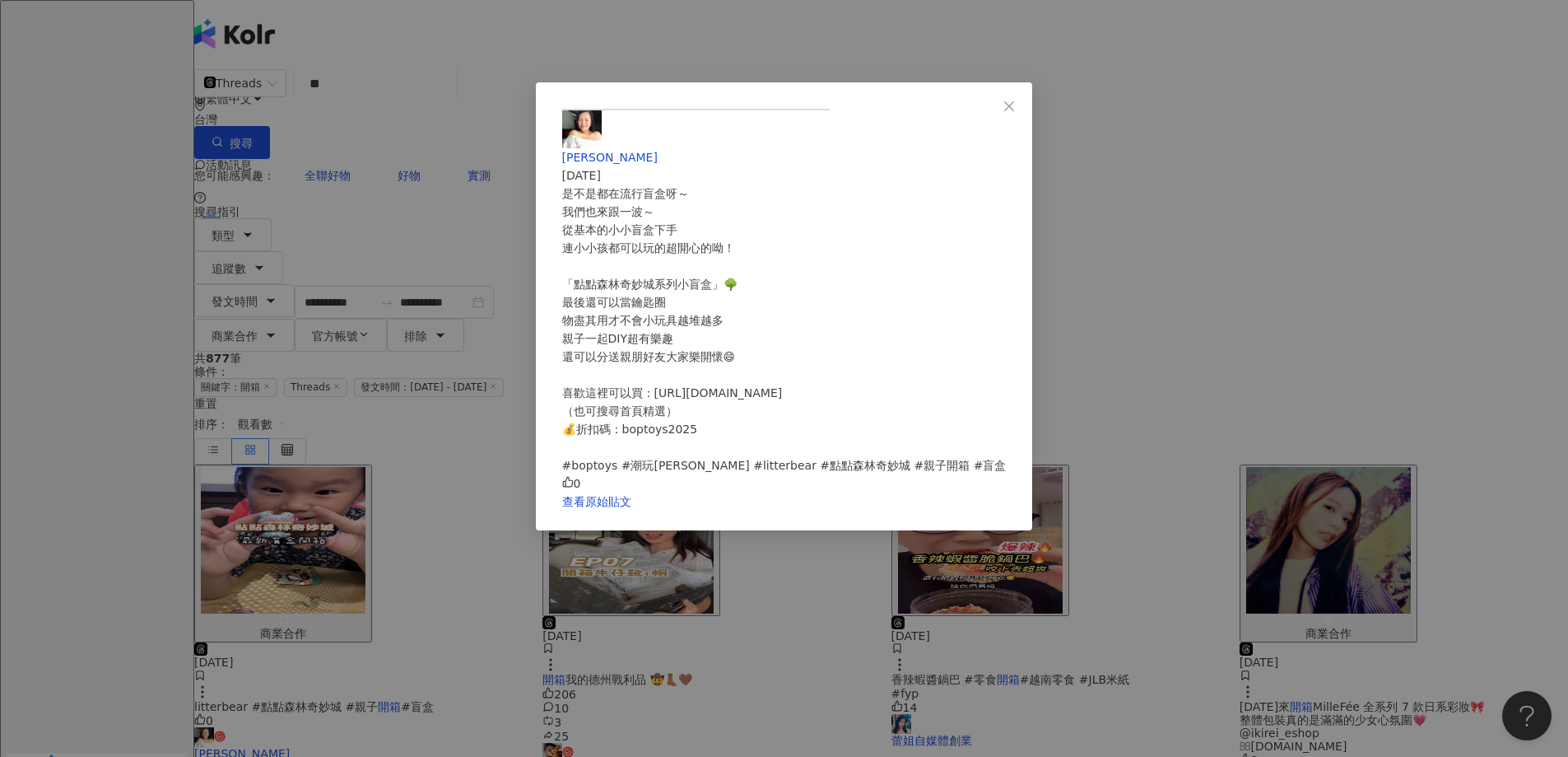
scroll to position [167, 0]
click at [1304, 449] on div "Lulu [DATE] 是不是都在流行盲盒呀～ 我們也來跟一波～ 從基本的小小盲盒下手 連小小孩都可以玩的超開心的呦！ 「點點森林奇妙城系列小盲盒」🌳 最後還…" at bounding box center [784, 378] width 1568 height 757
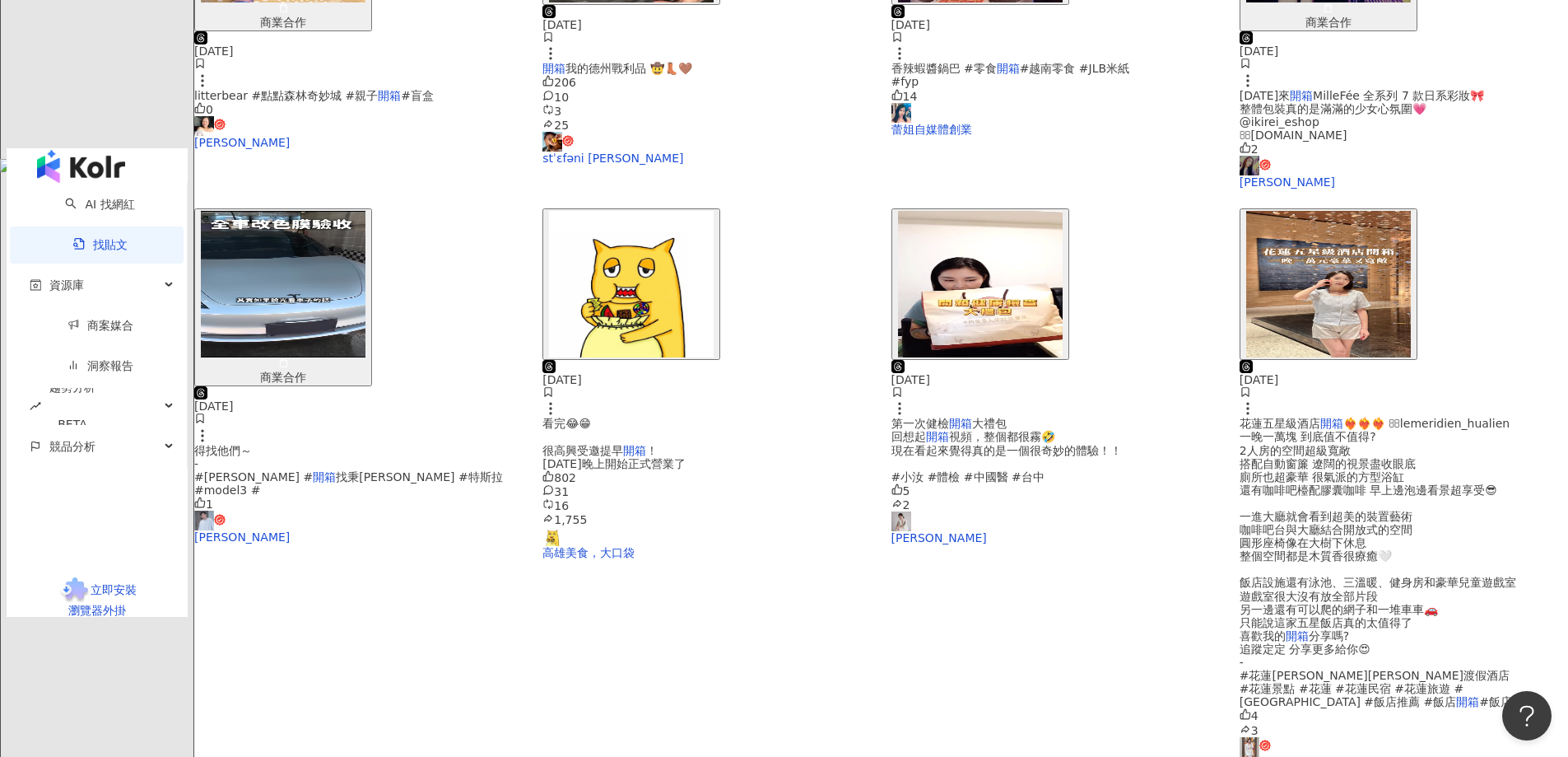
scroll to position [659, 0]
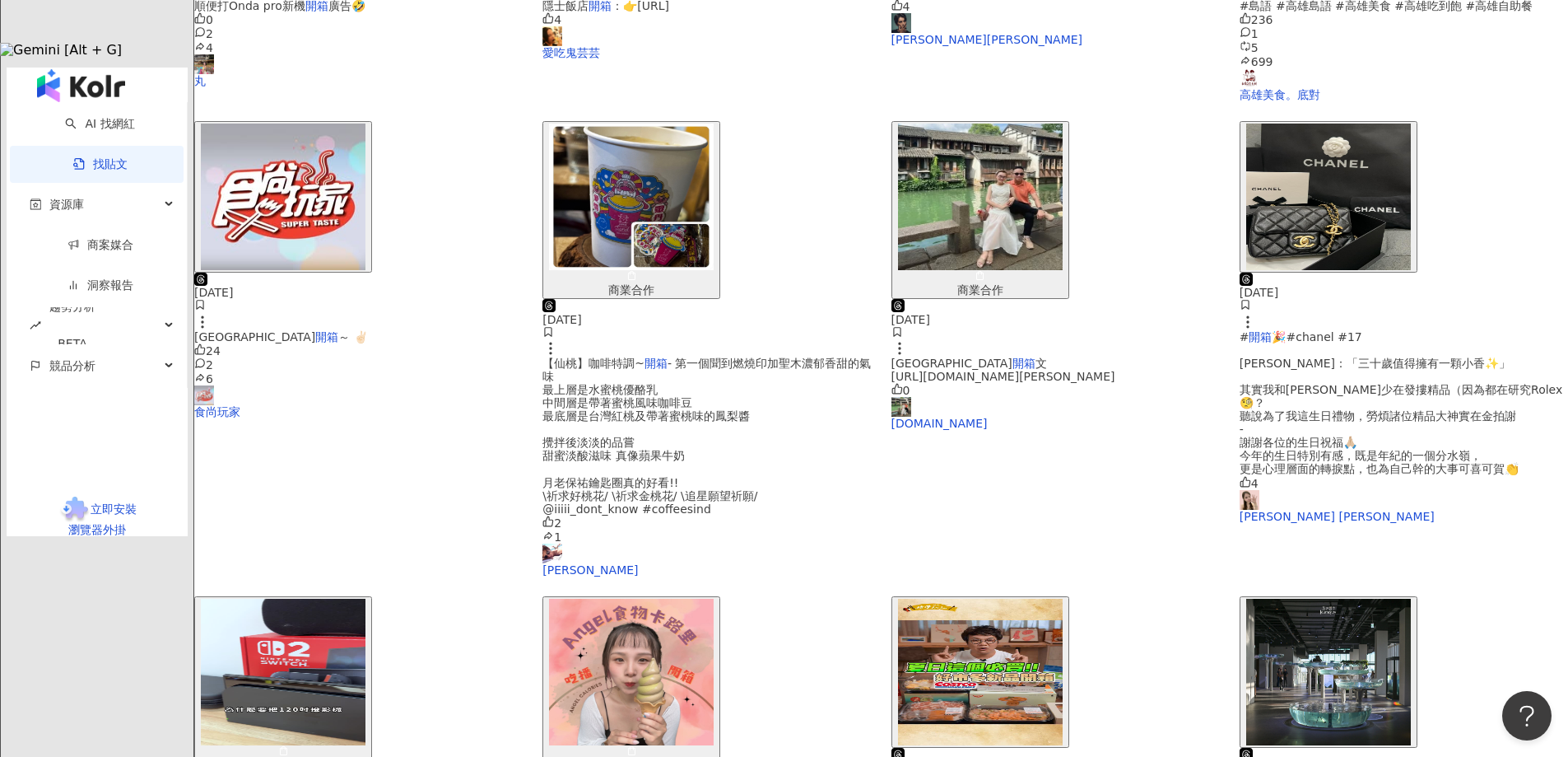
scroll to position [733, 0]
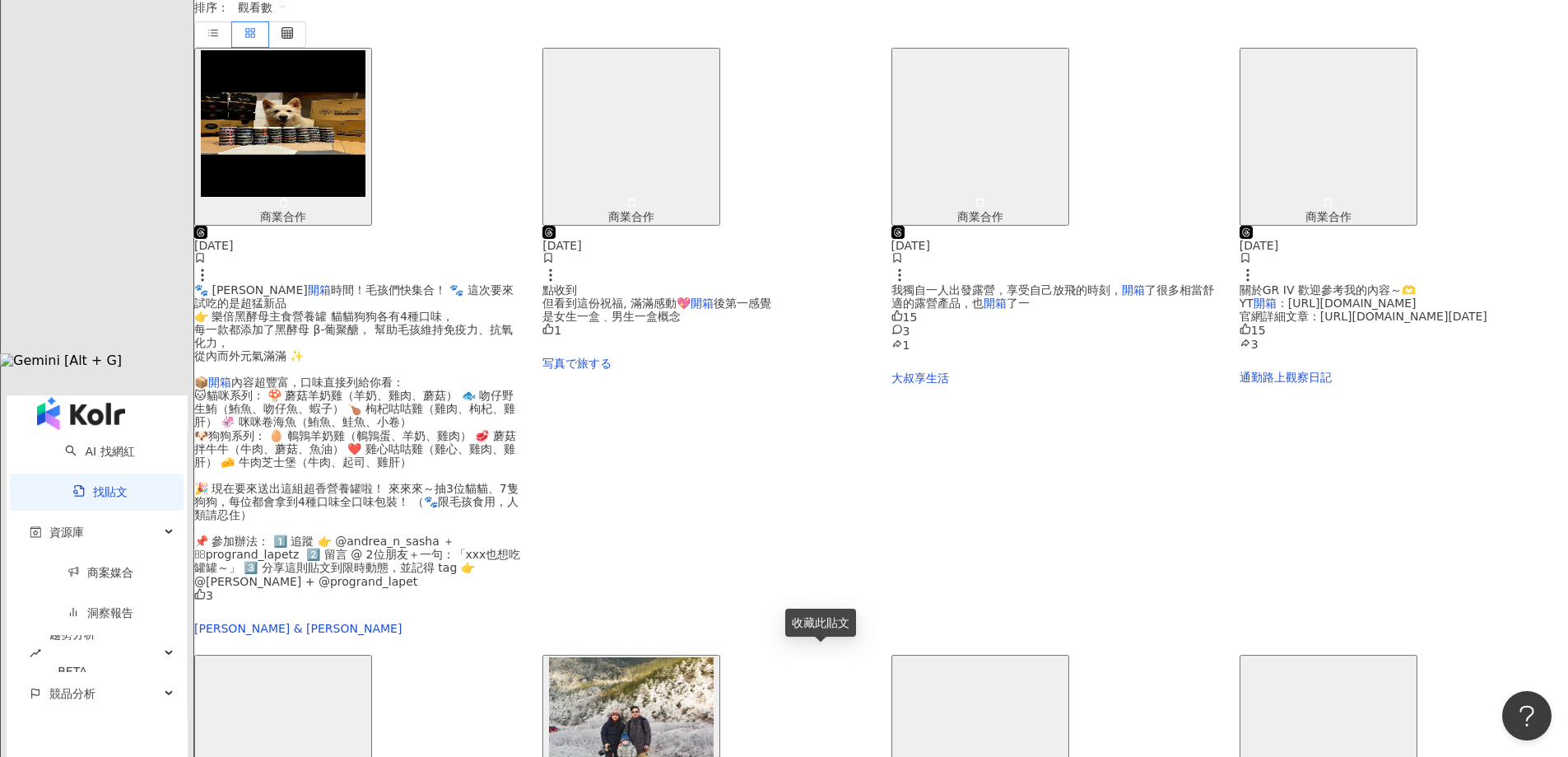
scroll to position [74, 0]
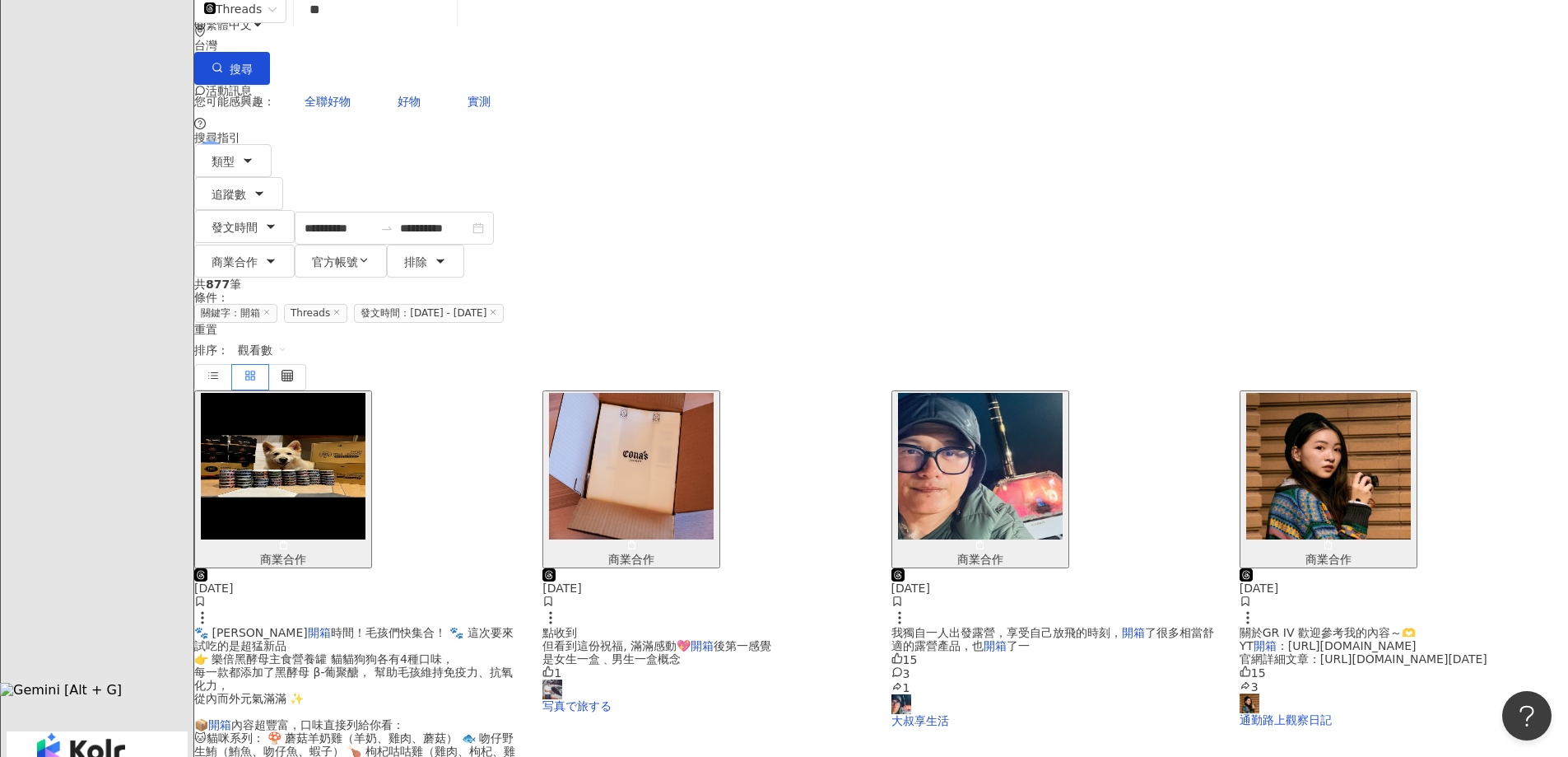
click at [1255, 393] on img "button" at bounding box center [1329, 466] width 164 height 146
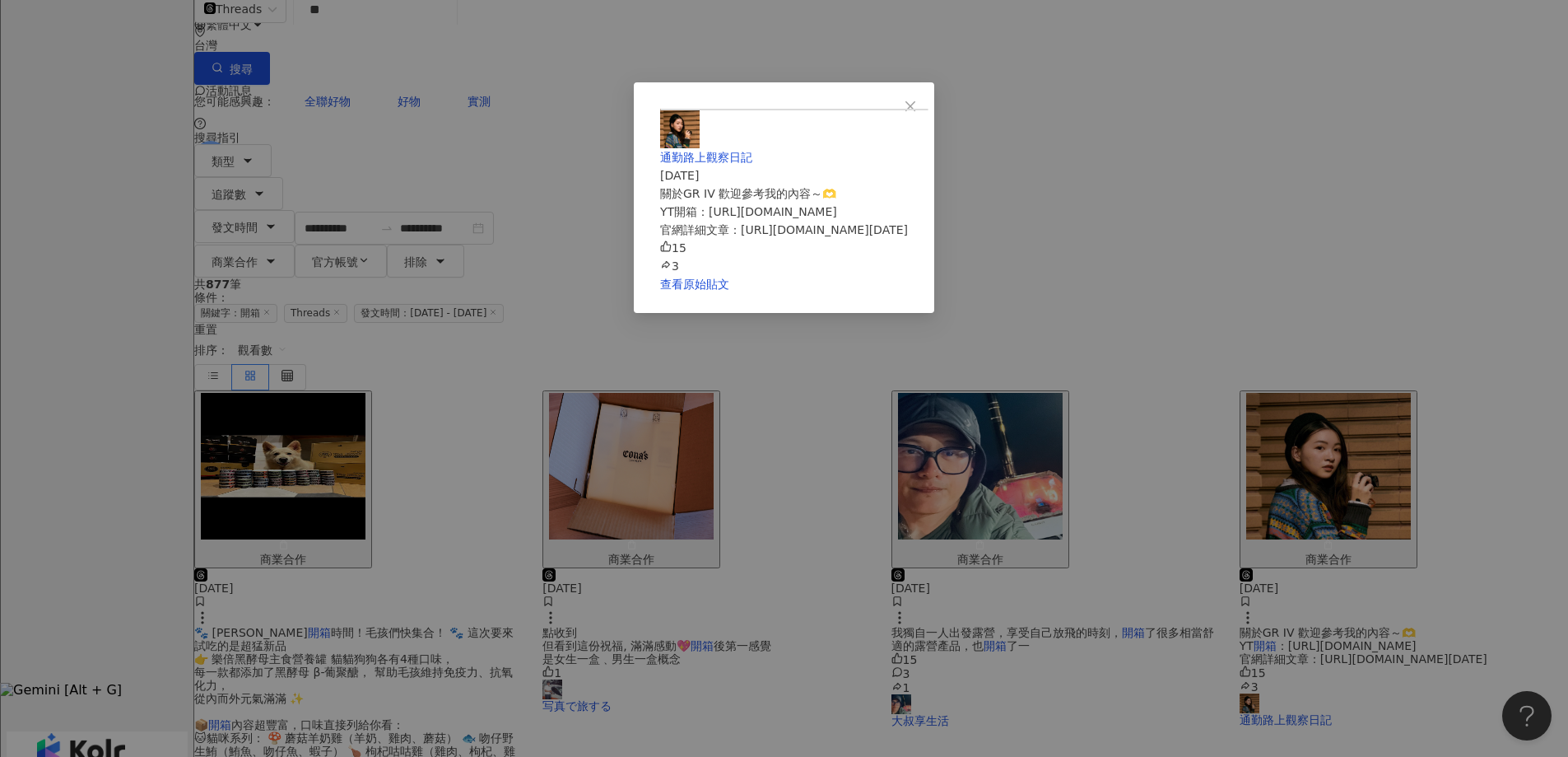
scroll to position [193, 0]
click at [729, 291] on link "查看原始貼文" at bounding box center [695, 284] width 69 height 13
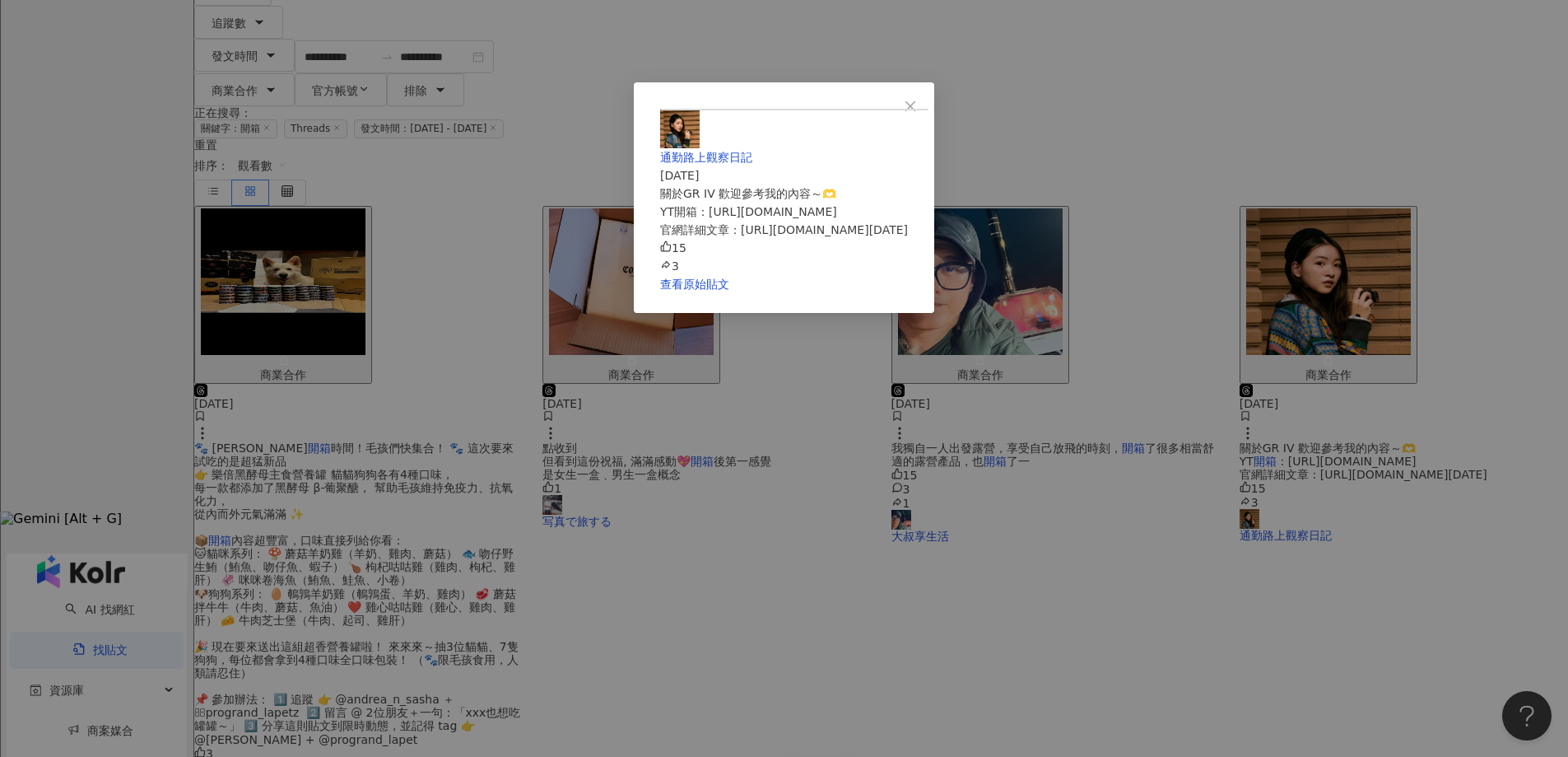
scroll to position [569, 0]
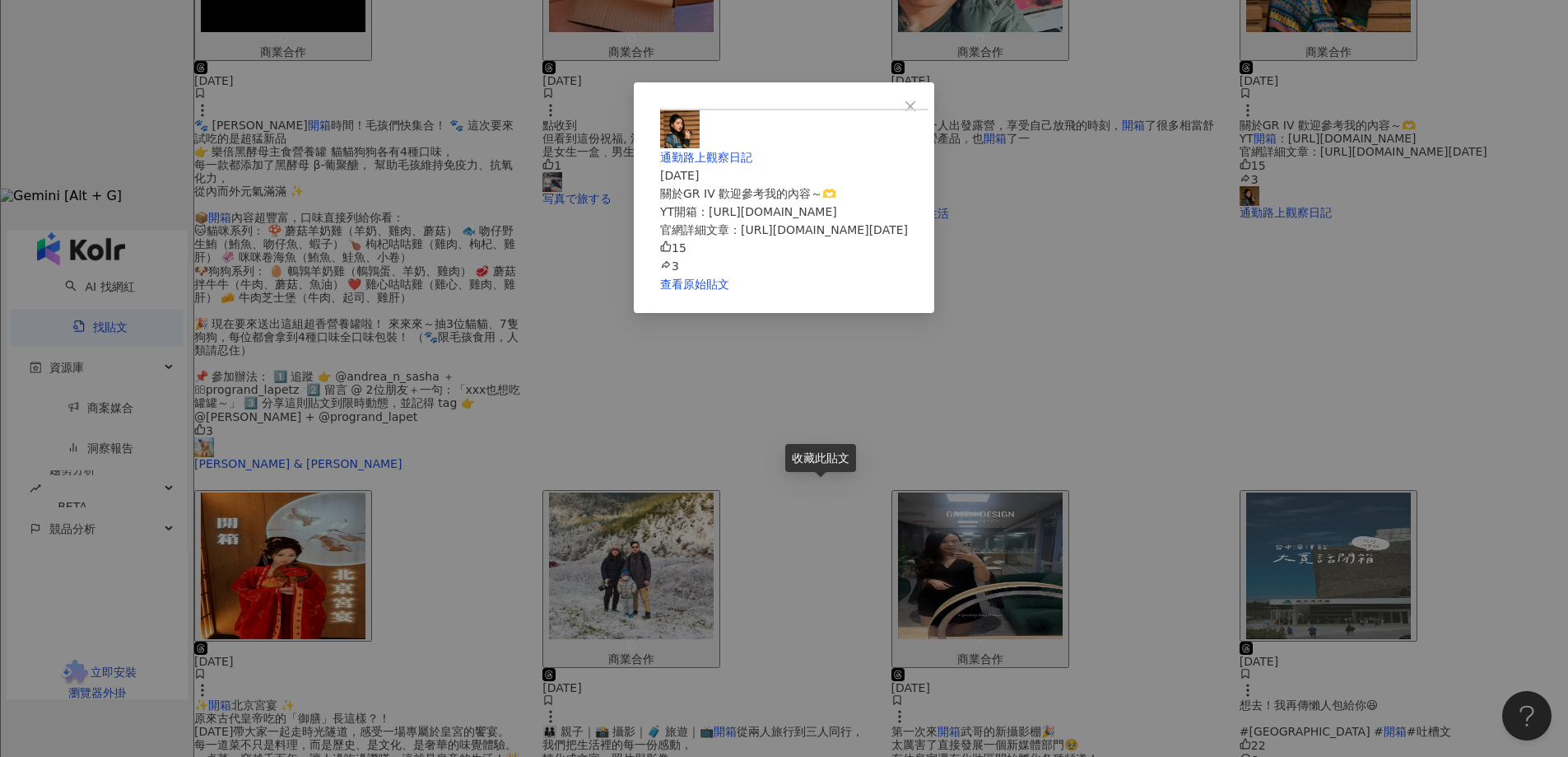
click at [1309, 453] on div "通勤路上觀察日記 [DATE] 關於GR IV 歡迎參考我的內容～🫶 YT開箱：[URL][DOMAIN_NAME] 官網詳細文章：[URL][DOMAIN_…" at bounding box center [784, 378] width 1568 height 757
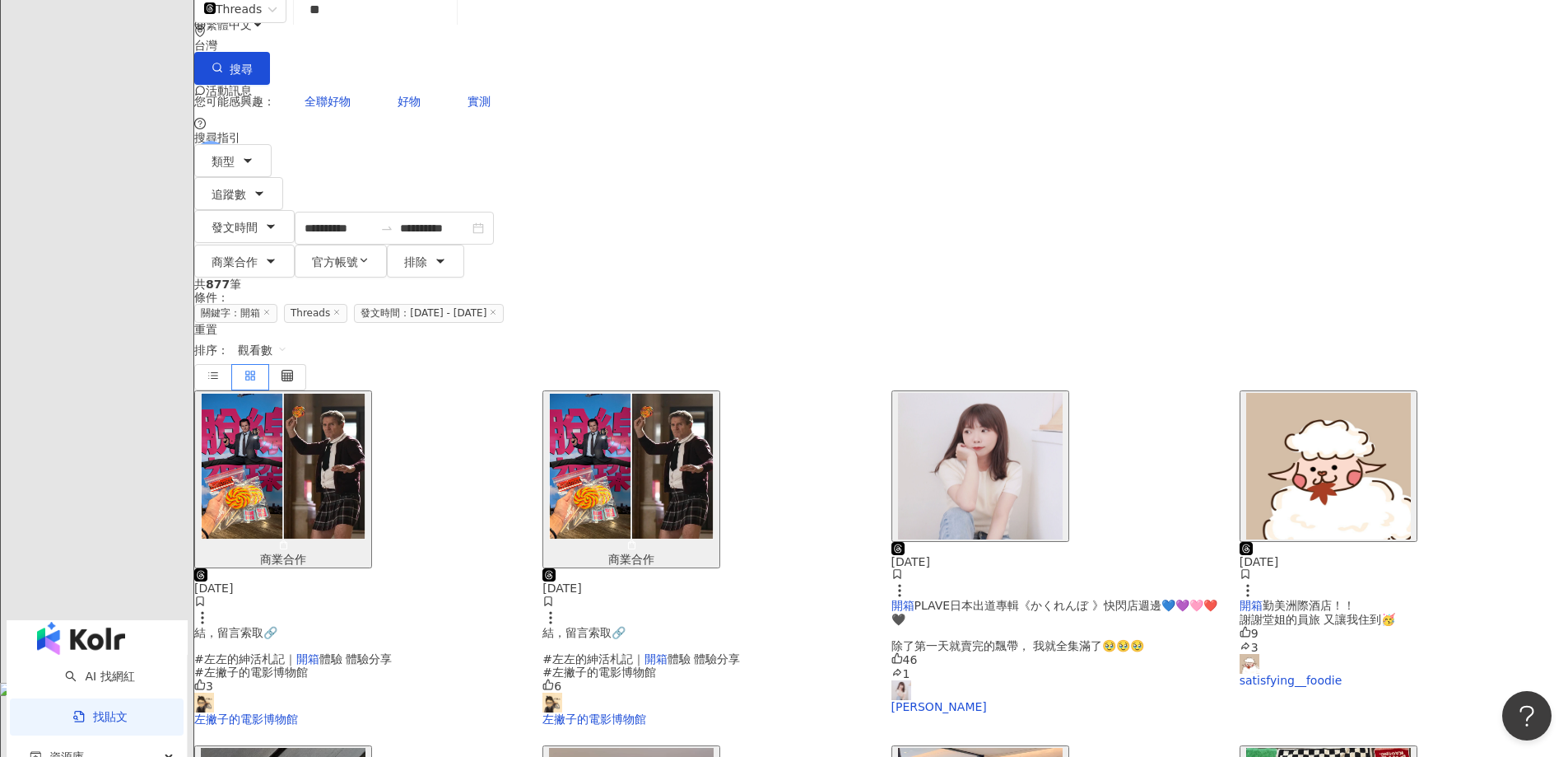
scroll to position [165, 0]
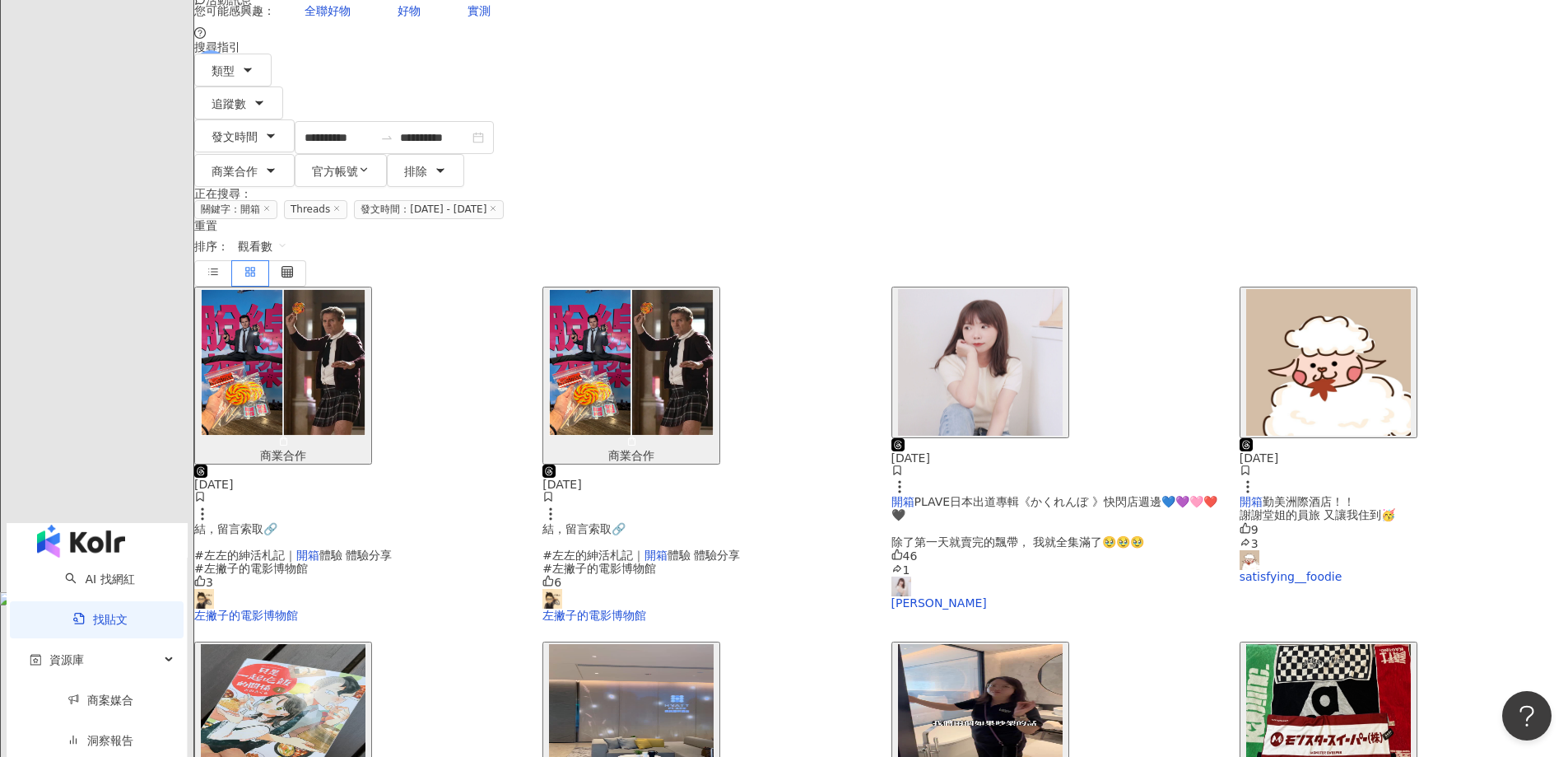
click at [1293, 289] on img "button" at bounding box center [1329, 362] width 164 height 146
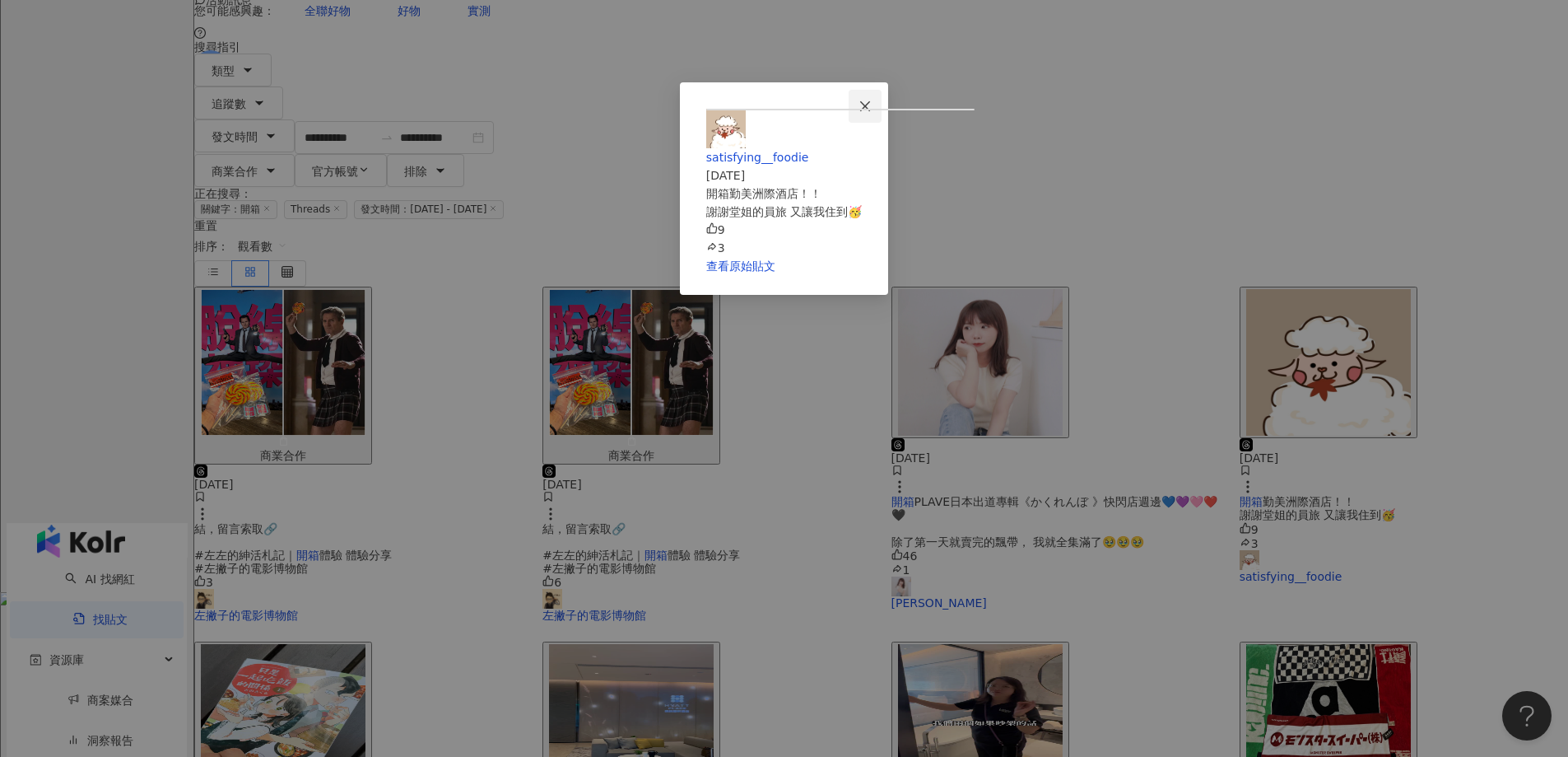
click at [882, 96] on button "Close" at bounding box center [865, 106] width 33 height 33
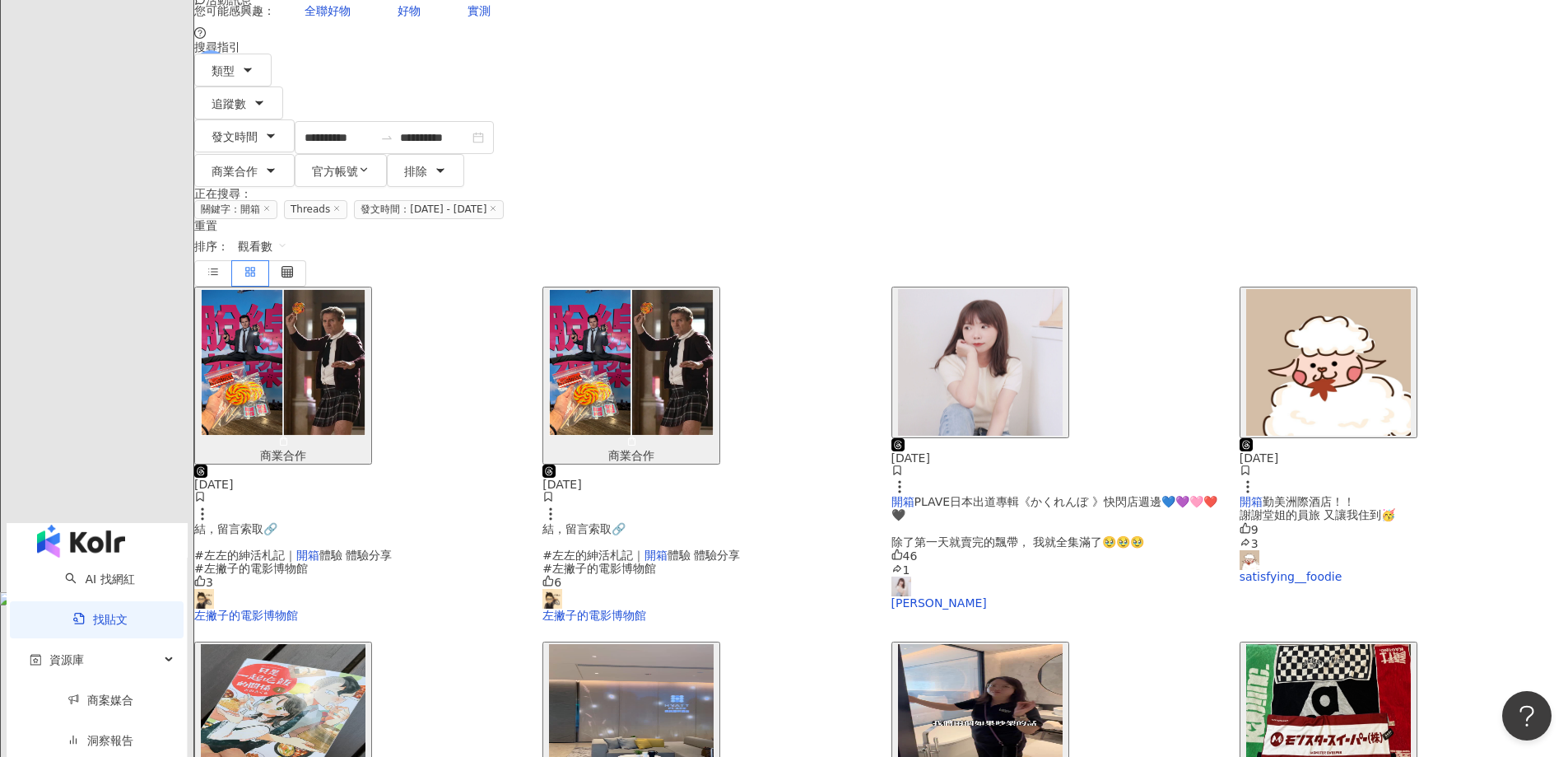
scroll to position [495, 0]
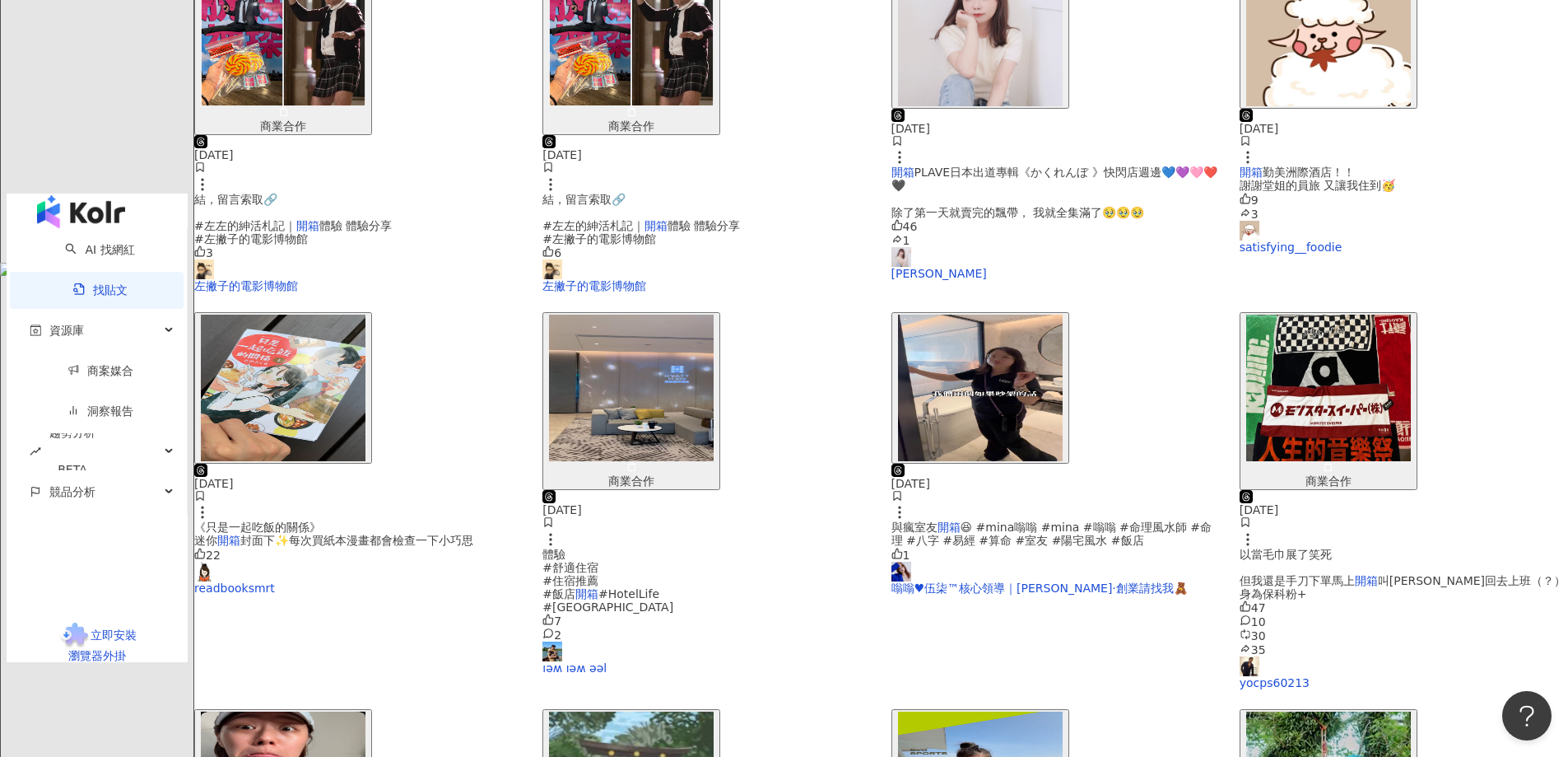
click at [366, 315] on img "button" at bounding box center [283, 388] width 164 height 146
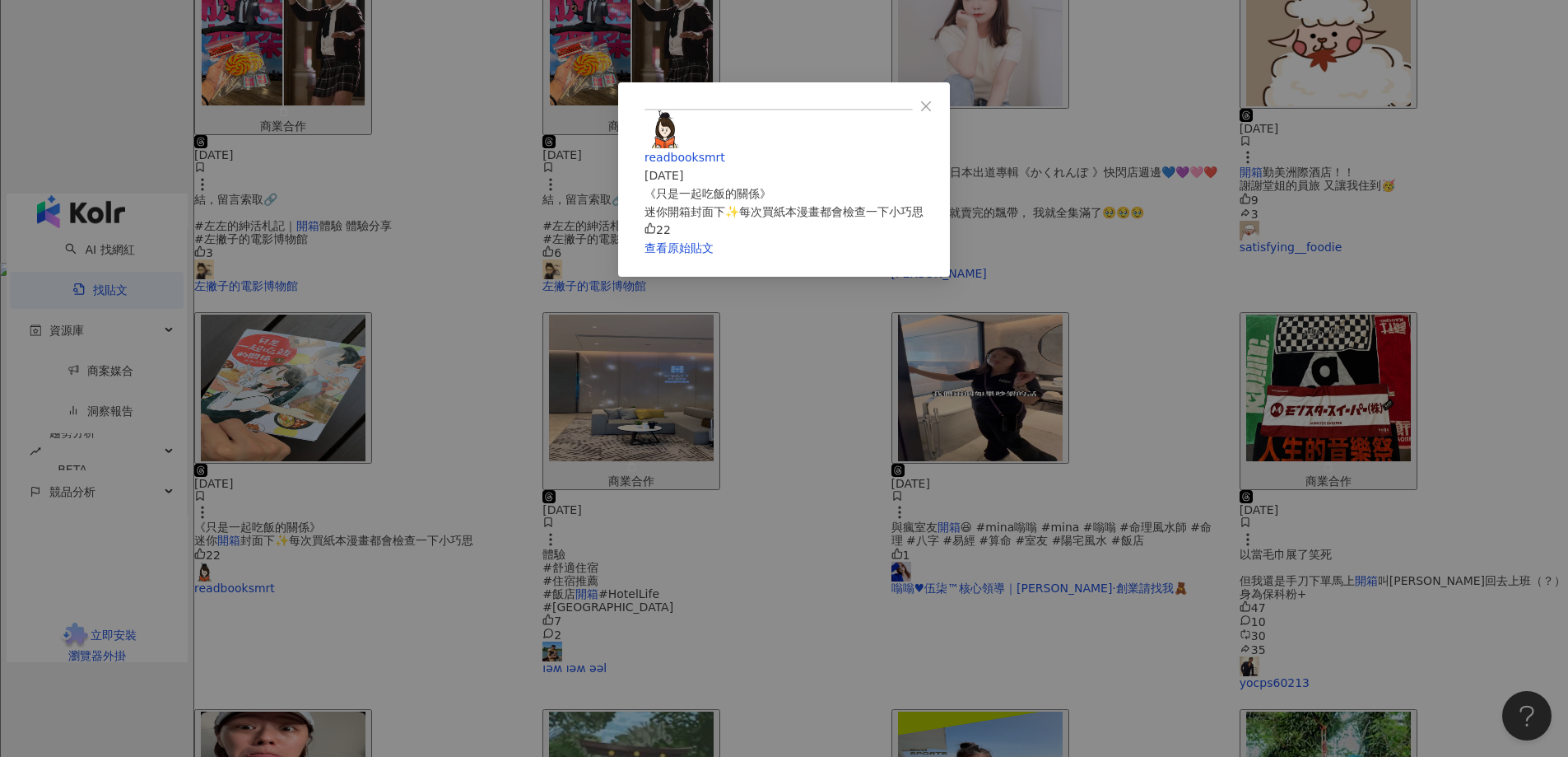
scroll to position [91, 0]
click at [943, 90] on button "Close" at bounding box center [927, 106] width 33 height 33
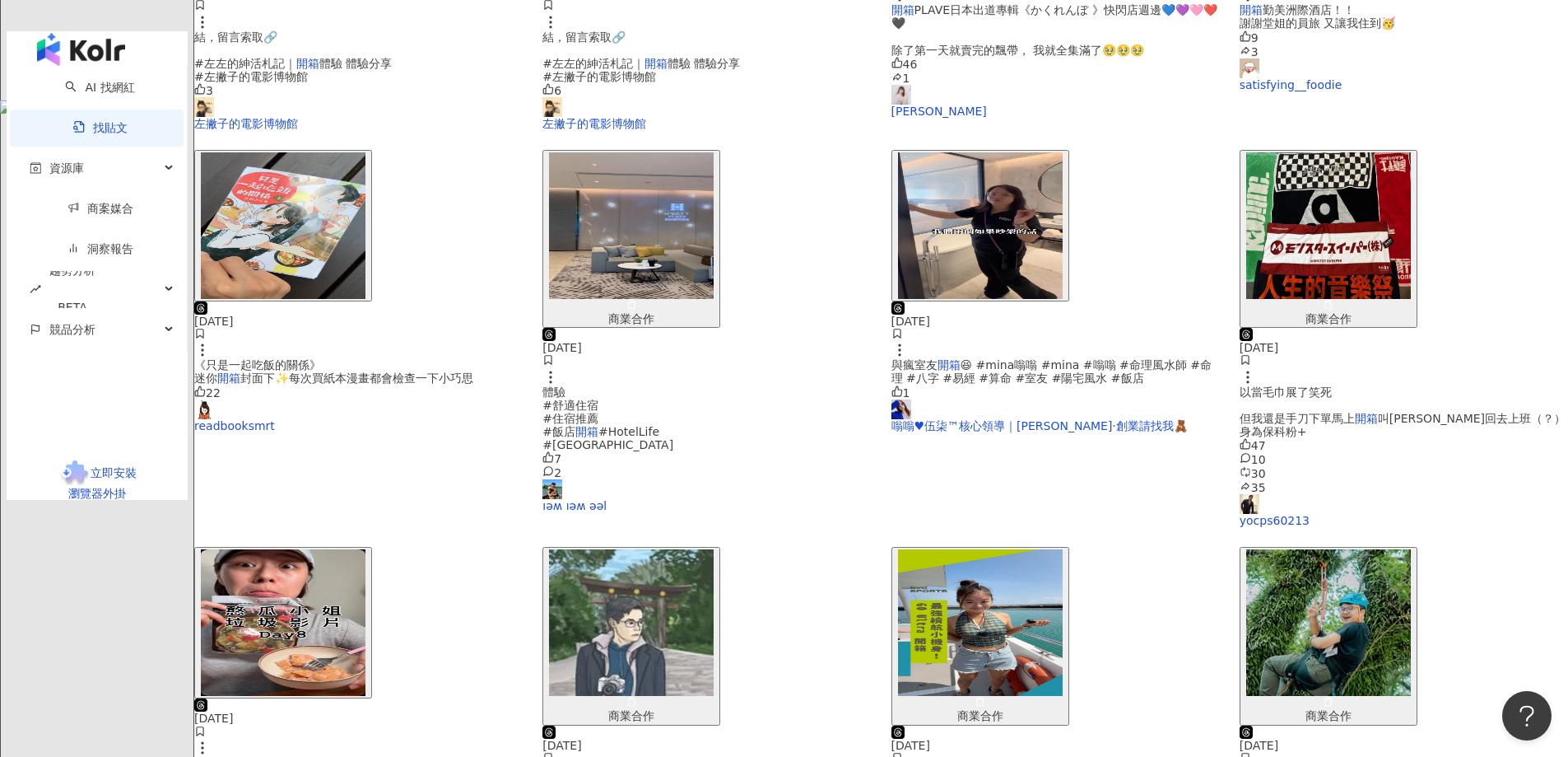
scroll to position [741, 0]
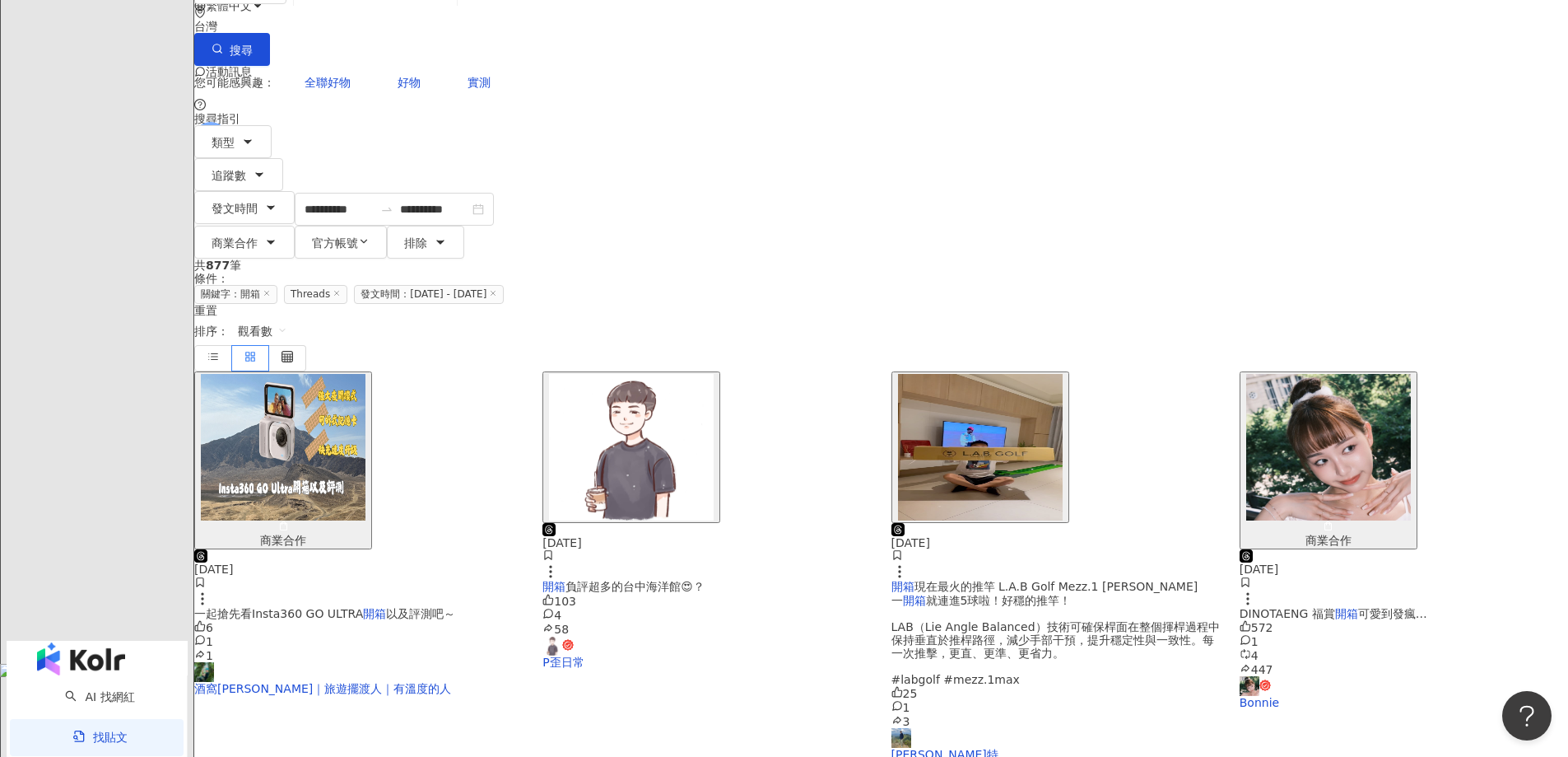
scroll to position [74, 0]
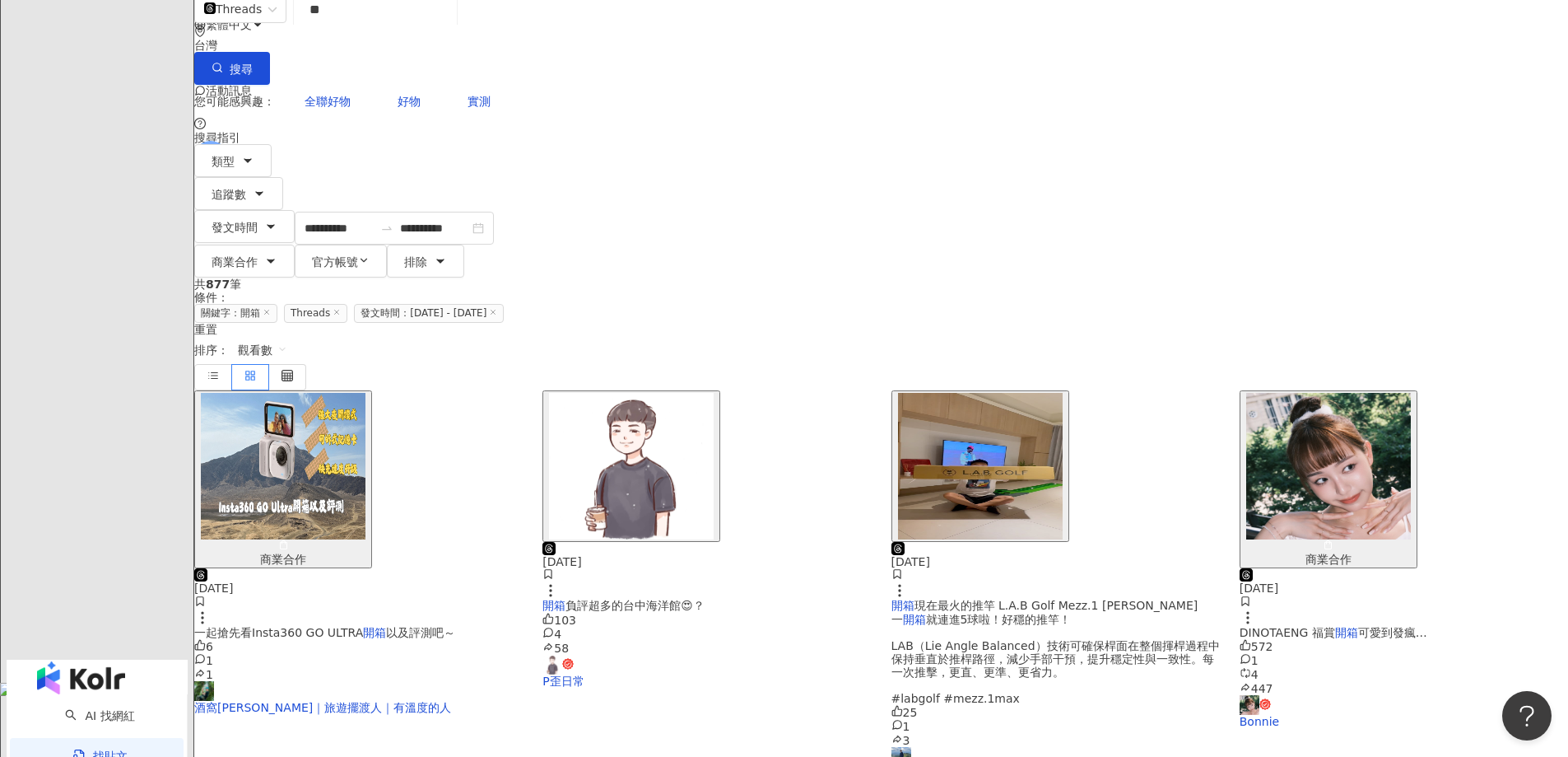
click at [366, 393] on img "button" at bounding box center [283, 466] width 164 height 146
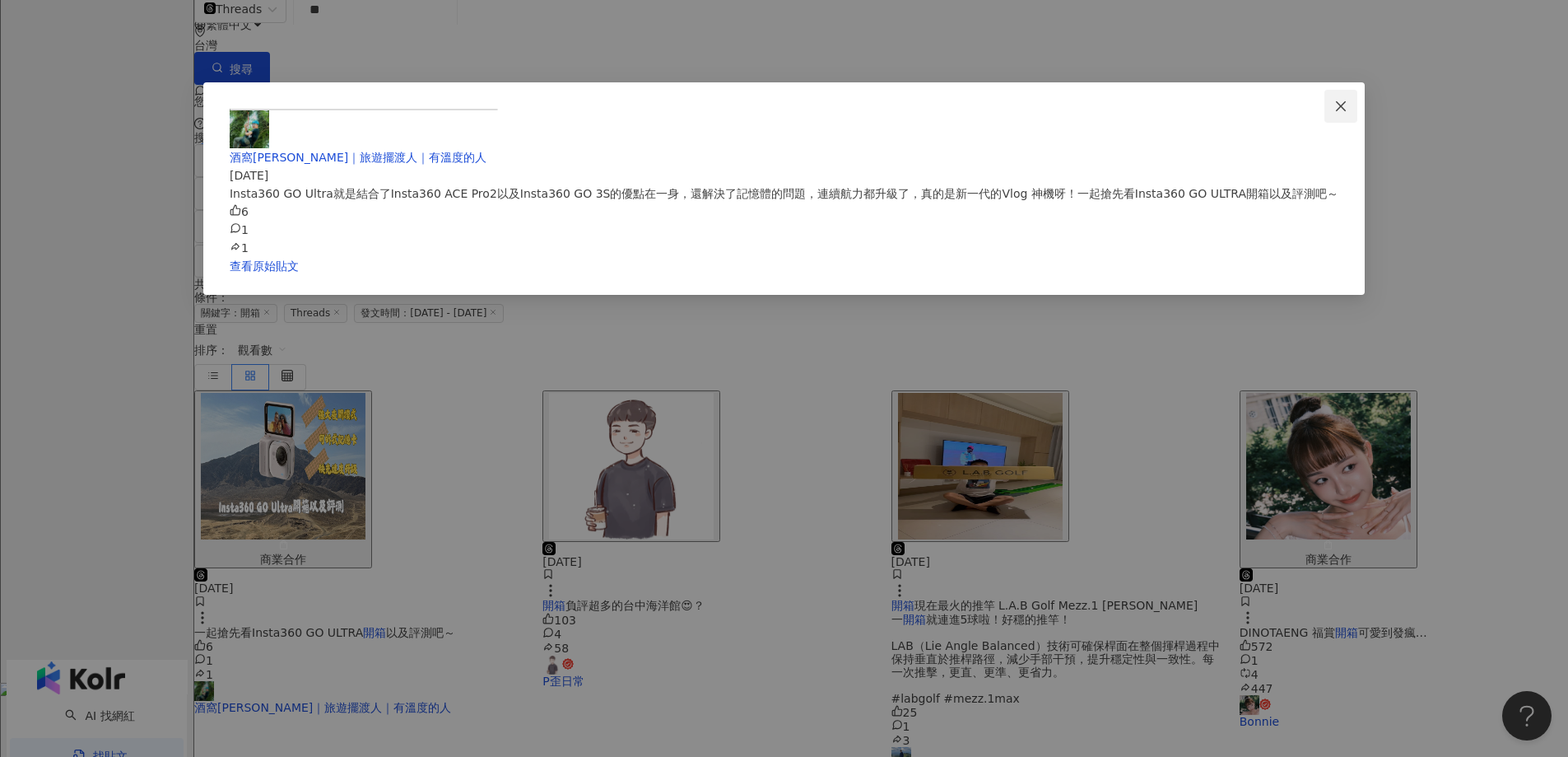
click at [1335, 103] on icon "close" at bounding box center [1341, 106] width 13 height 13
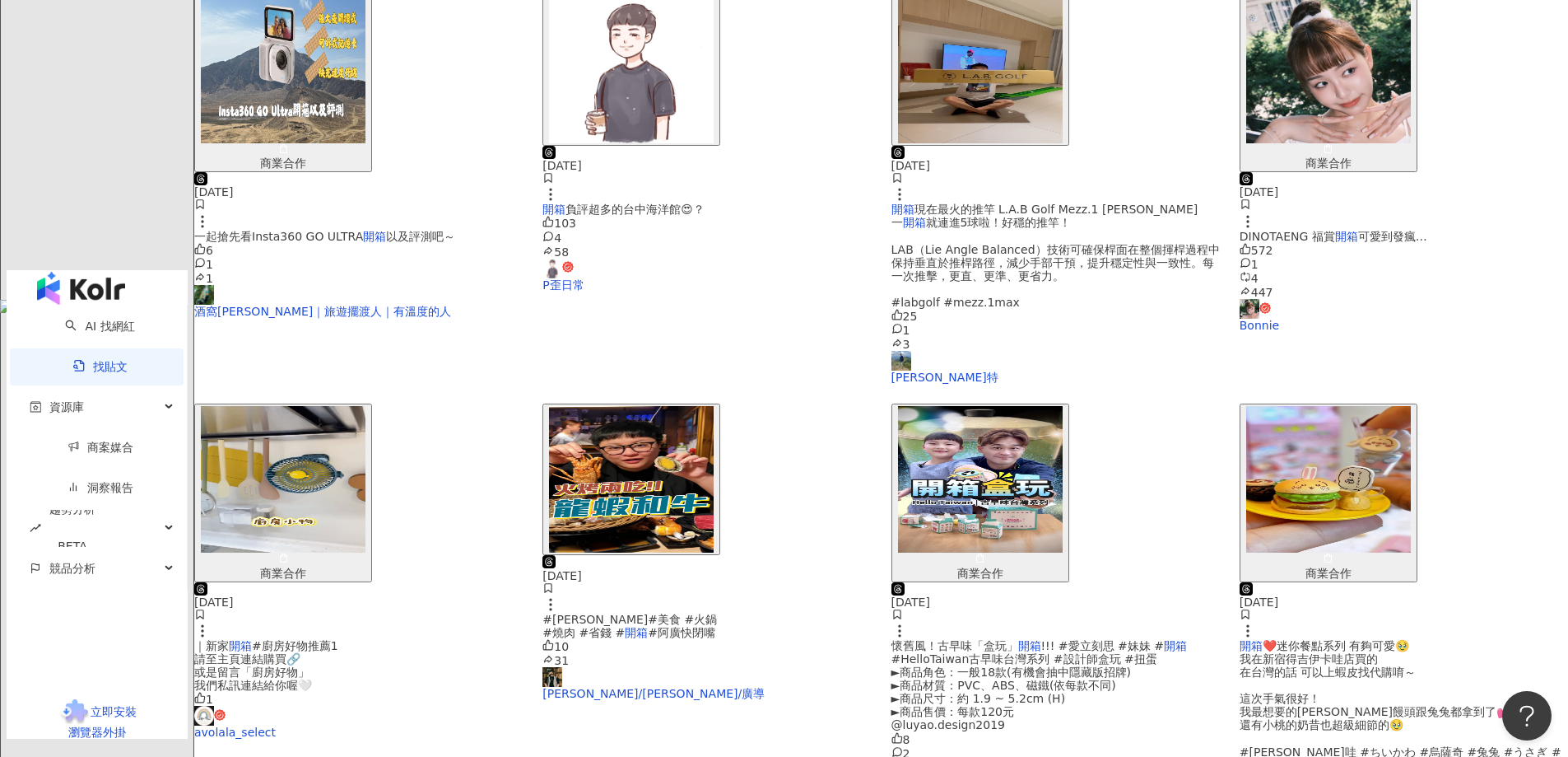
scroll to position [569, 0]
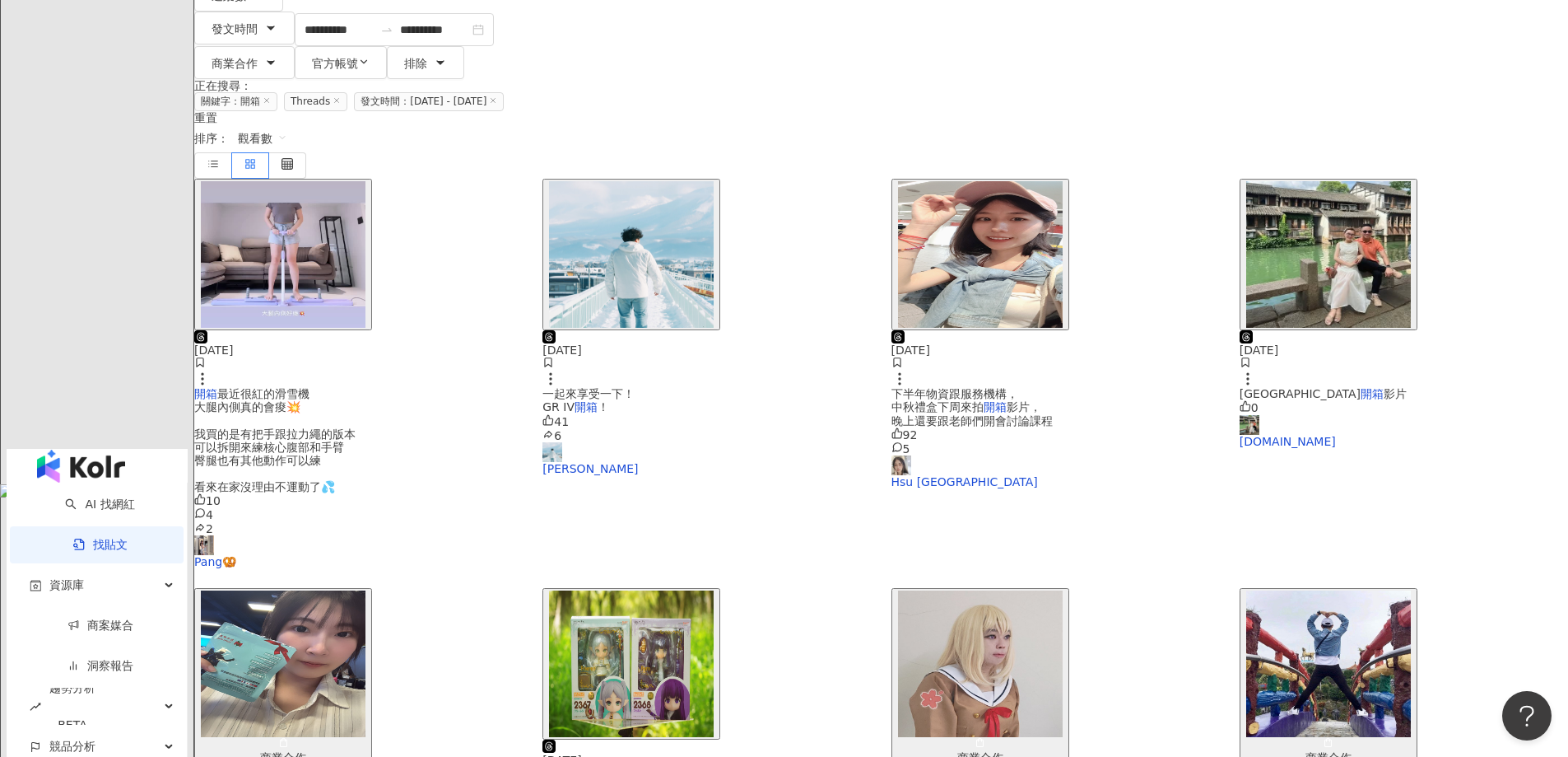
scroll to position [329, 0]
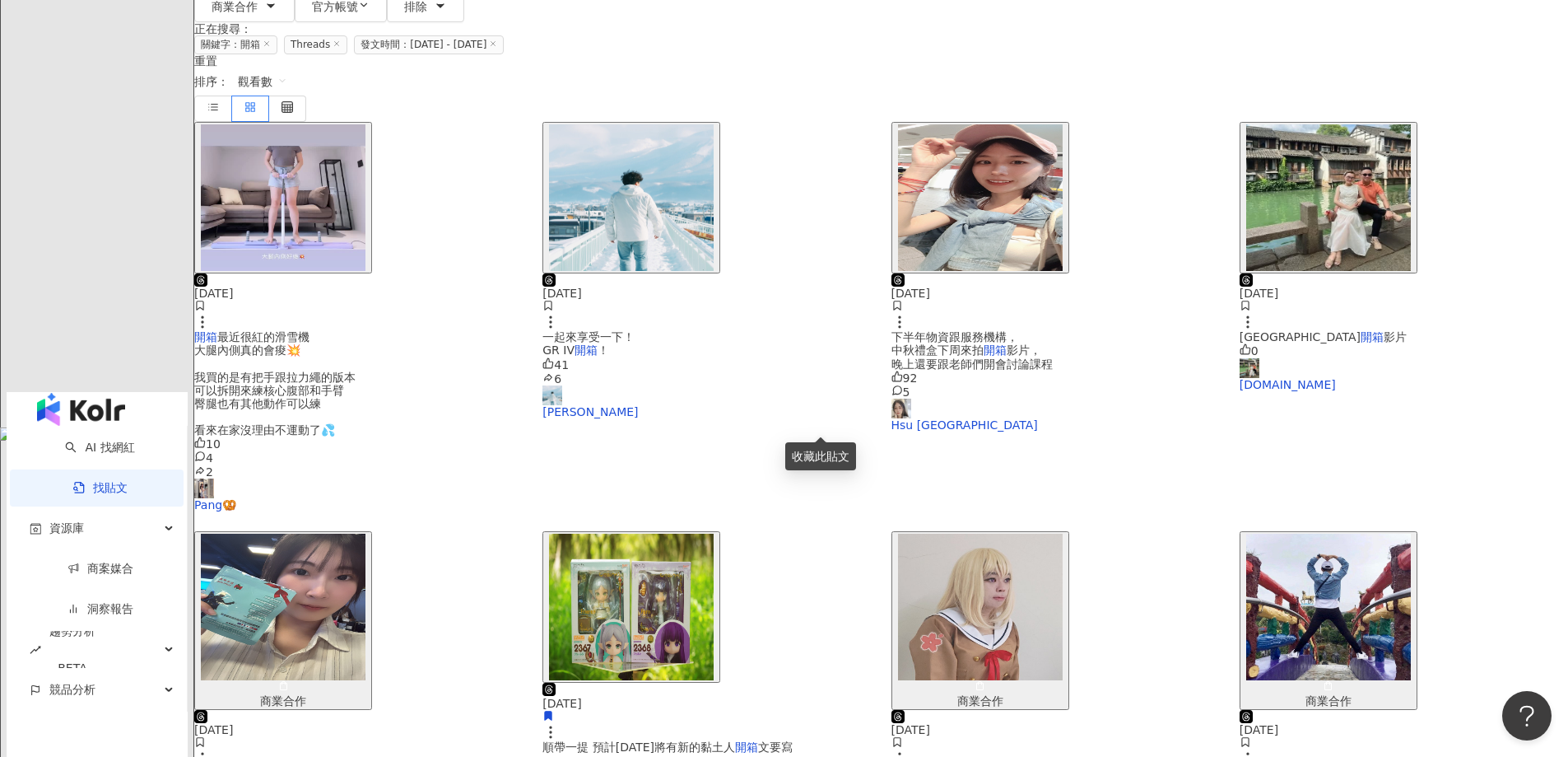
click at [714, 534] on img "button" at bounding box center [631, 607] width 164 height 146
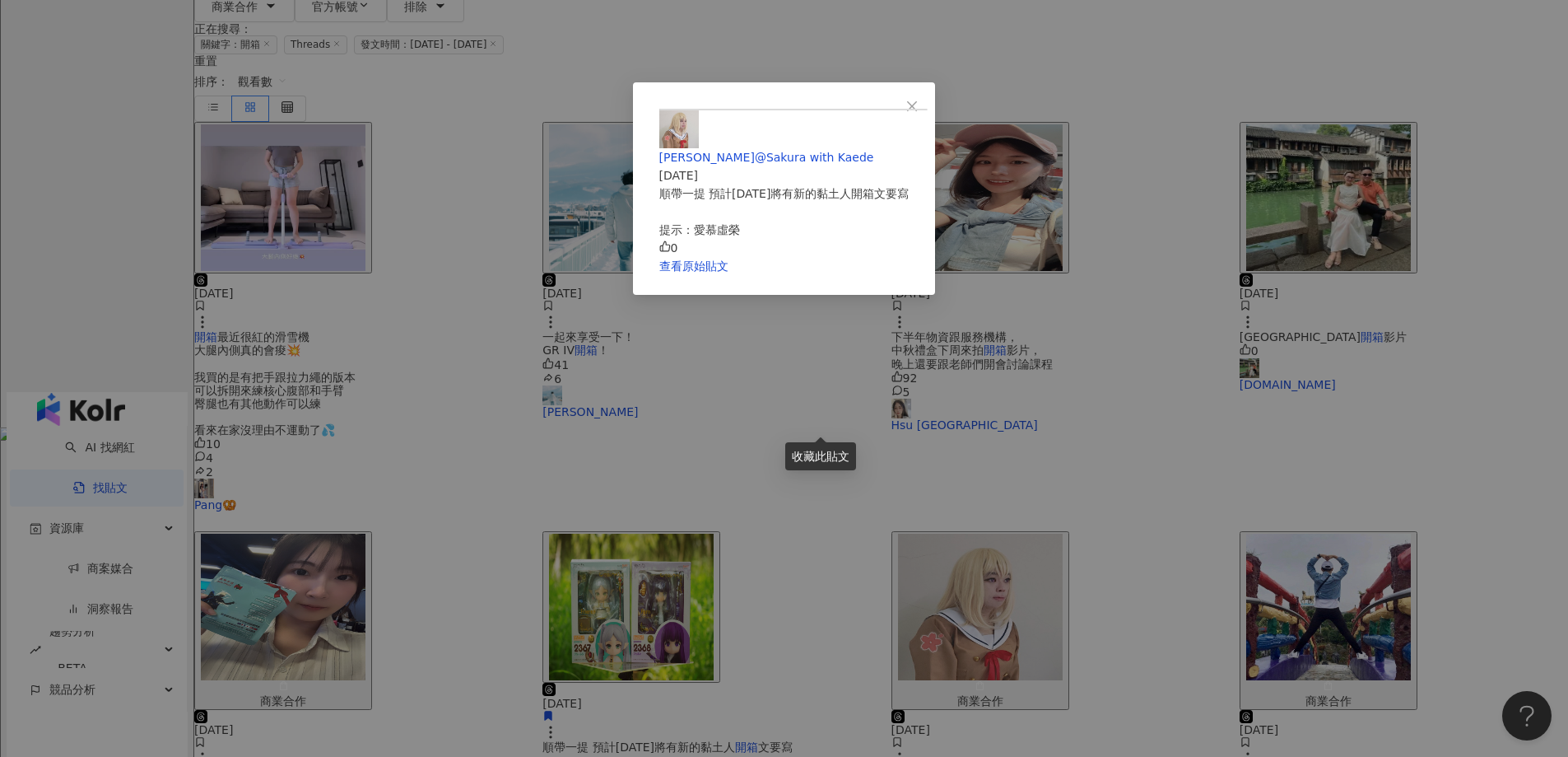
scroll to position [267, 0]
click at [1403, 579] on div "[PERSON_NAME]@Sakura with Kaede [DATE] 順帶一提 預計[DATE]將有新的黏土人開箱文要寫 提示：愛慕虛榮 0 查看原始…" at bounding box center [784, 378] width 1568 height 757
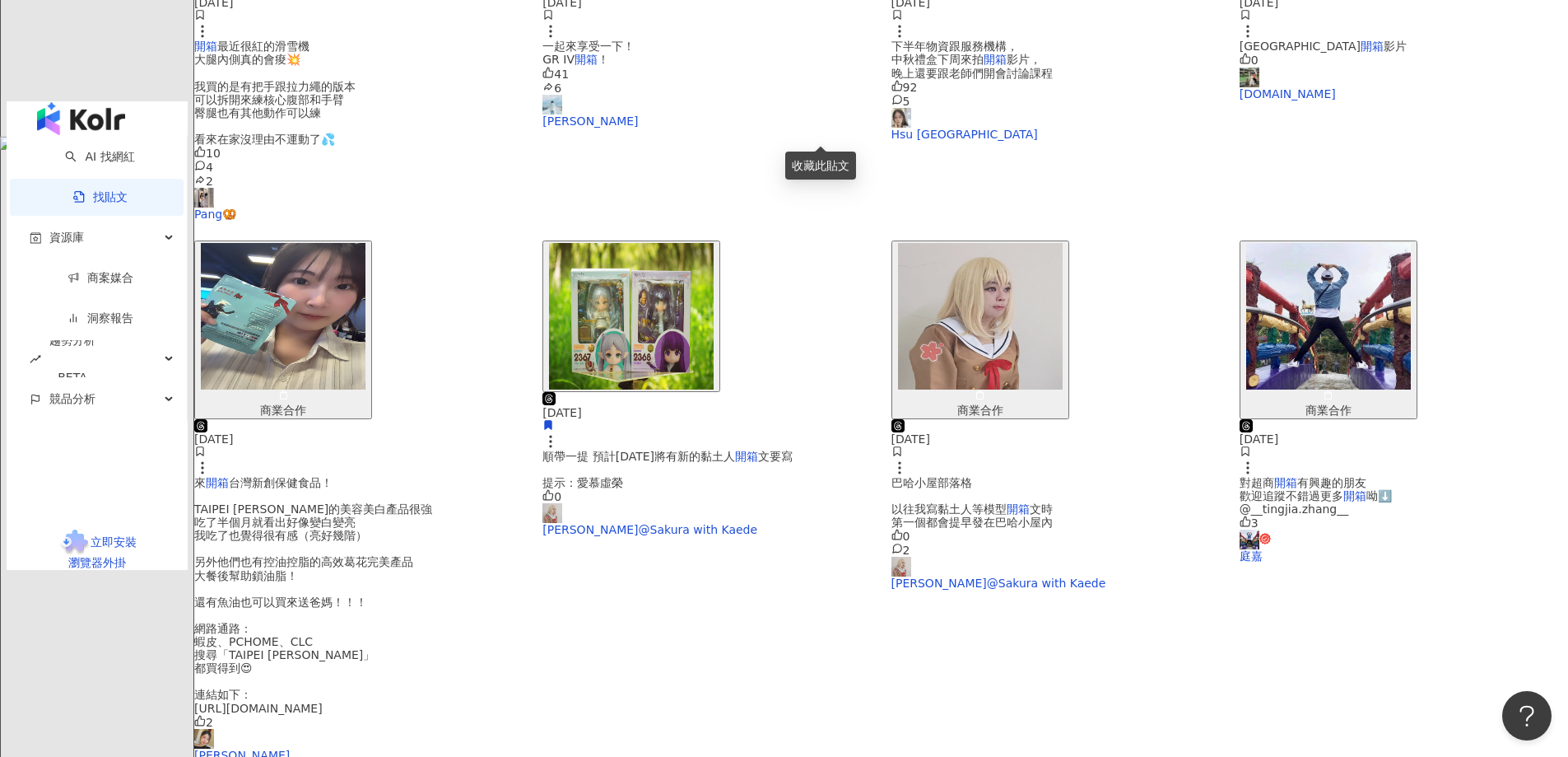
scroll to position [659, 0]
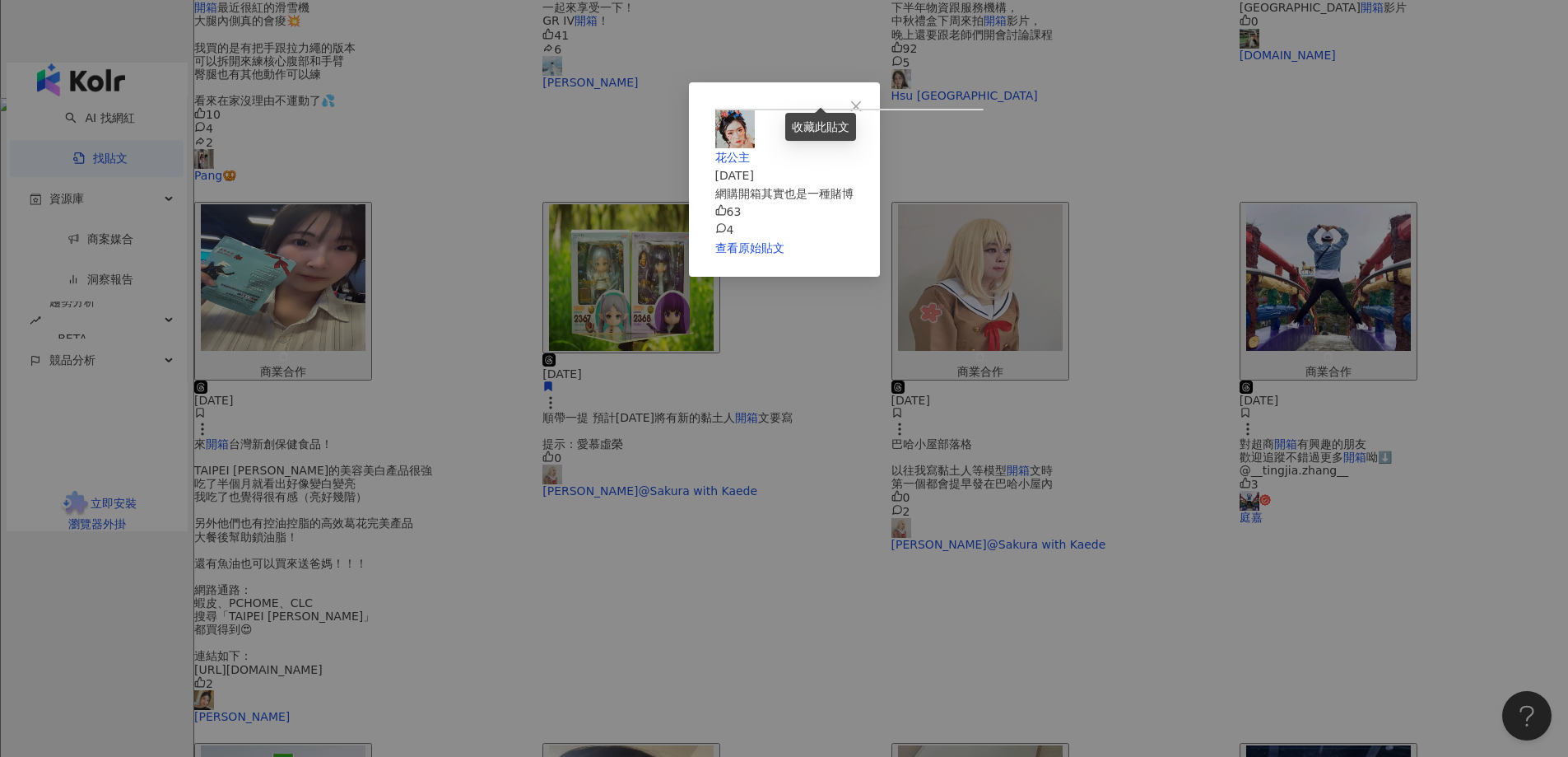
click at [1075, 698] on div "花公主 [DATE] 網購開箱其實也是一種賭博 63 4 查看原始貼文" at bounding box center [784, 378] width 1568 height 757
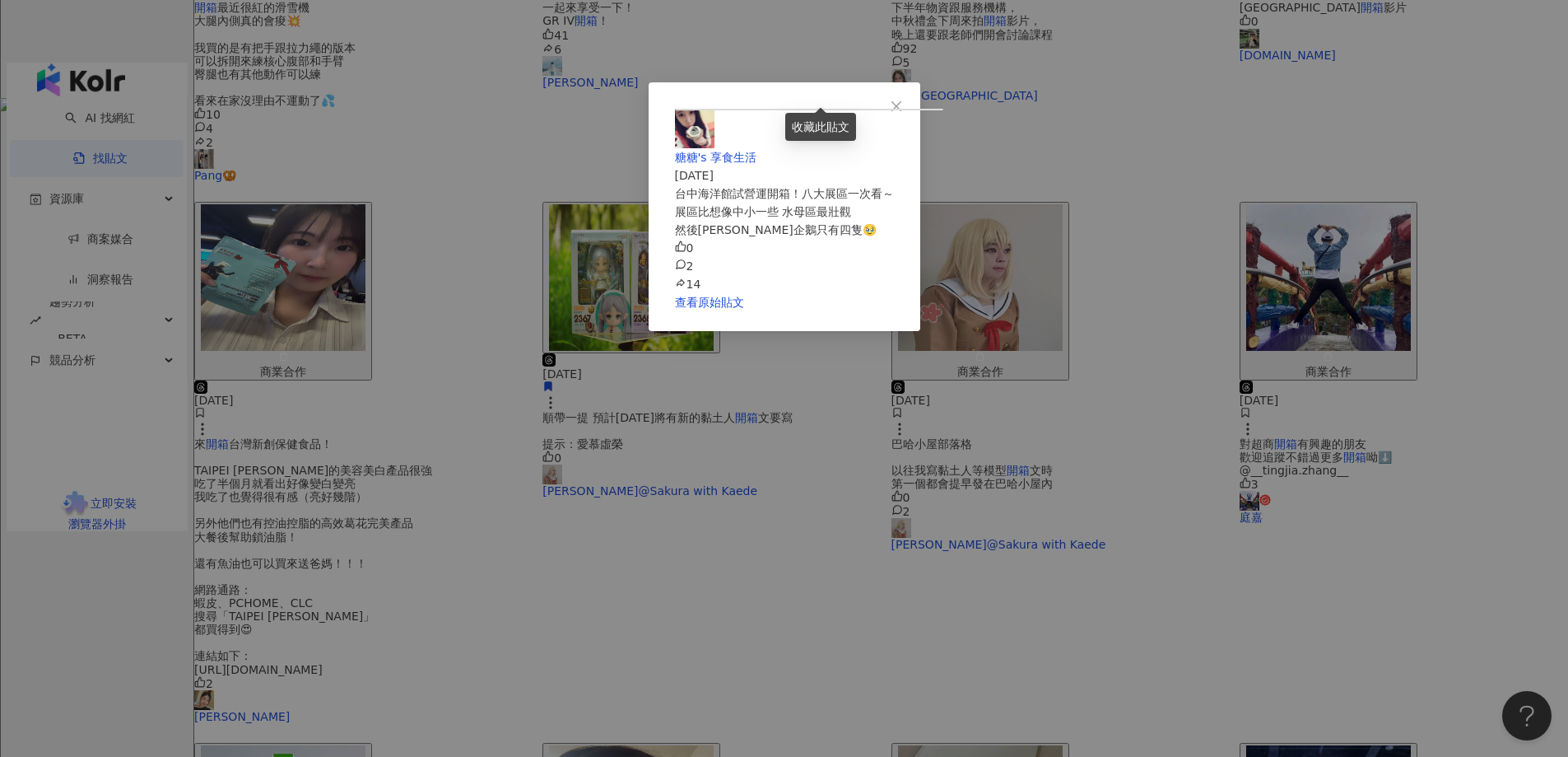
click at [955, 580] on div "糖糖's 享食生活 [DATE] [GEOGRAPHIC_DATA]試營運開箱！八大展區一次看～ 展區比想像中小一些 水母區最壯觀 然後[PERSON_NAM…" at bounding box center [784, 378] width 1568 height 757
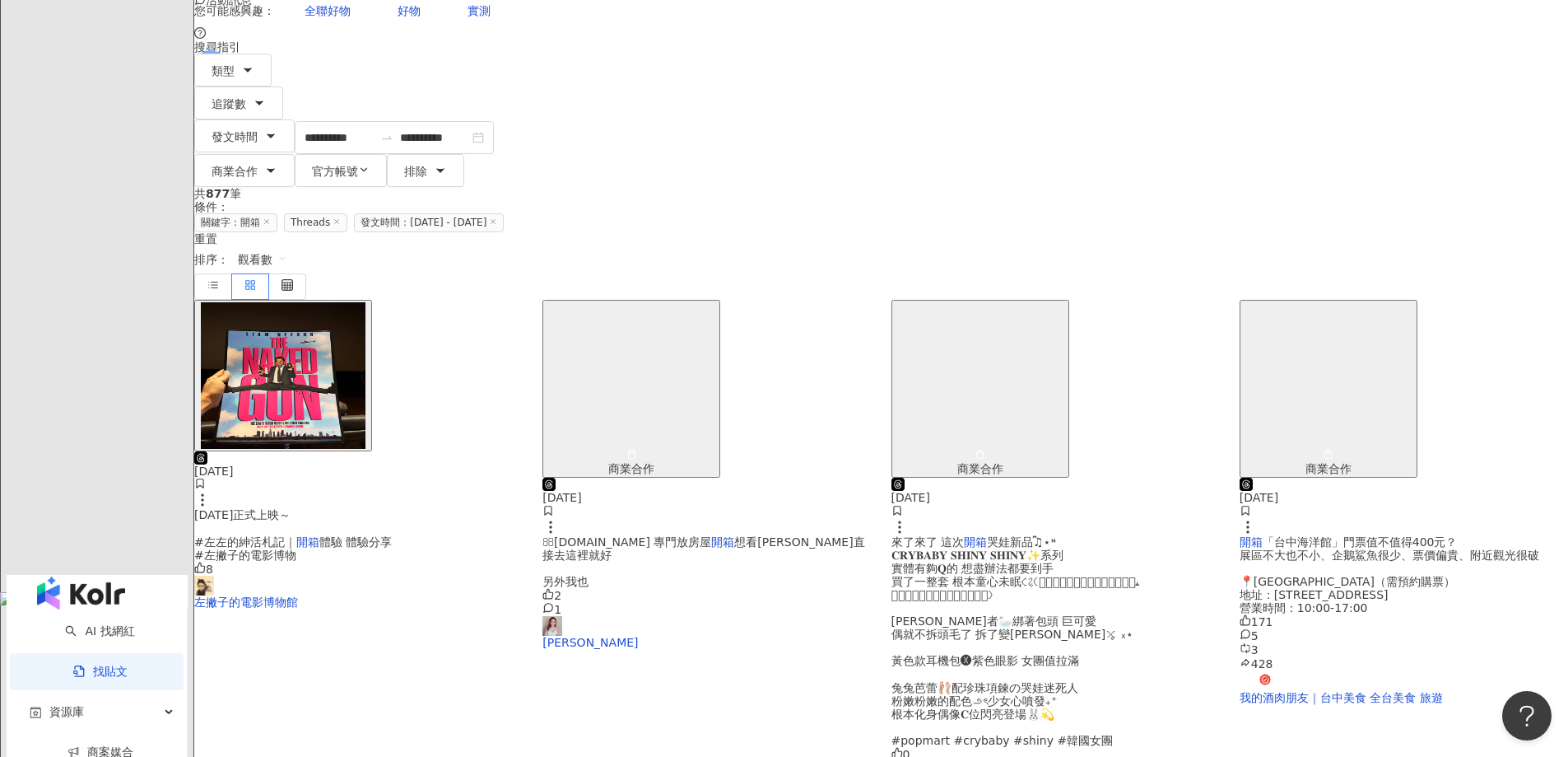
scroll to position [0, 0]
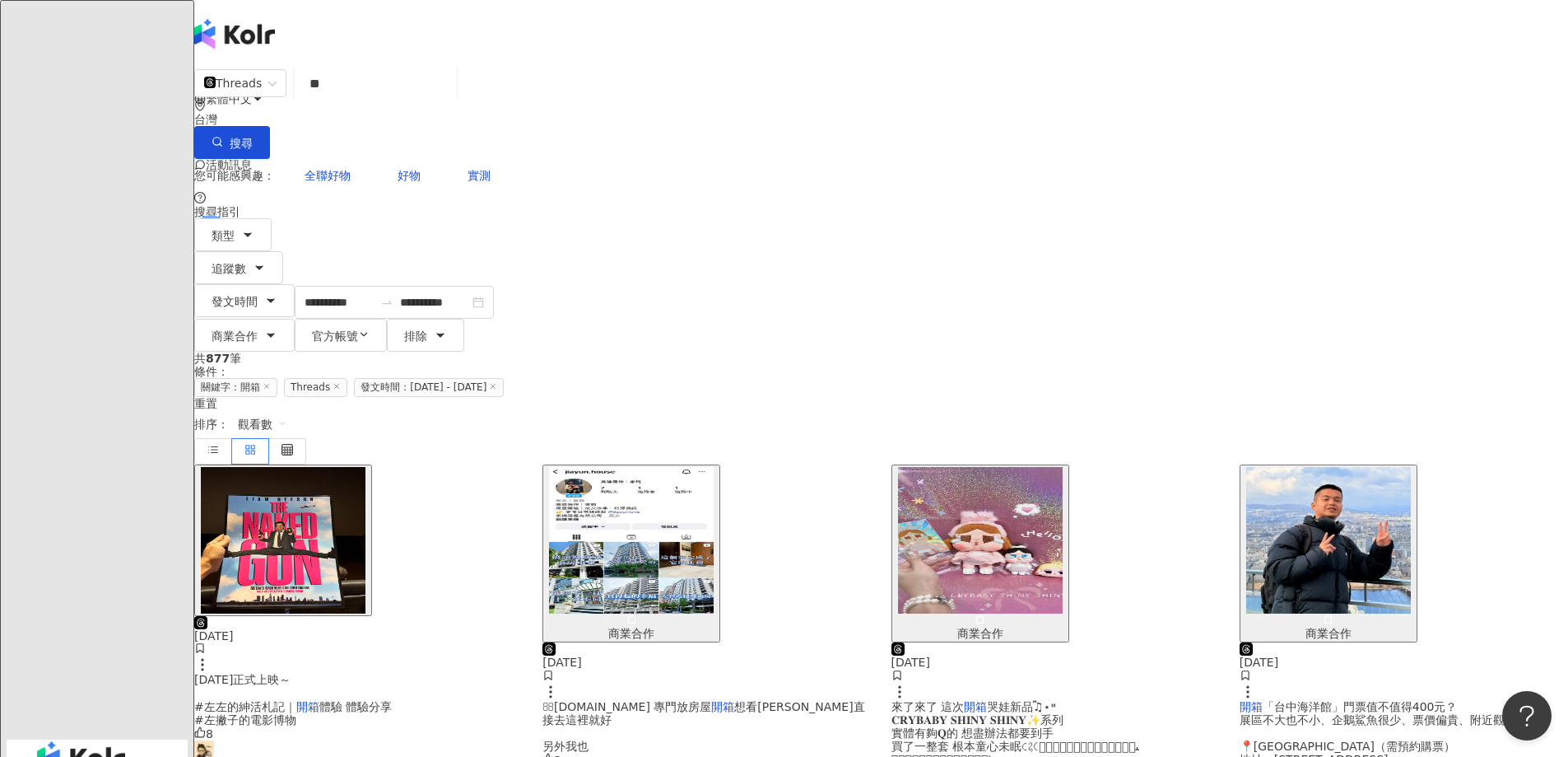
click at [978, 467] on img "button" at bounding box center [980, 540] width 164 height 146
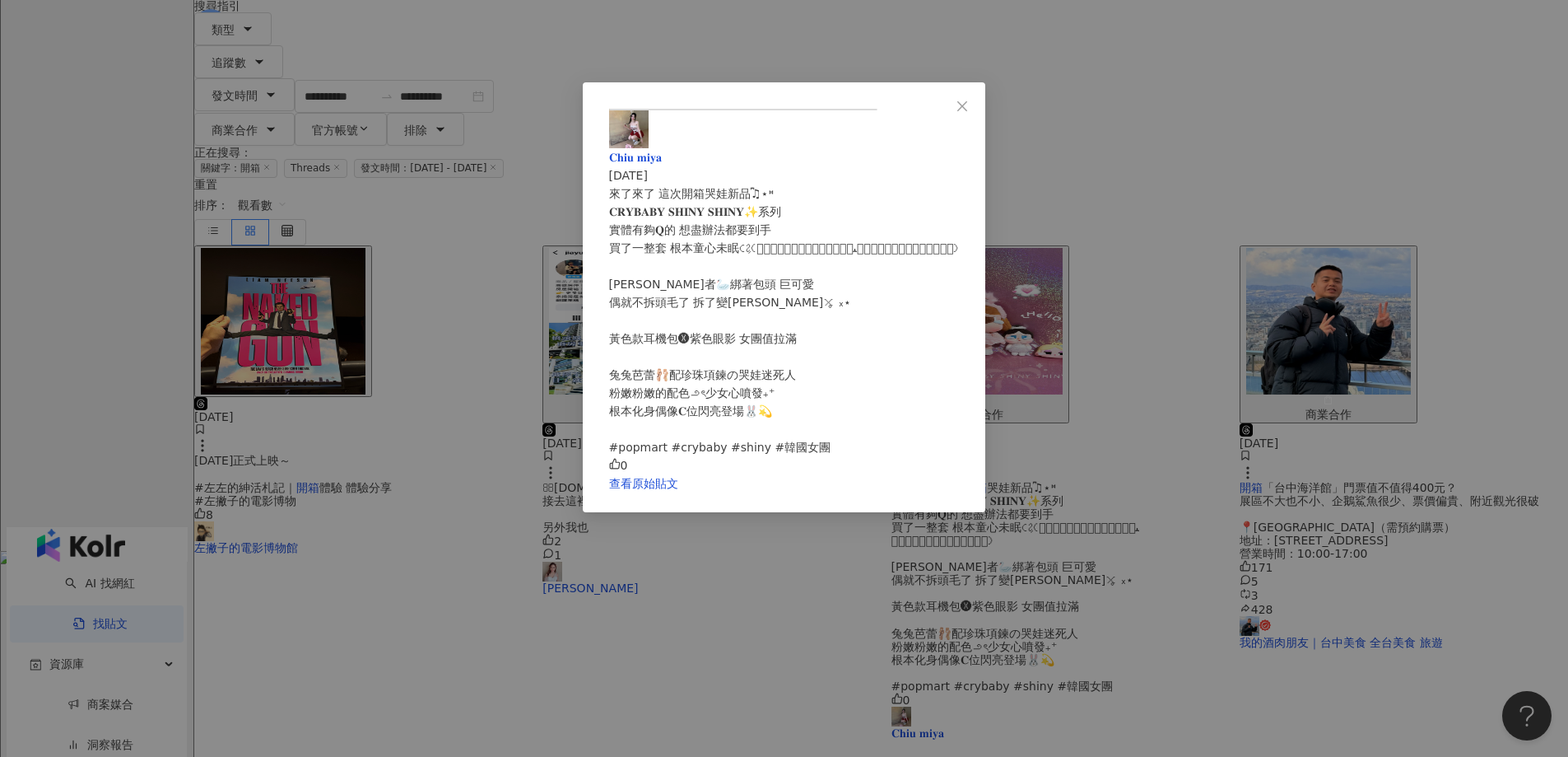
scroll to position [329, 0]
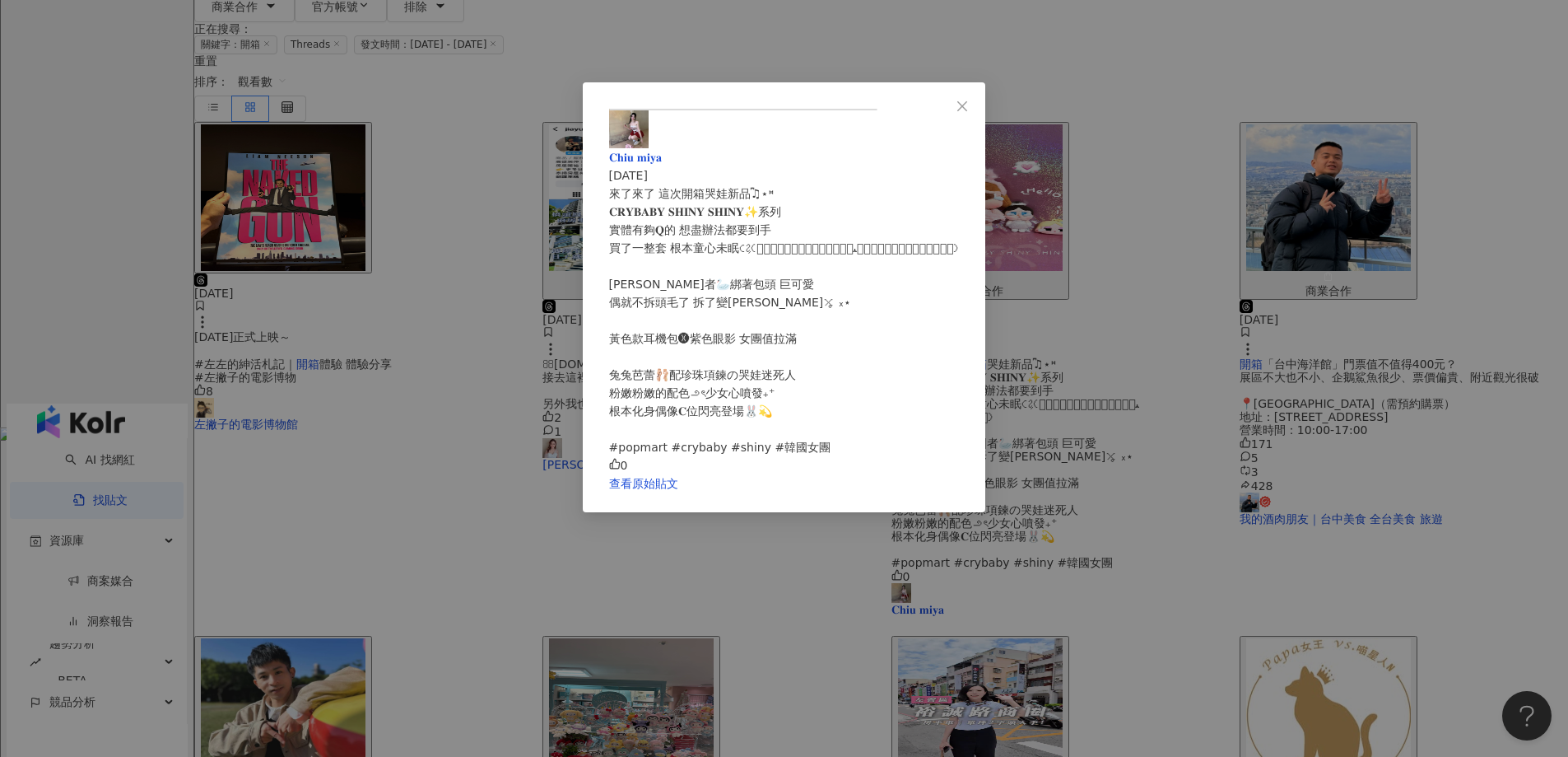
click at [1480, 481] on div "𝐂𝐡𝐢𝐮 𝐦𝐢𝐲𝐚 [DATE] 來了來了 這次開箱哭娃新品♫ྀི⋆⑅ 𝐂𝐑𝐘𝐁𝐀𝐁𝐘 𝐒𝐇𝐈𝐍𝐘 𝐒𝐇𝐈𝐍𝐘✨系列 實體有夠𝐐的 想盡辦法都要到手 買了一整…" at bounding box center [784, 378] width 1568 height 757
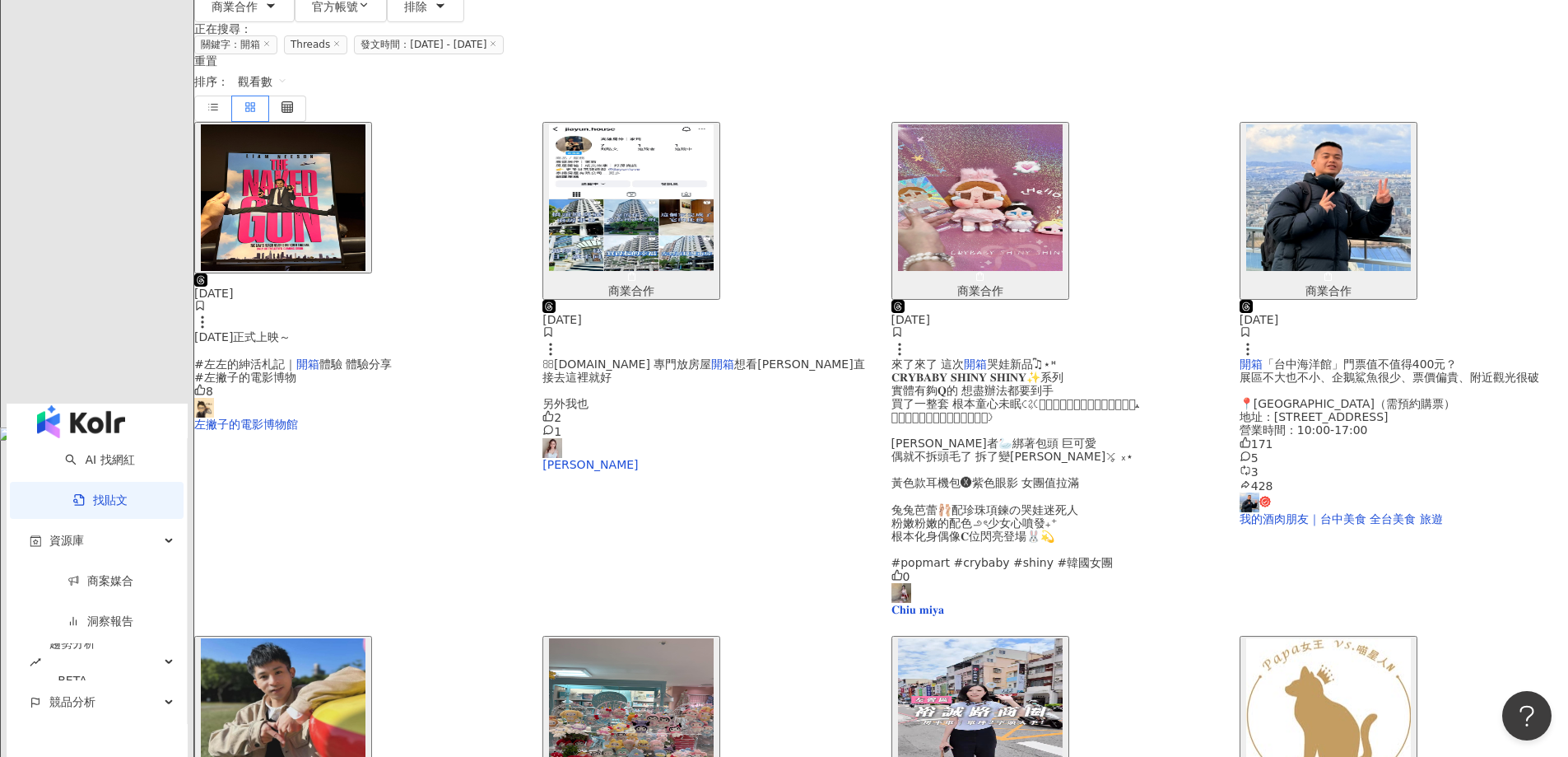
scroll to position [733, 0]
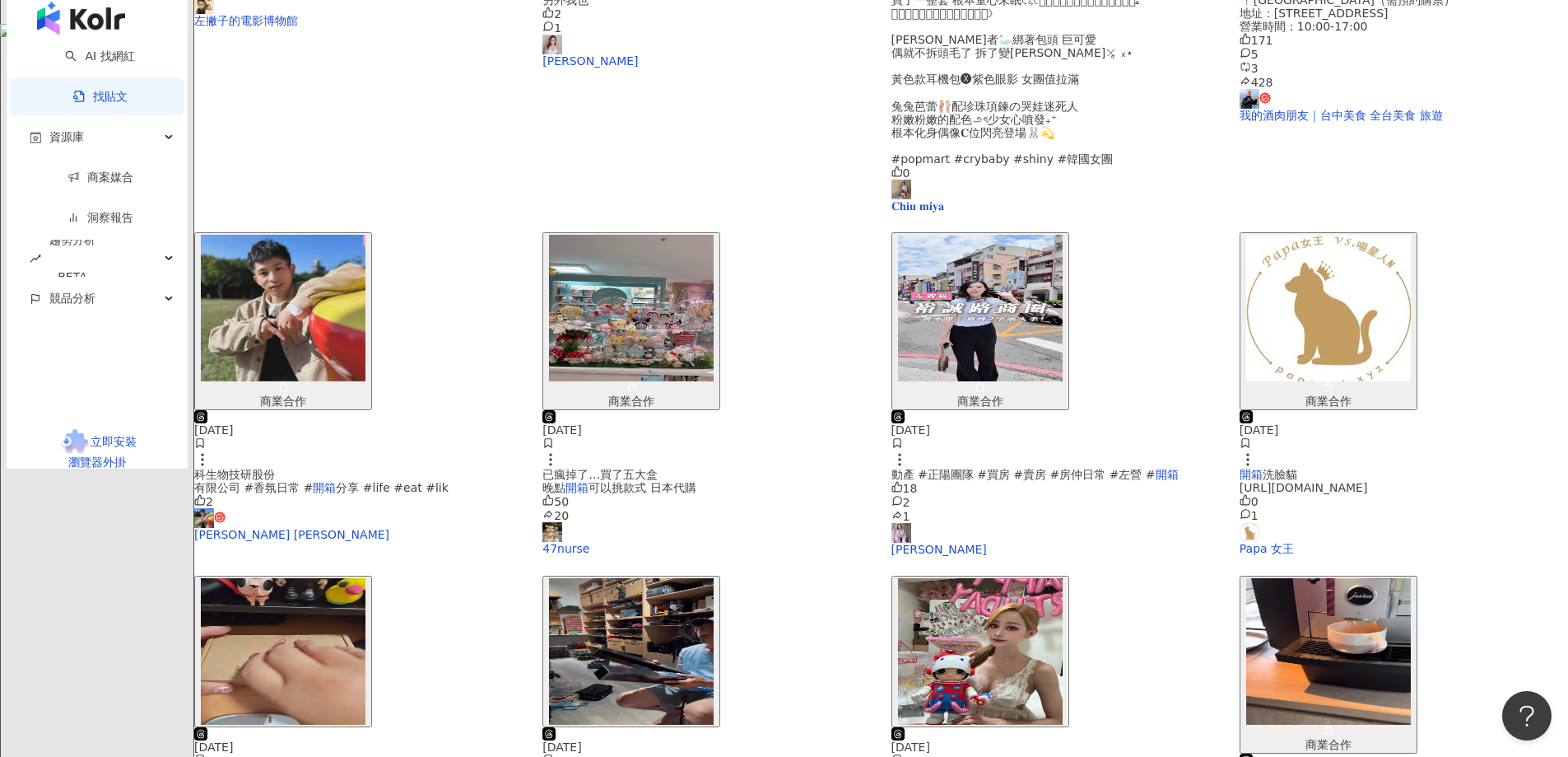
click at [366, 579] on img "button" at bounding box center [283, 652] width 164 height 146
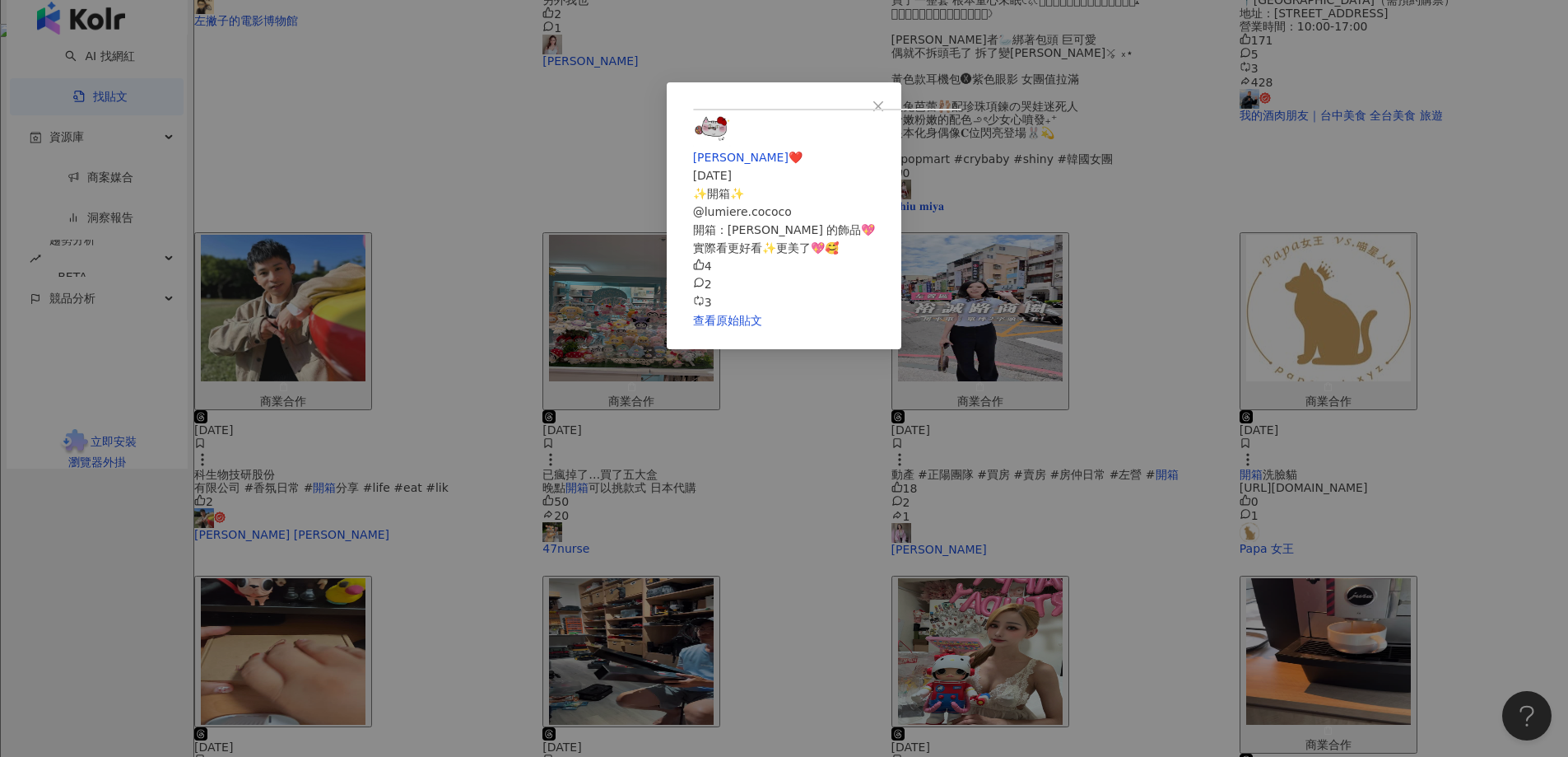
click at [1304, 575] on div "[PERSON_NAME]❤️ [DATE] ✨開箱✨ @lumiere.cococo 開箱：[PERSON_NAME] 的飾品💖 實際看更好看✨更美了💖🥰 …" at bounding box center [784, 378] width 1568 height 757
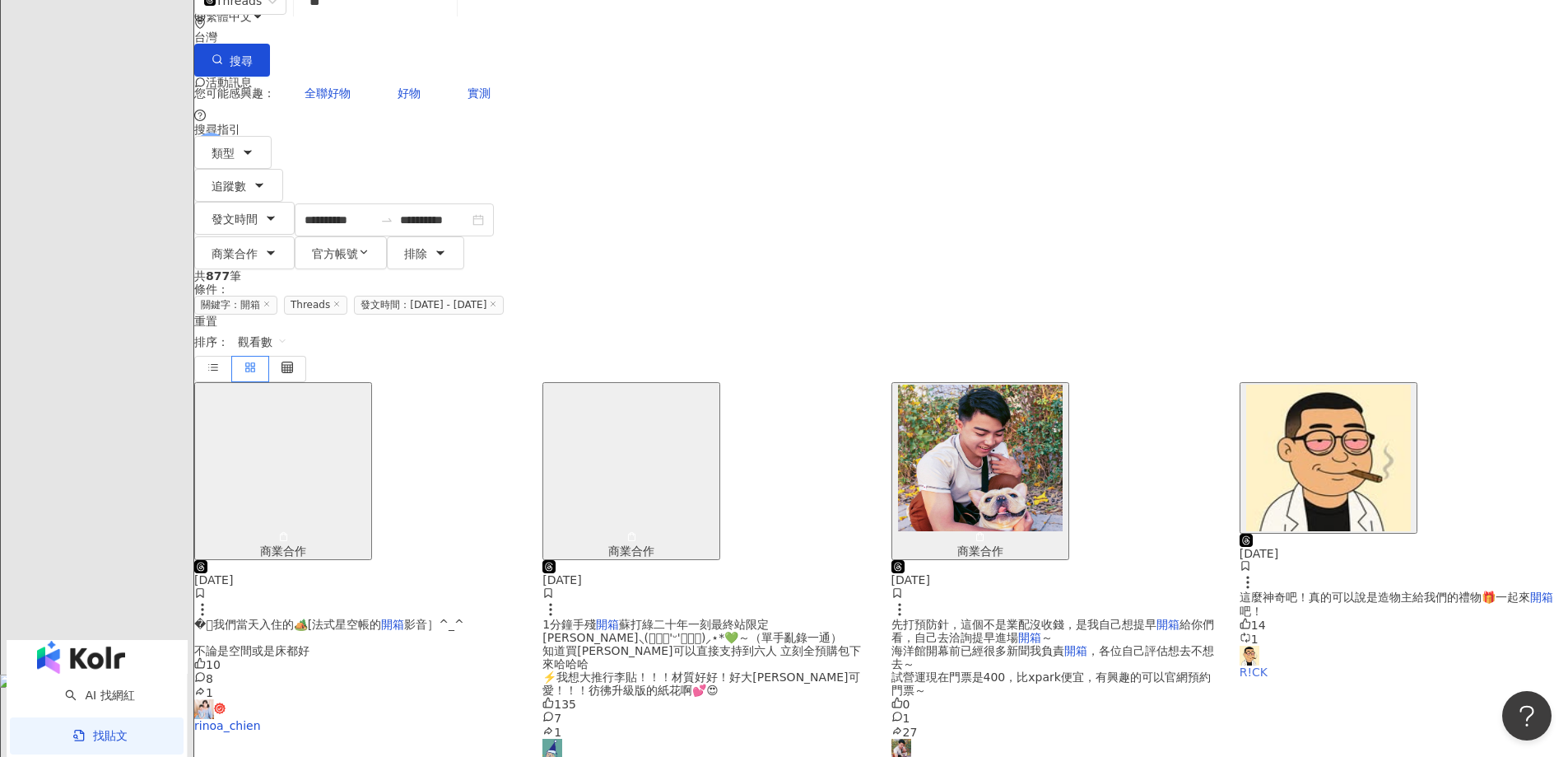
scroll to position [74, 0]
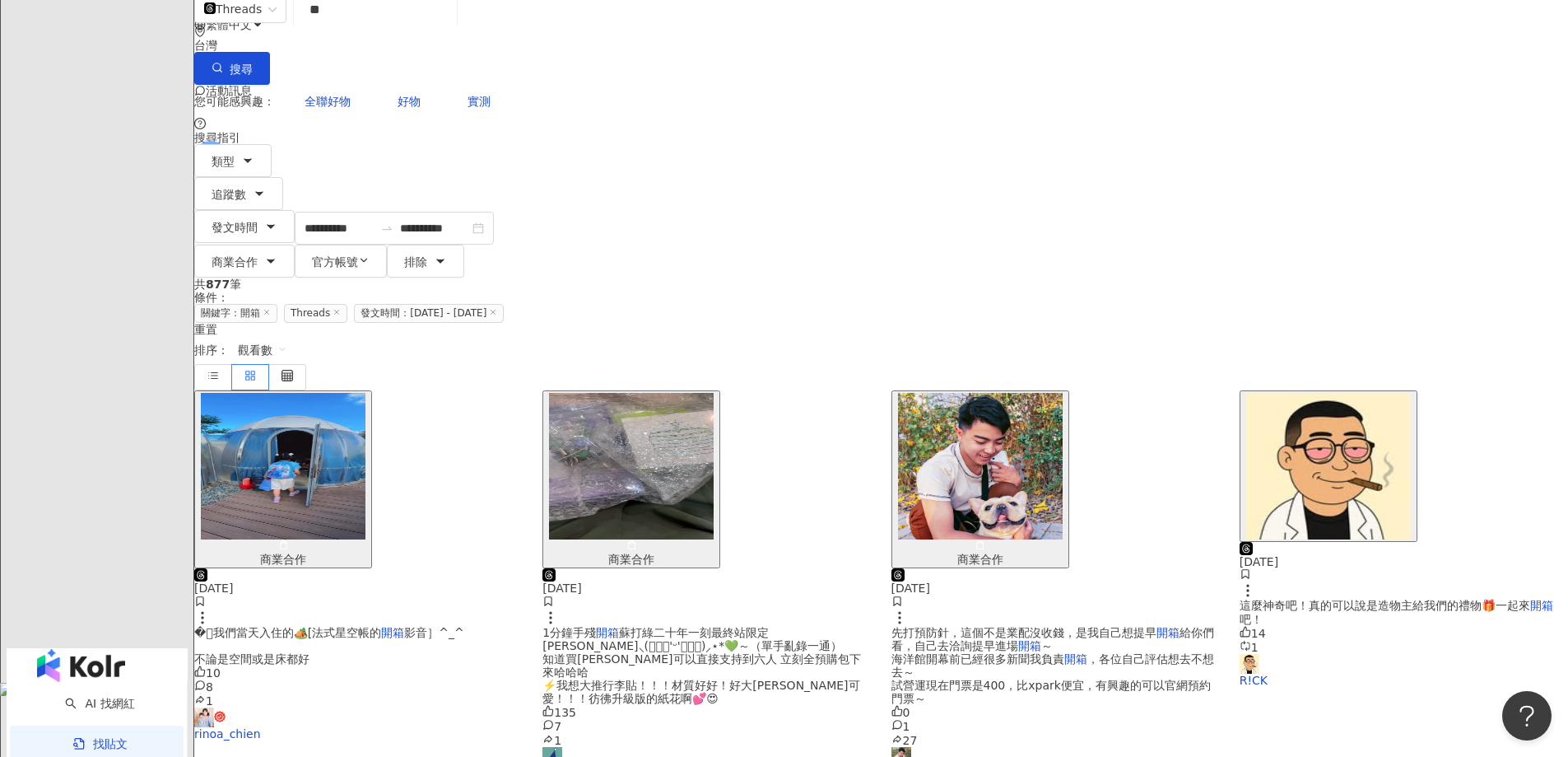
click at [366, 393] on img "button" at bounding box center [283, 466] width 164 height 146
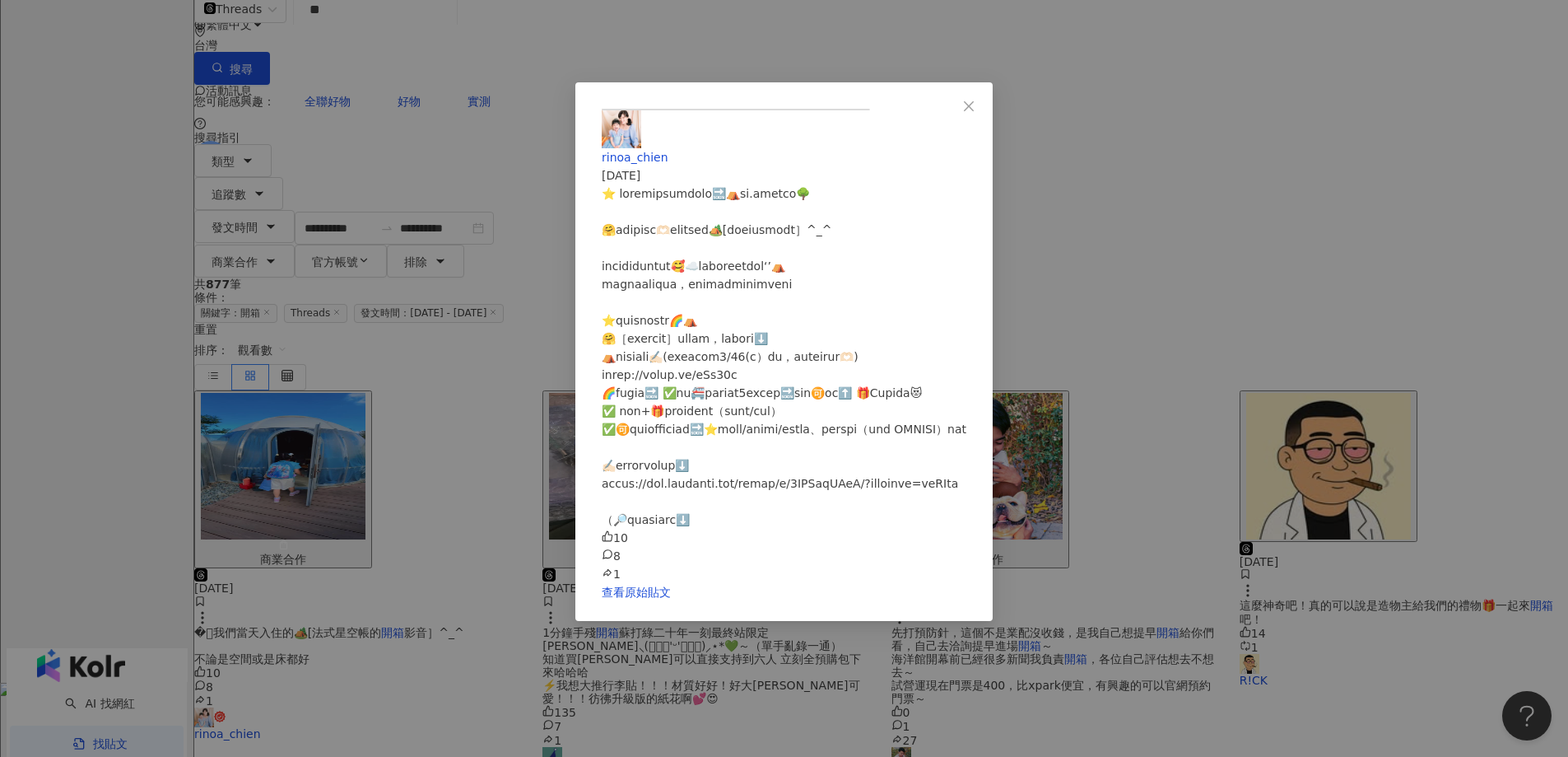
scroll to position [0, 0]
click at [1393, 447] on div "rinoa_chien [DATE] 10 8 1 查看原始貼文" at bounding box center [784, 378] width 1568 height 757
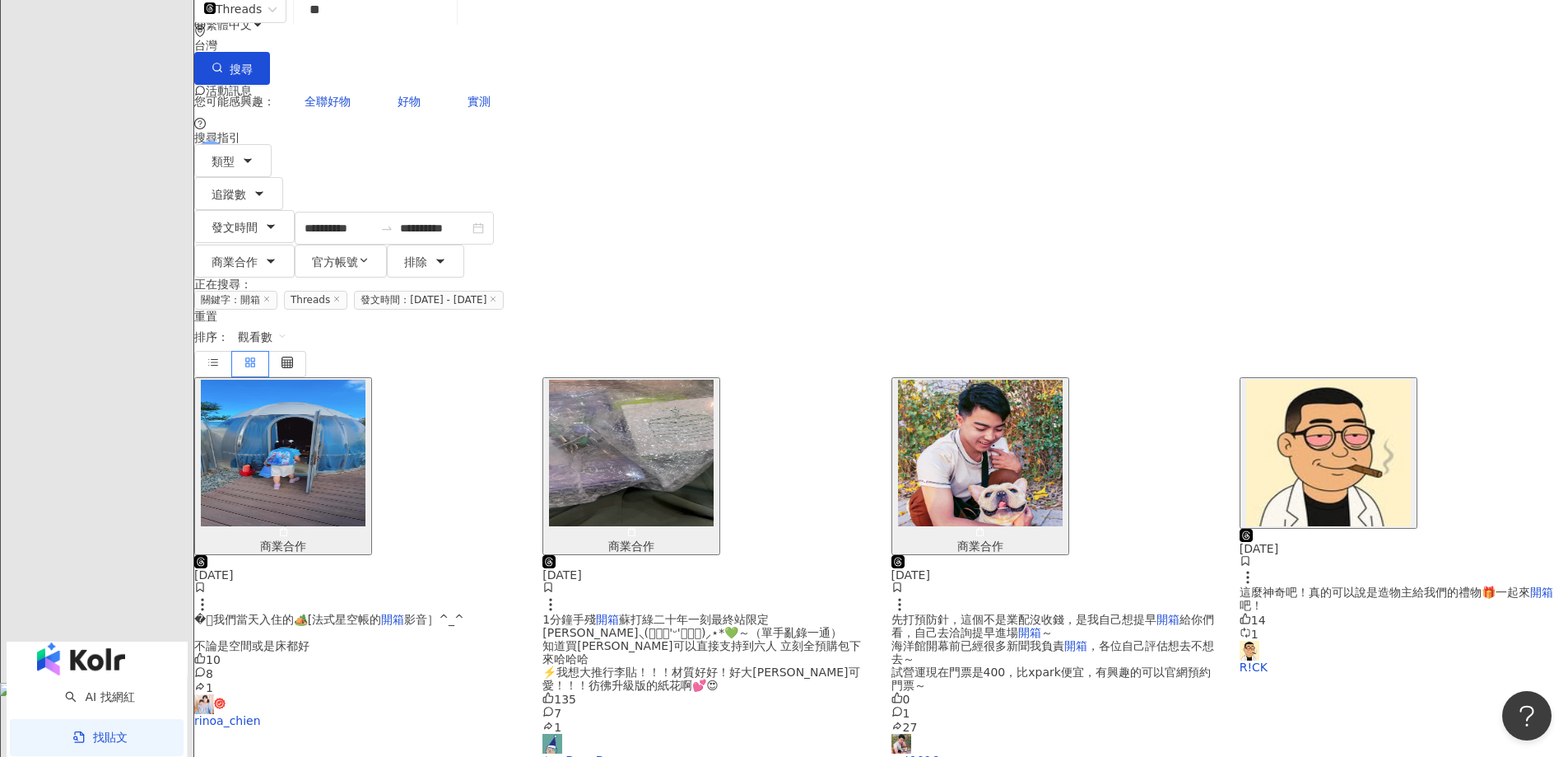
scroll to position [403, 0]
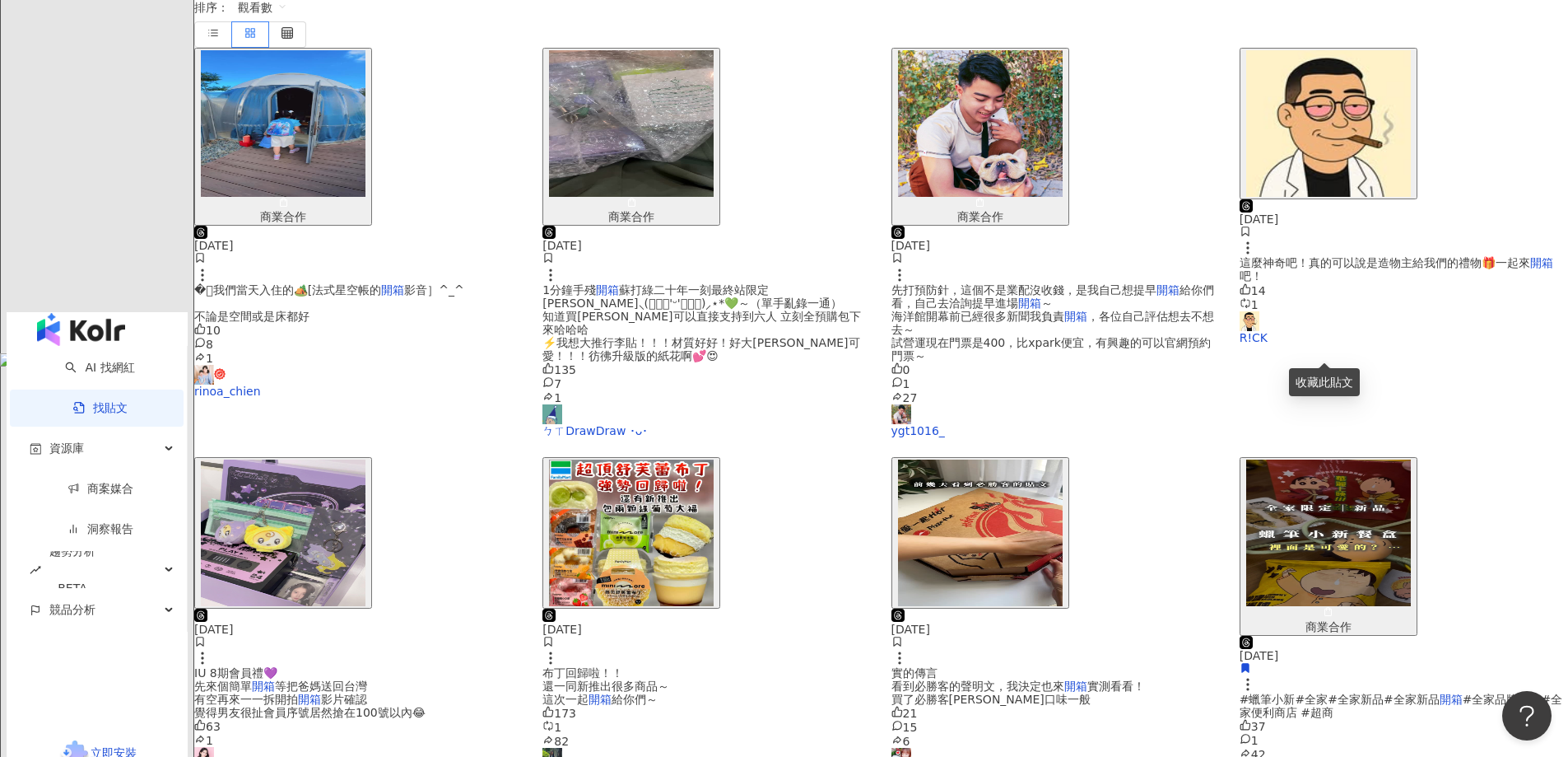
click at [1258, 460] on img "button" at bounding box center [1329, 533] width 164 height 146
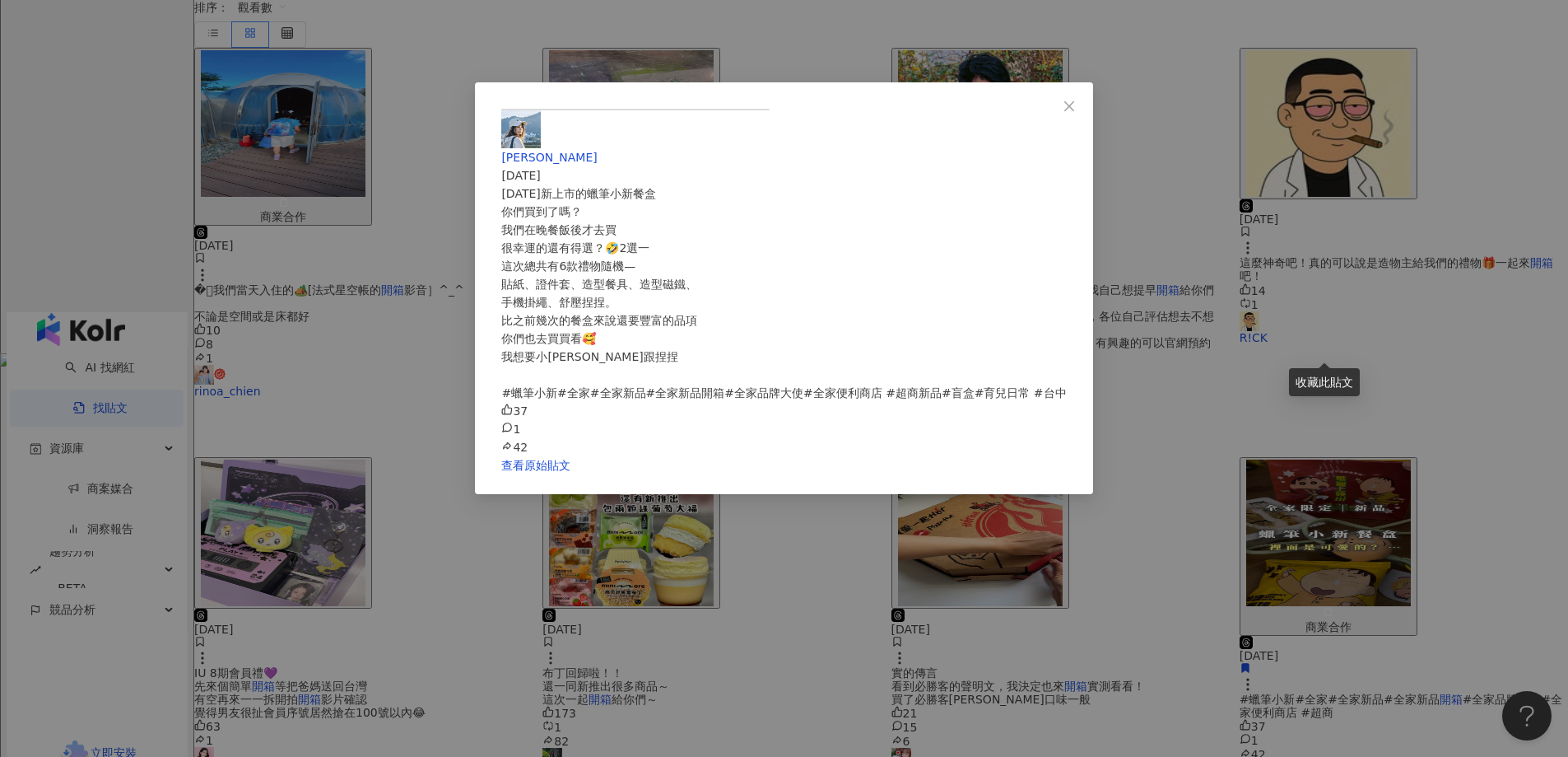
scroll to position [111, 0]
click at [1432, 470] on div "安伯 [DATE] [DATE]新上市的蠟筆小新餐盒 你們買到了嗎？ 我們在晚餐飯後才去買 很幸運的還有得選？🤣2選一 這次總共有6款禮物隨機— 貼紙、證件套…" at bounding box center [784, 378] width 1568 height 757
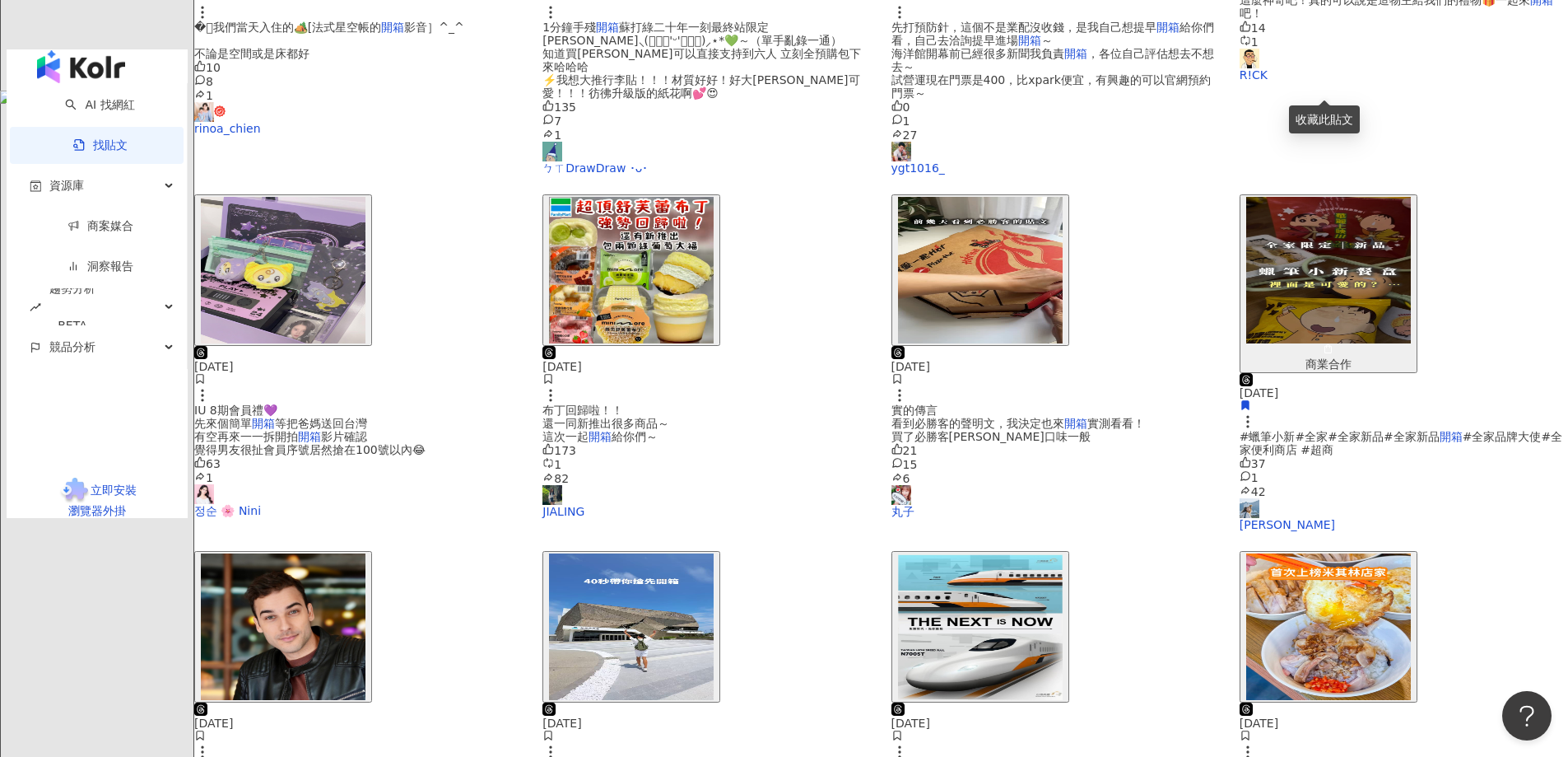
scroll to position [733, 0]
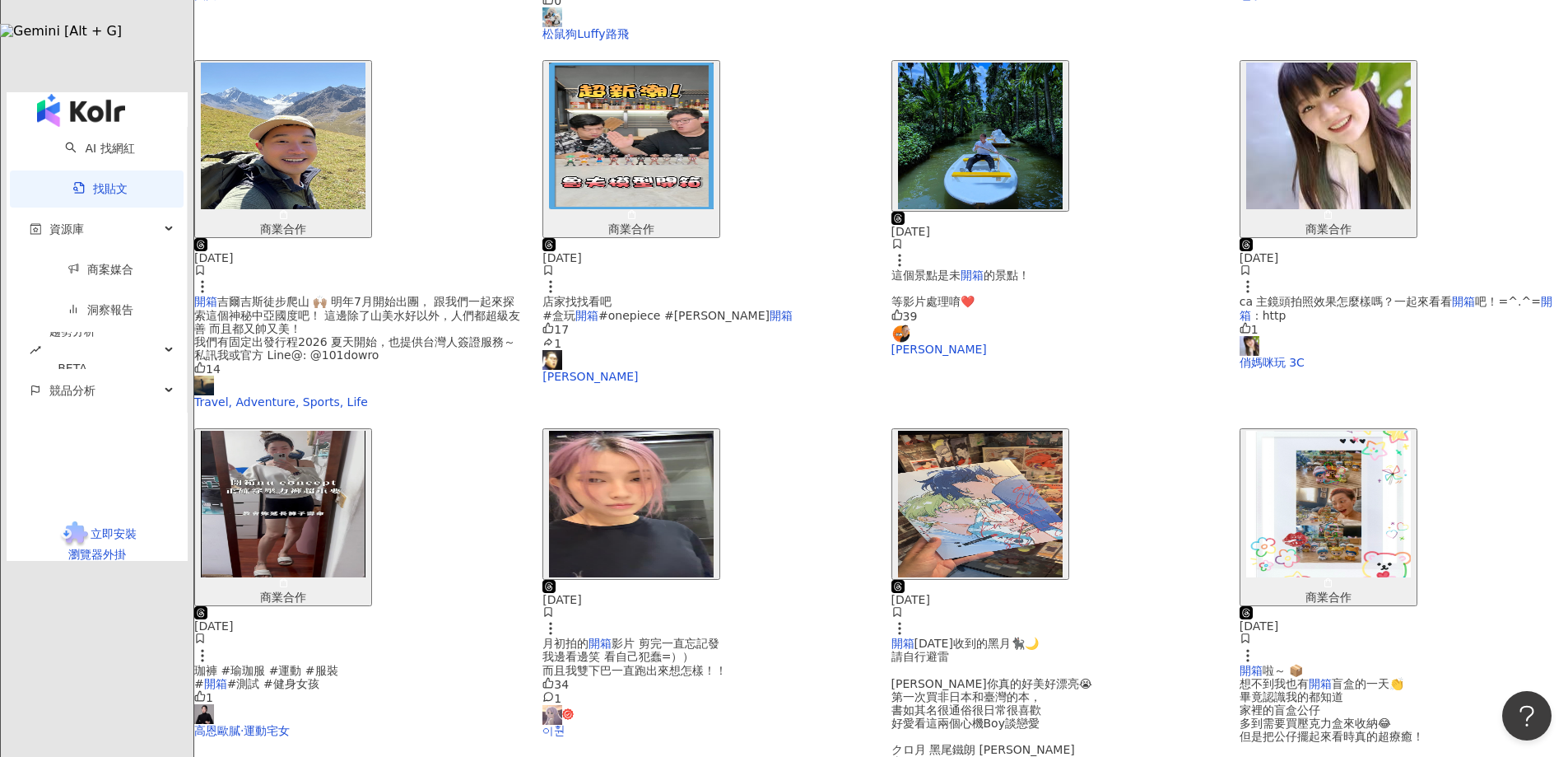
click at [999, 431] on img "button" at bounding box center [980, 504] width 164 height 146
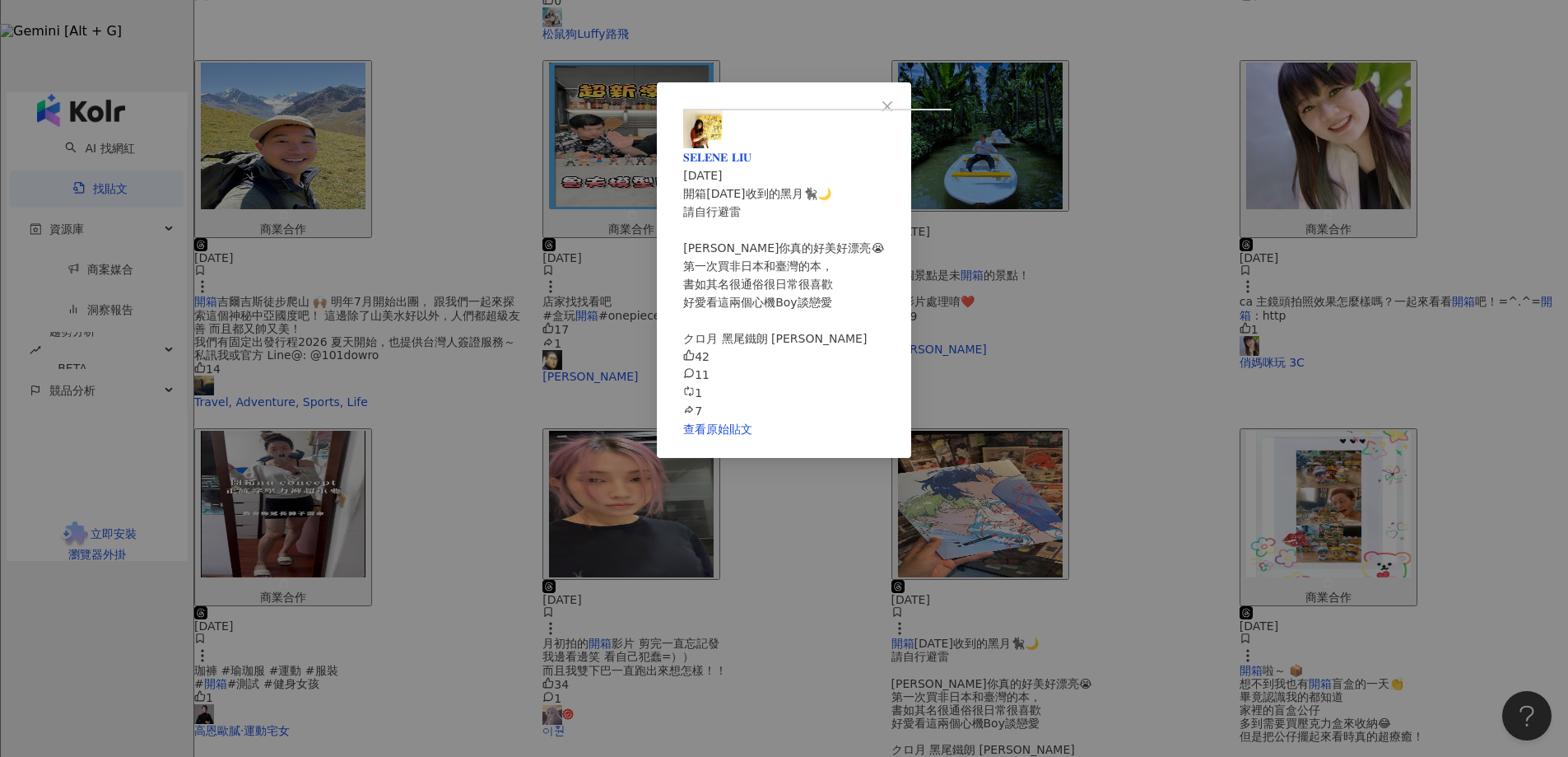
click at [1260, 570] on div "𝐒𝐄𝐋𝐄𝐍𝐄 𝐋𝐈𝐔 [DATE] 開箱[DATE]收到的黑月🐈‍⬛🌙 請自行避雷 [PERSON_NAME]你真的好美好漂亮😭 第一次買非日本和臺灣的本， …" at bounding box center [784, 378] width 1568 height 757
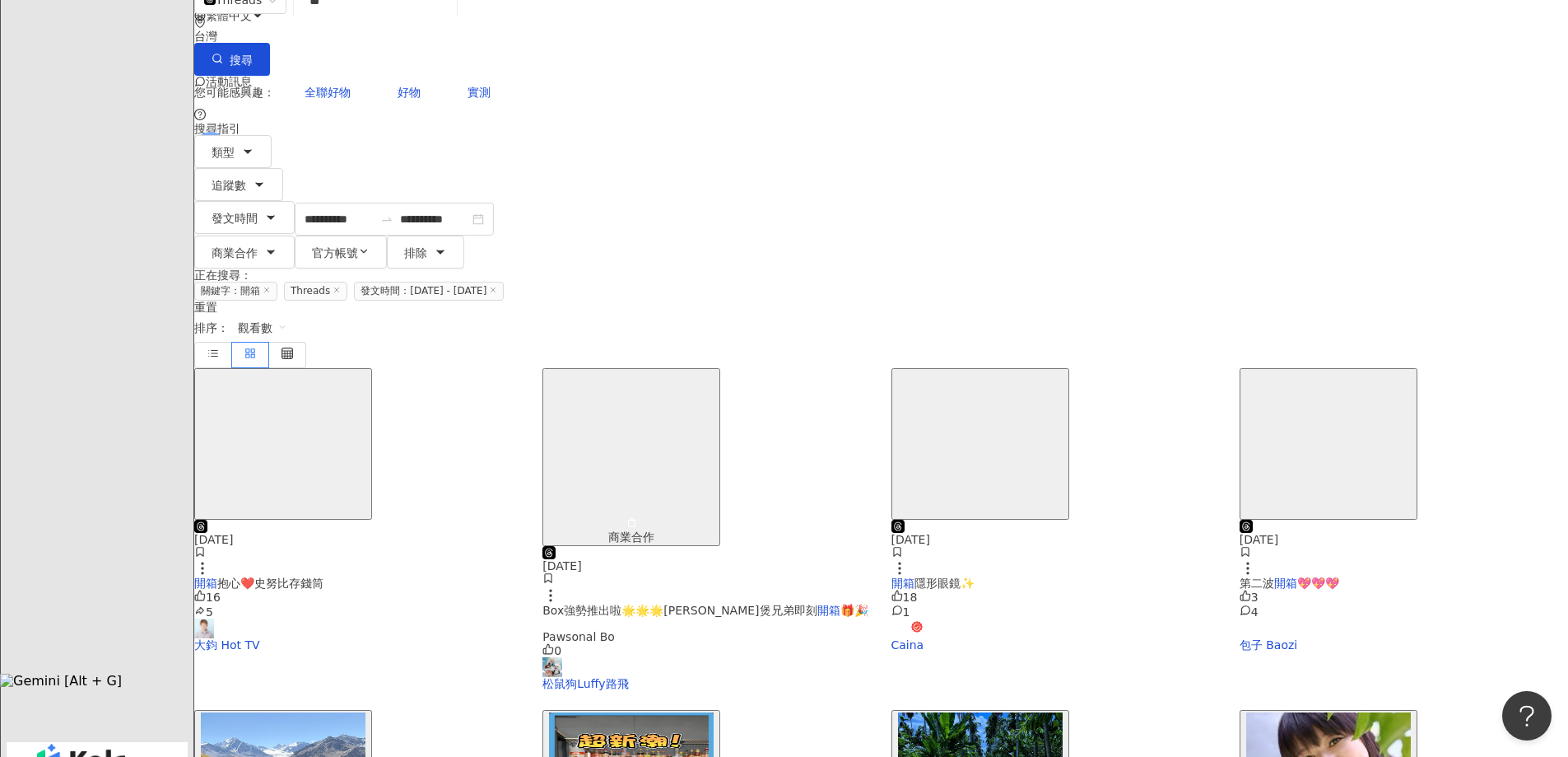
scroll to position [74, 0]
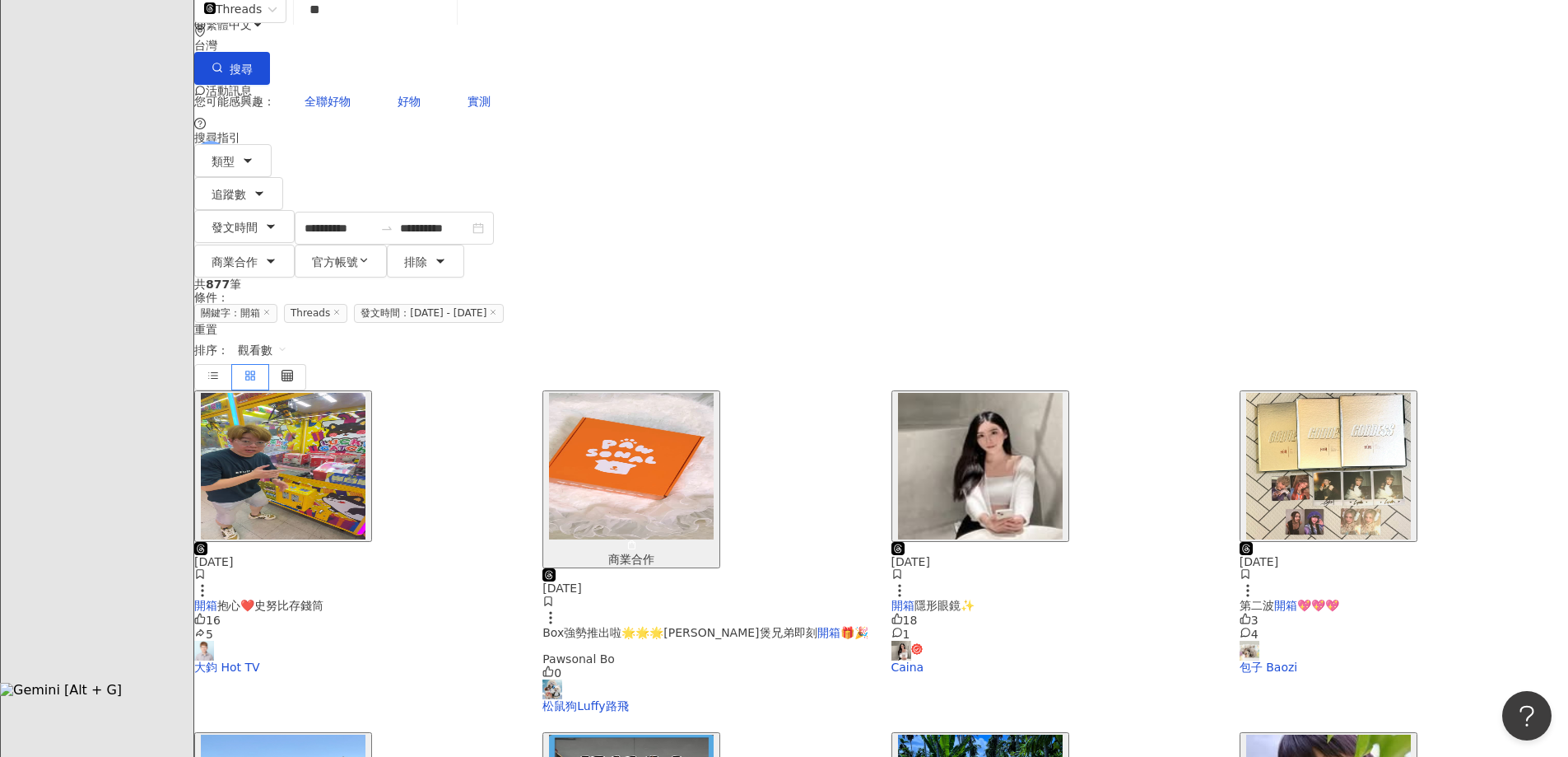
click at [714, 393] on img "button" at bounding box center [631, 466] width 164 height 146
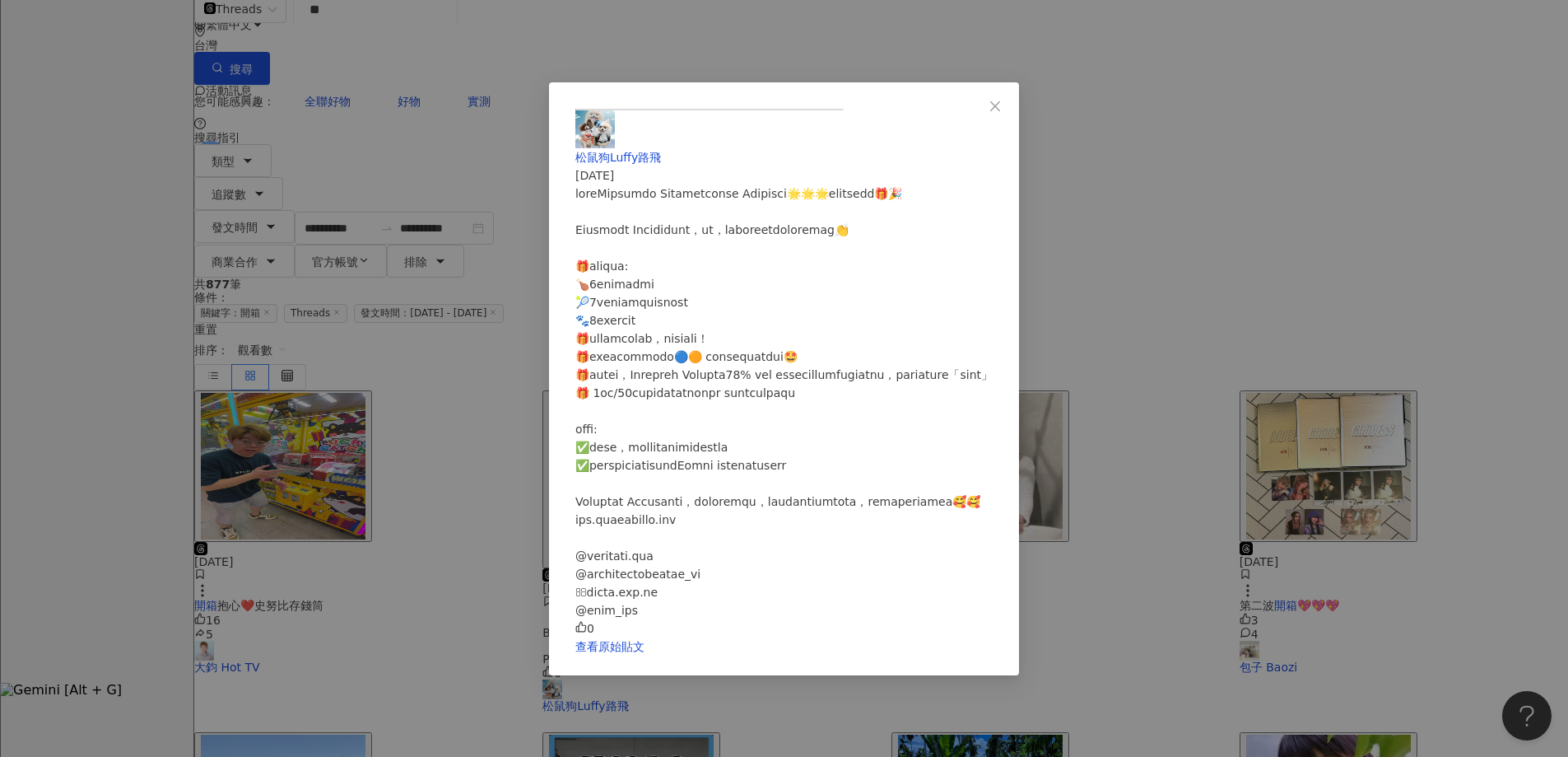
scroll to position [444, 0]
click at [1377, 518] on div "松鼠狗Luffy路飛 [DATE] 0 查看原始貼文" at bounding box center [784, 378] width 1568 height 757
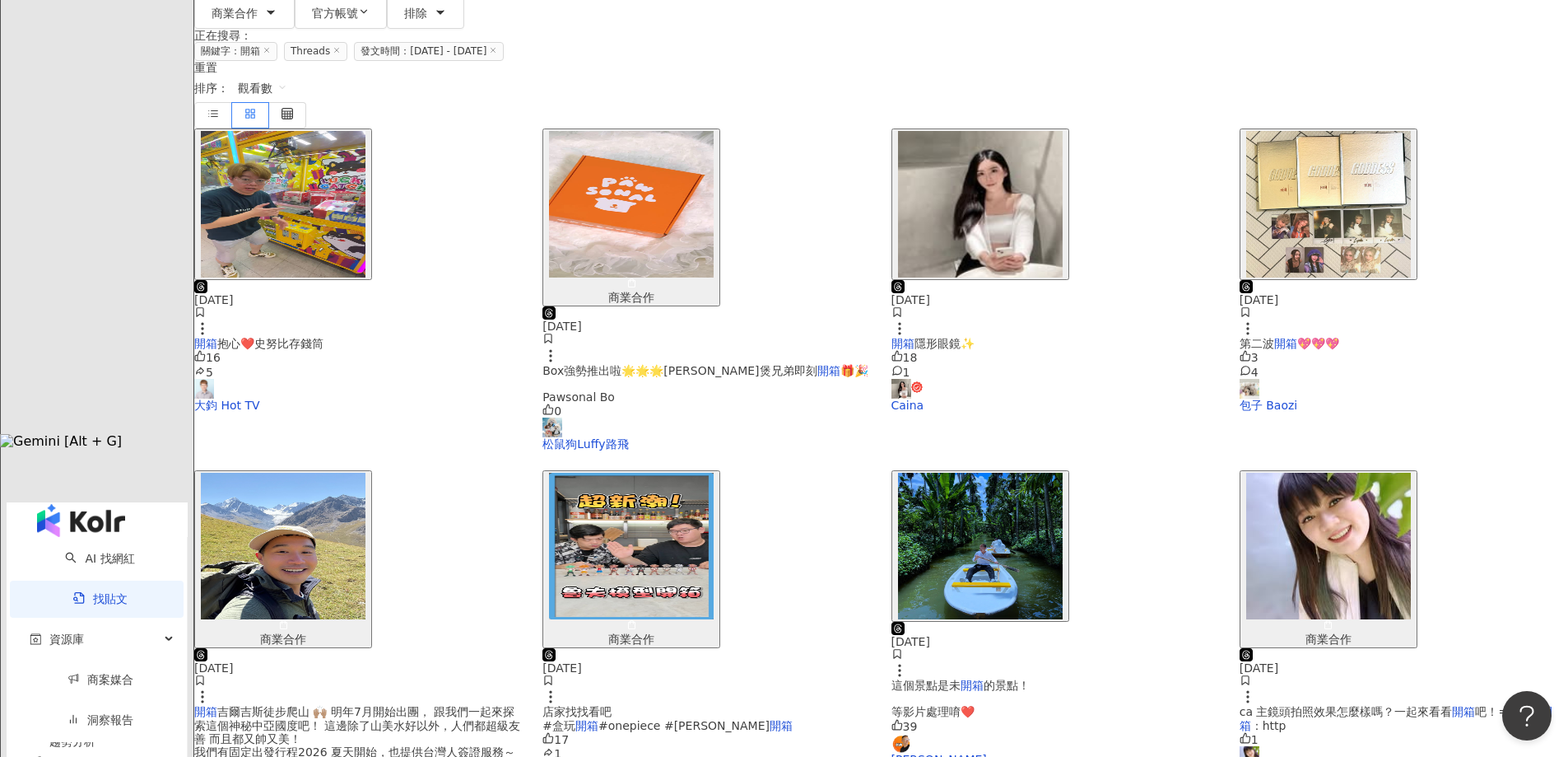
scroll to position [569, 0]
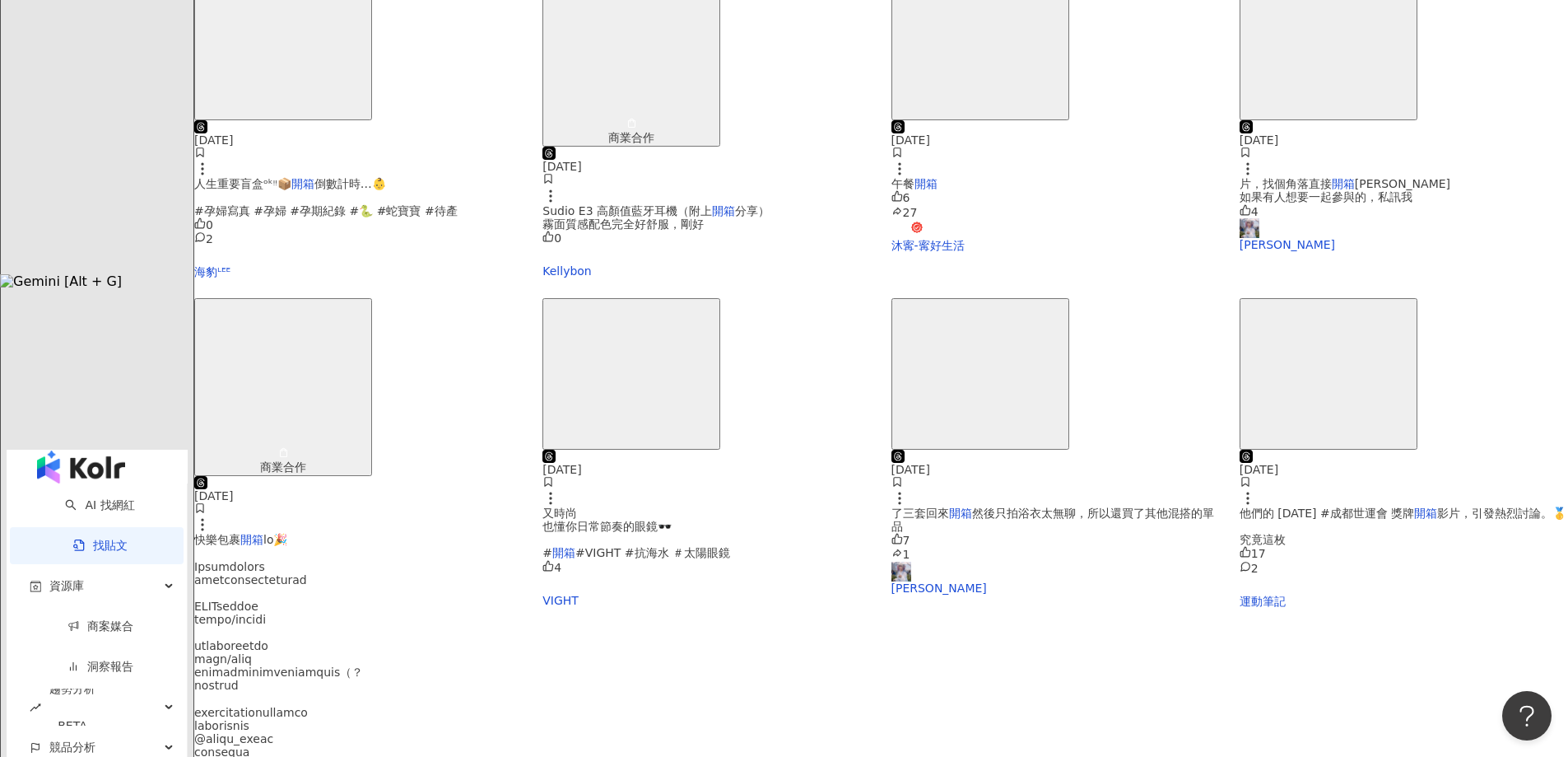
scroll to position [495, 0]
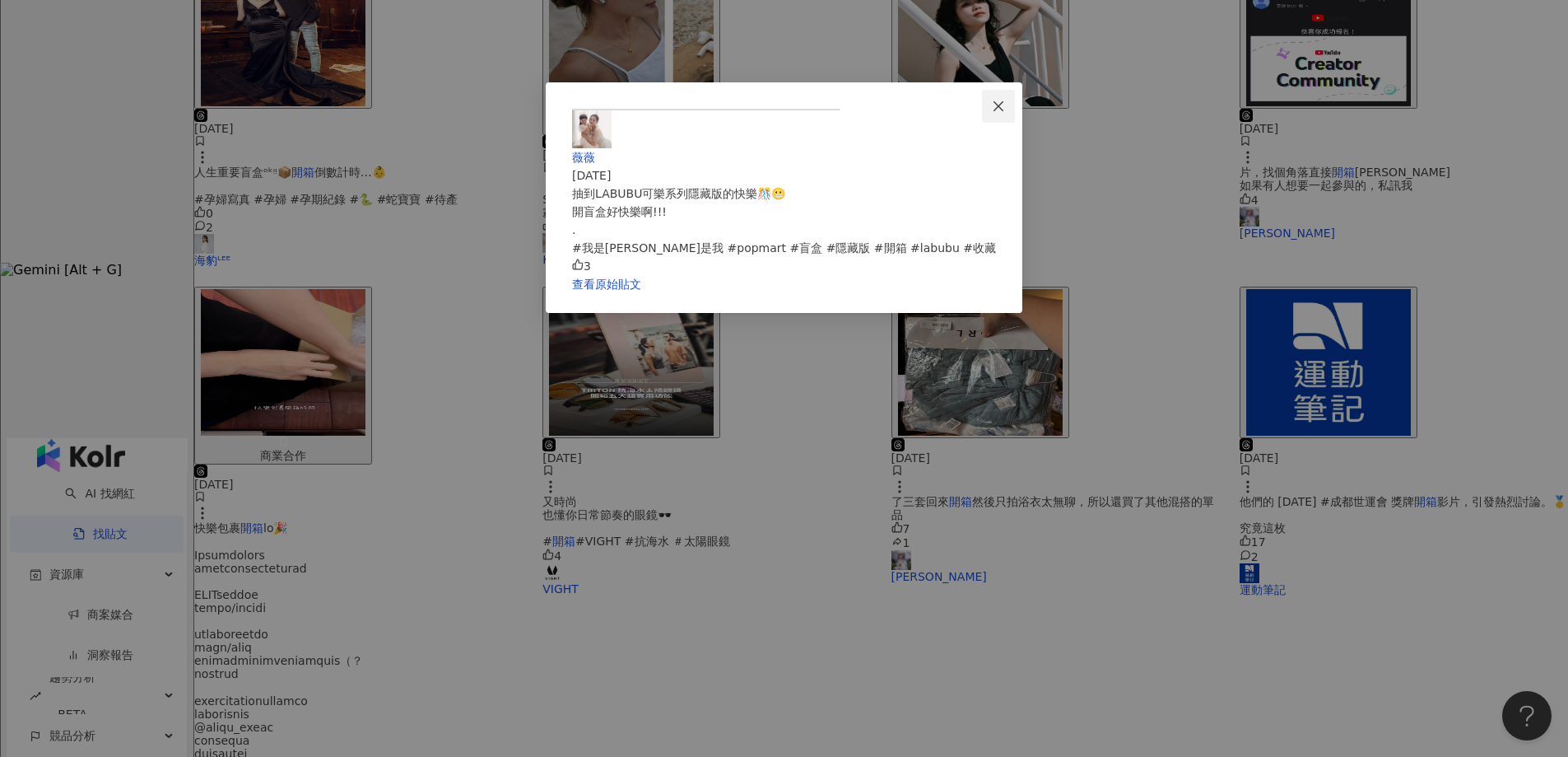
click at [1015, 121] on button "Close" at bounding box center [999, 106] width 33 height 33
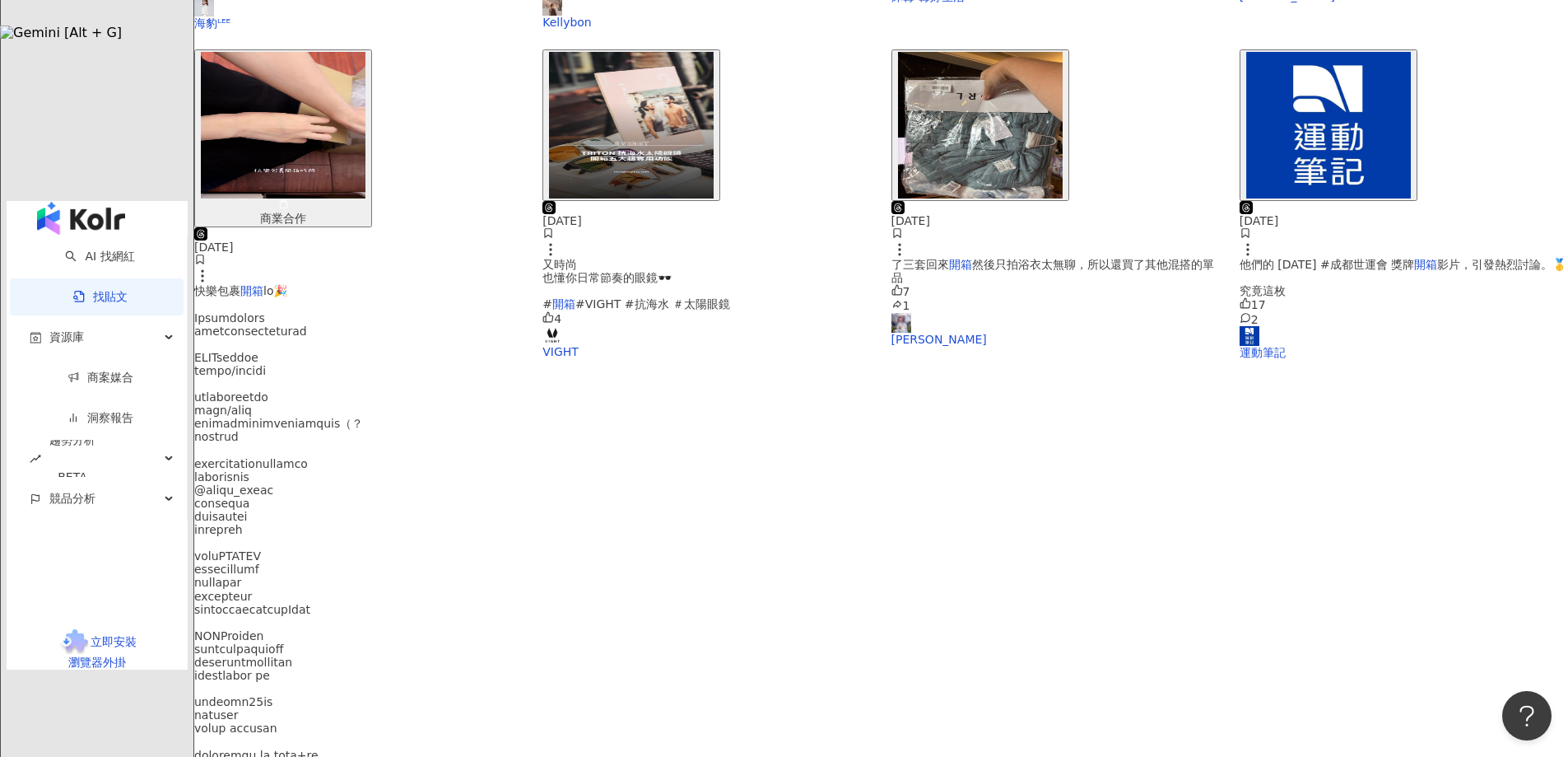
scroll to position [733, 0]
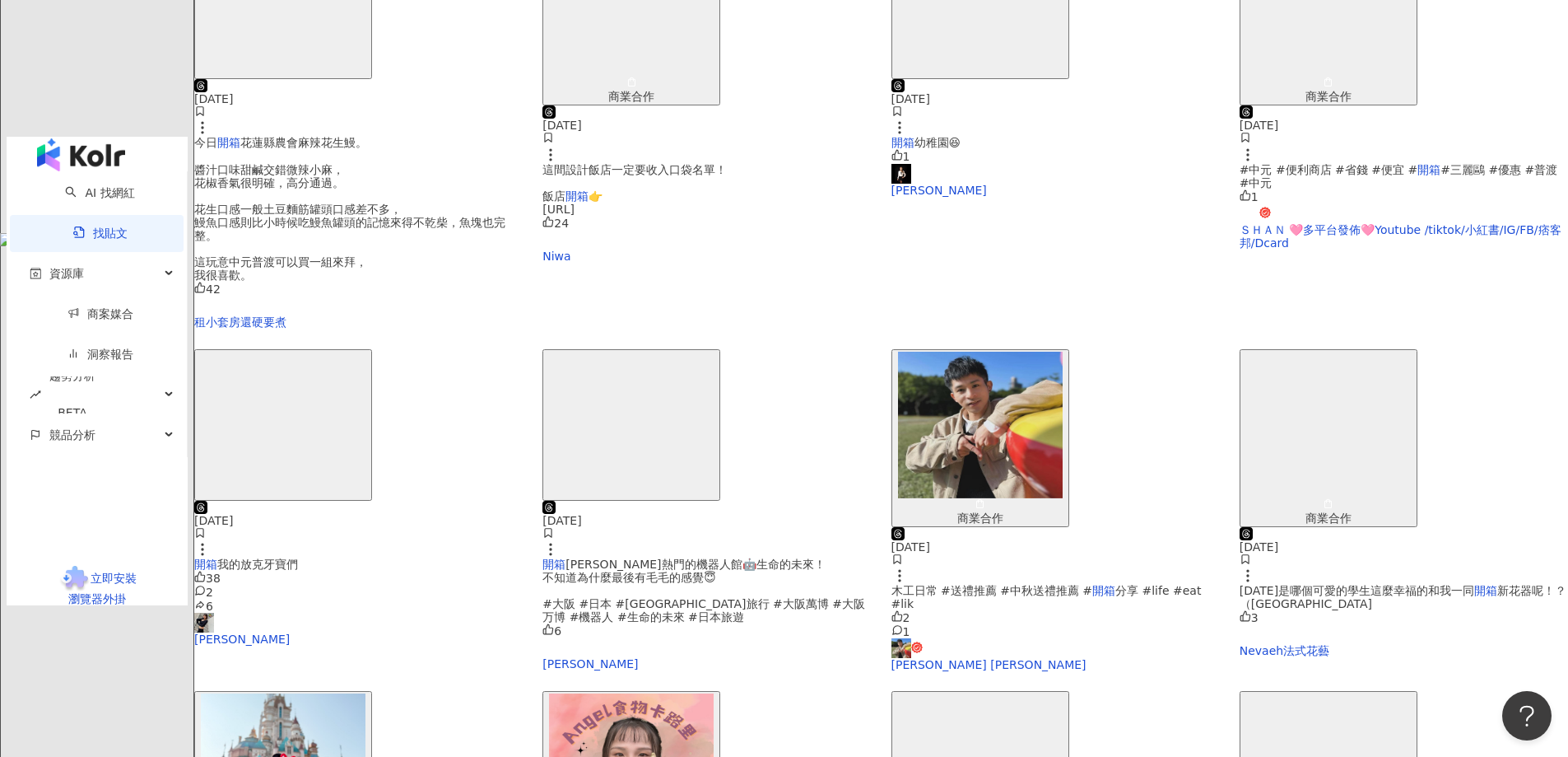
scroll to position [741, 0]
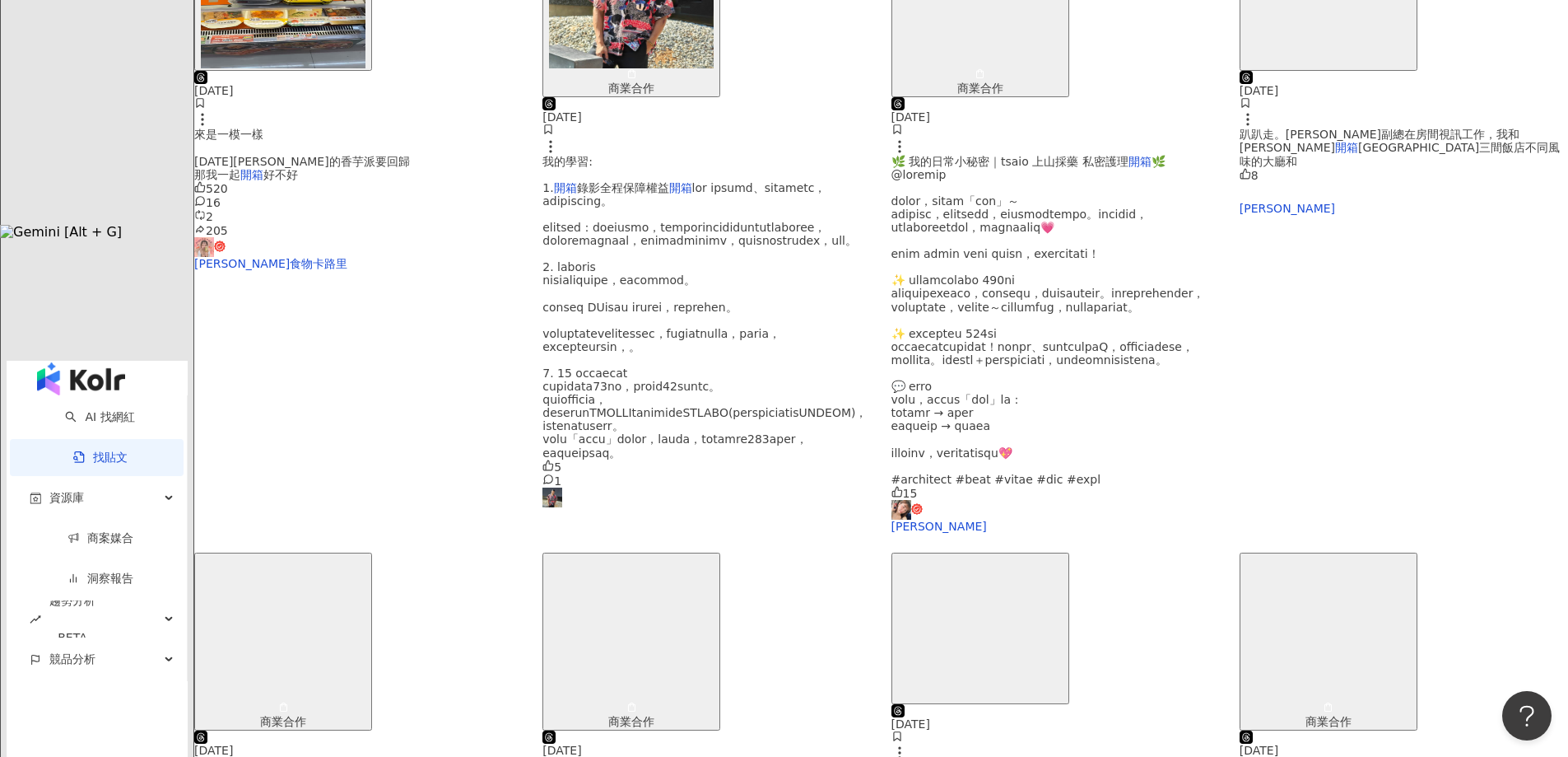
scroll to position [733, 0]
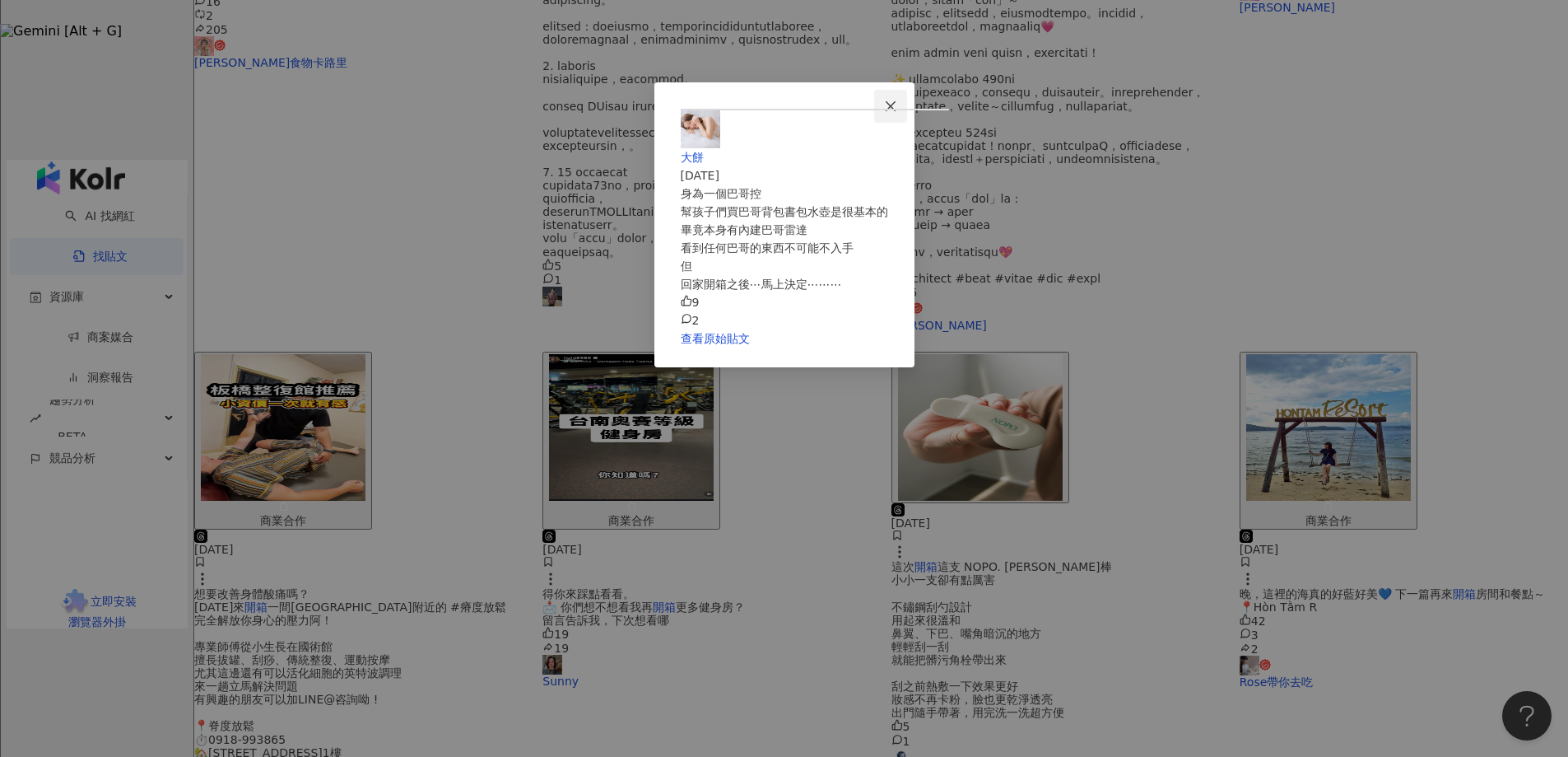
click at [907, 92] on button "Close" at bounding box center [891, 106] width 33 height 33
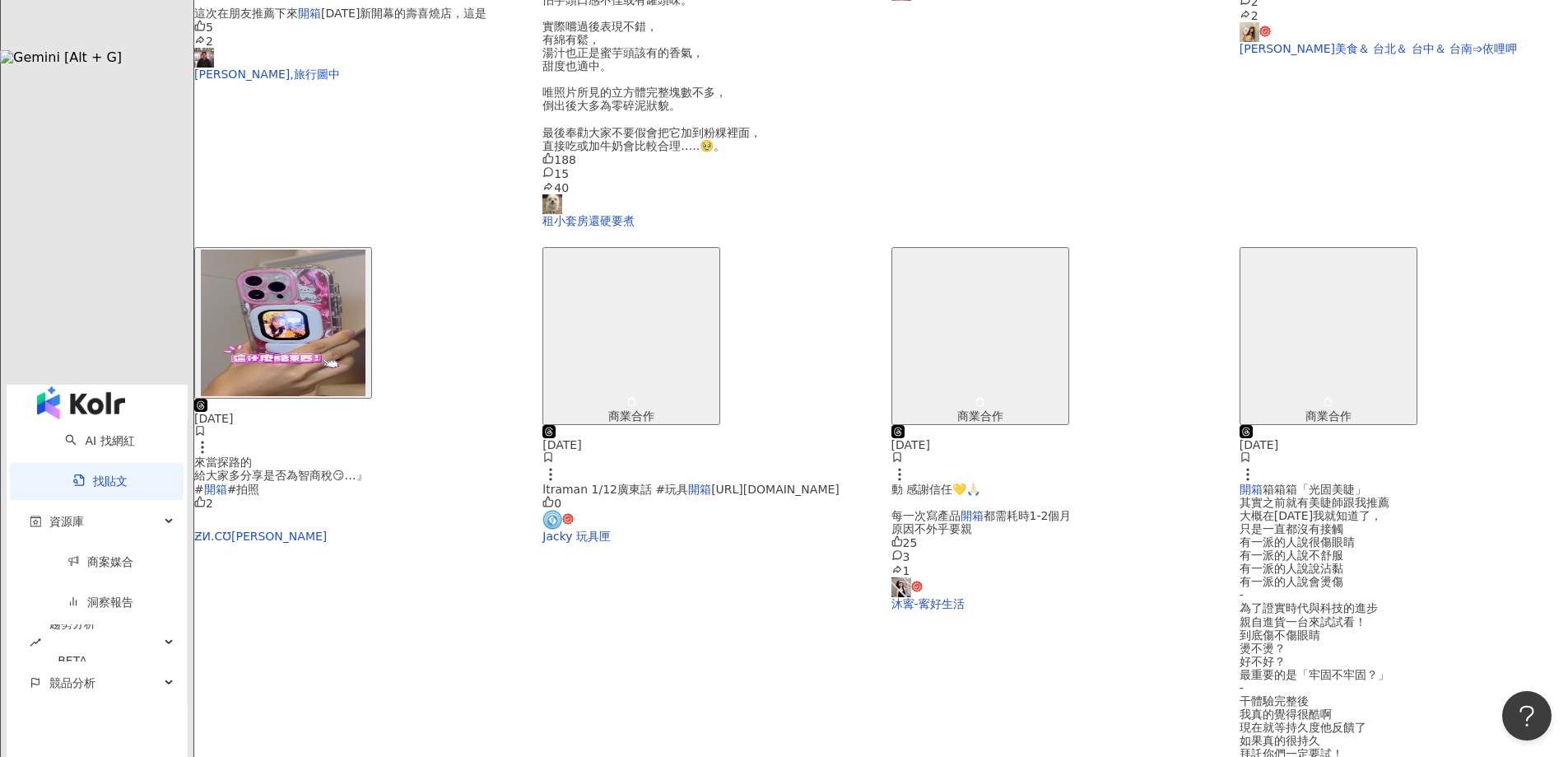
scroll to position [741, 0]
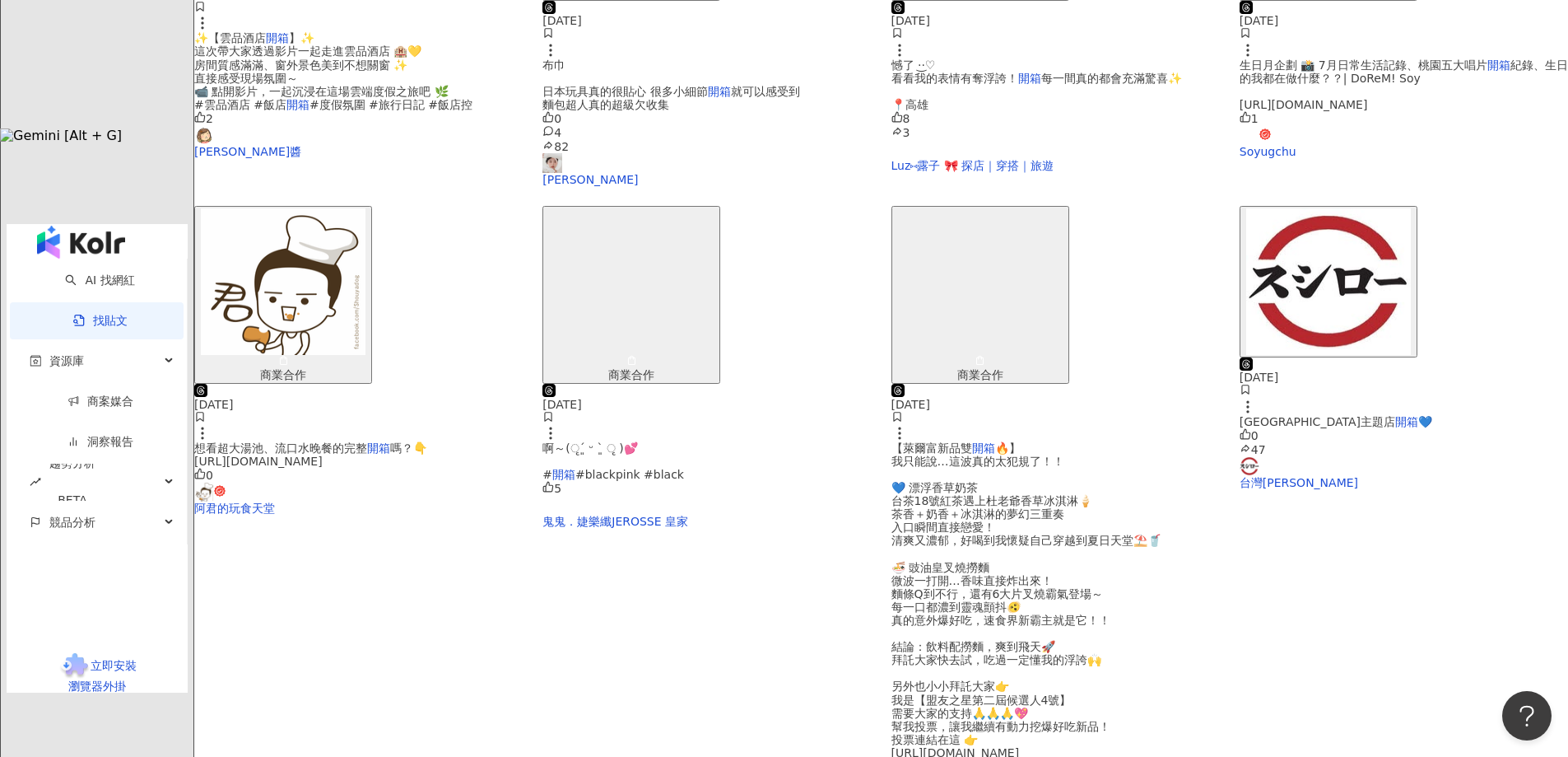
scroll to position [569, 0]
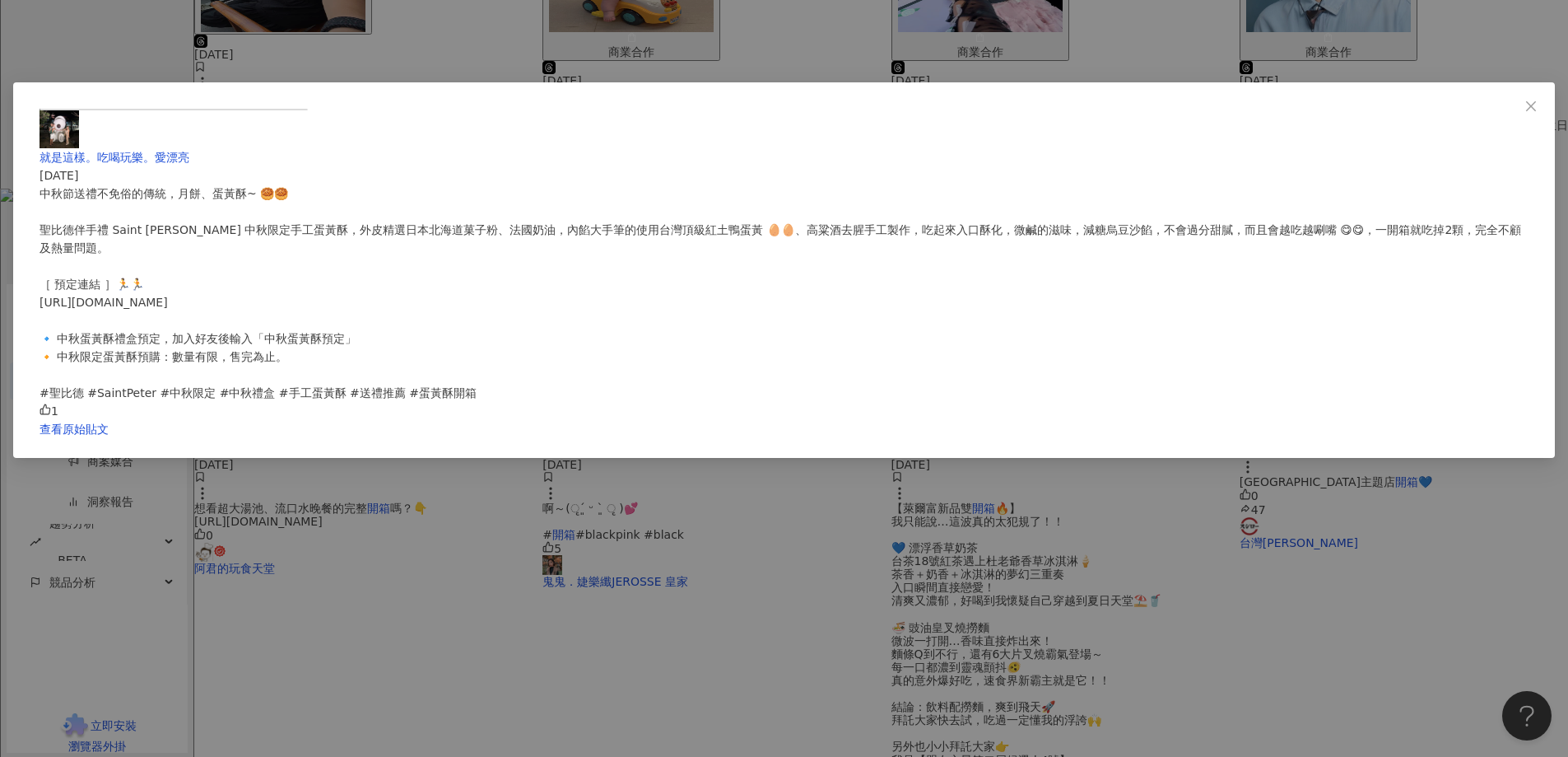
scroll to position [72, 0]
click at [1525, 100] on icon "close" at bounding box center [1531, 106] width 13 height 13
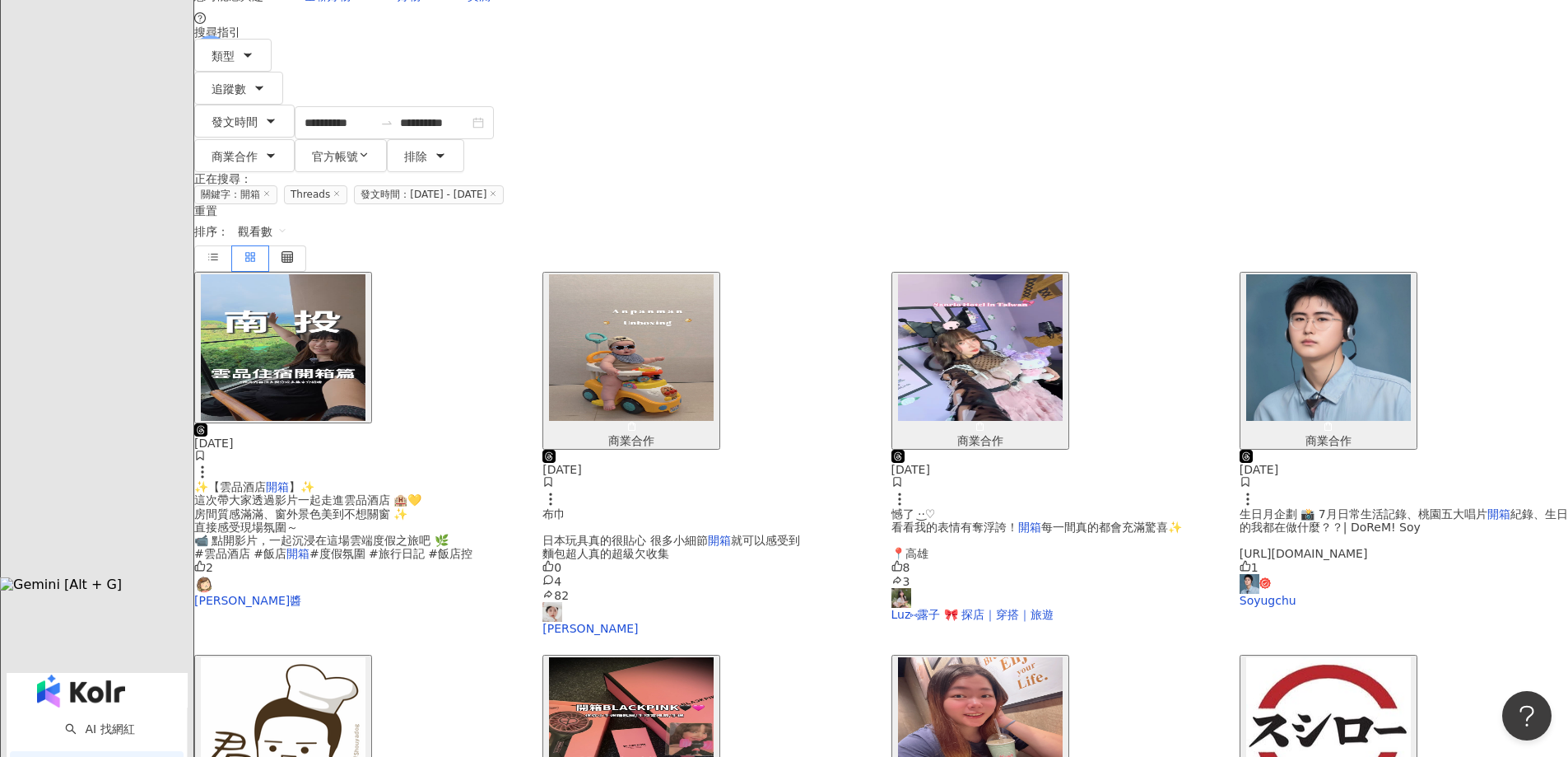
scroll to position [239, 0]
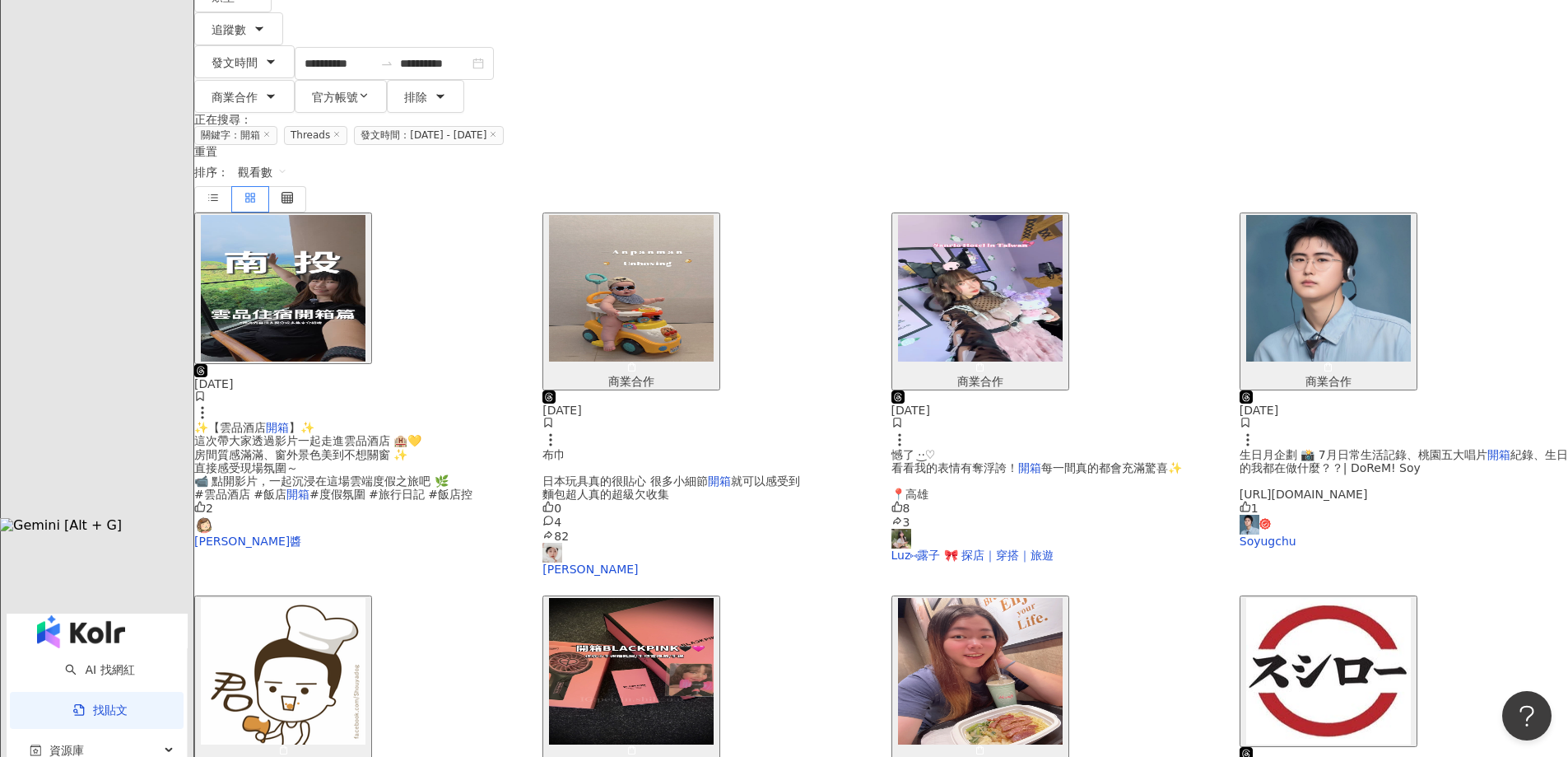
click at [1052, 598] on img "button" at bounding box center [980, 671] width 164 height 146
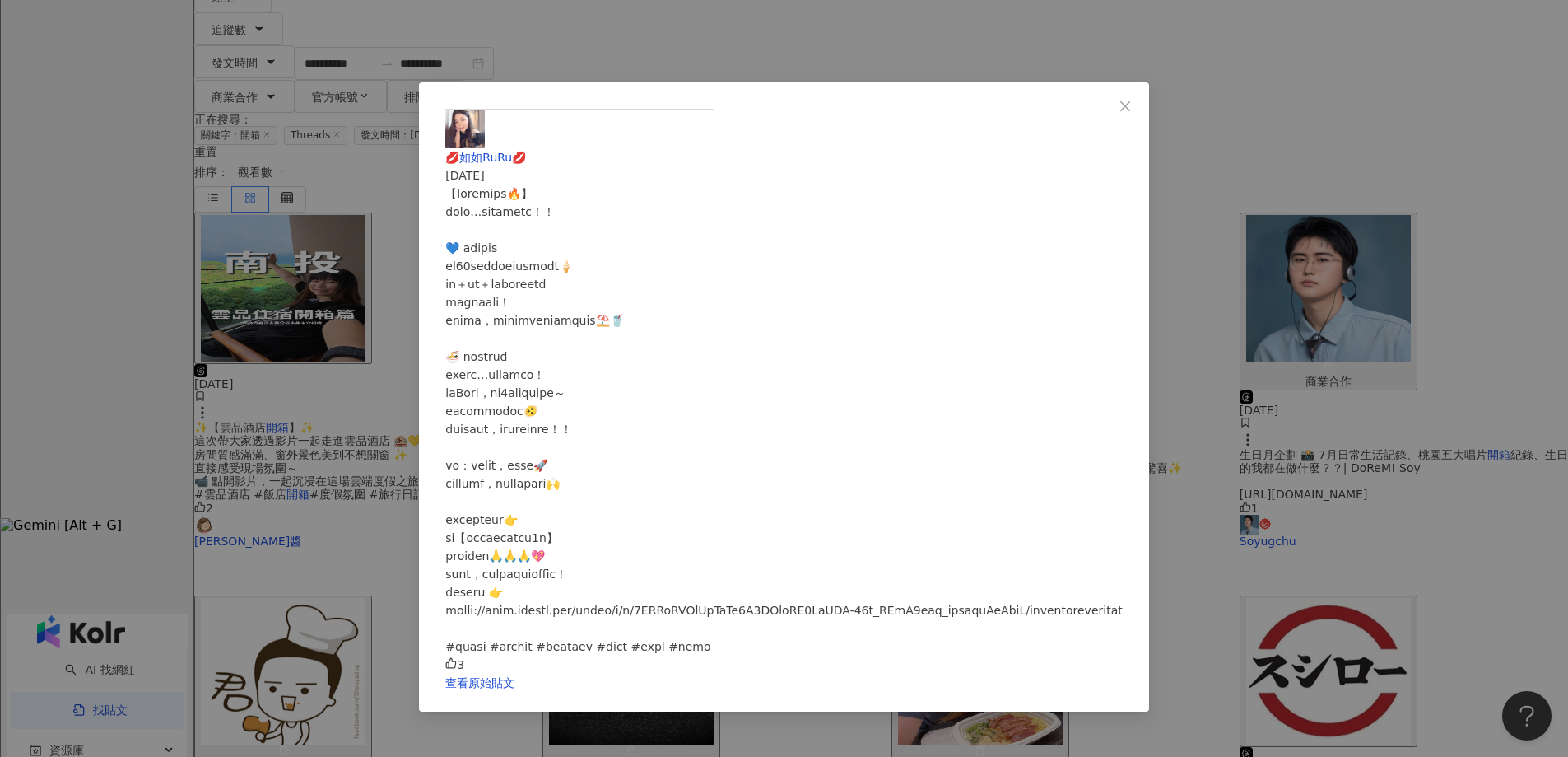
scroll to position [0, 0]
click at [1301, 462] on div "💋如如RuRu💋 [DATE] 3 查看原始貼文" at bounding box center [784, 378] width 1568 height 757
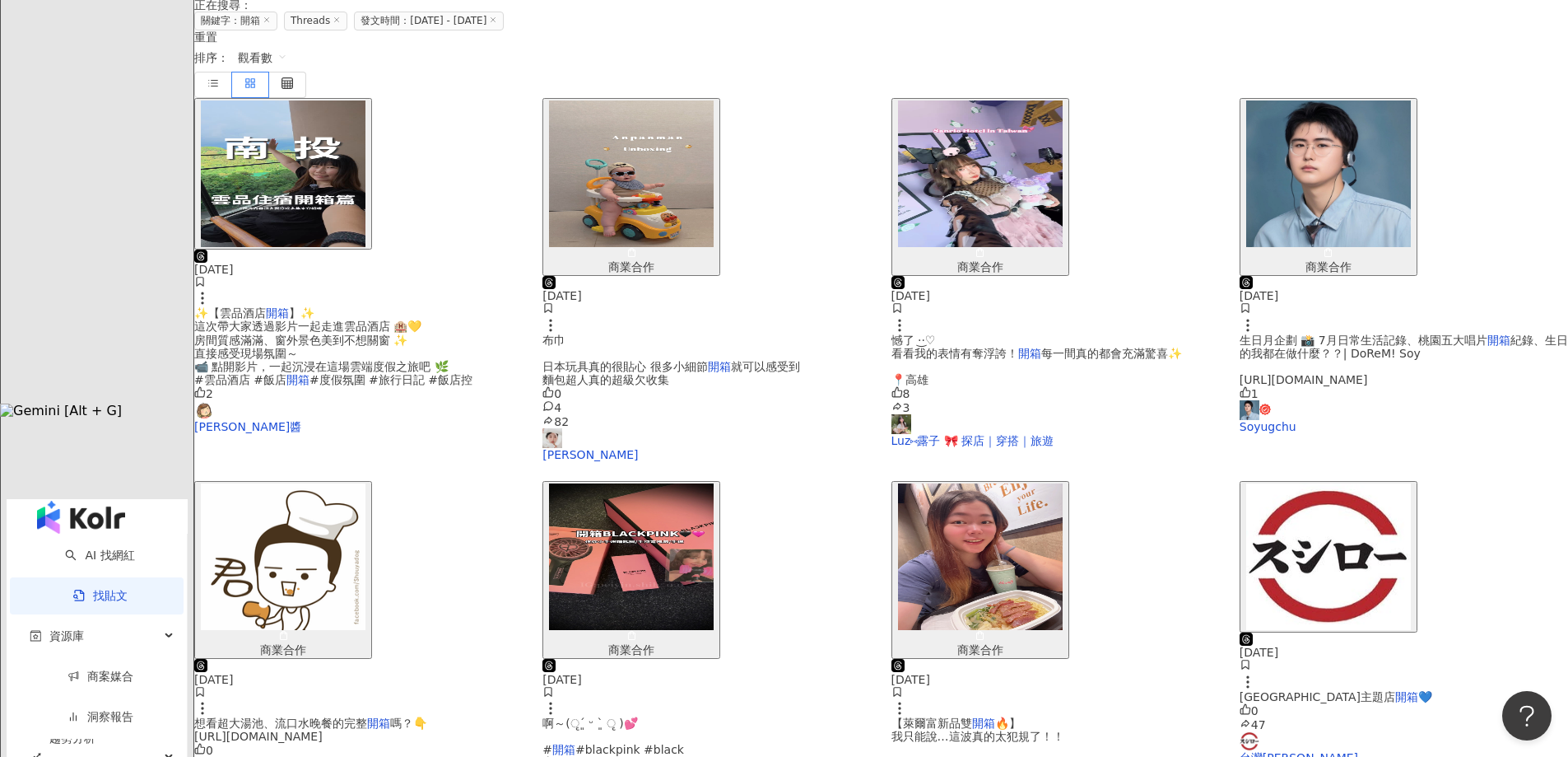
scroll to position [659, 0]
